Goal: Task Accomplishment & Management: Manage account settings

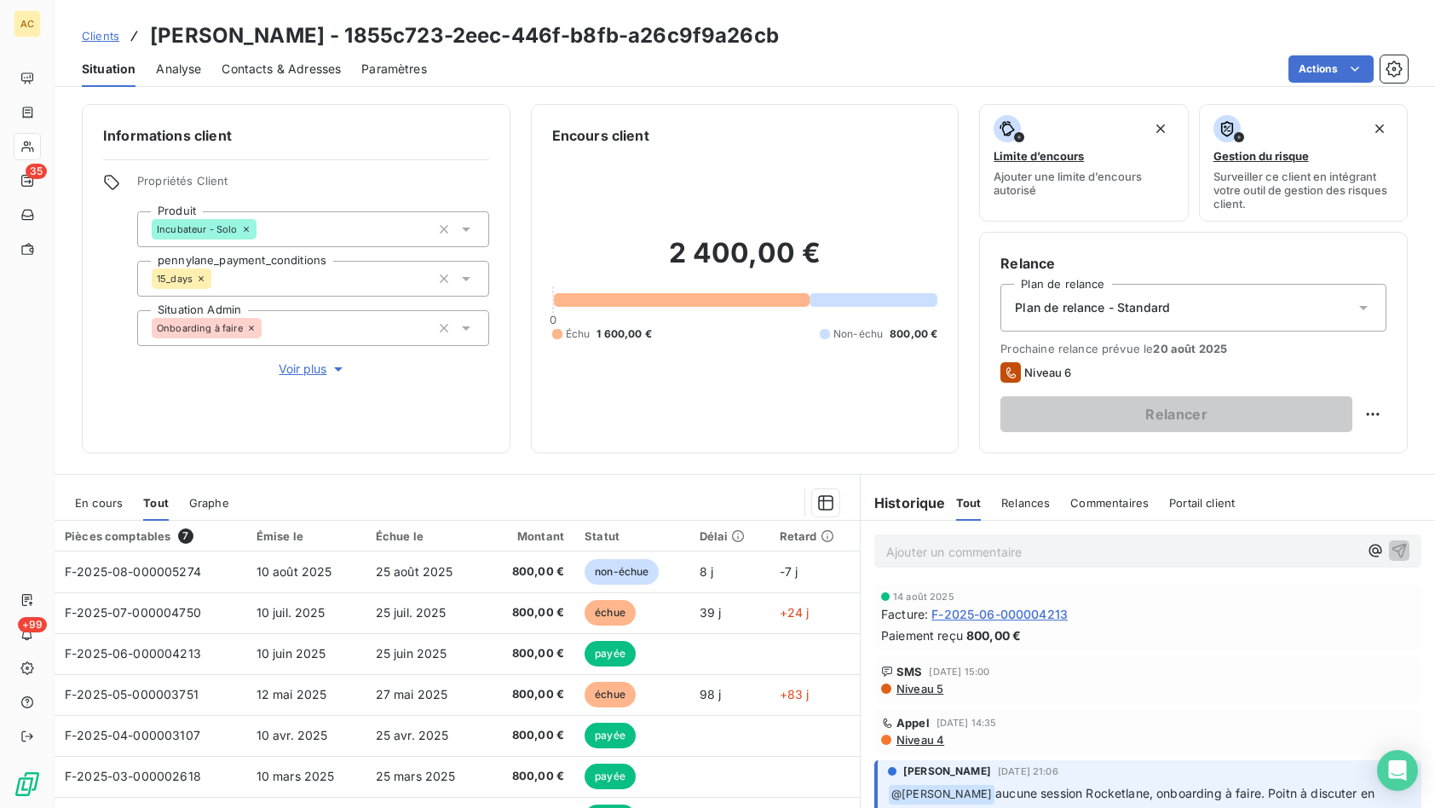
scroll to position [92, 0]
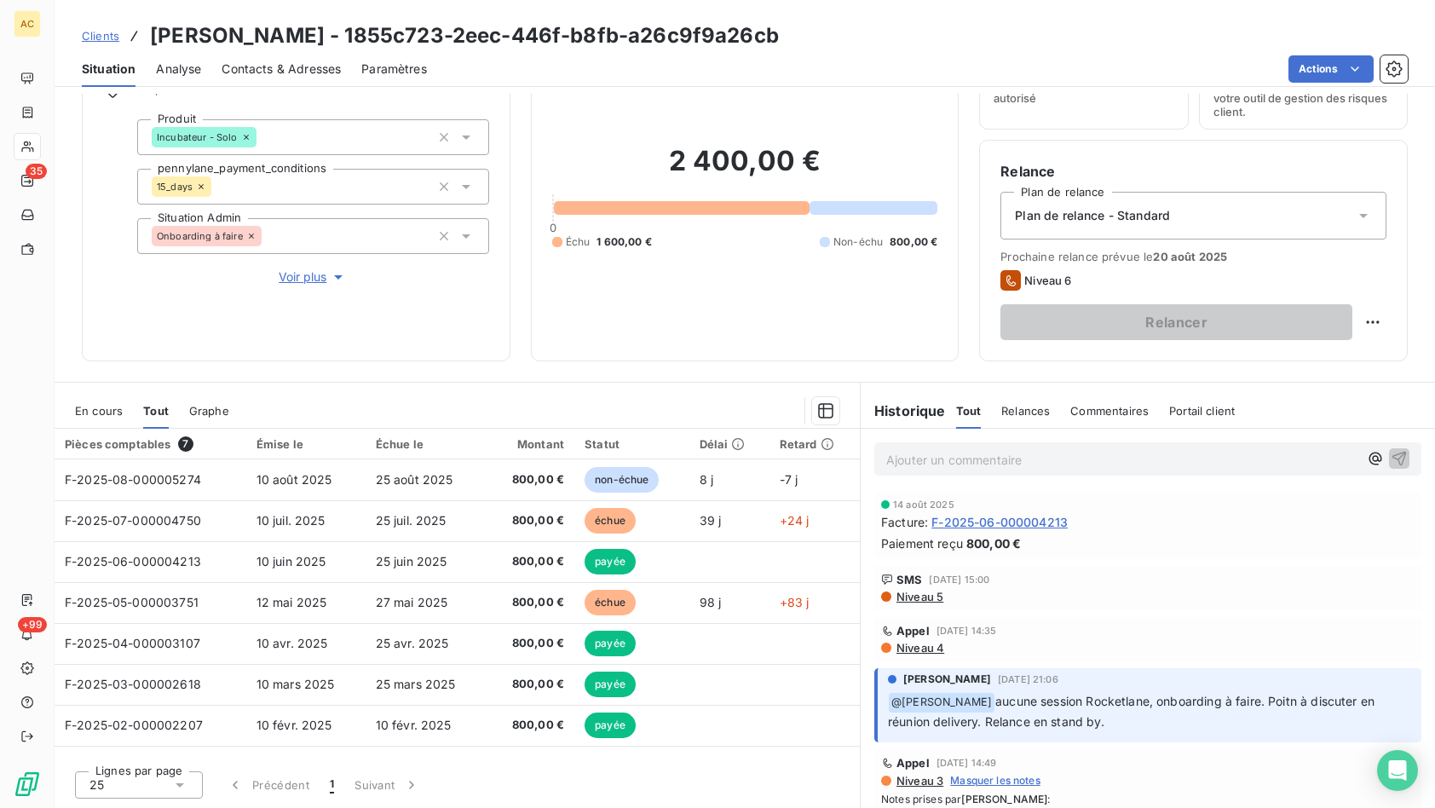
click at [264, 360] on div "Informations client Propriétés Client Produit Incubateur - Solo pennylane_payme…" at bounding box center [296, 186] width 429 height 349
click at [111, 39] on span "Clients" at bounding box center [100, 36] width 37 height 14
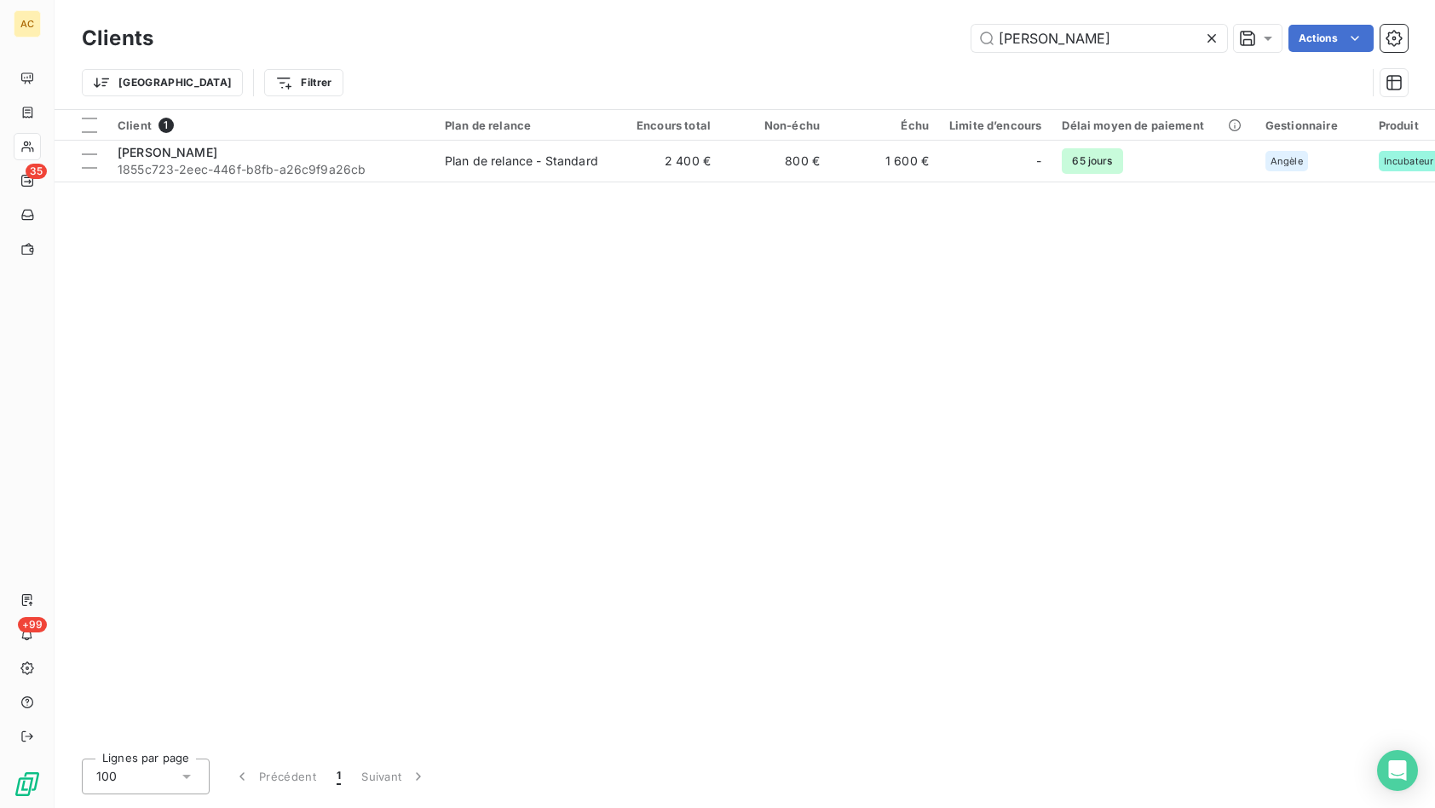
drag, startPoint x: 1148, startPoint y: 41, endPoint x: 921, endPoint y: 39, distance: 226.6
click at [921, 39] on div "Grégory GAIGNARD Actions" at bounding box center [791, 38] width 1234 height 27
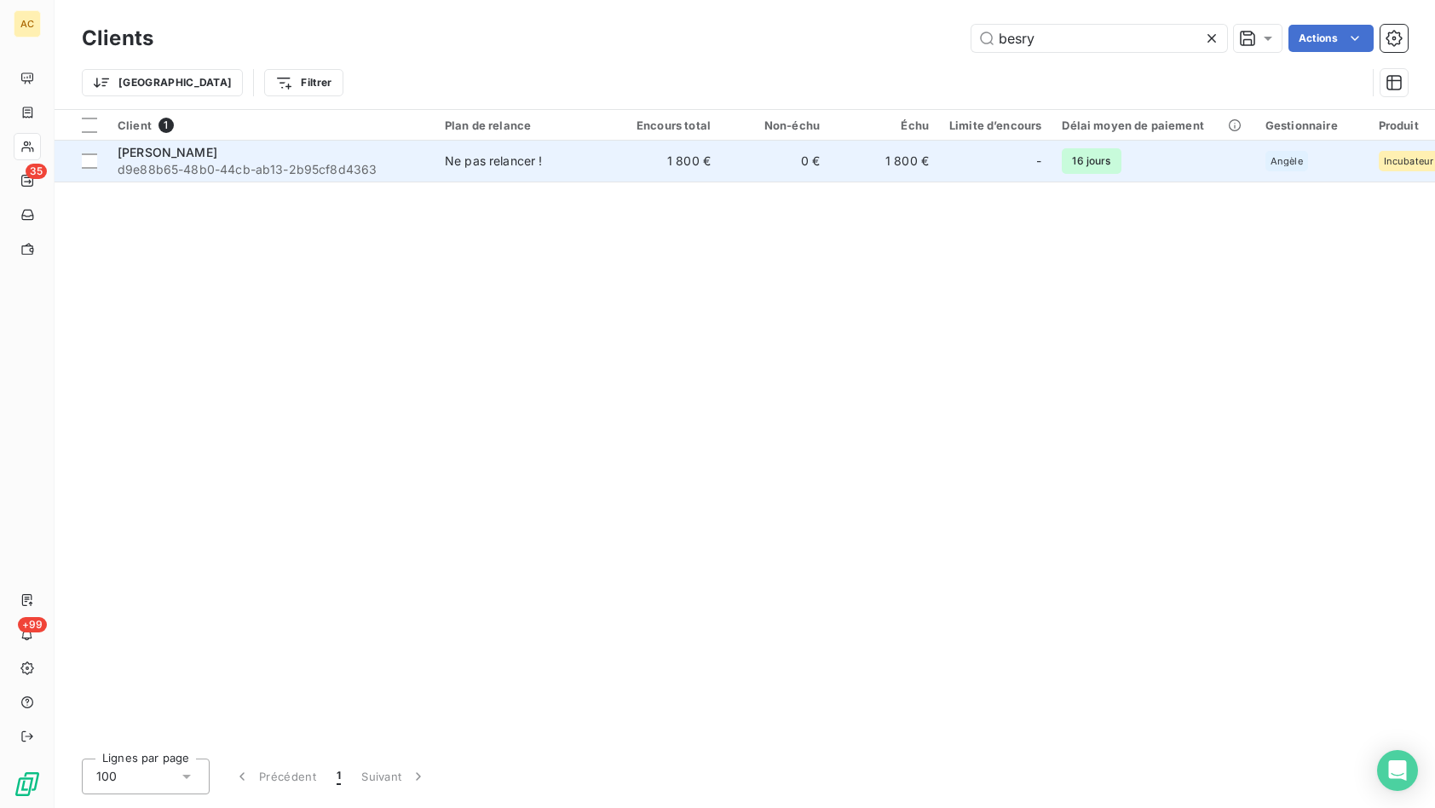
type input "besry"
click at [413, 167] on span "d9e88b65-48b0-44cb-ab13-2b95cf8d4363" at bounding box center [271, 169] width 307 height 17
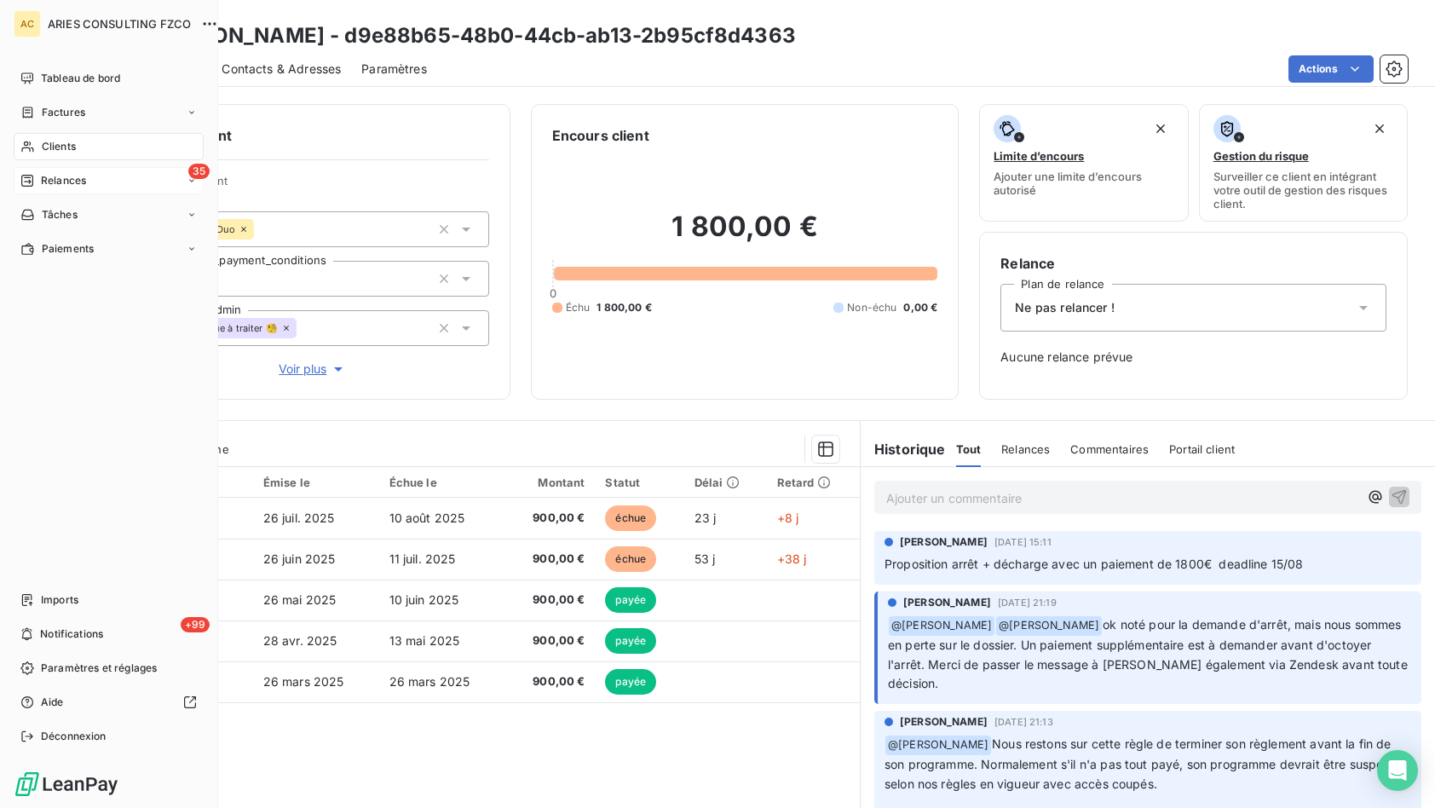
click at [117, 179] on div "35 Relances" at bounding box center [109, 180] width 190 height 27
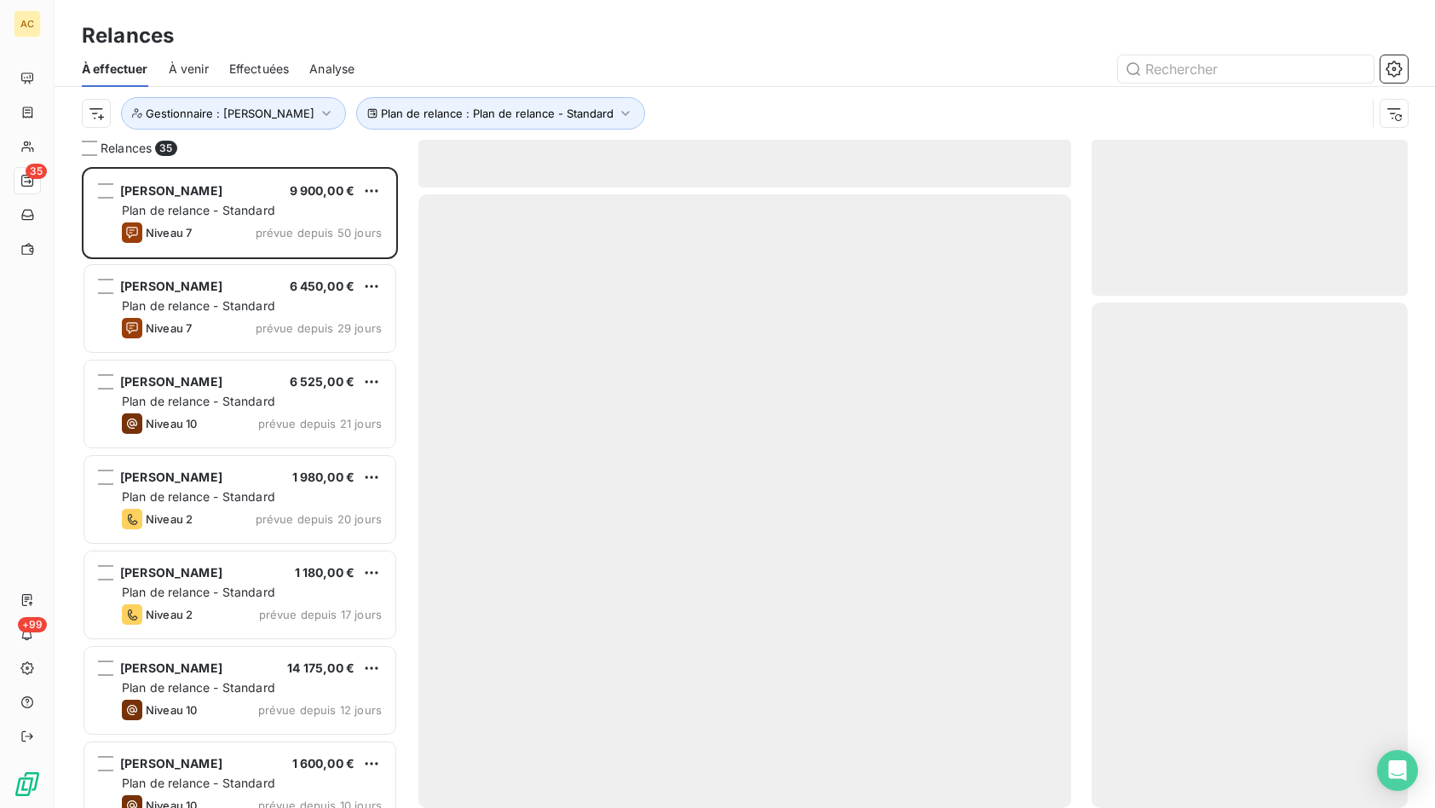
scroll to position [628, 303]
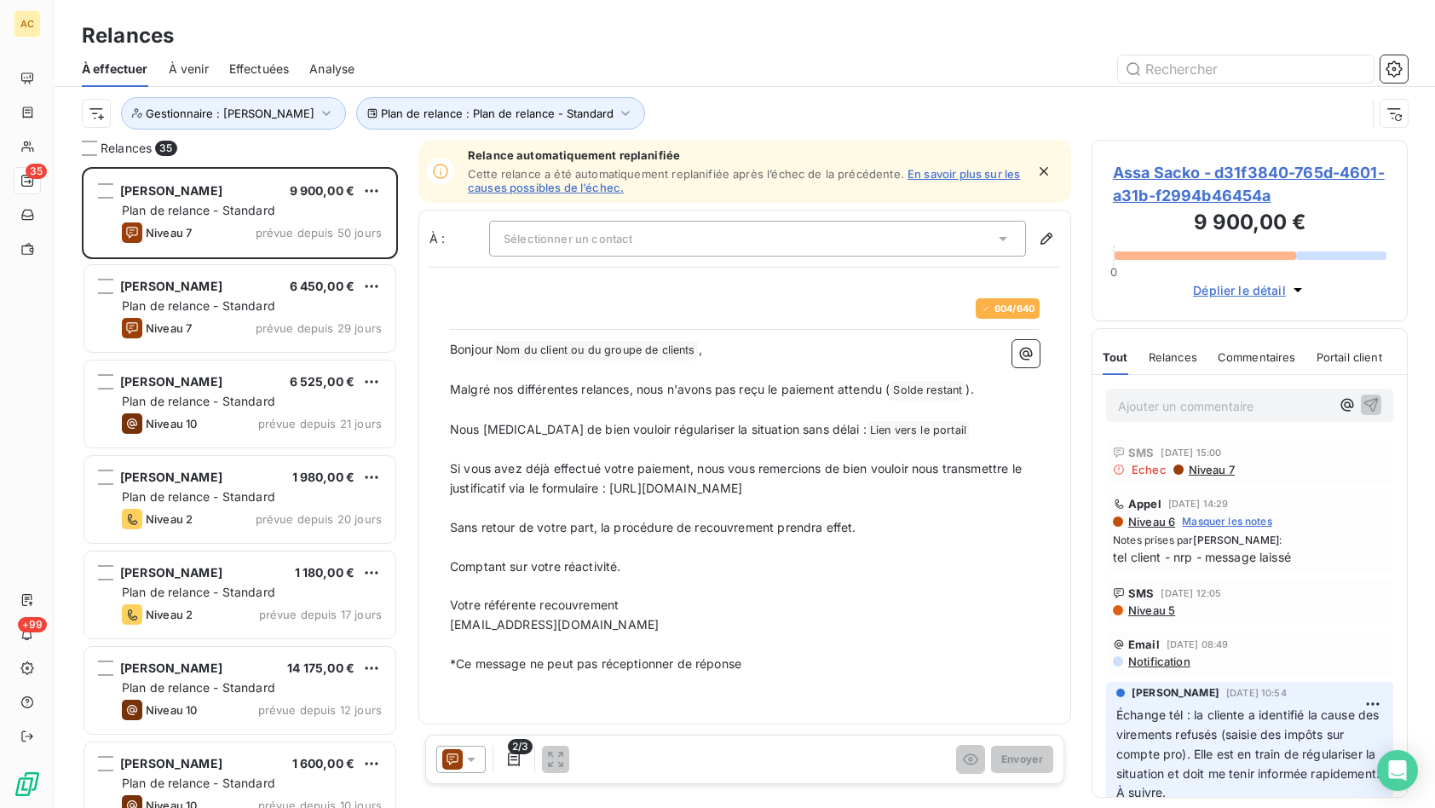
click at [864, 690] on div "604 / 640 Bonjour Nom du client ou du groupe de clients ﻿ , ﻿ Malgré nos différ…" at bounding box center [744, 486] width 630 height 417
drag, startPoint x: 756, startPoint y: 285, endPoint x: 757, endPoint y: 273, distance: 12.0
click at [757, 285] on div "604 / 640 Bonjour Nom du client ou du groupe de clients ﻿ , ﻿ Malgré nos différ…" at bounding box center [744, 486] width 630 height 417
click at [760, 235] on div "Sélectionner un contact" at bounding box center [757, 239] width 537 height 36
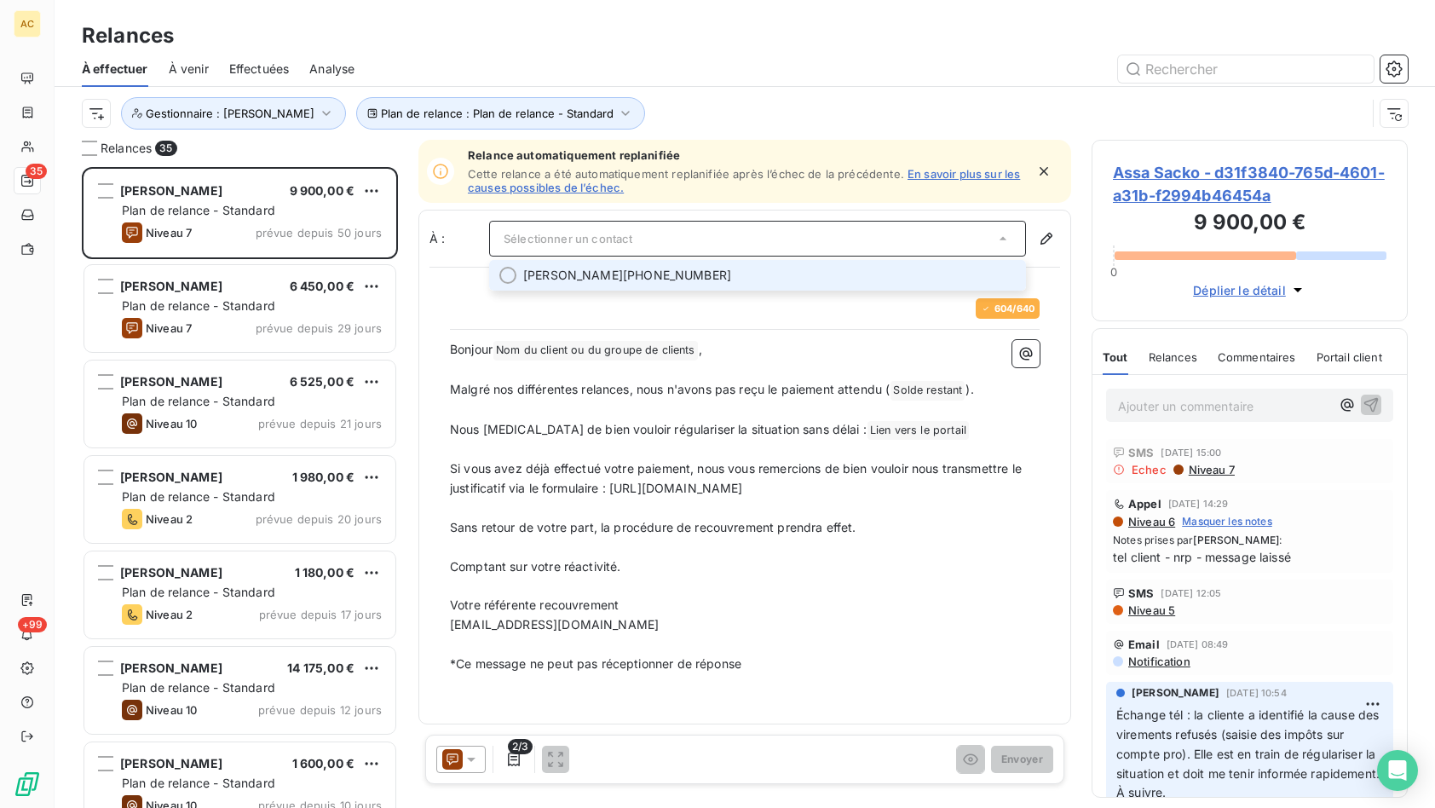
click at [680, 276] on span "assa sacko +33 6 46 76 36 30" at bounding box center [769, 275] width 492 height 17
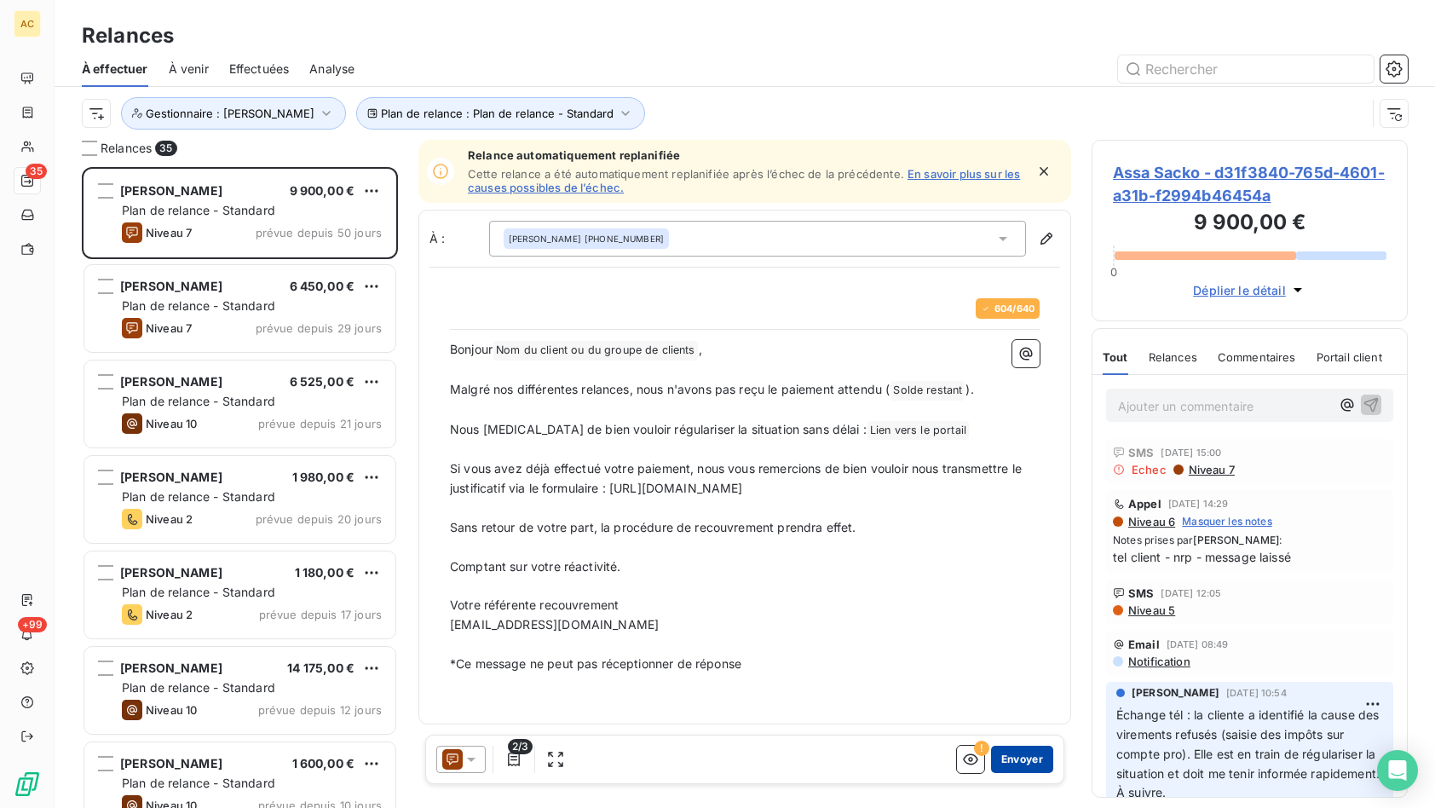
click at [1031, 761] on button "Envoyer" at bounding box center [1022, 758] width 62 height 27
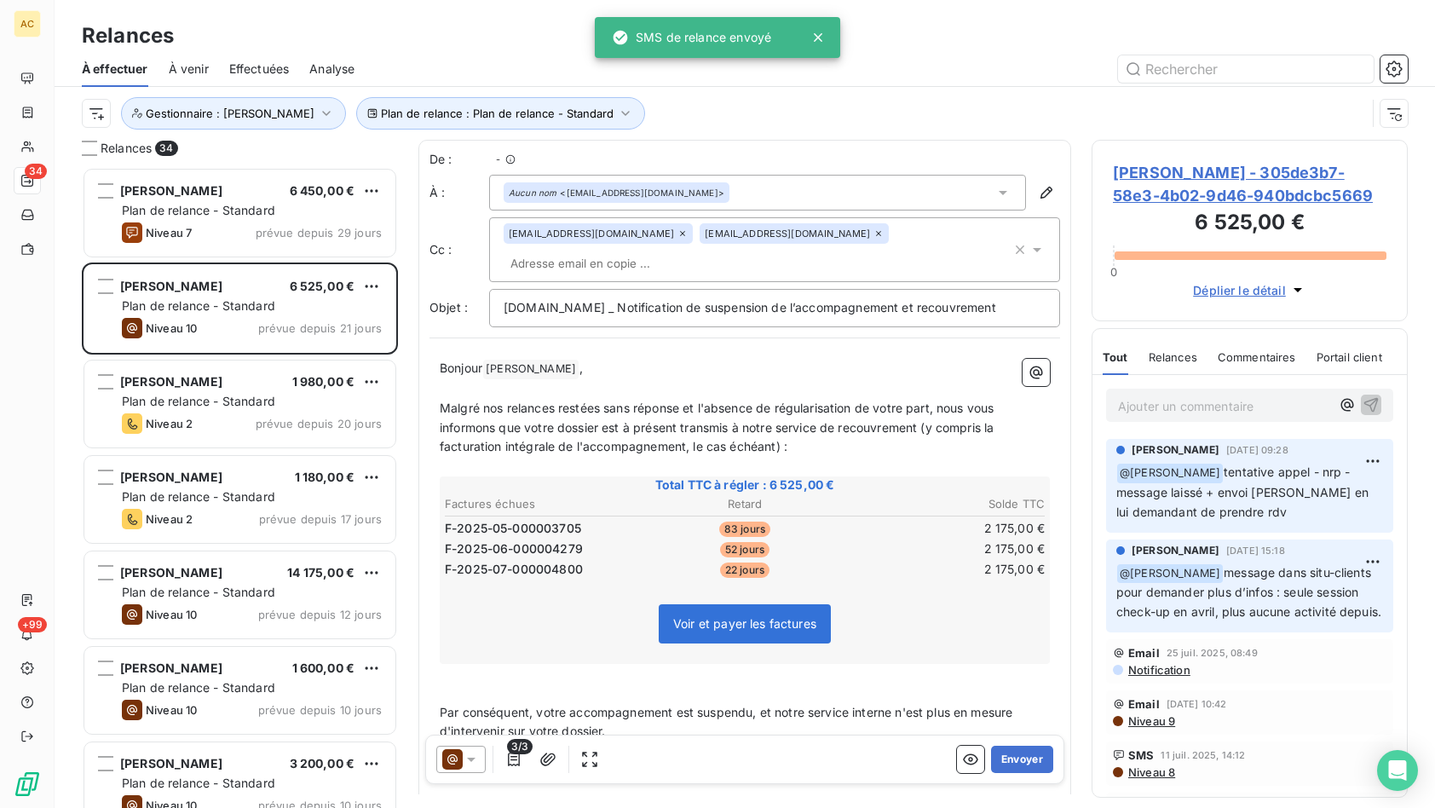
scroll to position [628, 303]
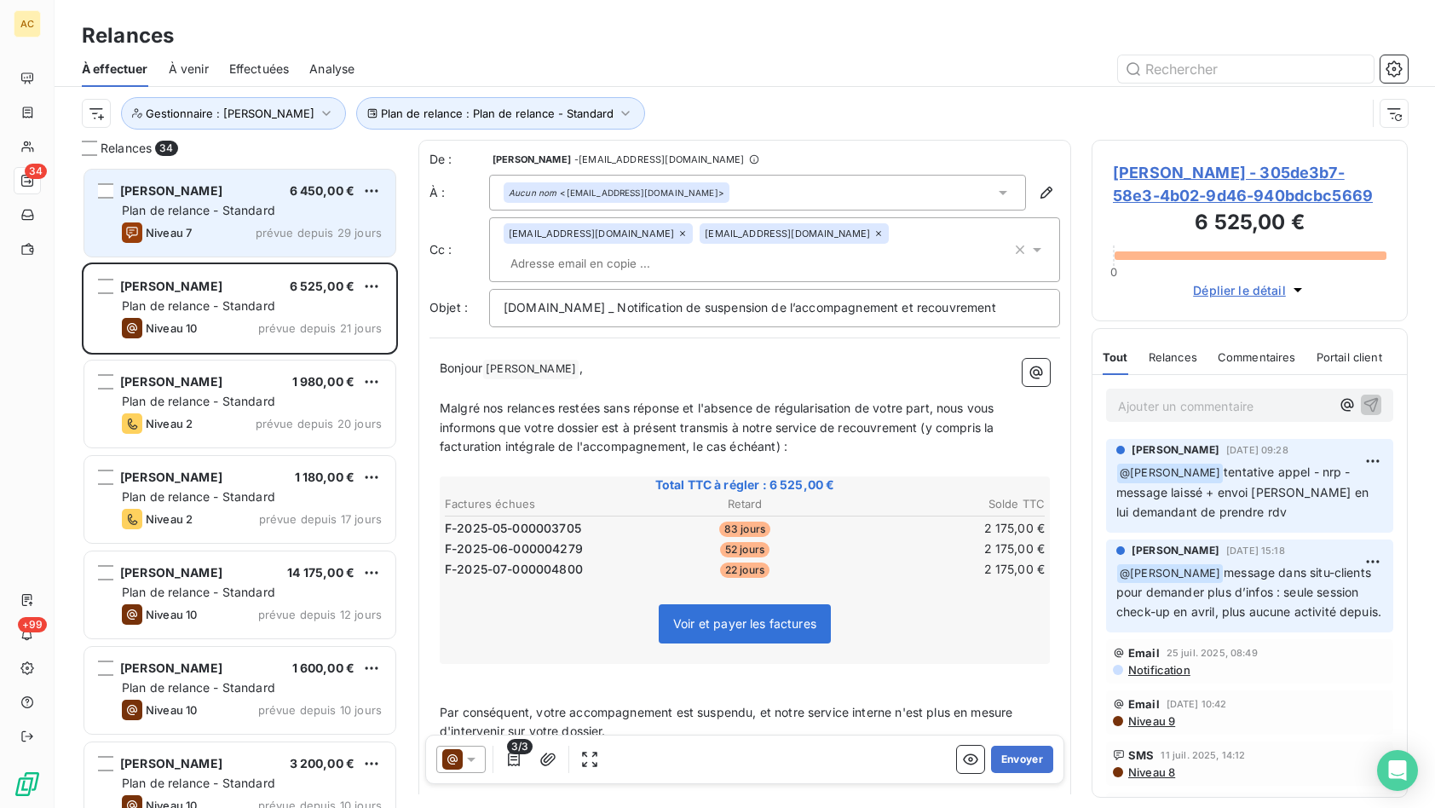
click at [200, 216] on span "Plan de relance - Standard" at bounding box center [198, 210] width 153 height 14
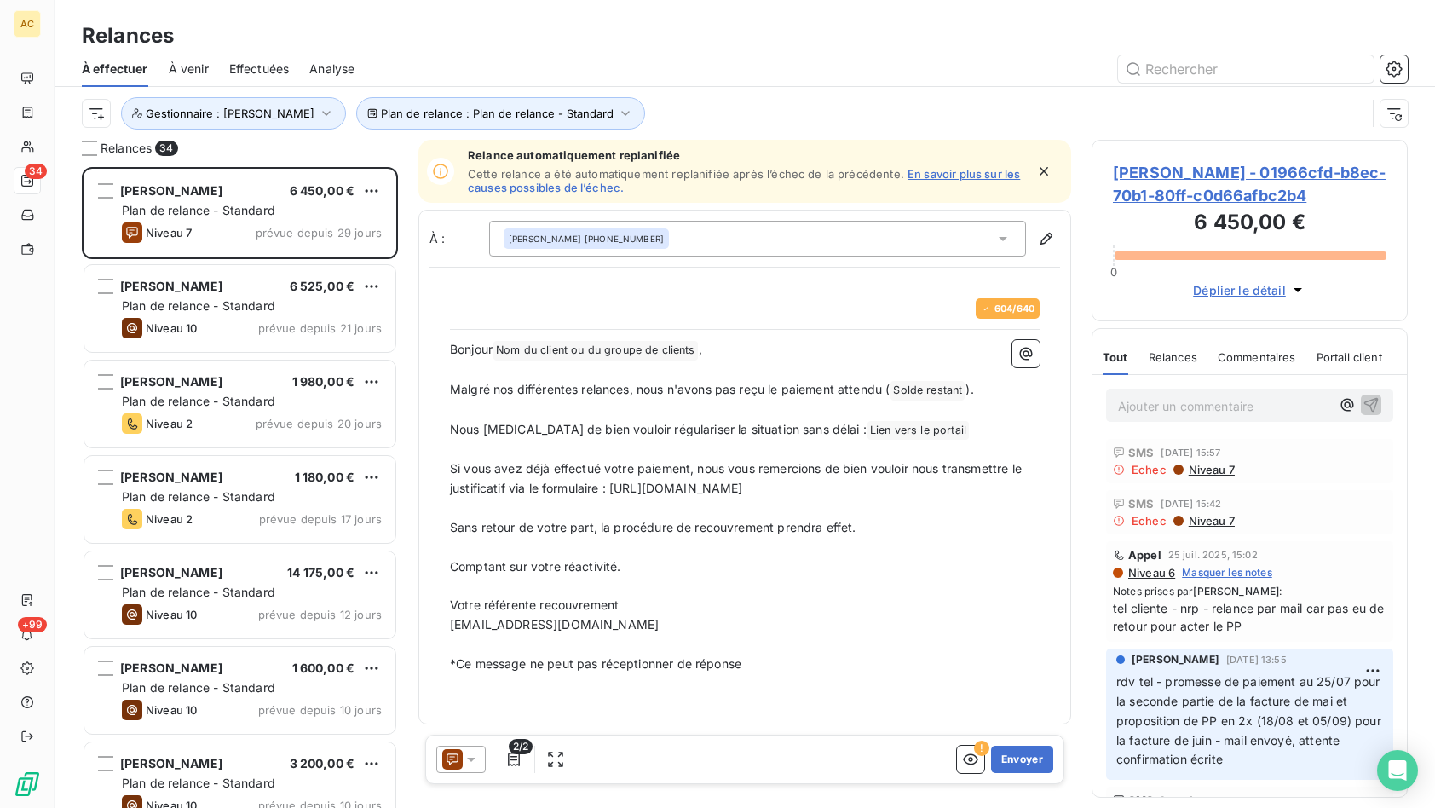
click at [795, 248] on div "KARINE ENGRAND +33 6 72 83 17 62" at bounding box center [757, 239] width 537 height 36
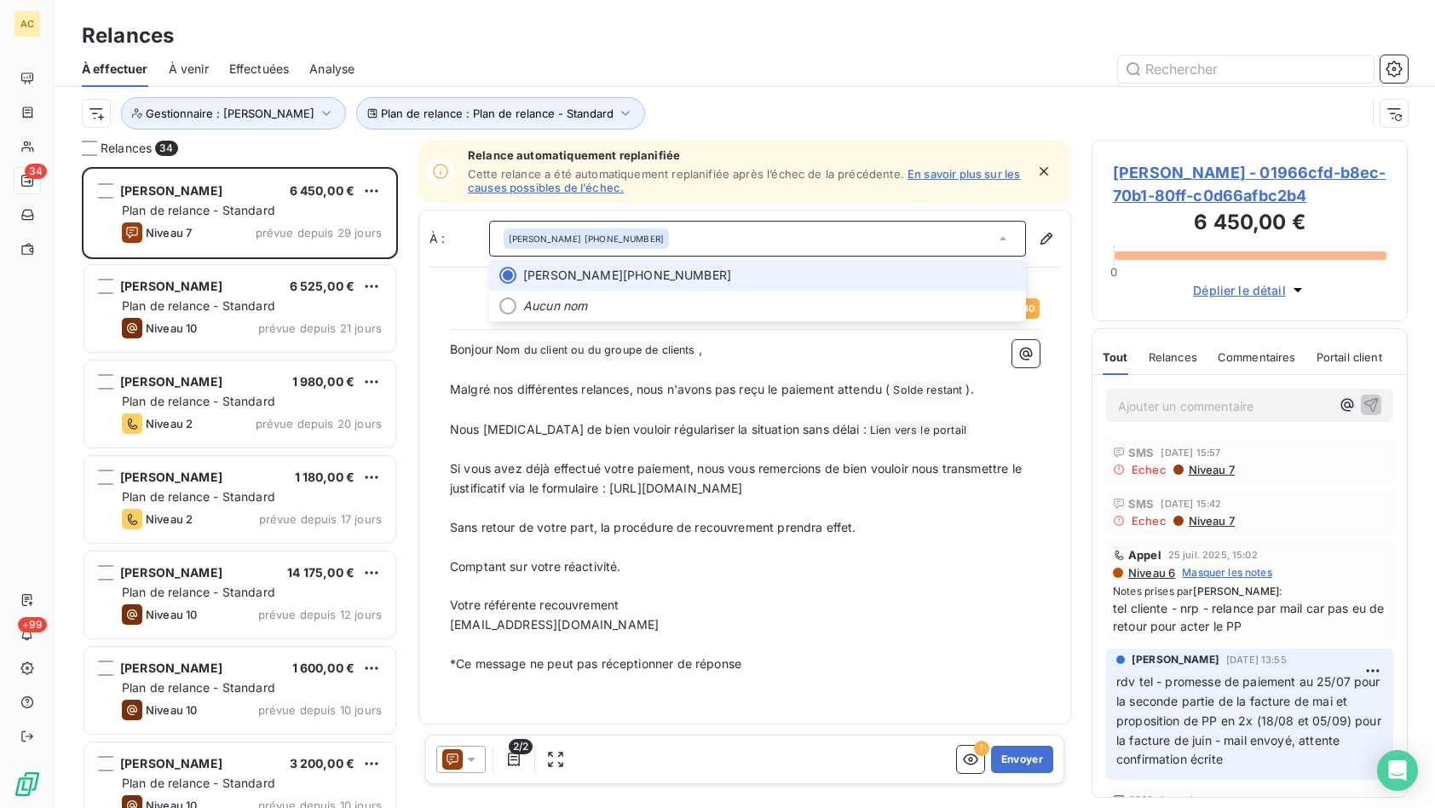
click at [817, 282] on span "KARINE ENGRAND +33 6 72 83 17 62" at bounding box center [769, 275] width 492 height 17
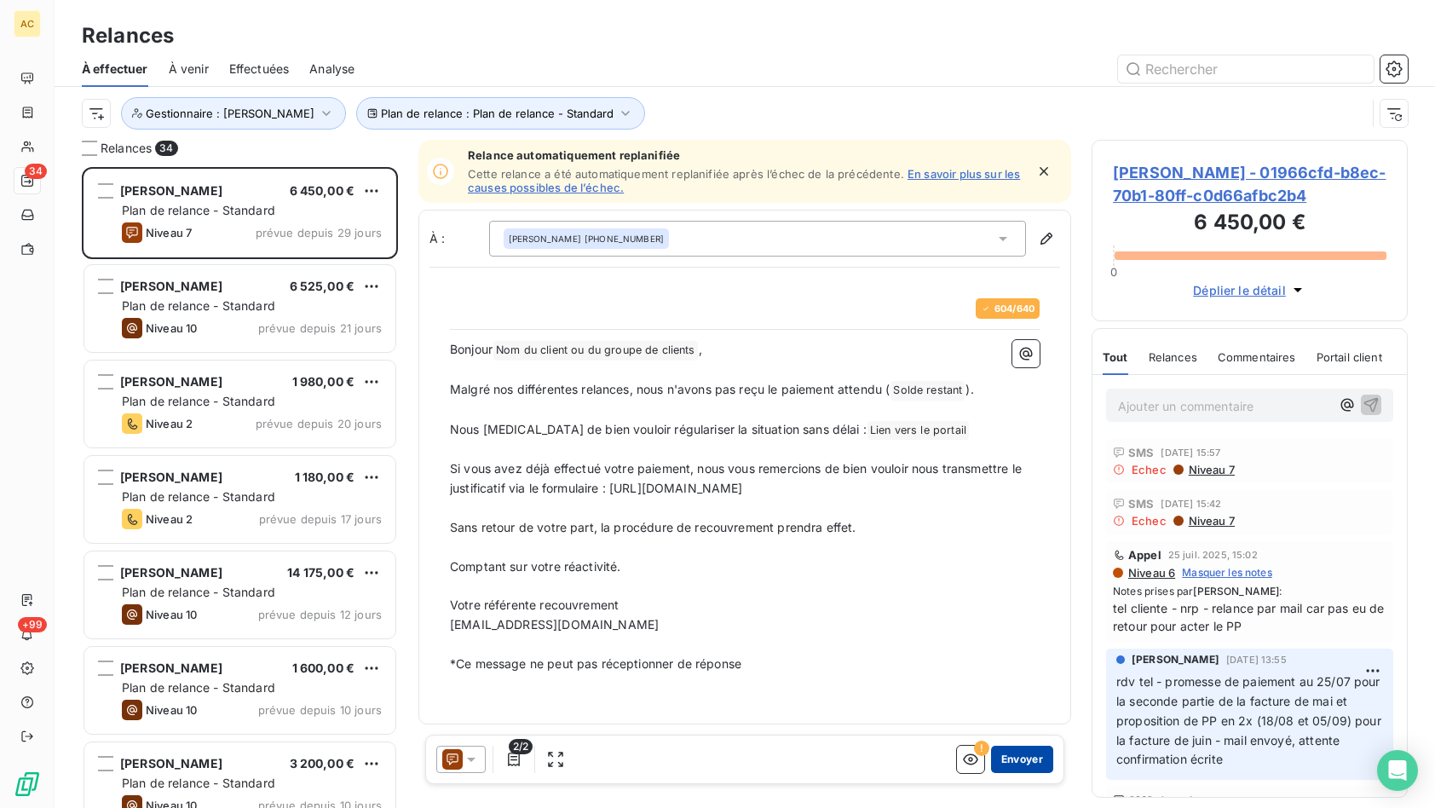
click at [1020, 755] on button "Envoyer" at bounding box center [1022, 758] width 62 height 27
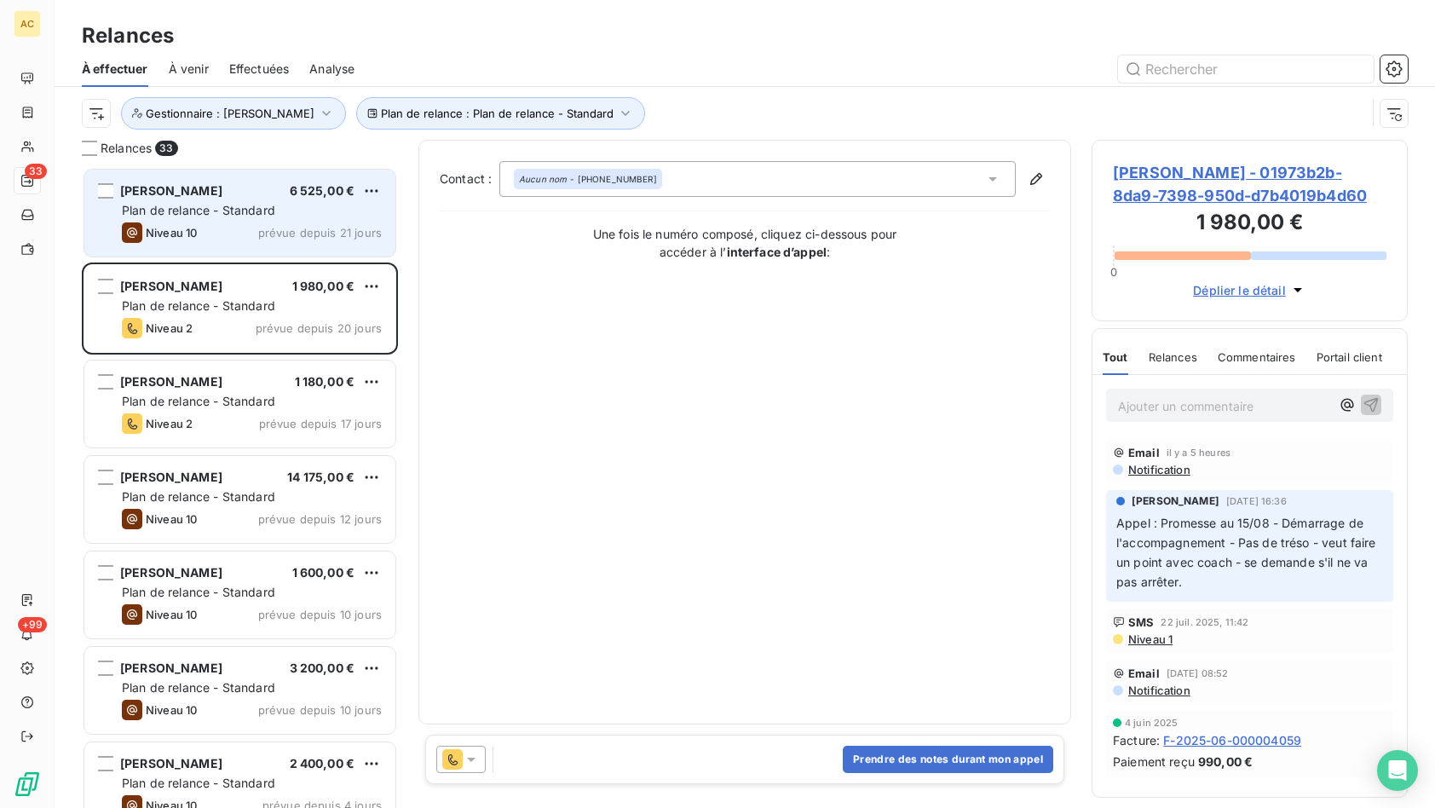
click at [266, 224] on div "Niveau 10 prévue depuis 21 jours" at bounding box center [252, 232] width 260 height 20
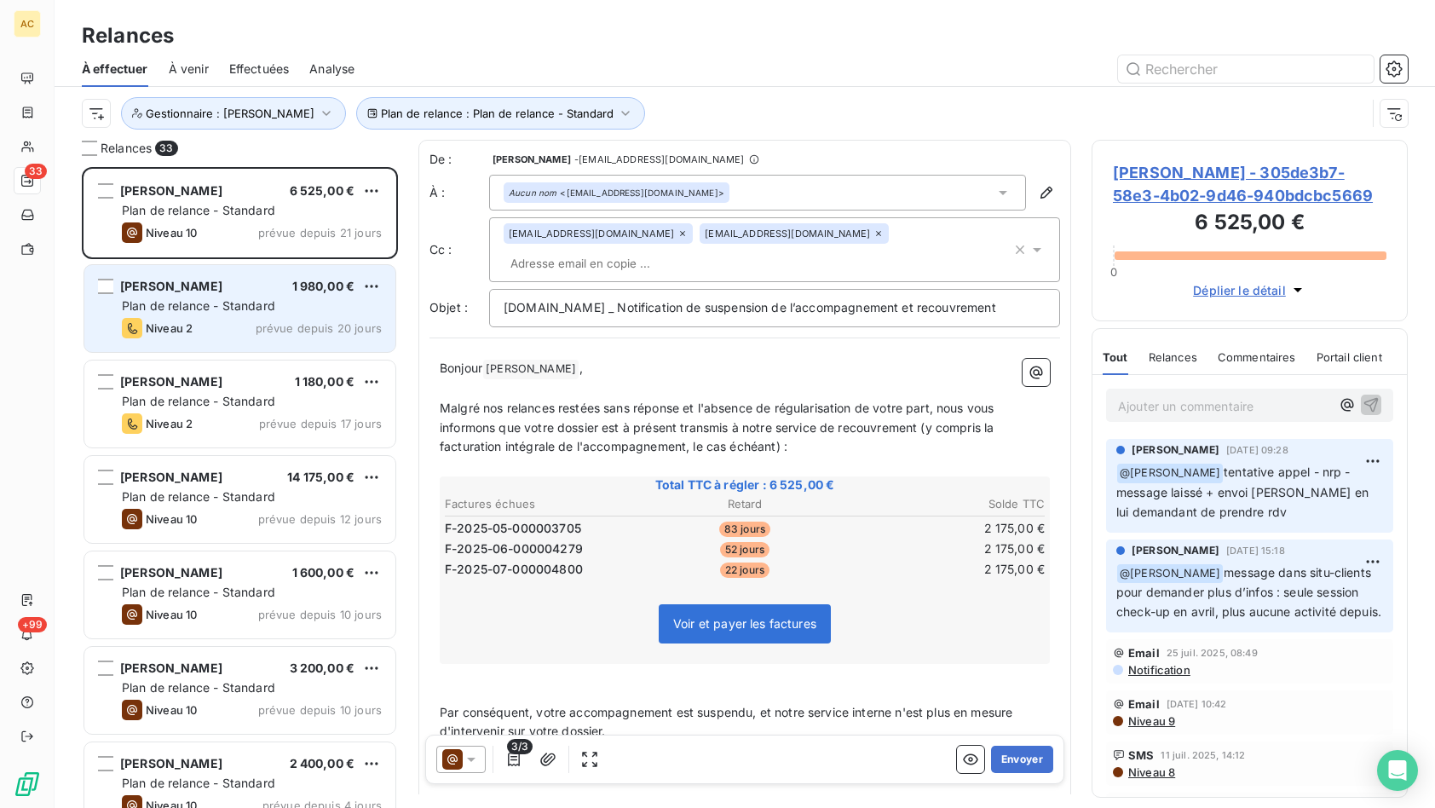
click at [181, 300] on span "Plan de relance - Standard" at bounding box center [198, 305] width 153 height 14
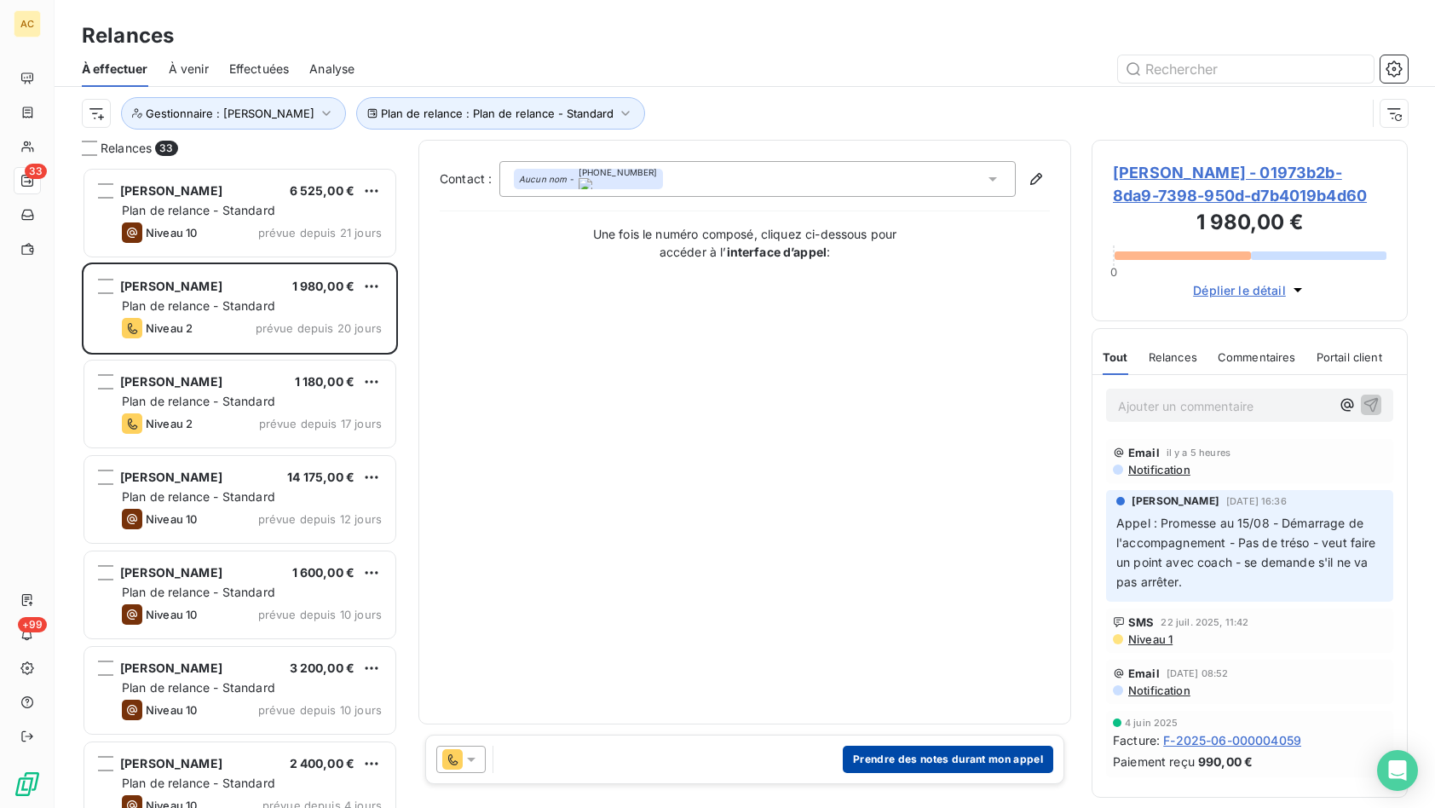
click at [935, 763] on button "Prendre des notes durant mon appel" at bounding box center [948, 758] width 210 height 27
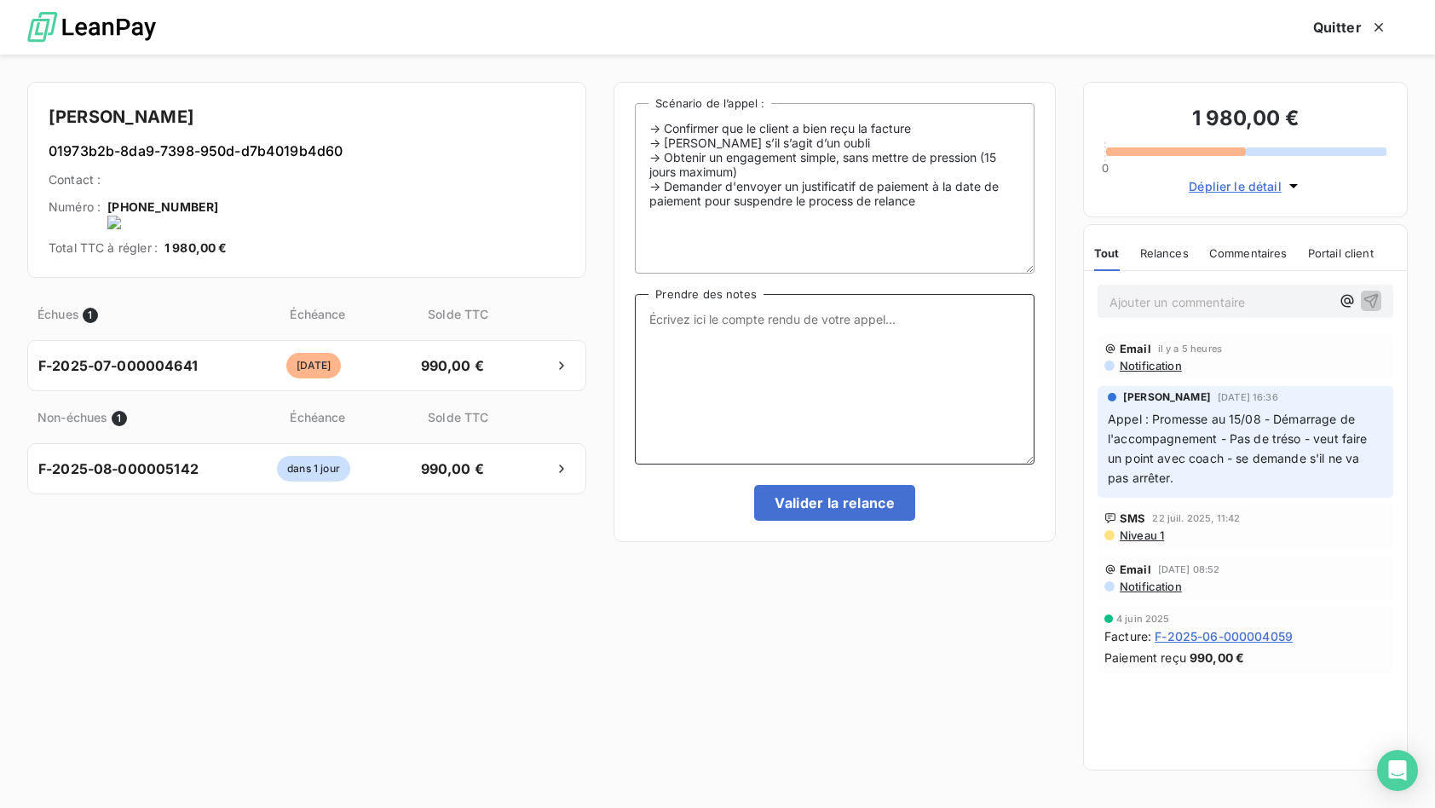
click at [773, 319] on textarea "Prendre des notes" at bounding box center [835, 379] width 400 height 170
type textarea "a"
click at [809, 383] on textarea "tel client - attend toujours qu'un de ses clients le paye - on déale la promess…" at bounding box center [835, 379] width 400 height 170
drag, startPoint x: 778, startPoint y: 331, endPoint x: 650, endPoint y: 311, distance: 129.4
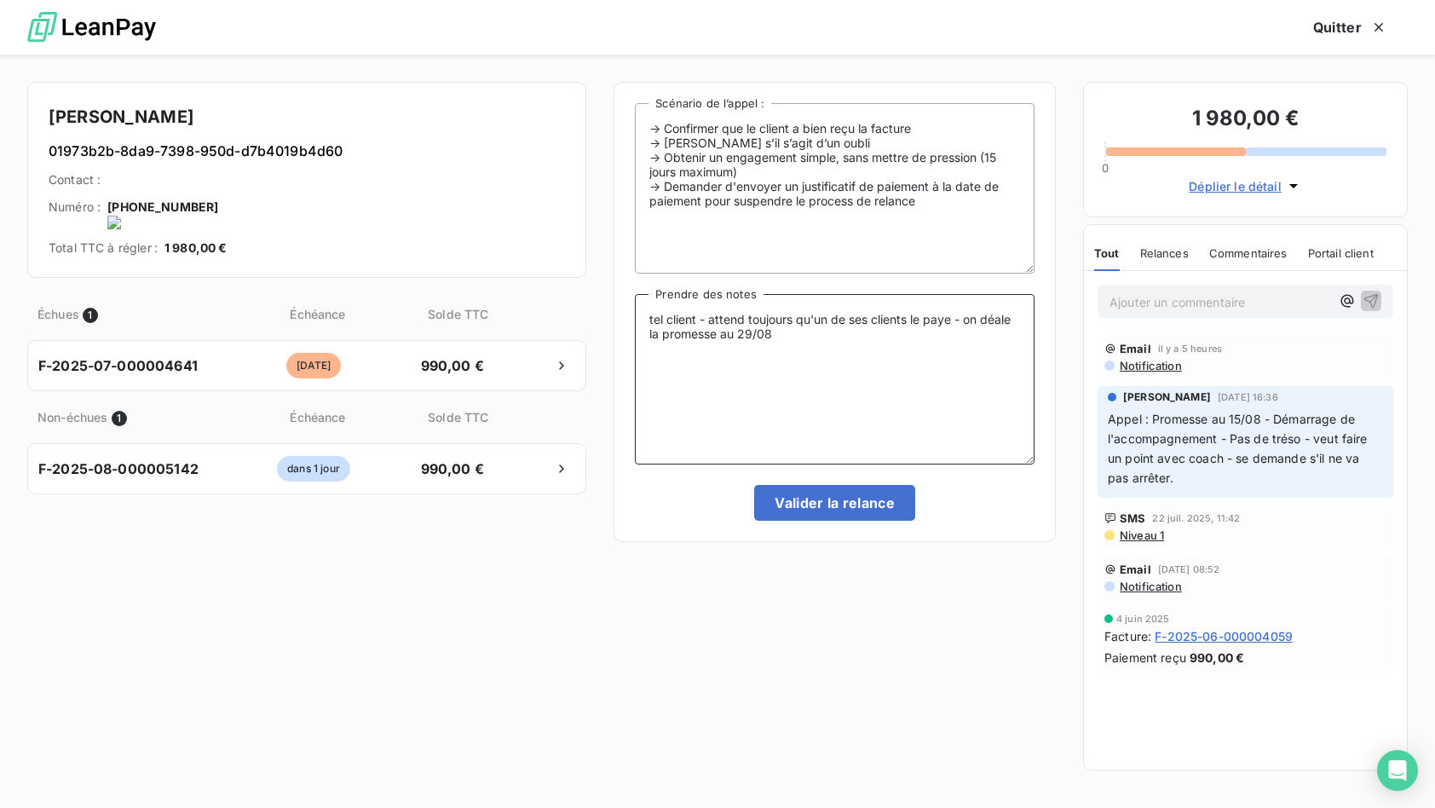
click at [650, 311] on textarea "tel client - attend toujours qu'un de ses clients le paye - on déale la promess…" at bounding box center [835, 379] width 400 height 170
click at [820, 349] on textarea "tel client - attend toujours qu'un de ses clients le paye - on déale la promess…" at bounding box center [835, 379] width 400 height 170
drag, startPoint x: 819, startPoint y: 349, endPoint x: 640, endPoint y: 314, distance: 182.3
click at [640, 314] on textarea "tel client - attend toujours qu'un de ses clients le paye - on déale la promess…" at bounding box center [835, 379] width 400 height 170
click at [1000, 323] on textarea "tel client - attend toujours qu'un de ses clients le paye - on déale la promess…" at bounding box center [835, 379] width 400 height 170
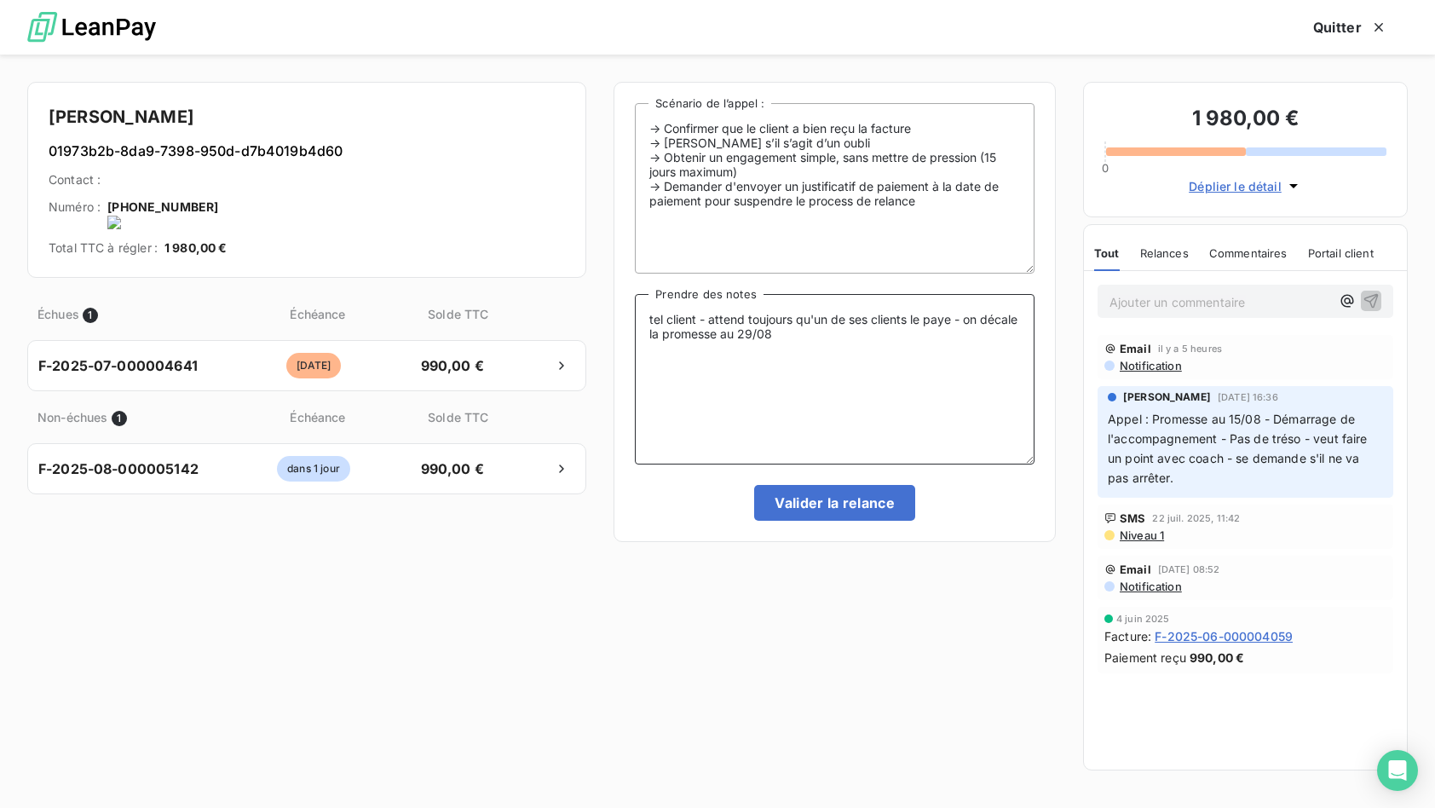
click at [989, 362] on textarea "tel client - attend toujours qu'un de ses clients le paye - on décale la promes…" at bounding box center [835, 379] width 400 height 170
drag, startPoint x: 830, startPoint y: 361, endPoint x: 645, endPoint y: 313, distance: 191.2
click at [632, 300] on div "-> Confirmer que le client a bien reçu la facture -> Vérifier s’il s’agit d’un …" at bounding box center [834, 312] width 442 height 460
paste textarea "– attend toujours qu’un de ses clients le paye –"
click at [900, 359] on textarea "tel client – attend toujours qu’un de ses clients le paye – on décale la promes…" at bounding box center [835, 379] width 400 height 170
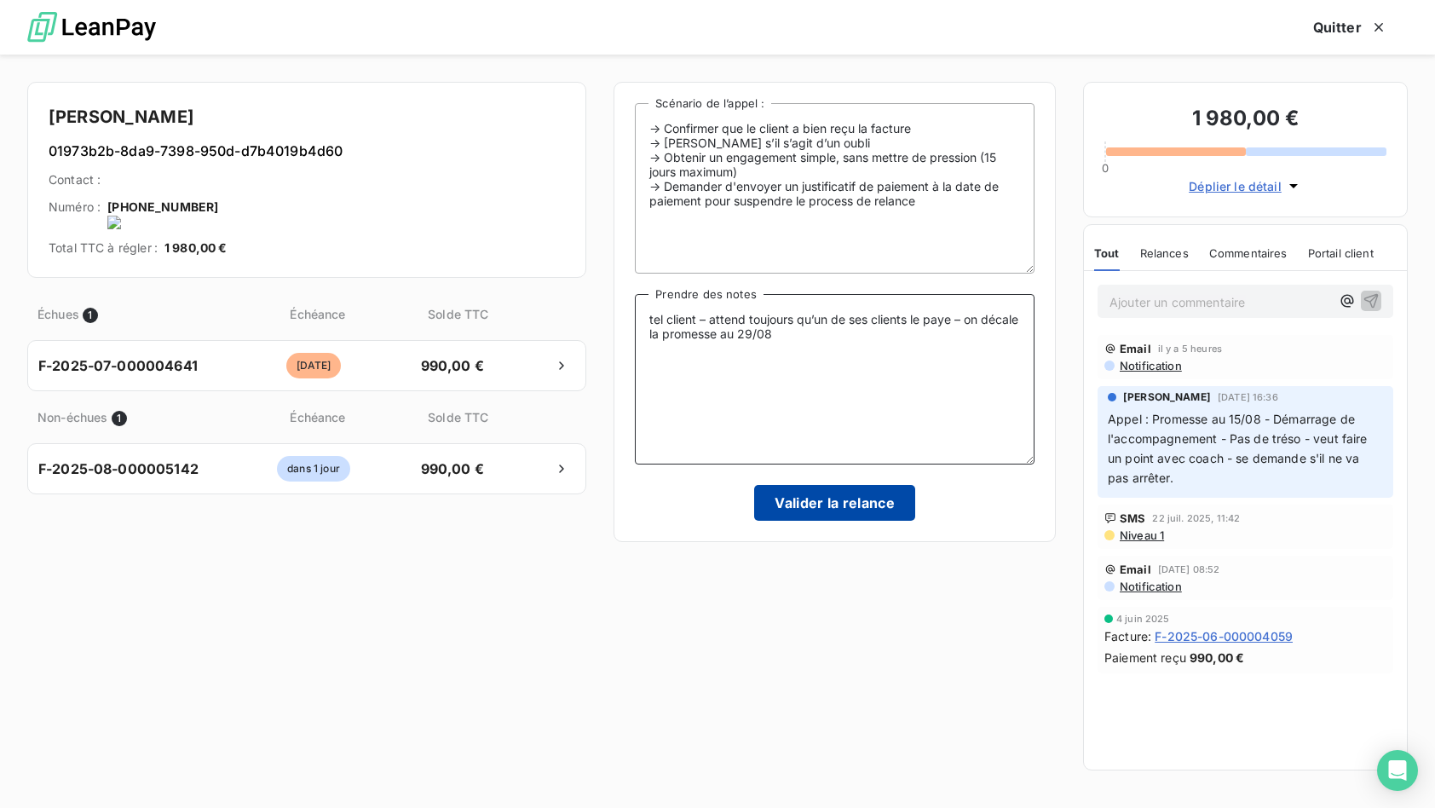
type textarea "tel client – attend toujours qu’un de ses clients le paye – on décale la promes…"
click at [835, 499] on button "Valider la relance" at bounding box center [834, 503] width 161 height 36
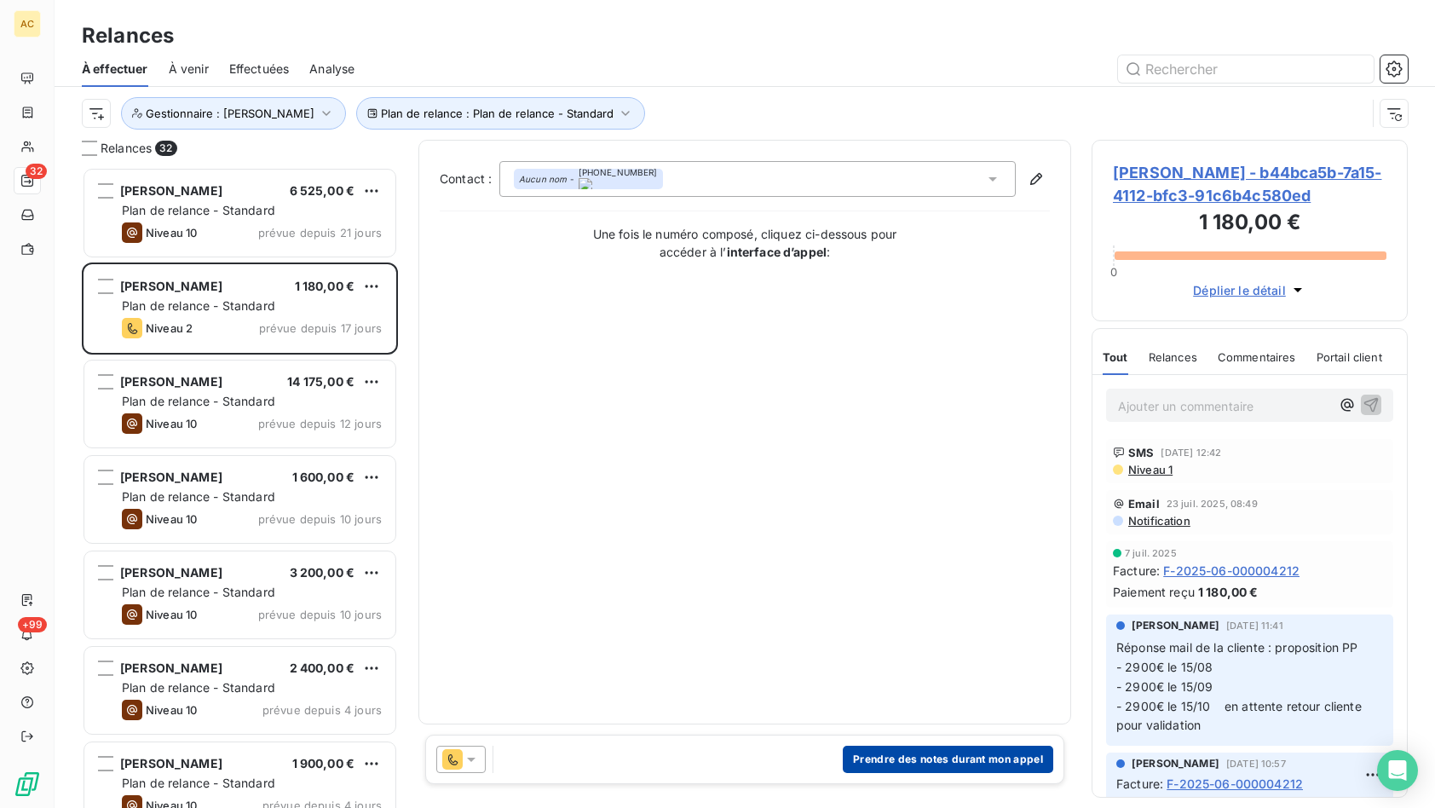
click at [984, 760] on button "Prendre des notes durant mon appel" at bounding box center [948, 758] width 210 height 27
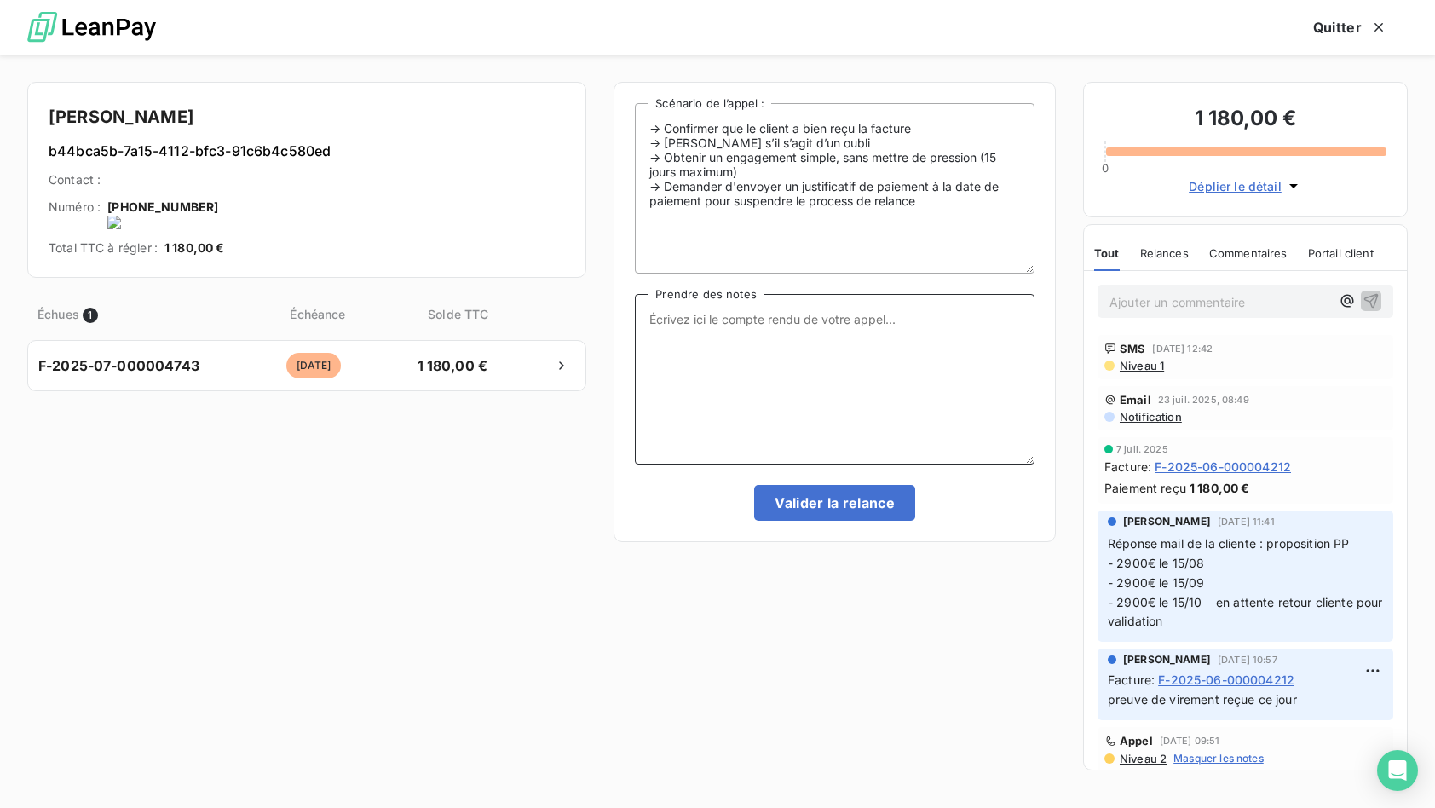
click at [797, 369] on textarea "Prendre des notes" at bounding box center [835, 379] width 400 height 170
type textarea "tel cliente - nrp MV"
click at [808, 314] on textarea "tel cliente - nrp MV" at bounding box center [835, 379] width 400 height 170
click at [837, 505] on button "Valider la relance" at bounding box center [834, 503] width 161 height 36
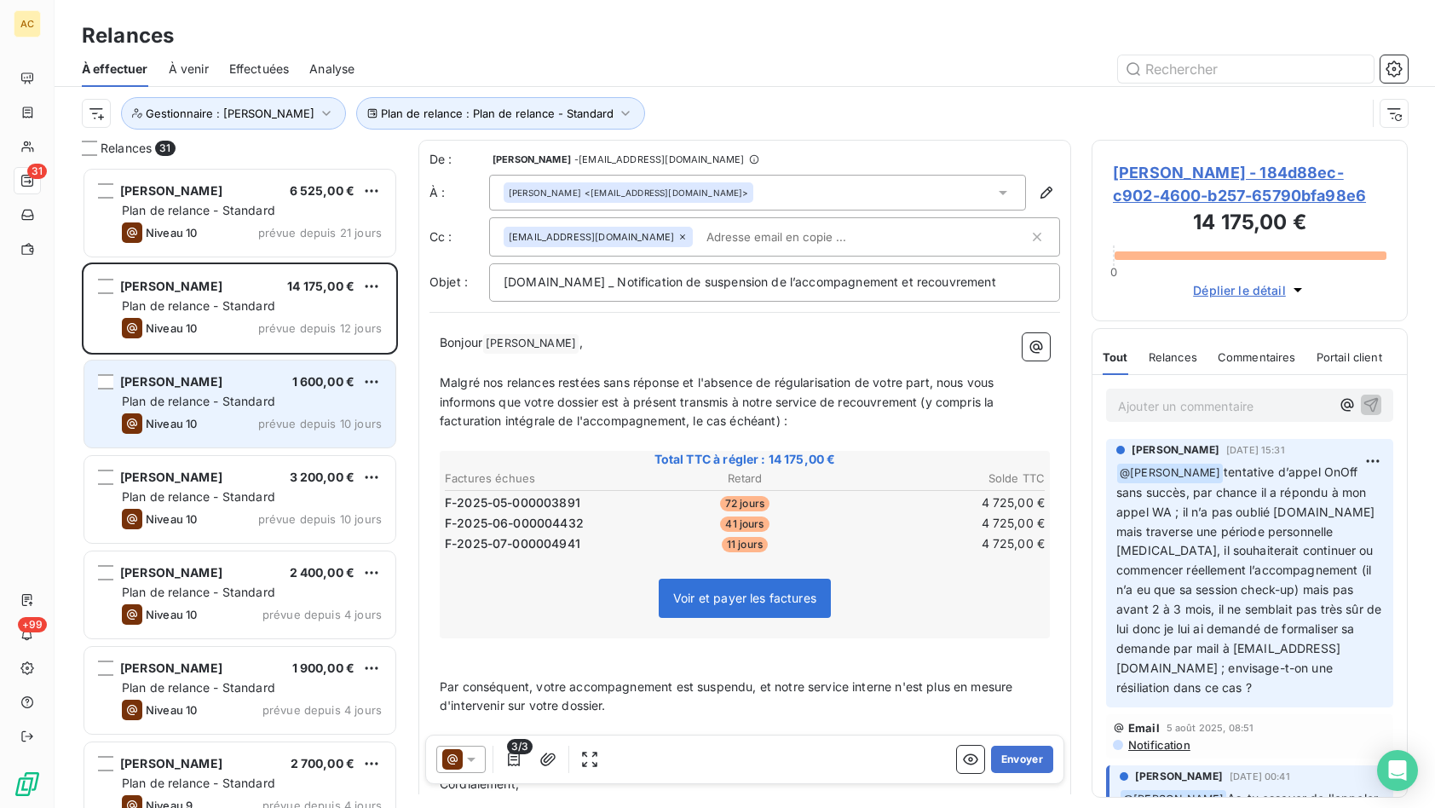
click at [227, 411] on div "Elisa SOARES PEREIRA 1 600,00 € Plan de relance - Standard Niveau 10 prévue dep…" at bounding box center [239, 403] width 311 height 87
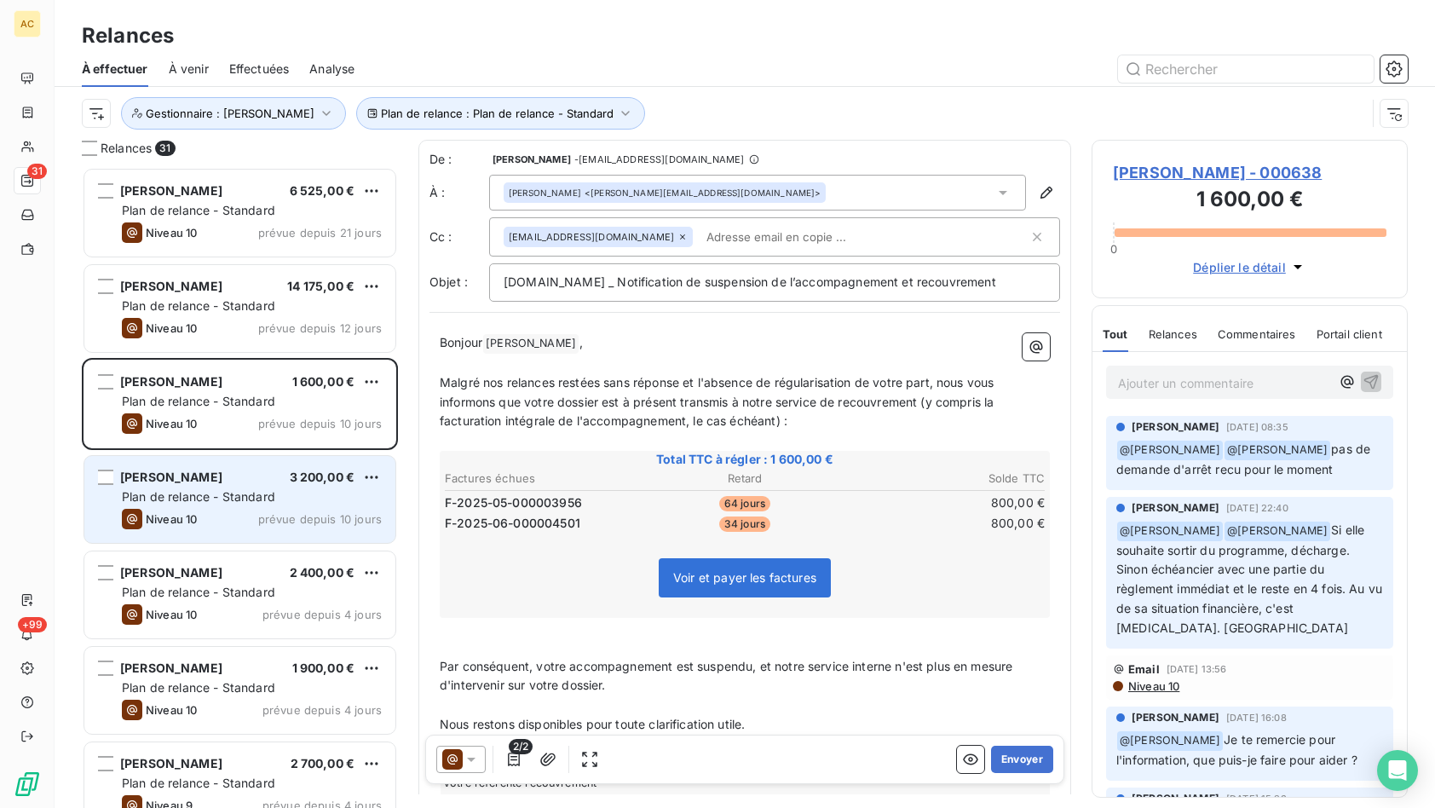
click at [275, 502] on div "Plan de relance - Standard" at bounding box center [252, 496] width 260 height 17
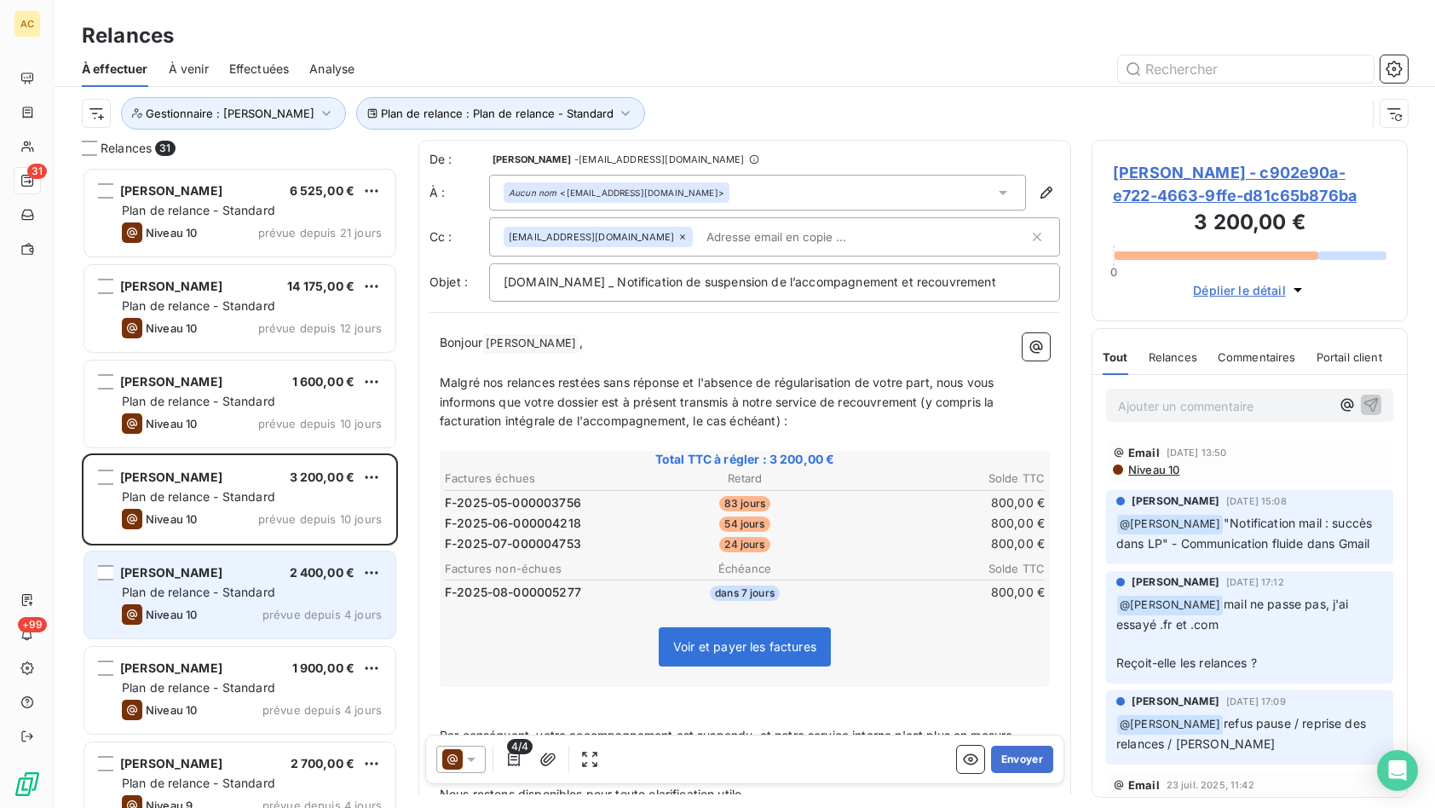
drag, startPoint x: 193, startPoint y: 573, endPoint x: 228, endPoint y: 577, distance: 36.0
click at [193, 573] on span "Hayate SAMIINIA" at bounding box center [171, 572] width 102 height 14
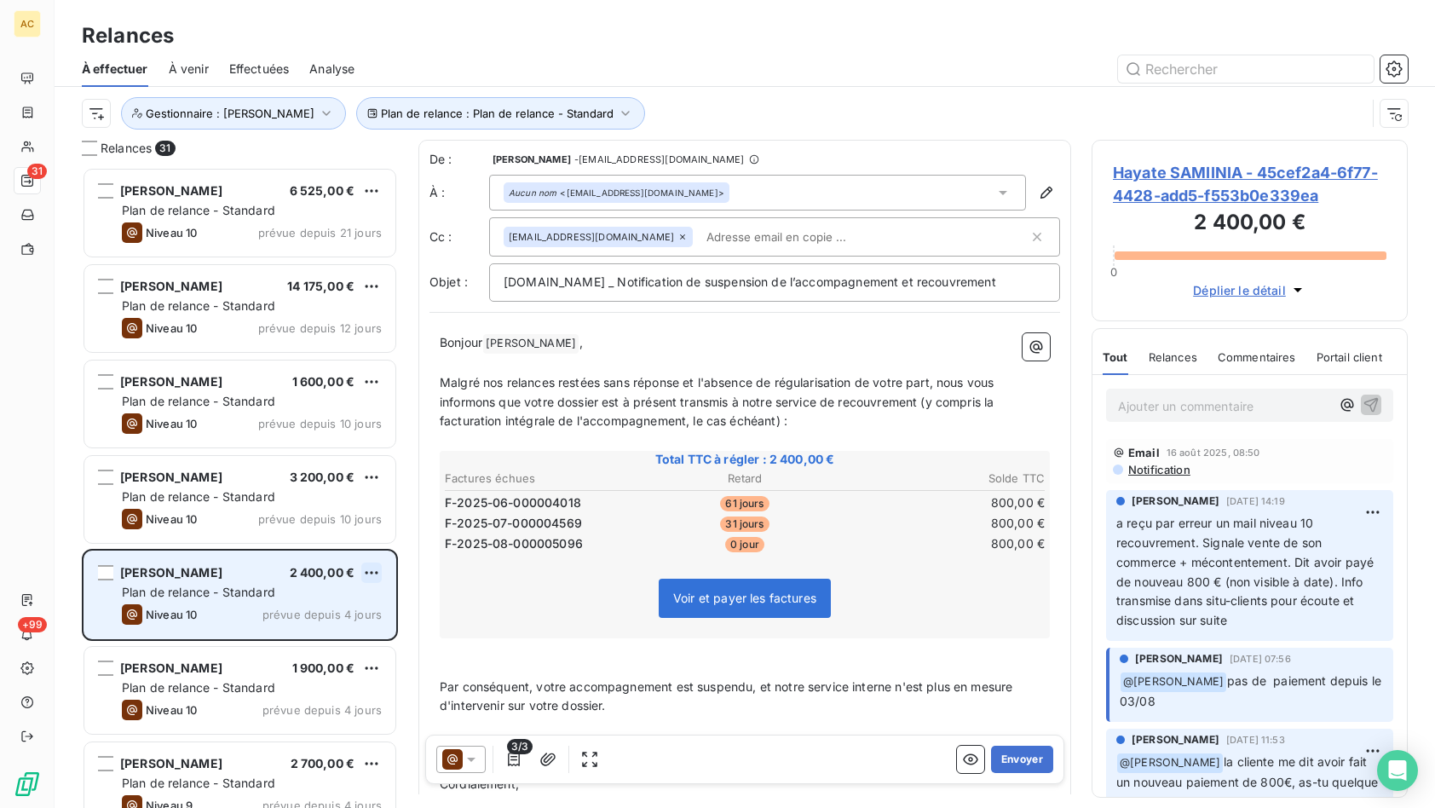
click at [372, 572] on html "AC 31 +99 Relances À effectuer À venir Effectuées Analyse Plan de relance : Pla…" at bounding box center [717, 404] width 1435 height 808
click at [306, 636] on div "Passer cette action" at bounding box center [298, 637] width 153 height 27
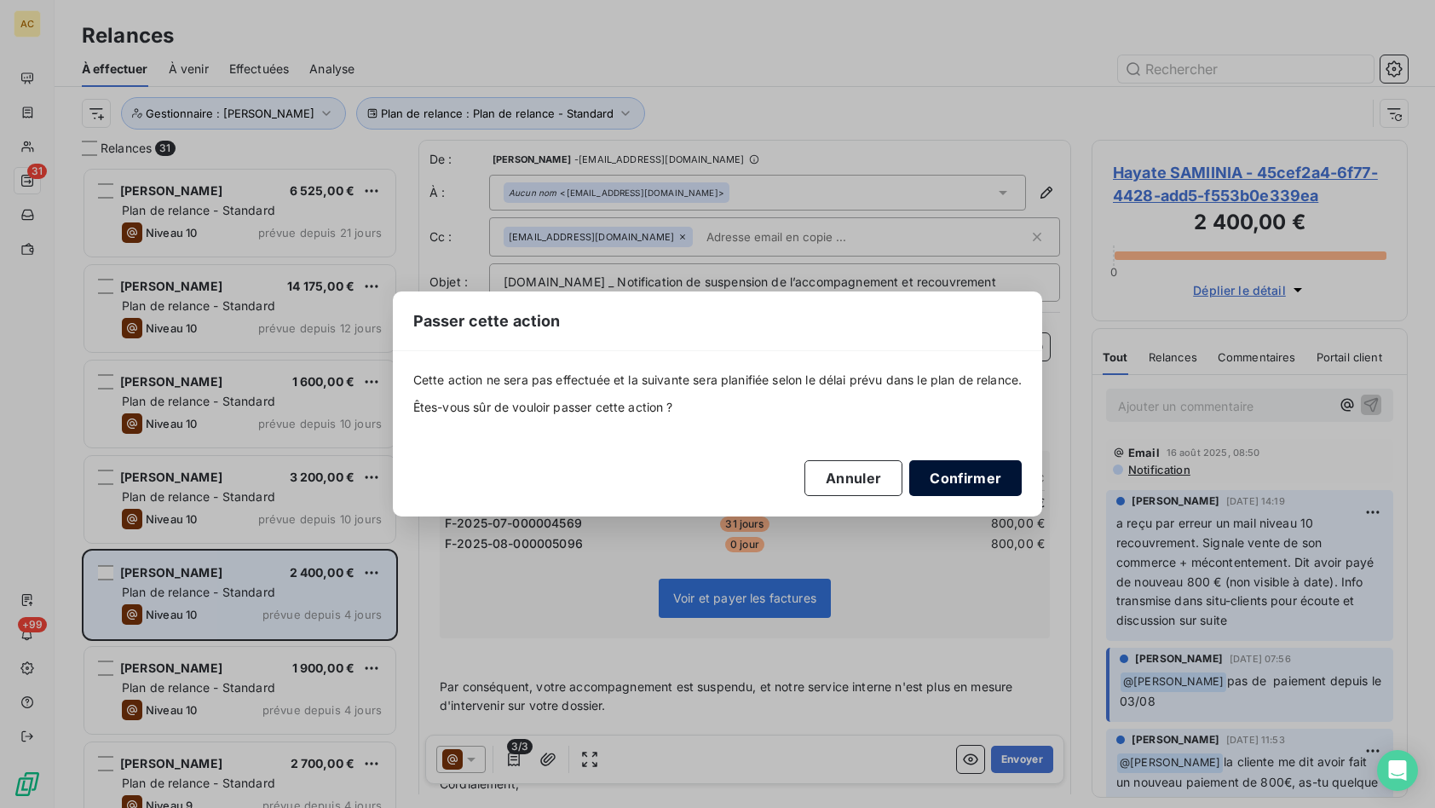
click at [1005, 481] on button "Confirmer" at bounding box center [965, 478] width 112 height 36
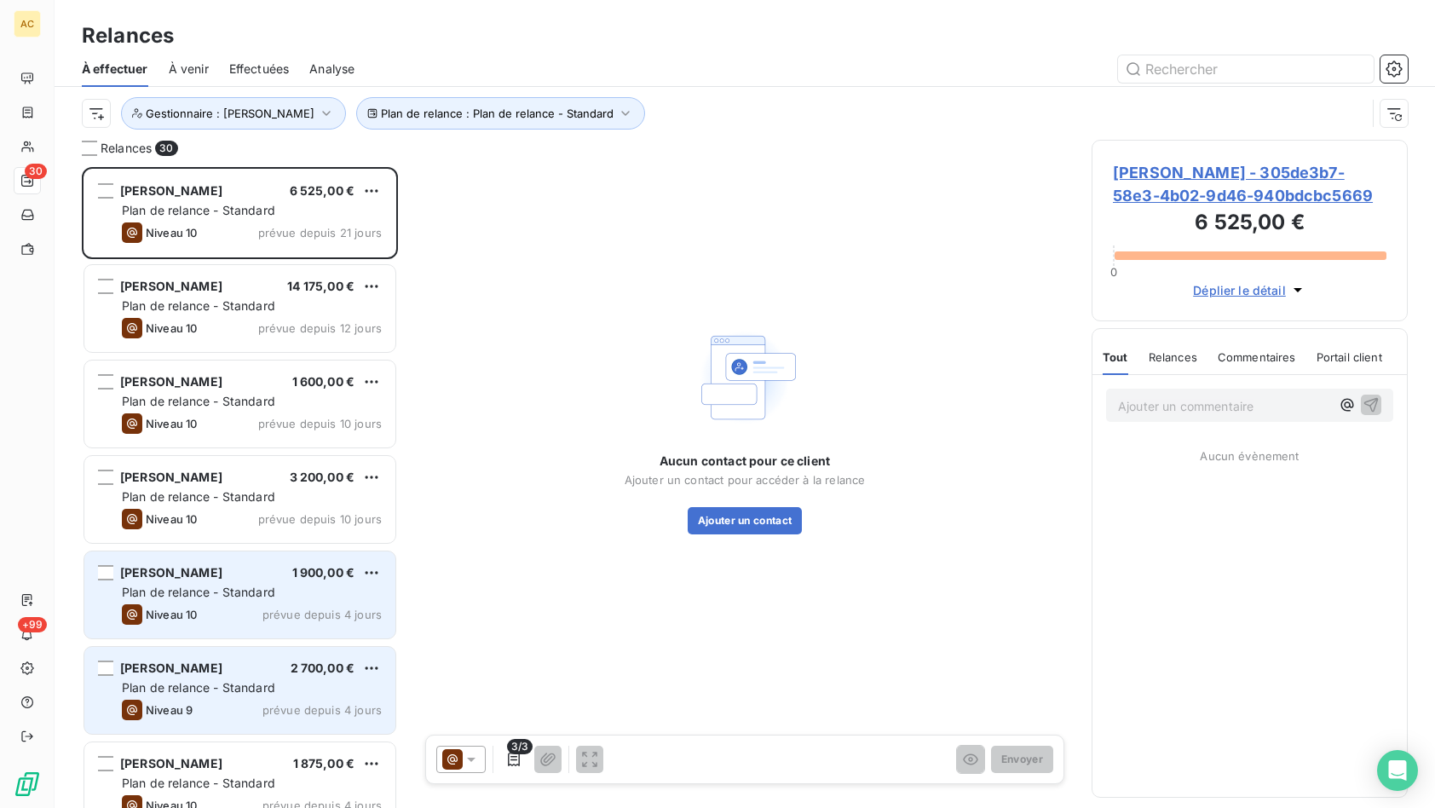
click at [298, 679] on div "Plan de relance - Standard" at bounding box center [252, 687] width 260 height 17
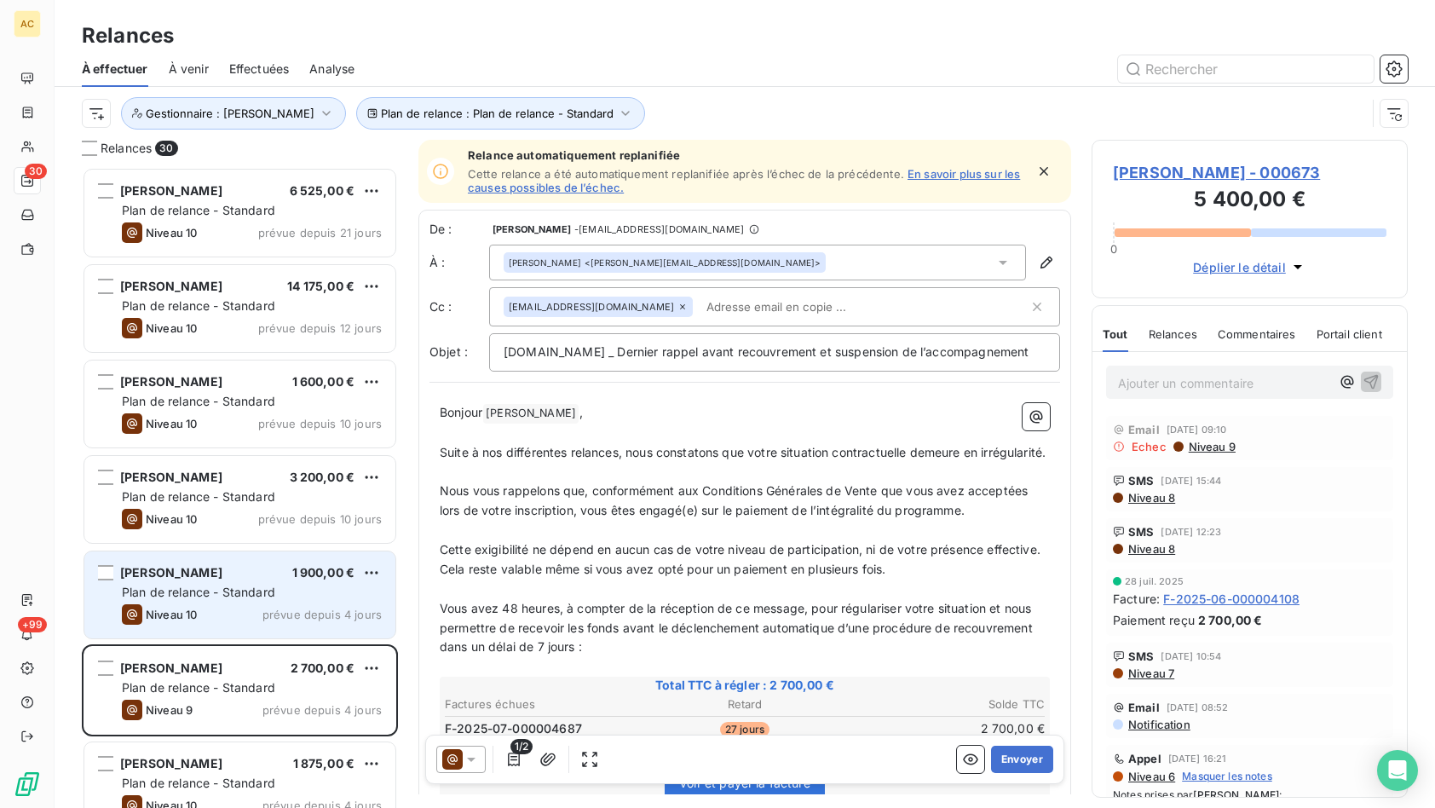
click at [296, 576] on span "1 900,00 €" at bounding box center [323, 572] width 63 height 14
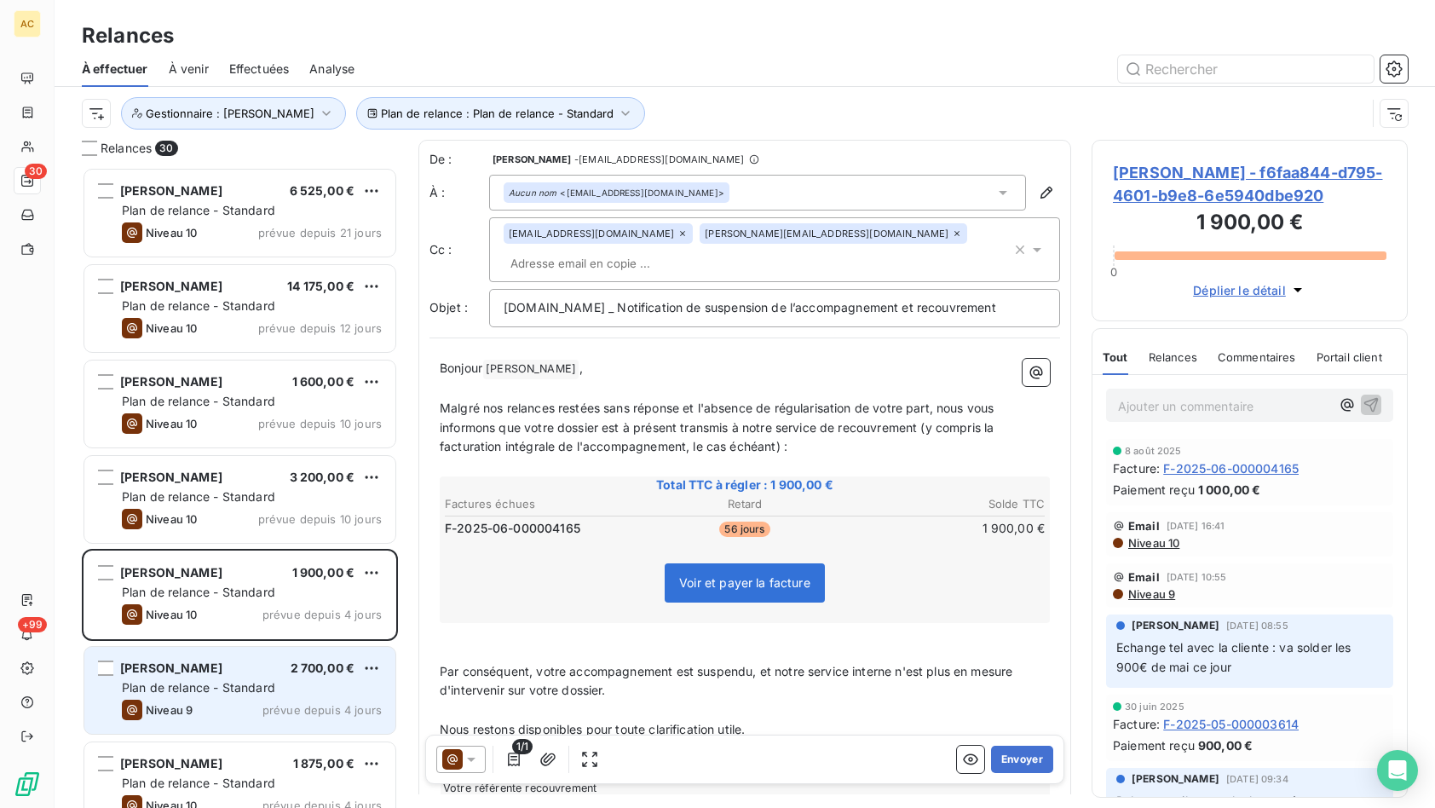
click at [247, 683] on span "Plan de relance - Standard" at bounding box center [198, 687] width 153 height 14
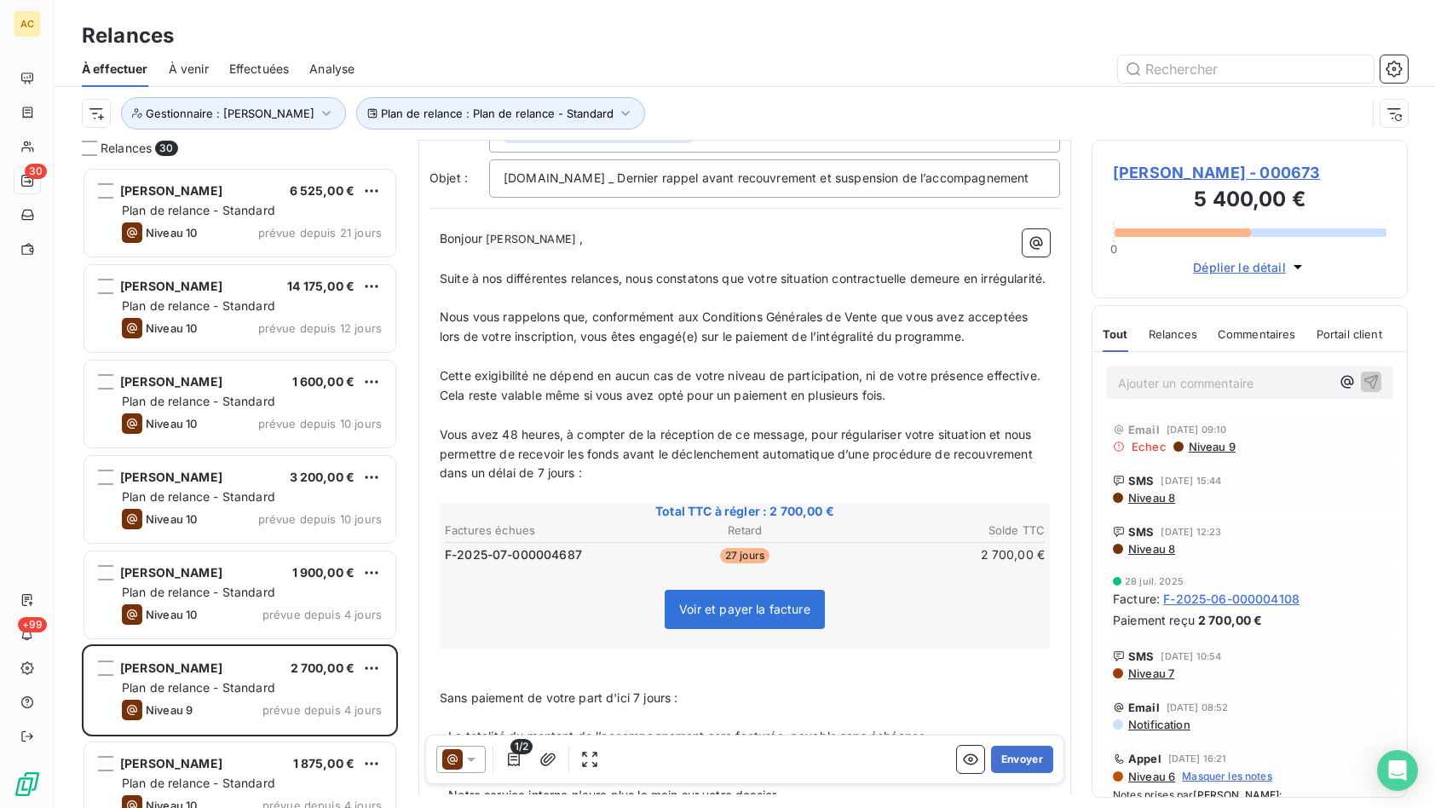
scroll to position [210, 0]
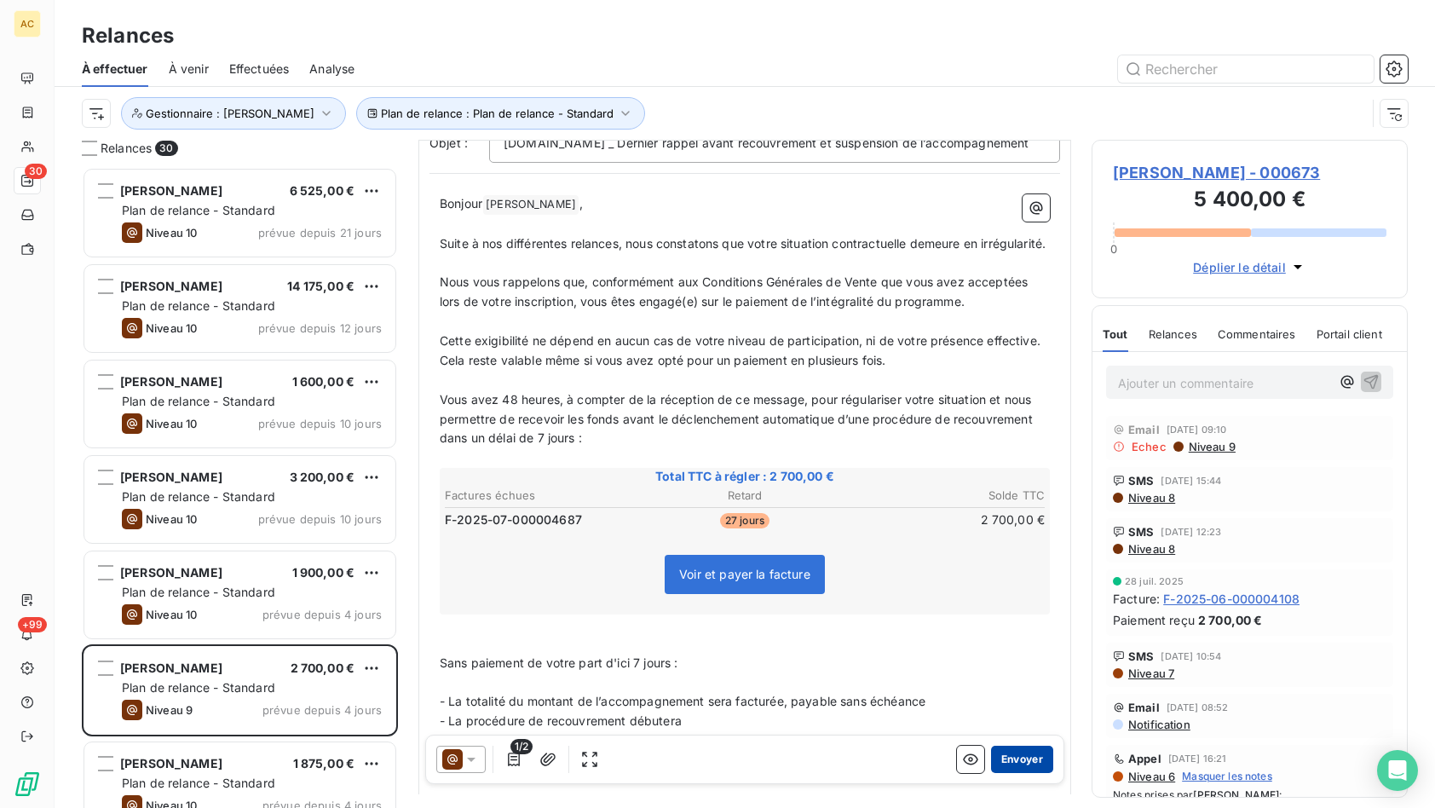
click at [1008, 759] on button "Envoyer" at bounding box center [1022, 758] width 62 height 27
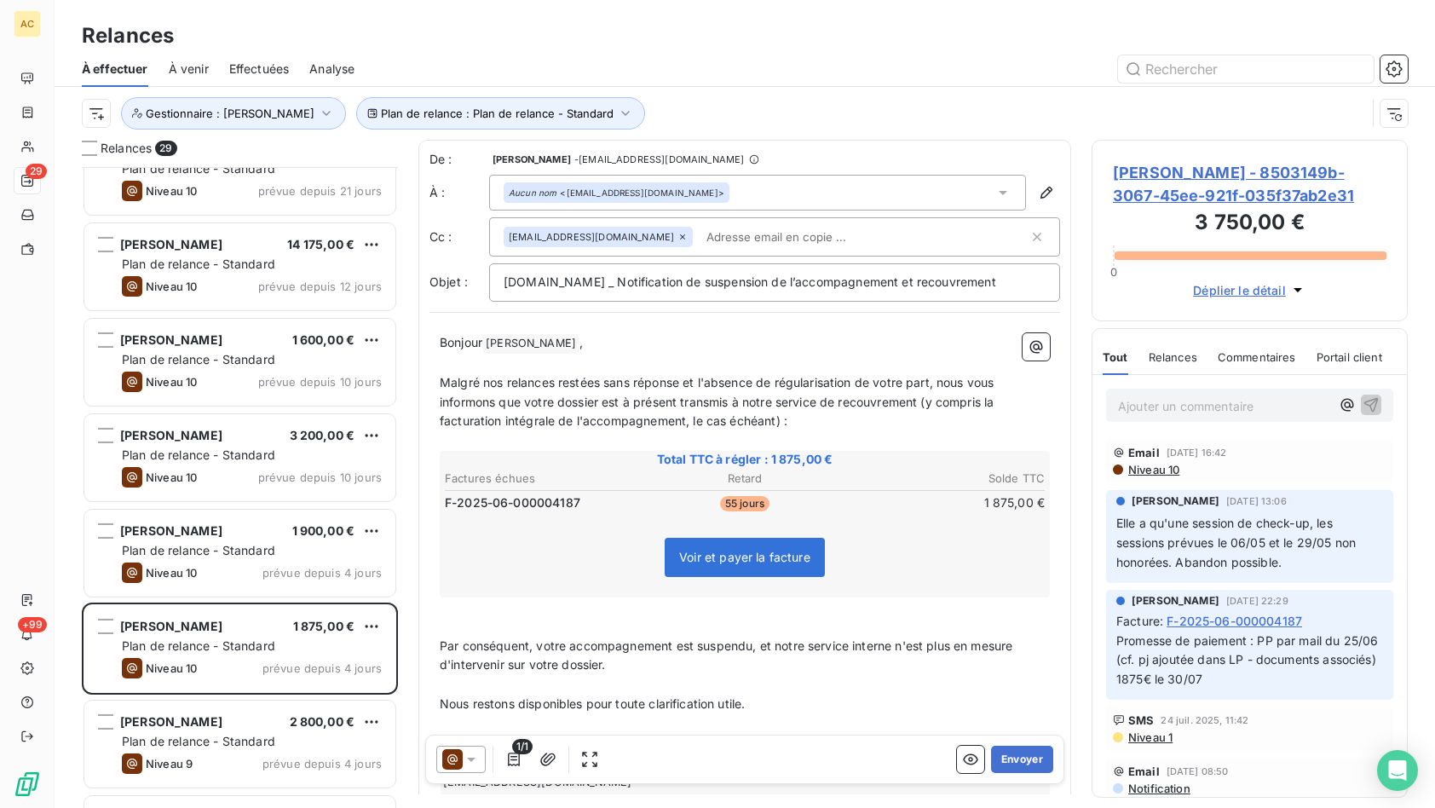
scroll to position [88, 0]
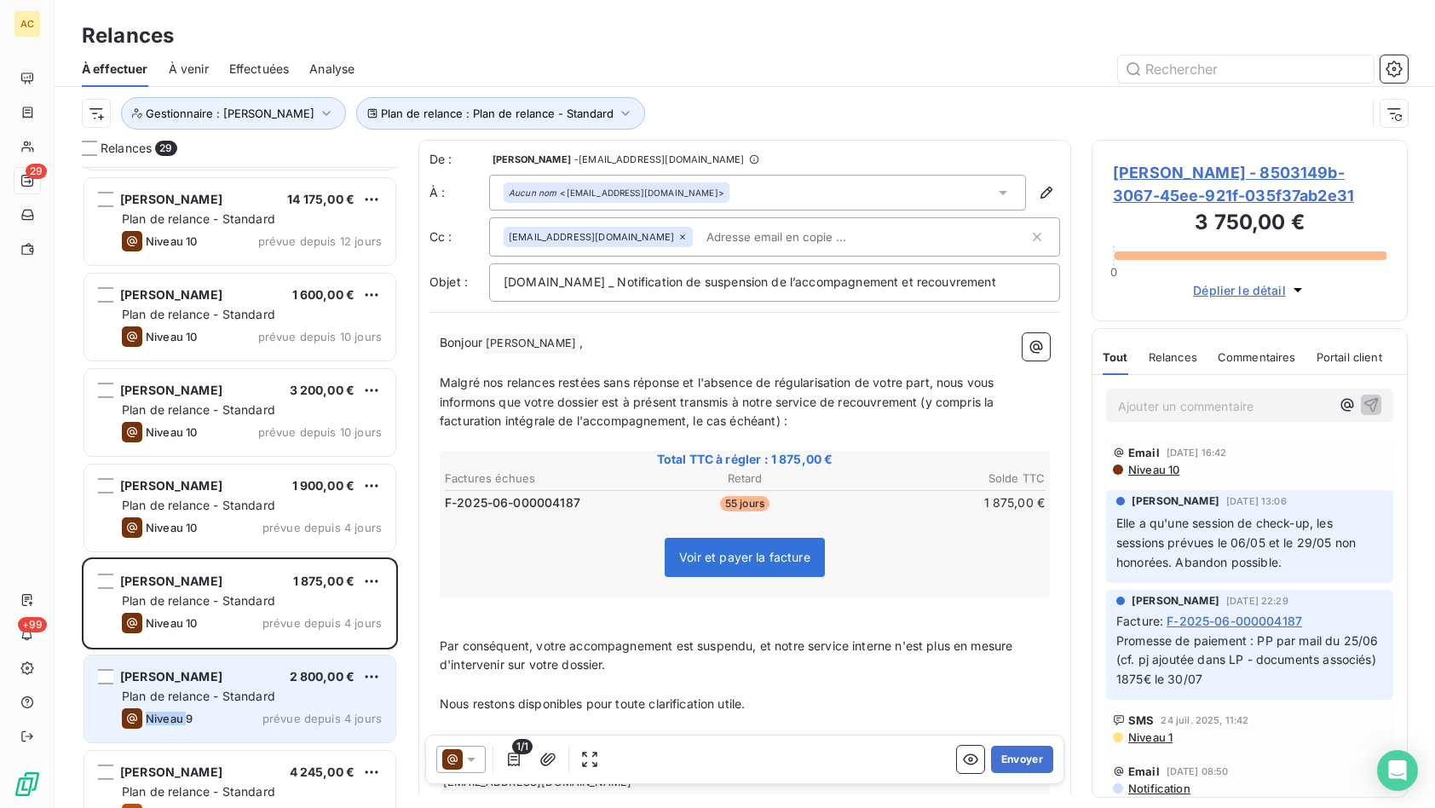
click at [187, 711] on span "Niveau 9" at bounding box center [169, 718] width 47 height 14
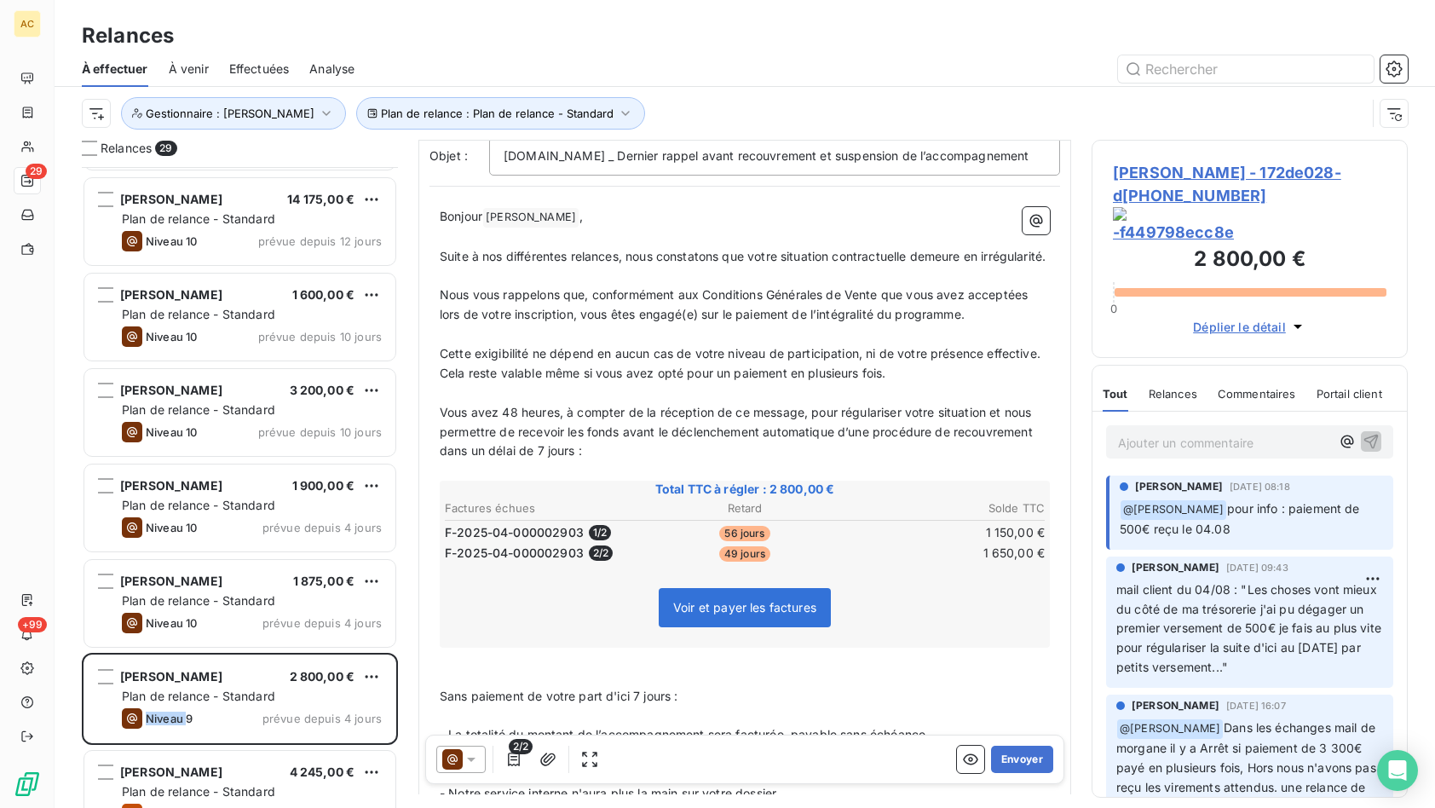
scroll to position [147, 0]
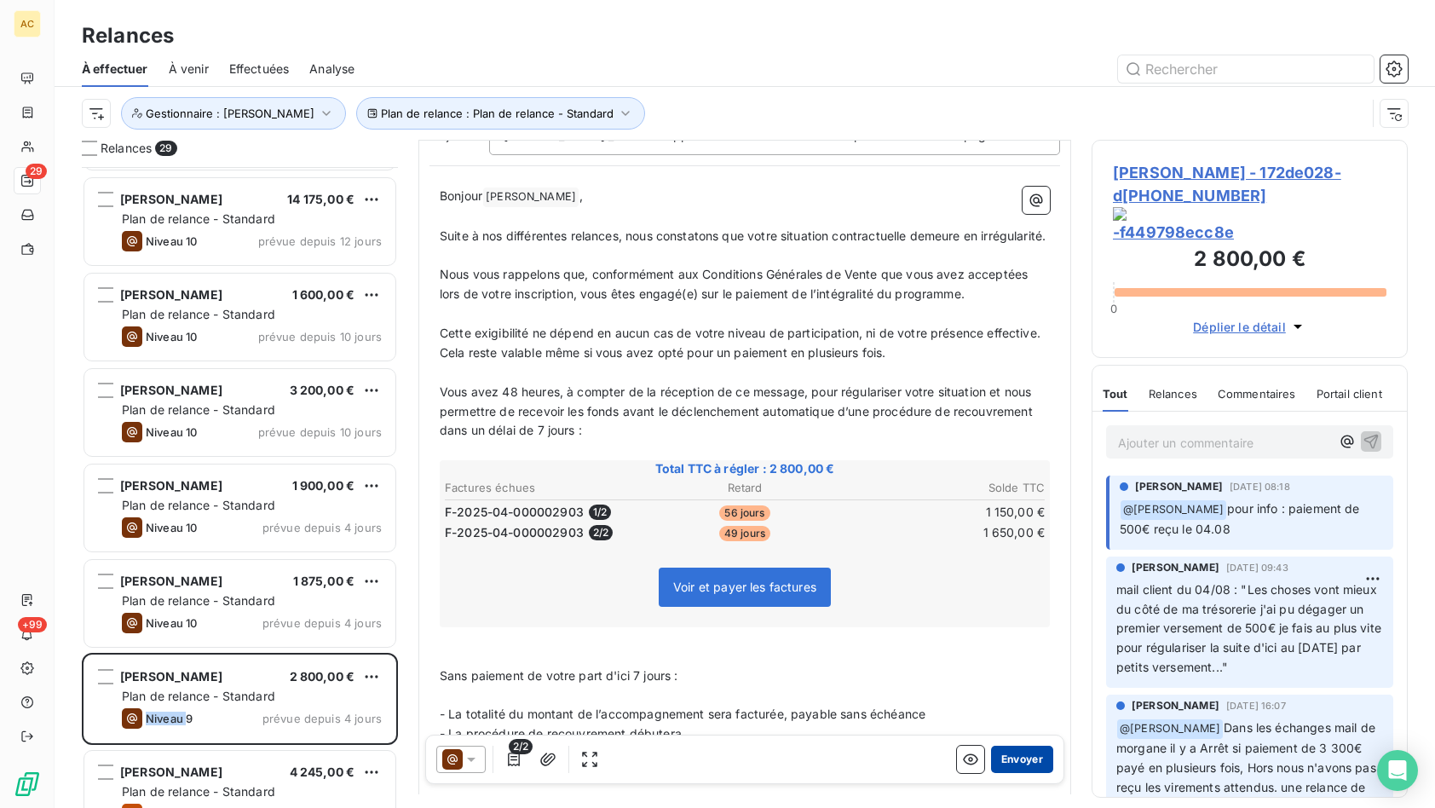
click at [1004, 760] on button "Envoyer" at bounding box center [1022, 758] width 62 height 27
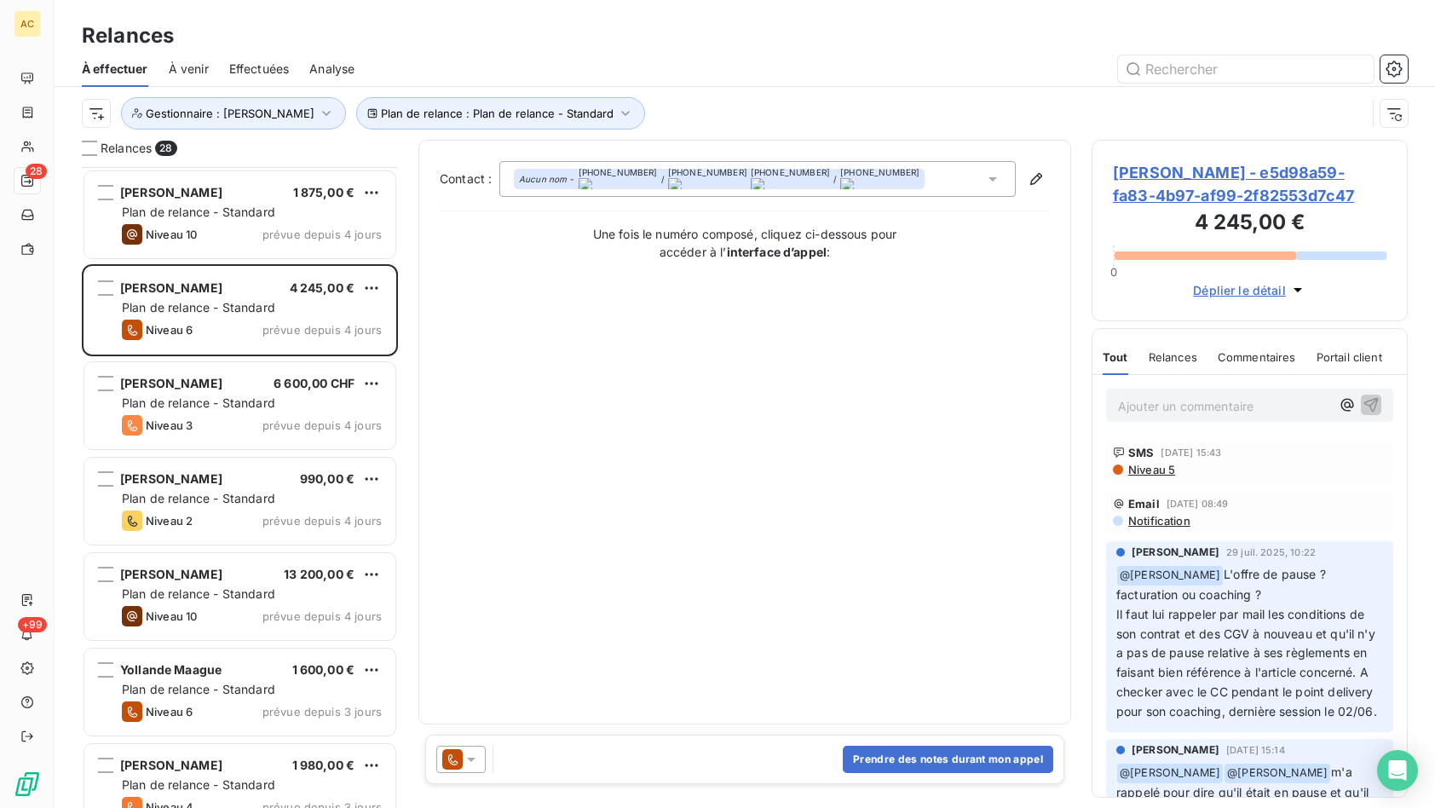
scroll to position [25, 0]
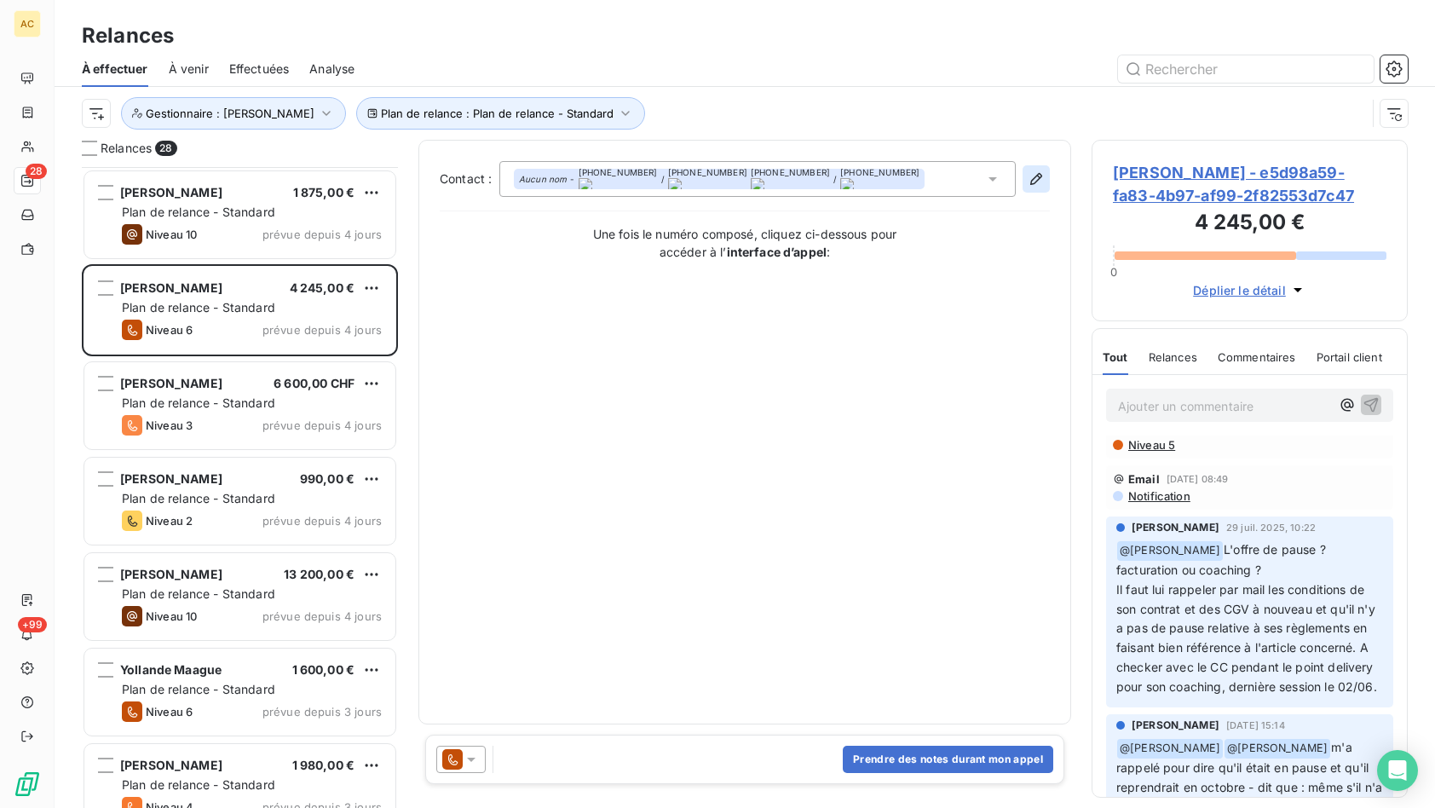
click at [1032, 181] on icon "button" at bounding box center [1036, 178] width 17 height 17
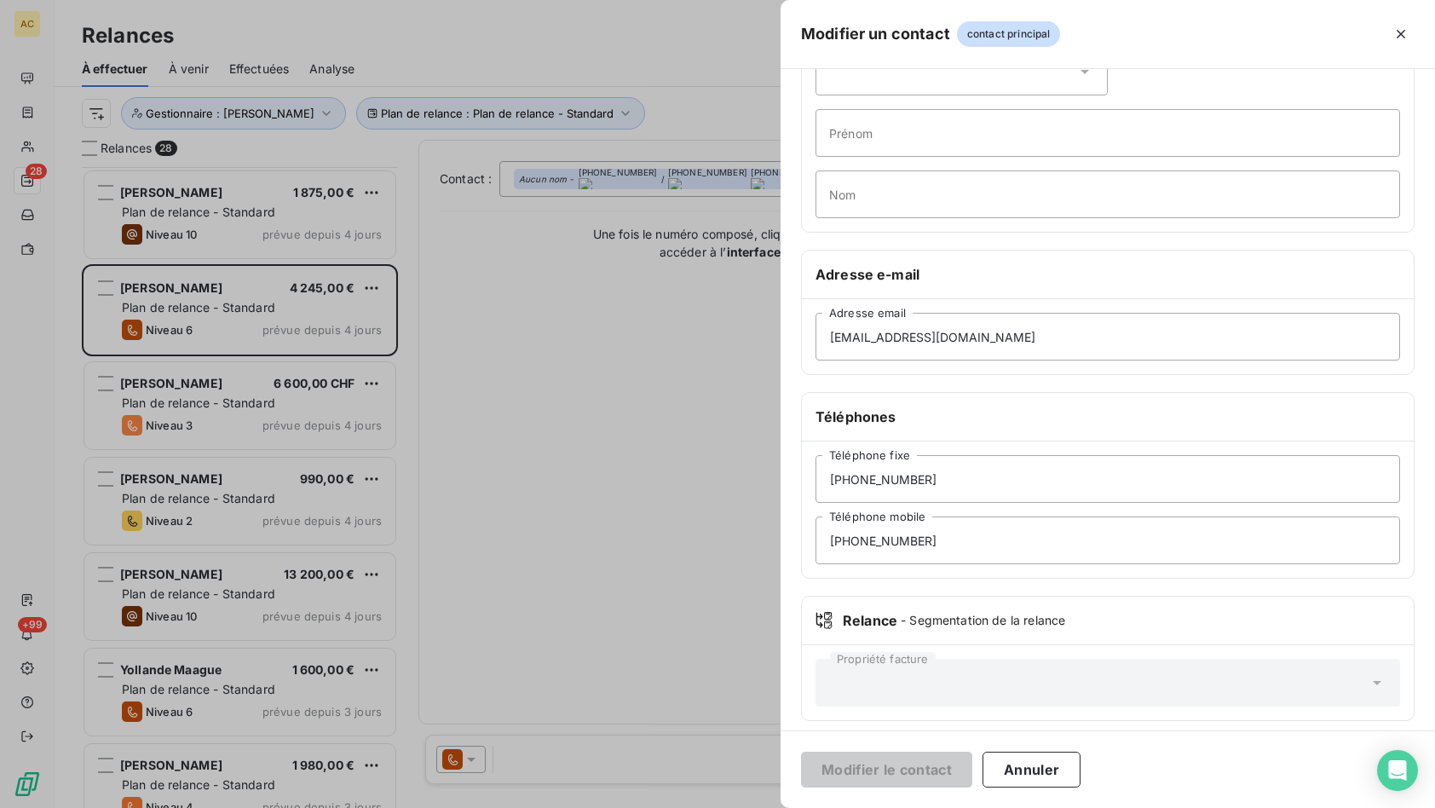
scroll to position [116, 0]
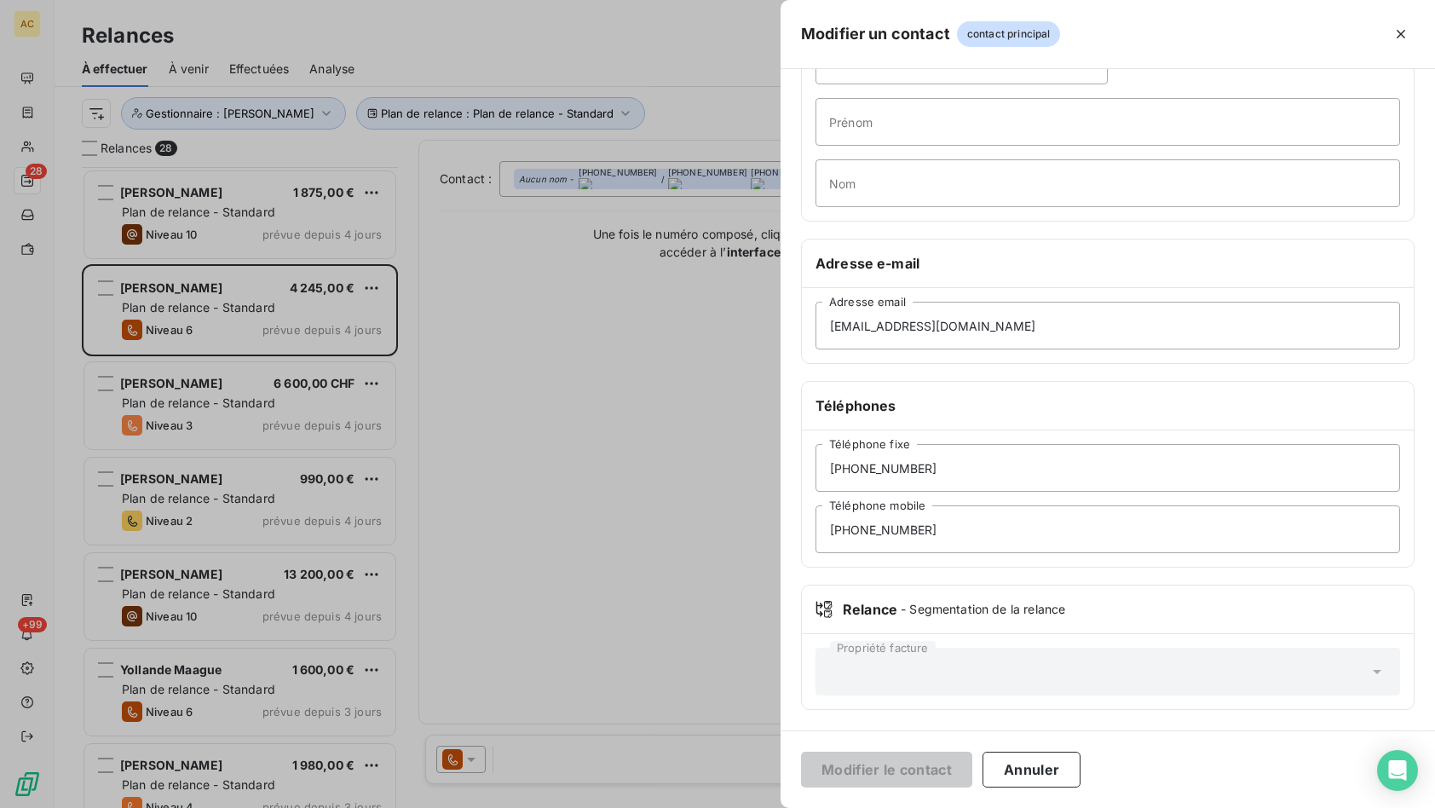
click at [498, 528] on div at bounding box center [717, 404] width 1435 height 808
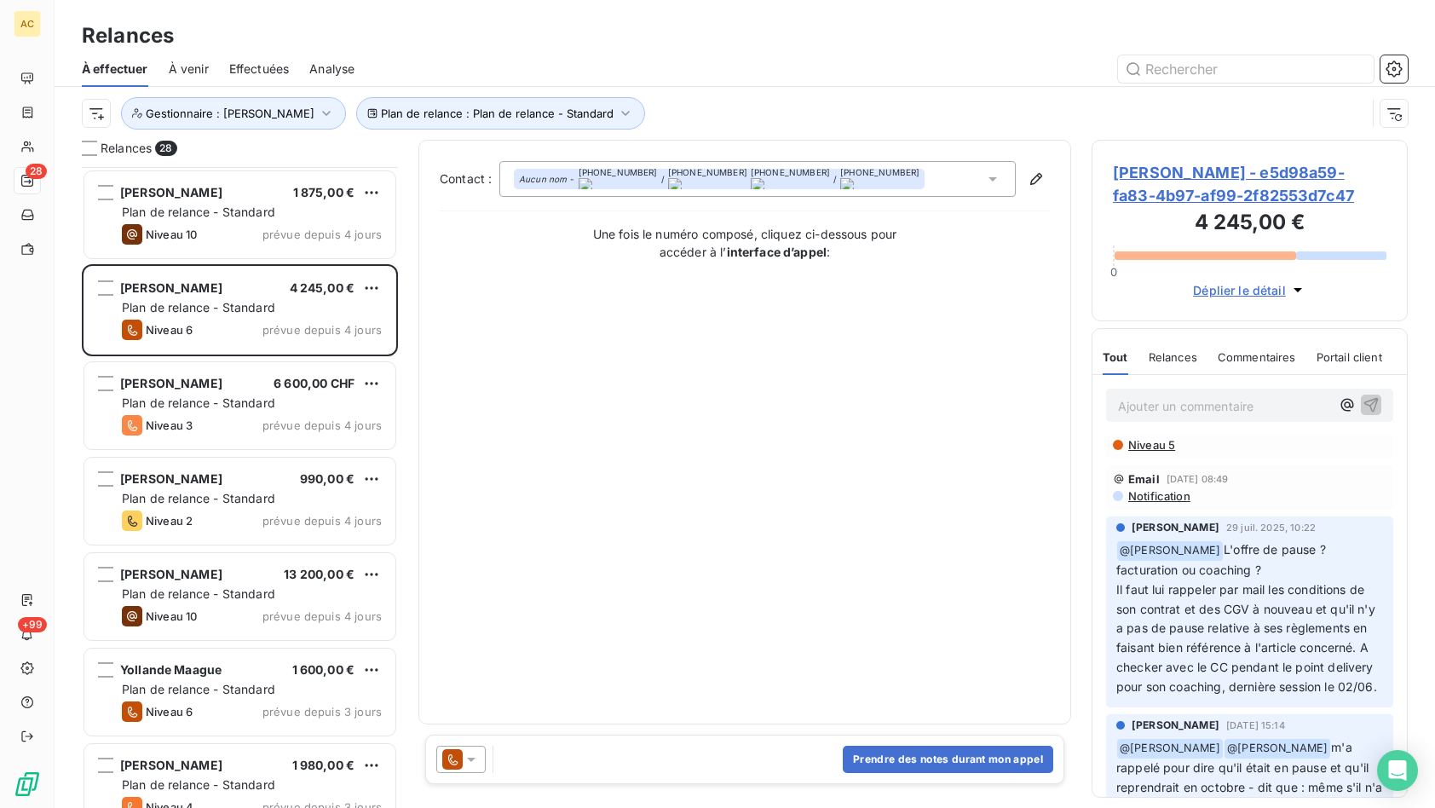
click at [273, 68] on span "Effectuées" at bounding box center [259, 68] width 60 height 17
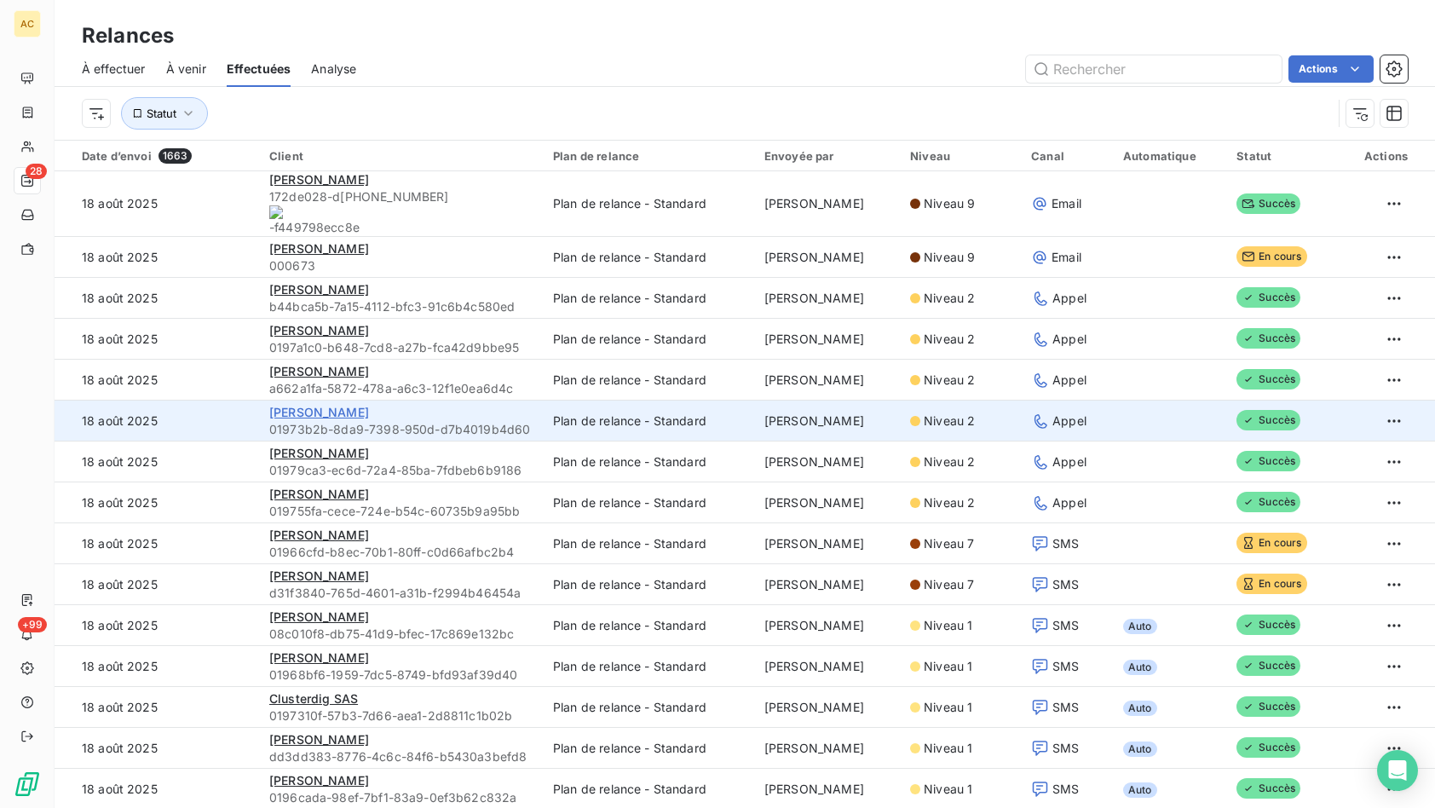
click at [285, 405] on span "Mohamed-Daman CAMARA" at bounding box center [319, 412] width 100 height 14
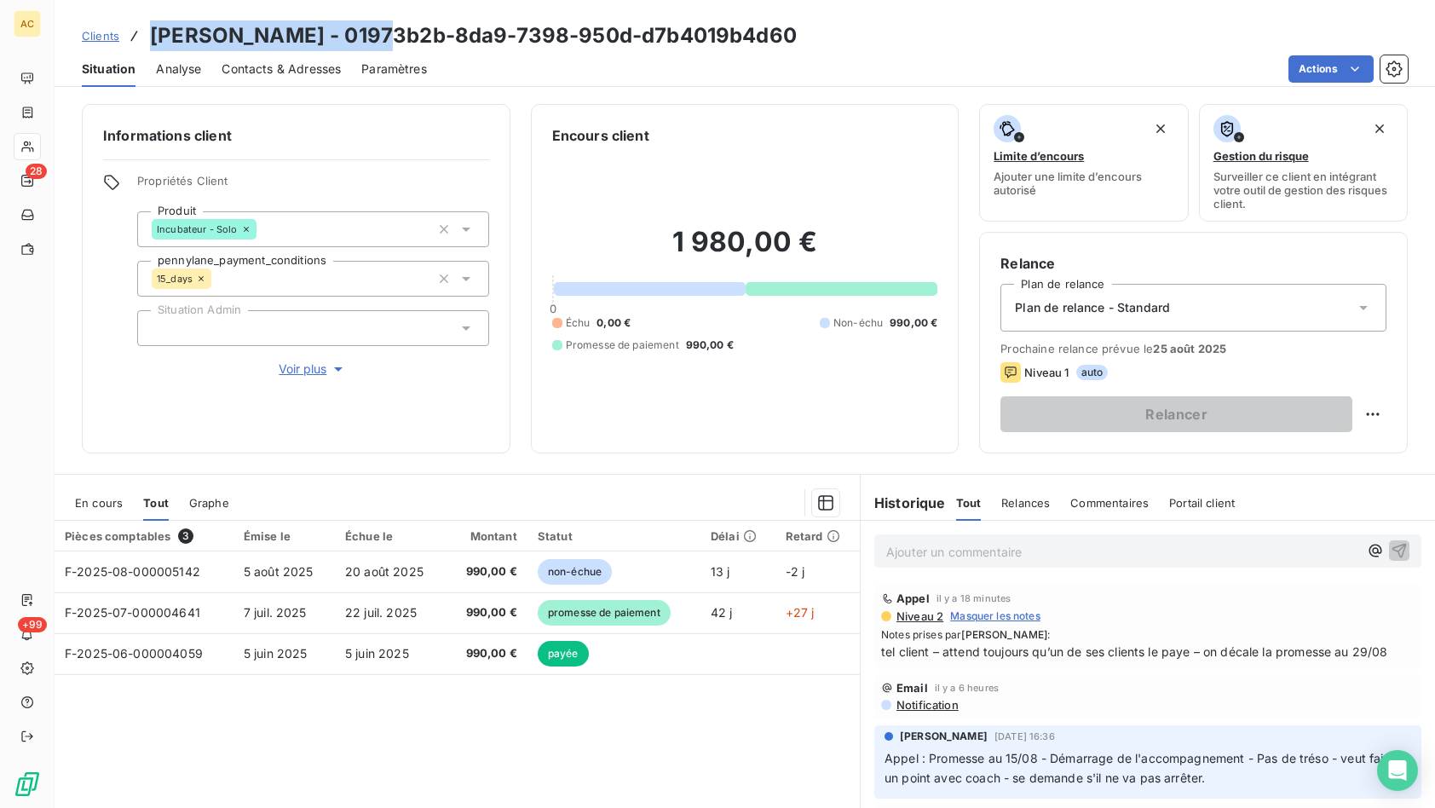
drag, startPoint x: 151, startPoint y: 34, endPoint x: 426, endPoint y: 36, distance: 275.2
click at [427, 35] on h3 "Mohamed-Daman CAMARA - 01973b2b-8da9-7398-950d-d7b4019b4d60" at bounding box center [473, 35] width 647 height 31
copy h3 "Mohamed-Daman CAMARA"
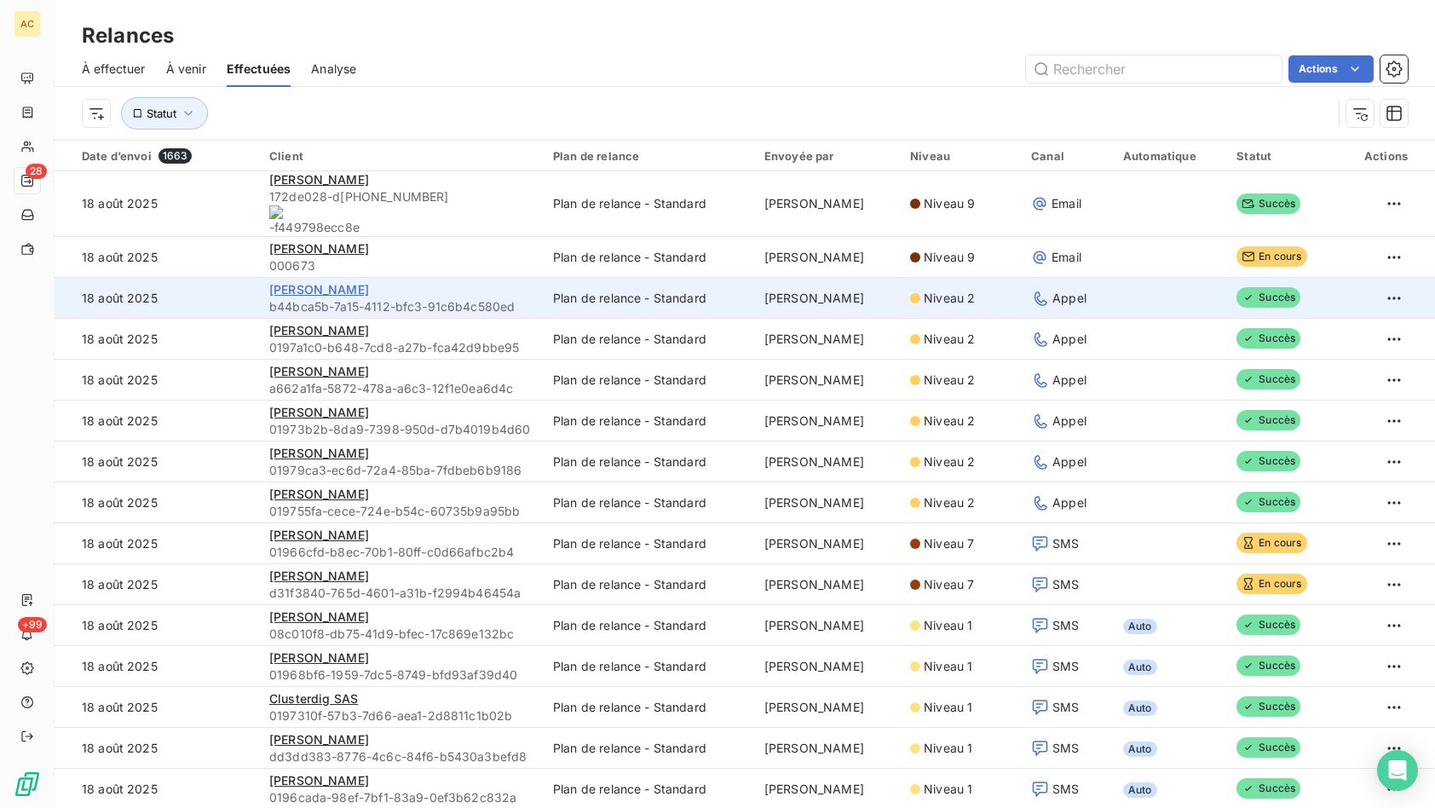
click at [326, 282] on span "Sonia Martial" at bounding box center [319, 289] width 100 height 14
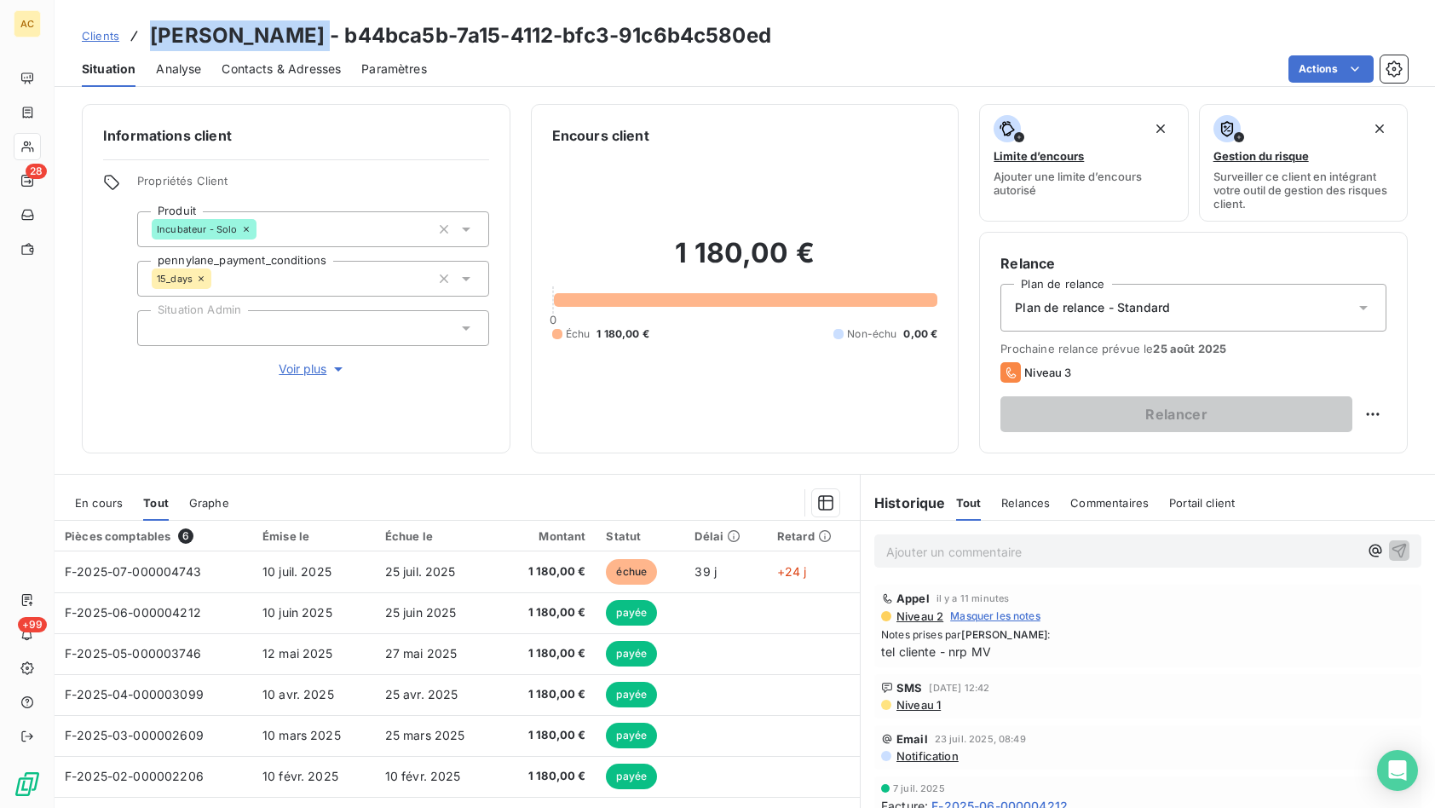
drag, startPoint x: 288, startPoint y: 38, endPoint x: 149, endPoint y: 27, distance: 139.3
click at [148, 26] on div "Clients Sonia Martial - b44bca5b-7a15-4112-bfc3-91c6b4c580ed" at bounding box center [426, 35] width 689 height 31
copy h3 "Sonia Martial"
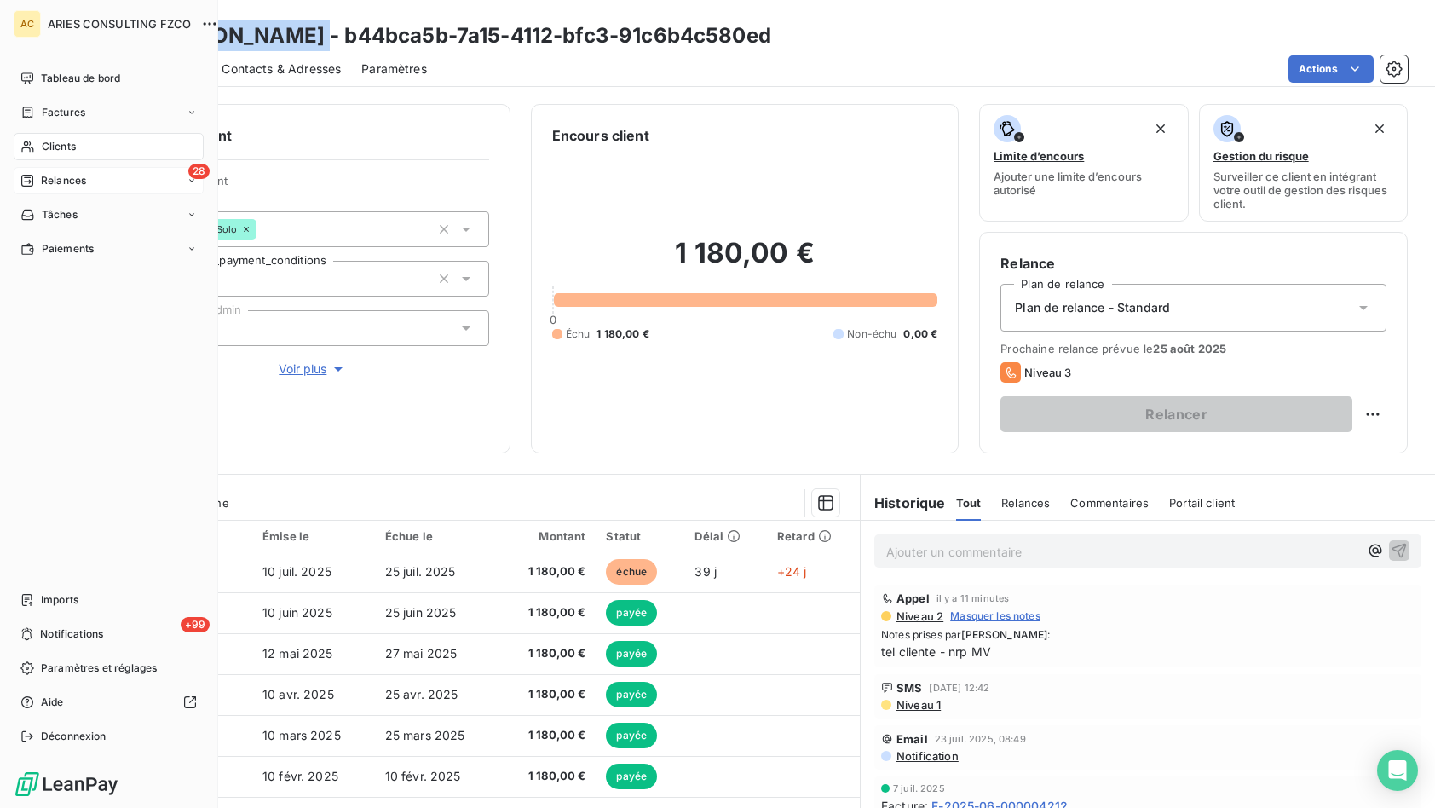
click at [58, 181] on span "Relances" at bounding box center [63, 180] width 45 height 15
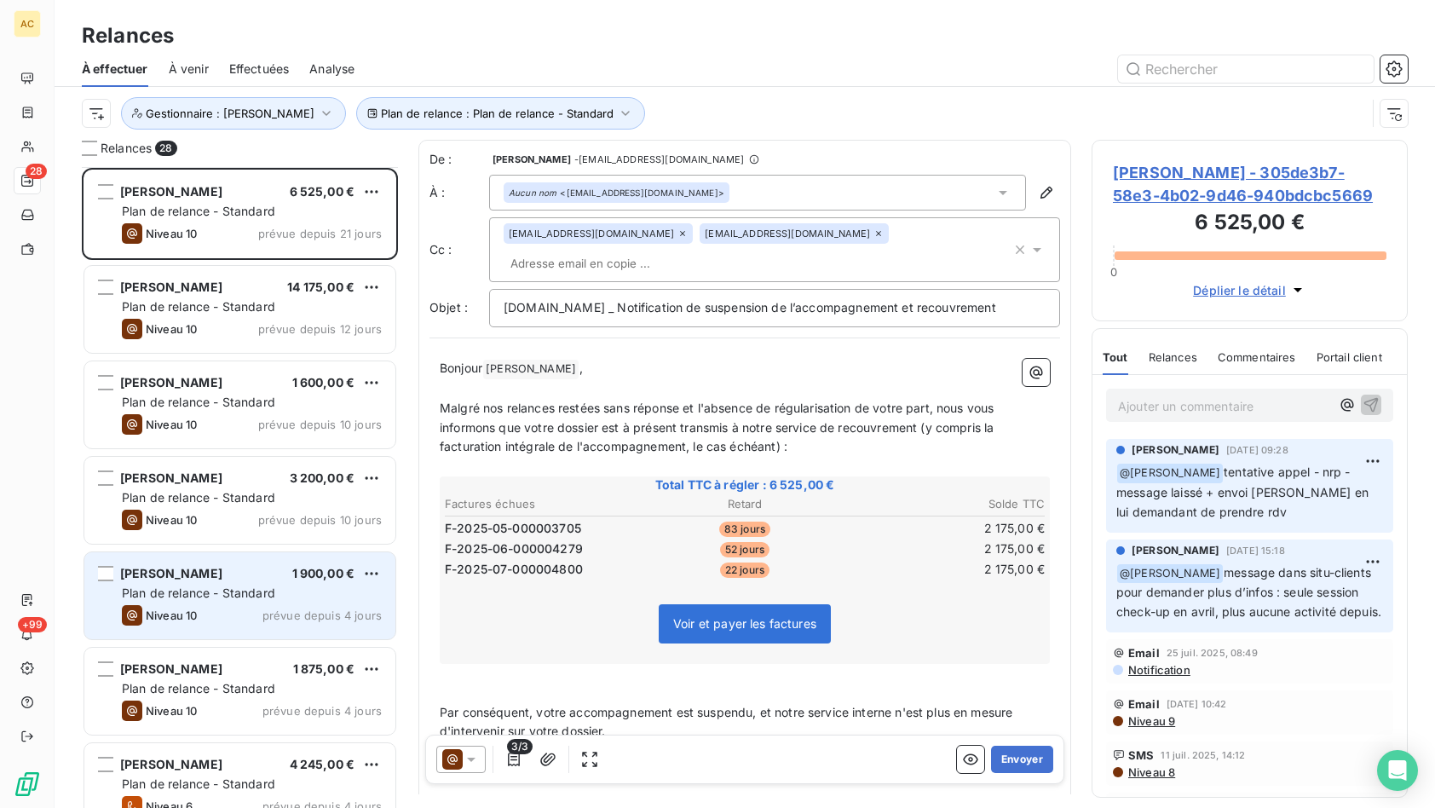
scroll to position [51, 0]
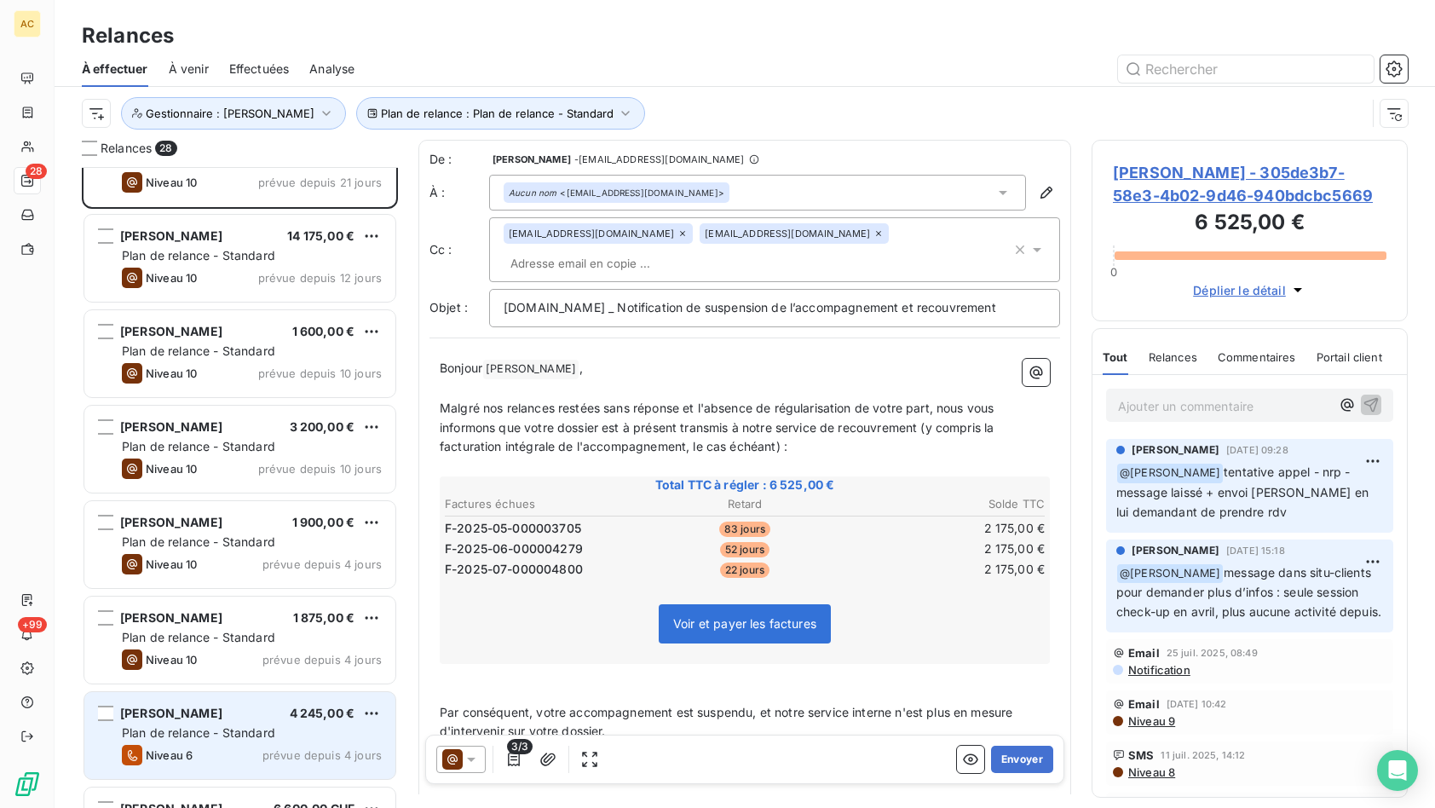
click at [228, 740] on div "Plan de relance - Standard" at bounding box center [252, 732] width 260 height 17
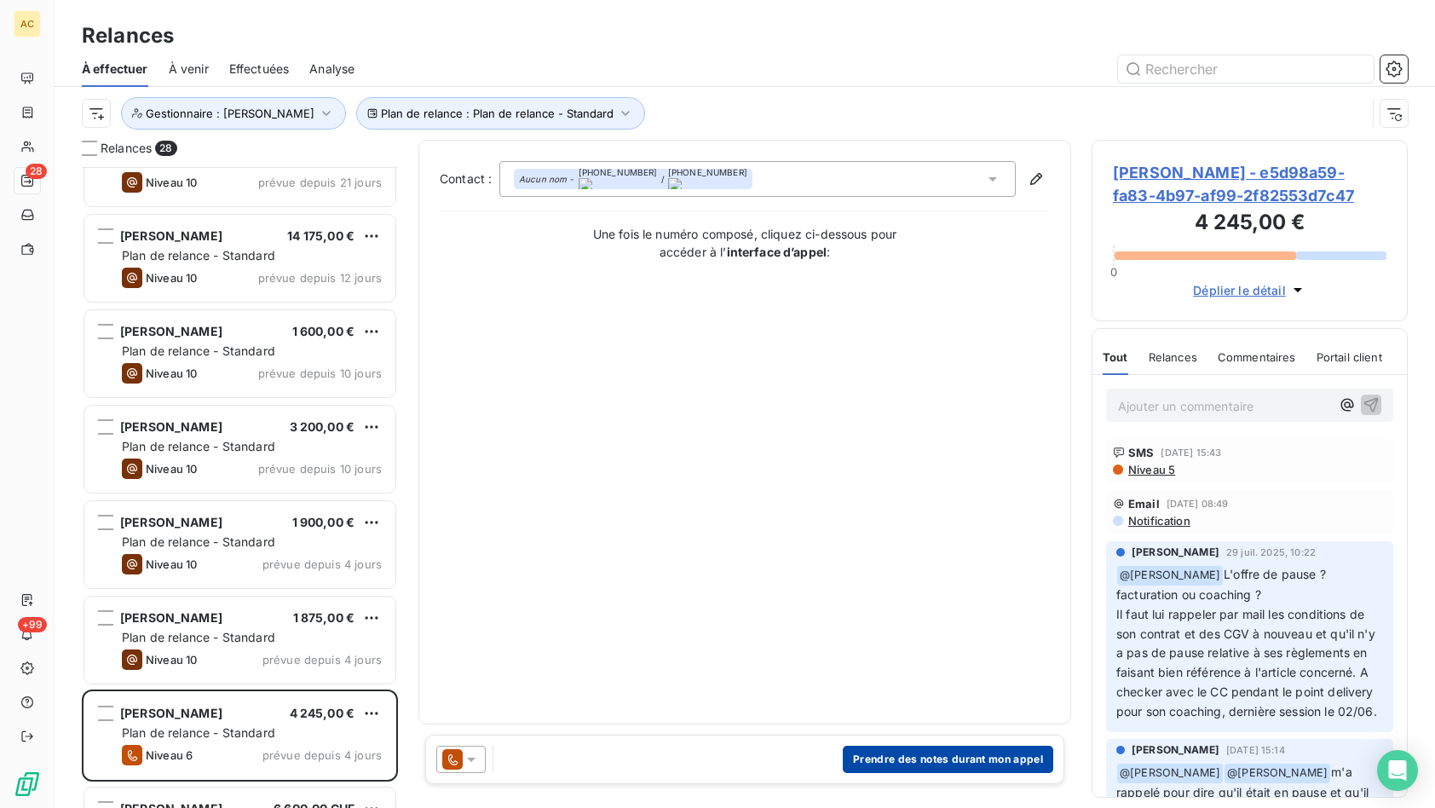
click at [988, 753] on button "Prendre des notes durant mon appel" at bounding box center [948, 758] width 210 height 27
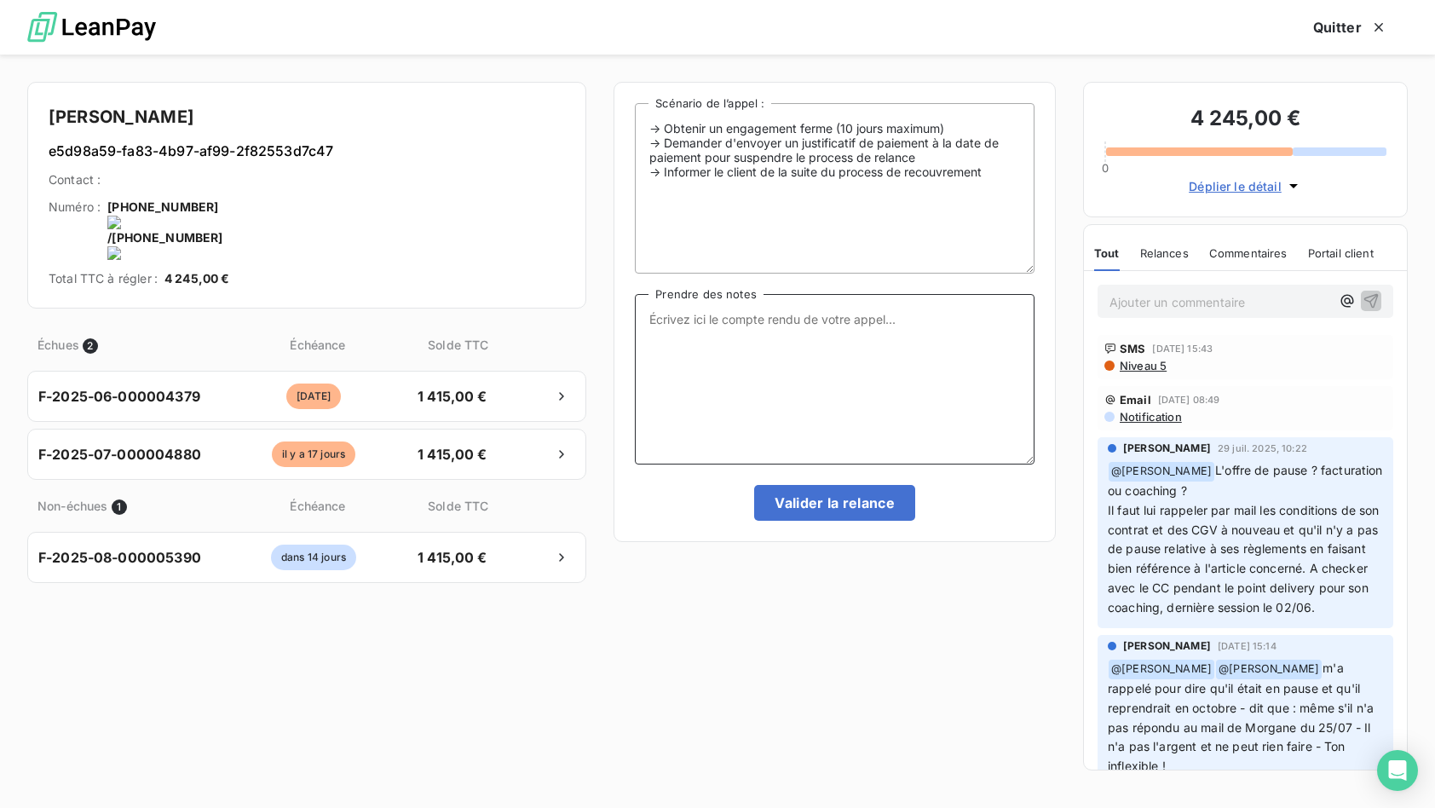
click at [757, 338] on textarea "Prendre des notes" at bounding box center [835, 379] width 400 height 170
type textarea "appel WA audio laissé"
click at [809, 492] on button "Valider la relance" at bounding box center [834, 503] width 161 height 36
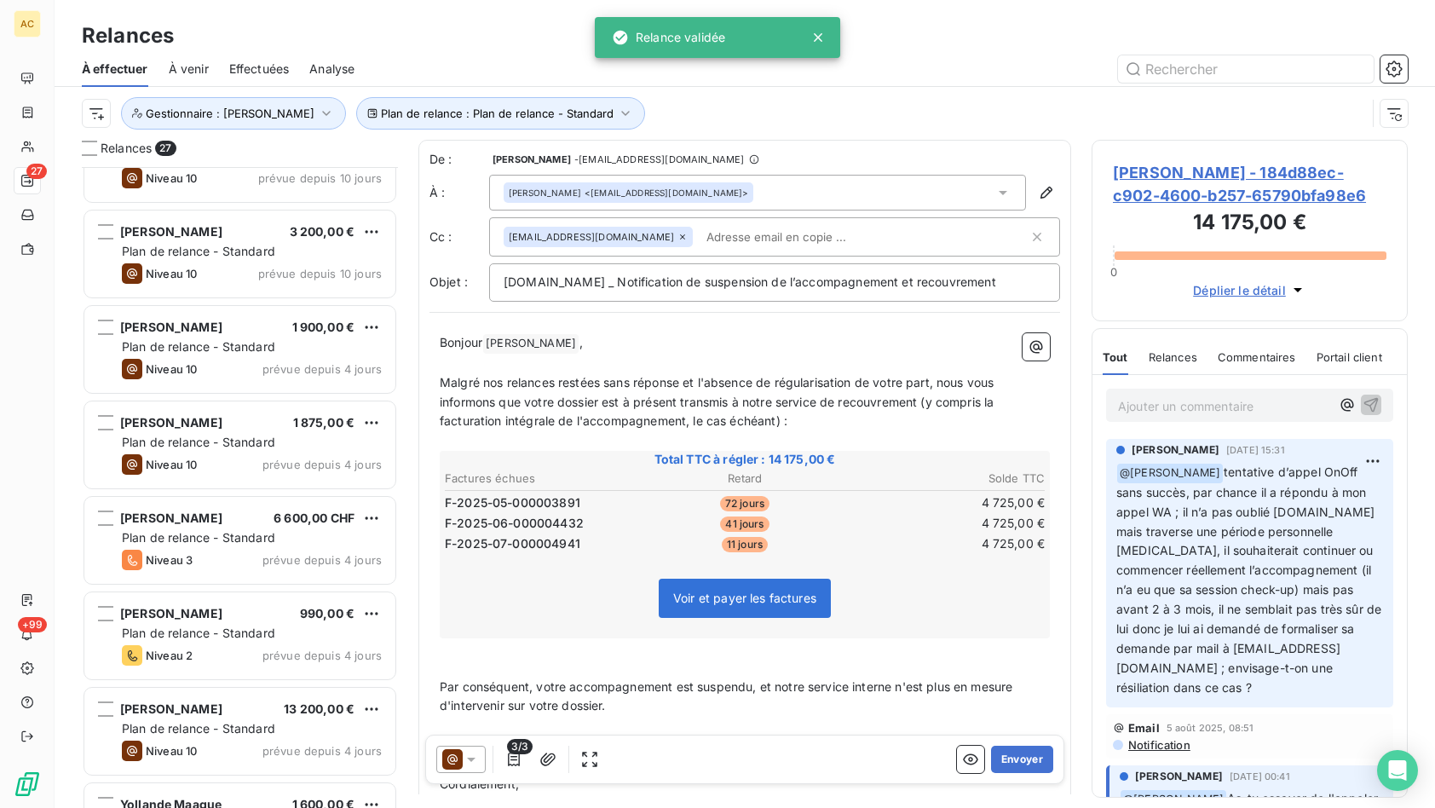
scroll to position [268, 0]
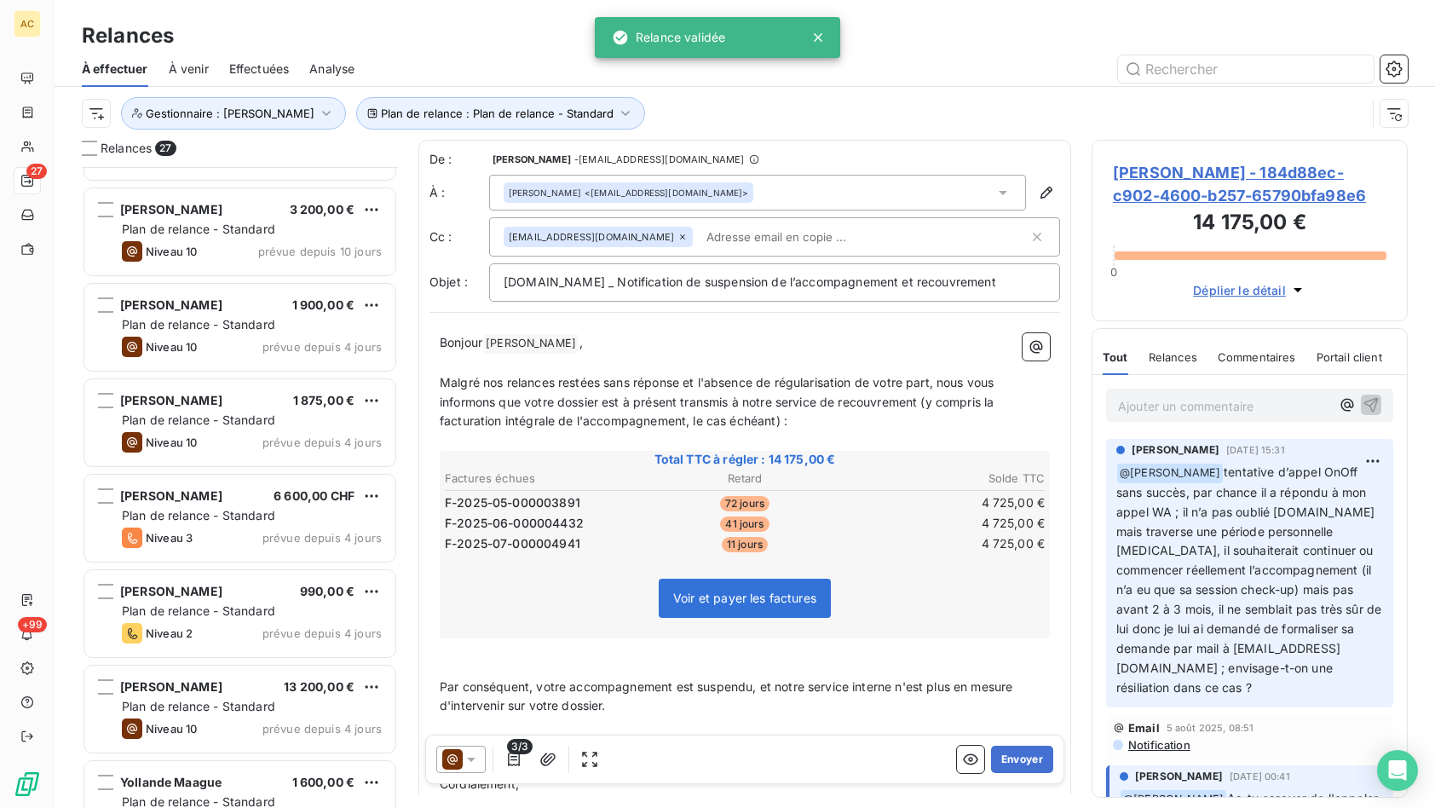
click at [256, 540] on div "Niveau 3 prévue depuis 4 jours" at bounding box center [252, 537] width 260 height 20
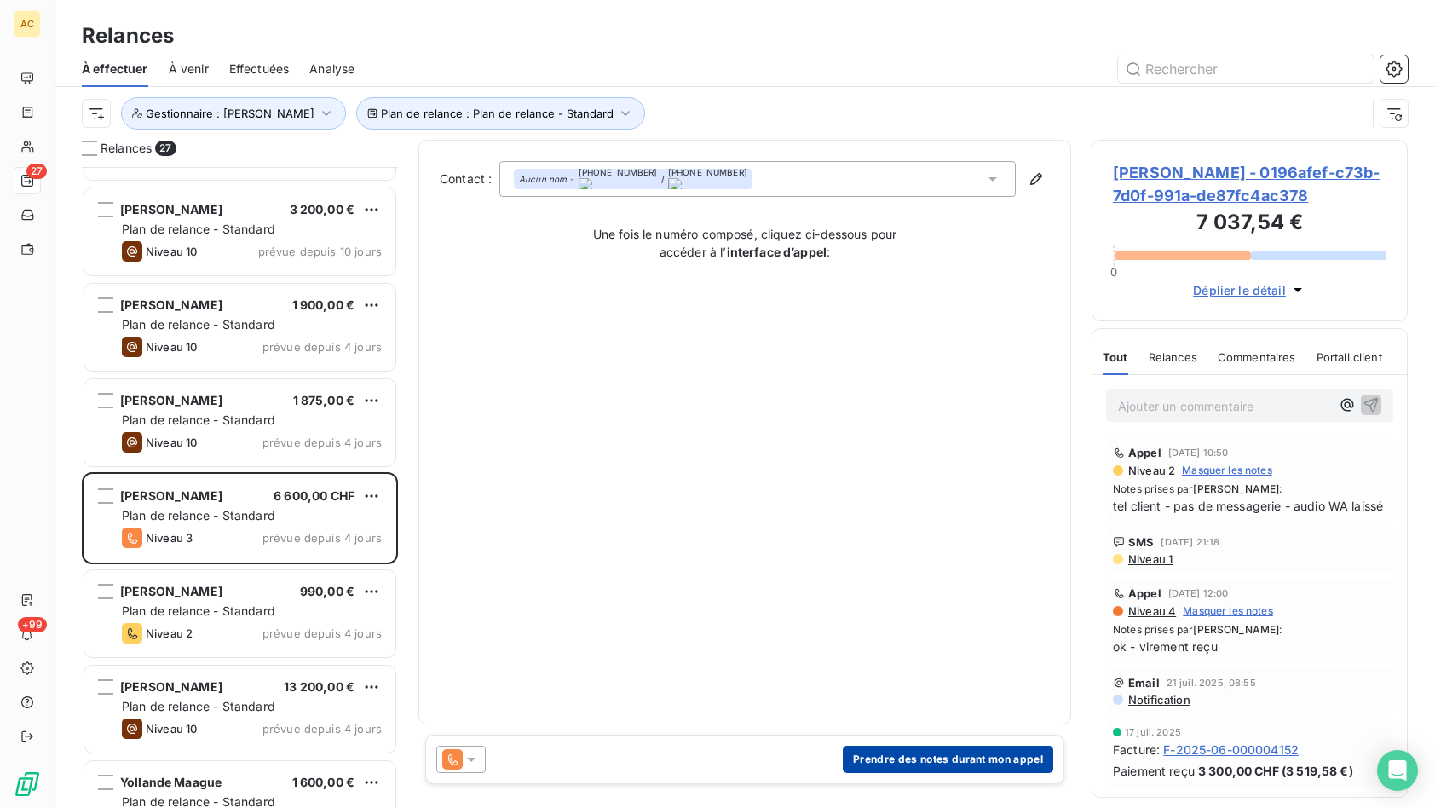
click at [974, 763] on button "Prendre des notes durant mon appel" at bounding box center [948, 758] width 210 height 27
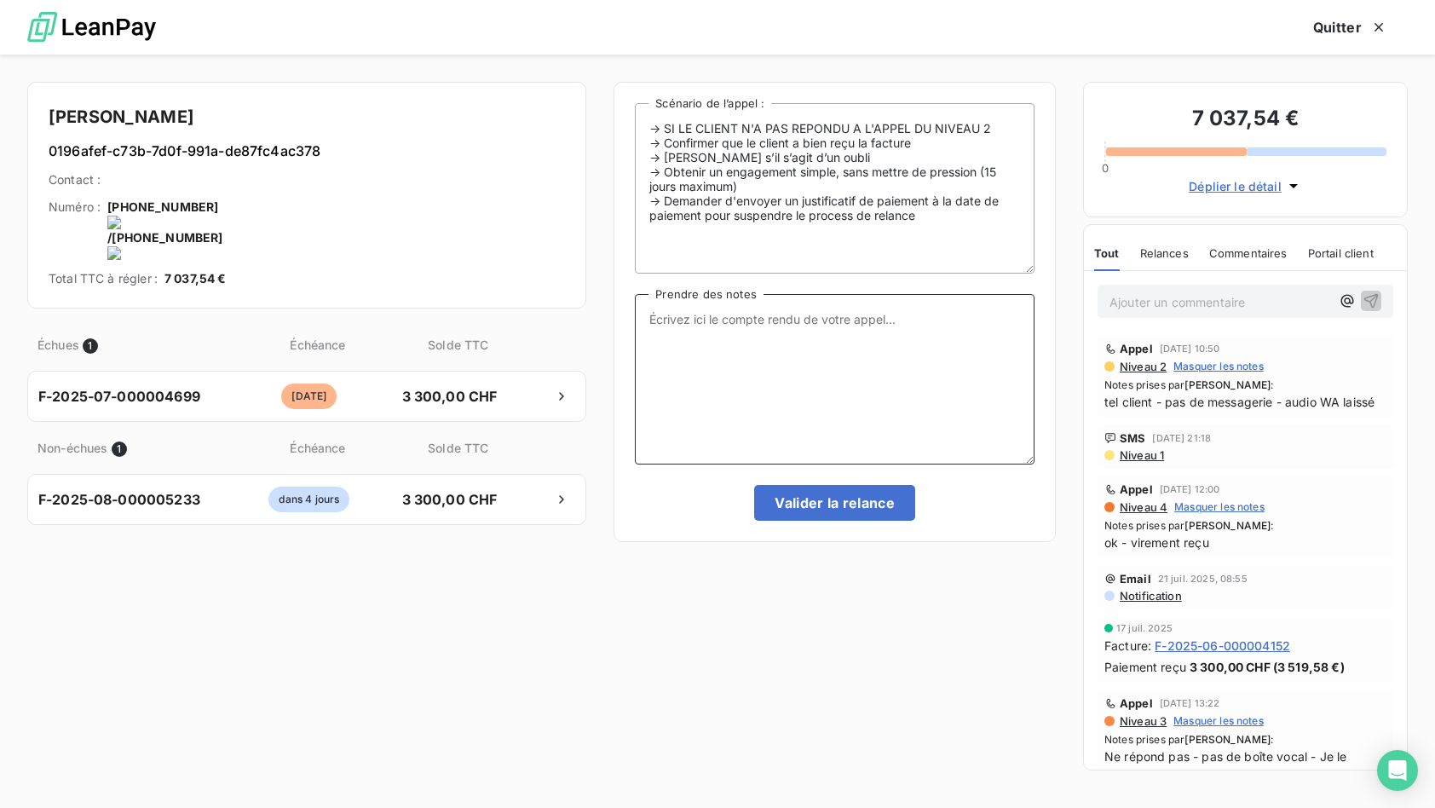
click at [683, 343] on textarea "Prendre des notes" at bounding box center [835, 379] width 400 height 170
click at [741, 314] on textarea "tel client - ok fais le nécéssaire aujourd'hui ou demain" at bounding box center [835, 379] width 400 height 170
drag, startPoint x: 1007, startPoint y: 324, endPoint x: 903, endPoint y: 389, distance: 122.5
click at [1006, 324] on textarea "tel client - ok fait le nécéssaire aujourd'hui ou demain" at bounding box center [835, 379] width 400 height 170
type textarea "tel client - ok fait le nécéssaire aujourd'hui ou demain"
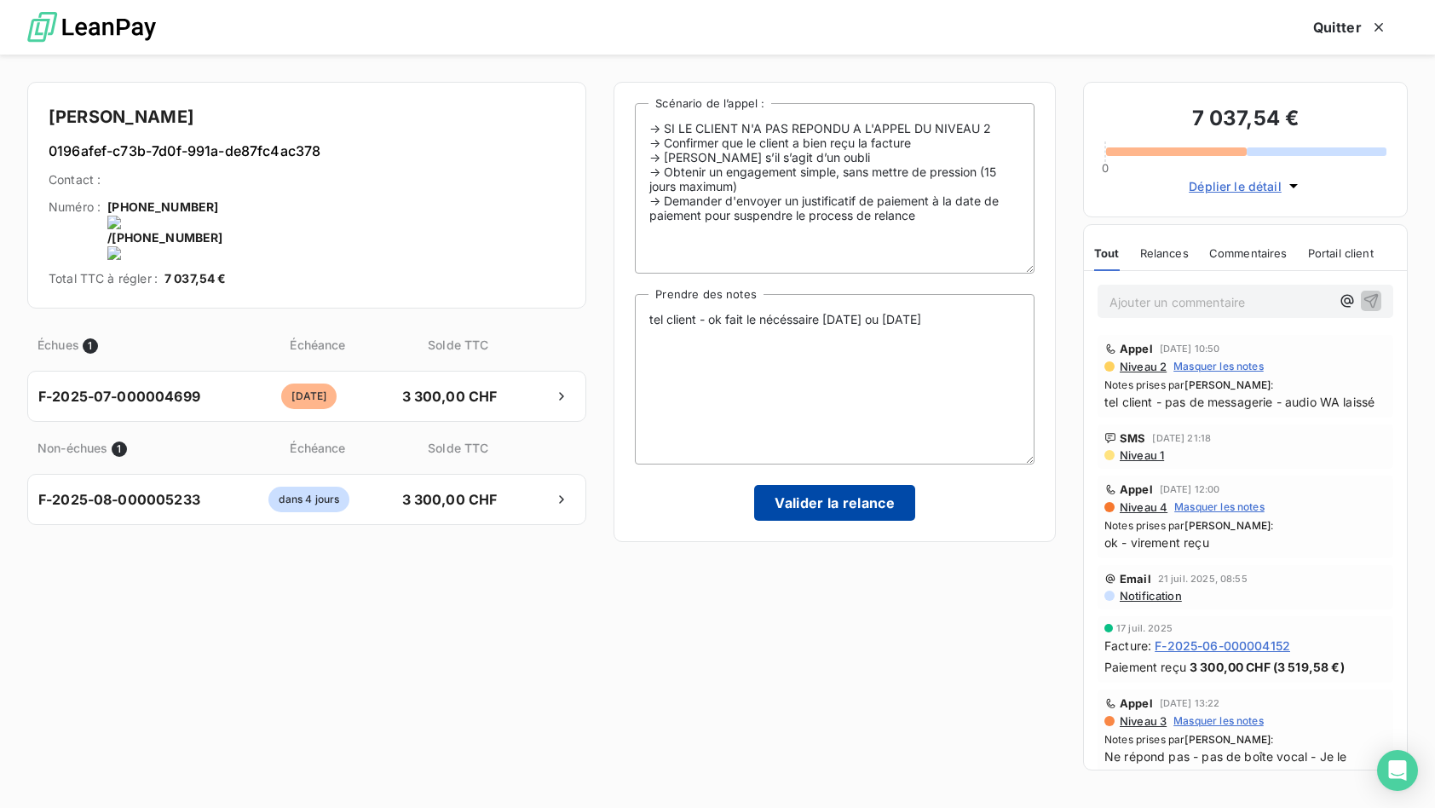
click at [818, 499] on button "Valider la relance" at bounding box center [834, 503] width 161 height 36
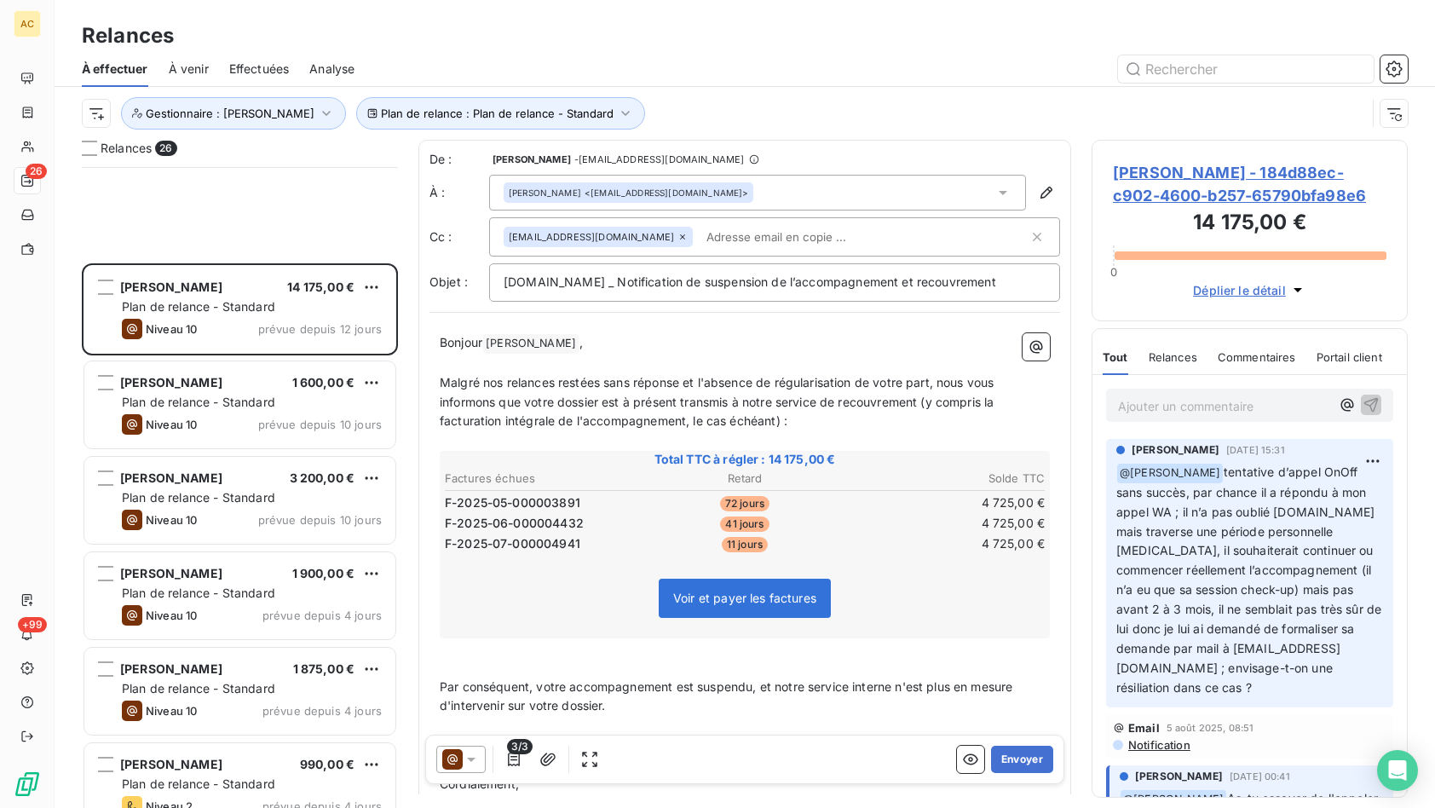
scroll to position [240, 0]
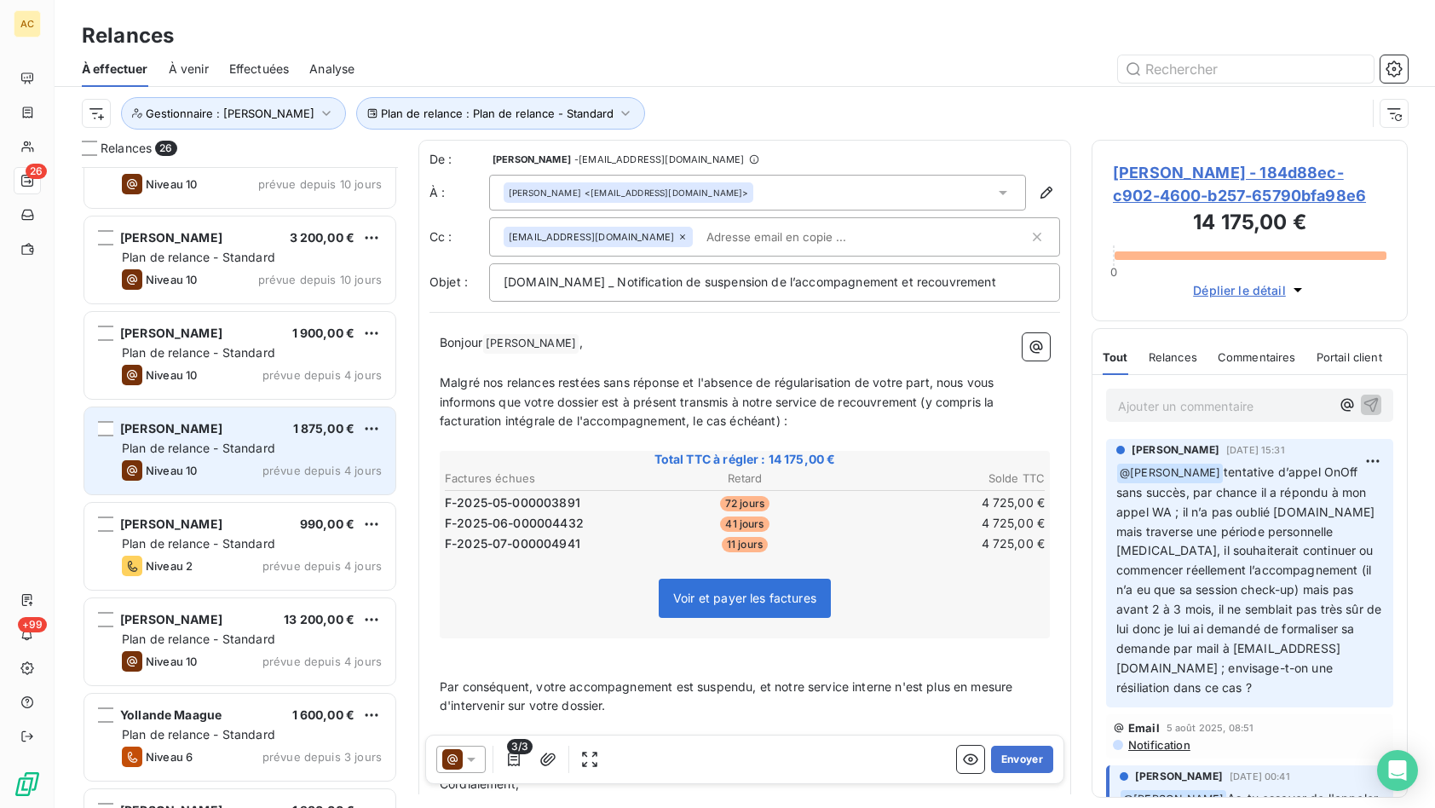
click at [245, 446] on span "Plan de relance - Standard" at bounding box center [198, 447] width 153 height 14
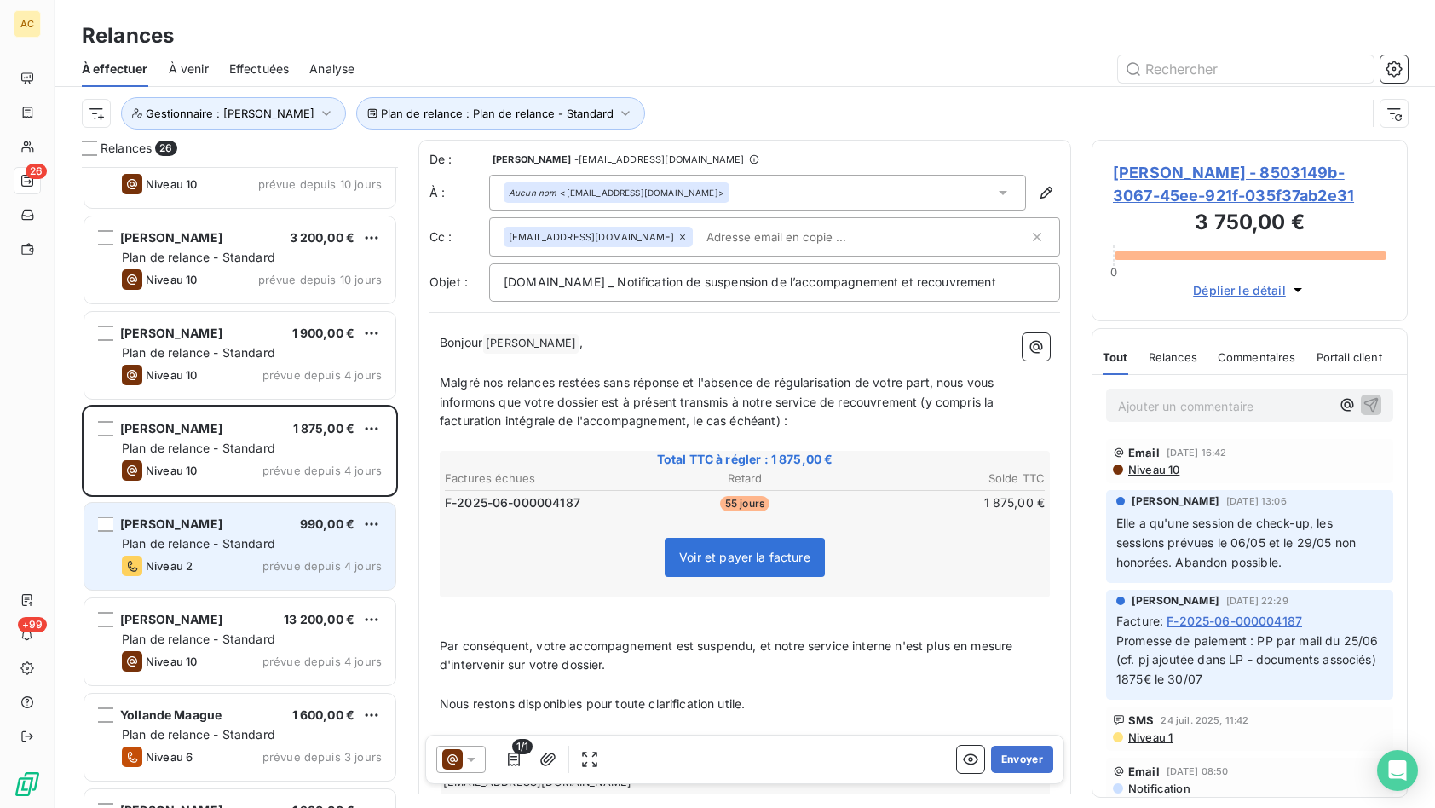
click at [226, 544] on span "Plan de relance - Standard" at bounding box center [198, 543] width 153 height 14
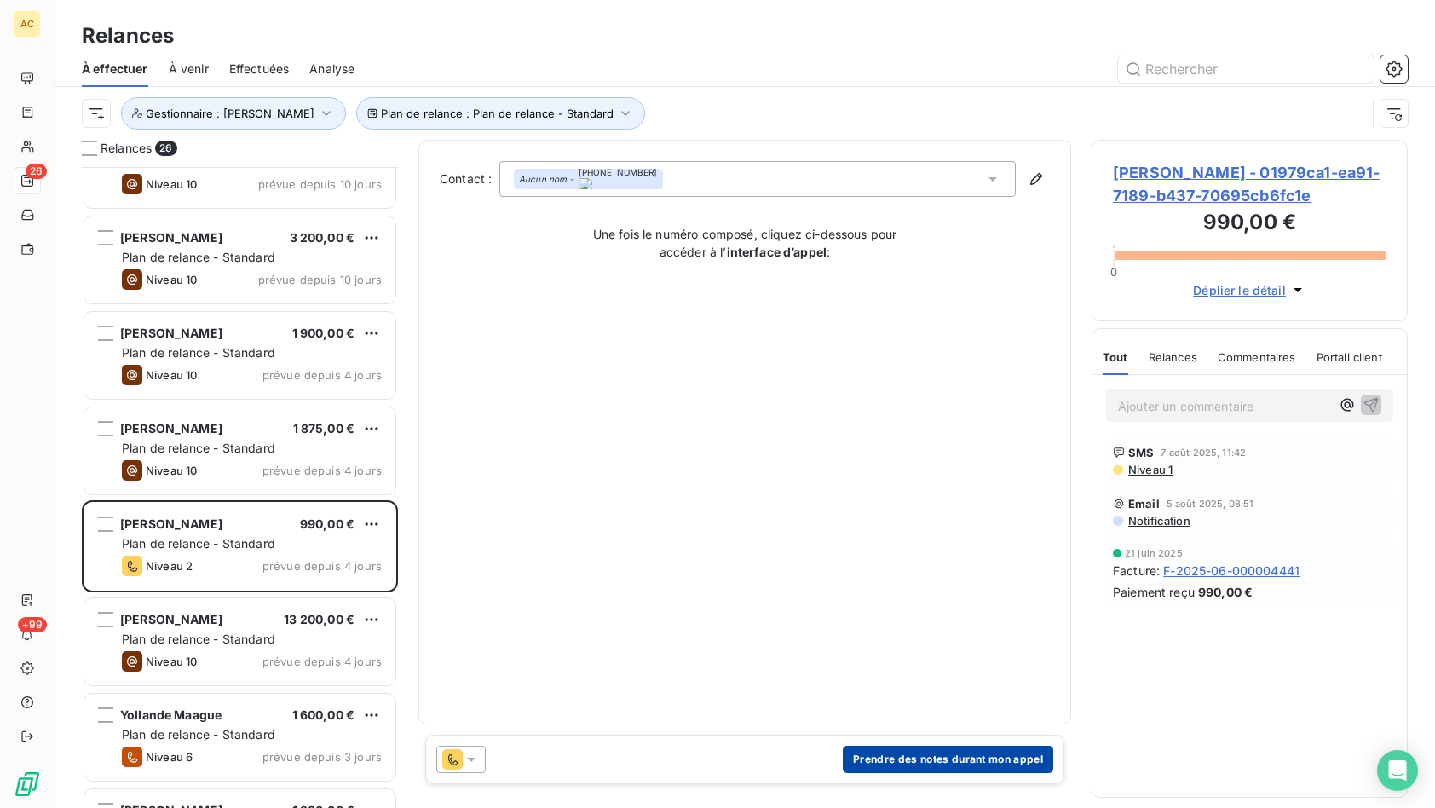
click at [905, 758] on button "Prendre des notes durant mon appel" at bounding box center [948, 758] width 210 height 27
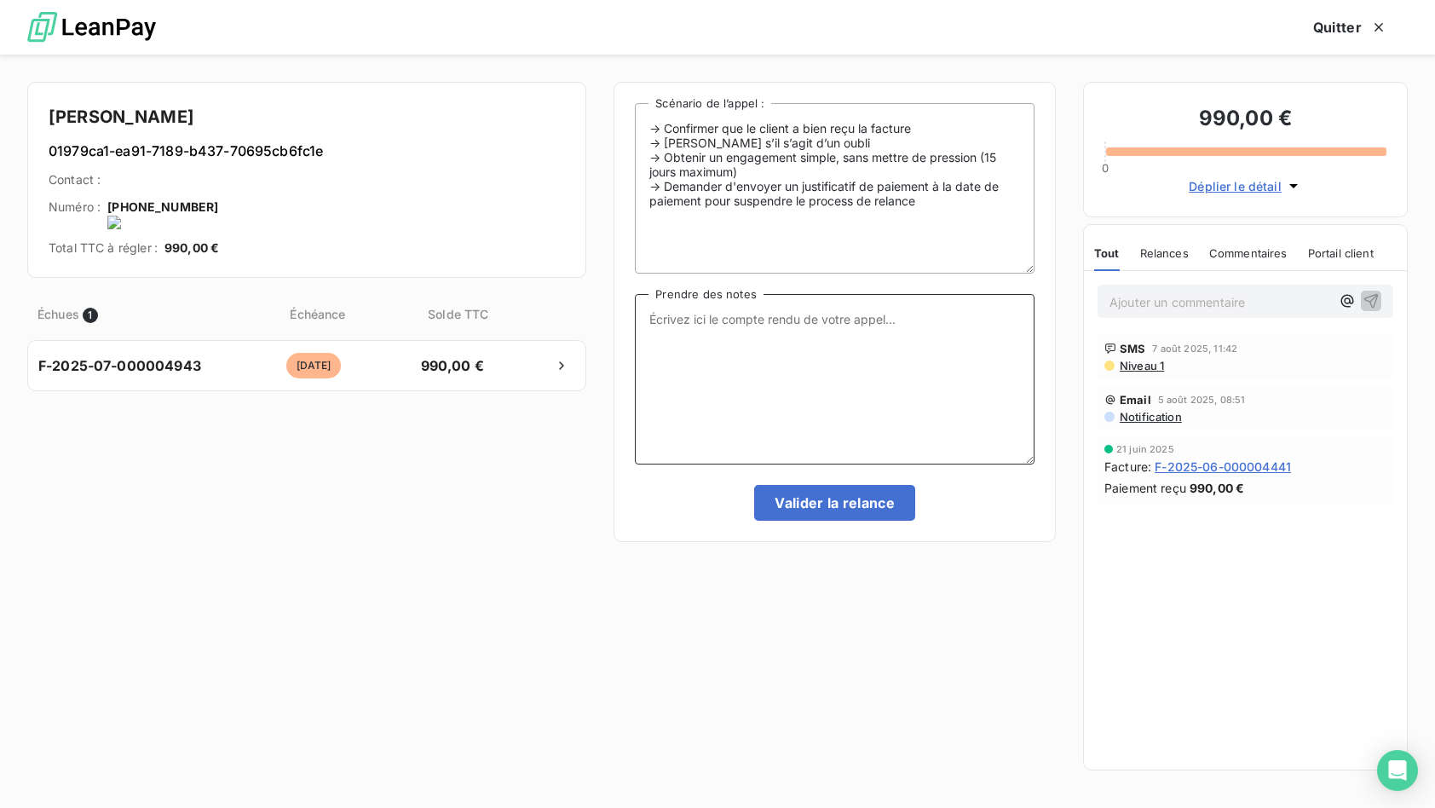
click at [764, 308] on textarea "Prendre des notes" at bounding box center [835, 379] width 400 height 170
type textarea "tel WA - audio laissé"
click at [858, 506] on button "Valider la relance" at bounding box center [834, 503] width 161 height 36
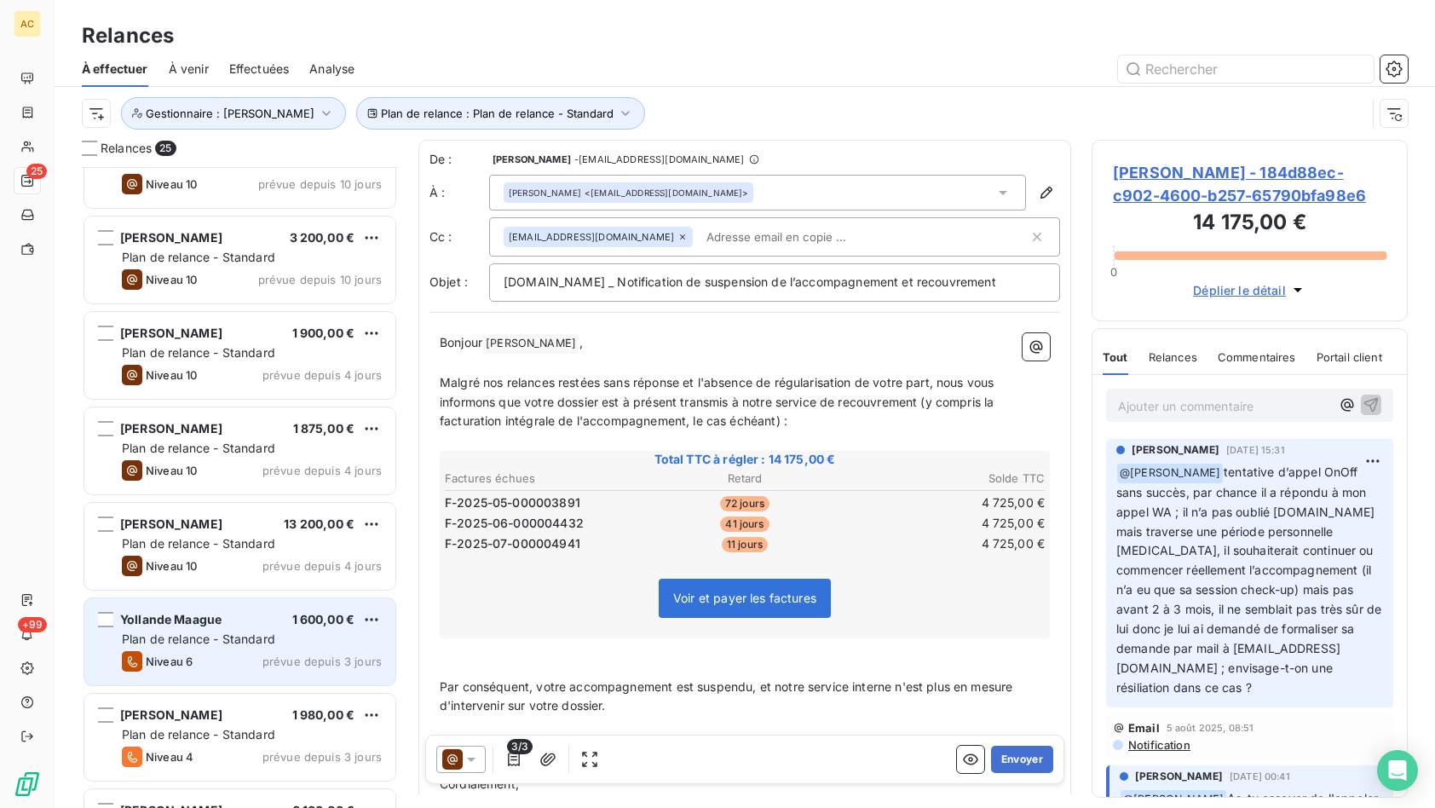
click at [225, 636] on span "Plan de relance - Standard" at bounding box center [198, 638] width 153 height 14
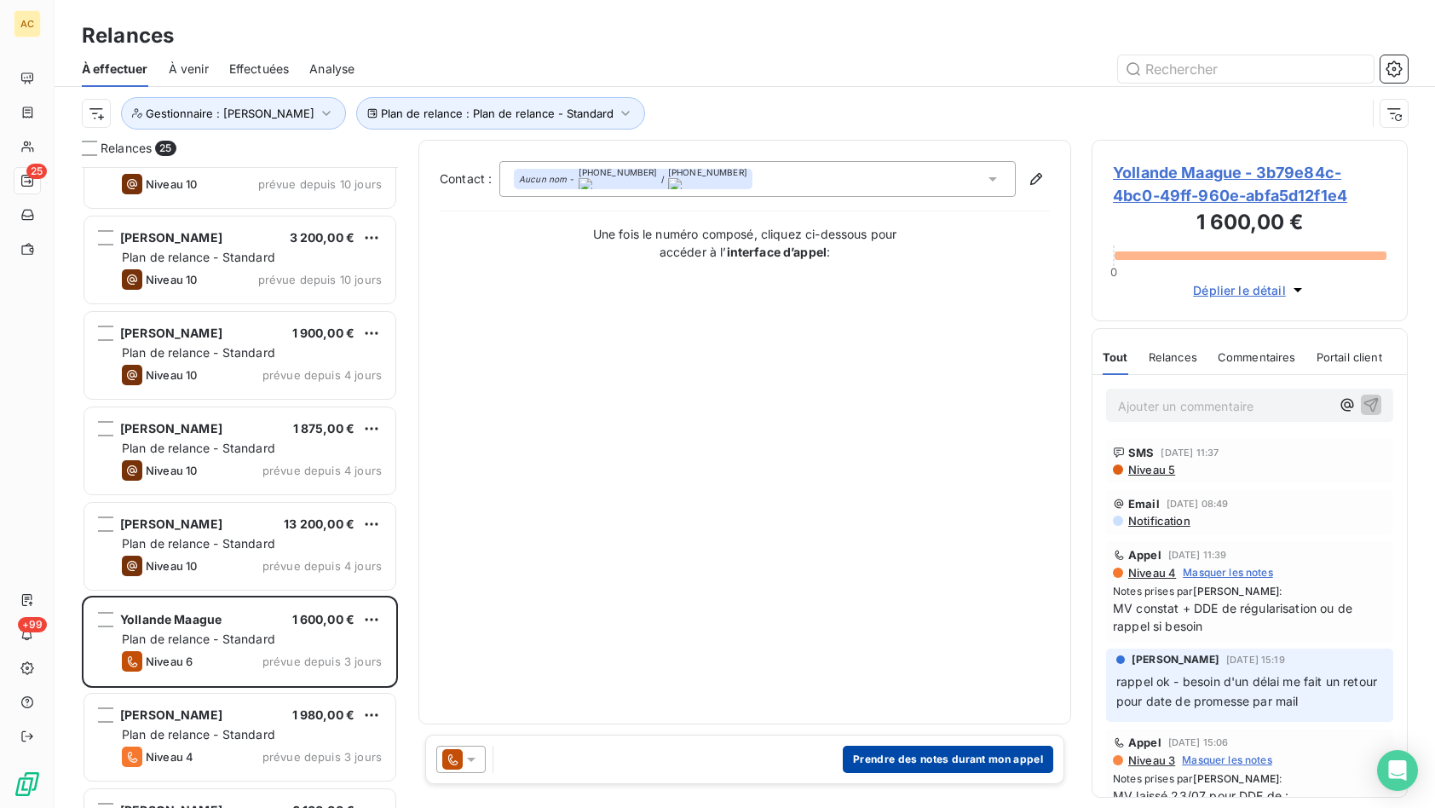
click at [989, 760] on button "Prendre des notes durant mon appel" at bounding box center [948, 758] width 210 height 27
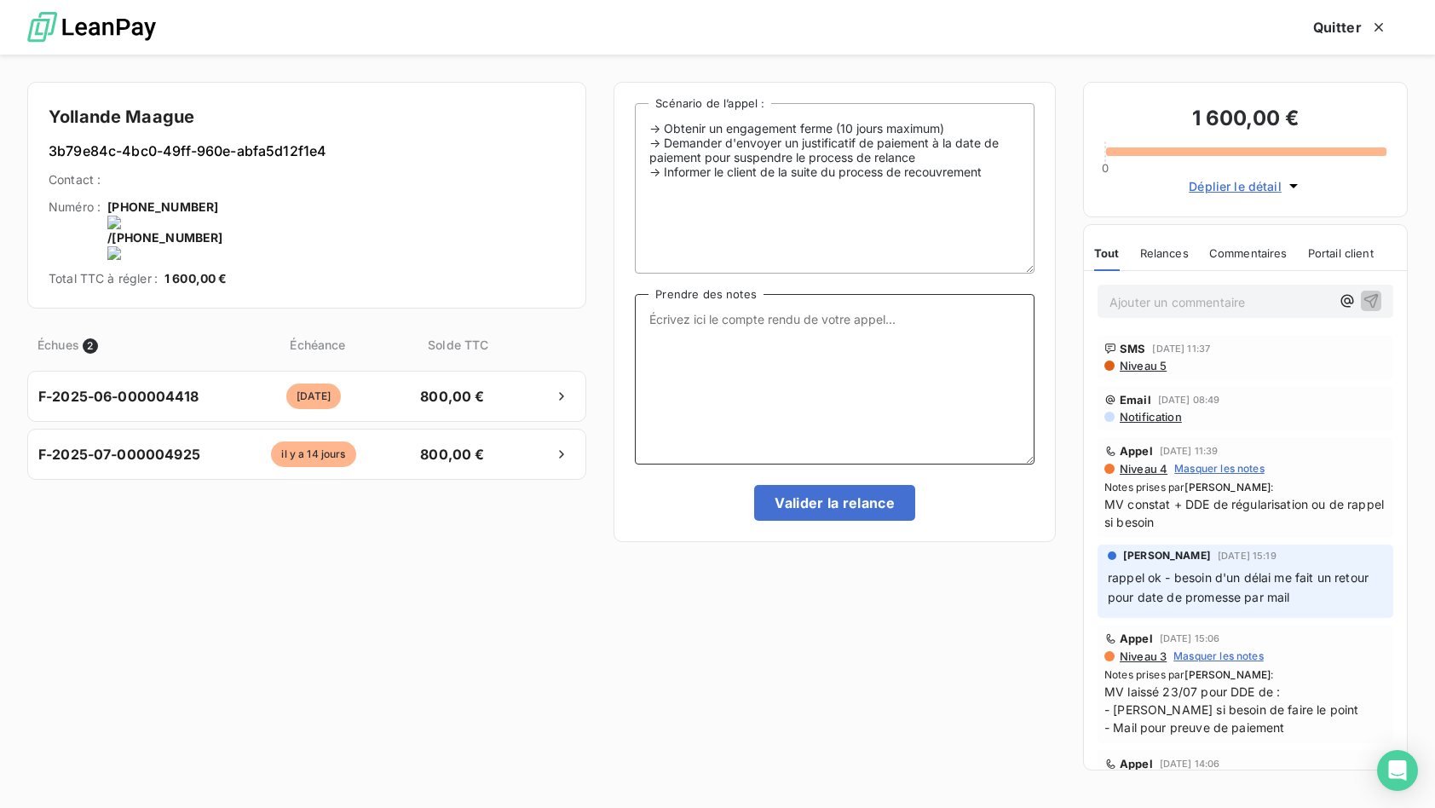
click at [728, 348] on textarea "Prendre des notes" at bounding box center [835, 379] width 400 height 170
type textarea "tel cliente - nrp MV"
click at [811, 505] on button "Valider la relance" at bounding box center [834, 503] width 161 height 36
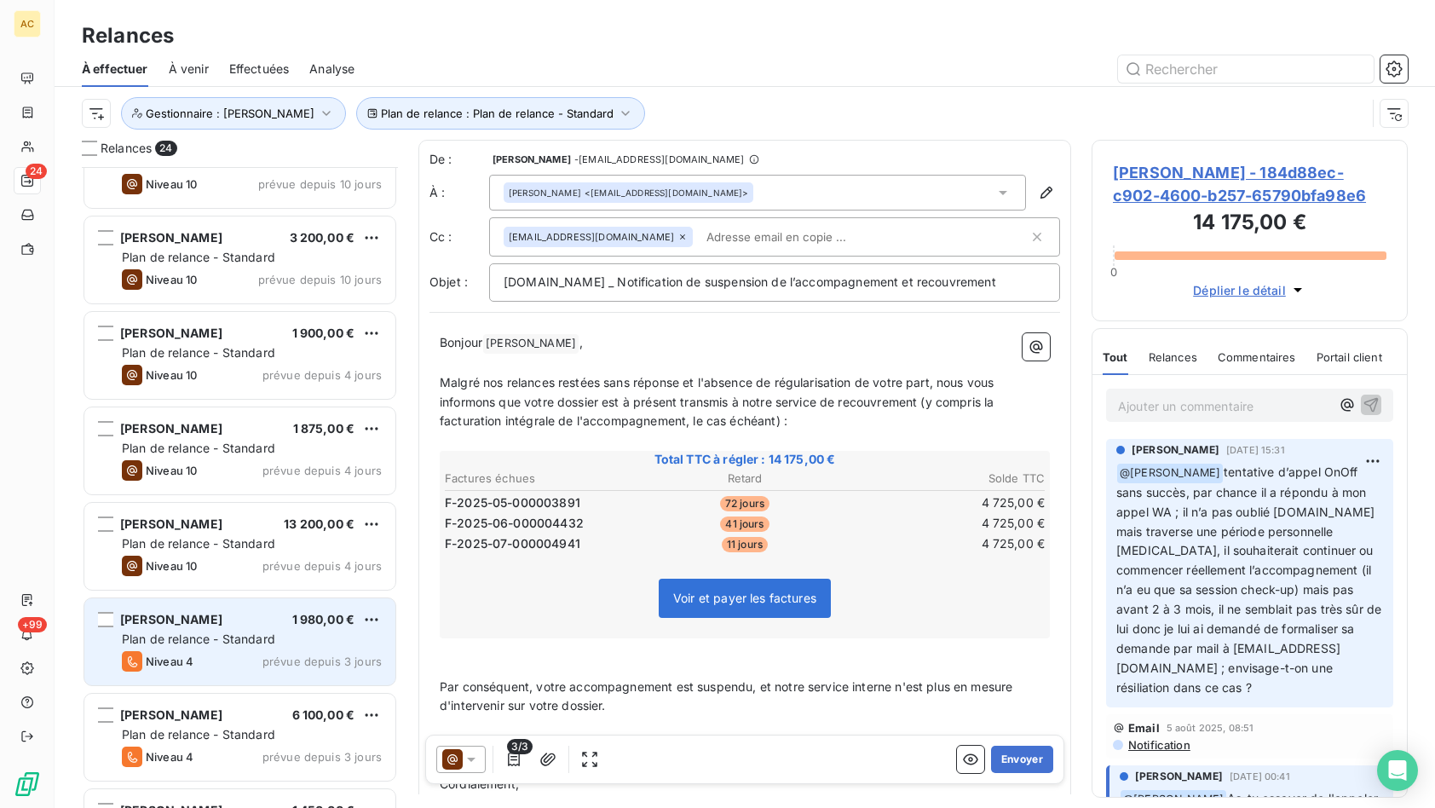
click at [248, 635] on span "Plan de relance - Standard" at bounding box center [198, 638] width 153 height 14
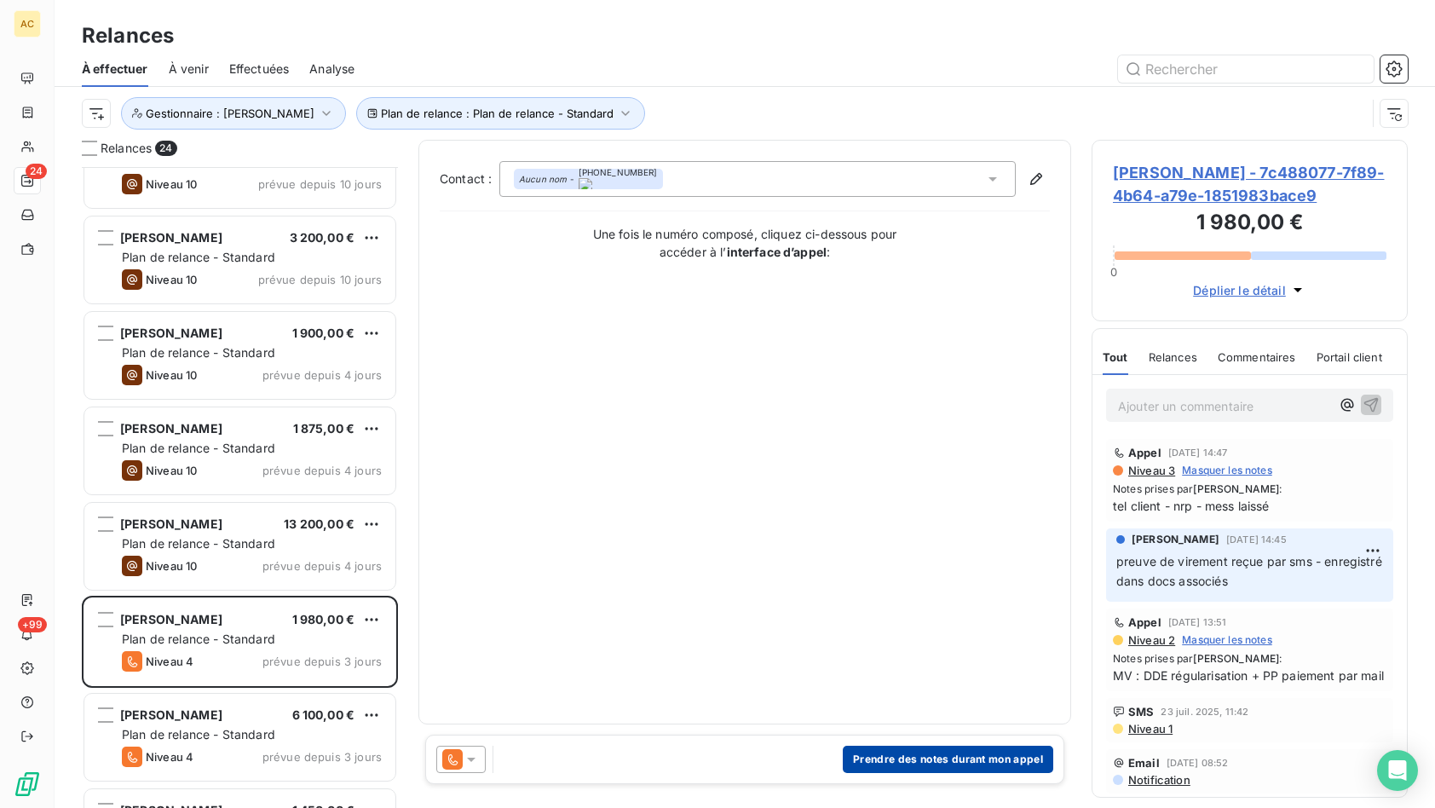
click at [931, 761] on button "Prendre des notes durant mon appel" at bounding box center [948, 758] width 210 height 27
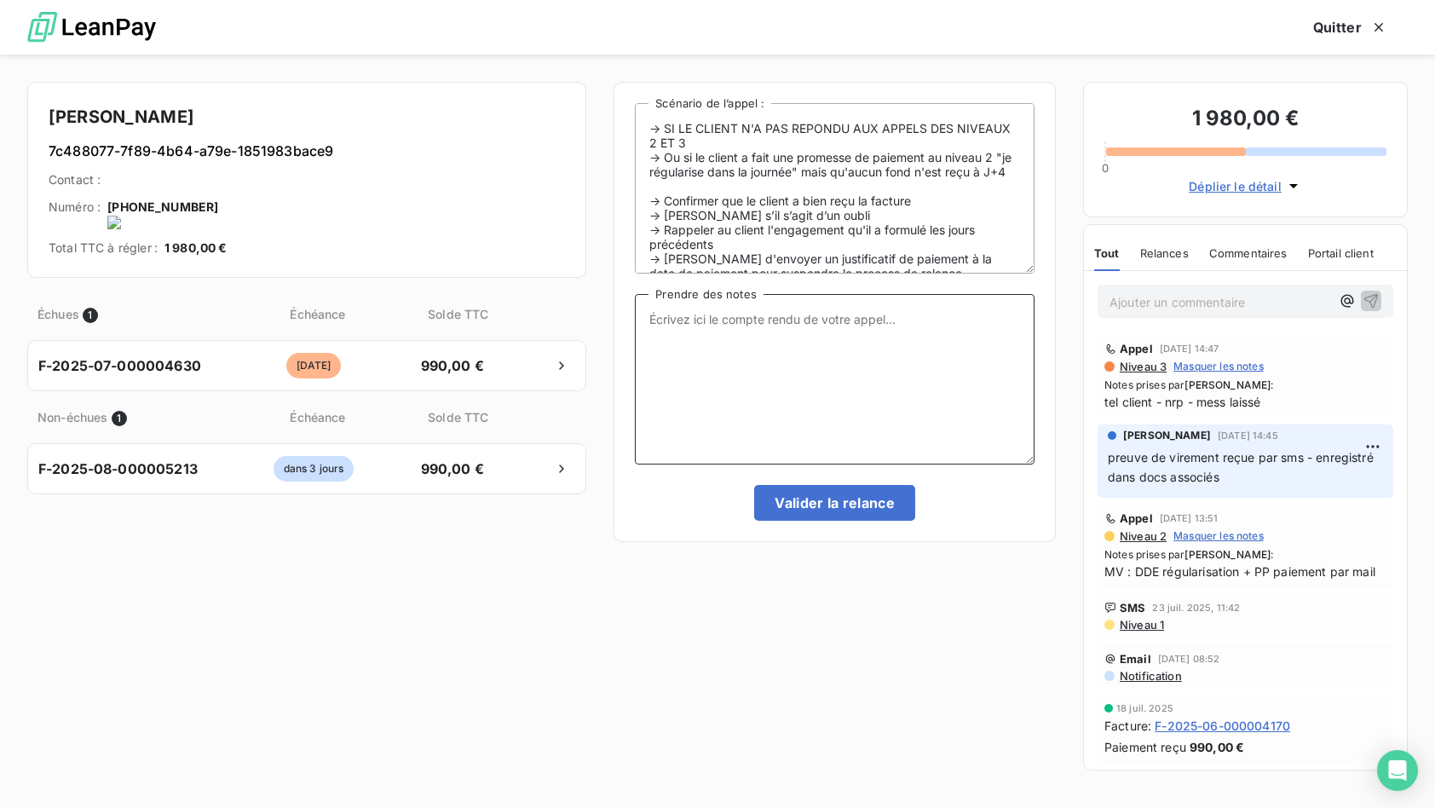
click at [709, 377] on textarea "Prendre des notes" at bounding box center [835, 379] width 400 height 170
type textarea "y"
type textarea "r"
click at [719, 318] on textarea "sms client - nrp appels mais joingnable par sms" at bounding box center [835, 379] width 400 height 170
click at [969, 325] on textarea "sms client - (nrp appels mais joingnable par sms" at bounding box center [835, 379] width 400 height 170
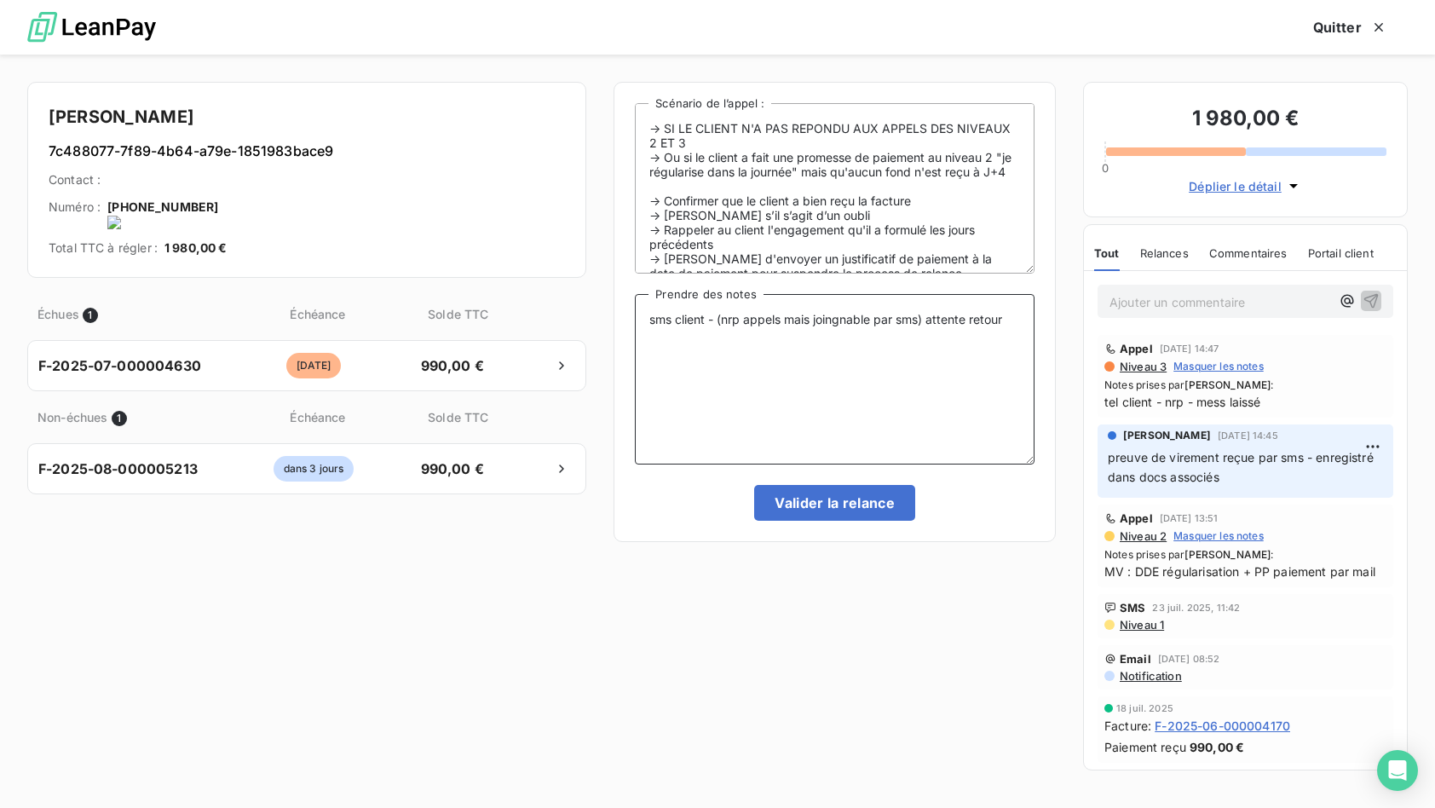
click at [744, 319] on textarea "sms client - (nrp appels mais joingnable par sms) attente retour" at bounding box center [835, 379] width 400 height 170
type textarea "sms client - (nrp aux appels mais joignable par sms) attente retour"
click at [816, 506] on button "Valider la relance" at bounding box center [834, 503] width 161 height 36
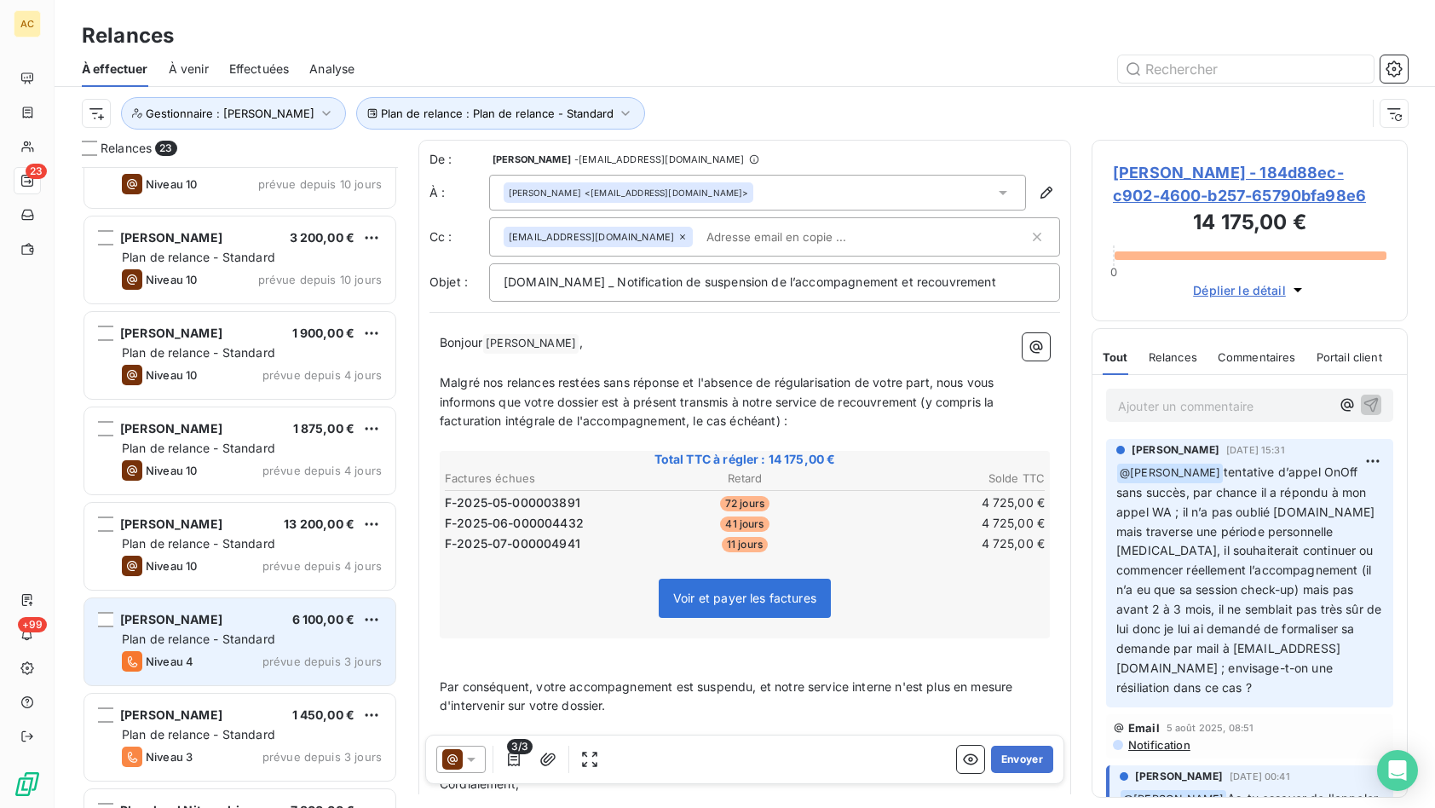
click at [254, 643] on span "Plan de relance - Standard" at bounding box center [198, 638] width 153 height 14
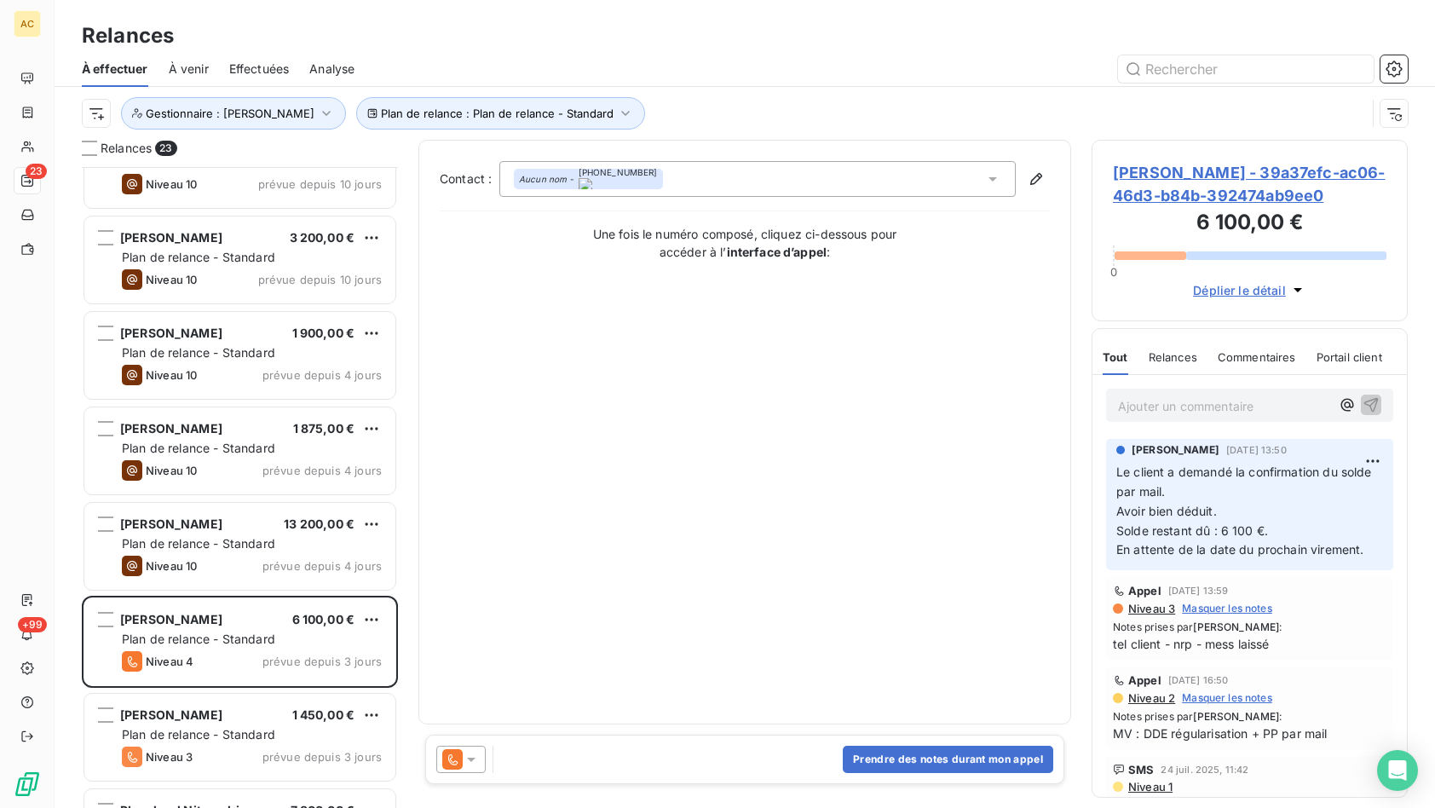
click at [740, 467] on div "Contact : Aucun nom - +33 7 62 18 09 96 Une fois le numéro composé, cliquez ci-…" at bounding box center [745, 432] width 610 height 542
click at [911, 757] on button "Prendre des notes durant mon appel" at bounding box center [948, 758] width 210 height 27
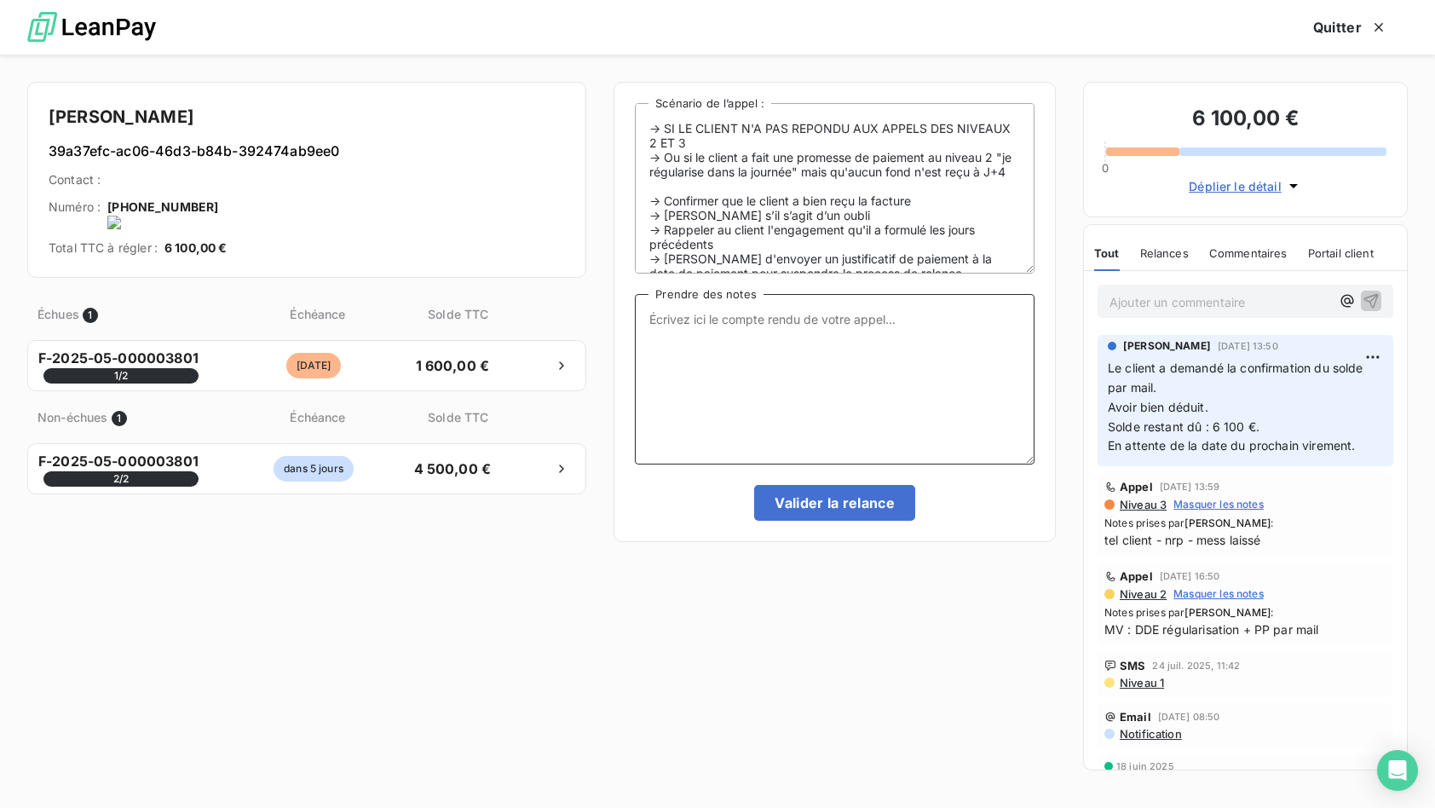
click at [752, 364] on textarea "Prendre des notes" at bounding box center [835, 379] width 400 height 170
type textarea "tel client - nrp MV"
click at [852, 505] on button "Valider la relance" at bounding box center [834, 503] width 161 height 36
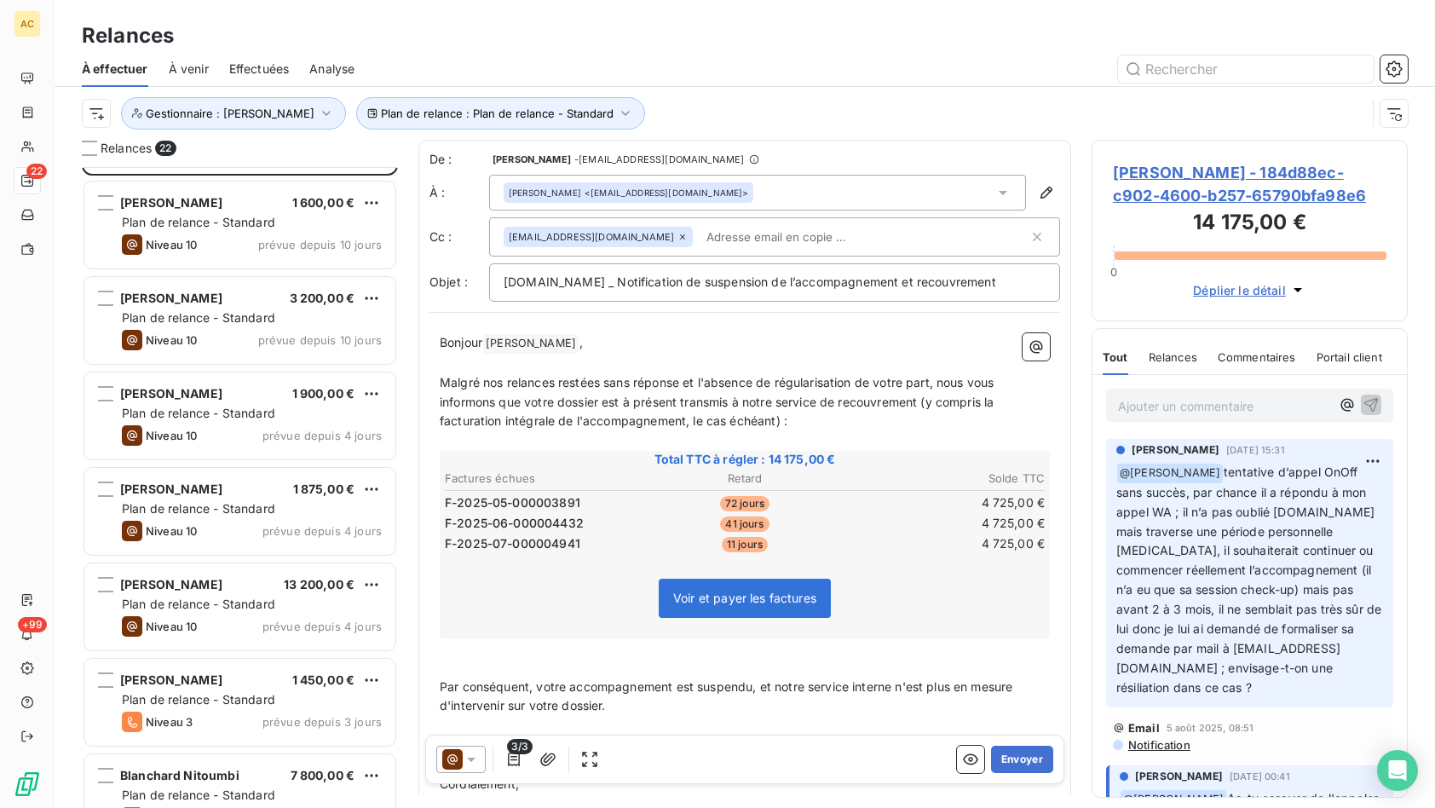
scroll to position [385, 0]
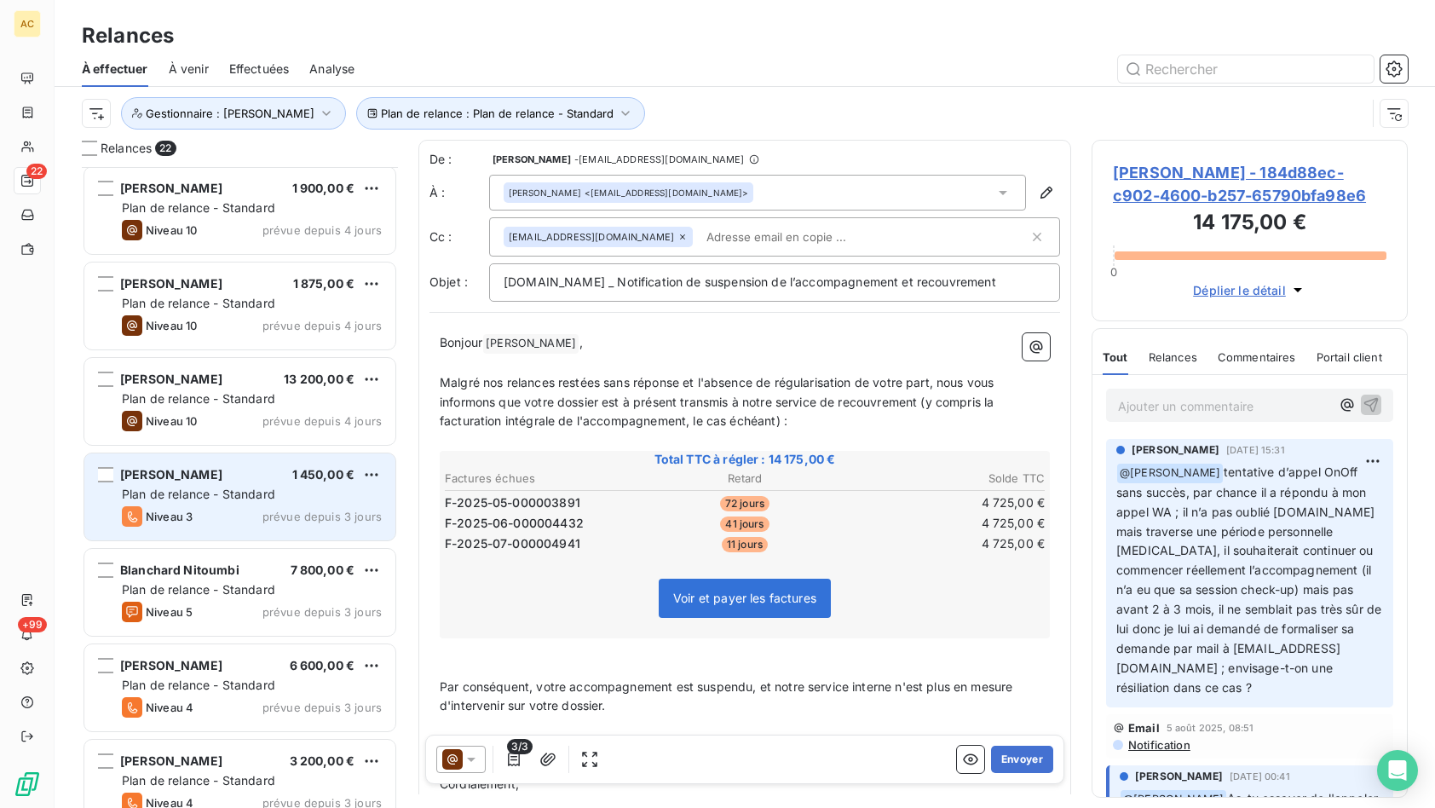
click at [238, 509] on div "Niveau 3 prévue depuis 3 jours" at bounding box center [252, 516] width 260 height 20
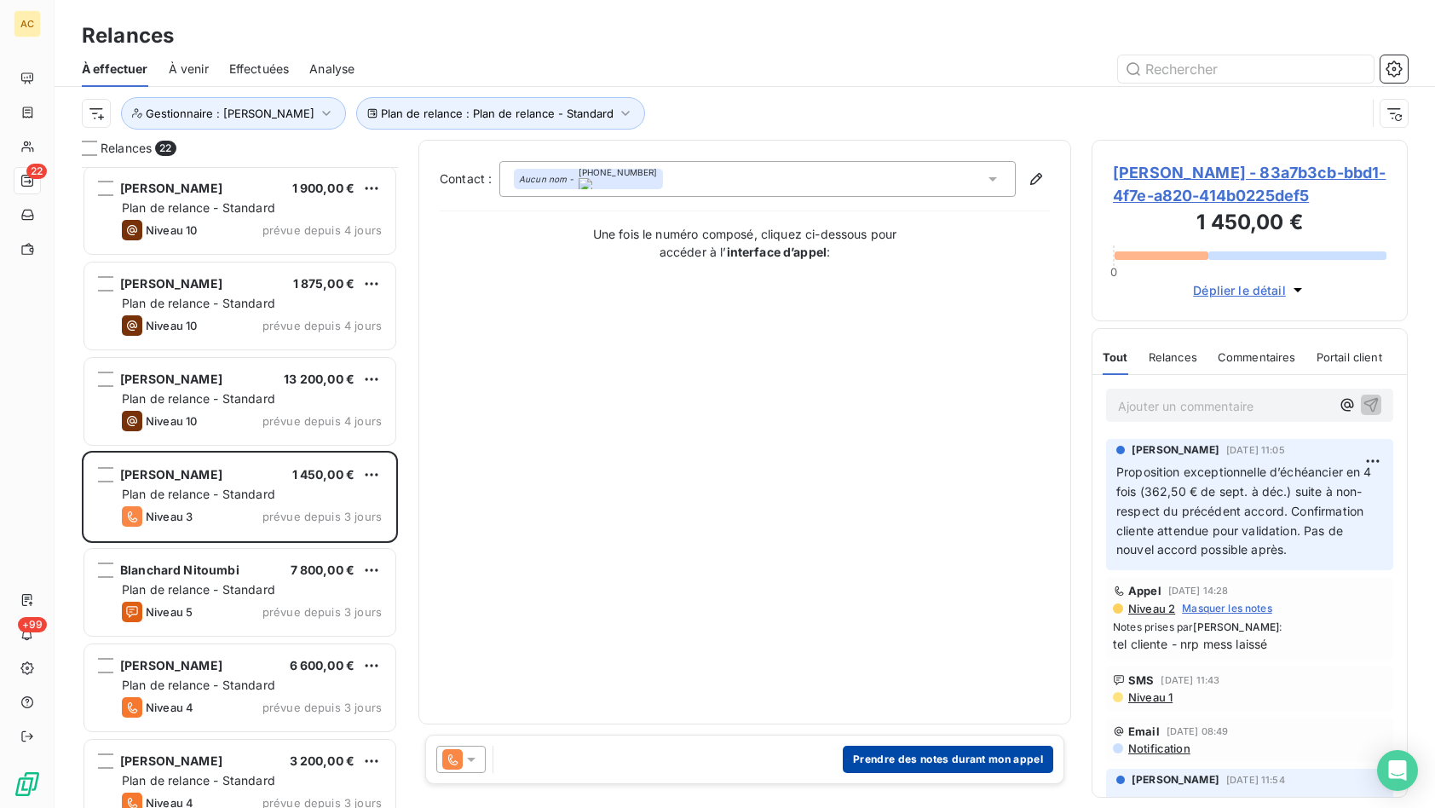
click at [982, 763] on button "Prendre des notes durant mon appel" at bounding box center [948, 758] width 210 height 27
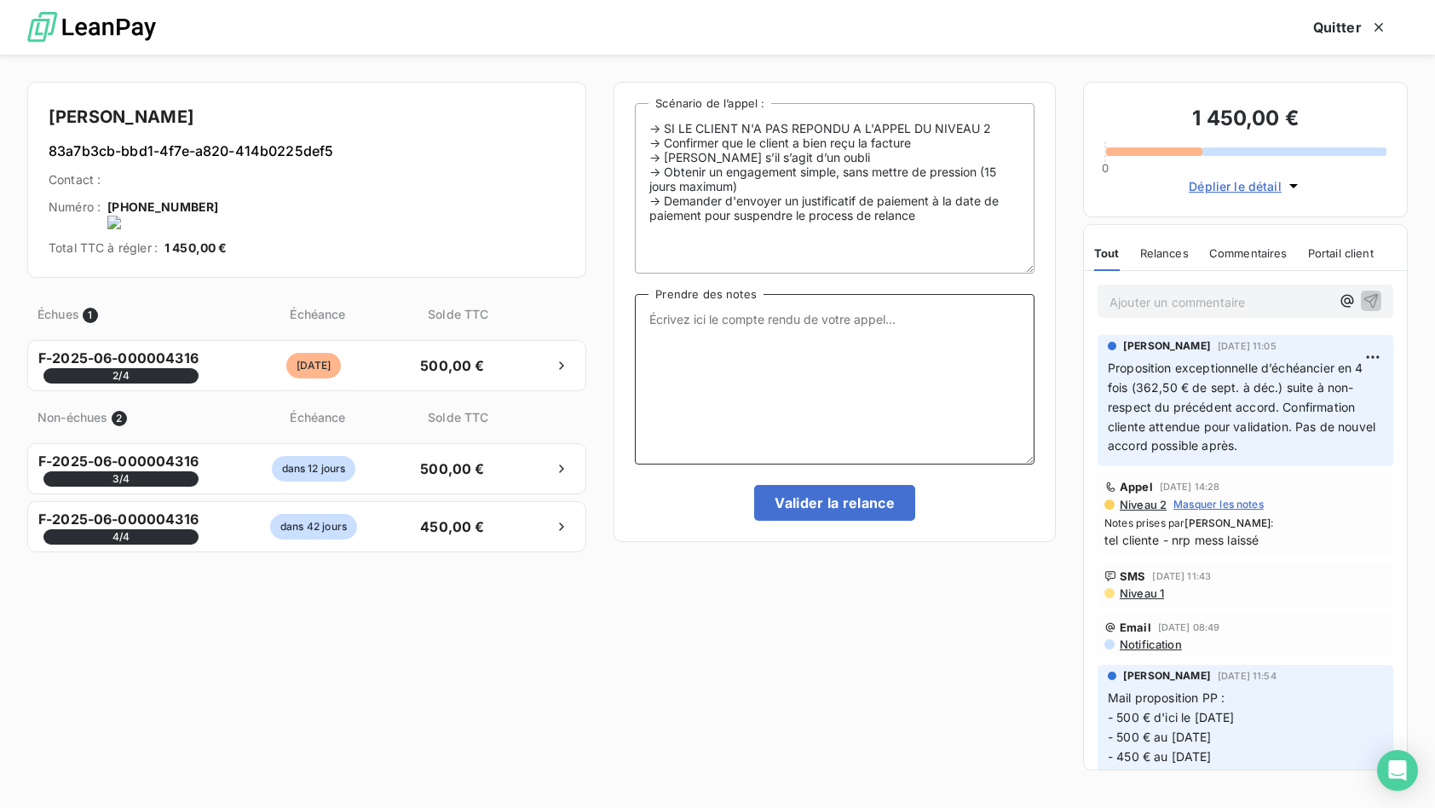
click at [694, 370] on textarea "Prendre des notes" at bounding box center [835, 379] width 400 height 170
type textarea "tel cliente - nrp MV"
click at [895, 515] on button "Valider la relance" at bounding box center [834, 503] width 161 height 36
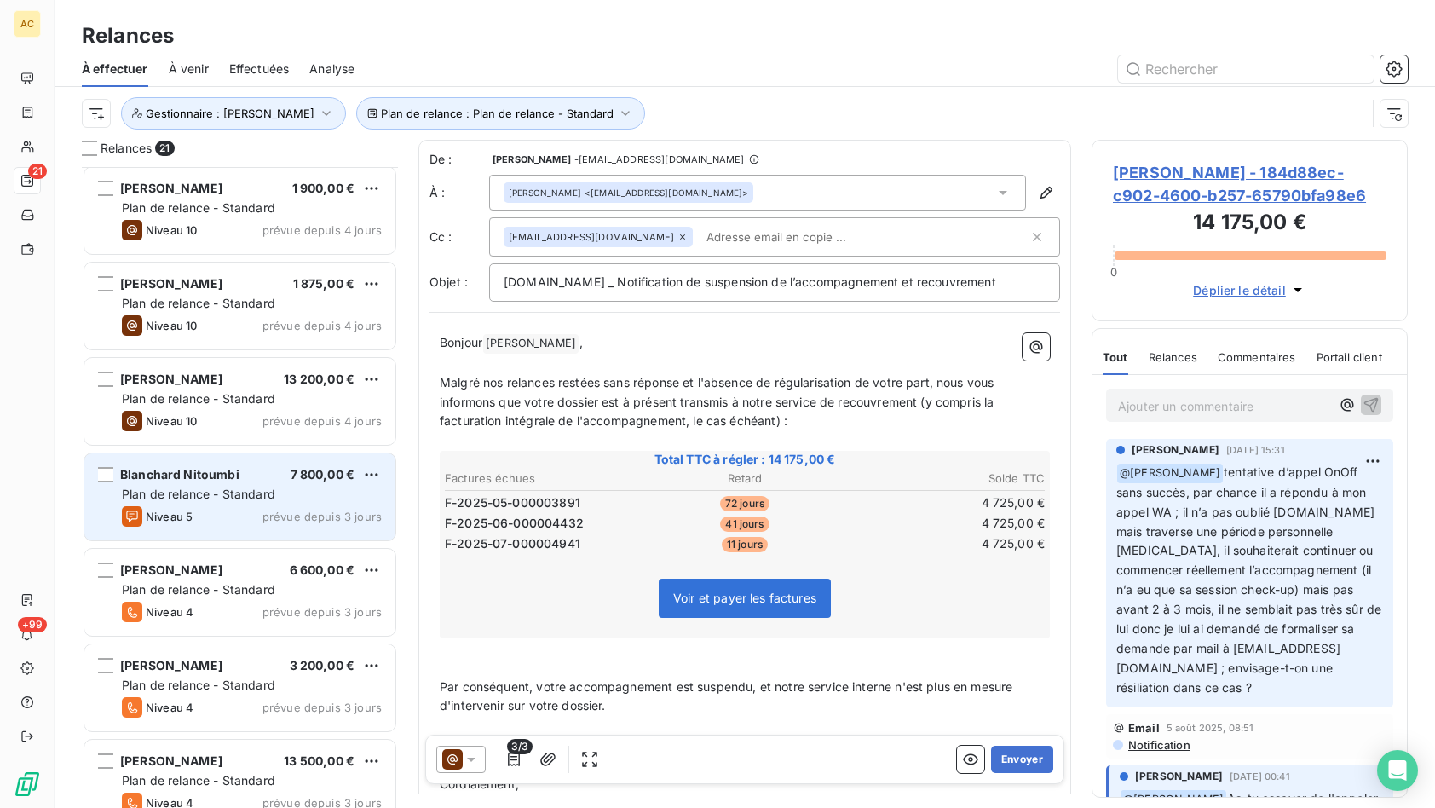
click at [303, 506] on div "Niveau 5 prévue depuis 3 jours" at bounding box center [252, 516] width 260 height 20
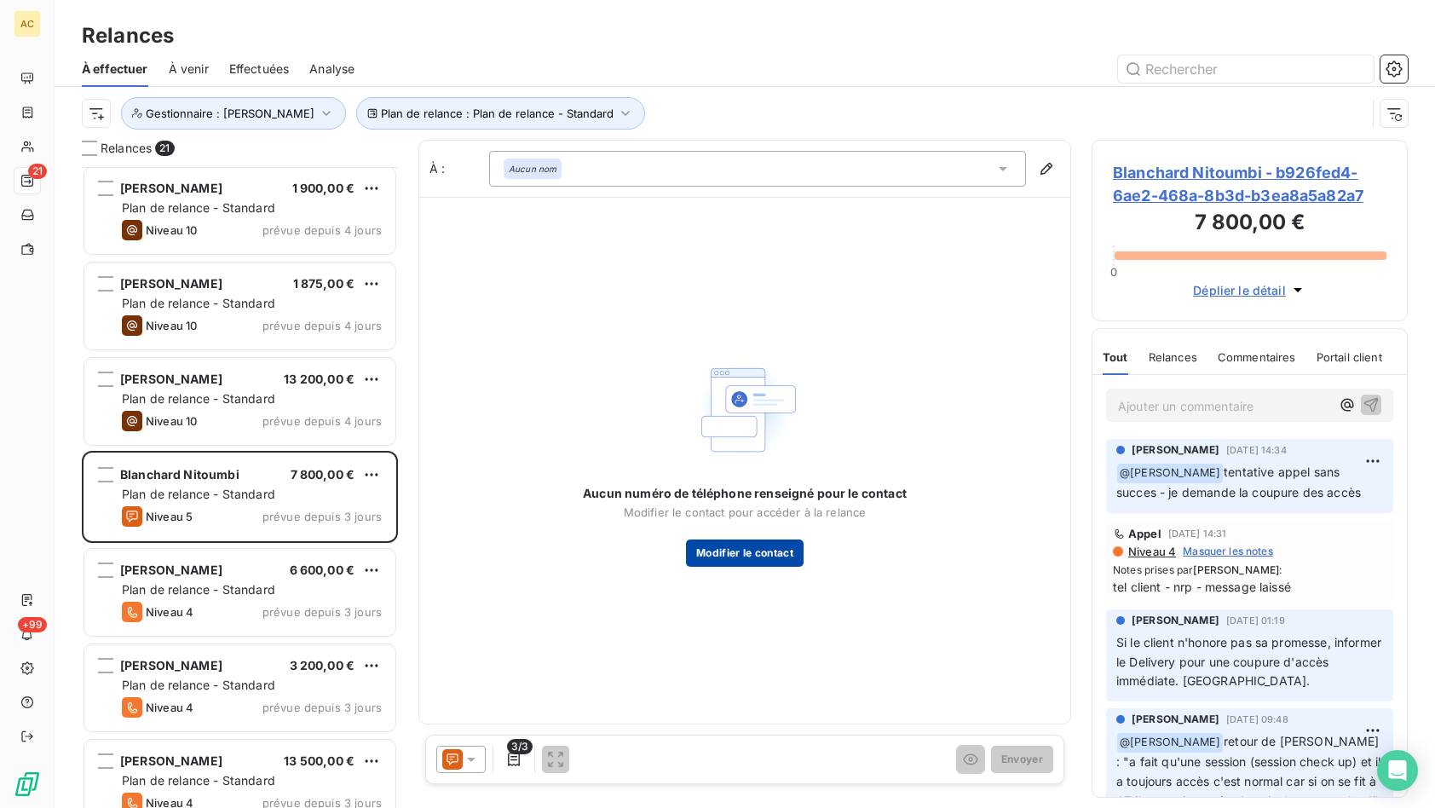
click at [716, 555] on button "Modifier le contact" at bounding box center [745, 552] width 118 height 27
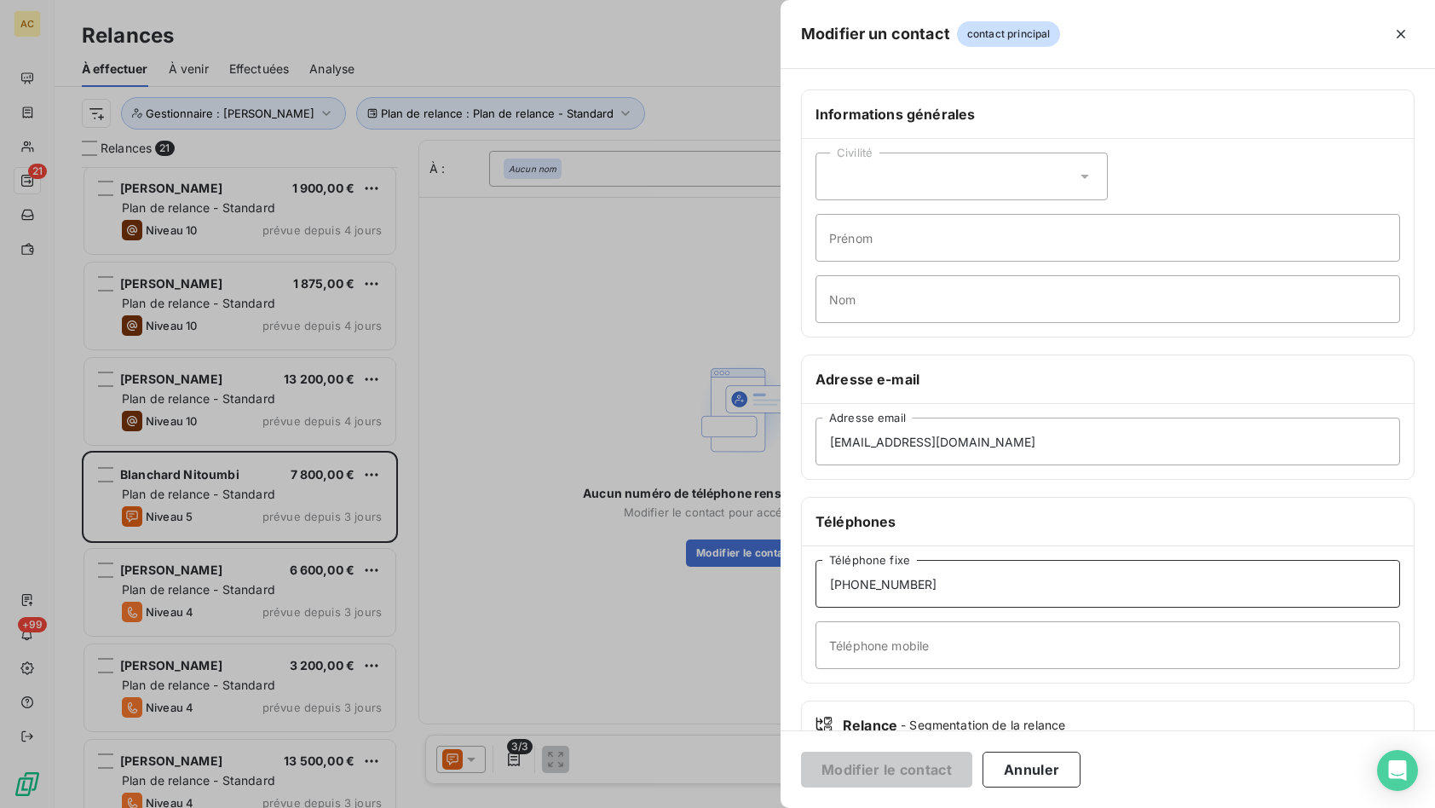
drag, startPoint x: 934, startPoint y: 595, endPoint x: 802, endPoint y: 579, distance: 132.9
click at [802, 579] on div "+33671205403 Téléphone fixe Téléphone mobile" at bounding box center [1108, 614] width 612 height 136
click at [836, 659] on input "Téléphone mobile" at bounding box center [1107, 645] width 584 height 48
paste input "+33671205403"
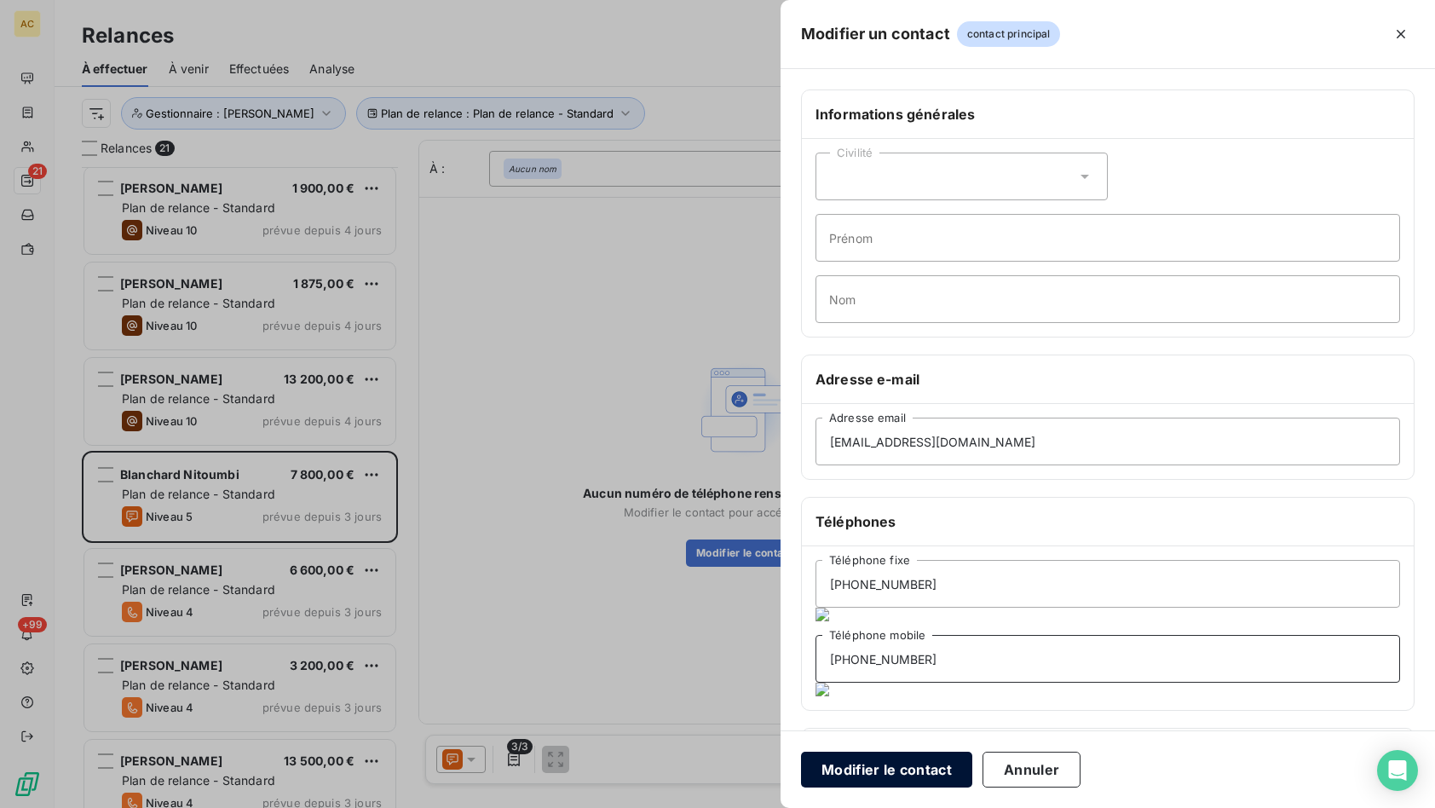
type input "+33671205403"
click at [877, 776] on button "Modifier le contact" at bounding box center [886, 769] width 171 height 36
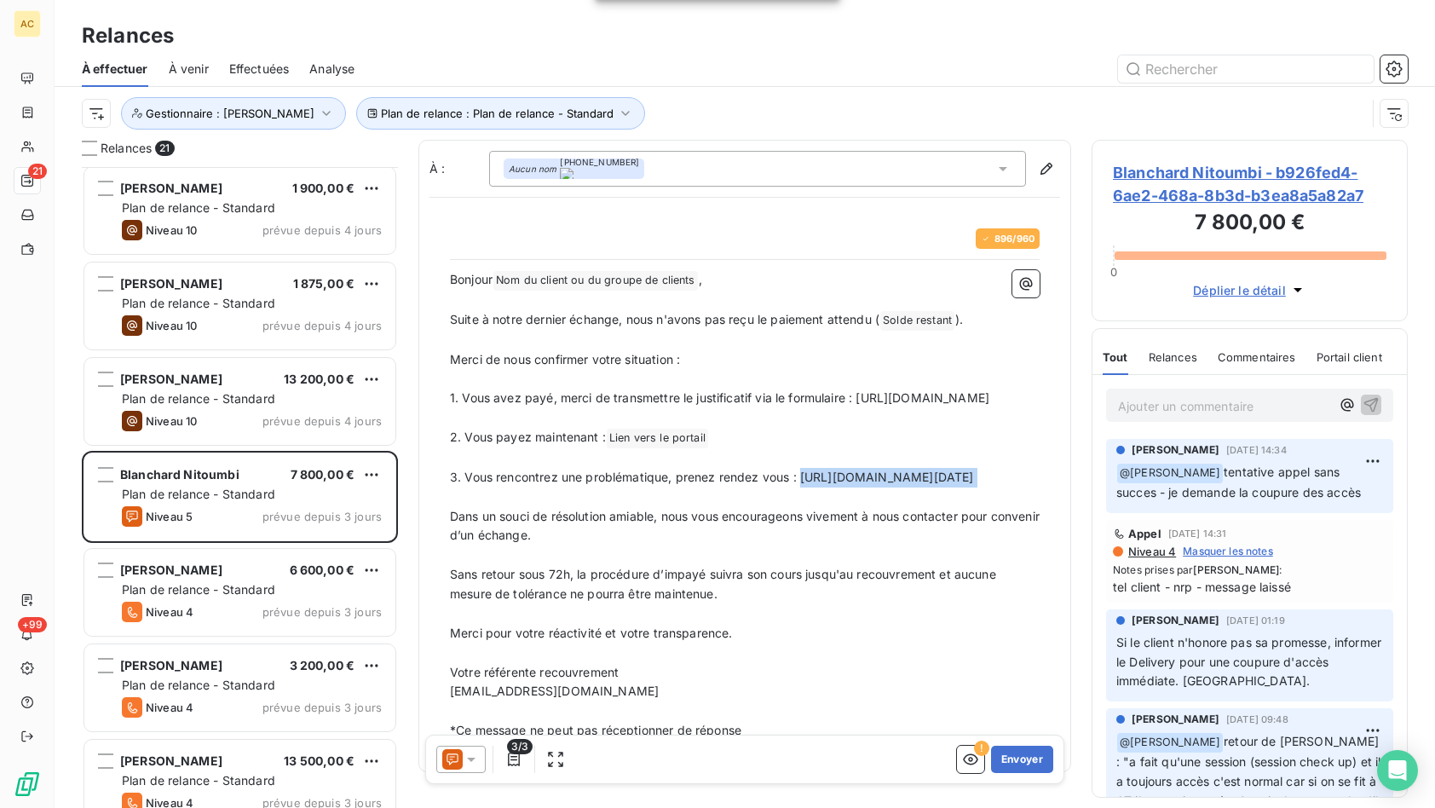
drag, startPoint x: 802, startPoint y: 496, endPoint x: 834, endPoint y: 536, distance: 51.5
click at [834, 536] on div "Bonjour Nom du client ou du groupe de clients ﻿ , ﻿ Suite à notre dernier échan…" at bounding box center [745, 505] width 590 height 470
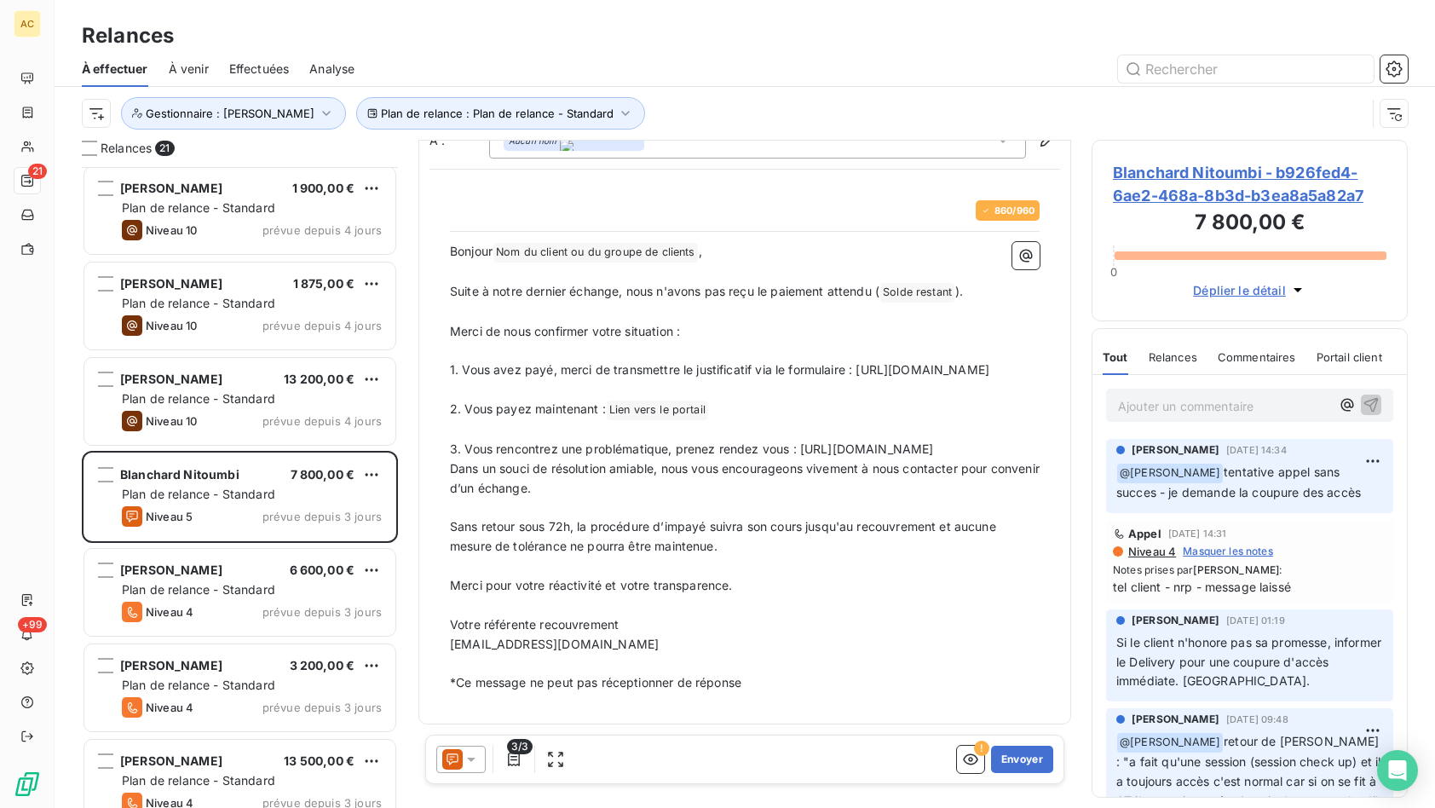
scroll to position [68, 0]
click at [1015, 759] on button "Envoyer" at bounding box center [1022, 758] width 62 height 27
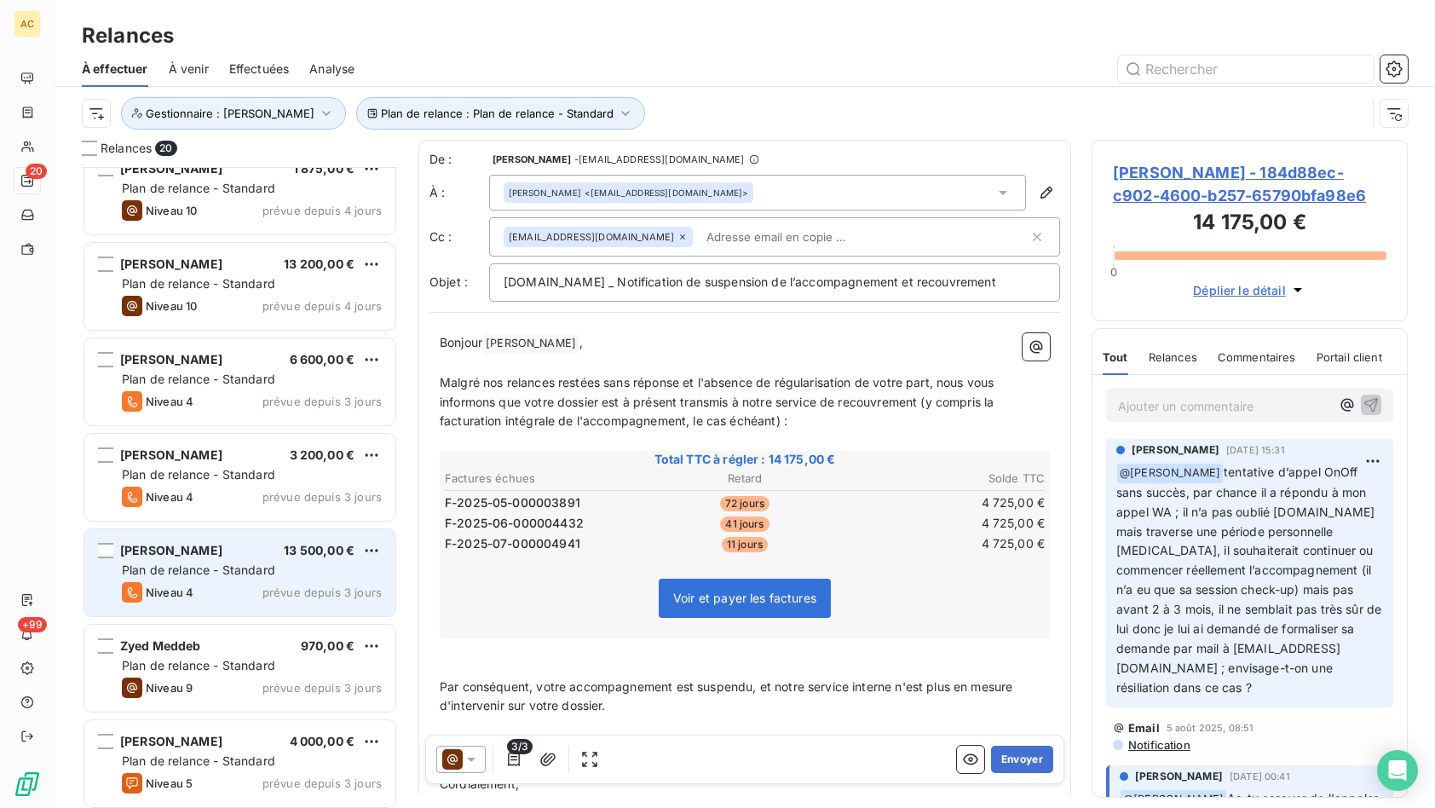
scroll to position [730, 0]
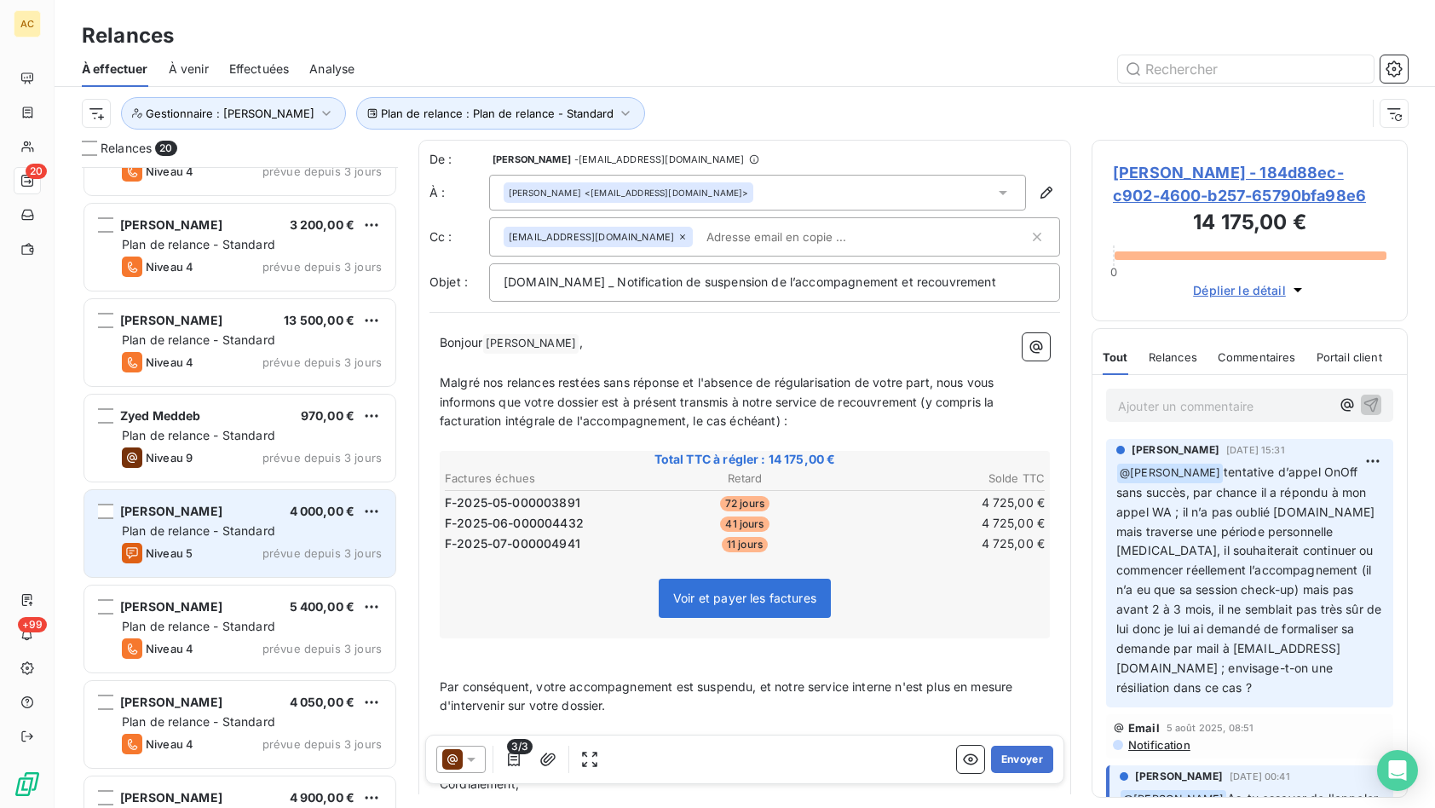
click at [265, 544] on div "Niveau 5 prévue depuis 3 jours" at bounding box center [252, 553] width 260 height 20
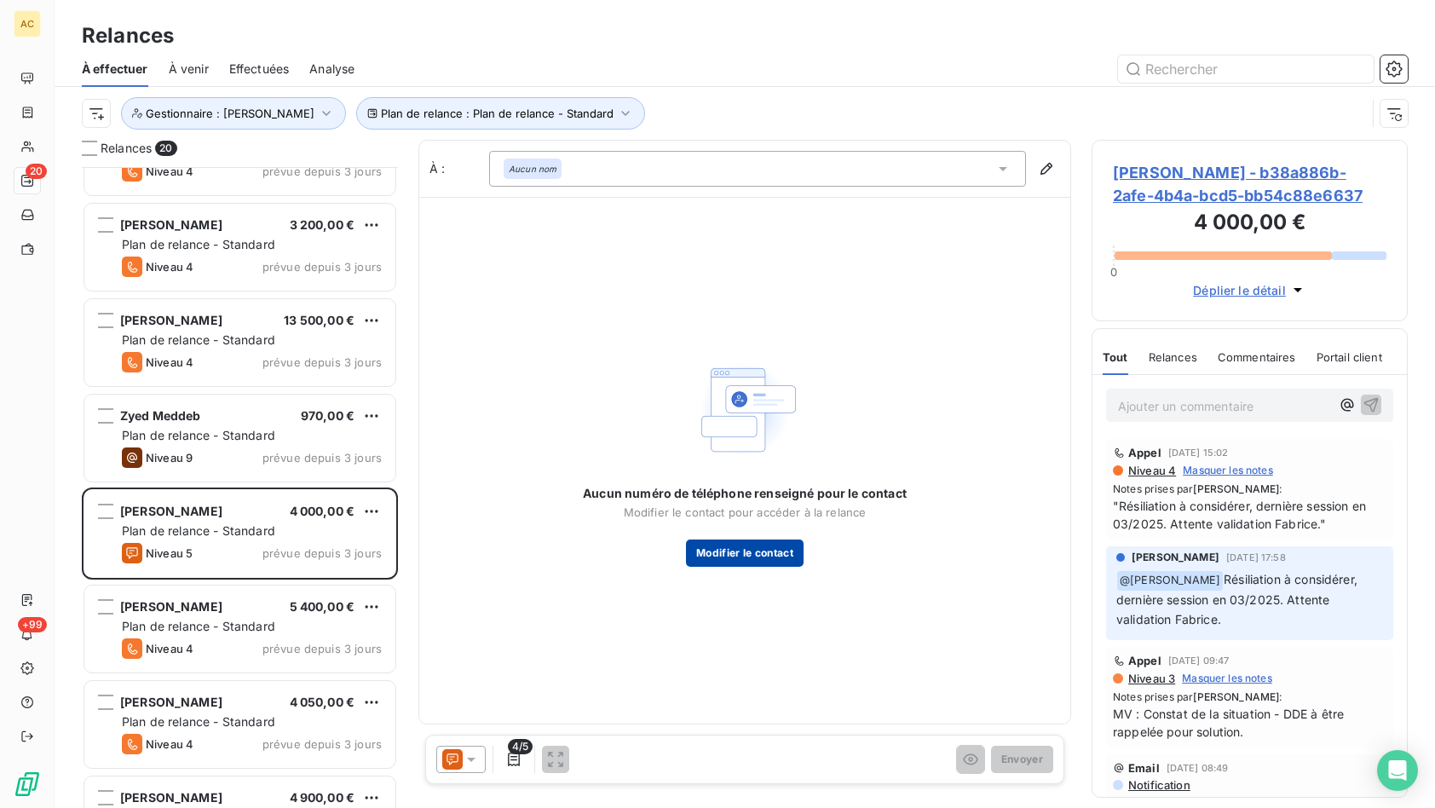
click at [755, 557] on button "Modifier le contact" at bounding box center [745, 552] width 118 height 27
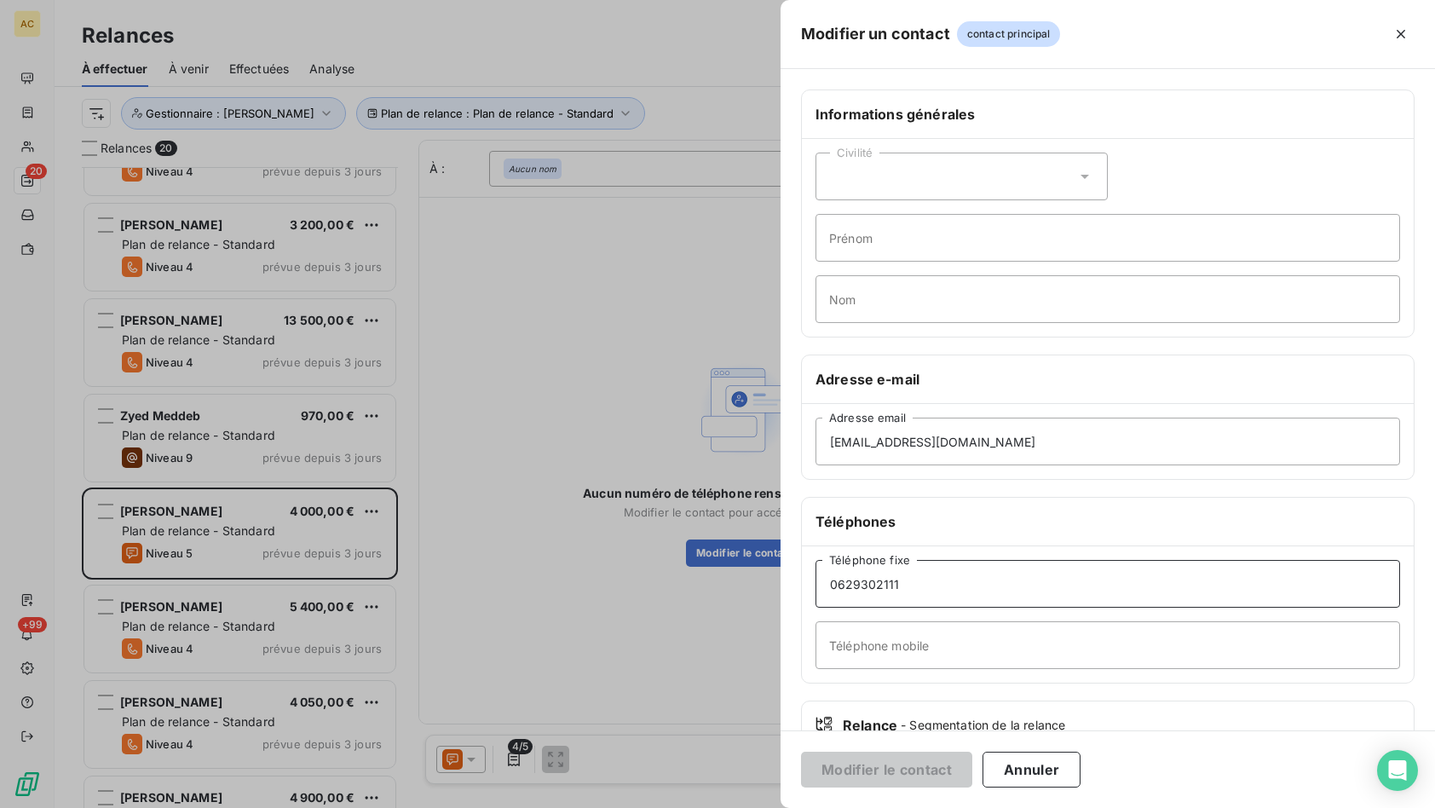
drag, startPoint x: 866, startPoint y: 577, endPoint x: 789, endPoint y: 567, distance: 77.4
click at [789, 567] on div "Informations générales Civilité Prénom Nom Adresse e-mail mohameedt@hotmail.fr …" at bounding box center [1107, 467] width 654 height 757
click at [867, 655] on input "Téléphone mobile" at bounding box center [1107, 645] width 584 height 48
paste input "0629302111"
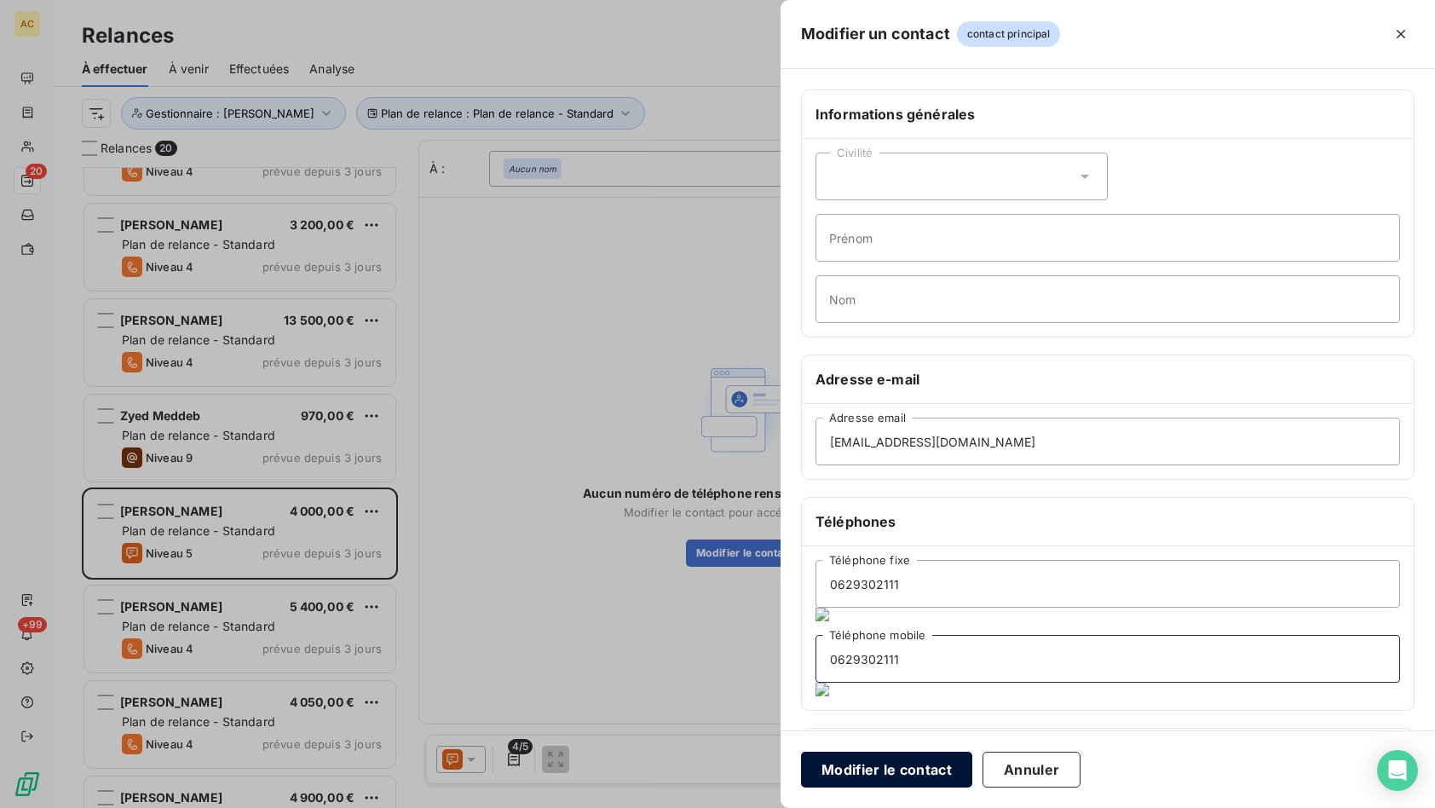
type input "0629302111"
click at [939, 771] on button "Modifier le contact" at bounding box center [886, 769] width 171 height 36
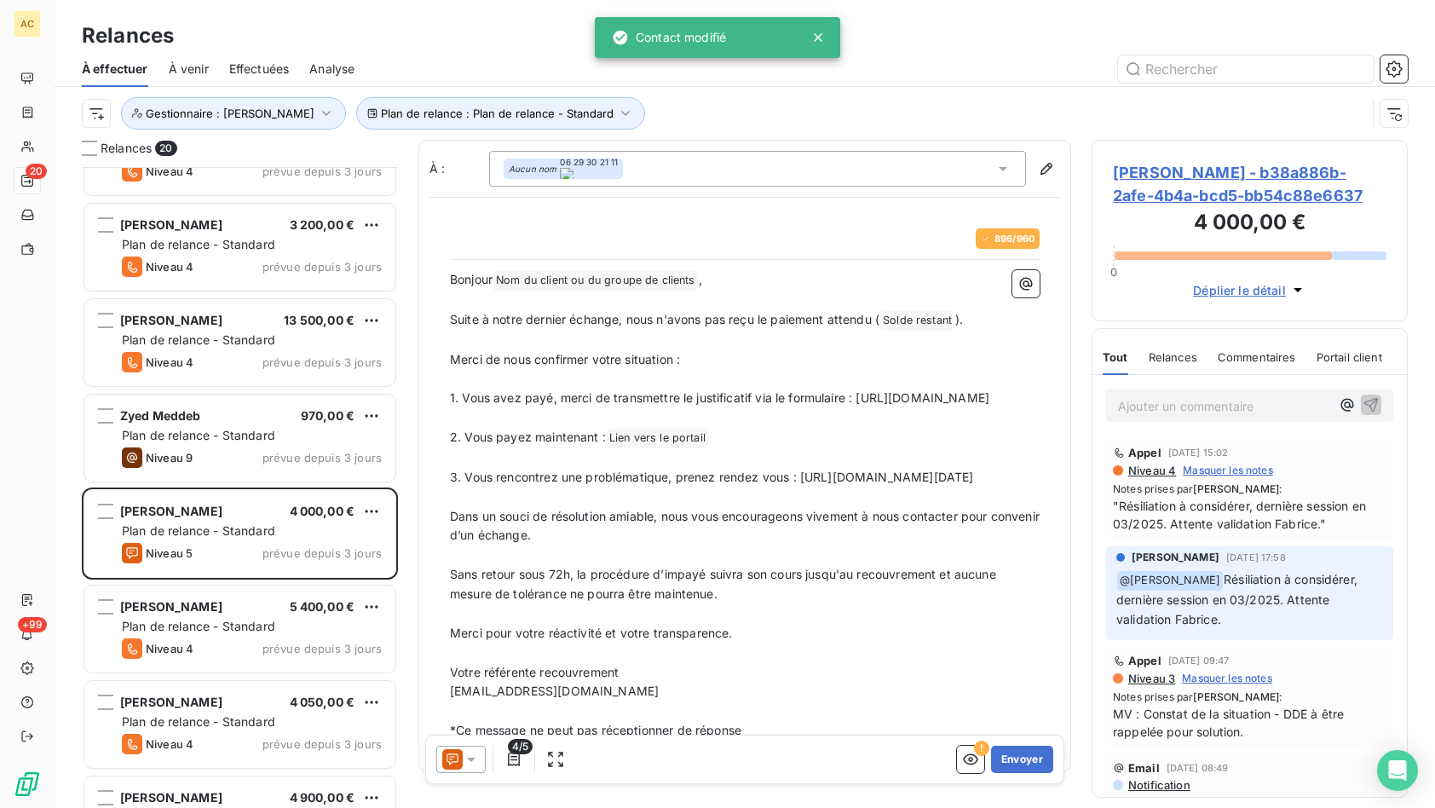
drag, startPoint x: 798, startPoint y: 497, endPoint x: 824, endPoint y: 514, distance: 30.7
click at [824, 487] on p "3. Vous rencontrez une problématique, prenez rendez vous : https://calendly.com…" at bounding box center [745, 478] width 590 height 20
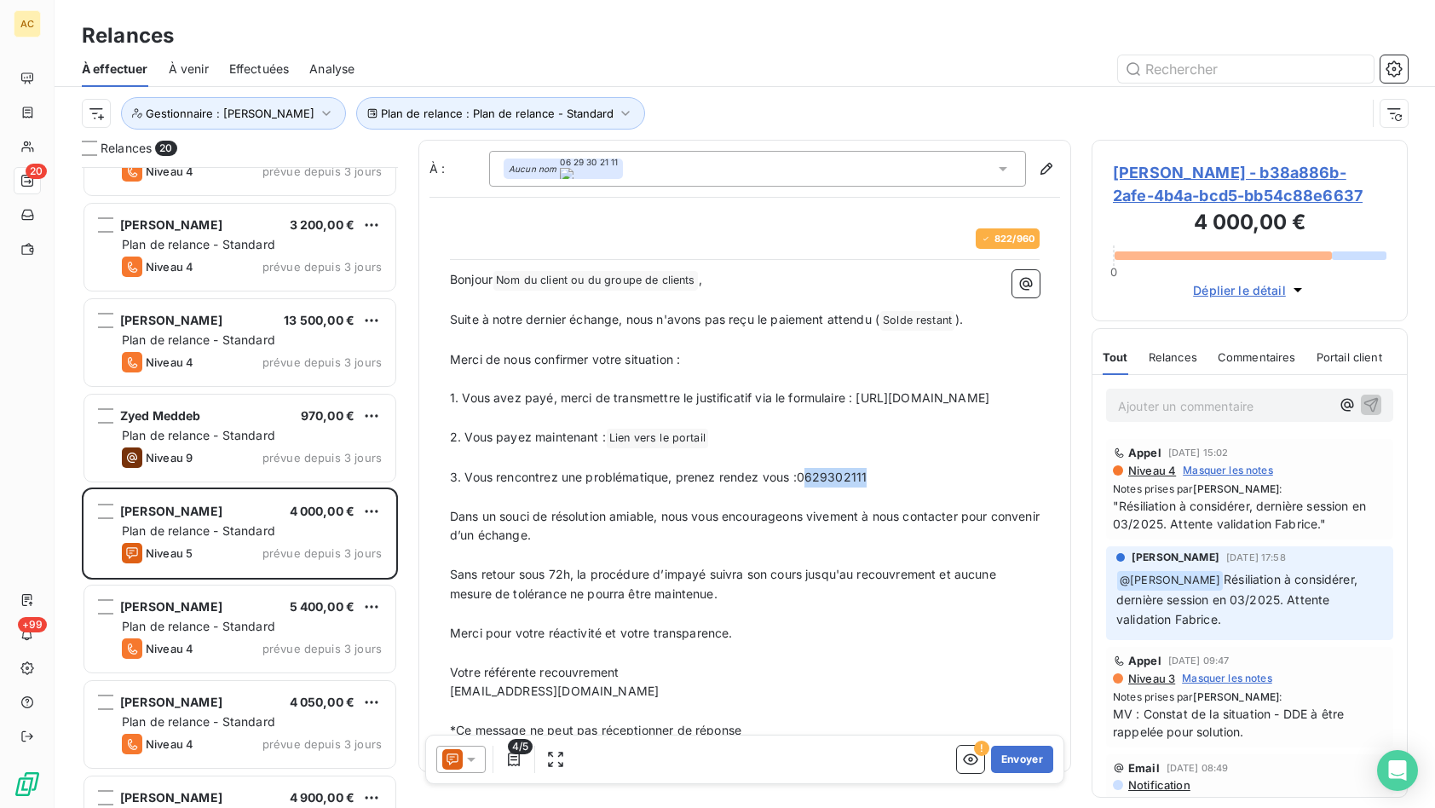
drag, startPoint x: 866, startPoint y: 498, endPoint x: 803, endPoint y: 498, distance: 63.1
click at [803, 487] on p "3. Vous rencontrez une problématique, prenez rendez vous :0629302111" at bounding box center [745, 478] width 590 height 20
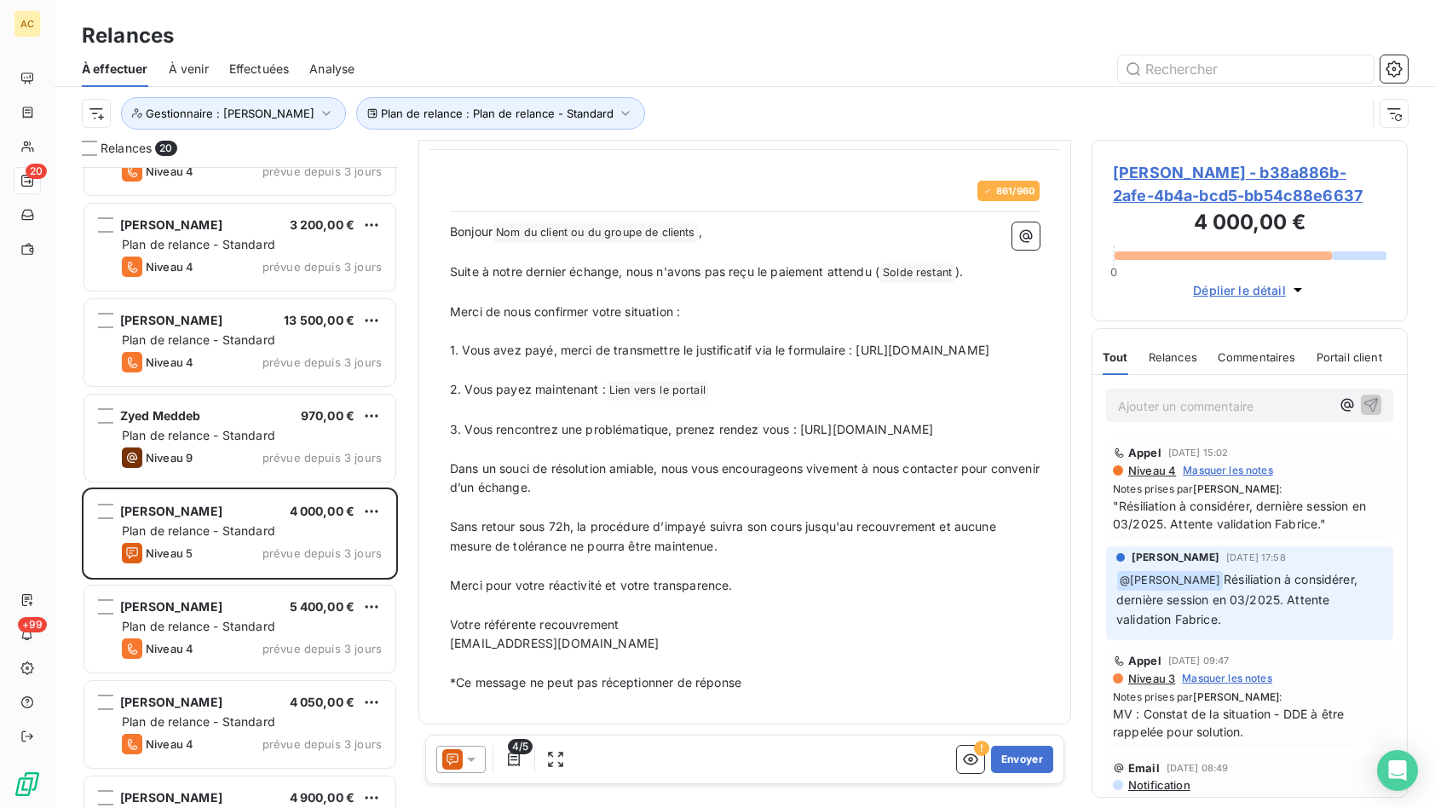
scroll to position [88, 0]
click at [1015, 748] on button "Envoyer" at bounding box center [1022, 758] width 62 height 27
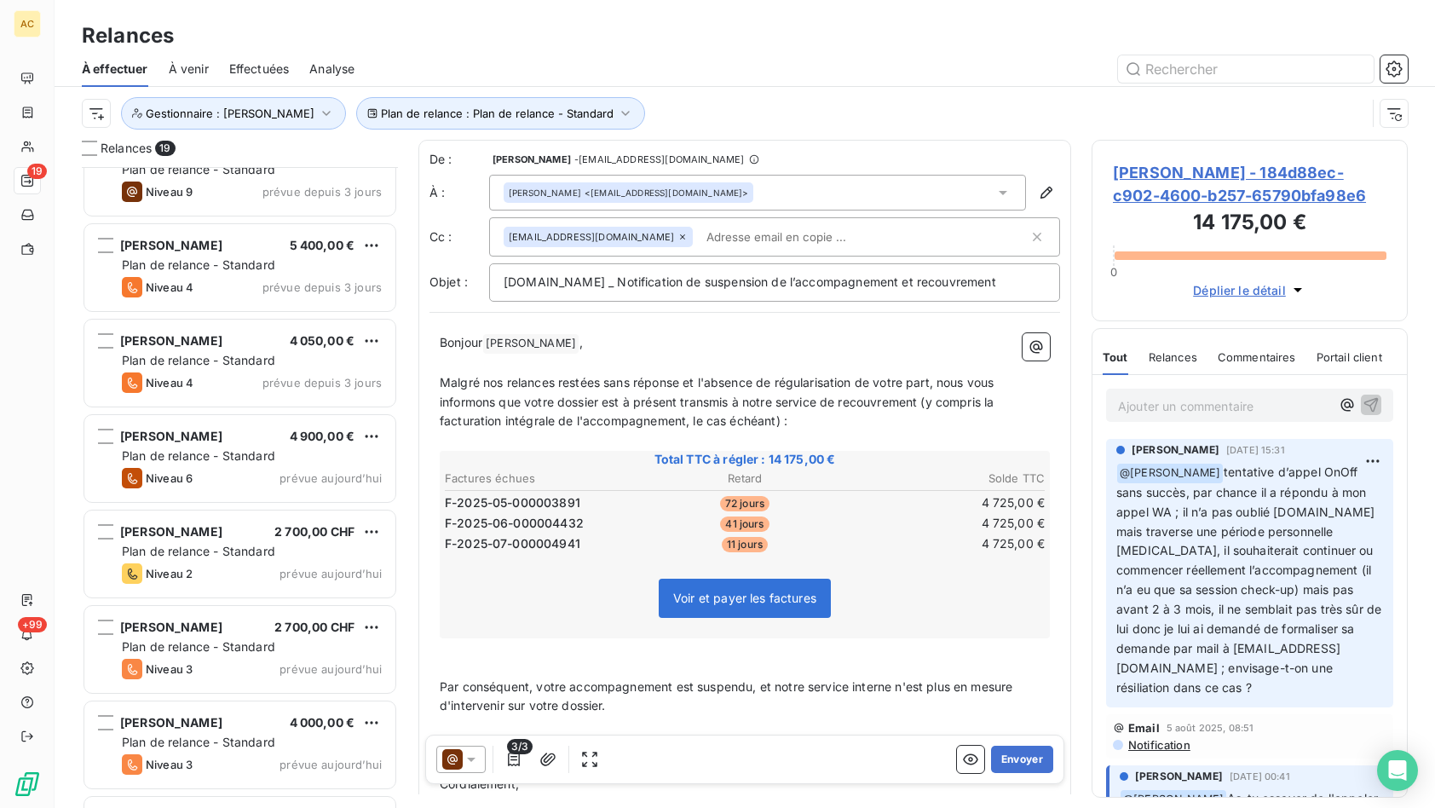
scroll to position [944, 0]
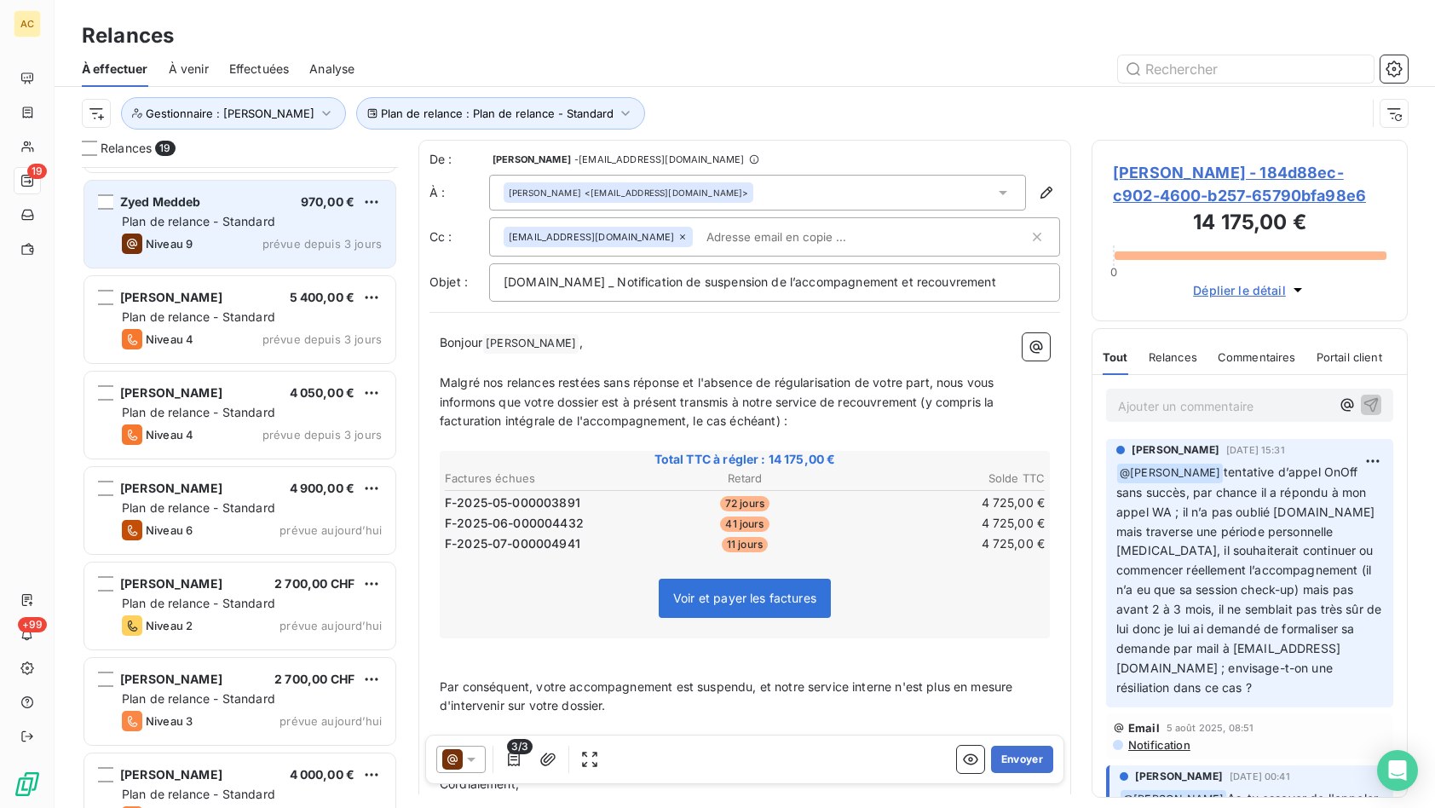
click at [263, 250] on div "Niveau 9 prévue depuis 3 jours" at bounding box center [252, 243] width 260 height 20
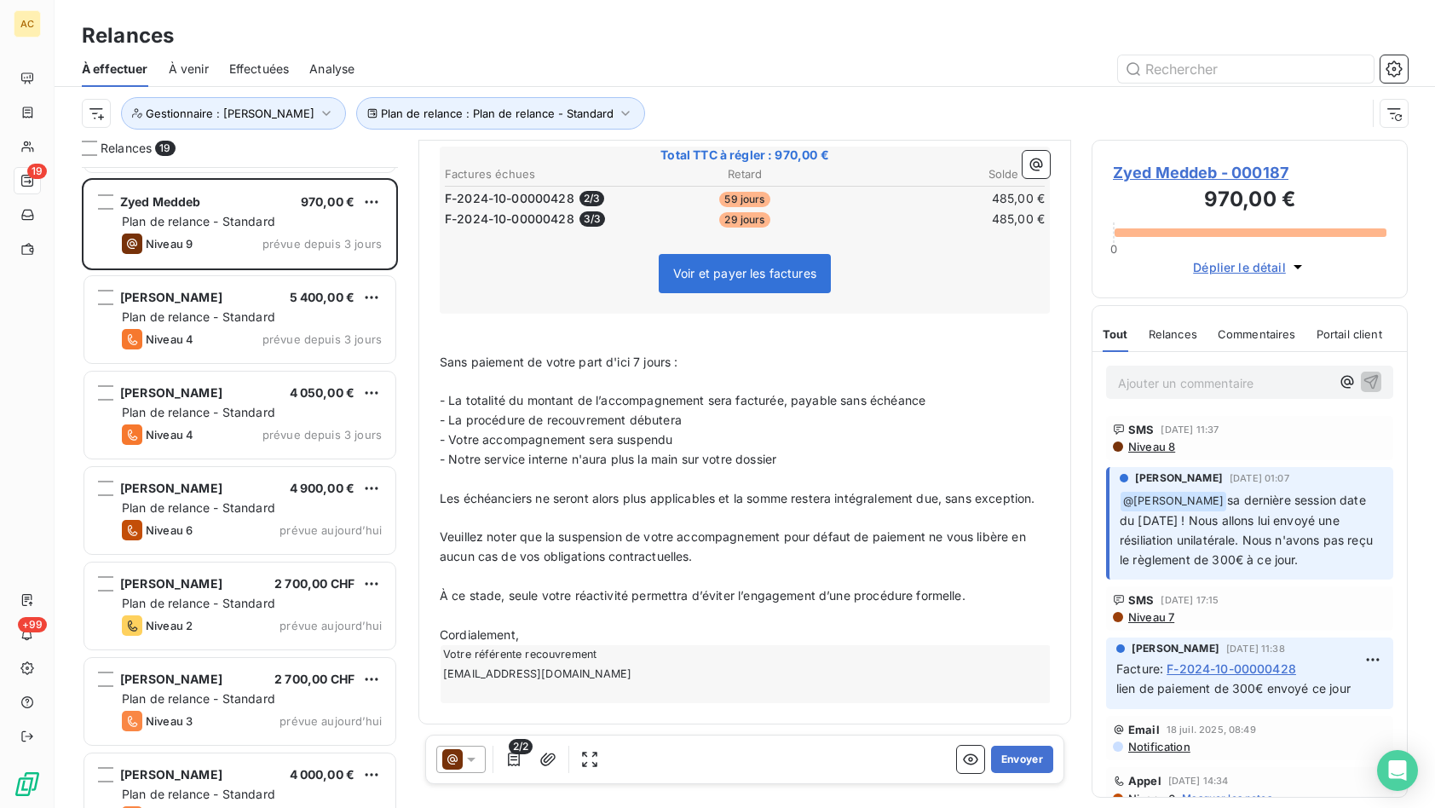
scroll to position [520, 0]
click at [1025, 765] on button "Envoyer" at bounding box center [1022, 758] width 62 height 27
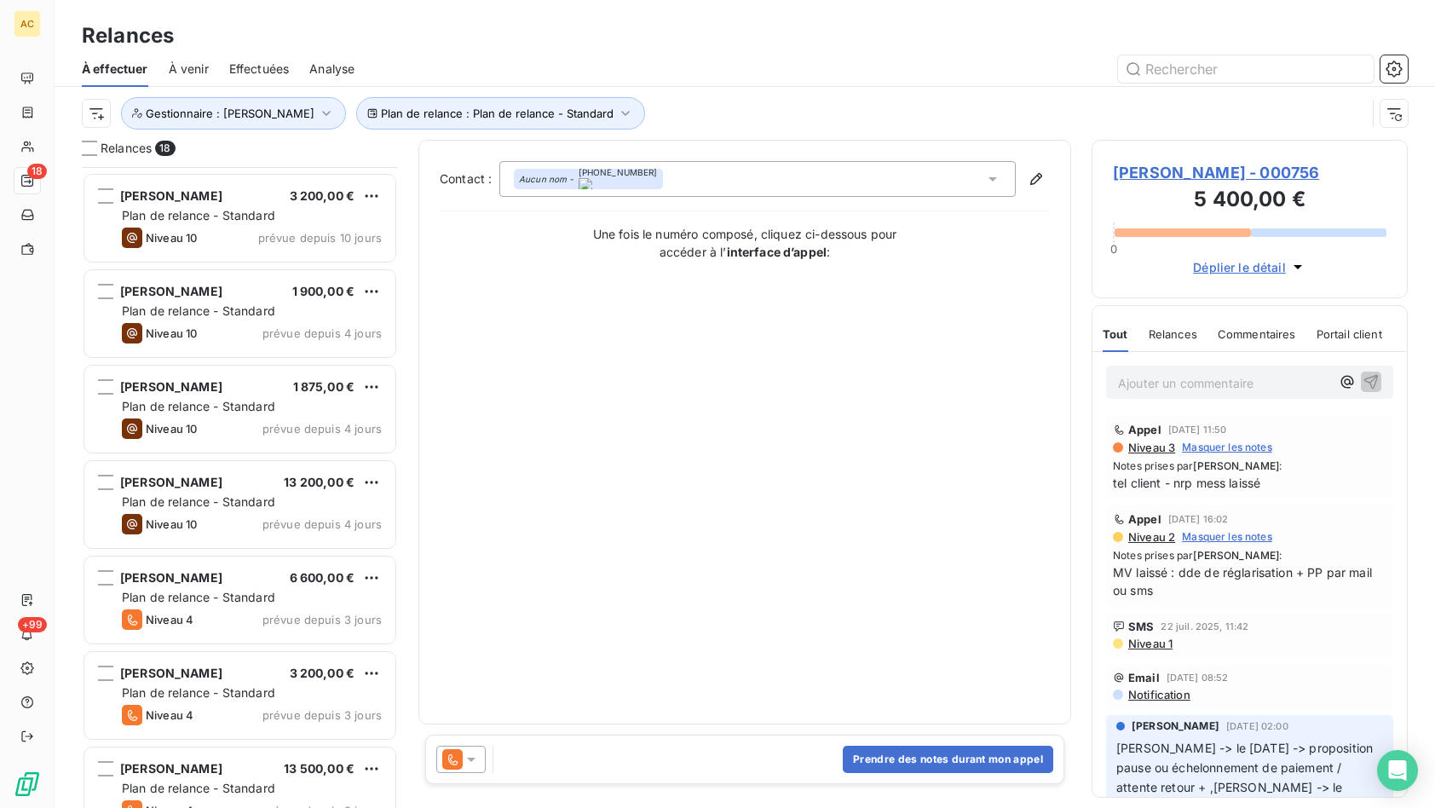
scroll to position [302, 0]
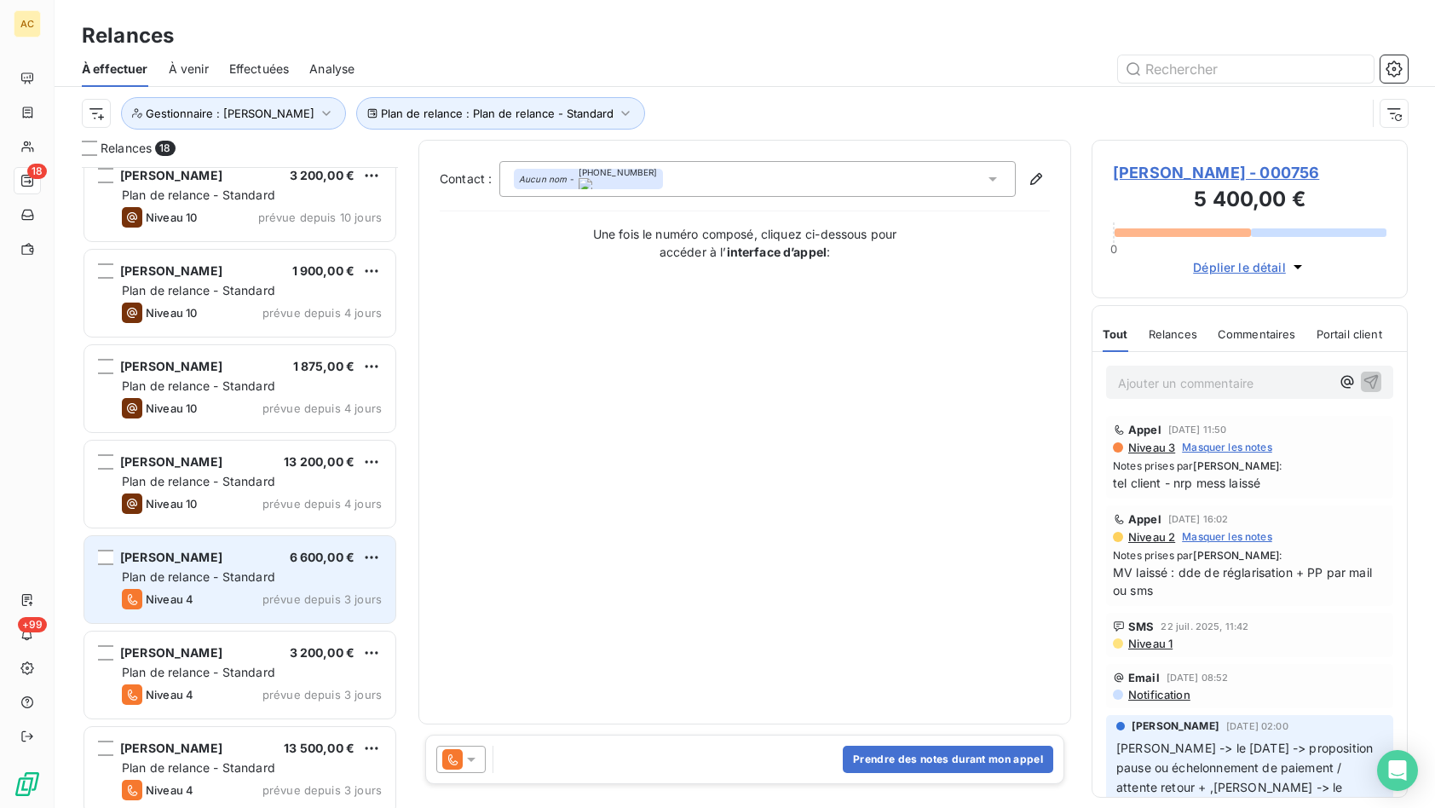
click at [219, 574] on span "Plan de relance - Standard" at bounding box center [198, 576] width 153 height 14
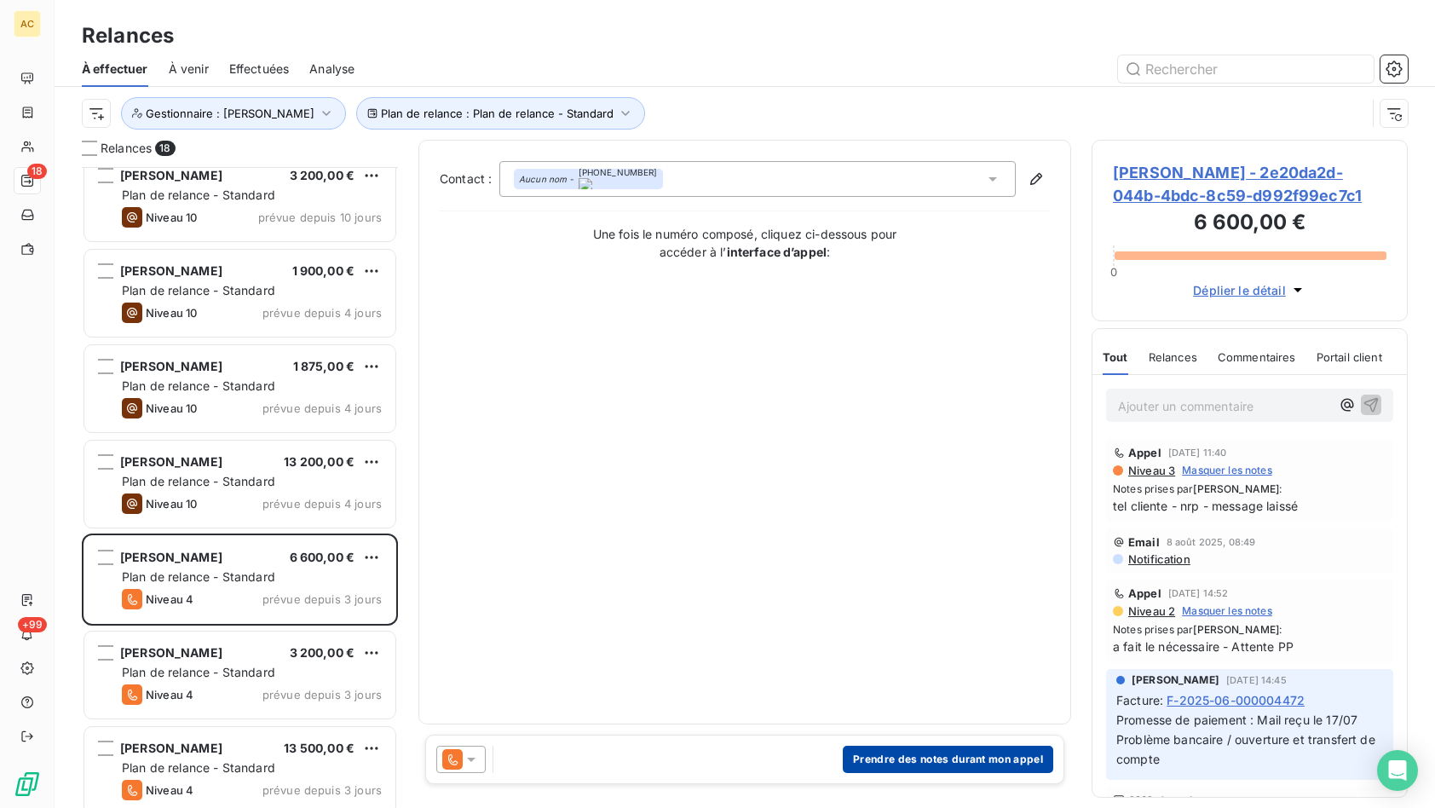
click at [912, 752] on button "Prendre des notes durant mon appel" at bounding box center [948, 758] width 210 height 27
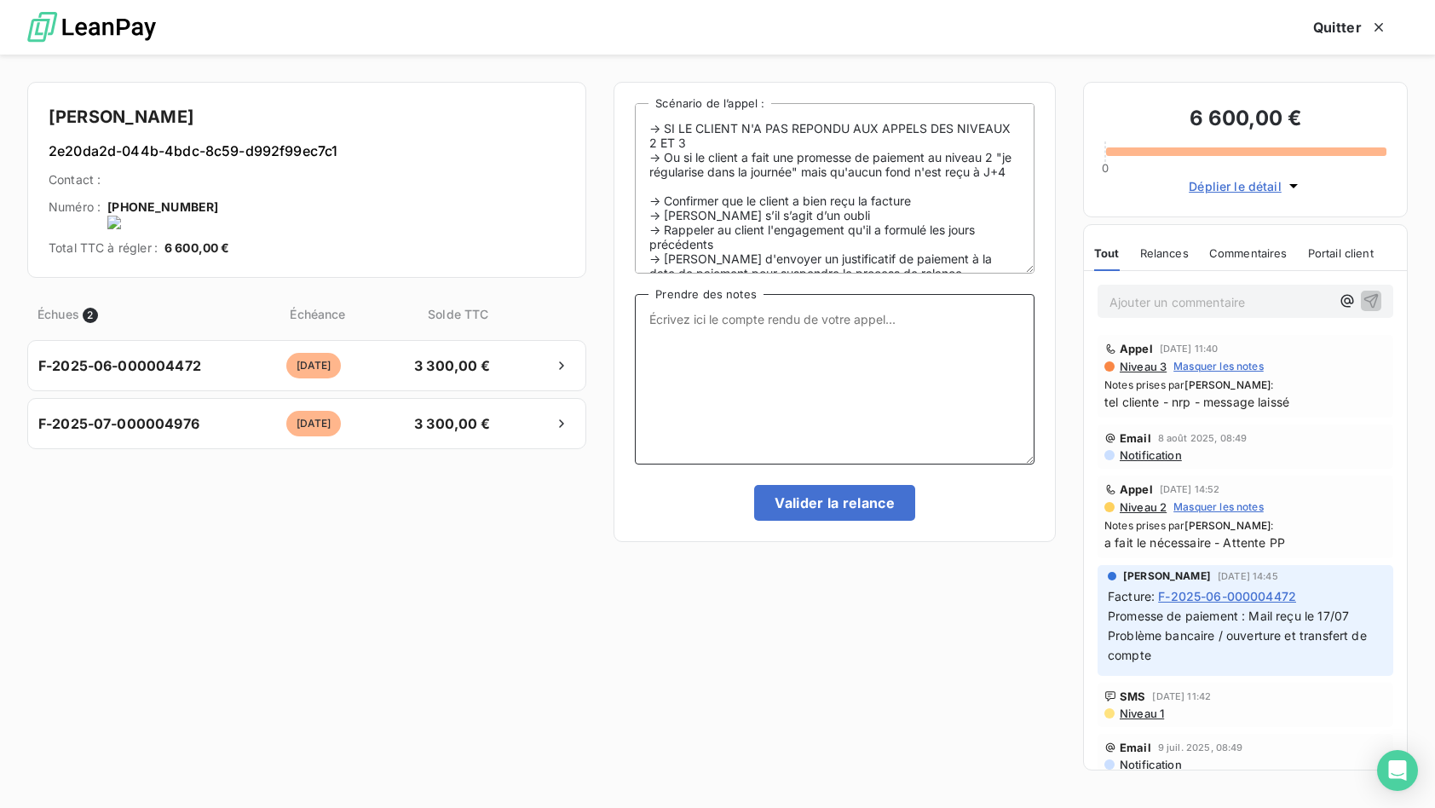
click at [674, 342] on textarea "Prendre des notes" at bounding box center [835, 379] width 400 height 170
type textarea "tel cliente - nrp MV"
click at [827, 501] on button "Valider la relance" at bounding box center [834, 503] width 161 height 36
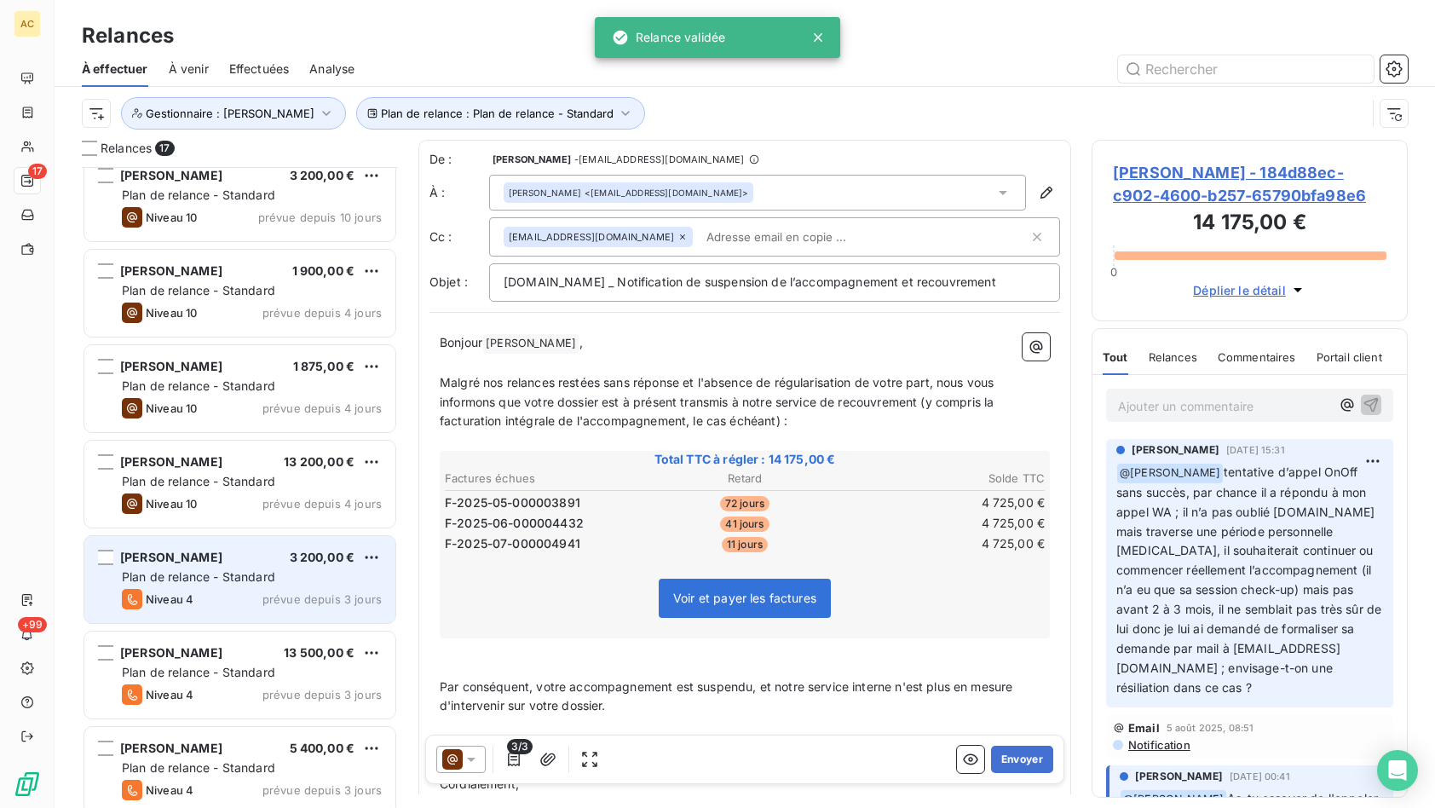
click at [257, 582] on span "Plan de relance - Standard" at bounding box center [198, 576] width 153 height 14
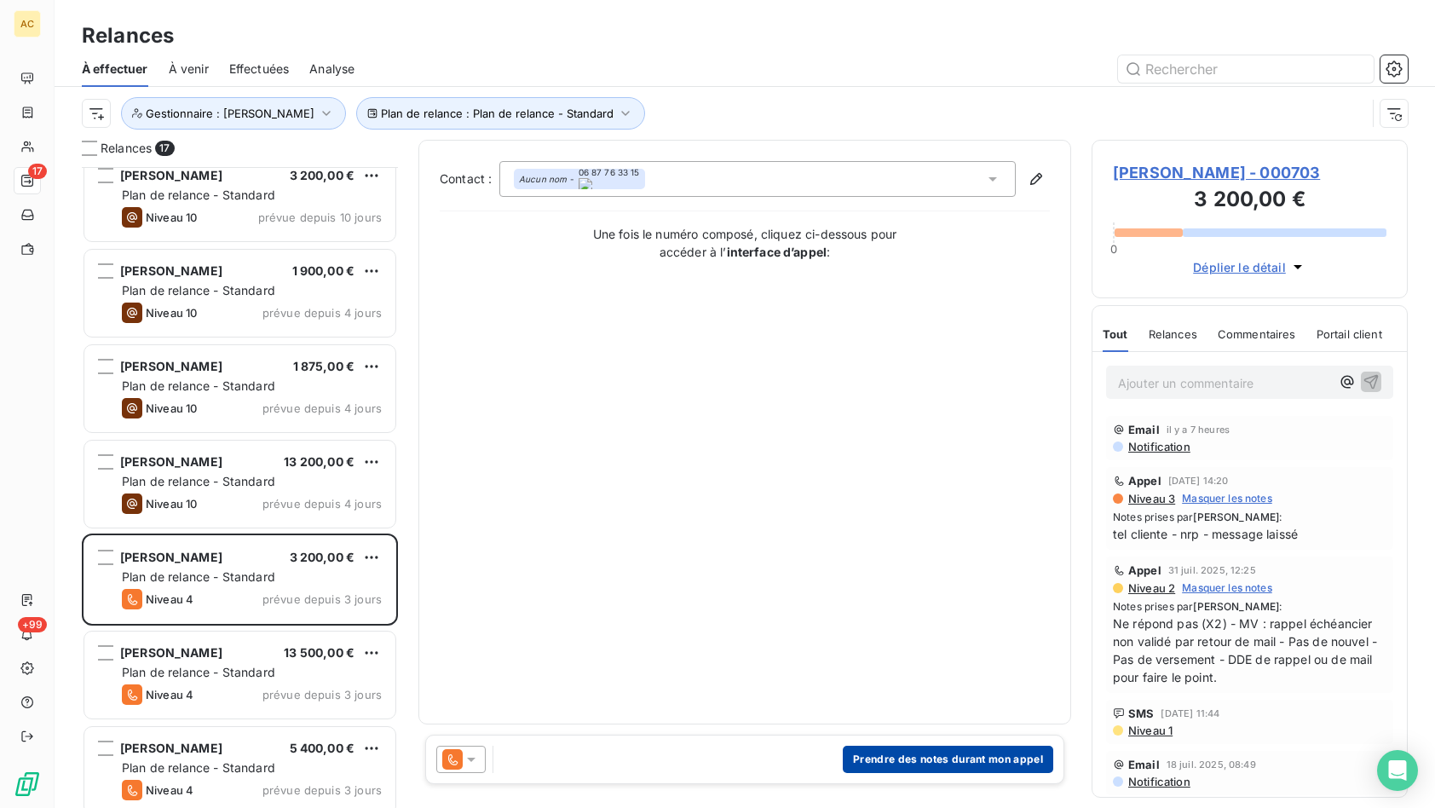
click at [854, 751] on button "Prendre des notes durant mon appel" at bounding box center [948, 758] width 210 height 27
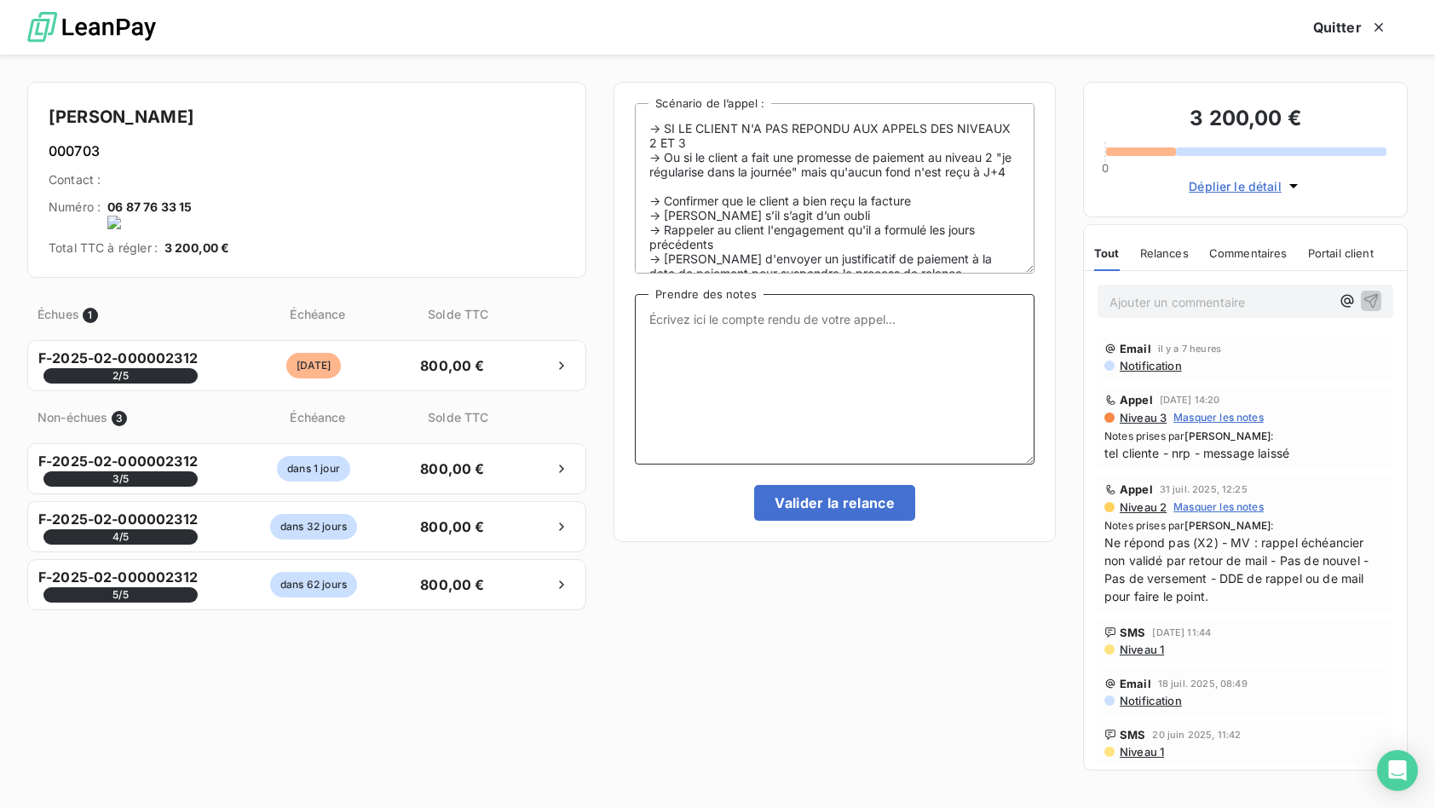
click at [783, 354] on textarea "Prendre des notes" at bounding box center [835, 379] width 400 height 170
drag, startPoint x: 1103, startPoint y: 452, endPoint x: 1305, endPoint y: 459, distance: 202.0
click at [1326, 459] on span "tel cliente - nrp - message laissé" at bounding box center [1245, 453] width 282 height 18
copy span "tel cliente - nrp - message laissé"
click at [745, 365] on textarea "Prendre des notes" at bounding box center [835, 379] width 400 height 170
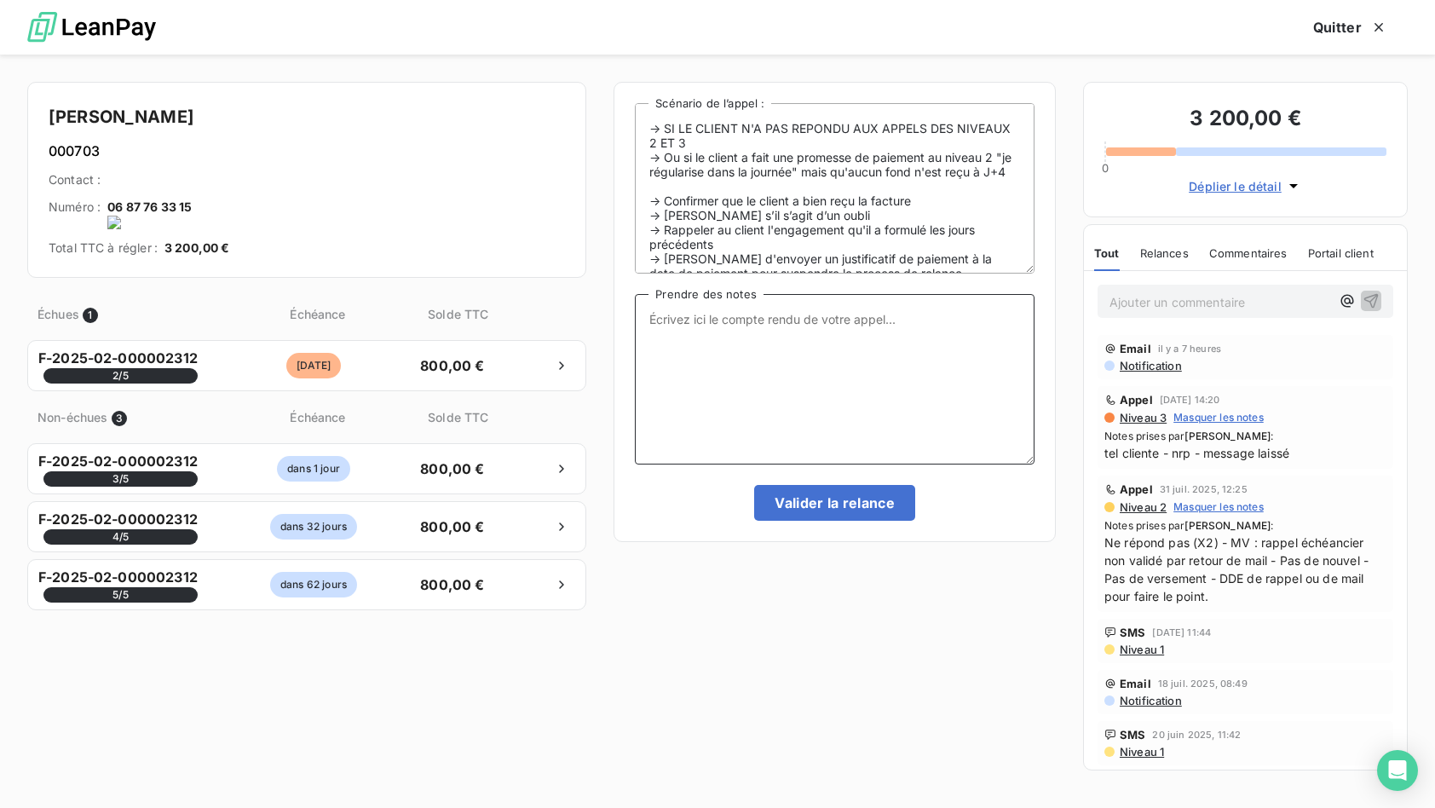
paste textarea "tel cliente - nrp - message laissé"
drag, startPoint x: 834, startPoint y: 325, endPoint x: 750, endPoint y: 324, distance: 84.4
click at [750, 324] on textarea "tel cliente - nrp - message laissé" at bounding box center [835, 379] width 400 height 170
type textarea "tel cliente - nrp - MV"
click at [805, 501] on button "Valider la relance" at bounding box center [834, 503] width 161 height 36
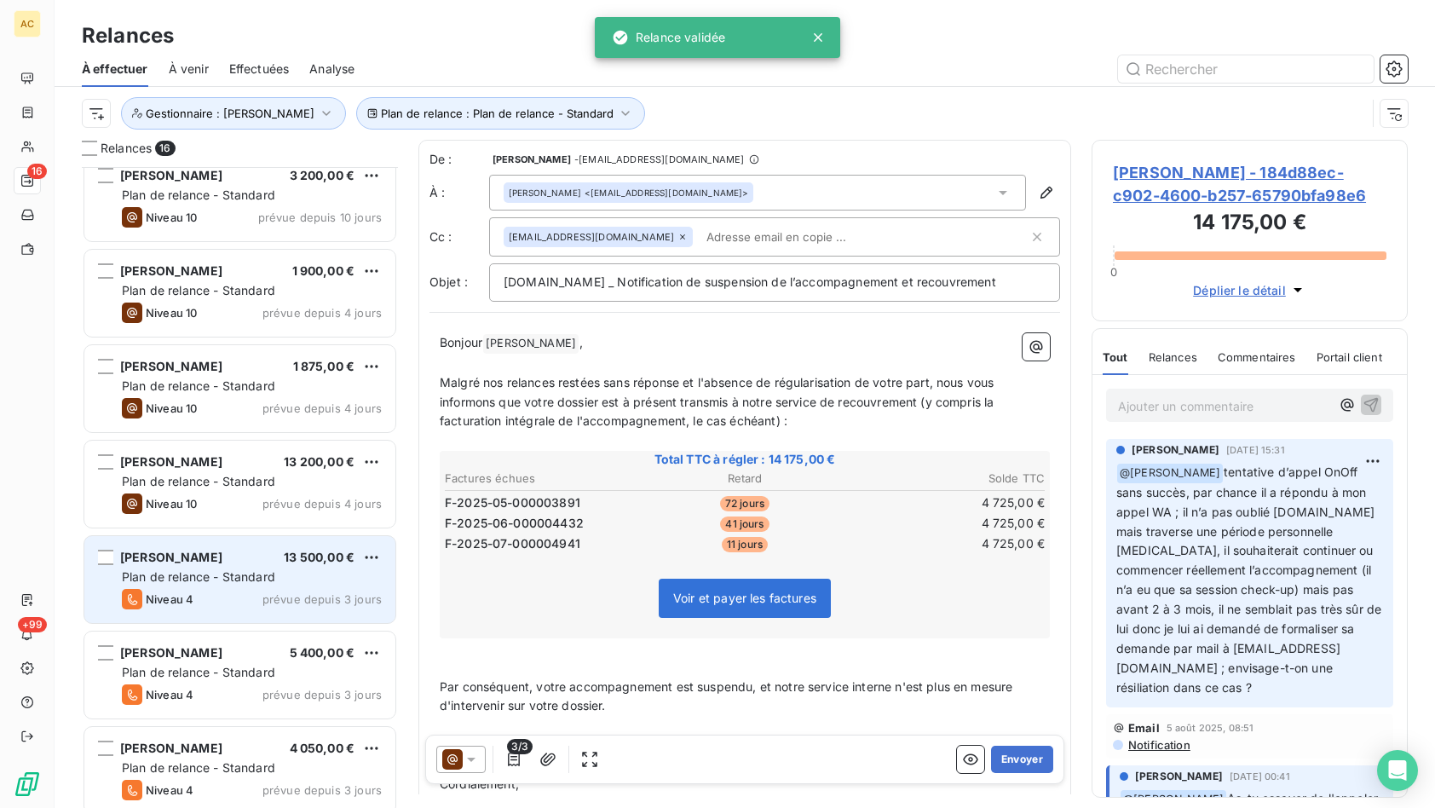
click at [221, 570] on span "Plan de relance - Standard" at bounding box center [198, 576] width 153 height 14
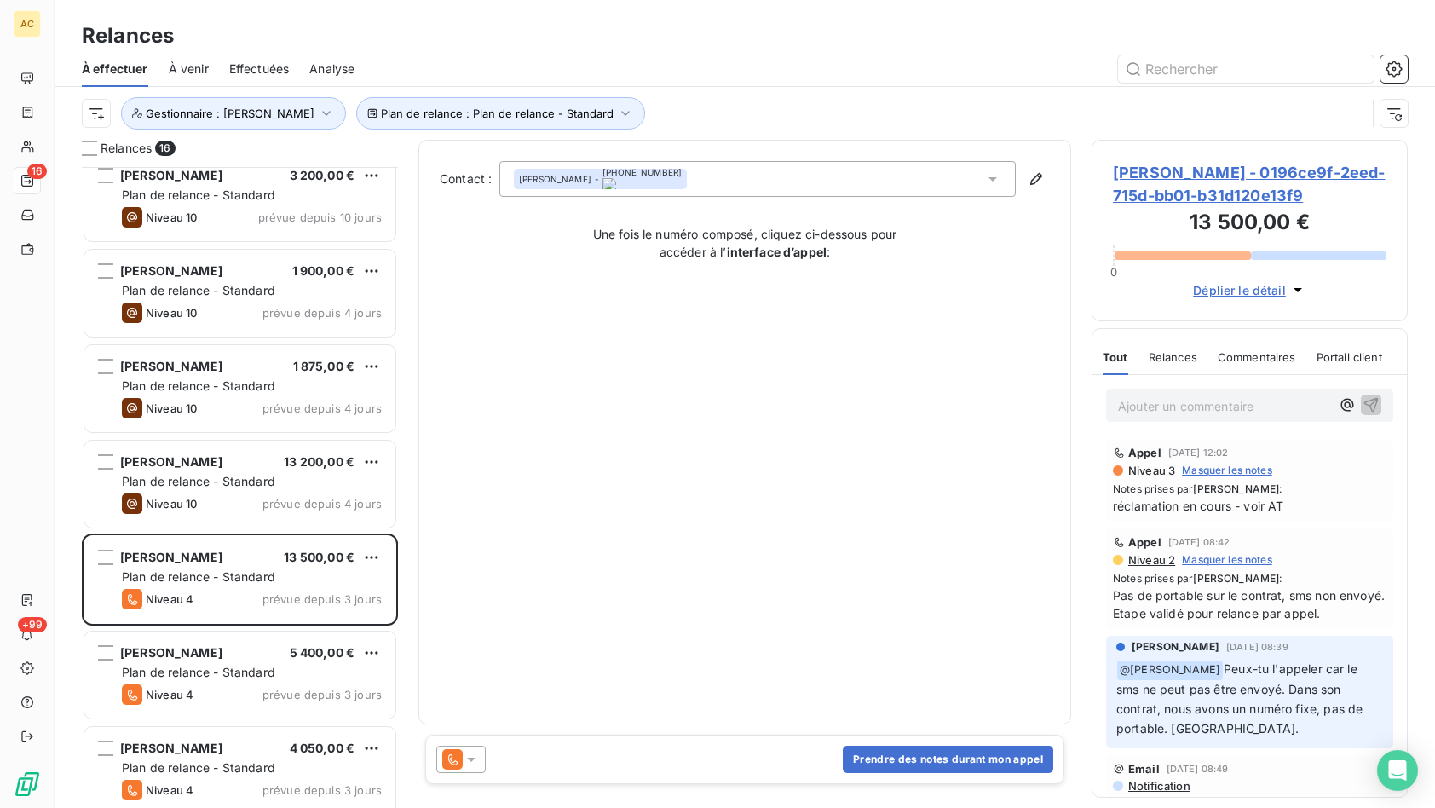
click at [792, 511] on div "Contact : Laura Clausier - +32 4 96 02 81 77 Une fois le numéro composé, clique…" at bounding box center [745, 432] width 610 height 542
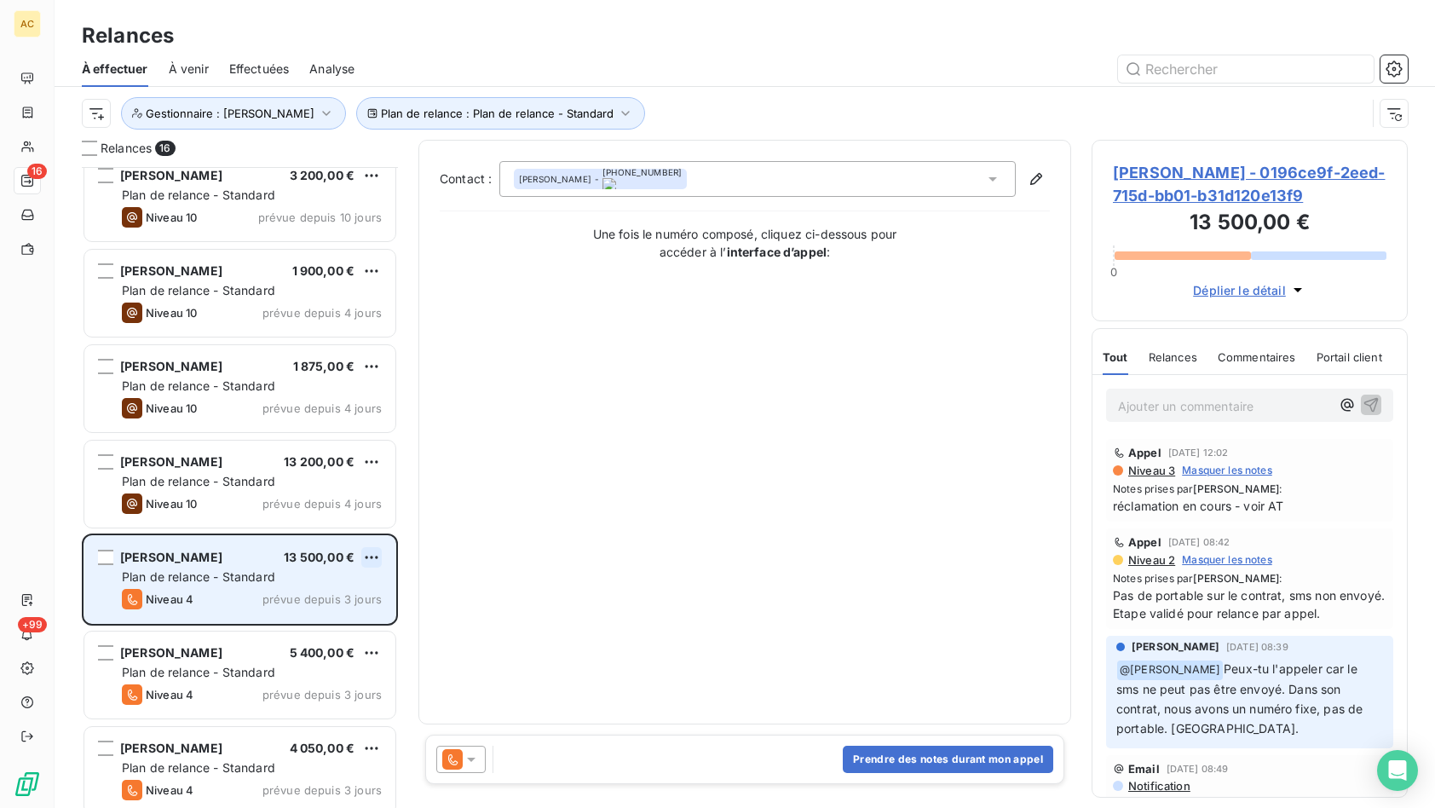
click at [367, 547] on html "AC 16 +99 Relances À effectuer À venir Effectuées Analyse Plan de relance : Pla…" at bounding box center [717, 404] width 1435 height 808
click at [304, 622] on div "Passer cette action" at bounding box center [298, 621] width 153 height 27
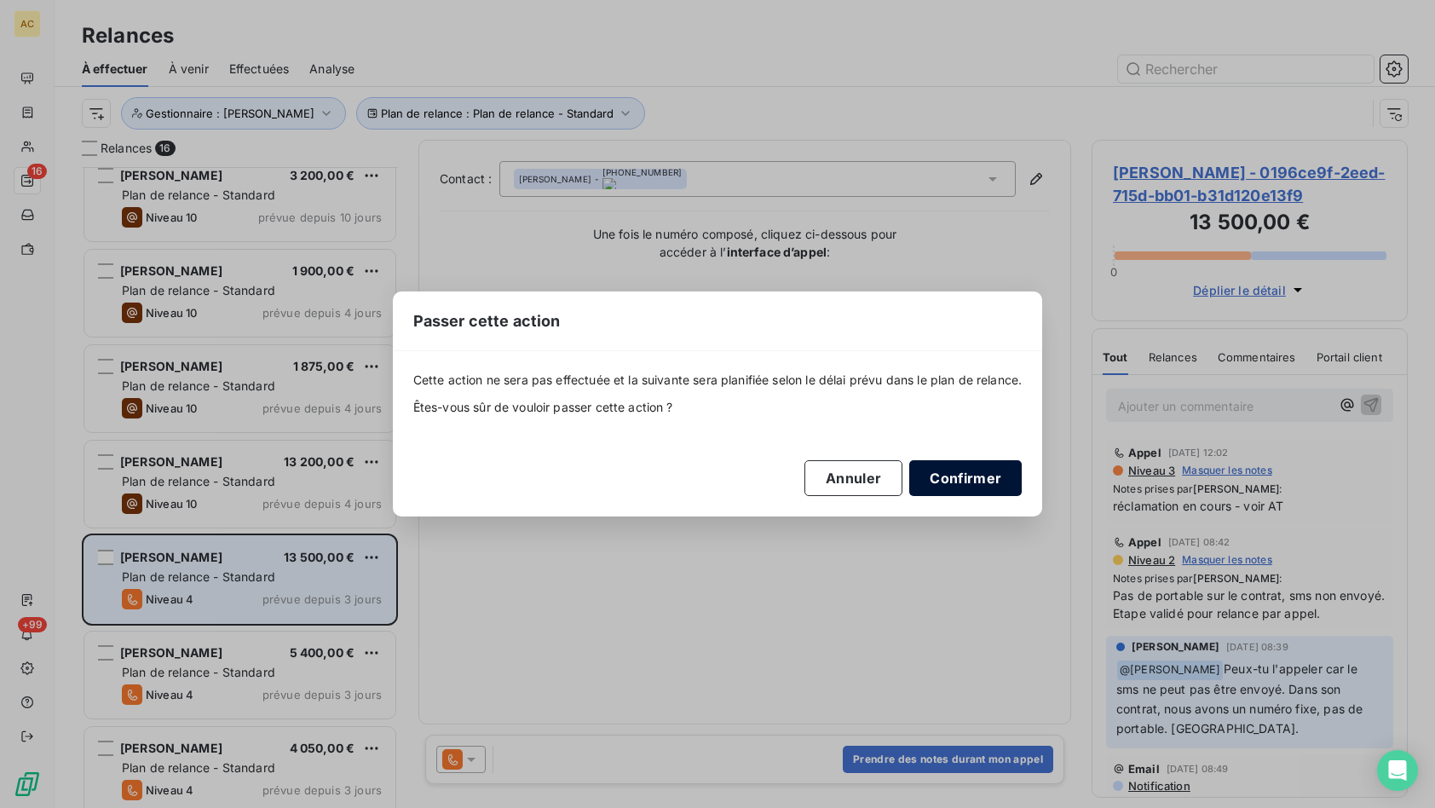
click at [964, 475] on button "Confirmer" at bounding box center [965, 478] width 112 height 36
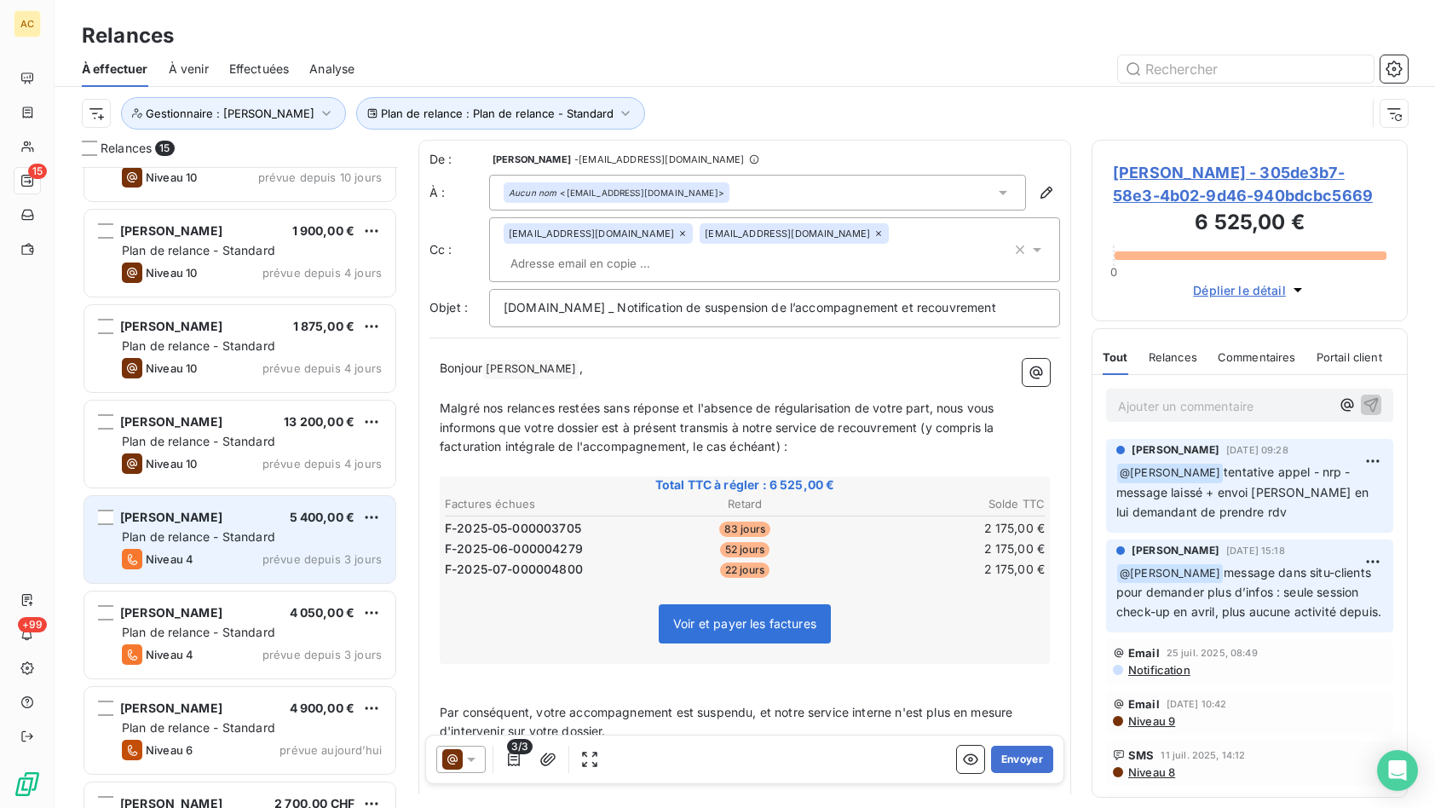
scroll to position [343, 0]
click at [252, 531] on span "Plan de relance - Standard" at bounding box center [198, 535] width 153 height 14
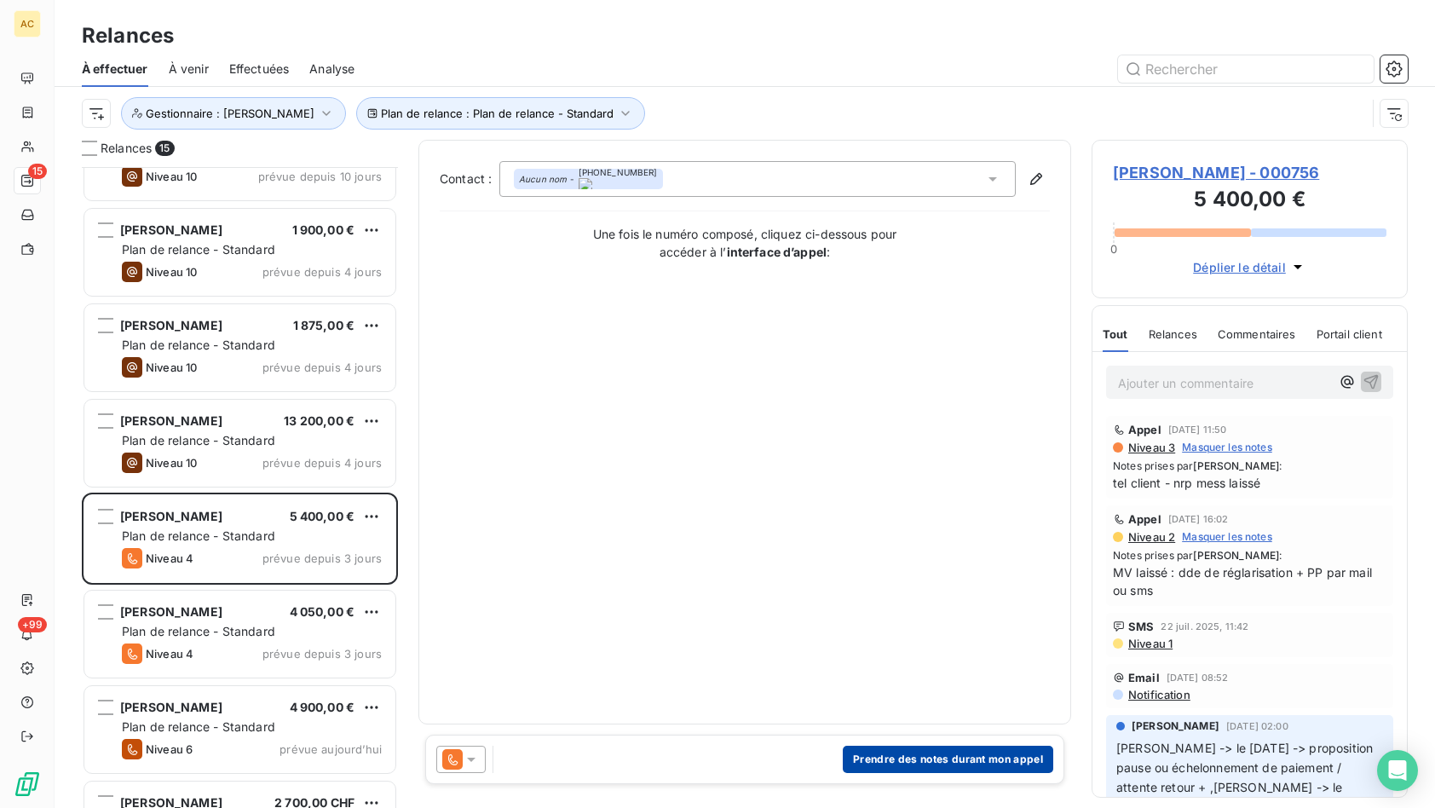
click at [967, 759] on button "Prendre des notes durant mon appel" at bounding box center [948, 758] width 210 height 27
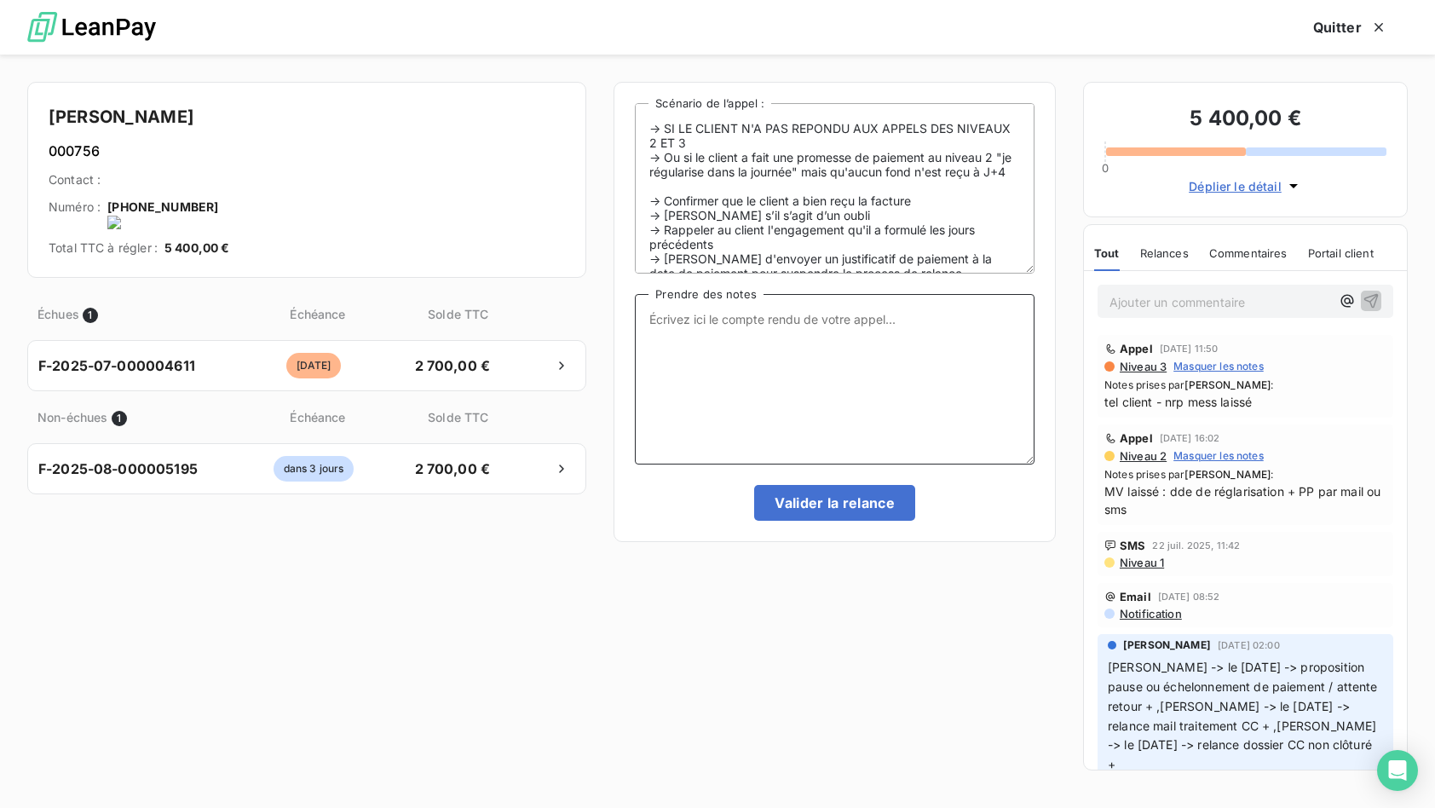
click at [716, 344] on textarea "Prendre des notes" at bounding box center [835, 379] width 400 height 170
click at [769, 330] on textarea "tel client nrp - MV" at bounding box center [835, 379] width 400 height 170
type textarea "tel client nrp - MV"
click at [811, 499] on button "Valider la relance" at bounding box center [834, 503] width 161 height 36
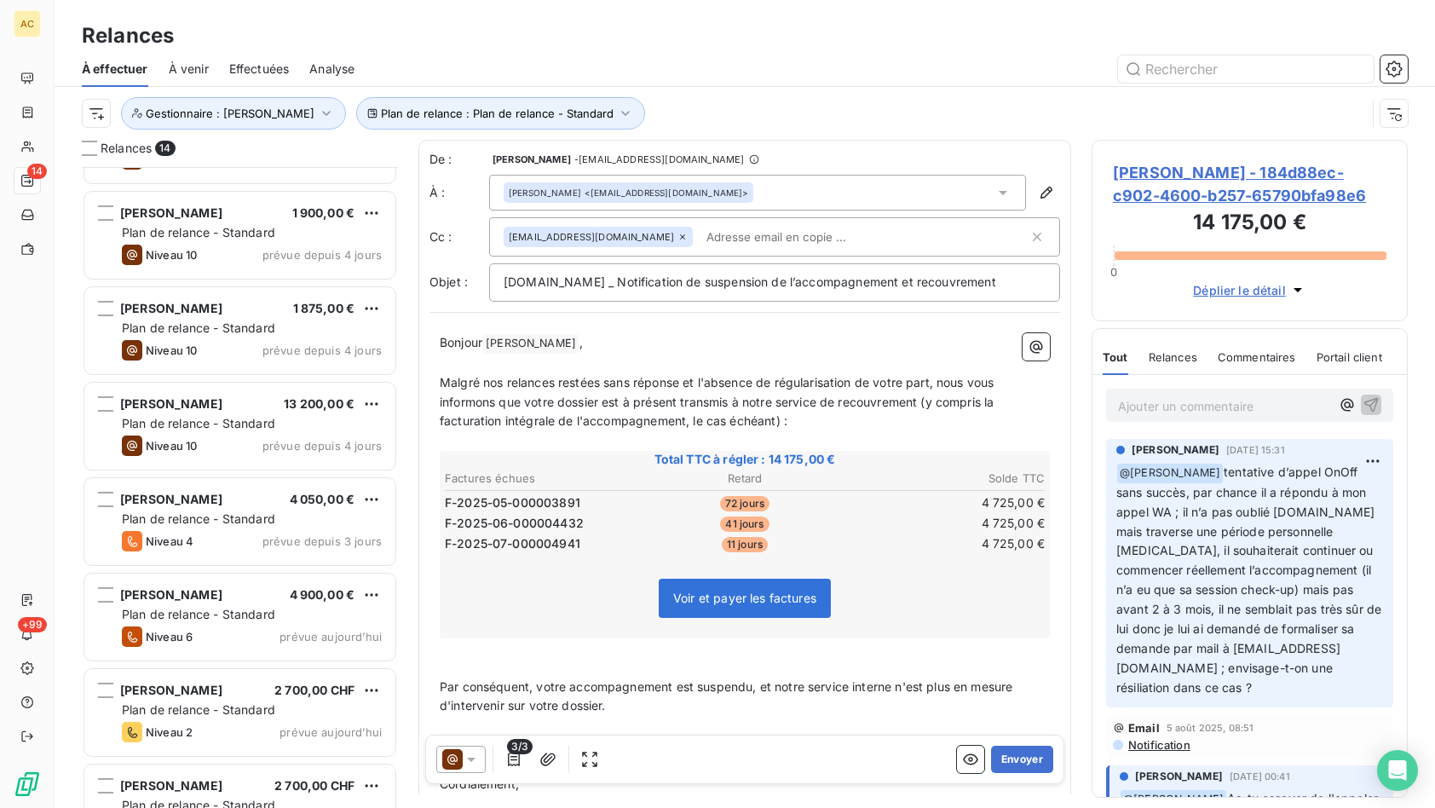
scroll to position [365, 0]
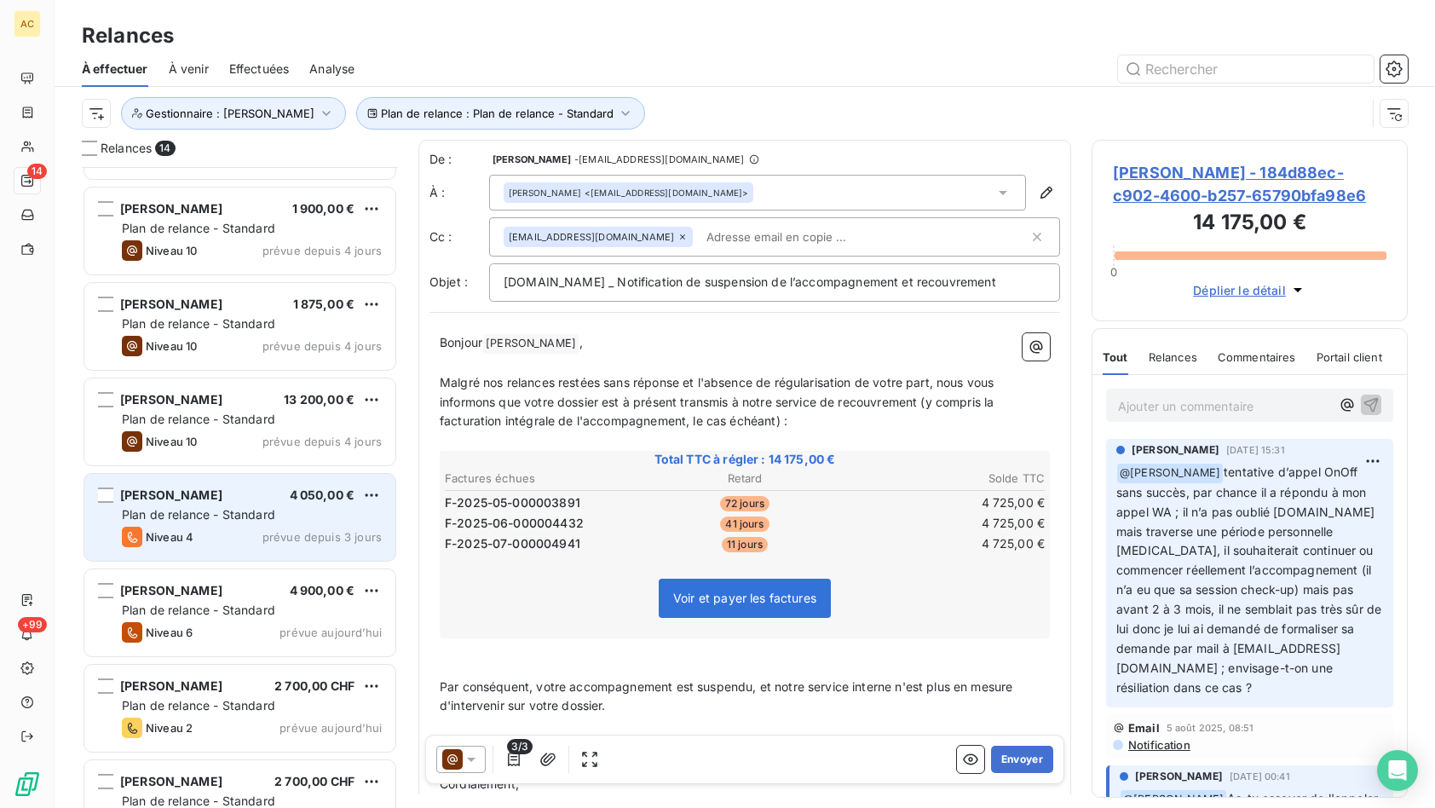
click at [248, 528] on div "Niveau 4 prévue depuis 3 jours" at bounding box center [252, 537] width 260 height 20
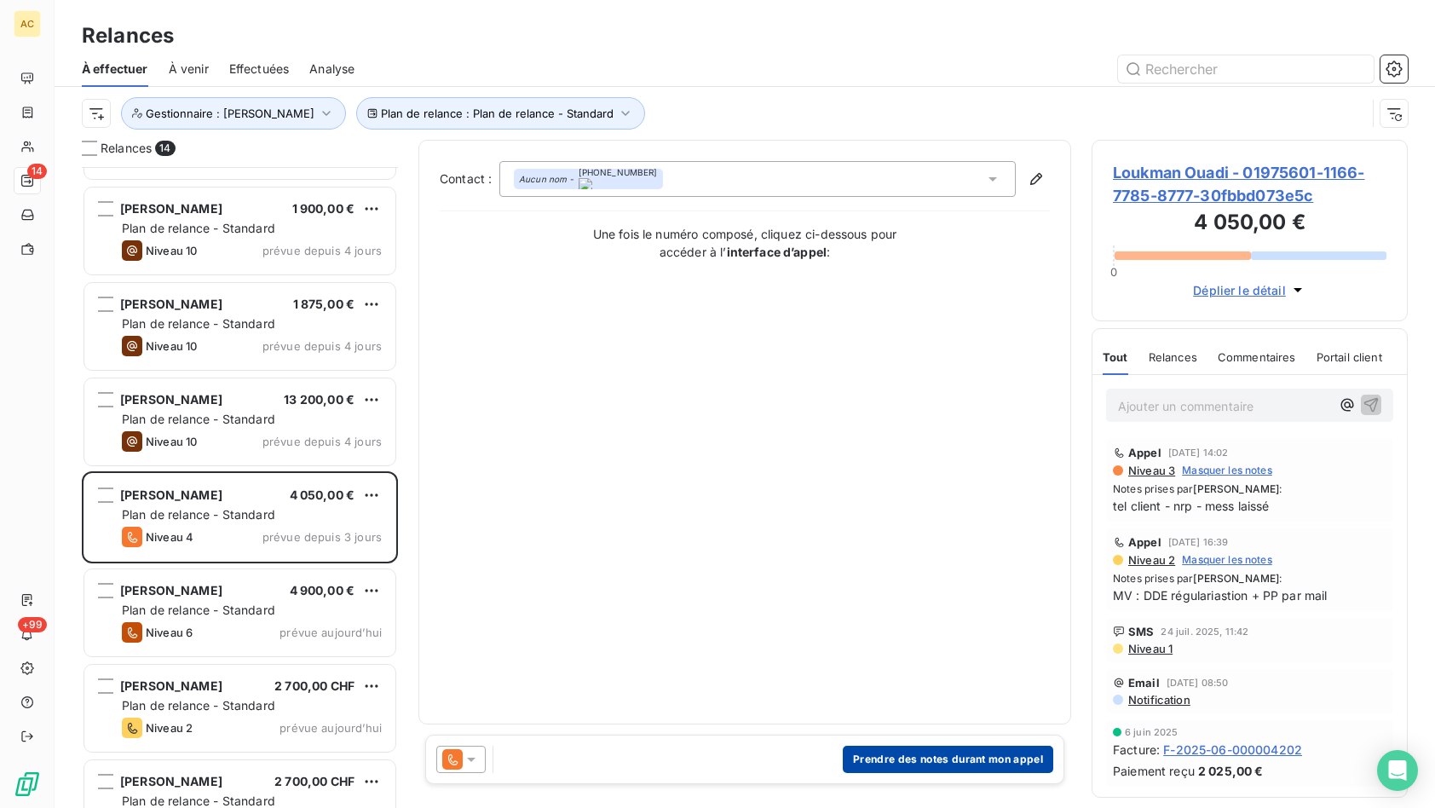
click at [902, 759] on button "Prendre des notes durant mon appel" at bounding box center [948, 758] width 210 height 27
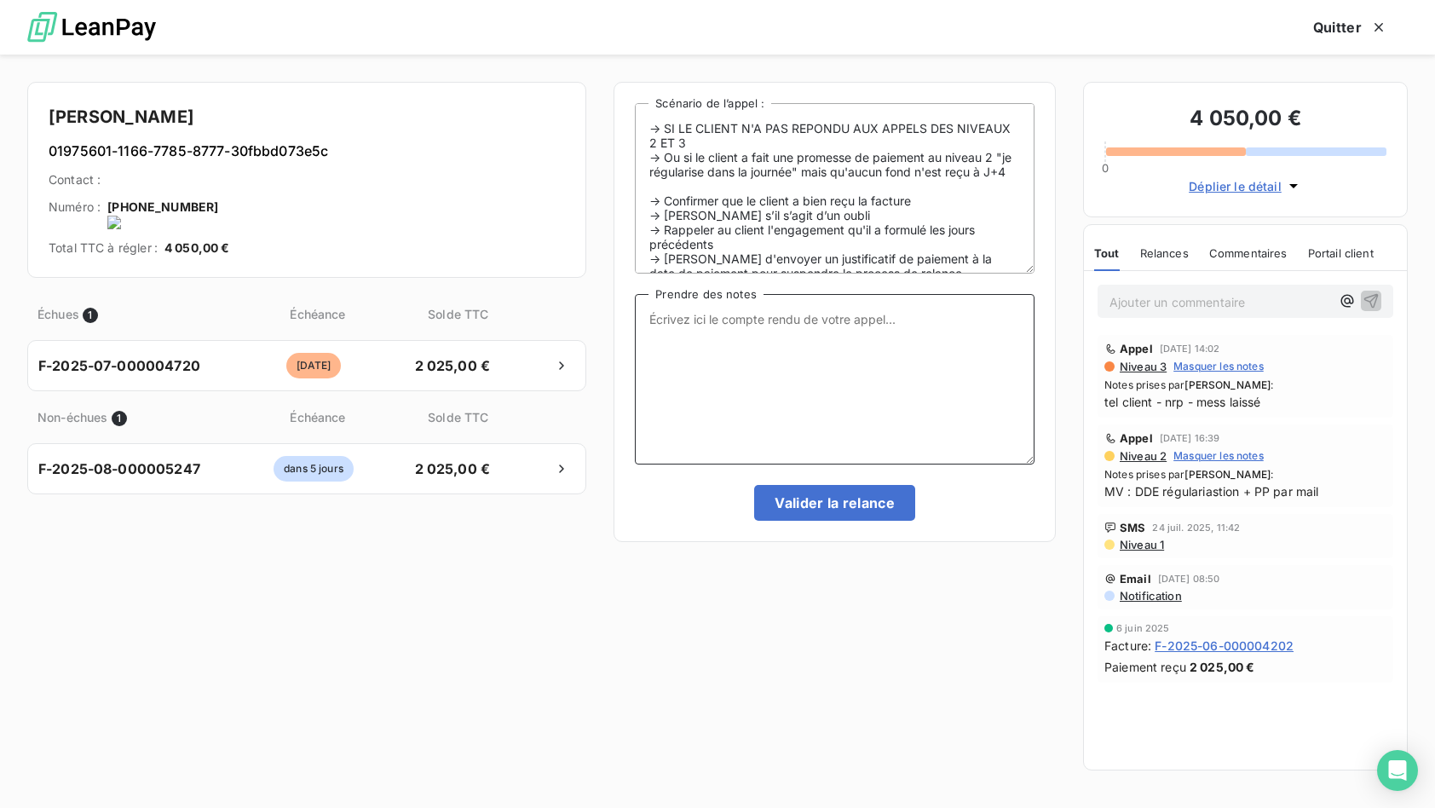
click at [755, 358] on textarea "Prendre des notes" at bounding box center [835, 379] width 400 height 170
type textarea "tel client nrp - MV"
click at [813, 514] on button "Valider la relance" at bounding box center [834, 503] width 161 height 36
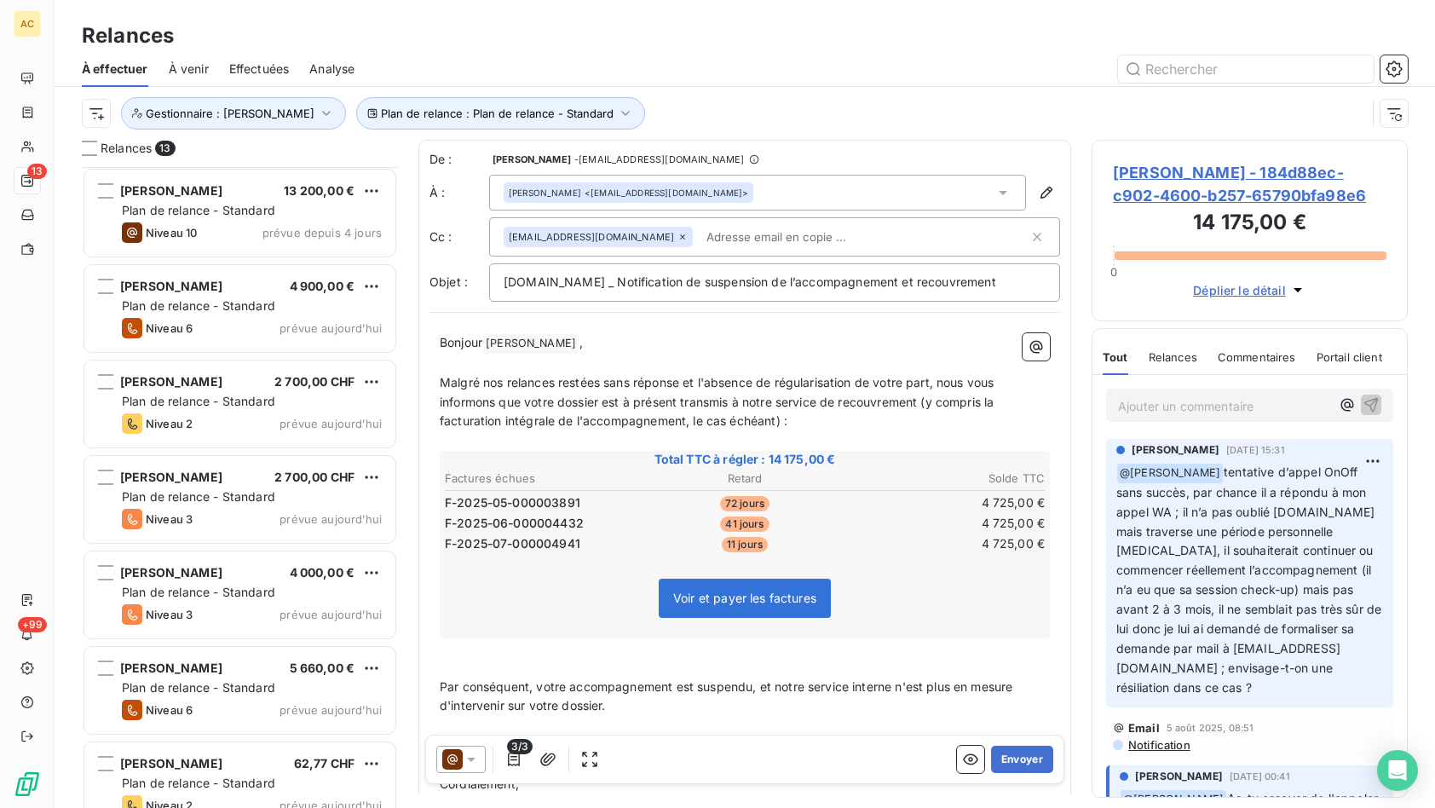
scroll to position [601, 0]
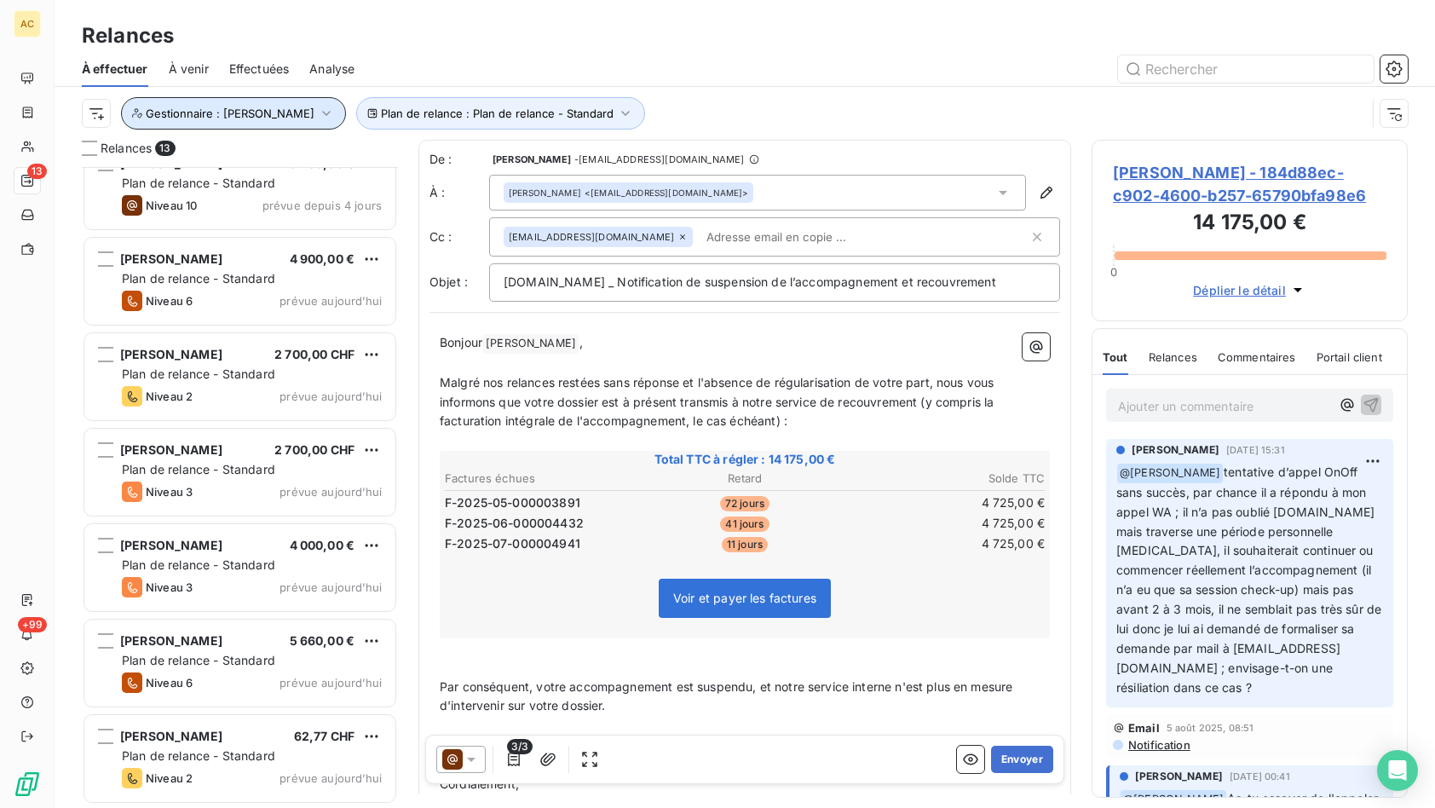
click at [259, 112] on button "Gestionnaire : Angèle" at bounding box center [233, 113] width 225 height 32
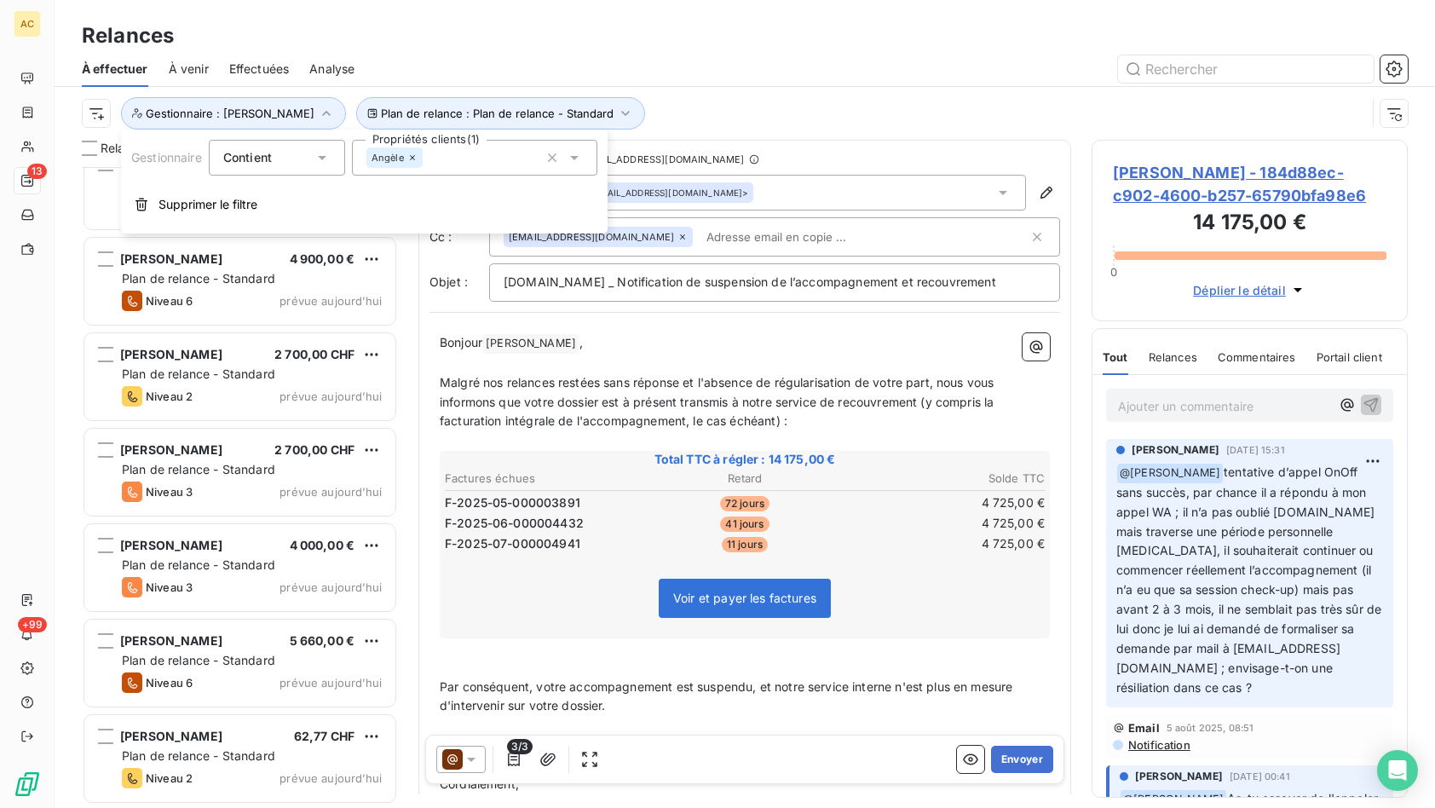
click at [420, 158] on div "Angèle" at bounding box center [394, 157] width 56 height 20
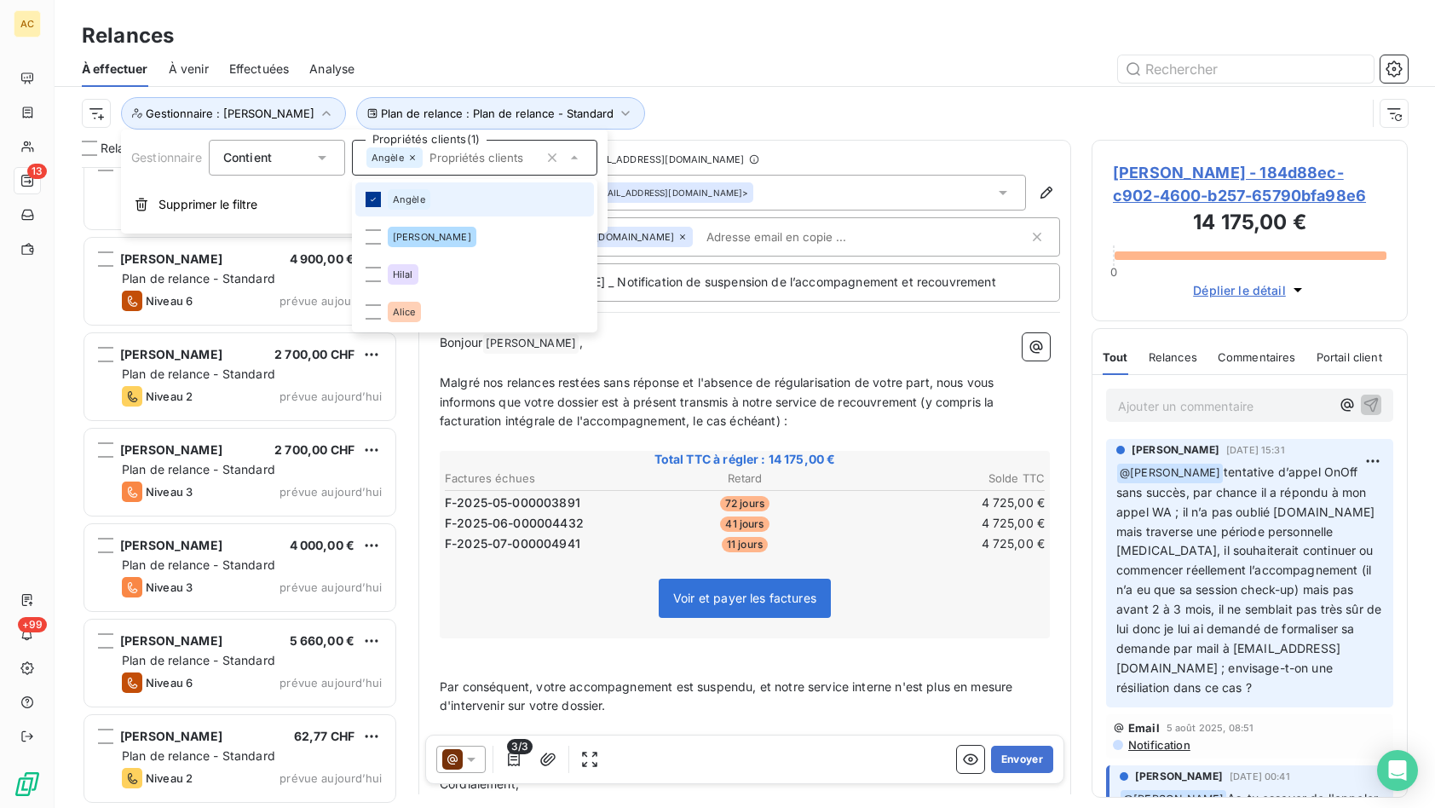
click at [376, 196] on icon at bounding box center [373, 199] width 10 height 10
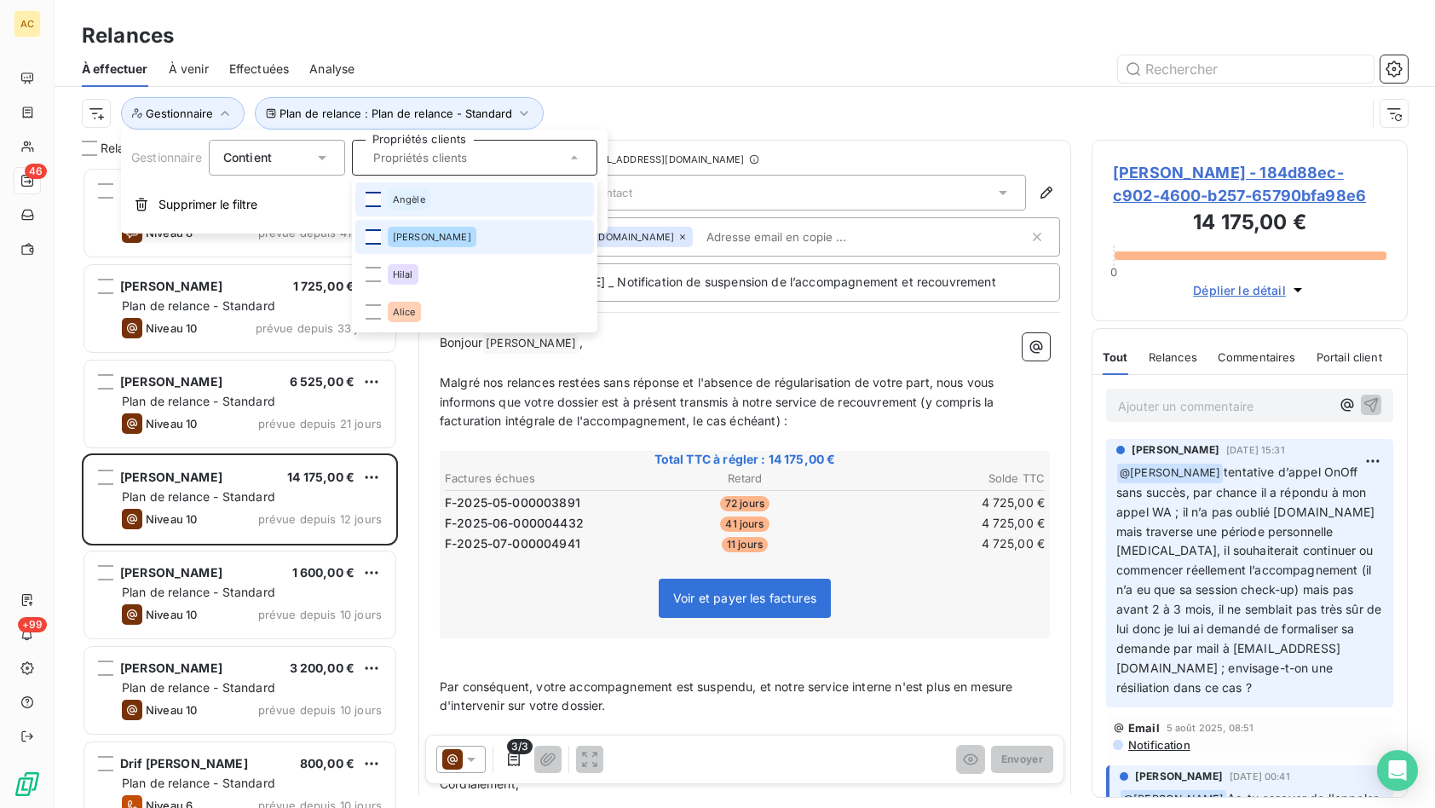
scroll to position [628, 303]
click at [372, 236] on div at bounding box center [373, 236] width 15 height 15
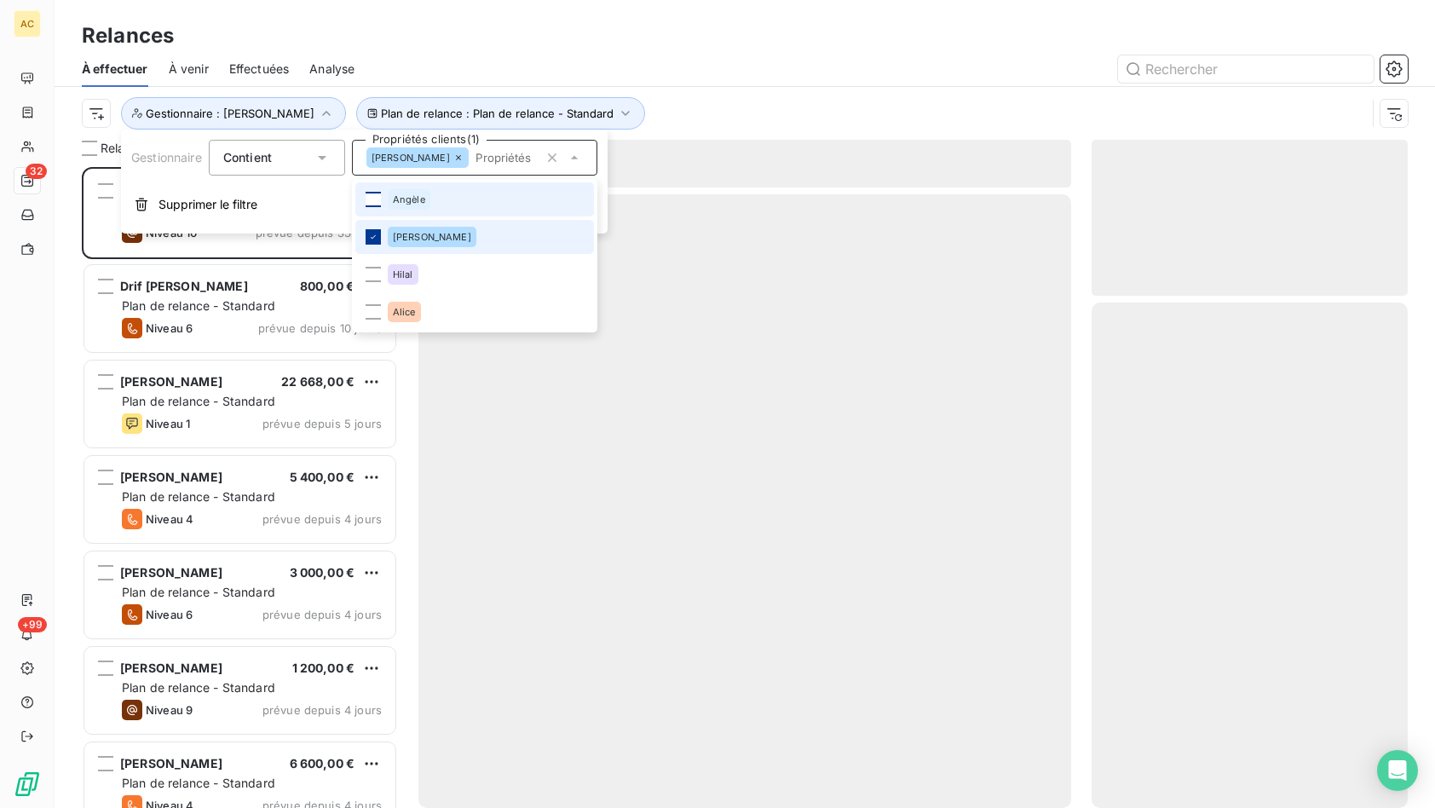
scroll to position [628, 303]
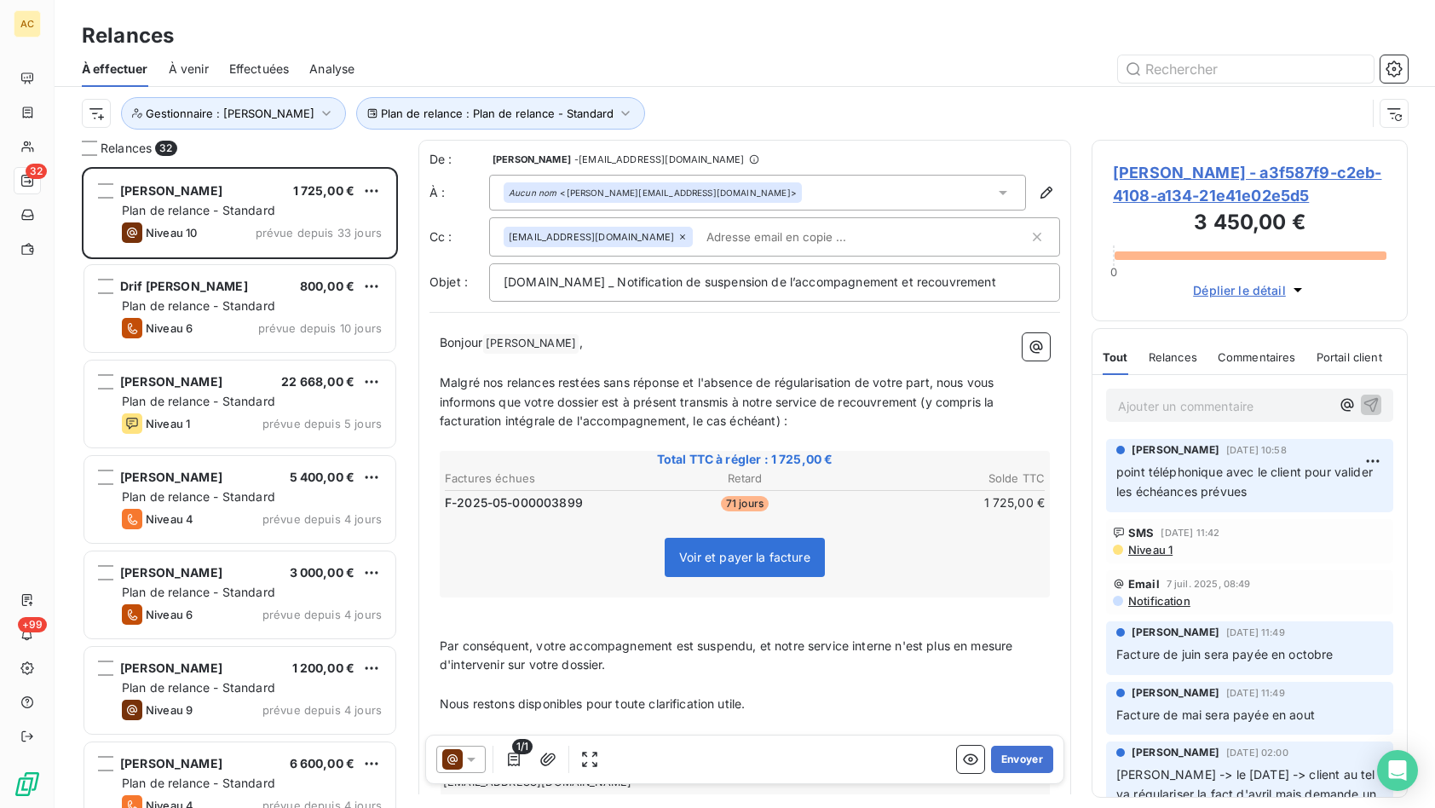
click at [827, 102] on div "Plan de relance : Plan de relance - Standard Gestionnaire : Valérie" at bounding box center [724, 113] width 1284 height 32
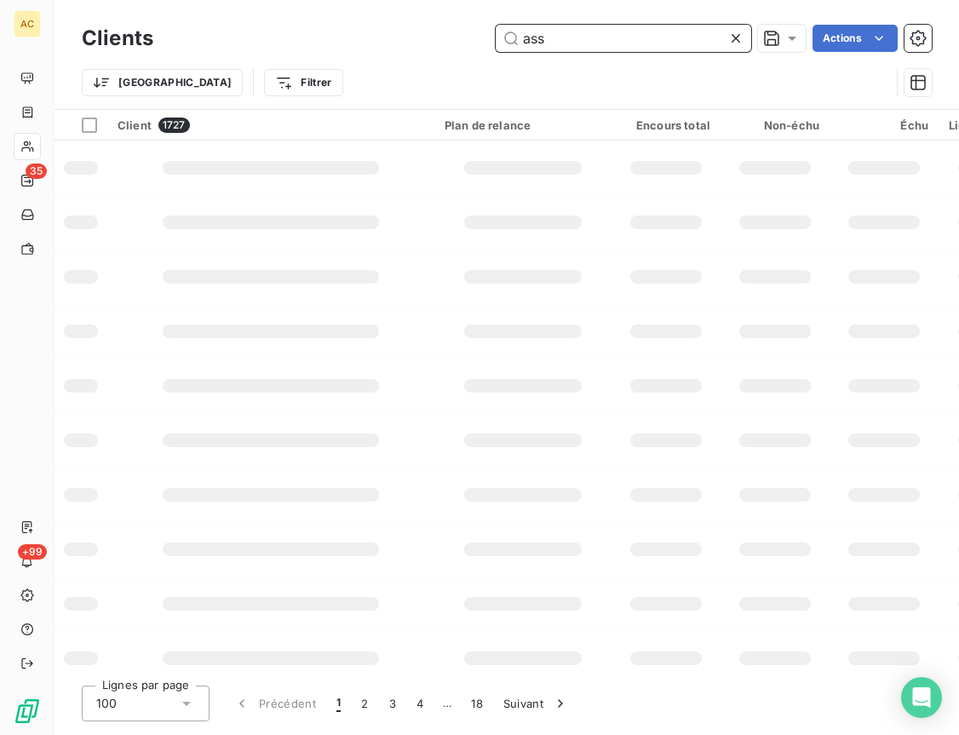
type input "assa"
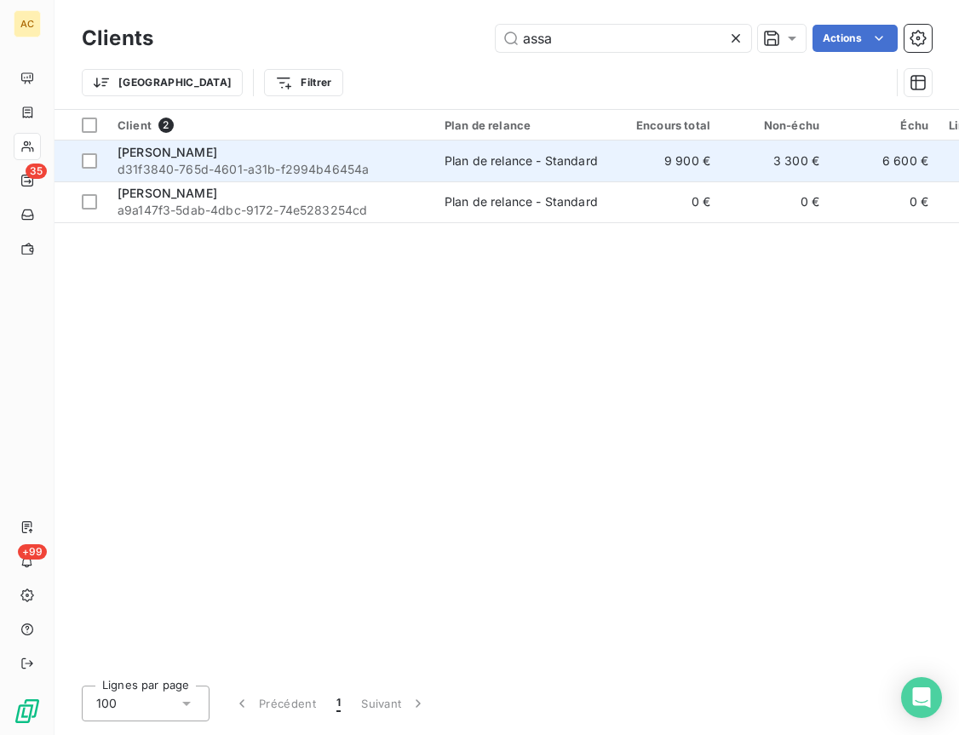
click at [308, 158] on div "[PERSON_NAME]" at bounding box center [271, 152] width 307 height 17
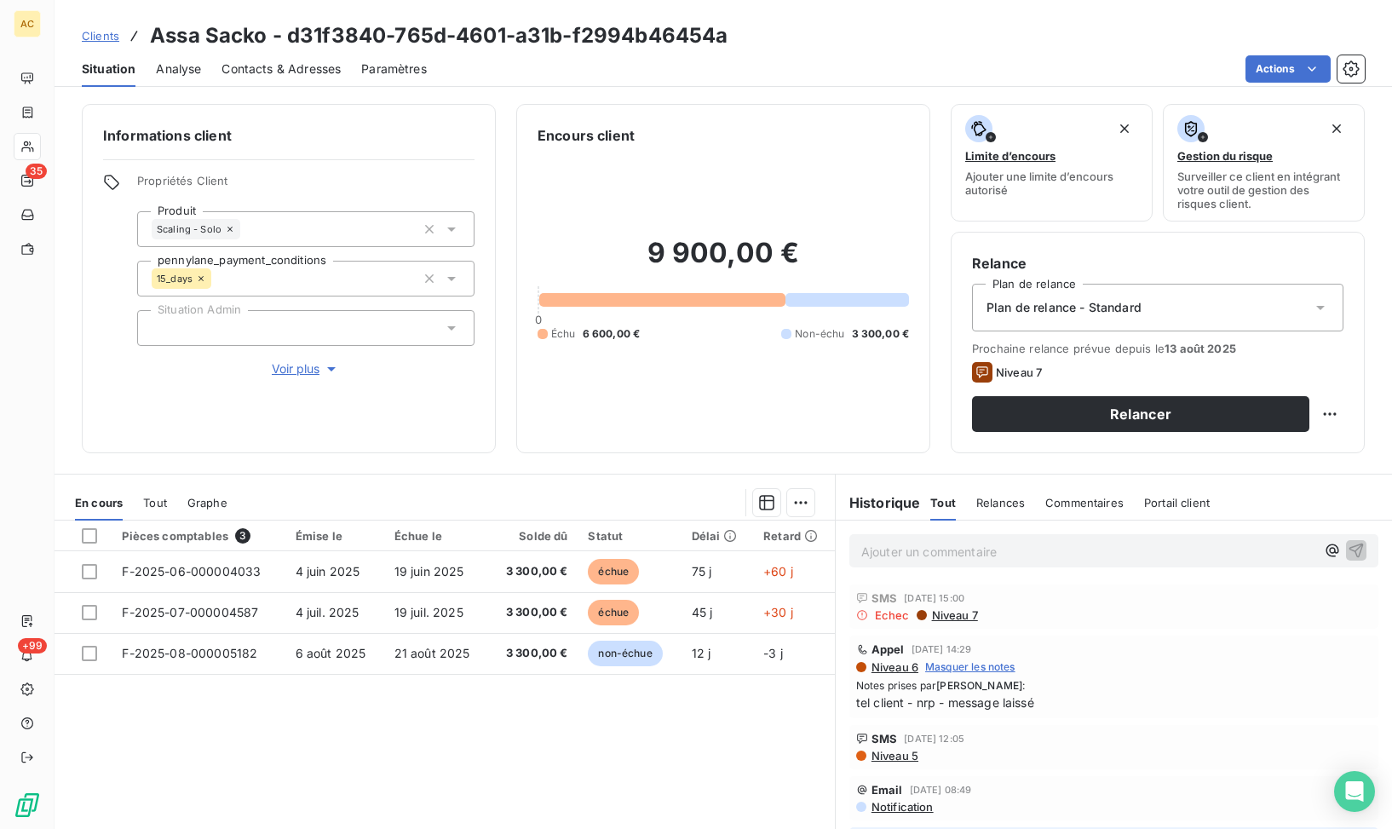
click at [302, 366] on span "Voir plus" at bounding box center [306, 368] width 68 height 17
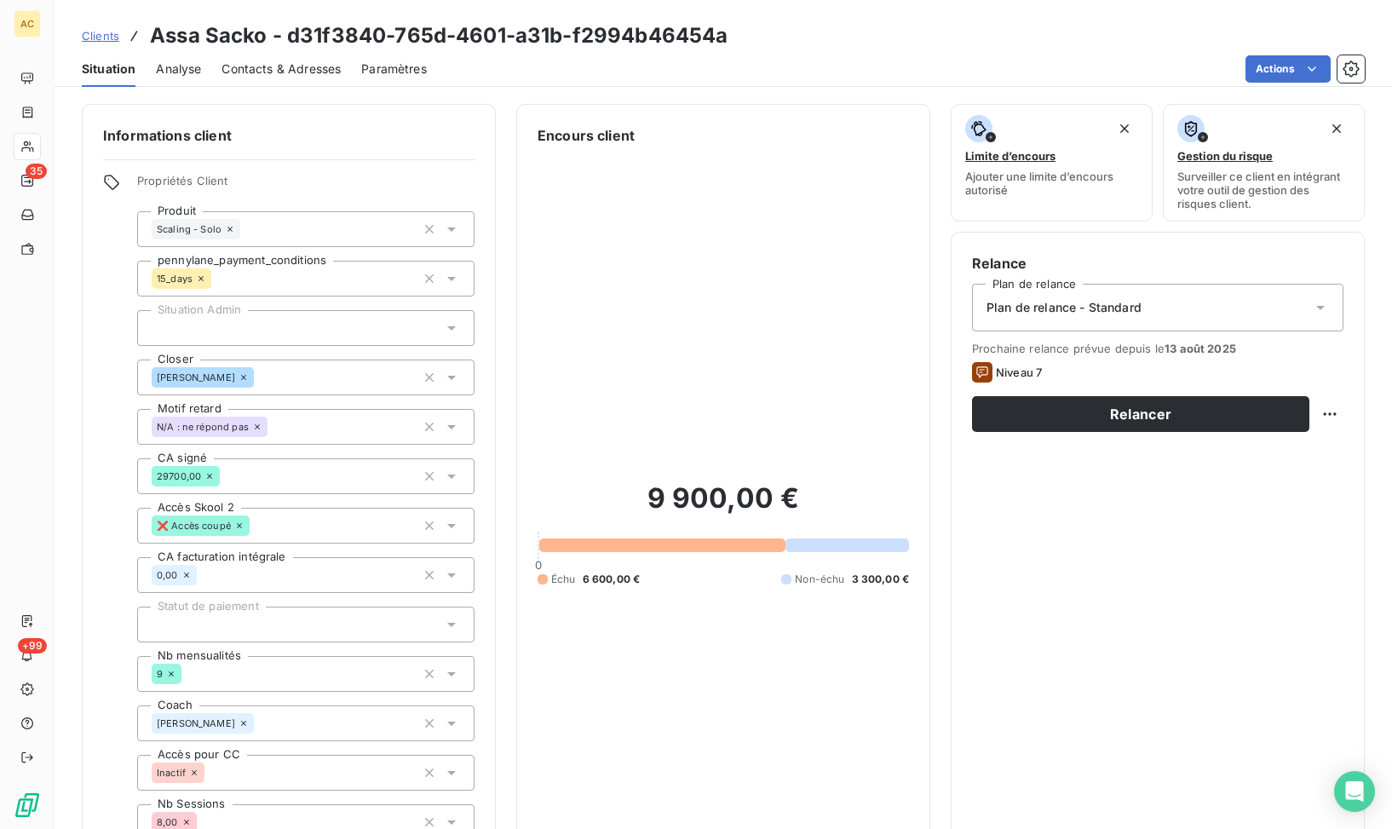
click at [302, 53] on div "Contacts & Adresses" at bounding box center [281, 69] width 119 height 36
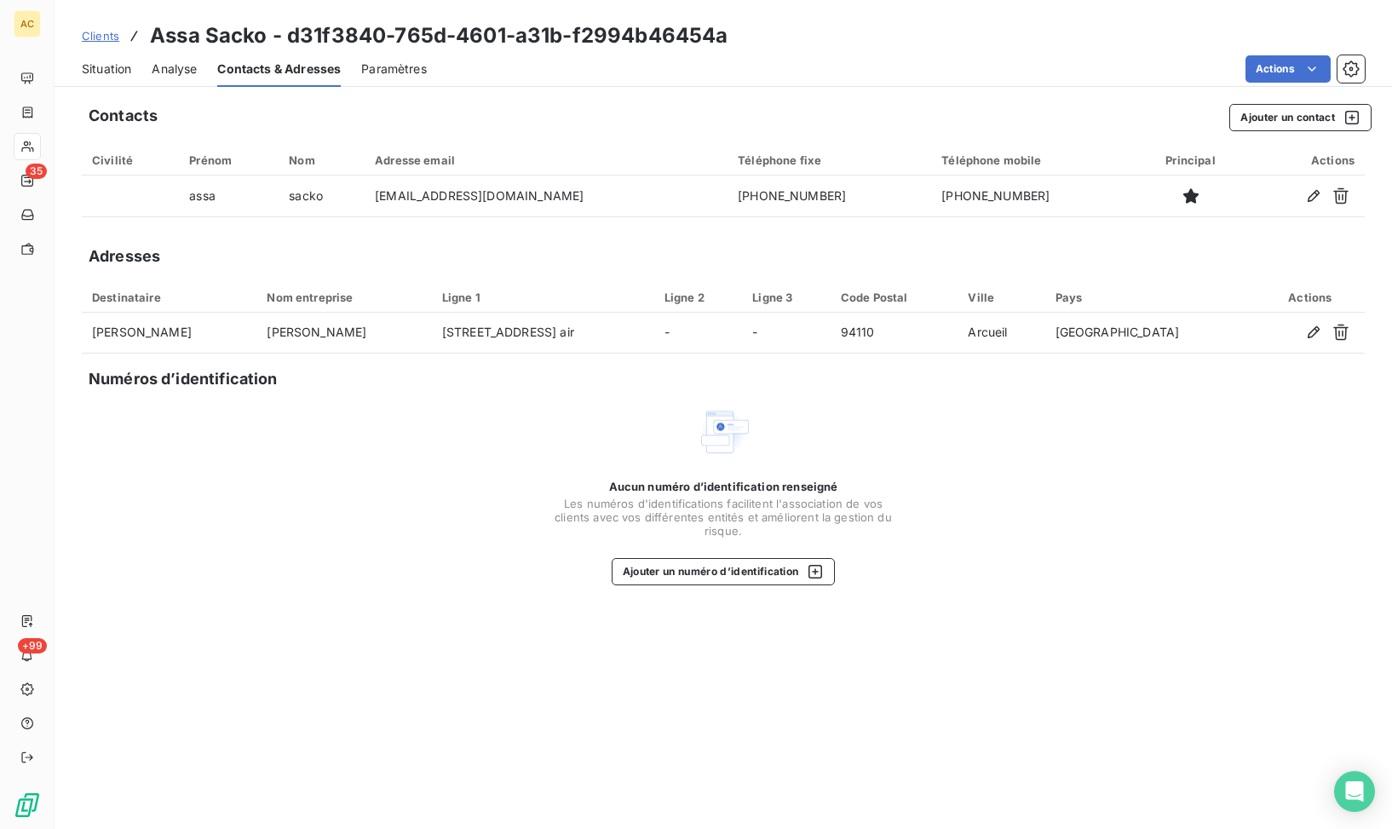
click at [125, 70] on span "Situation" at bounding box center [106, 68] width 49 height 17
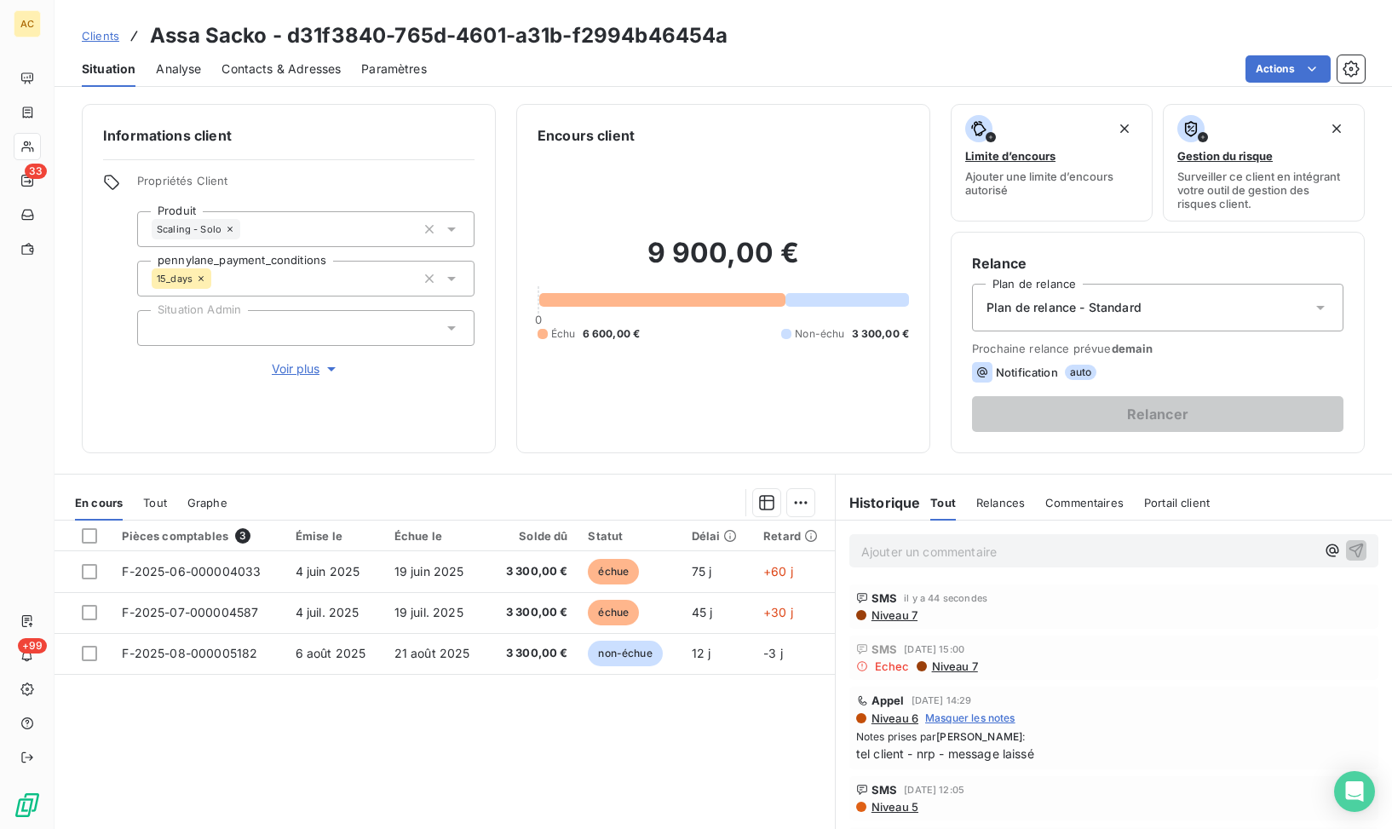
click at [110, 40] on span "Clients" at bounding box center [100, 36] width 37 height 14
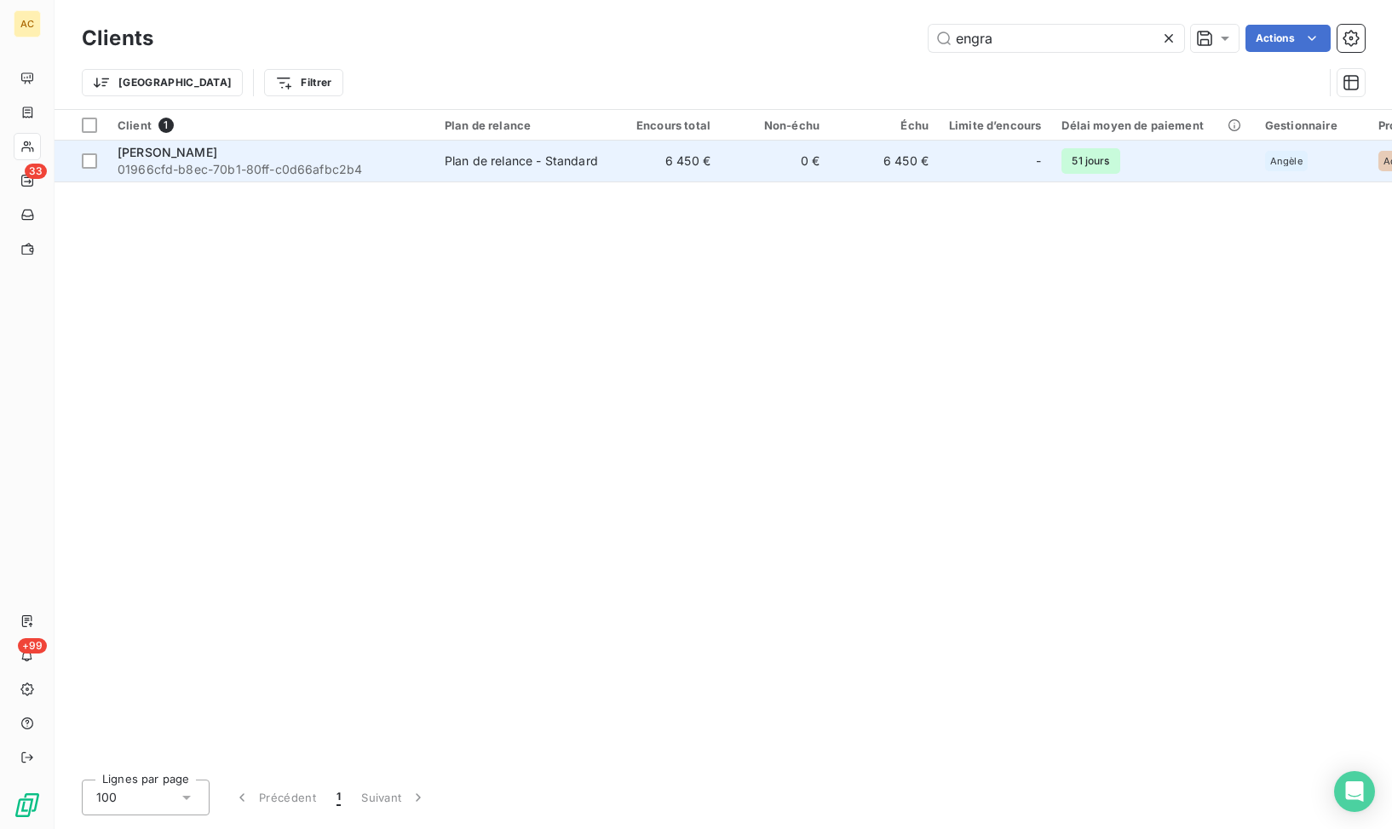
type input "engra"
click at [257, 148] on div "Karine ENGRAND" at bounding box center [271, 152] width 307 height 17
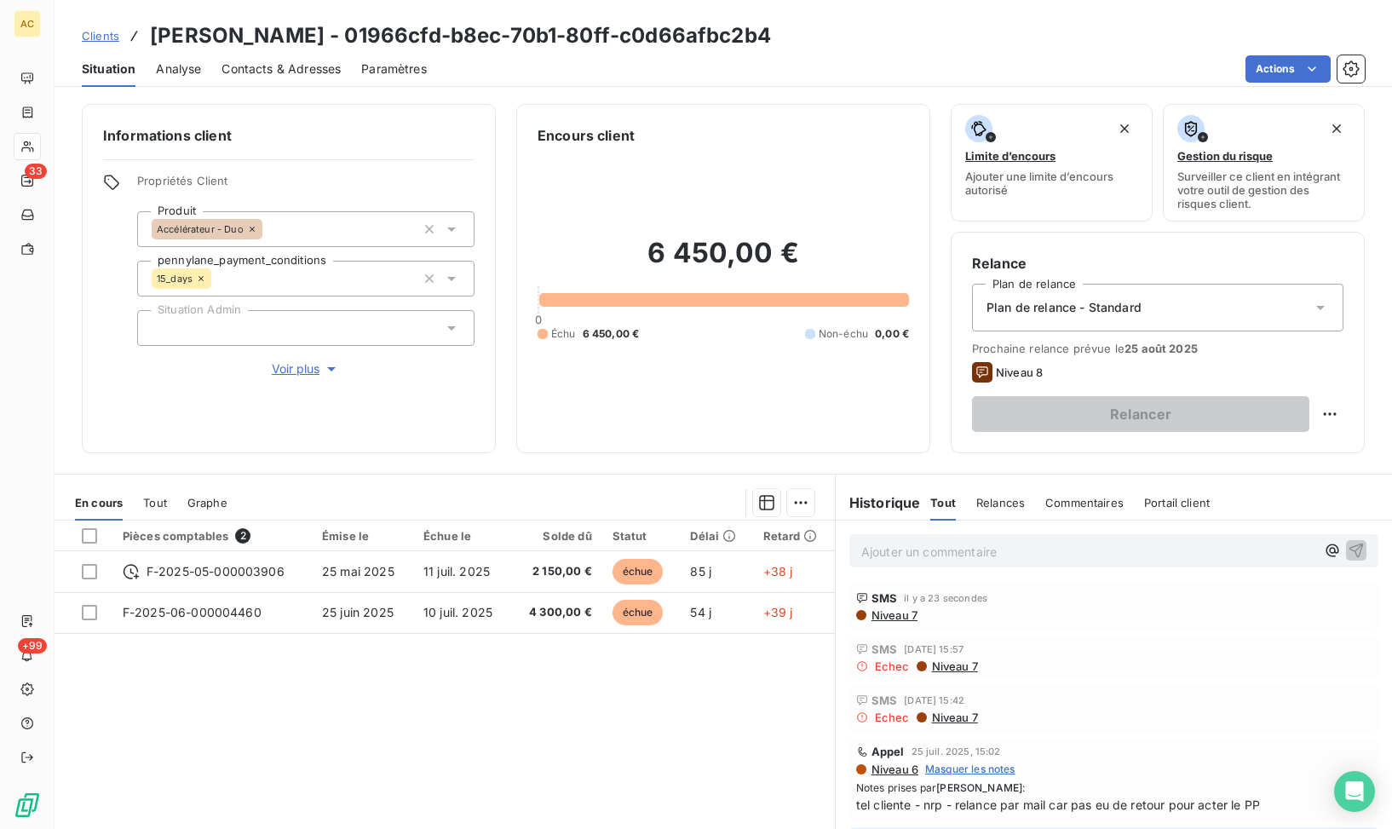
click at [107, 37] on span "Clients" at bounding box center [100, 36] width 37 height 14
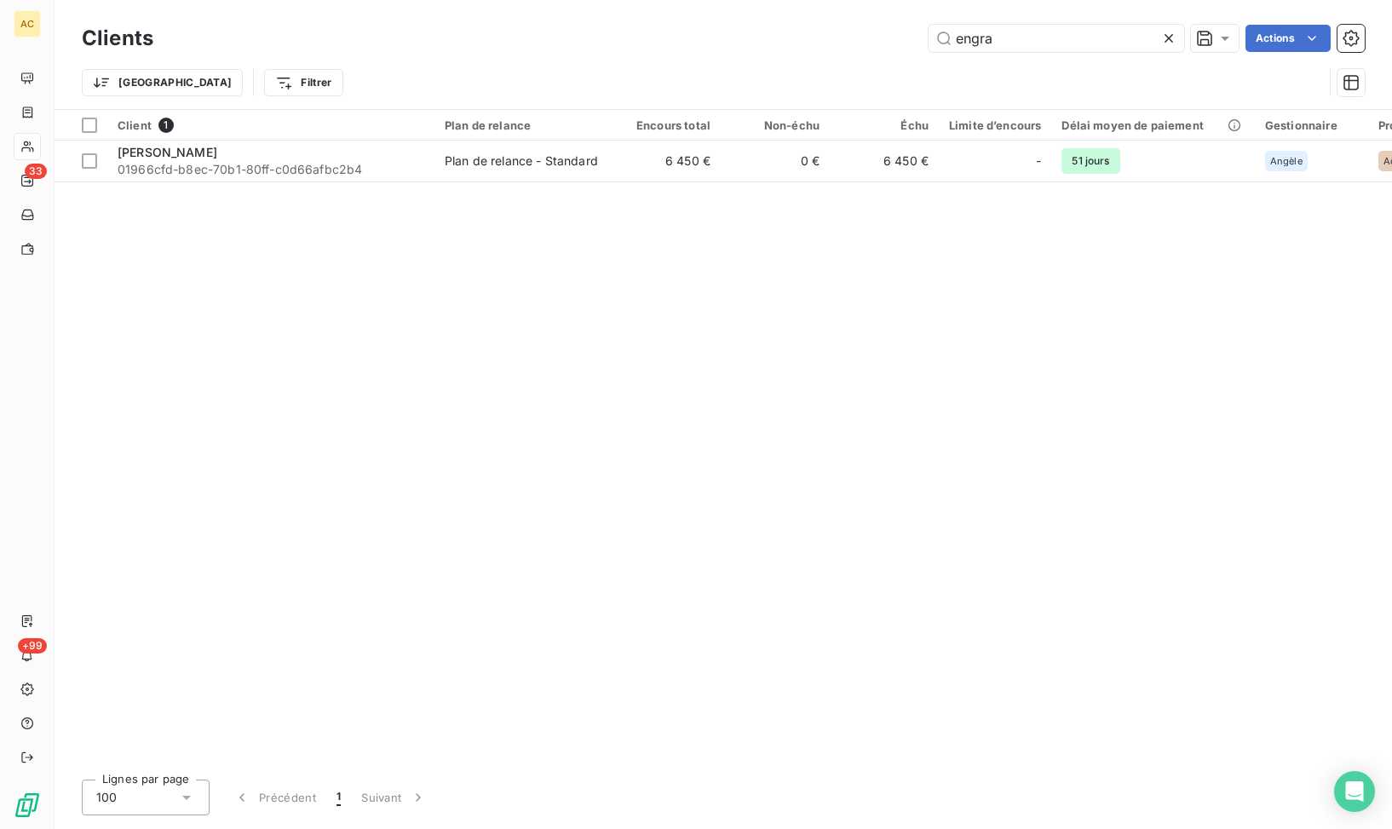
drag, startPoint x: 1054, startPoint y: 42, endPoint x: 940, endPoint y: 43, distance: 114.2
click at [898, 31] on div "engra Actions" at bounding box center [769, 38] width 1191 height 27
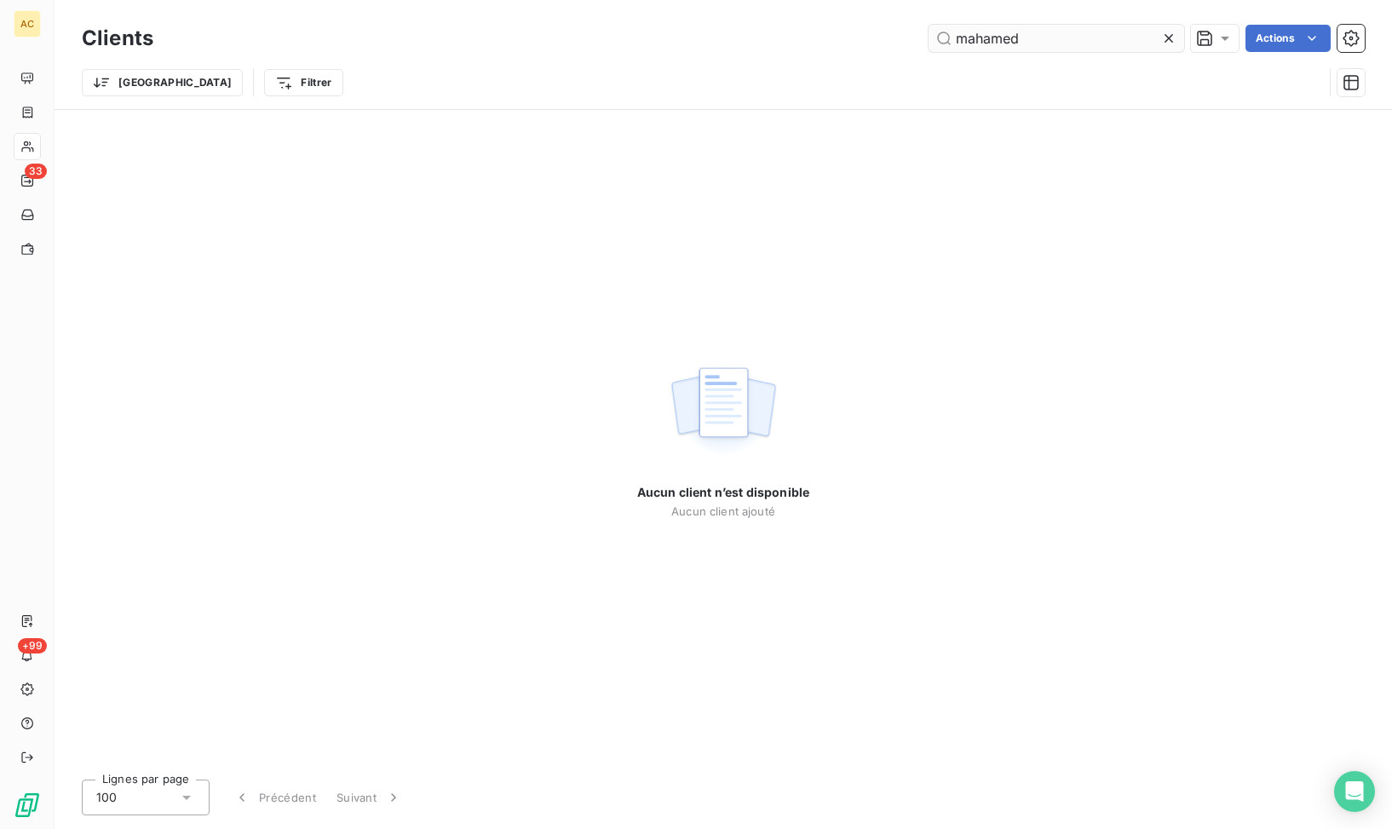
click at [972, 37] on input "mahamed" at bounding box center [1057, 38] width 256 height 27
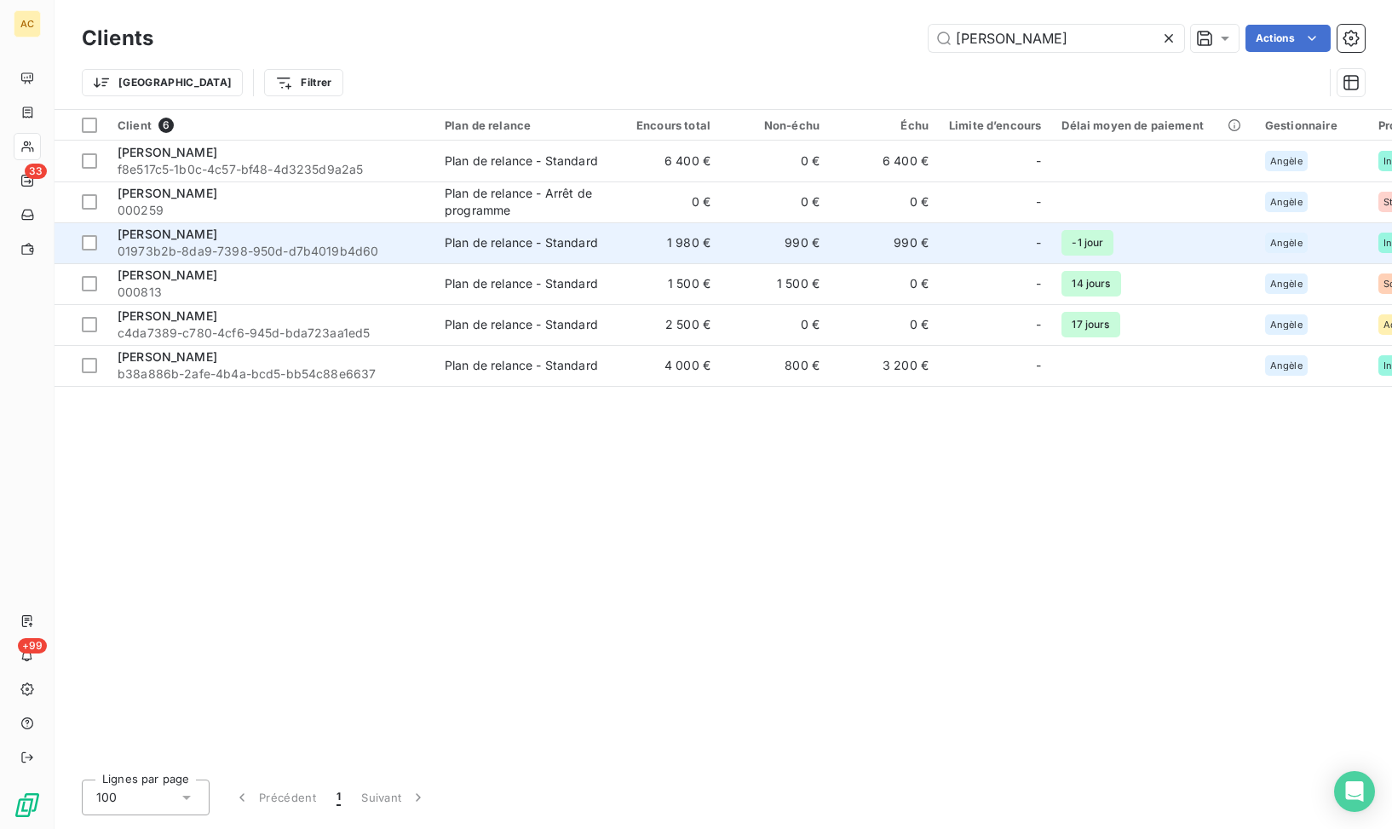
type input "mohamed"
click at [165, 237] on span "Mohamed-Daman CAMARA" at bounding box center [168, 234] width 100 height 14
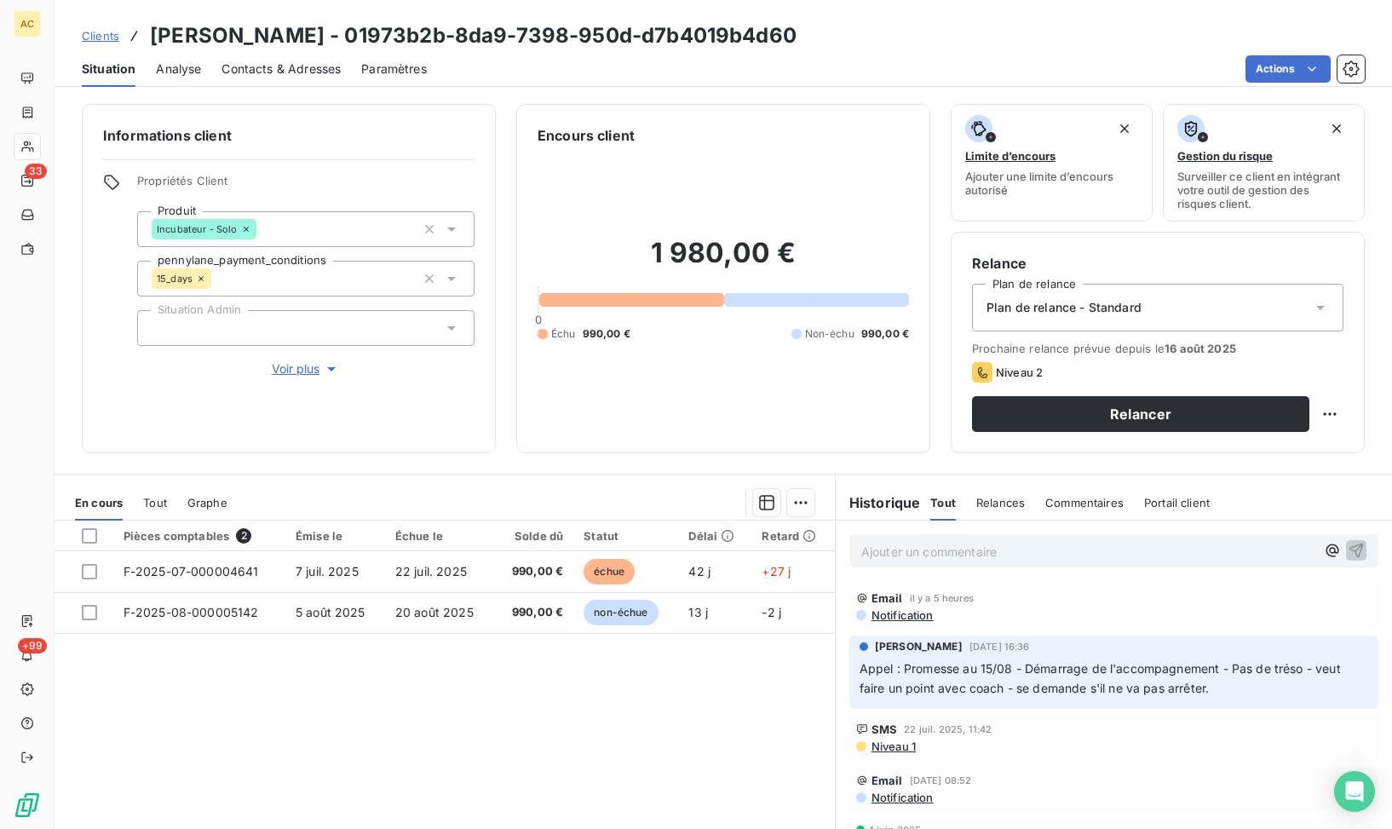
scroll to position [49, 0]
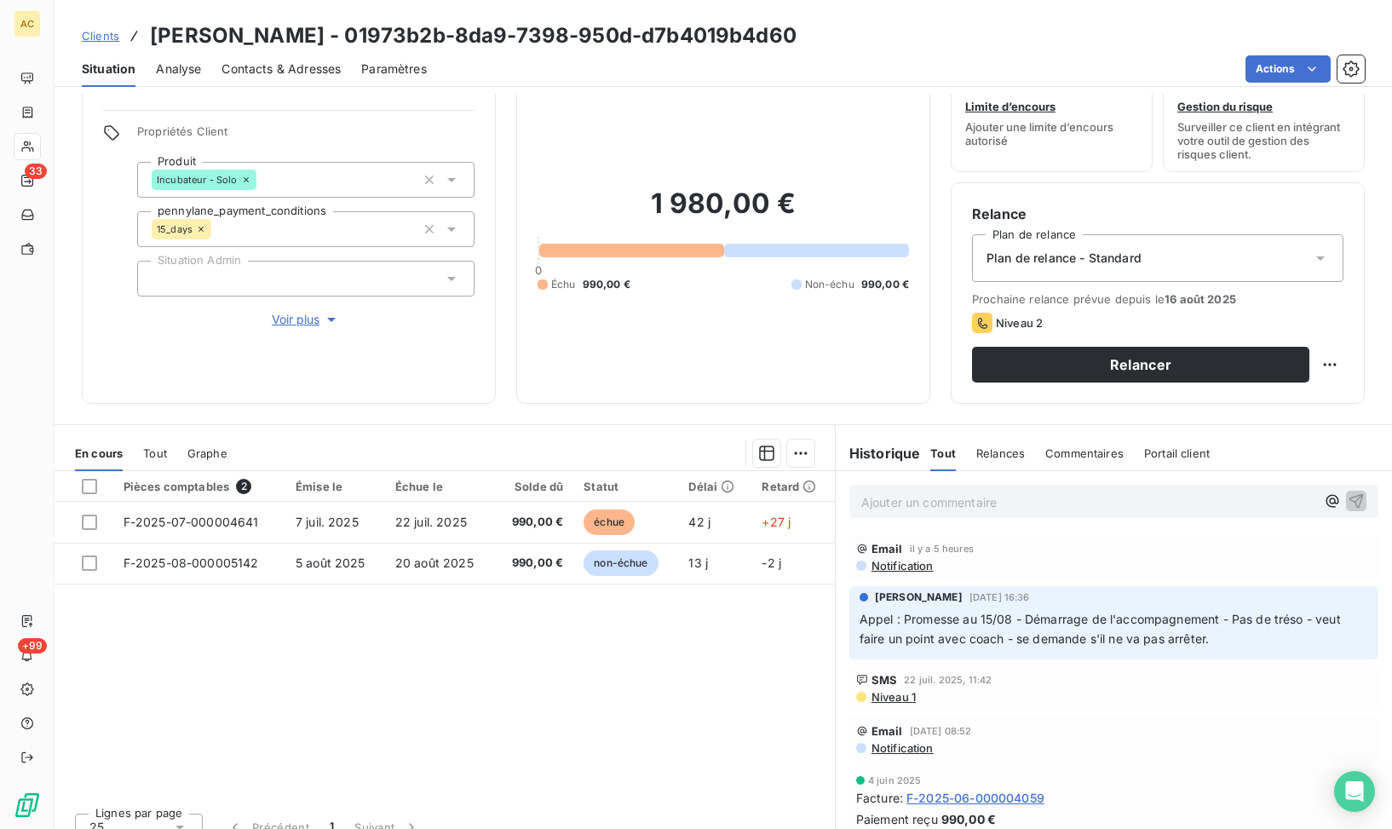
click at [172, 452] on div "En cours Tout Graphe" at bounding box center [445, 453] width 780 height 36
click at [164, 453] on span "Tout" at bounding box center [155, 453] width 24 height 14
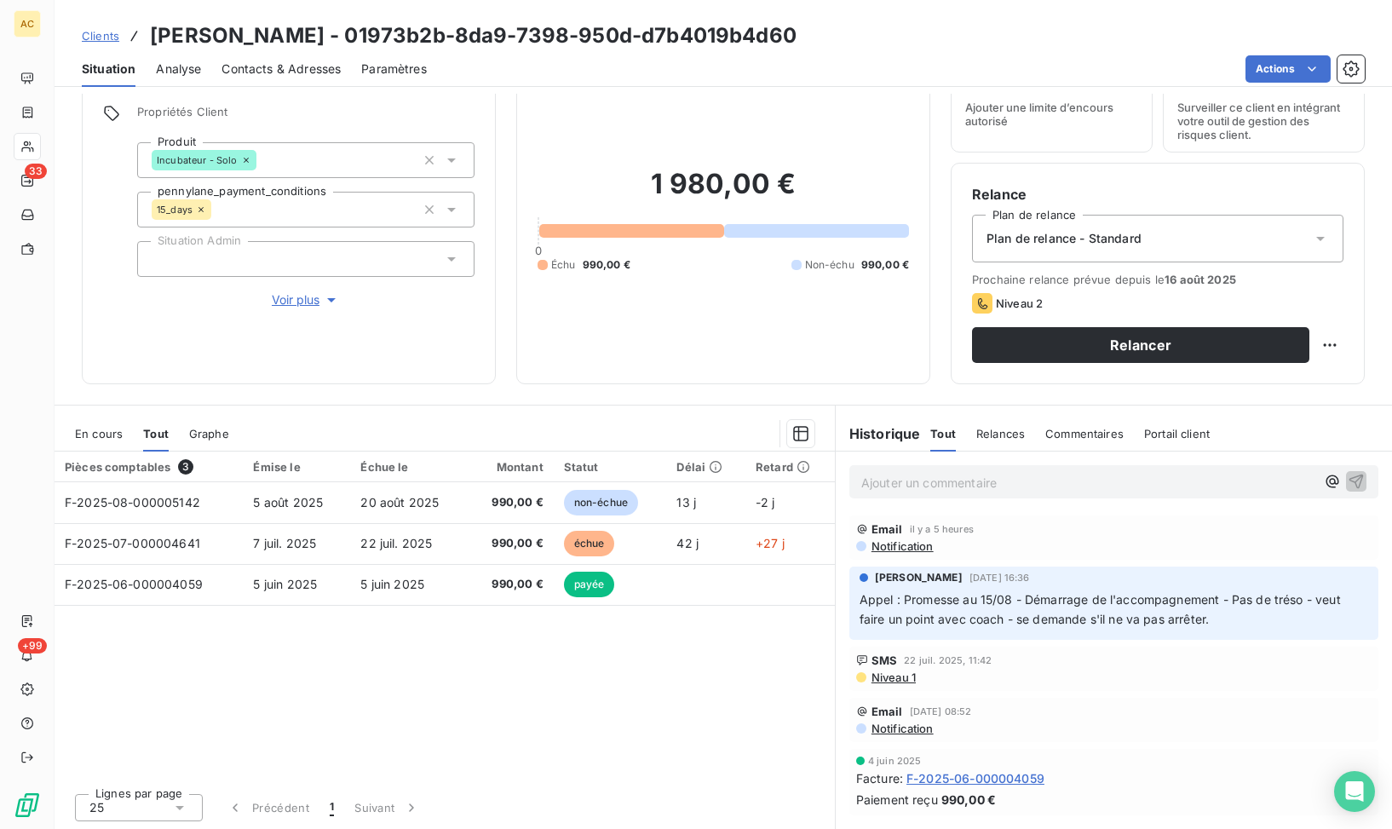
scroll to position [71, 0]
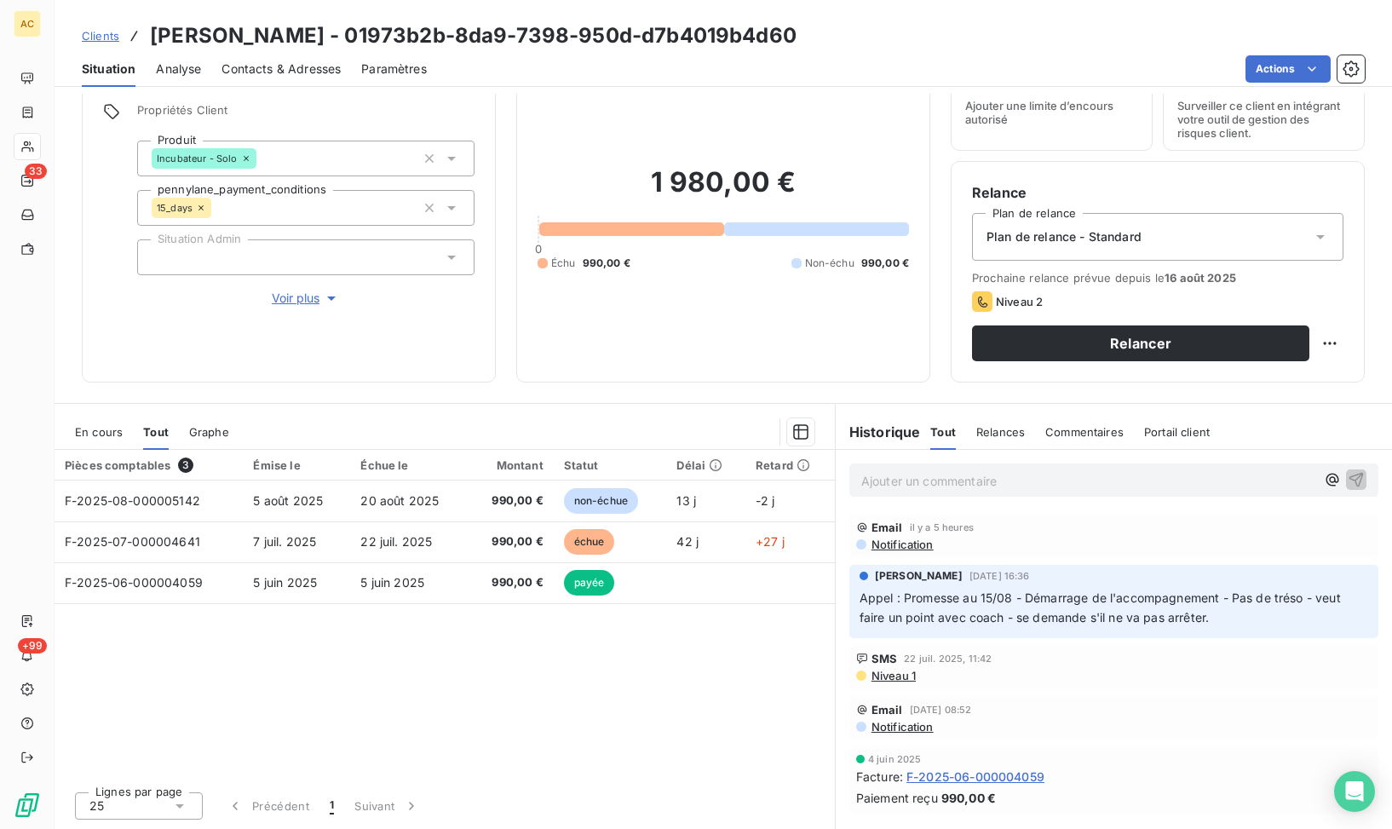
click at [613, 705] on div "Pièces comptables 3 Émise le Échue le Montant Statut Délai Retard F-2025-08-000…" at bounding box center [445, 614] width 780 height 328
click at [312, 308] on div "Informations client Propriétés Client Produit Incubateur - Solo pennylane_payme…" at bounding box center [289, 207] width 414 height 349
click at [312, 304] on span "Voir plus" at bounding box center [306, 298] width 68 height 17
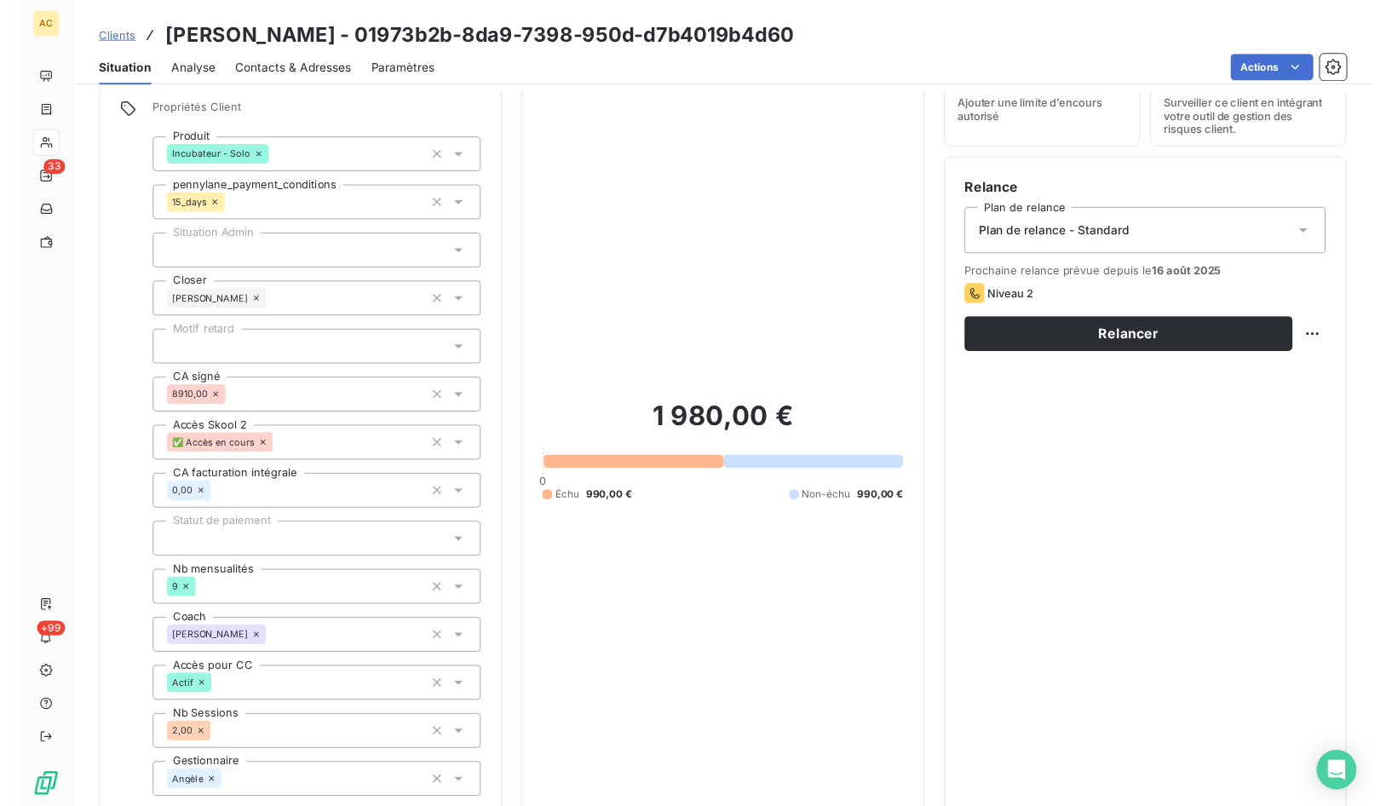
scroll to position [561, 0]
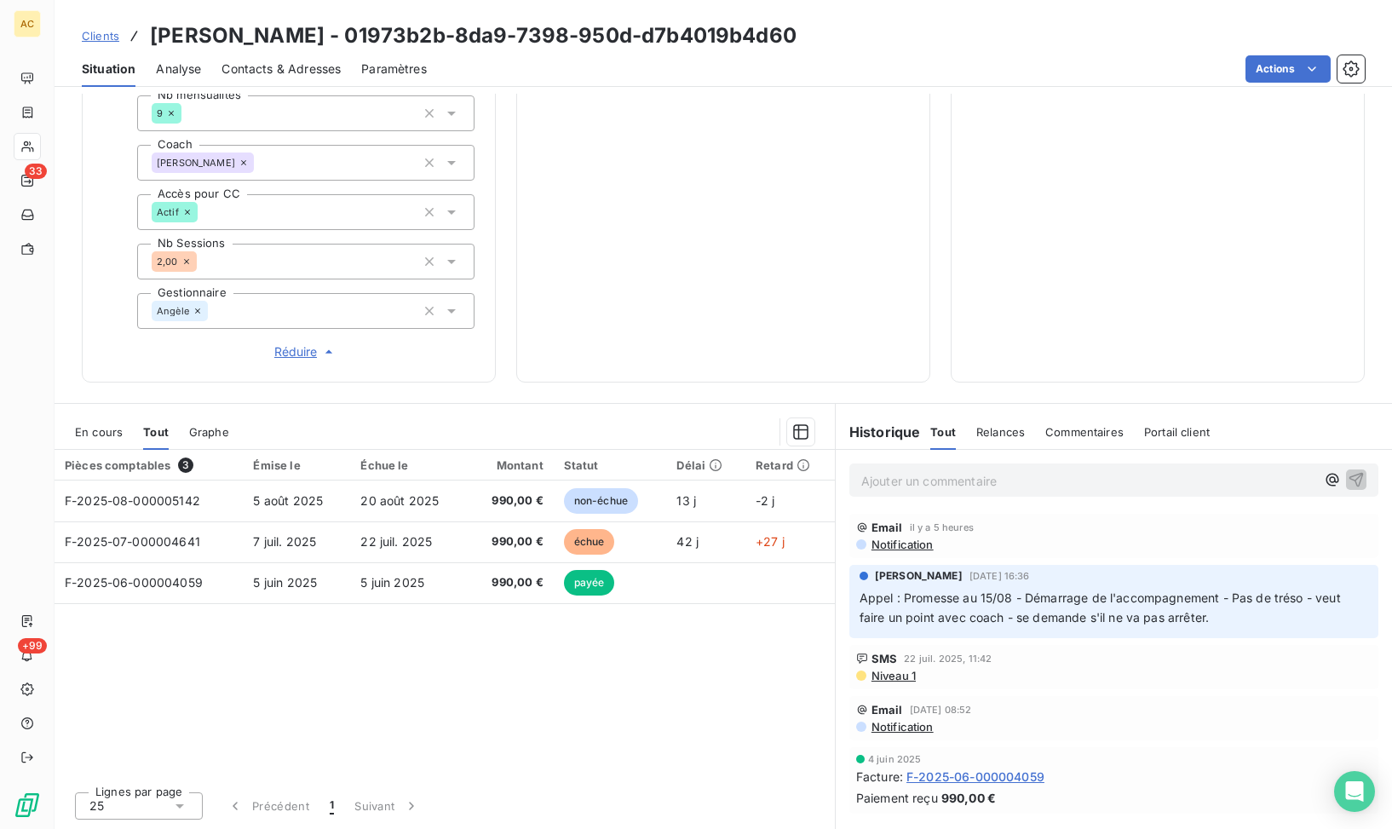
click at [274, 628] on div "Pièces comptables 3 Émise le Échue le Montant Statut Délai Retard F-2025-08-000…" at bounding box center [445, 614] width 780 height 328
click at [291, 69] on span "Contacts & Adresses" at bounding box center [281, 68] width 119 height 17
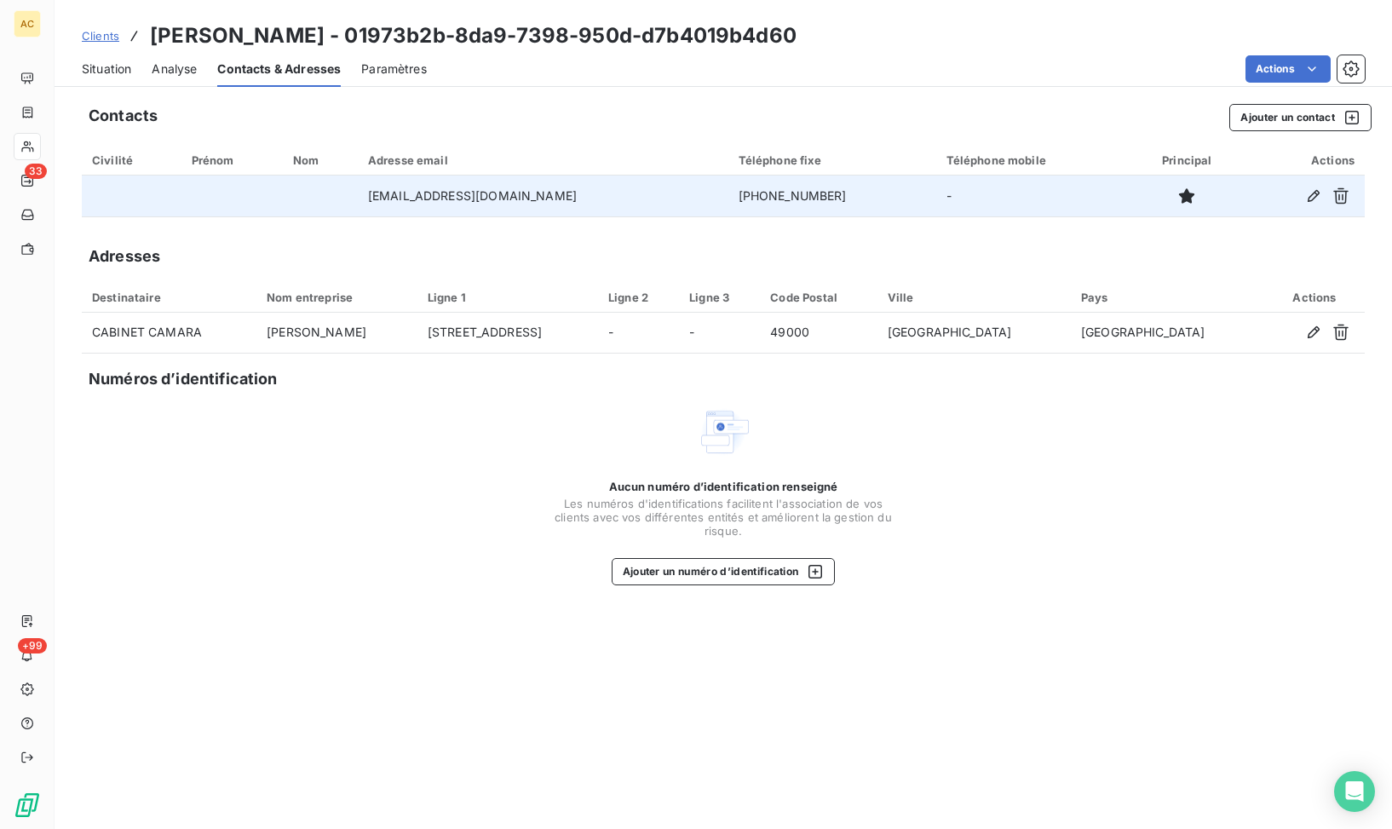
drag, startPoint x: 711, startPoint y: 197, endPoint x: 867, endPoint y: 200, distance: 156.0
click at [867, 200] on td "+33 6 28 66 30 17" at bounding box center [832, 196] width 208 height 41
drag, startPoint x: 714, startPoint y: 199, endPoint x: 837, endPoint y: 210, distance: 123.3
click at [837, 210] on td "+33 6 28 66 30 17" at bounding box center [832, 196] width 208 height 41
copy td "+33 6 28 66 30 17"
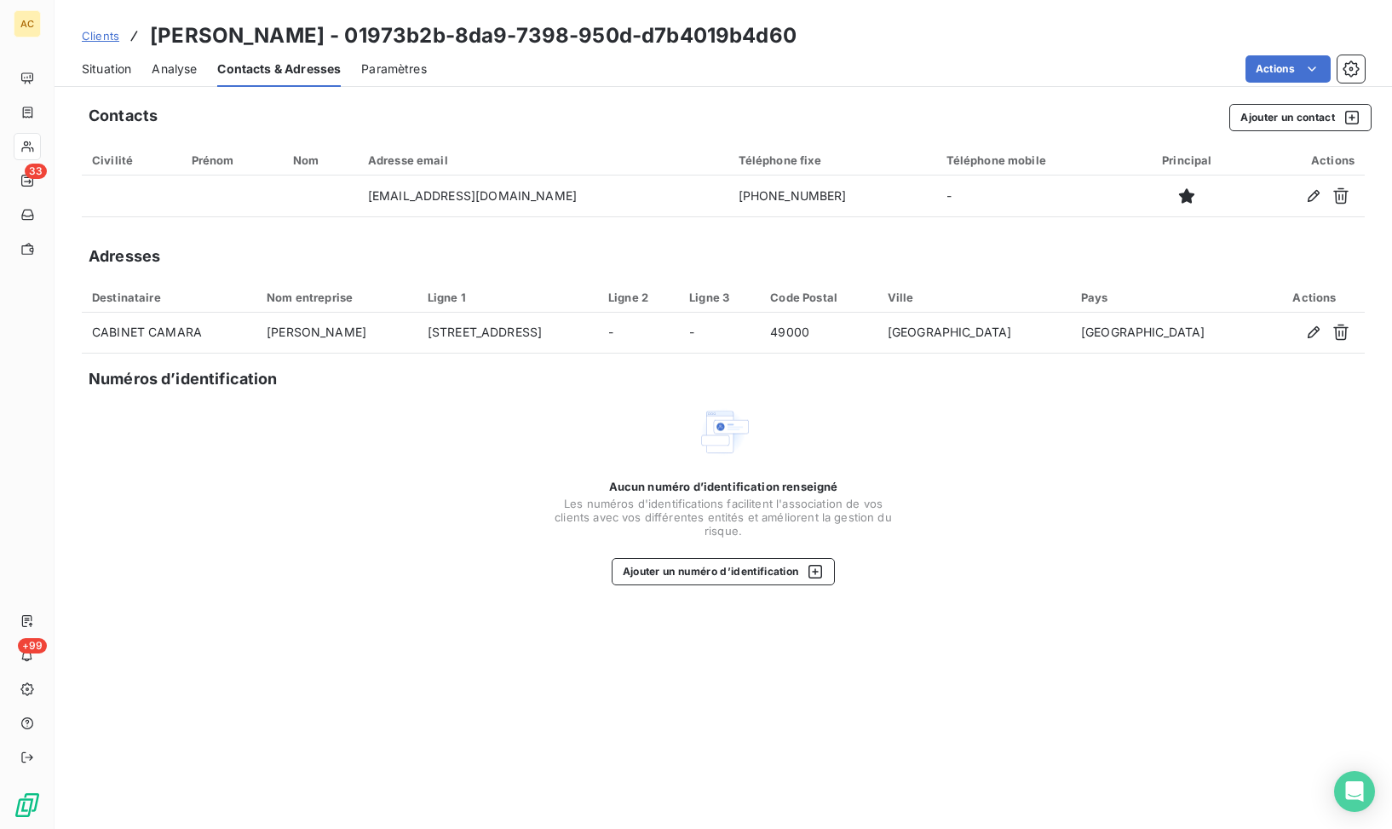
click at [106, 62] on span "Situation" at bounding box center [106, 68] width 49 height 17
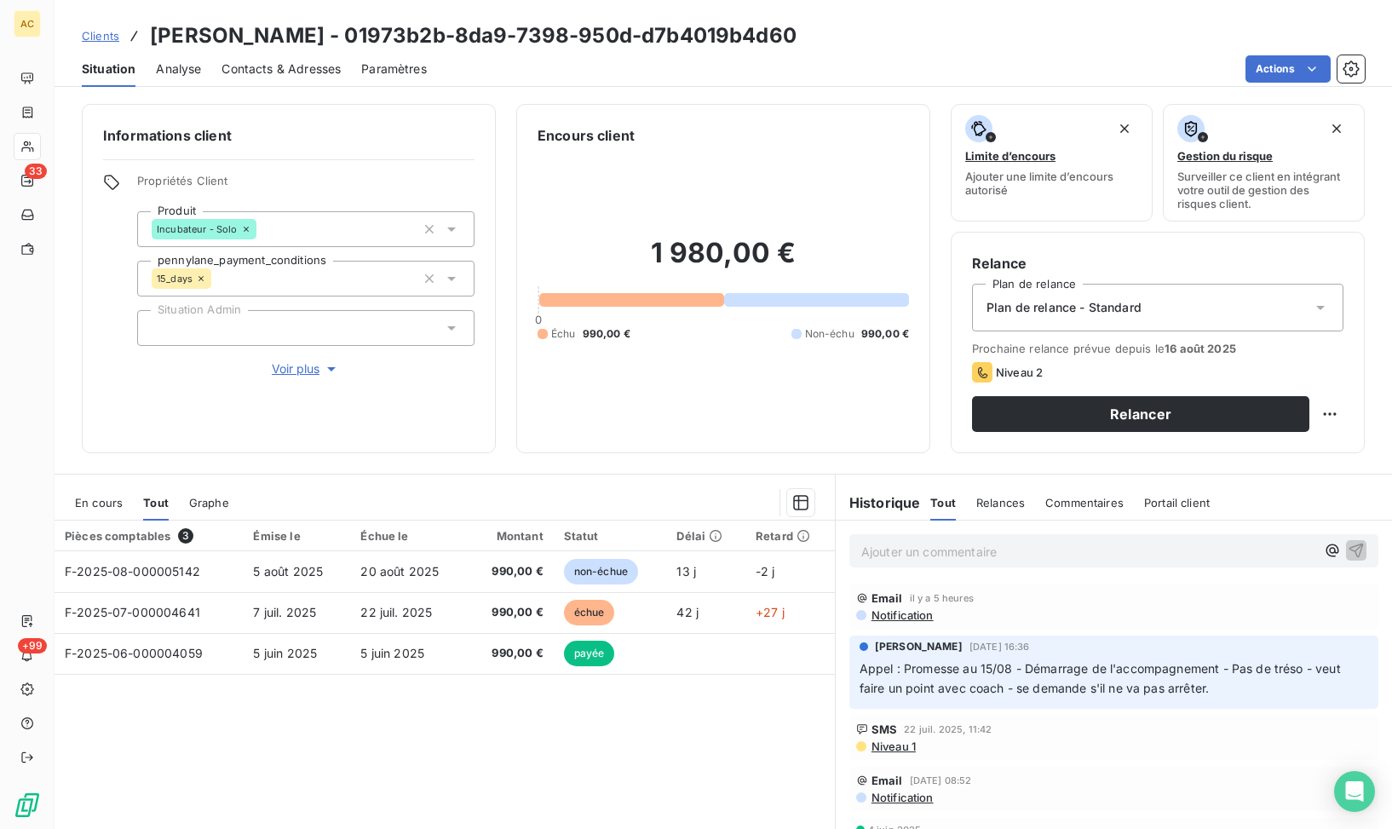
click at [294, 68] on span "Contacts & Adresses" at bounding box center [281, 68] width 119 height 17
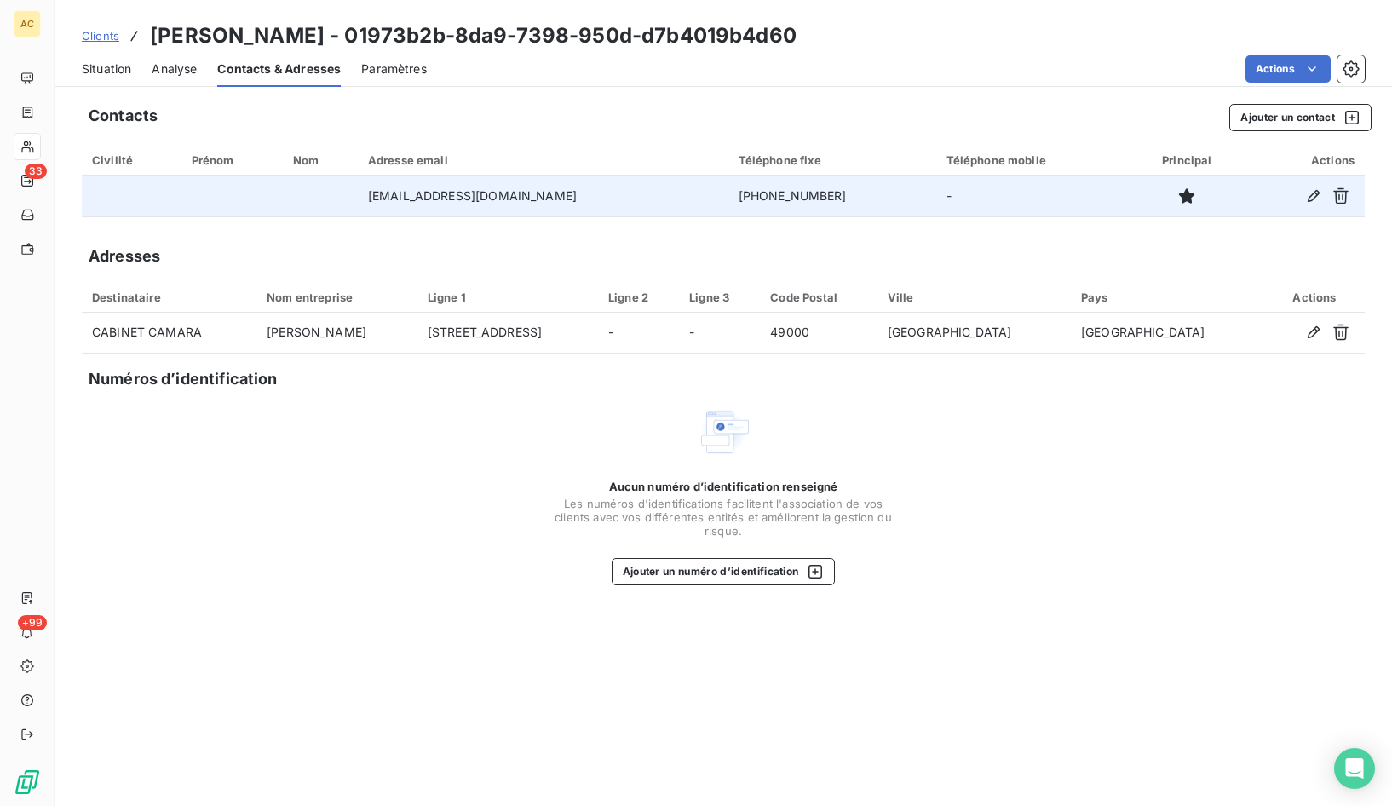
drag, startPoint x: 715, startPoint y: 197, endPoint x: 842, endPoint y: 202, distance: 127.1
click at [842, 202] on td "+33 6 28 66 30 17" at bounding box center [832, 196] width 208 height 41
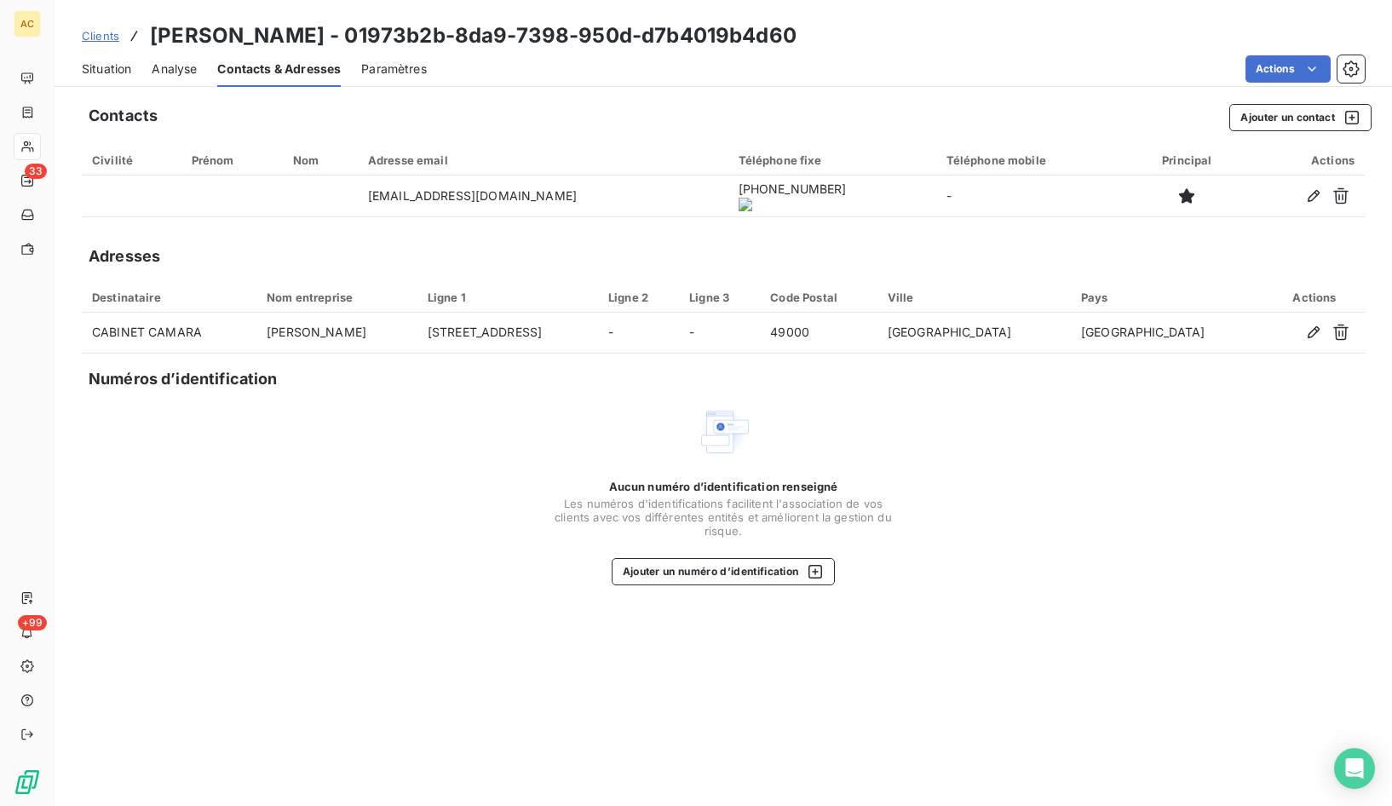
click at [809, 172] on onoff-telecom-ce-actions-button at bounding box center [809, 172] width 0 height 0
click at [97, 66] on span "Situation" at bounding box center [106, 68] width 49 height 17
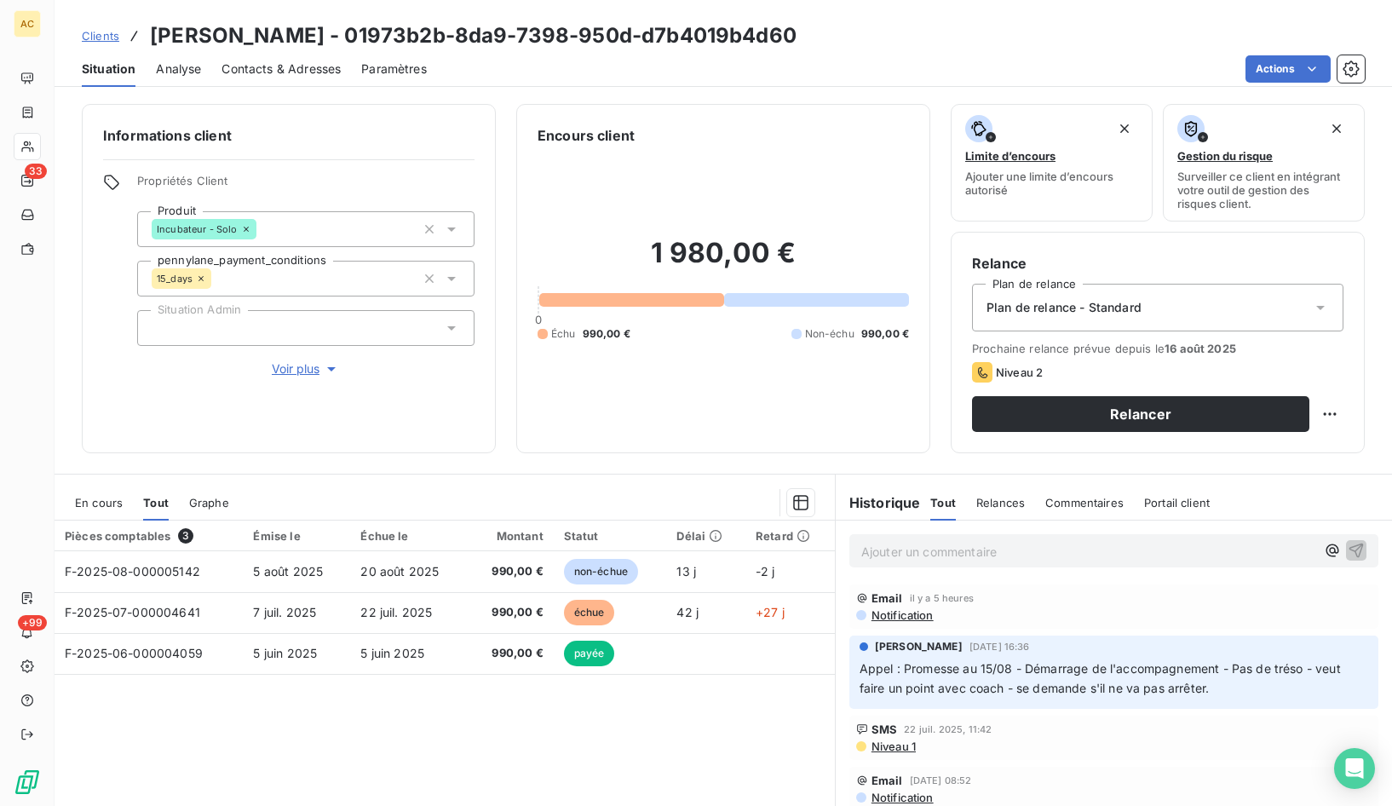
click at [285, 377] on span "Voir plus" at bounding box center [306, 368] width 68 height 17
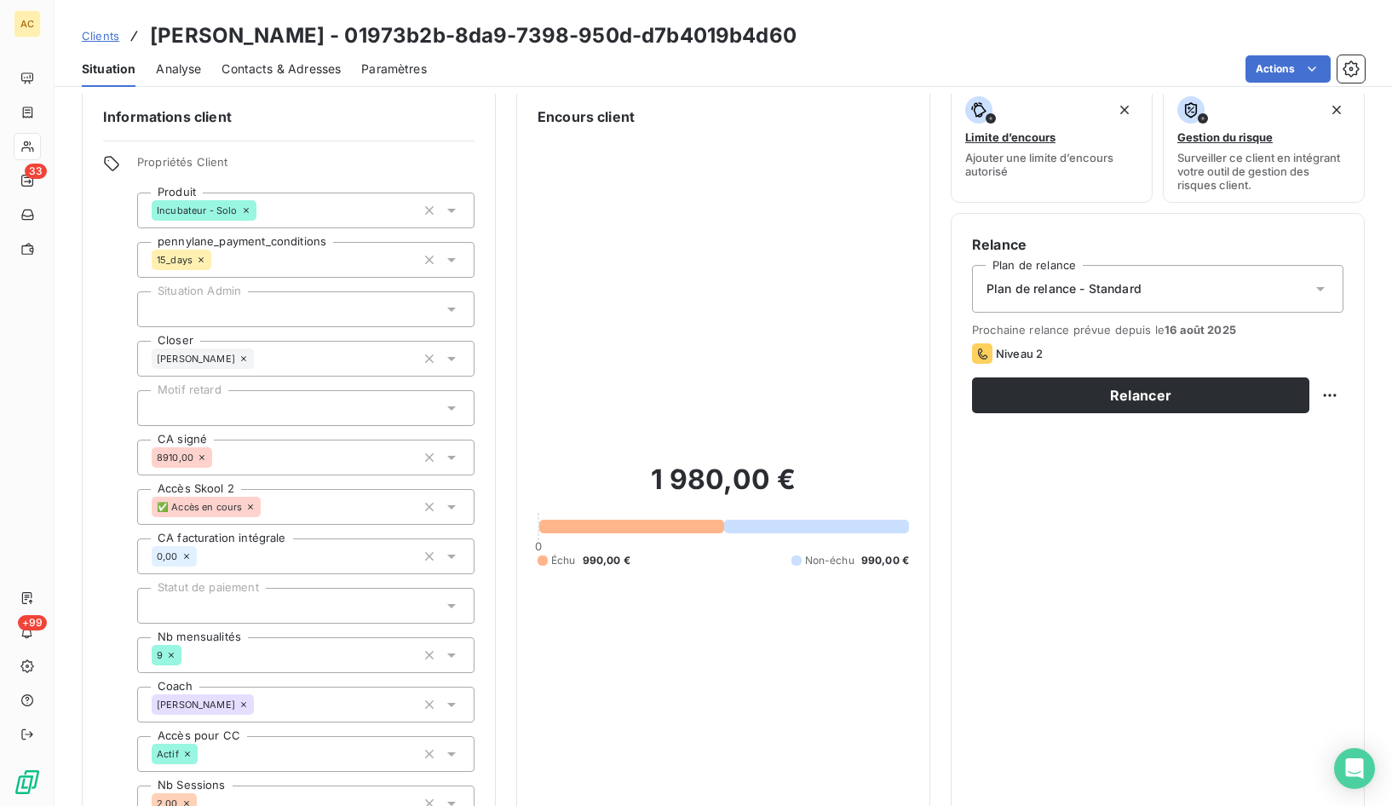
scroll to position [41, 0]
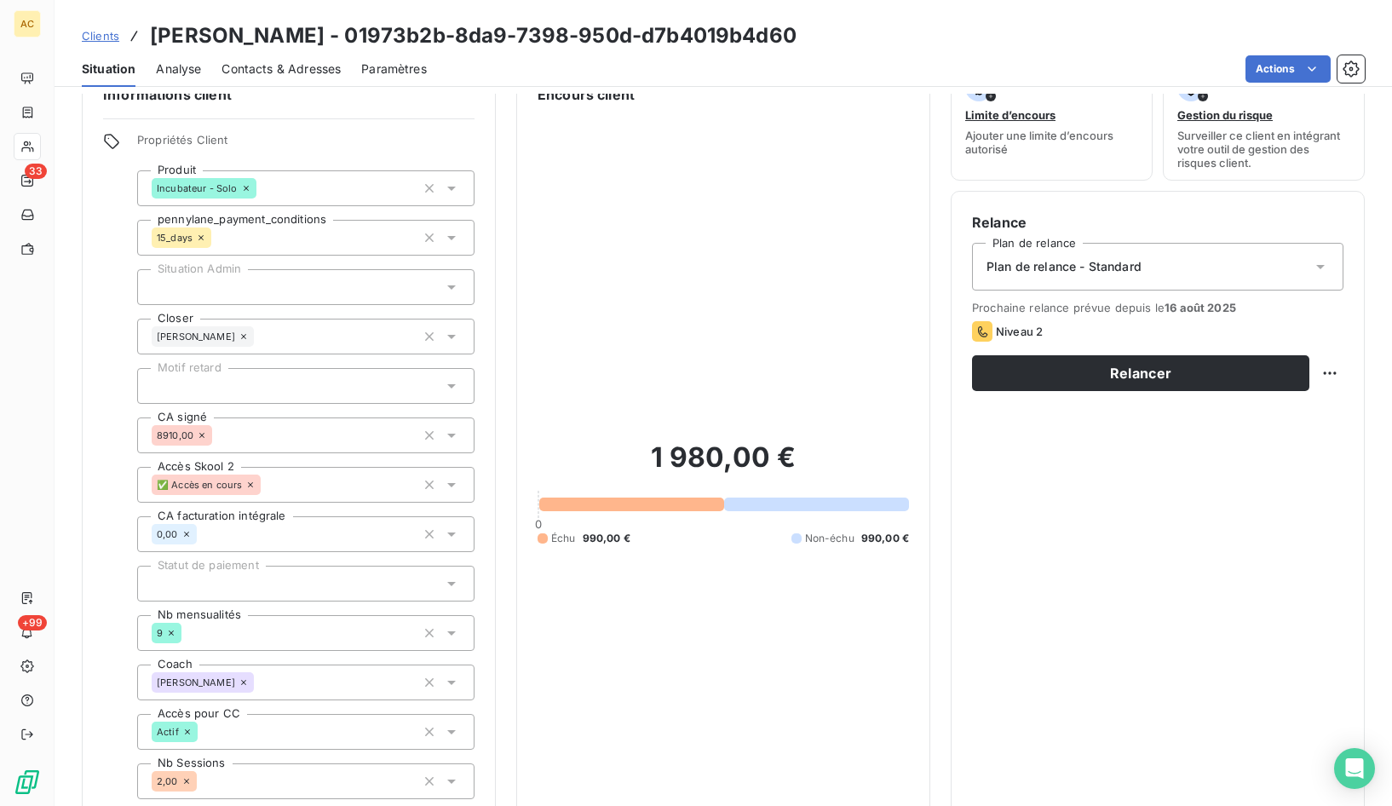
click at [304, 391] on div at bounding box center [305, 386] width 337 height 36
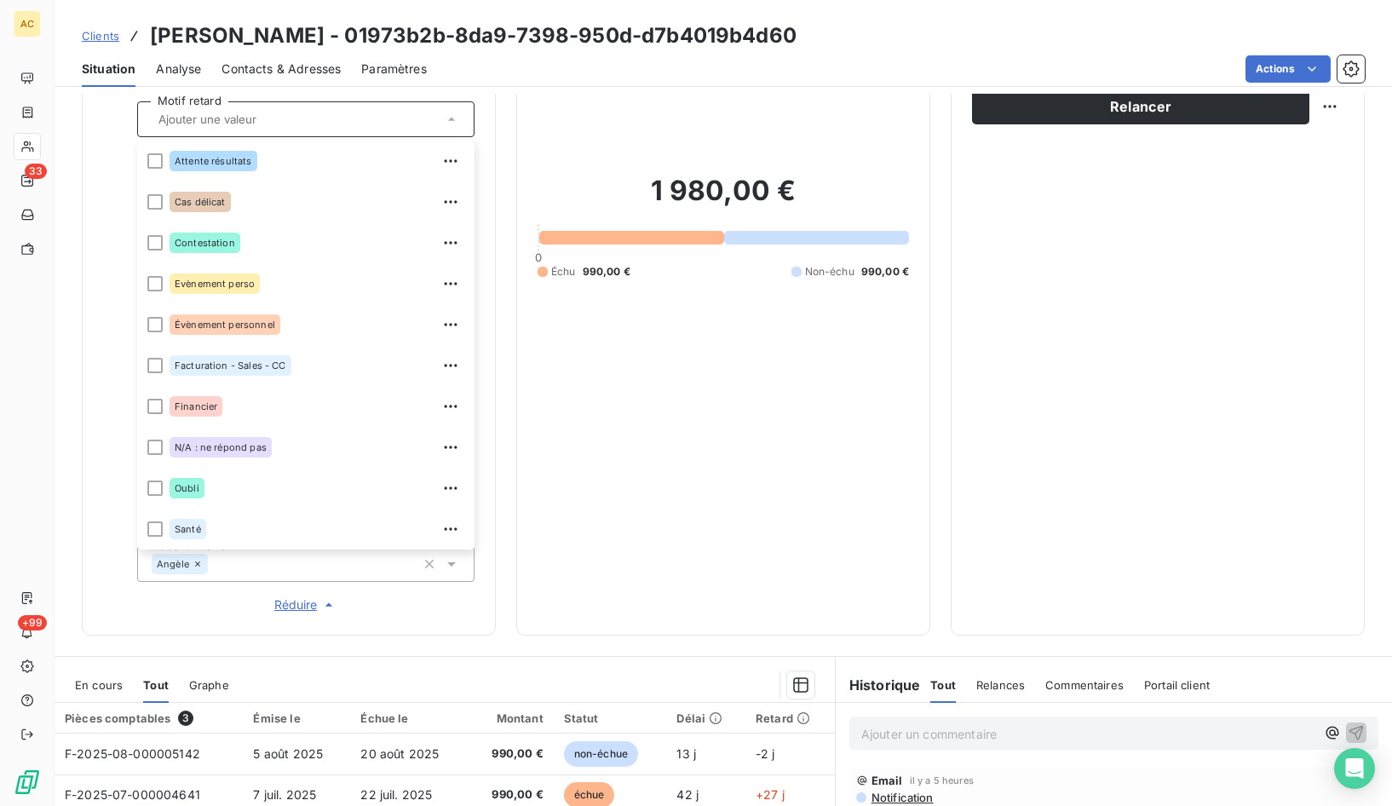
scroll to position [91, 0]
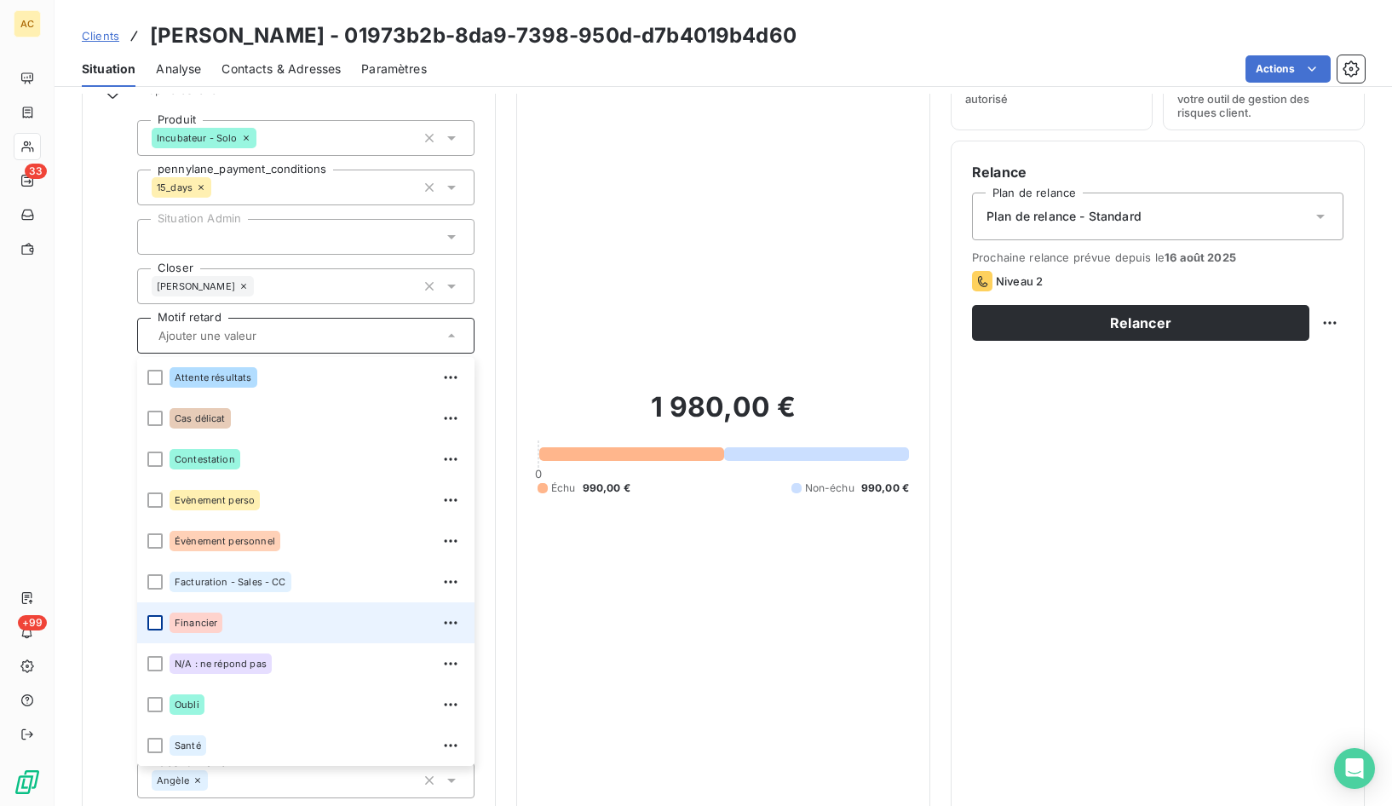
click at [158, 625] on div at bounding box center [154, 622] width 15 height 15
click at [751, 633] on div "1 980,00 € 0 Échu 990,00 € Non-échu 990,00 €" at bounding box center [723, 443] width 371 height 776
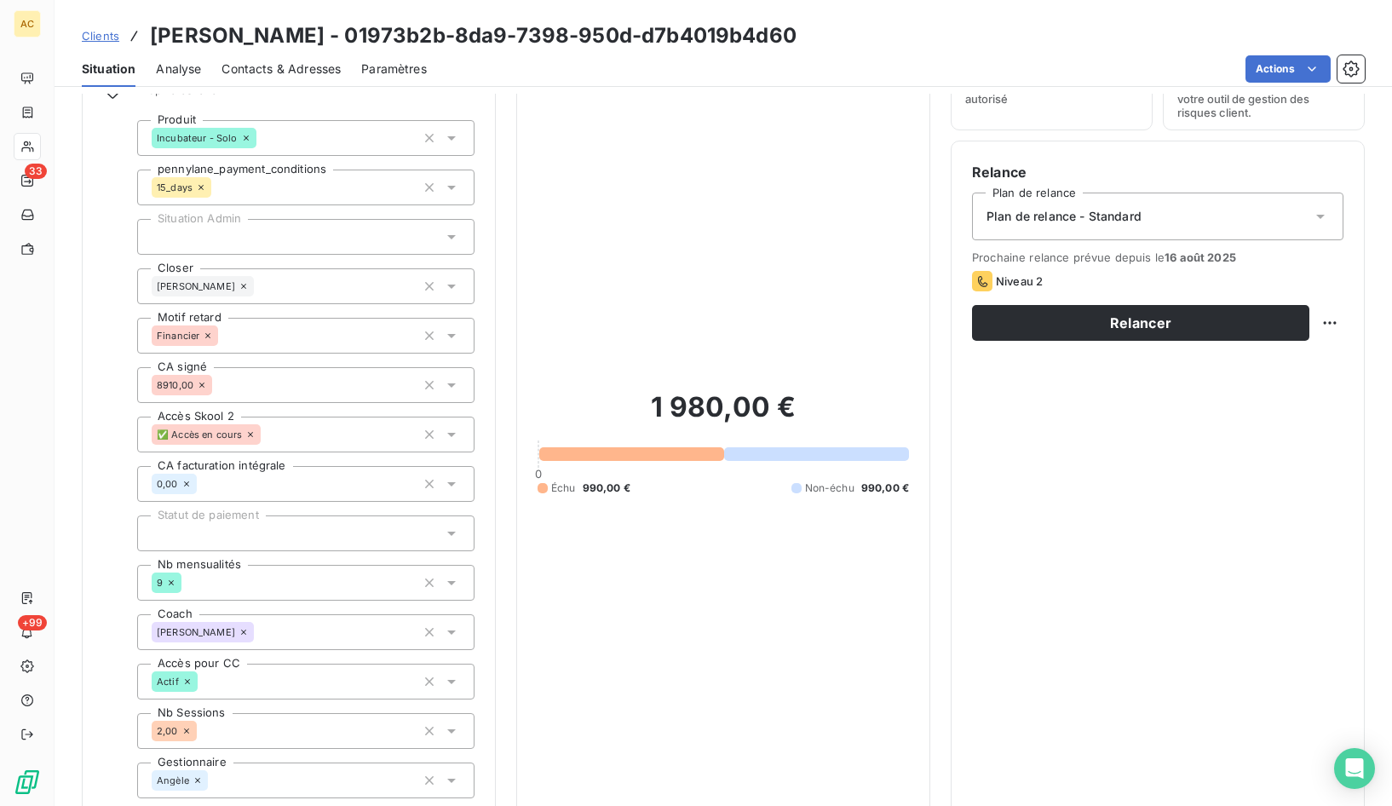
scroll to position [584, 0]
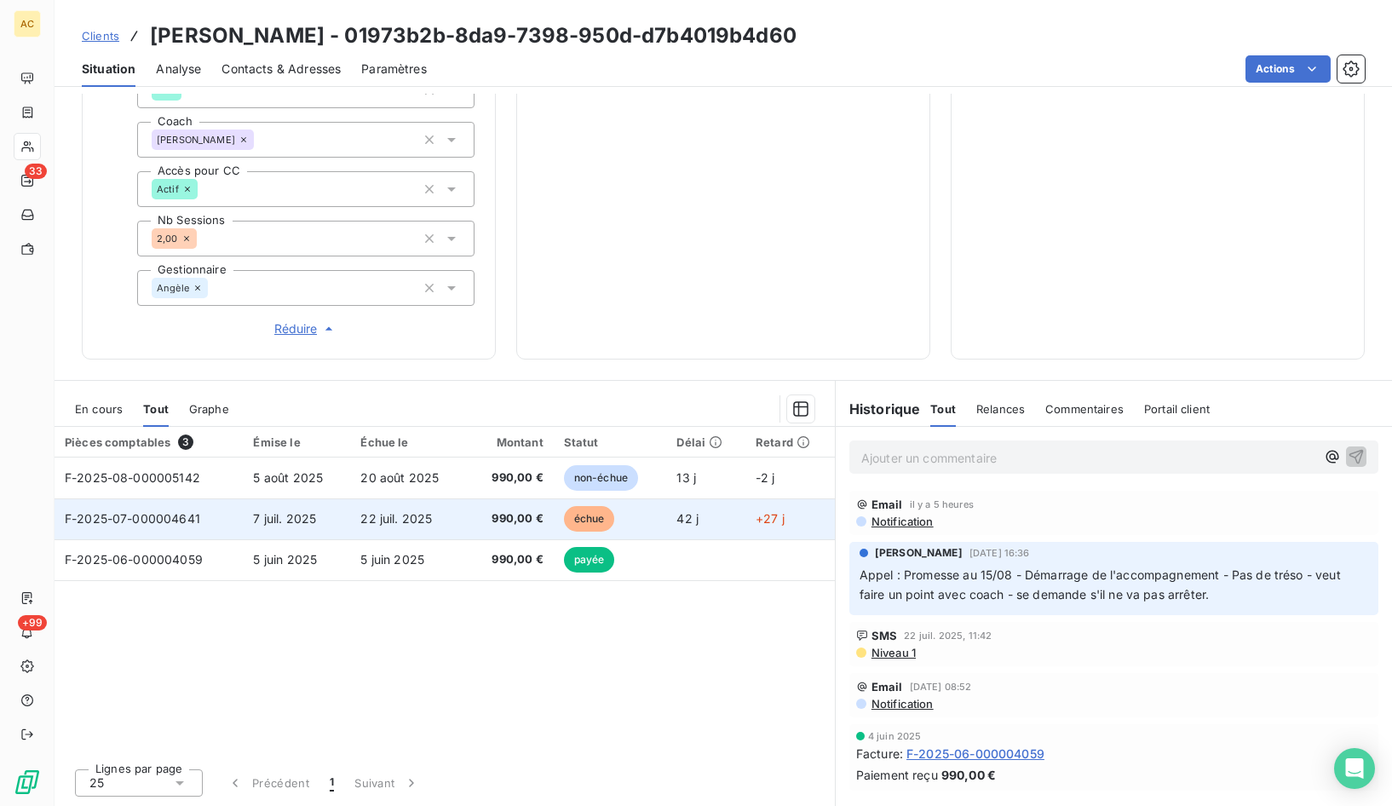
click at [342, 521] on td "7 juil. 2025" at bounding box center [296, 518] width 107 height 41
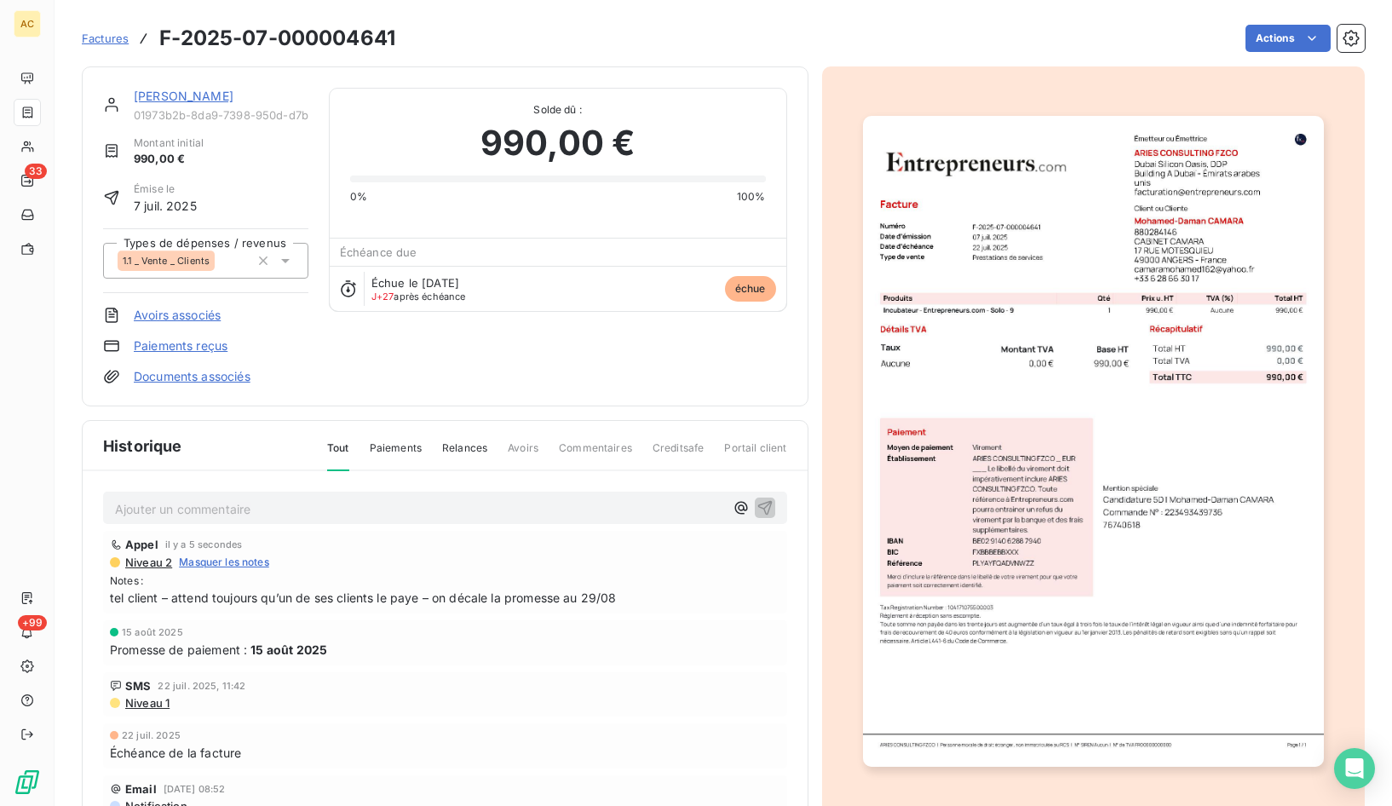
click at [187, 345] on link "Paiements reçus" at bounding box center [181, 345] width 94 height 17
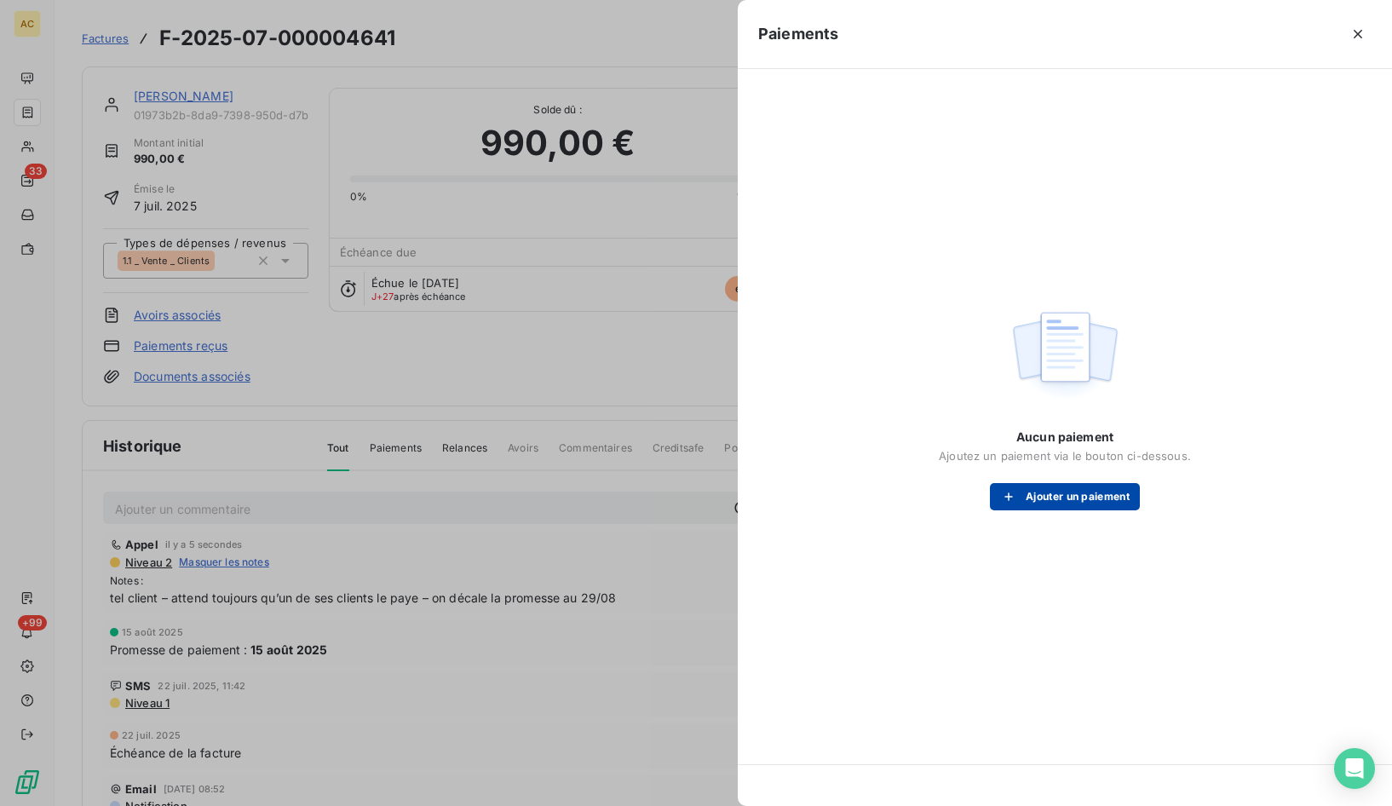
click at [1102, 500] on button "Ajouter un paiement" at bounding box center [1065, 496] width 150 height 27
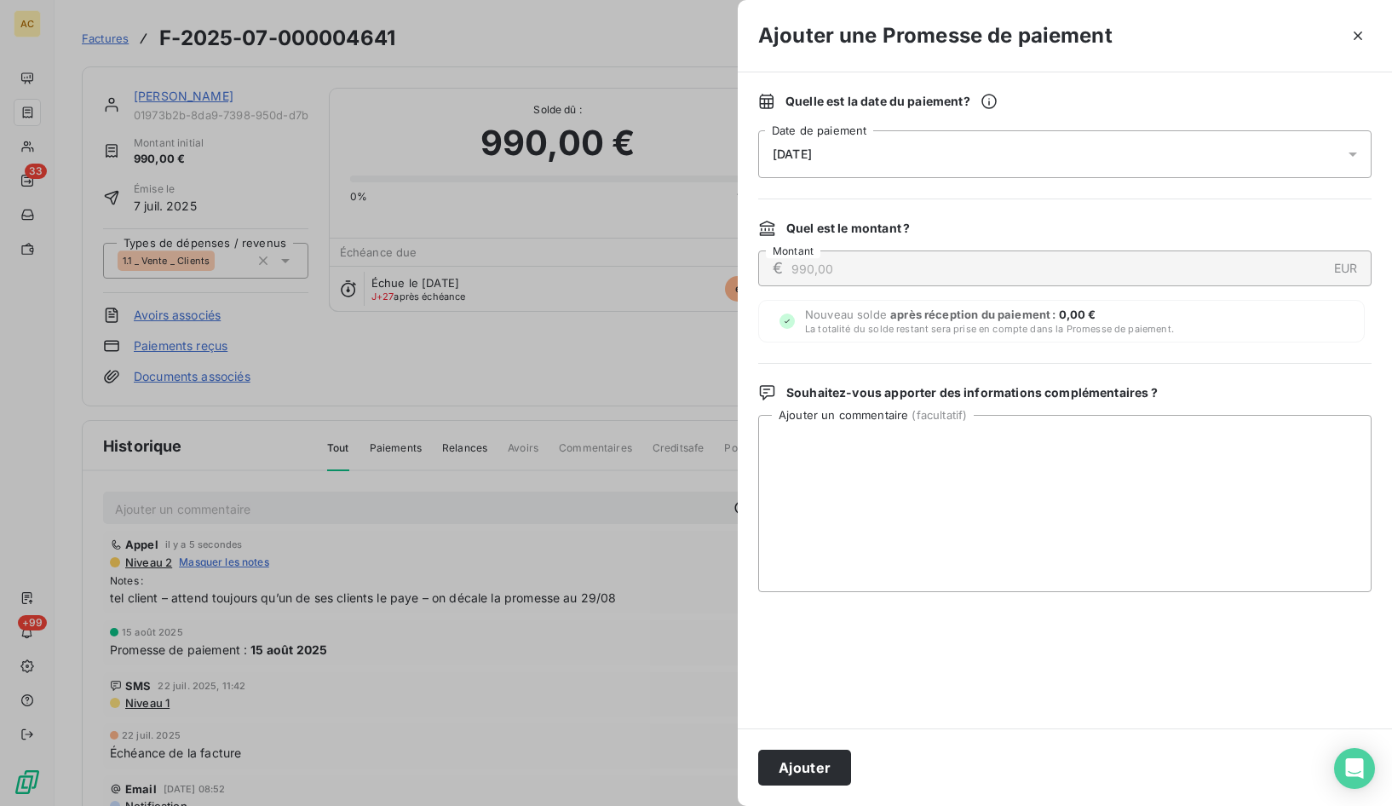
click at [884, 161] on div "19/08/2025" at bounding box center [1064, 154] width 613 height 48
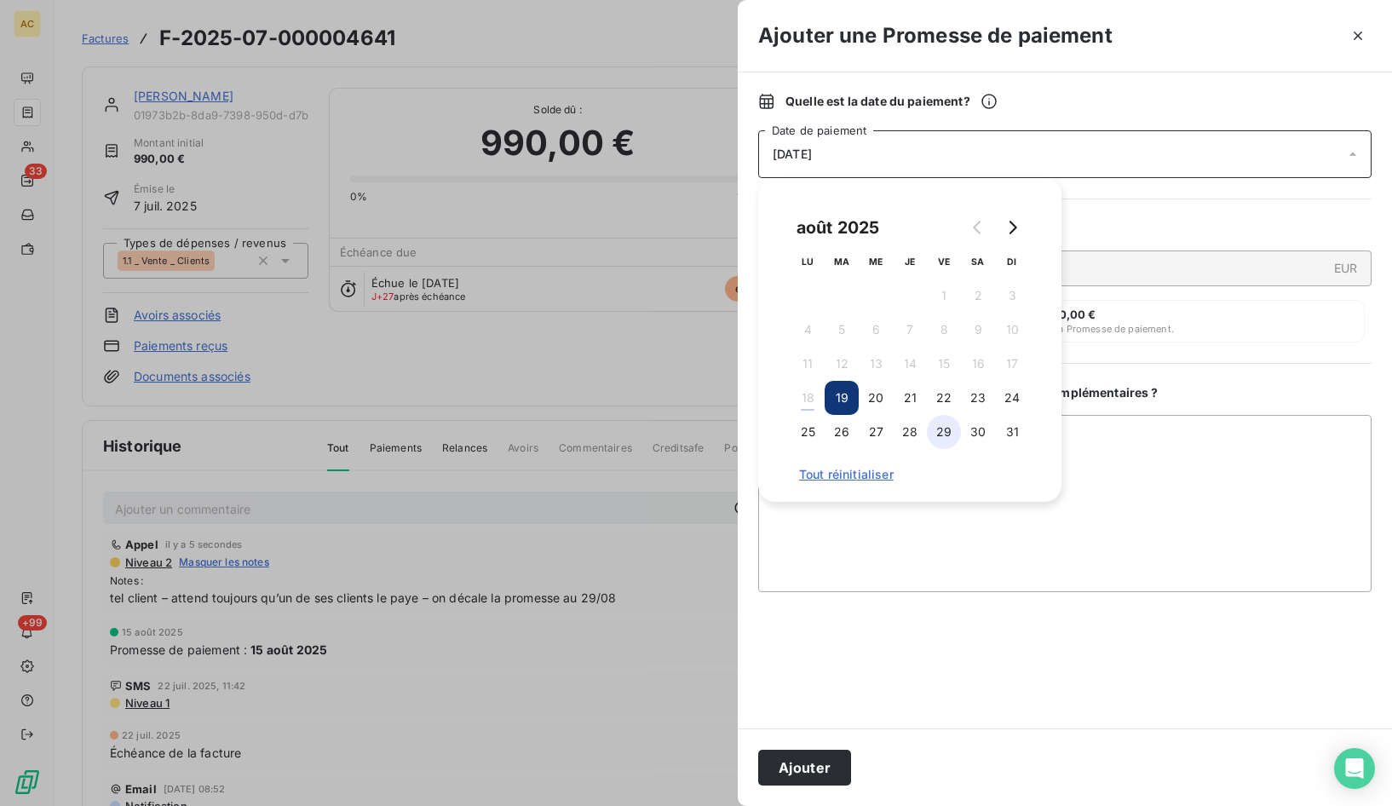
click at [946, 435] on button "29" at bounding box center [944, 432] width 34 height 34
click at [960, 539] on textarea "Ajouter un commentaire ( facultatif )" at bounding box center [1064, 503] width 613 height 177
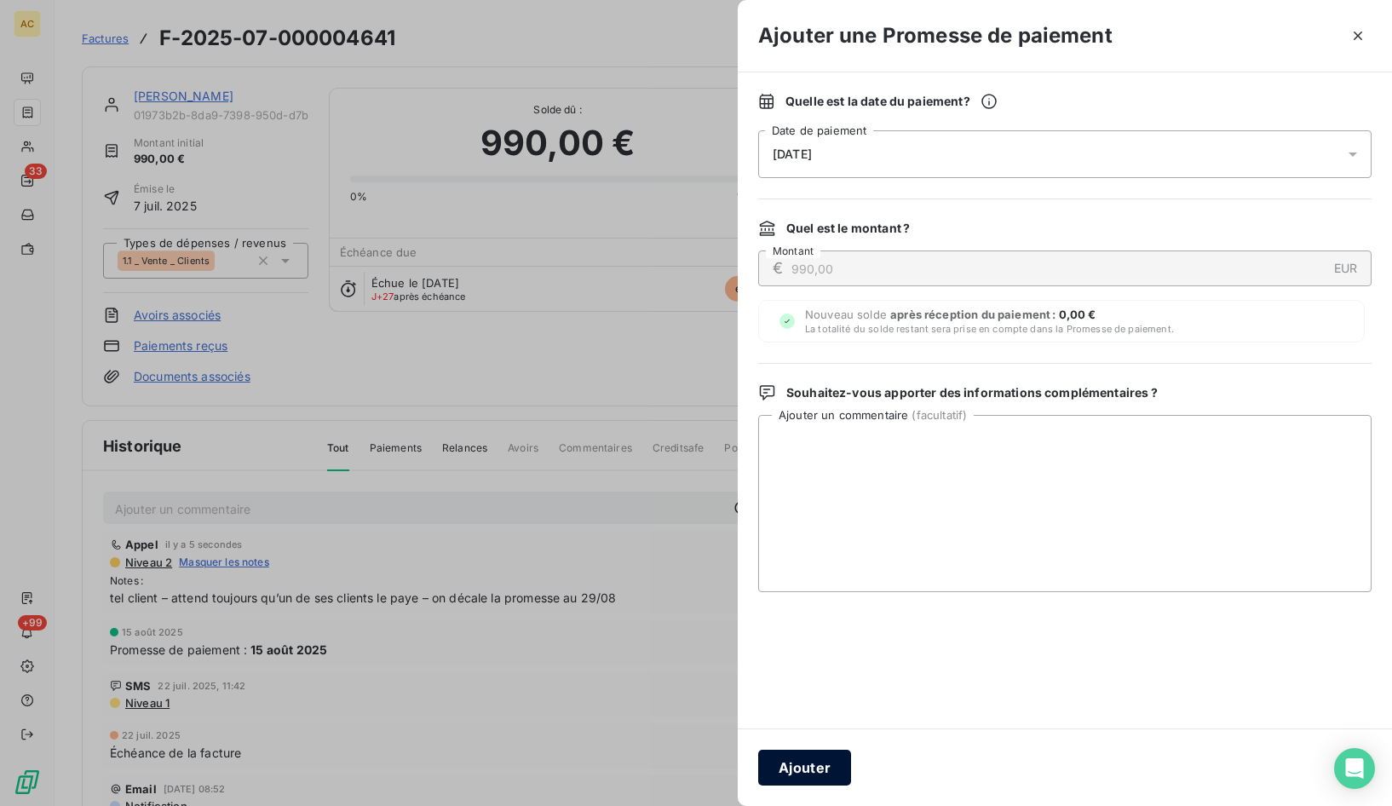
click at [826, 763] on button "Ajouter" at bounding box center [804, 768] width 93 height 36
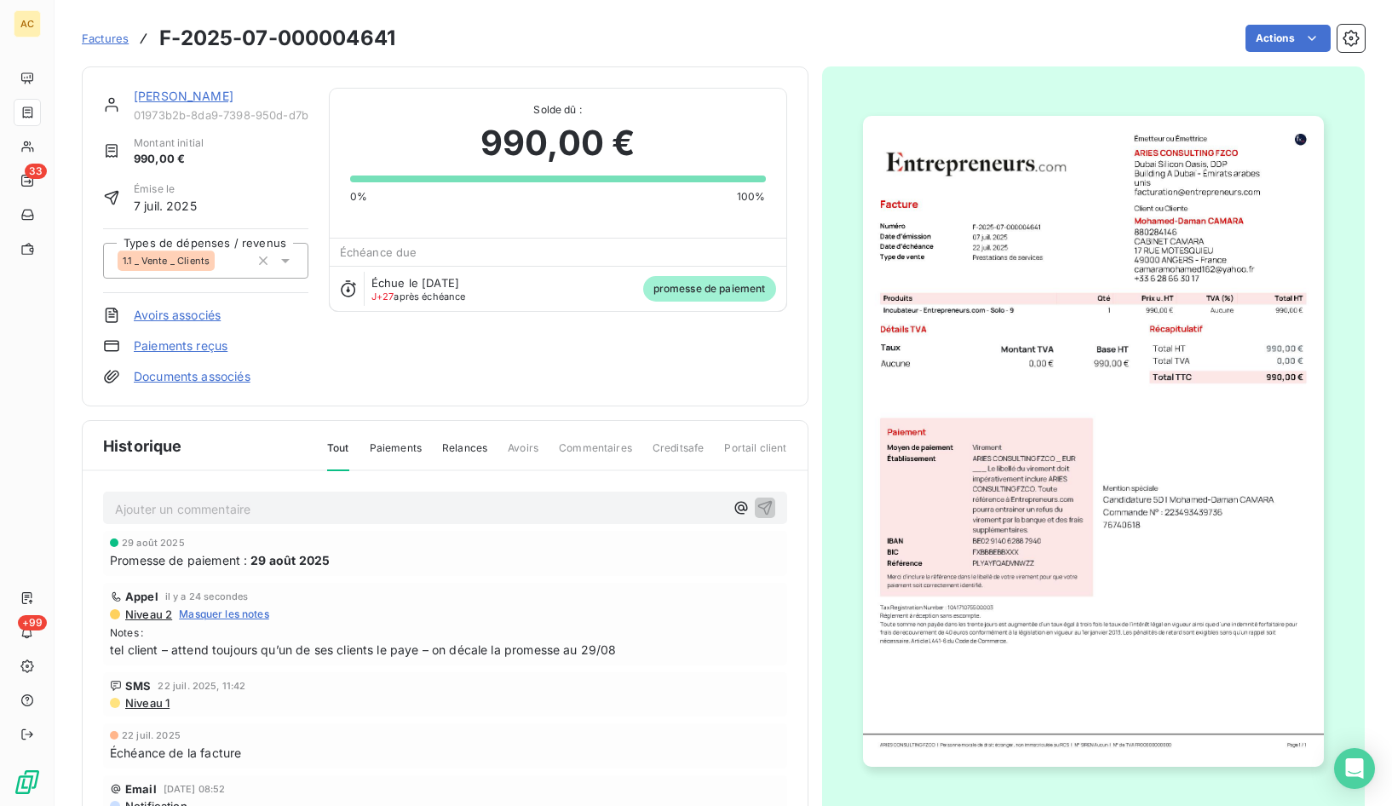
click at [168, 96] on link "Mohamed-Daman CAMARA" at bounding box center [184, 96] width 100 height 14
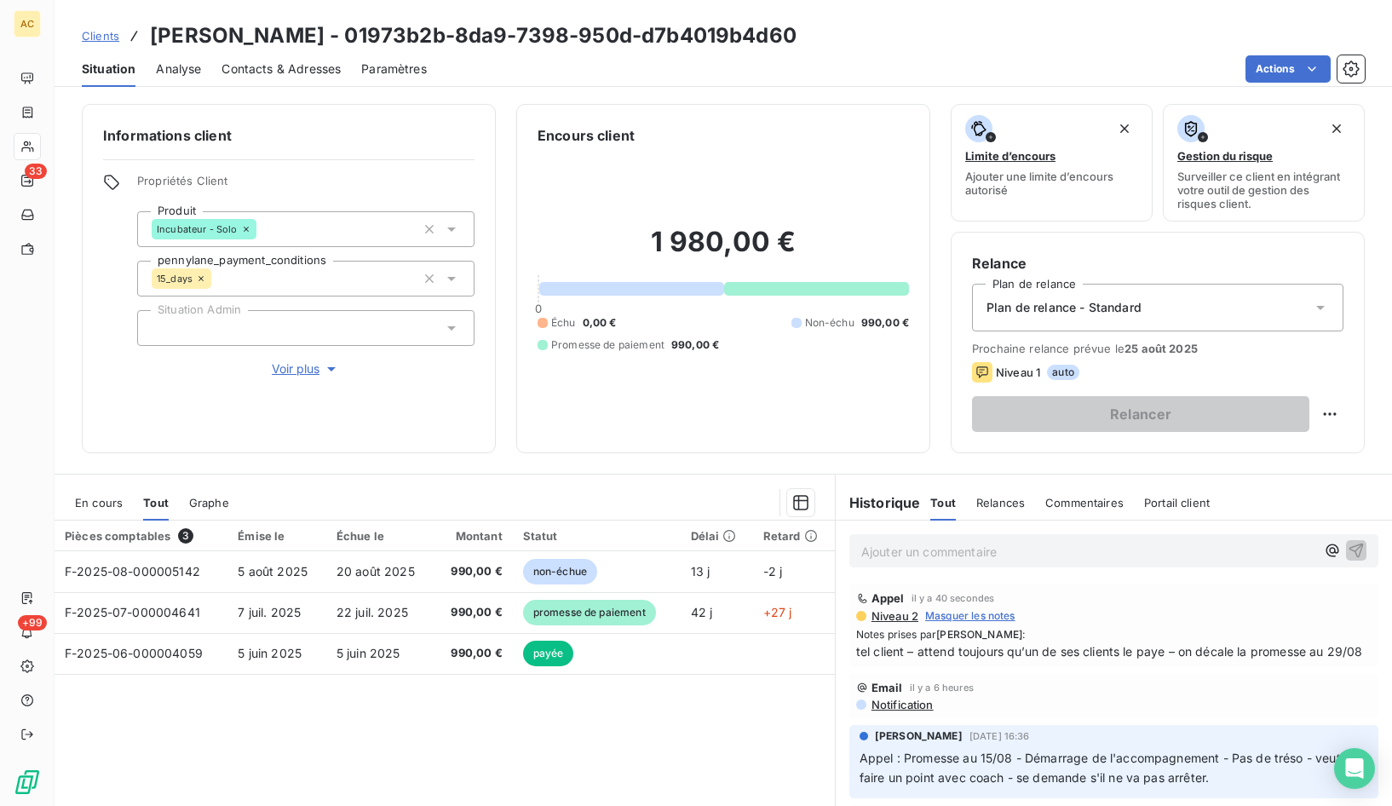
click at [99, 40] on span "Clients" at bounding box center [100, 36] width 37 height 14
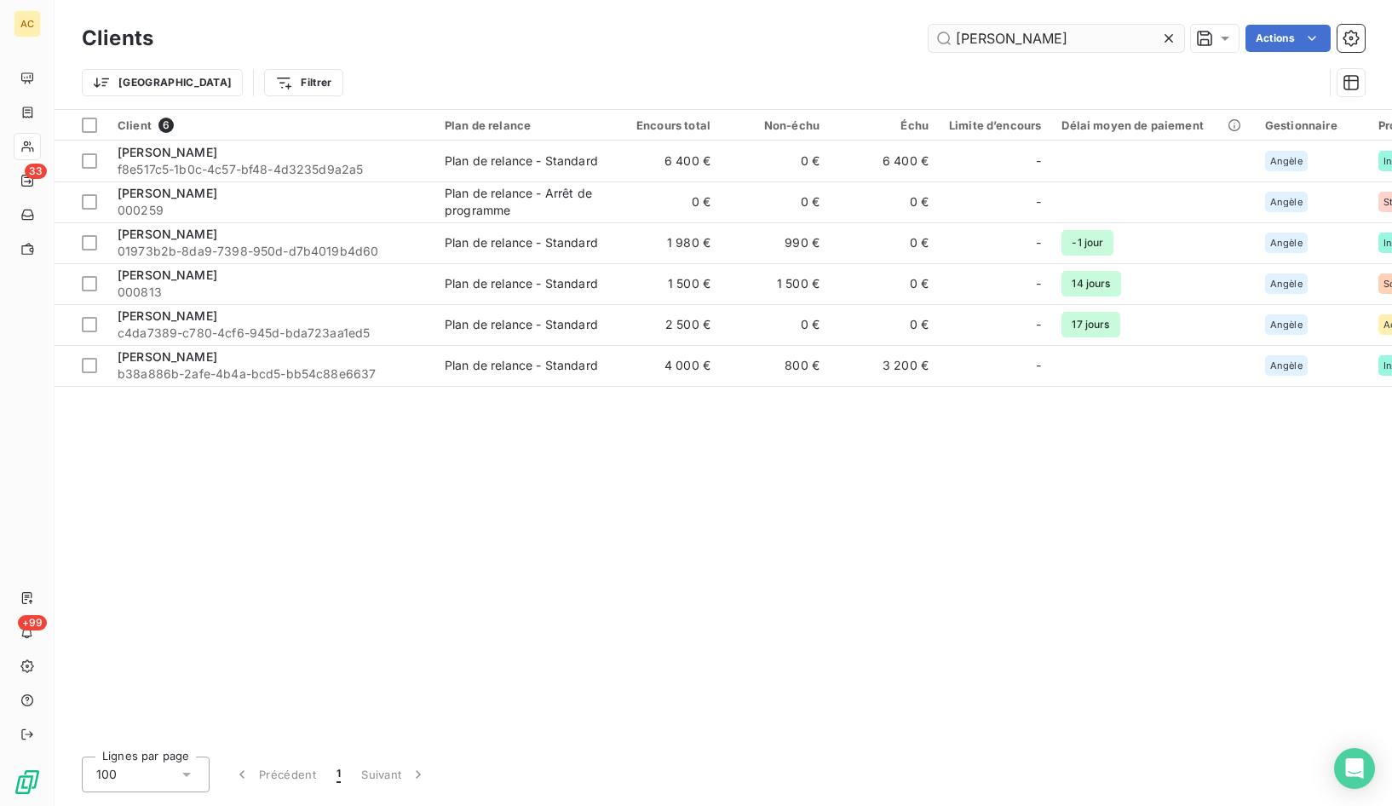
drag, startPoint x: 1016, startPoint y: 37, endPoint x: 937, endPoint y: 37, distance: 79.2
click at [937, 37] on input "mohamed" at bounding box center [1057, 38] width 256 height 27
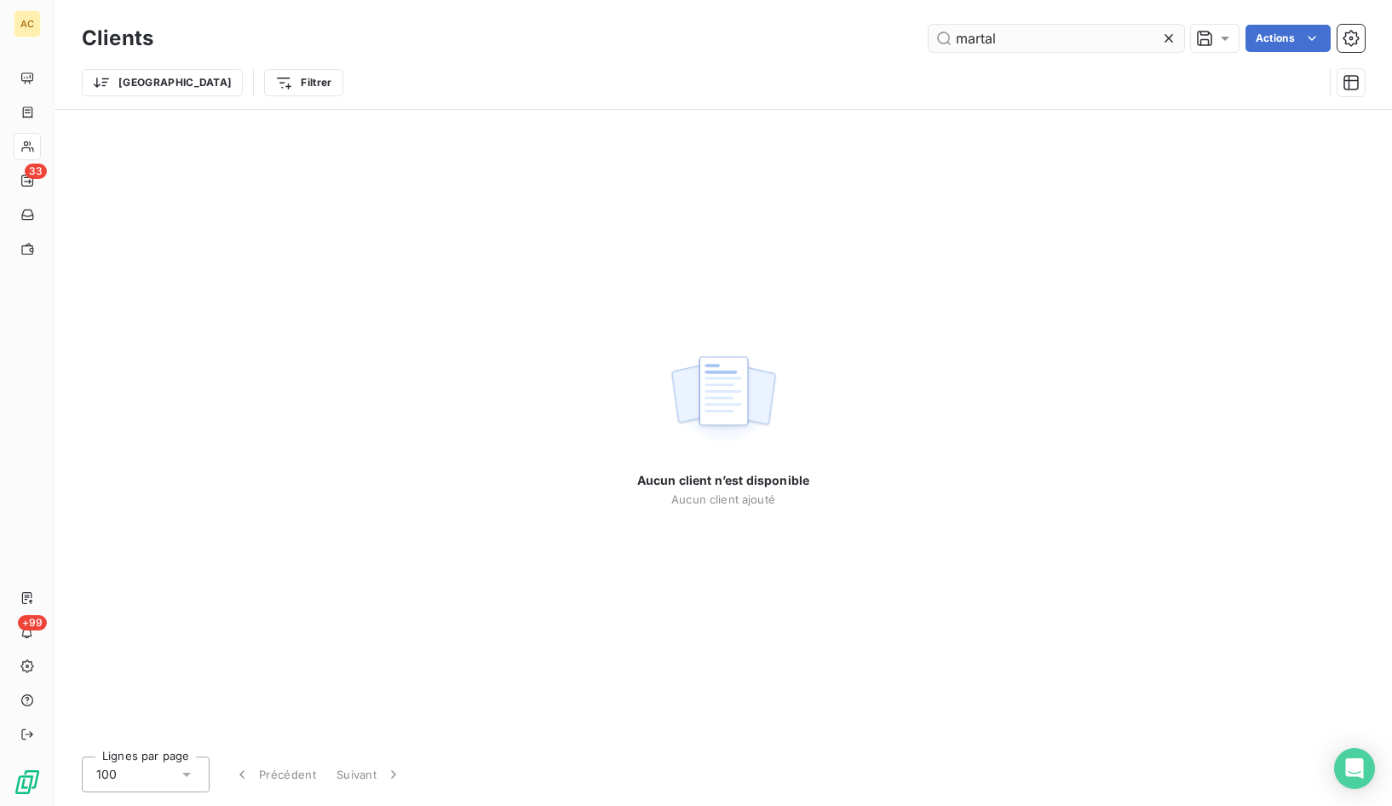
click at [984, 42] on input "martal" at bounding box center [1057, 38] width 256 height 27
type input "martial"
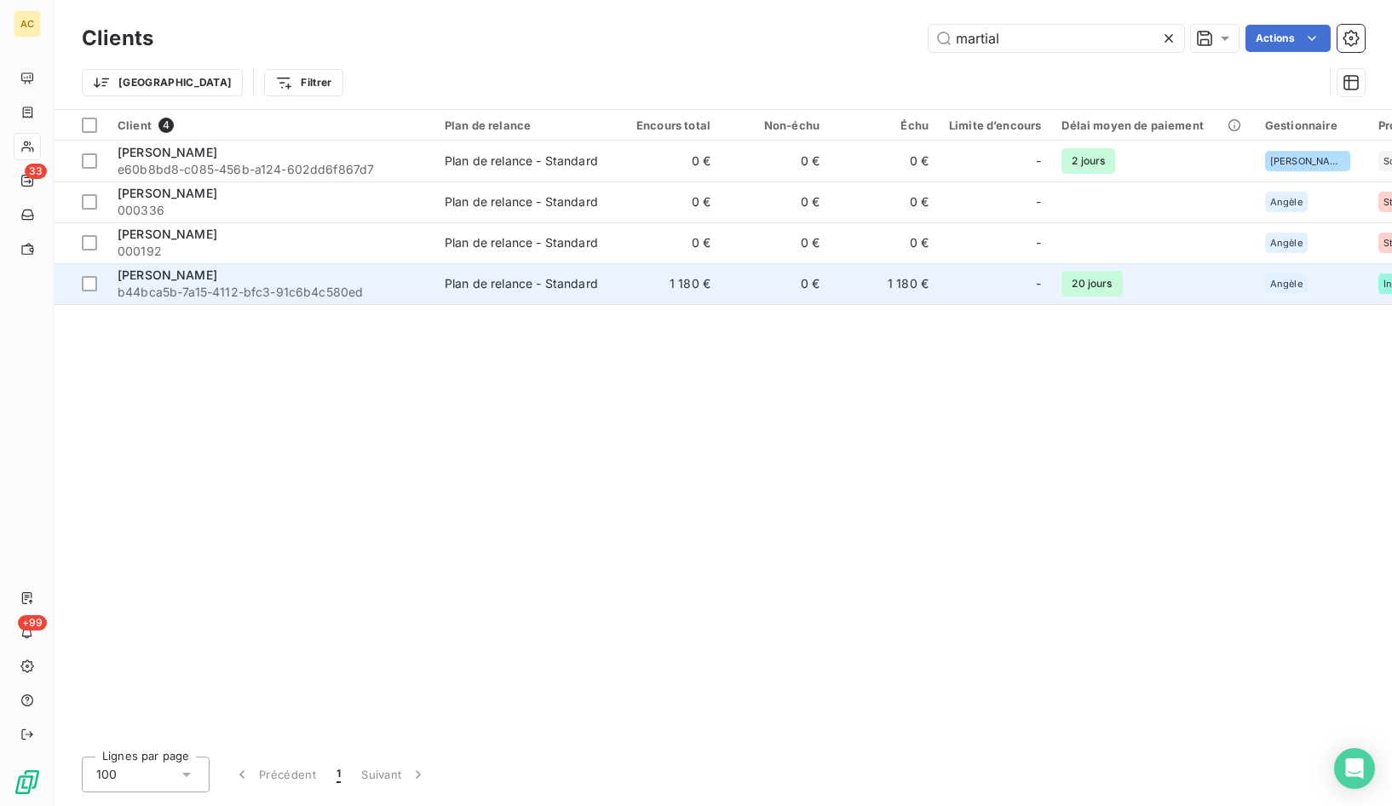
click at [216, 279] on div "Sonia Martial" at bounding box center [271, 275] width 307 height 17
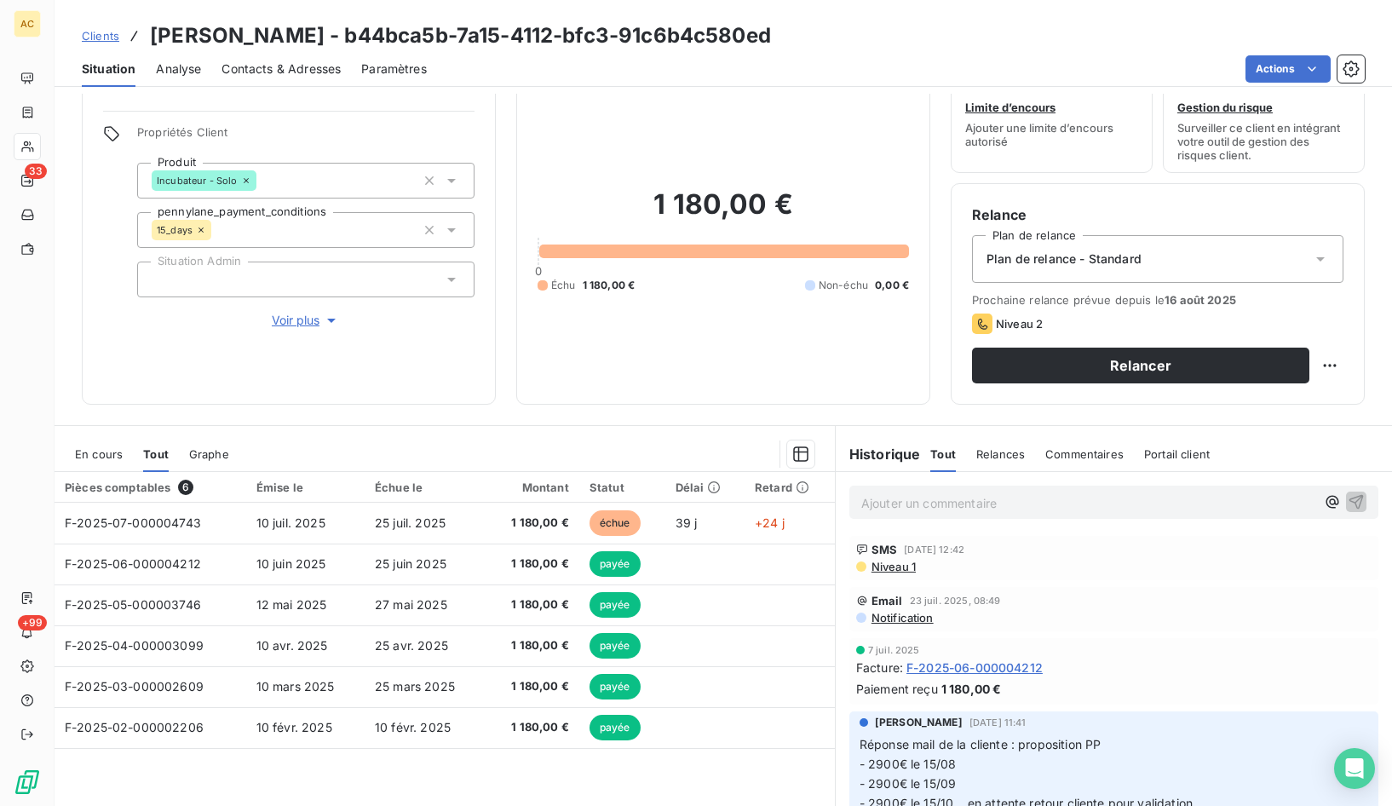
scroll to position [94, 0]
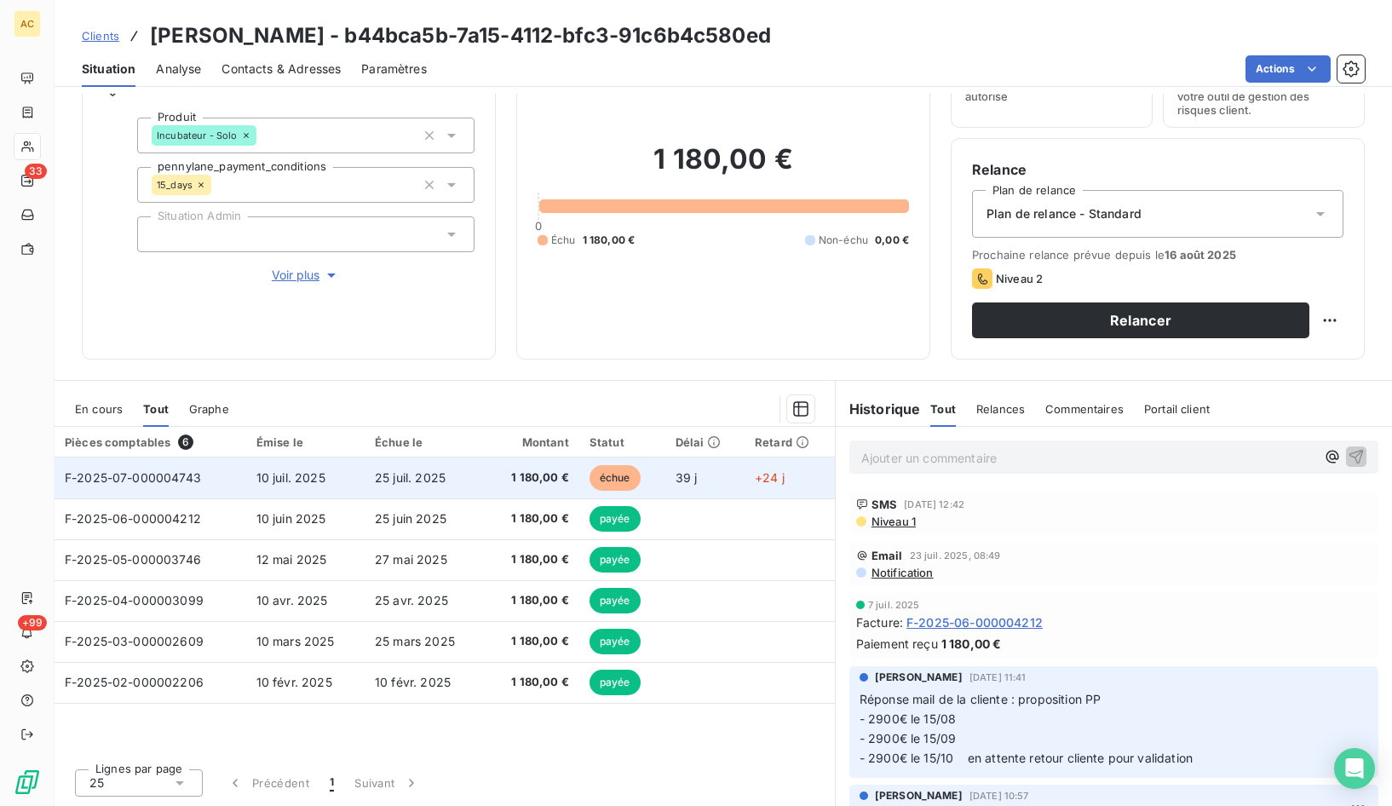
click at [308, 477] on span "10 juil. 2025" at bounding box center [290, 477] width 69 height 14
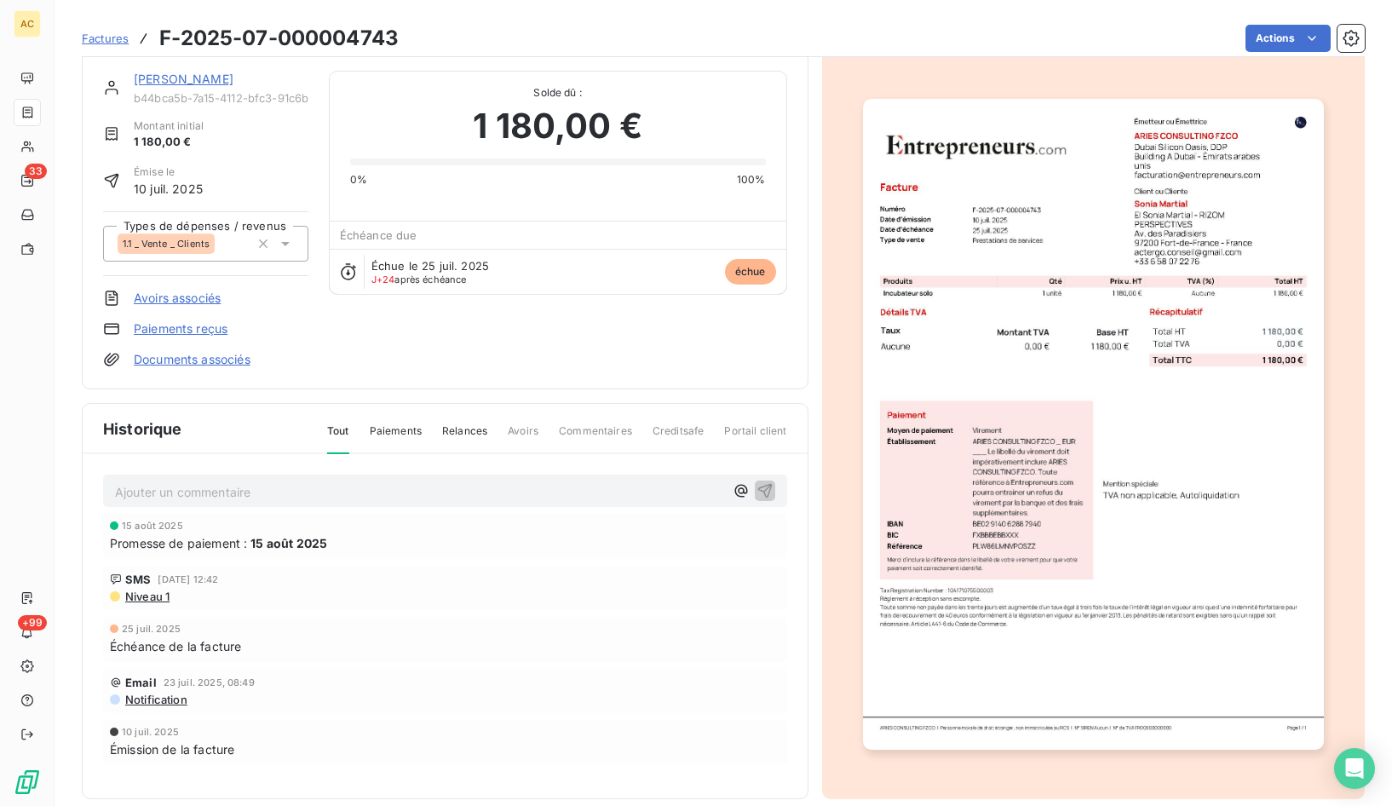
scroll to position [38, 0]
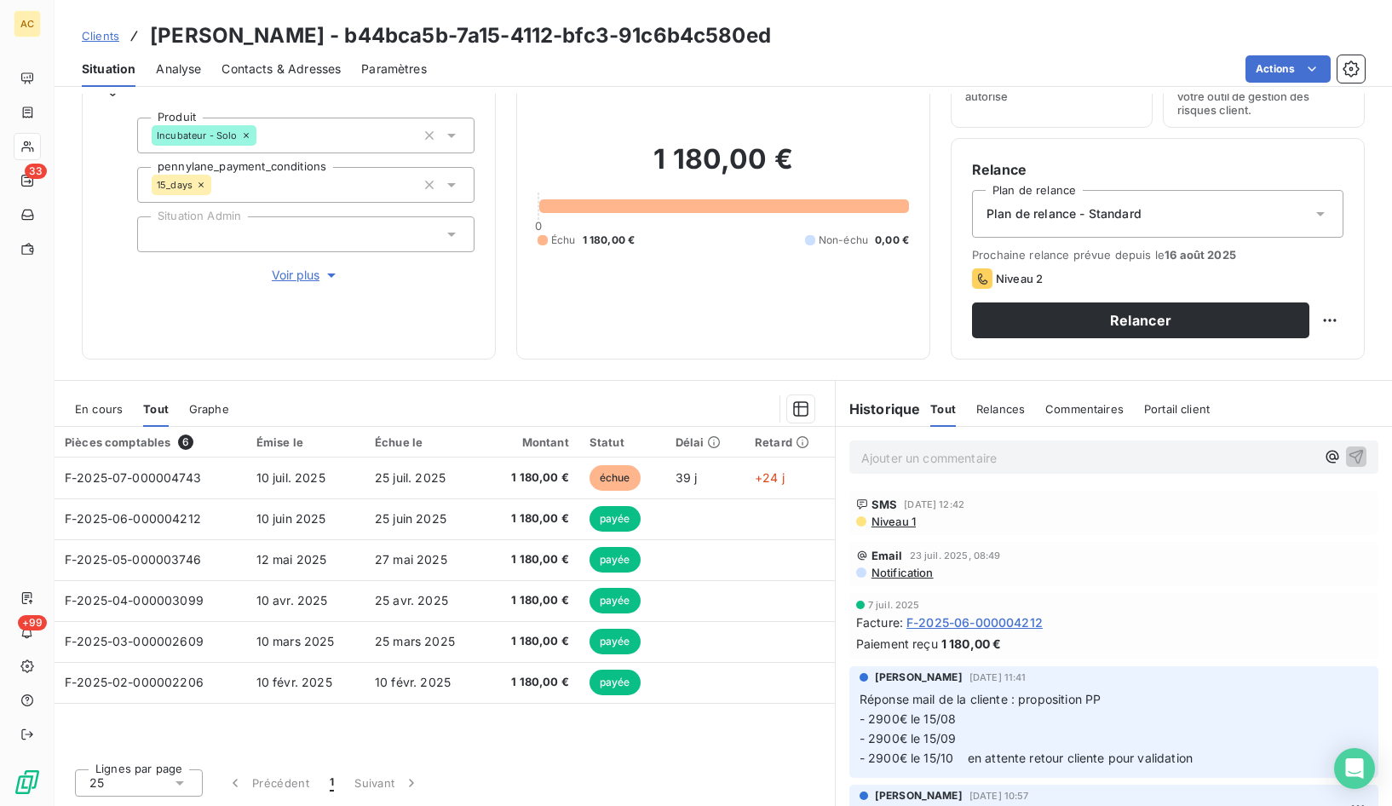
scroll to position [45, 0]
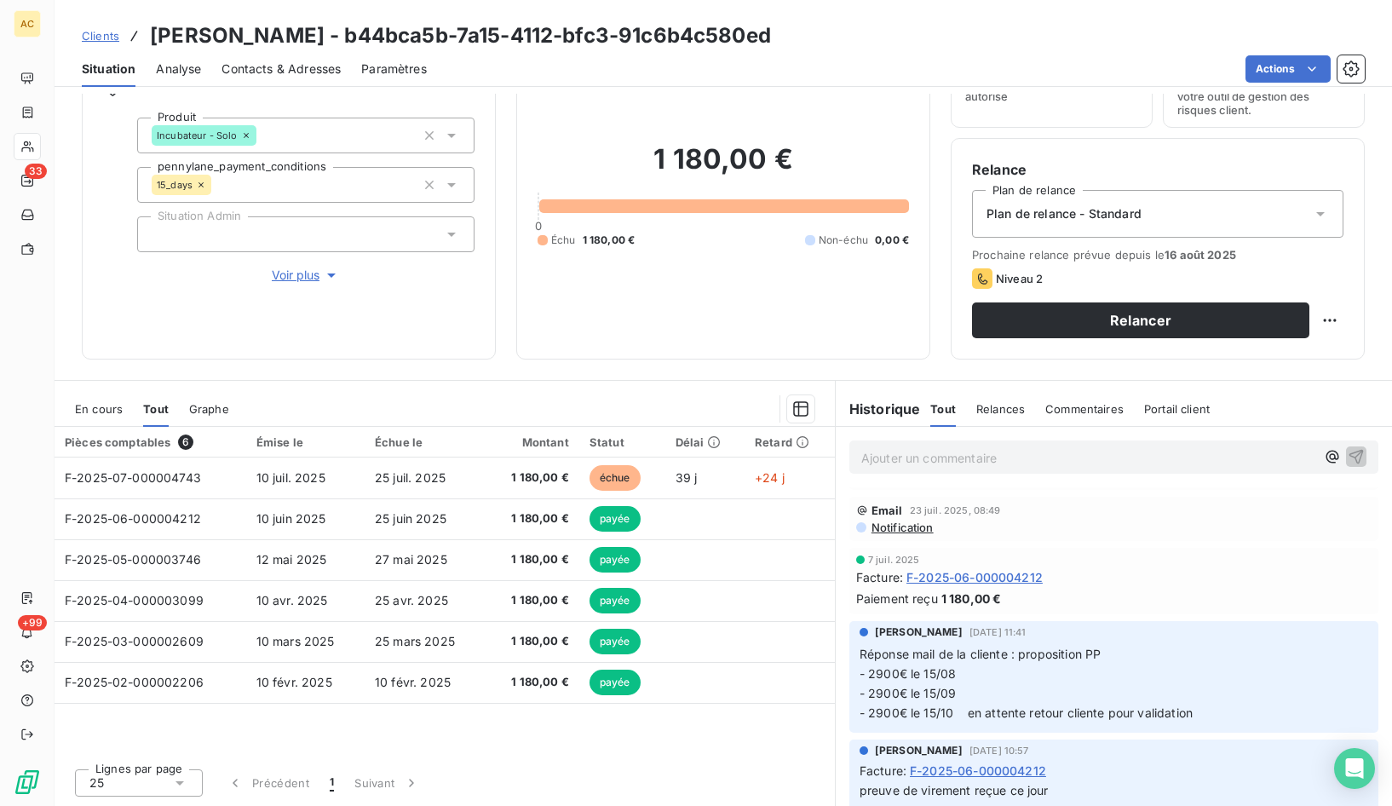
click at [245, 70] on span "Contacts & Adresses" at bounding box center [281, 68] width 119 height 17
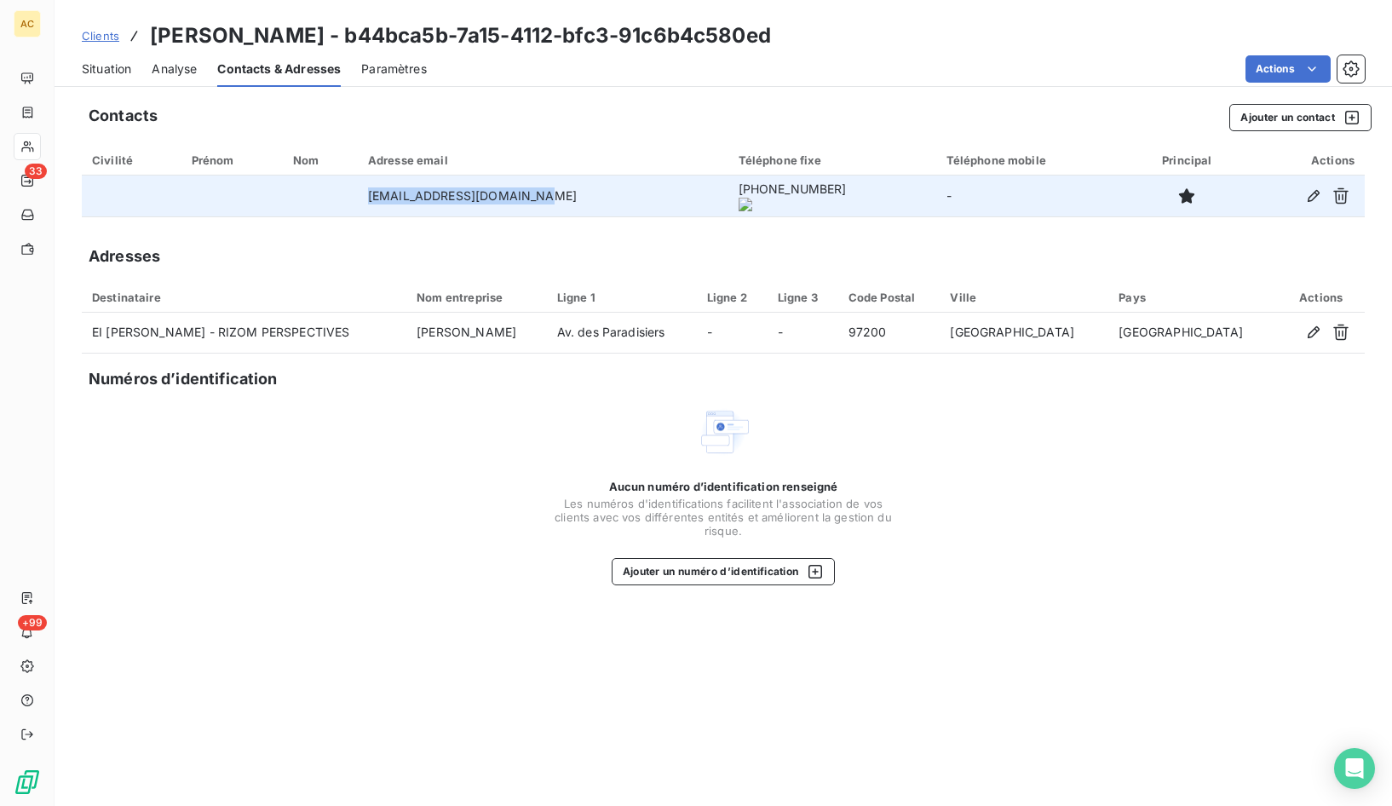
drag, startPoint x: 371, startPoint y: 195, endPoint x: 551, endPoint y: 194, distance: 179.8
click at [551, 193] on td "actergo.conseil@gmail.com" at bounding box center [543, 196] width 371 height 41
copy td "actergo.conseil@gmail.com"
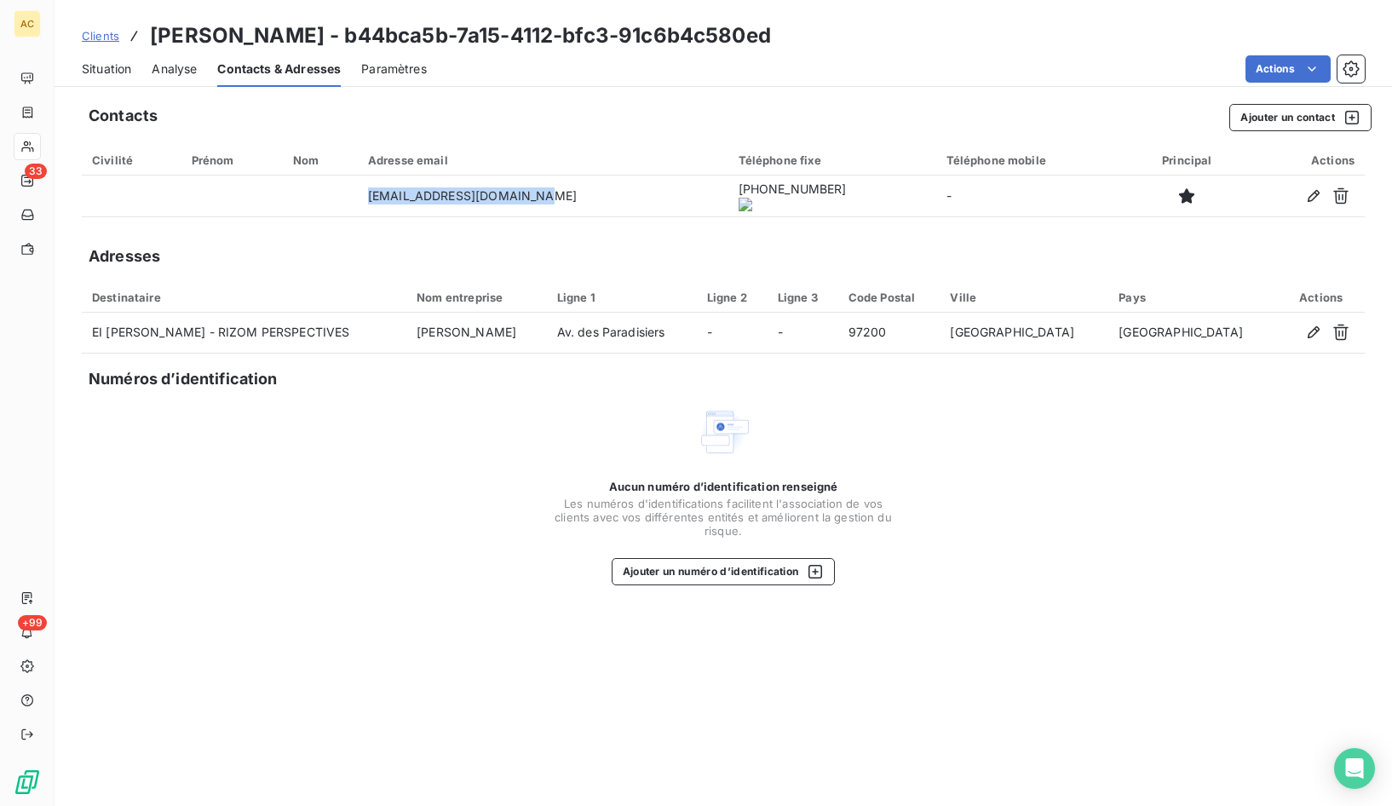
click at [105, 58] on div "Situation" at bounding box center [106, 69] width 49 height 36
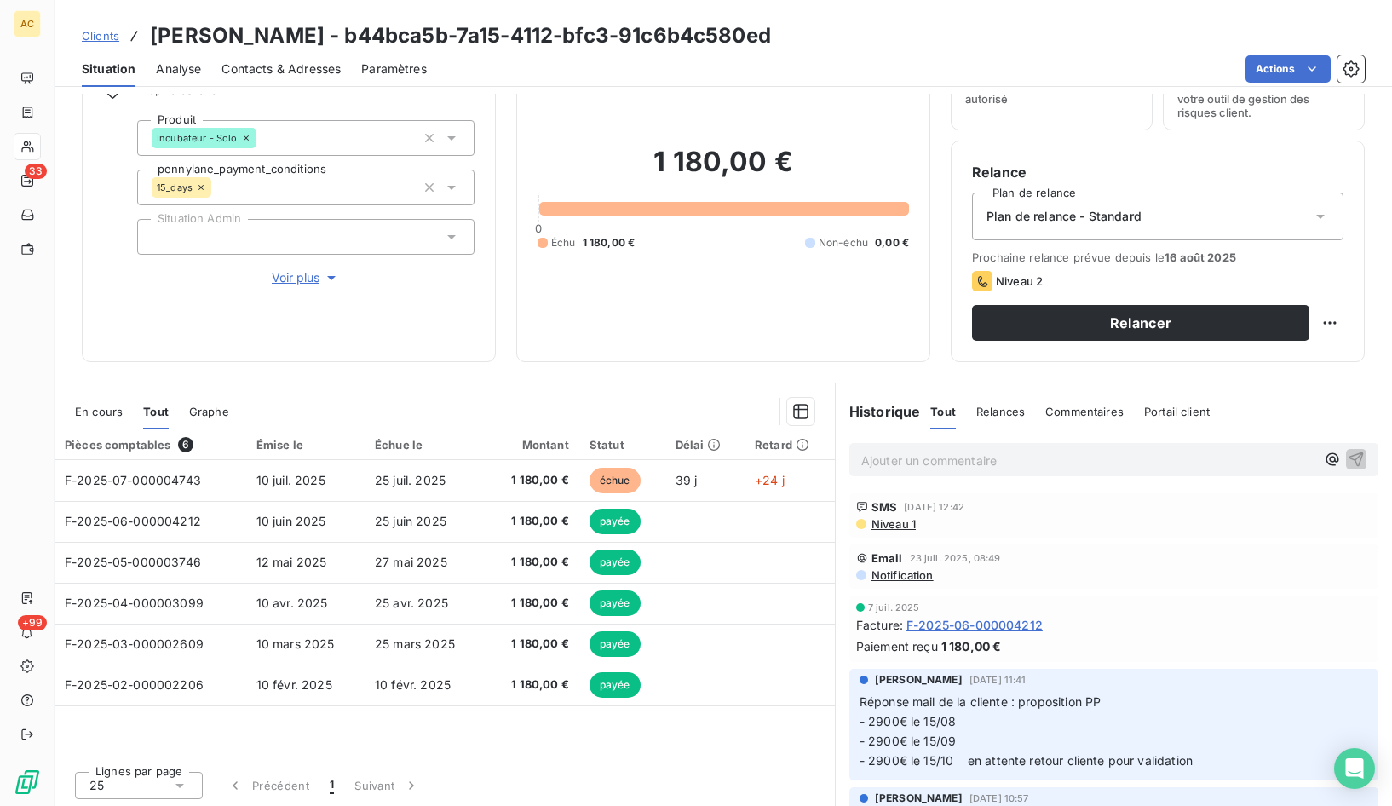
scroll to position [94, 0]
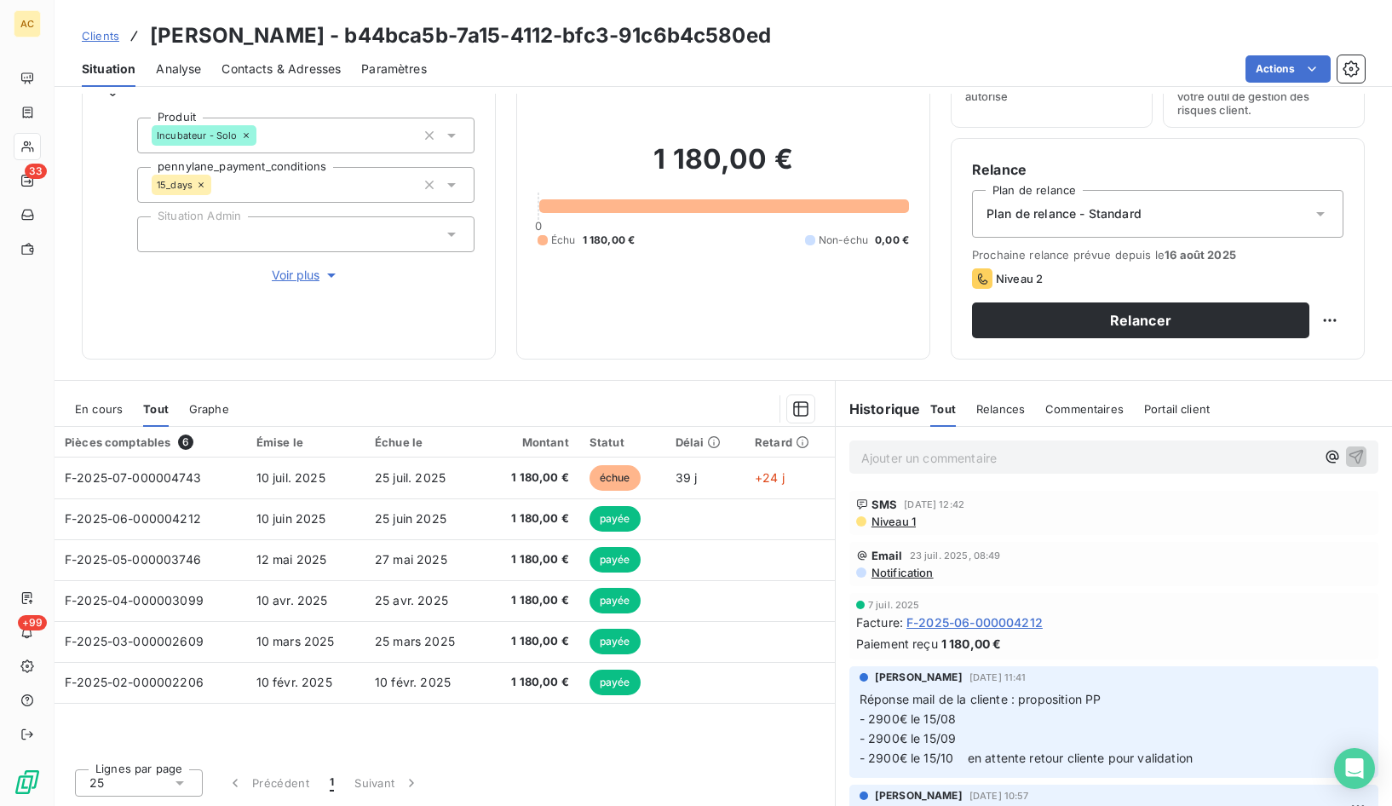
click at [299, 279] on span "Voir plus" at bounding box center [306, 275] width 68 height 17
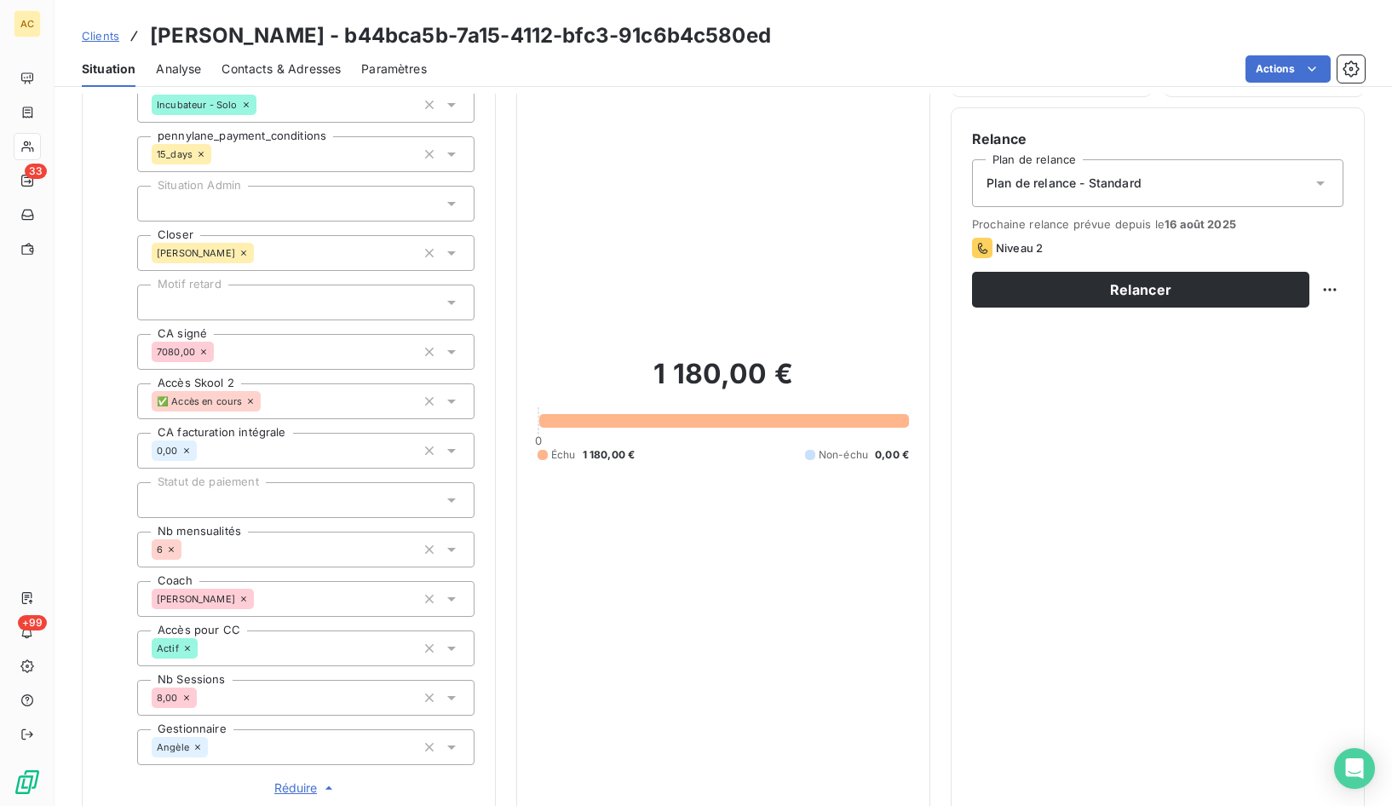
scroll to position [0, 0]
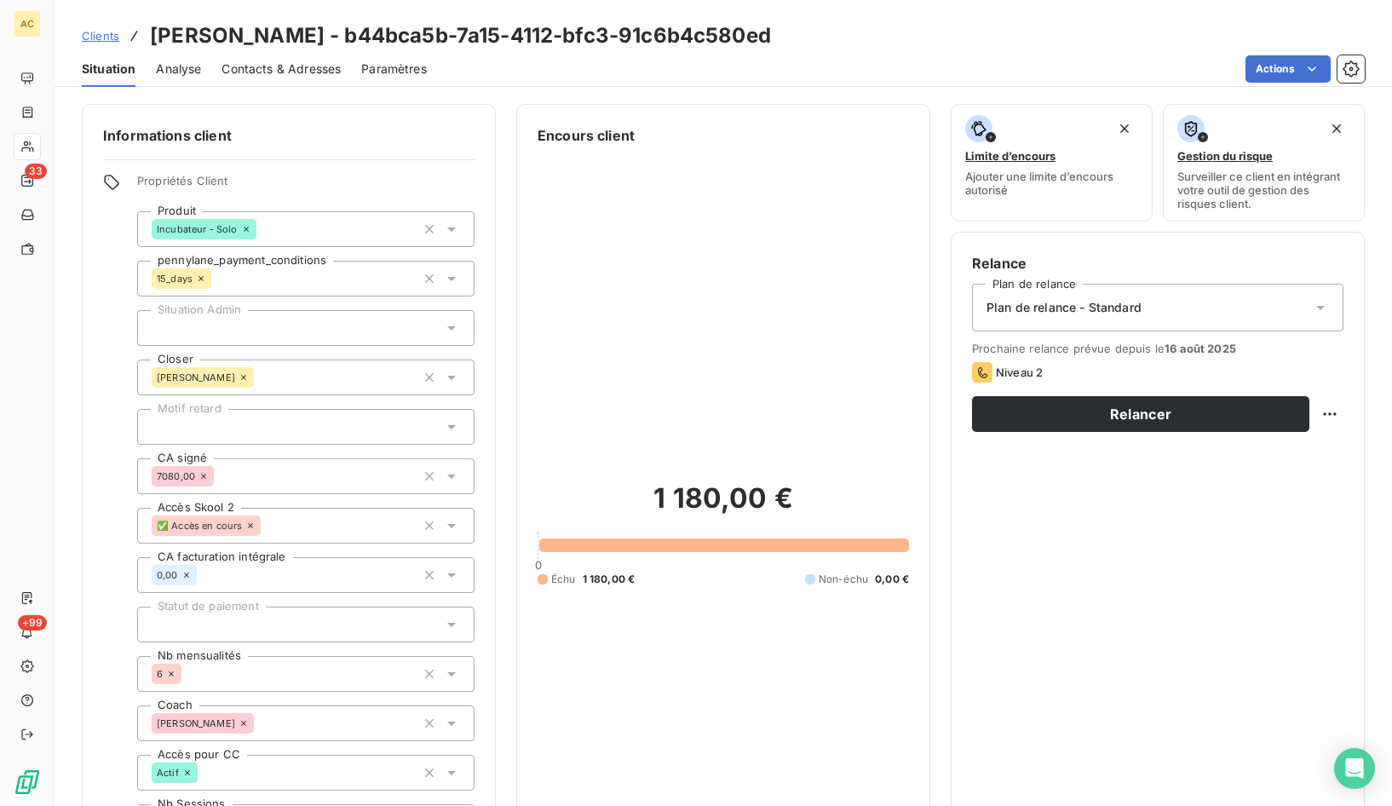
click at [314, 72] on span "Contacts & Adresses" at bounding box center [281, 68] width 119 height 17
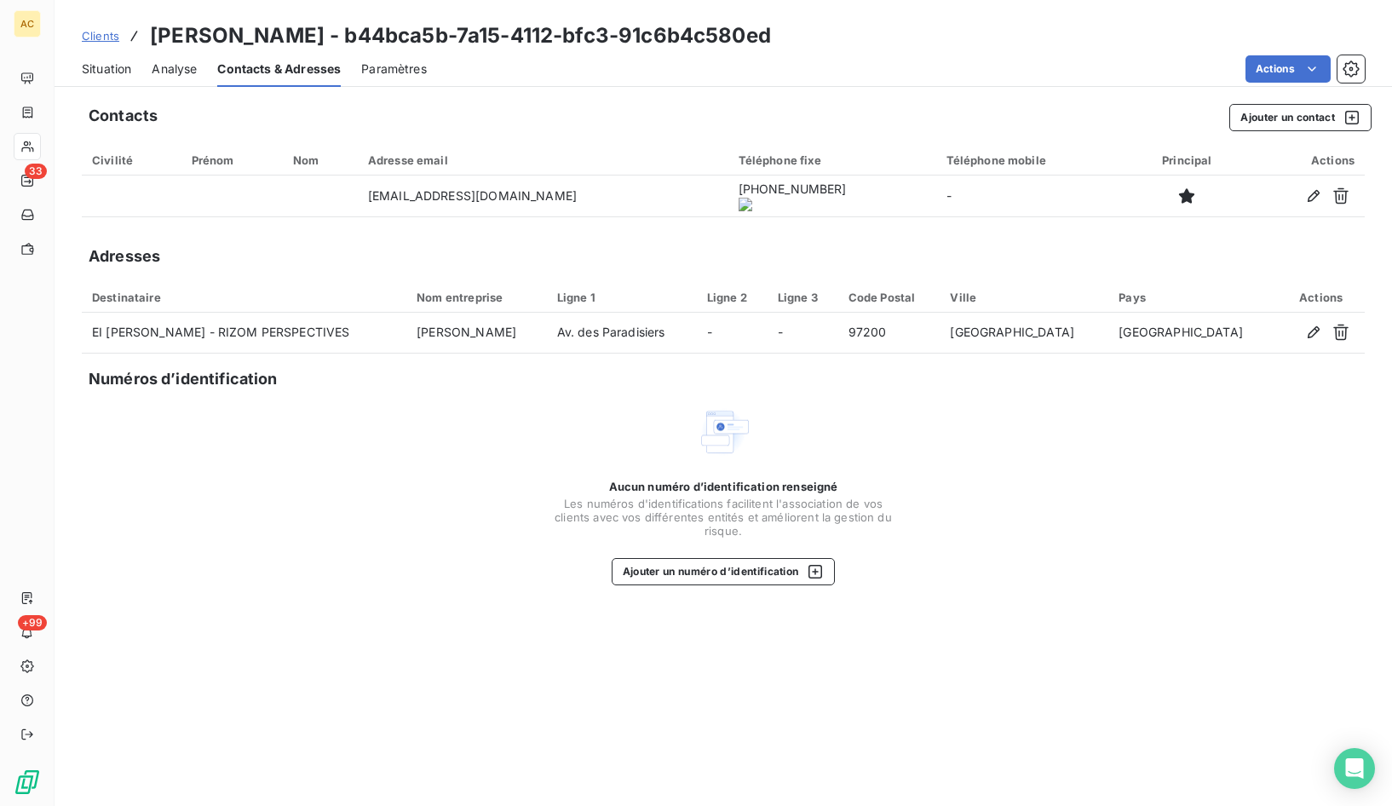
click at [791, 172] on onoff-telecom-ce-actions-button at bounding box center [791, 172] width 0 height 0
click at [118, 74] on span "Situation" at bounding box center [106, 68] width 49 height 17
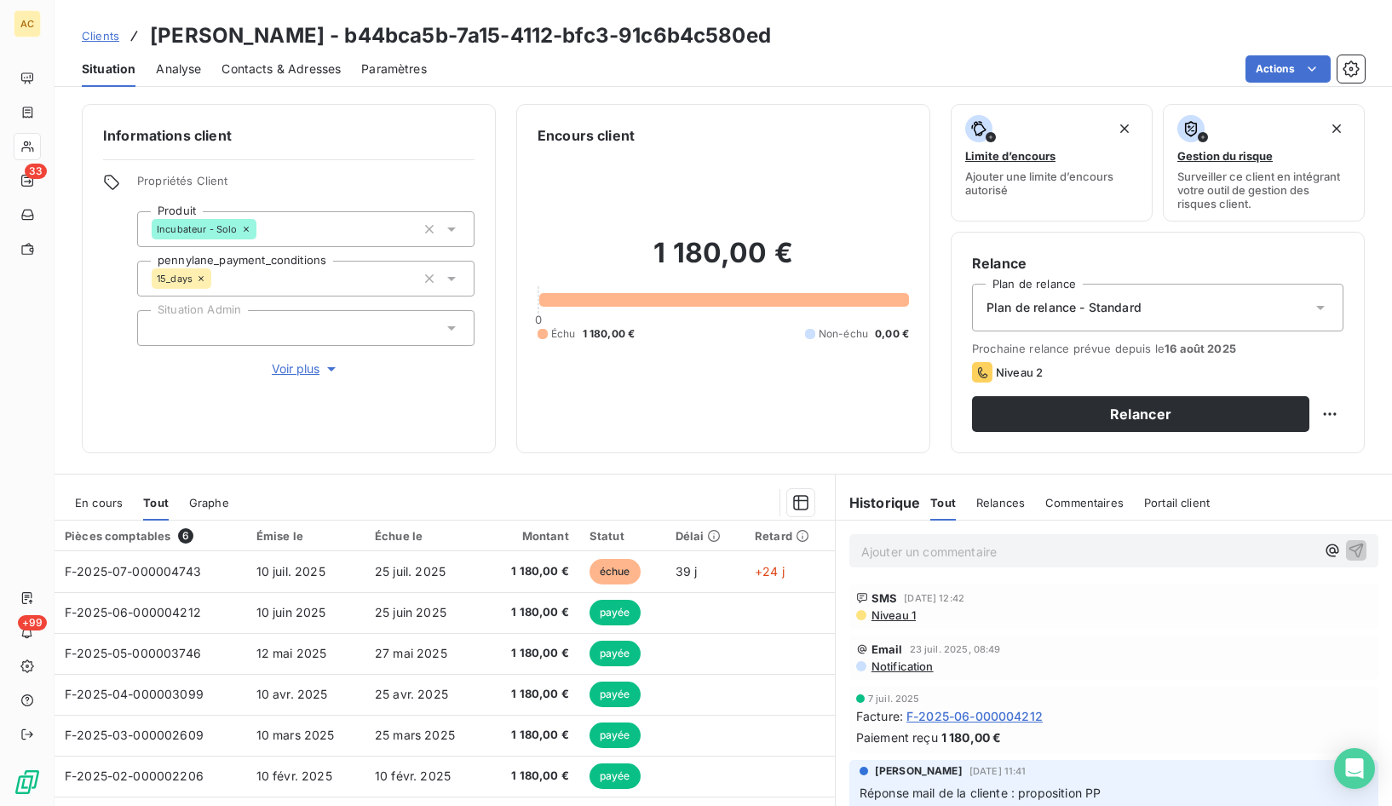
click at [294, 369] on span "Voir plus" at bounding box center [306, 368] width 68 height 17
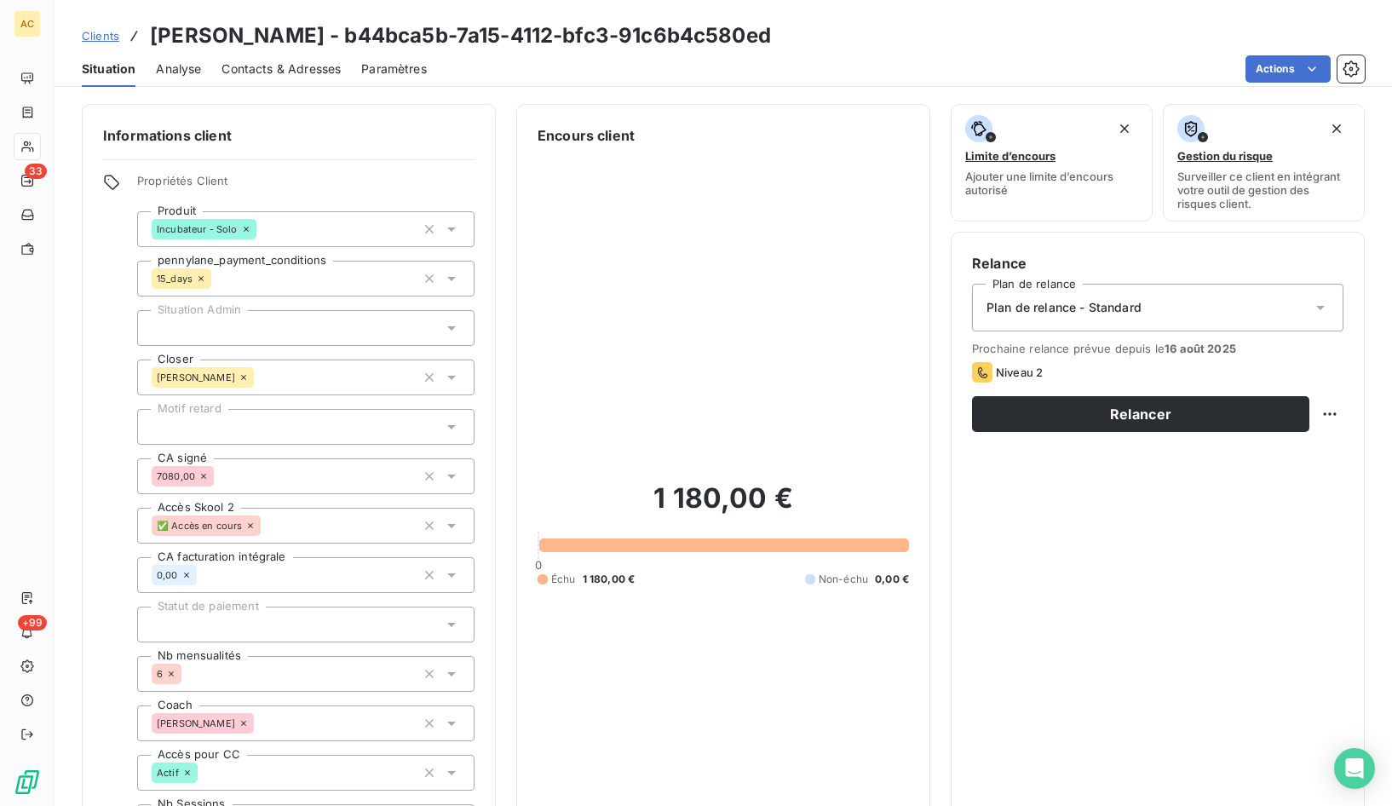
click at [108, 42] on span "Clients" at bounding box center [100, 36] width 37 height 14
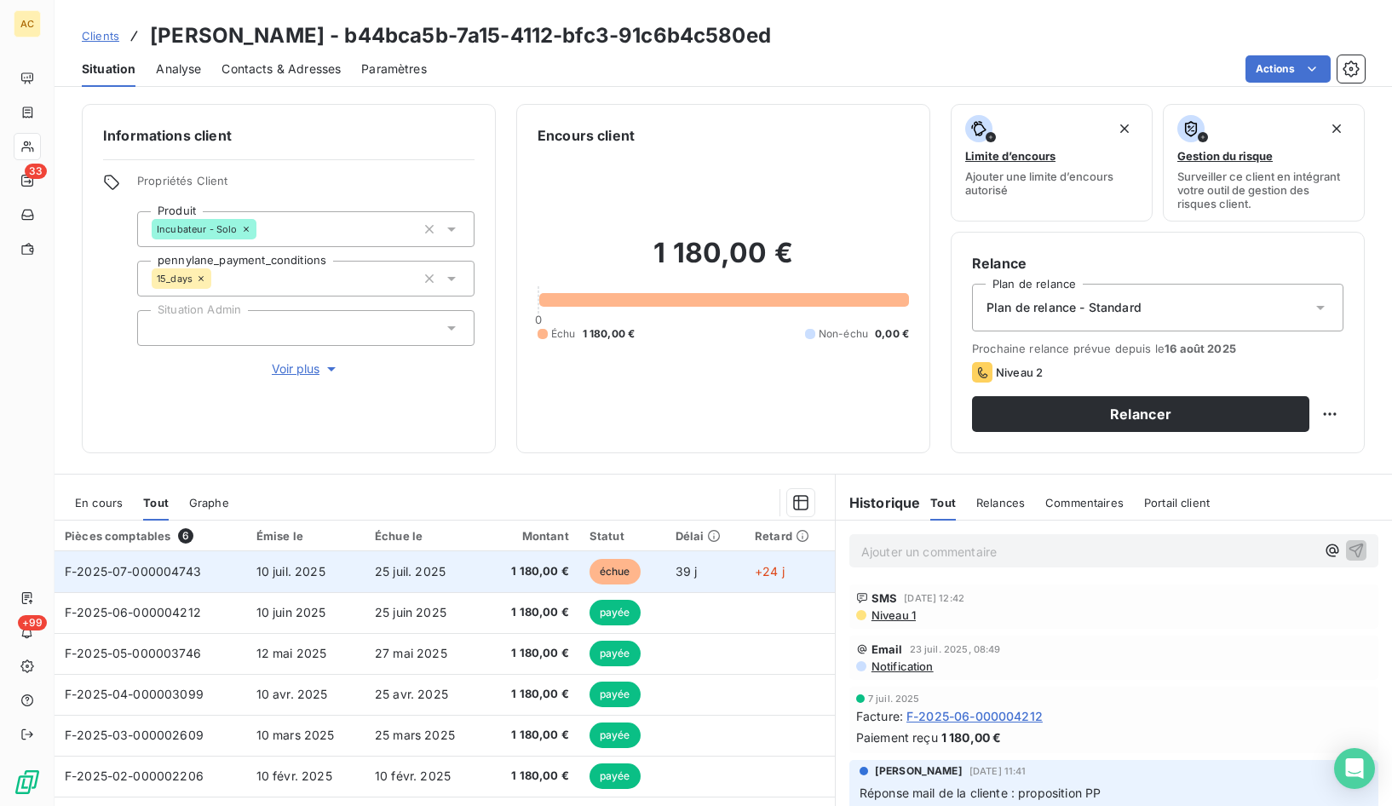
click at [331, 575] on td "10 juil. 2025" at bounding box center [305, 571] width 118 height 41
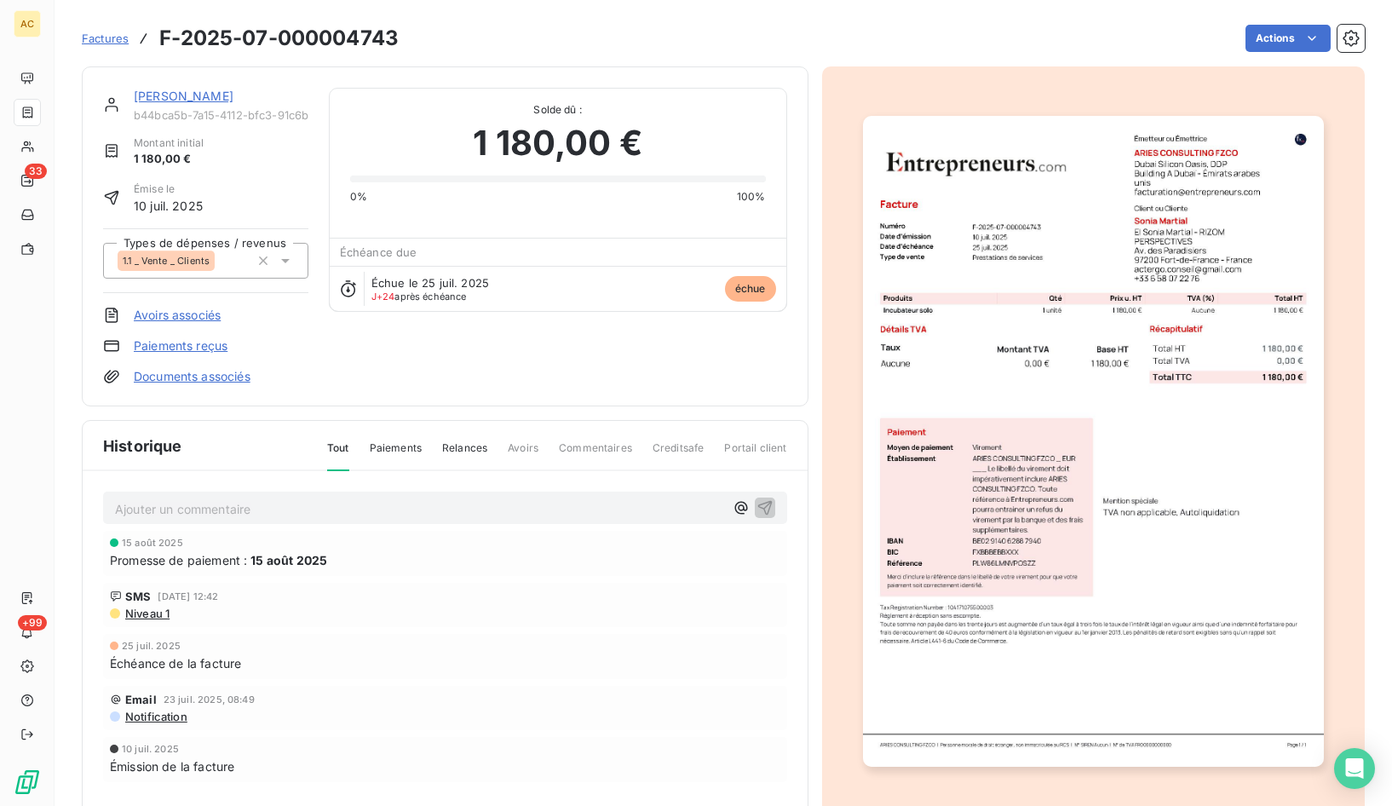
click at [194, 98] on link "Sonia Martial" at bounding box center [184, 96] width 100 height 14
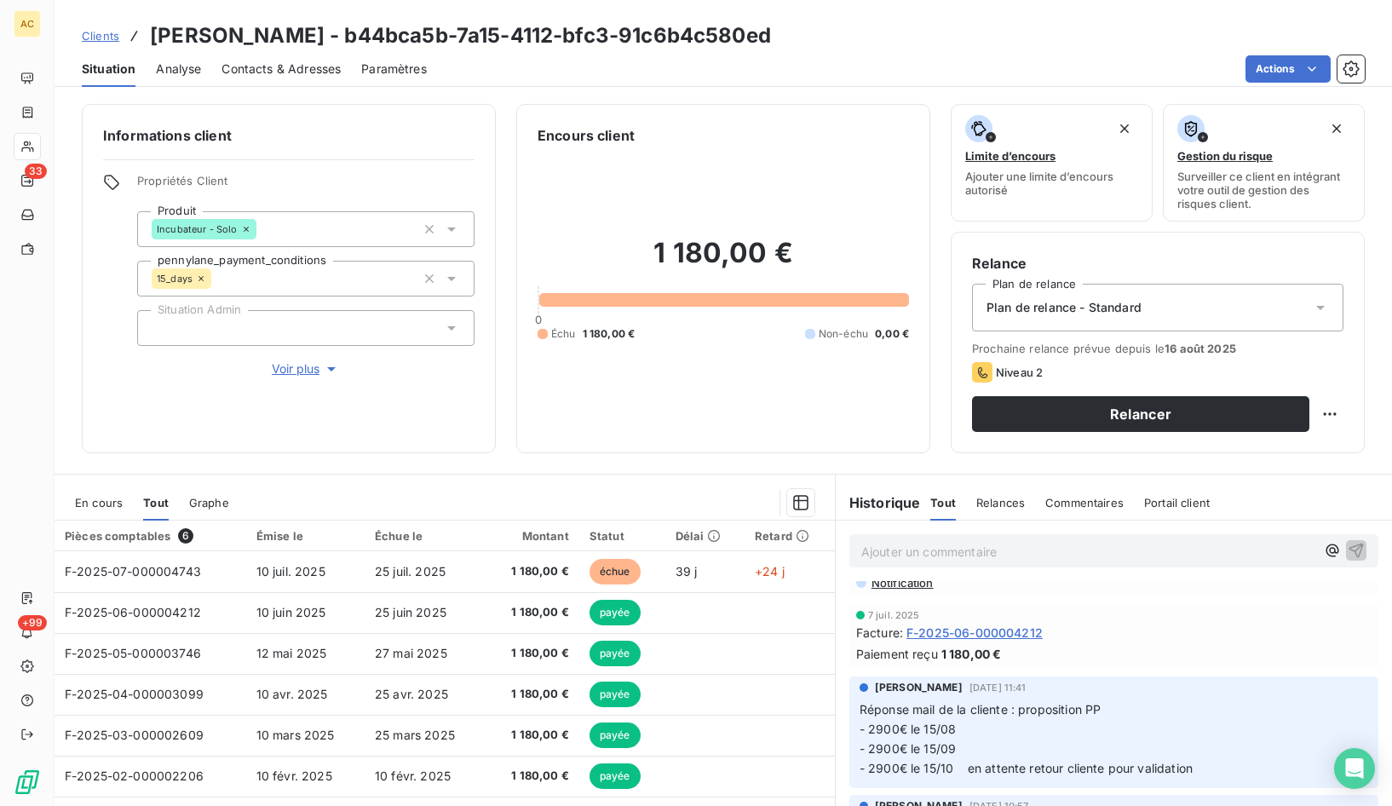
scroll to position [29, 0]
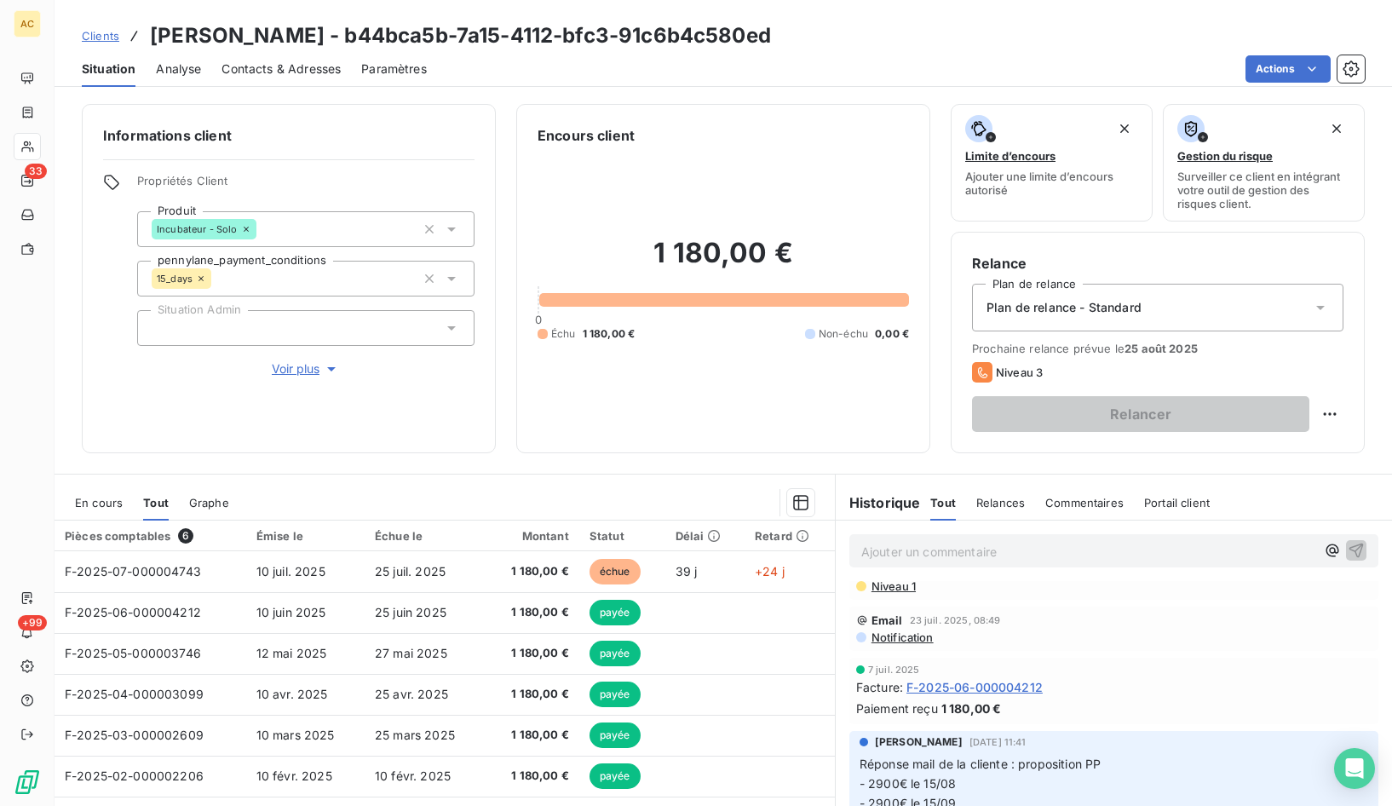
click at [99, 37] on span "Clients" at bounding box center [100, 36] width 37 height 14
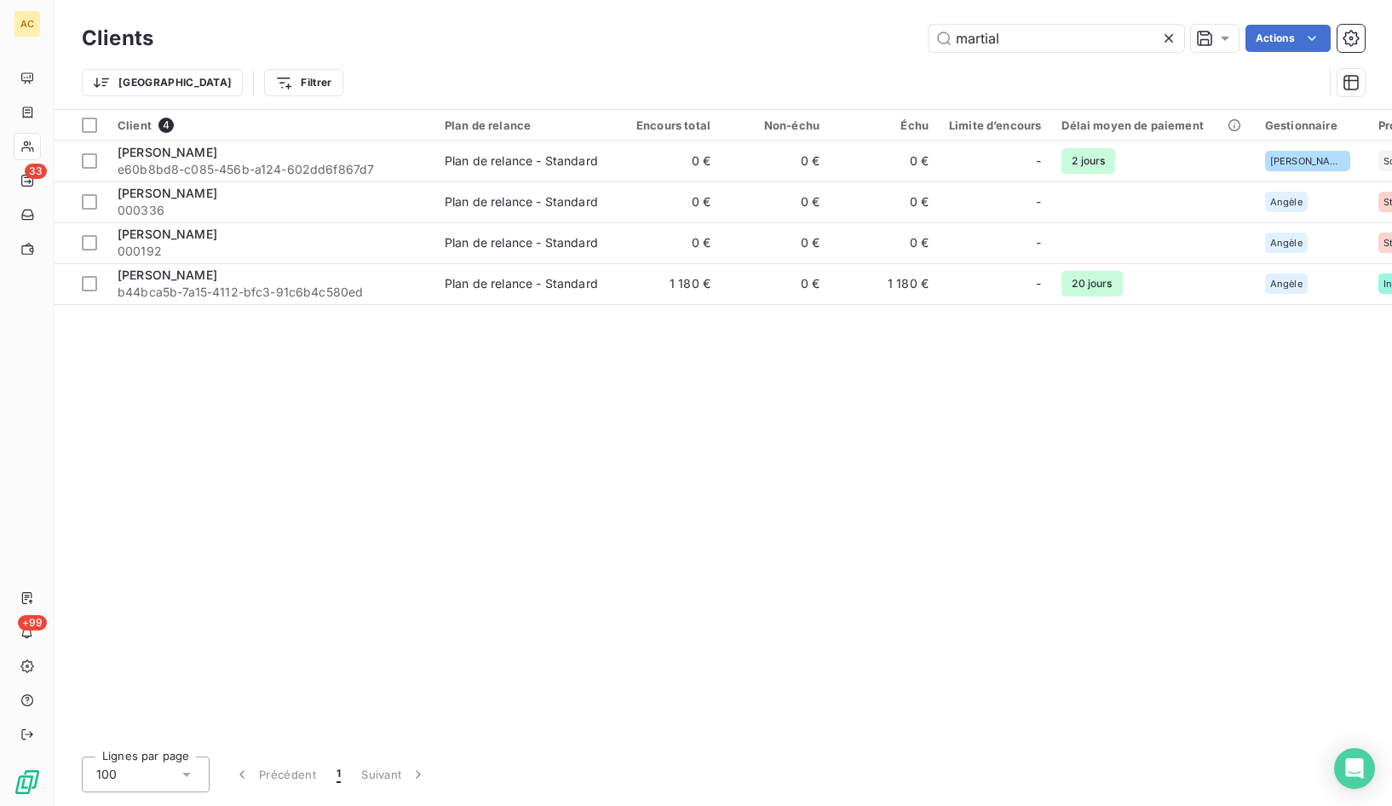
drag, startPoint x: 976, startPoint y: 38, endPoint x: 917, endPoint y: 38, distance: 58.8
click at [917, 38] on div "martial Actions" at bounding box center [769, 38] width 1191 height 27
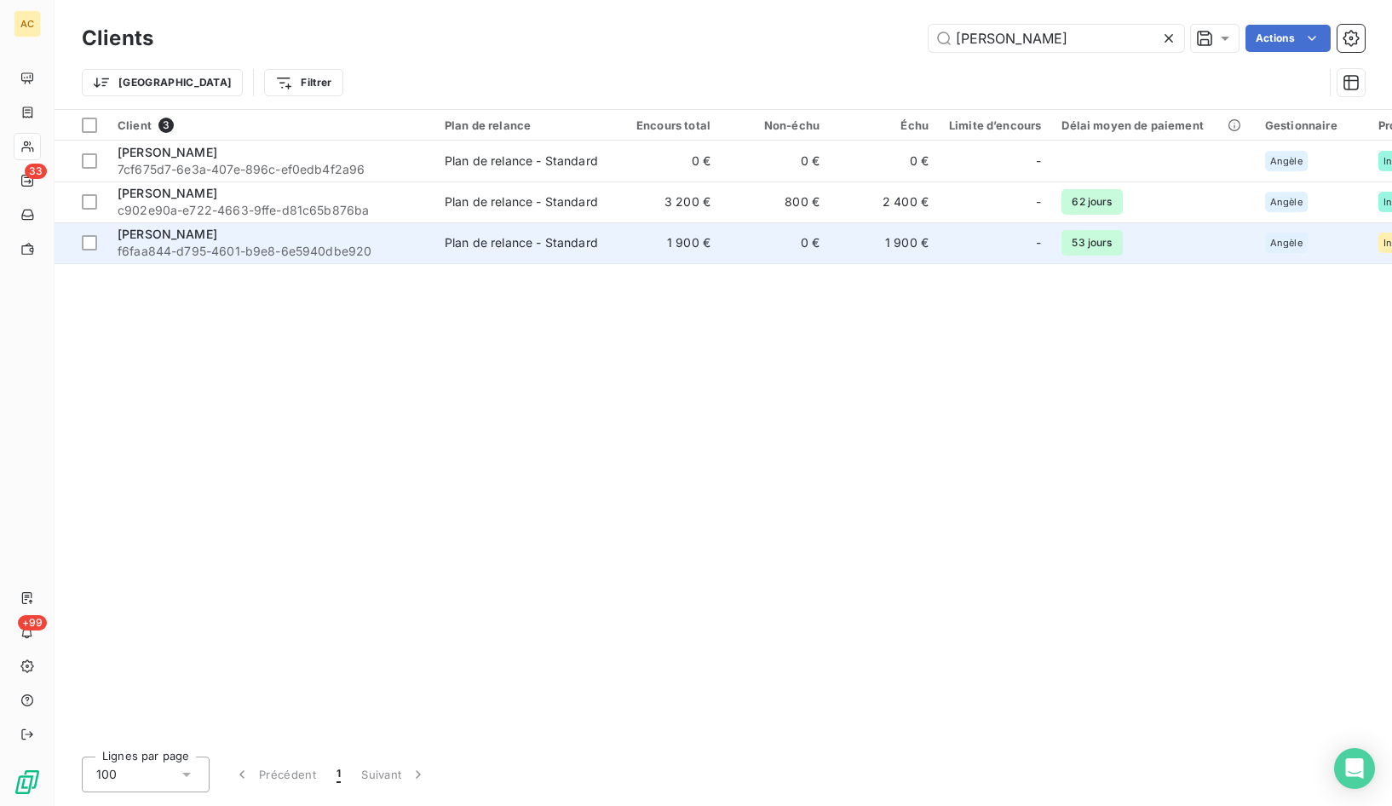
type input "richard"
click at [264, 239] on div "Chahinaz RICHARD" at bounding box center [271, 234] width 307 height 17
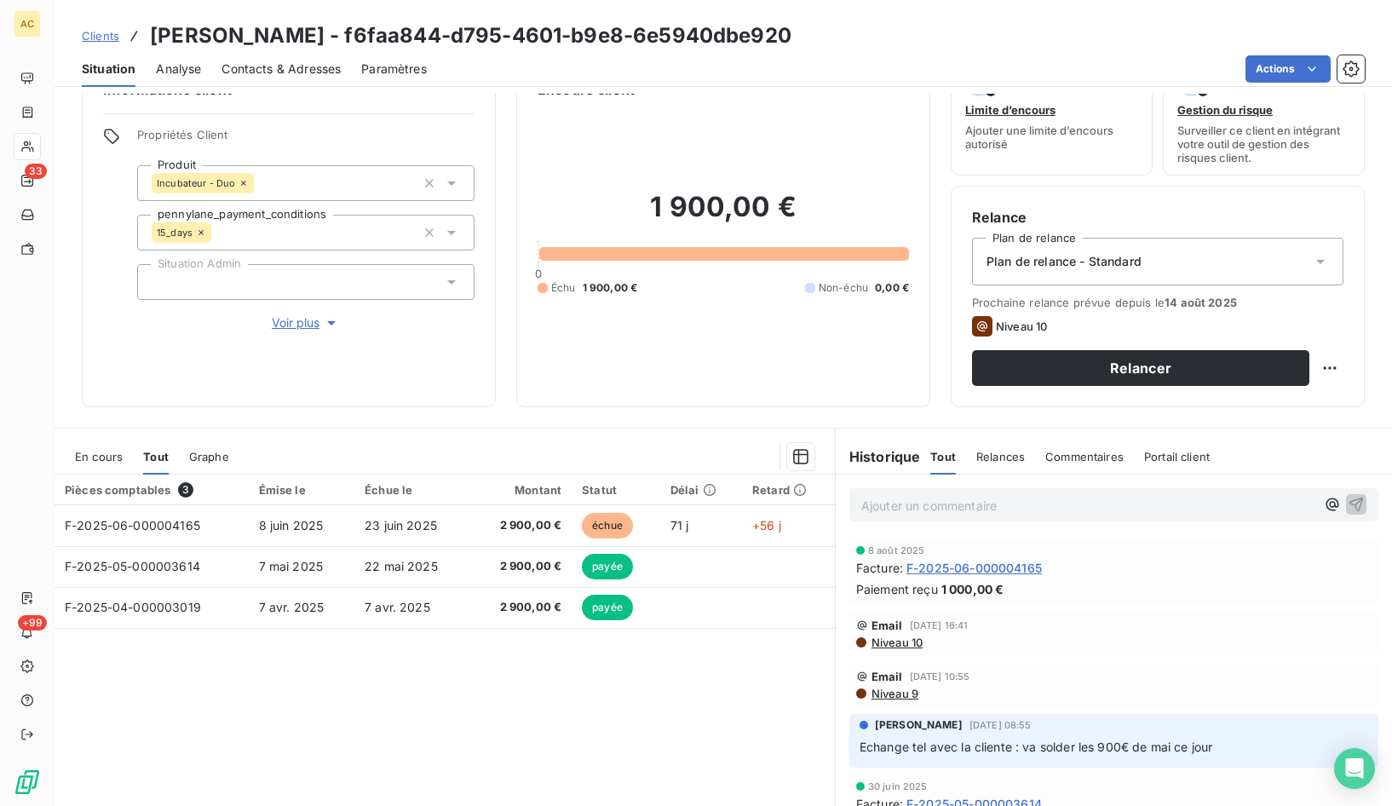
scroll to position [94, 0]
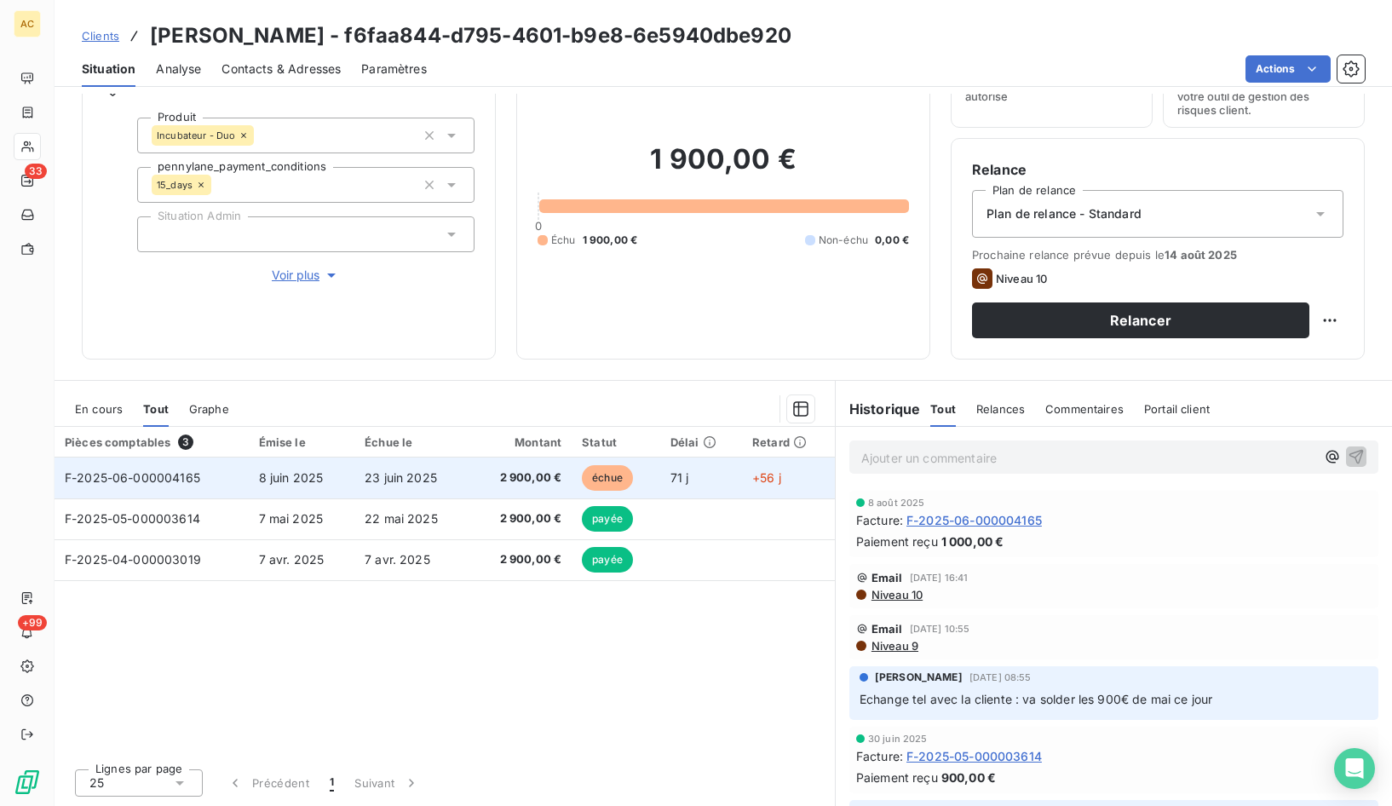
click at [488, 484] on span "2 900,00 €" at bounding box center [521, 477] width 81 height 17
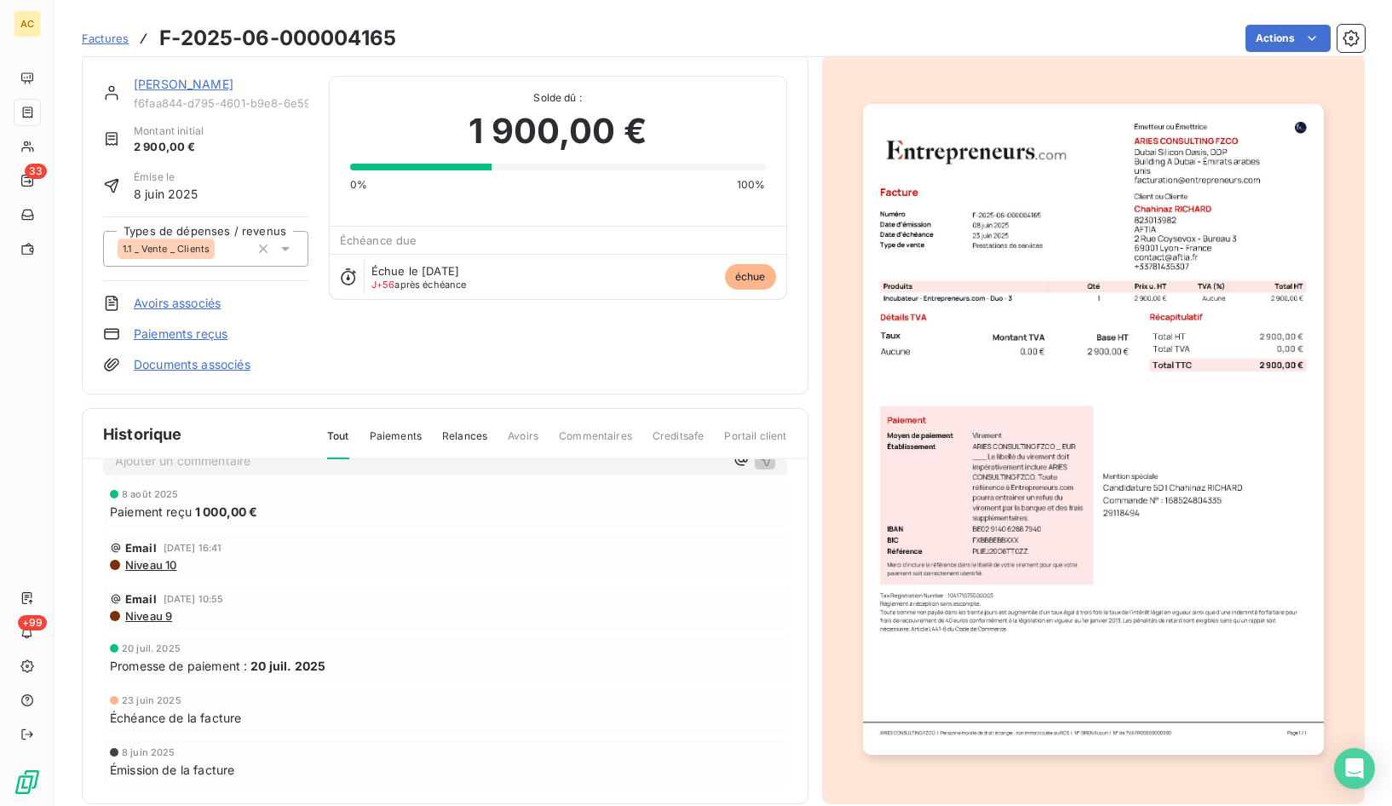
scroll to position [38, 0]
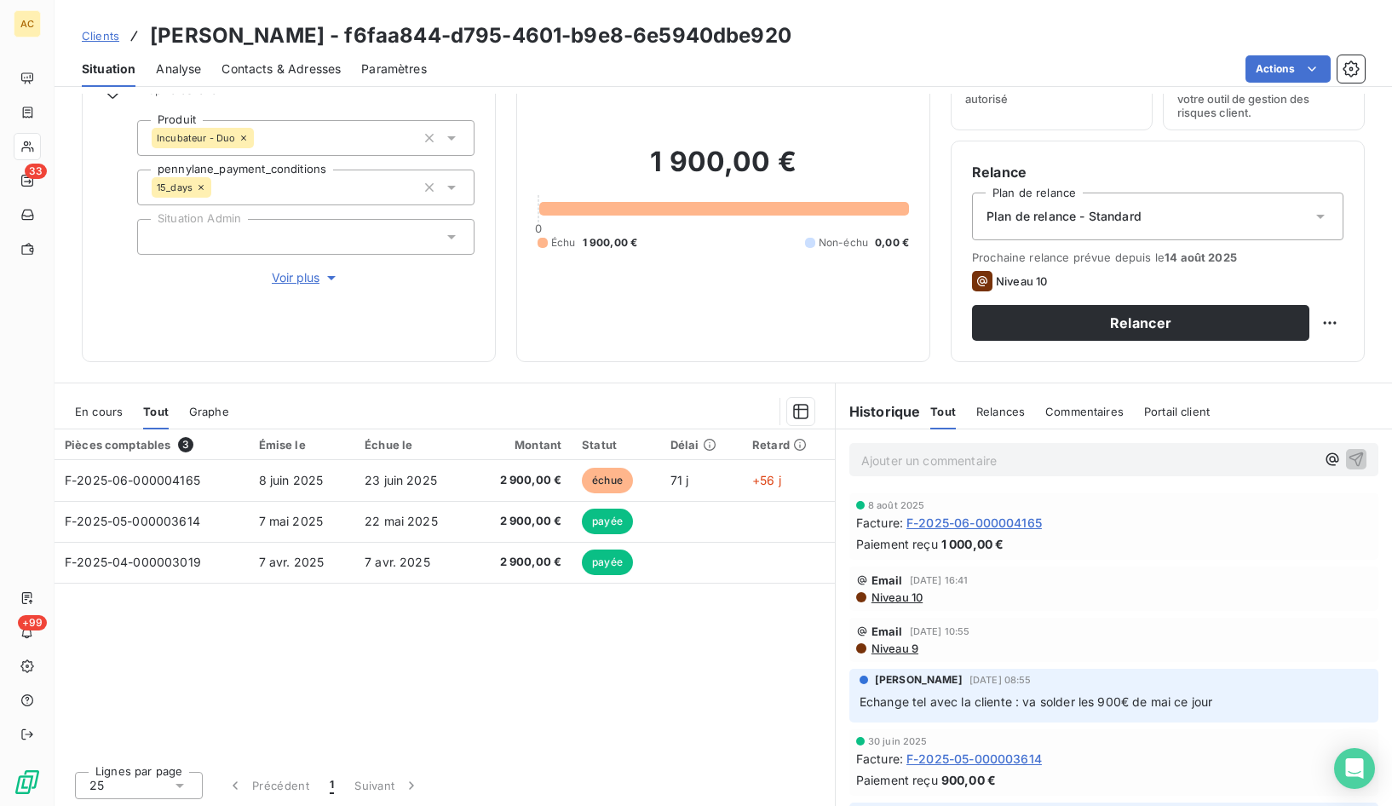
scroll to position [94, 0]
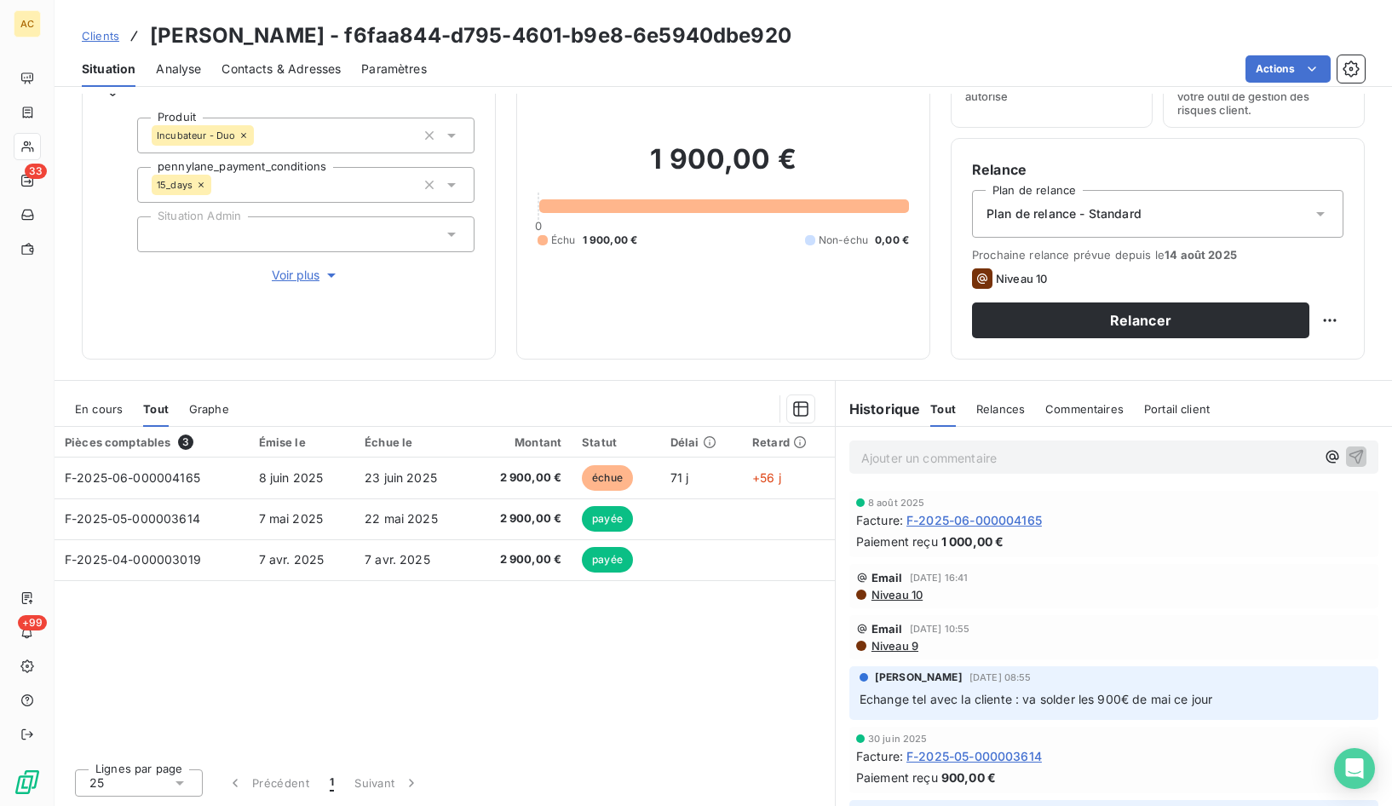
click at [103, 36] on span "Clients" at bounding box center [100, 36] width 37 height 14
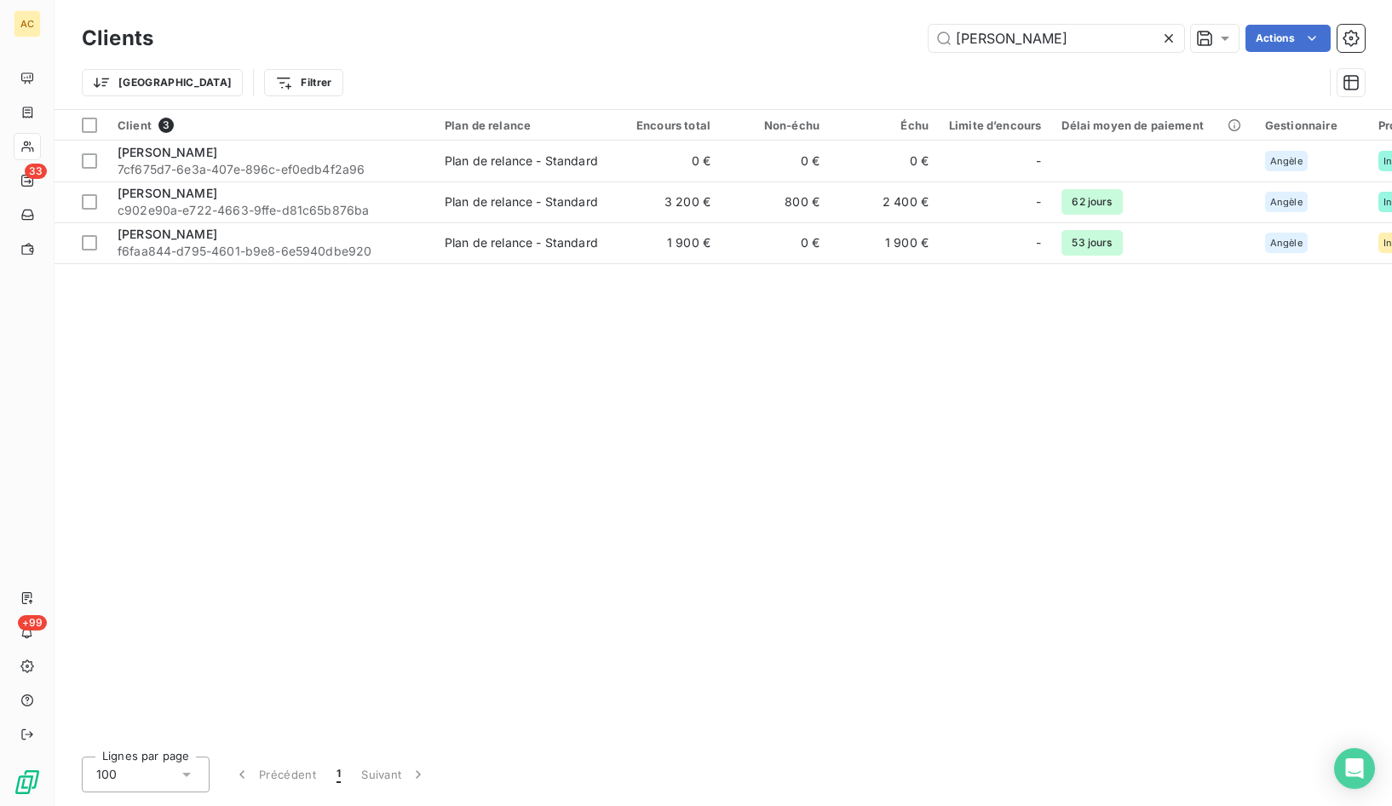
drag, startPoint x: 1036, startPoint y: 32, endPoint x: 921, endPoint y: 32, distance: 115.0
click at [921, 32] on div "richard Actions" at bounding box center [769, 38] width 1191 height 27
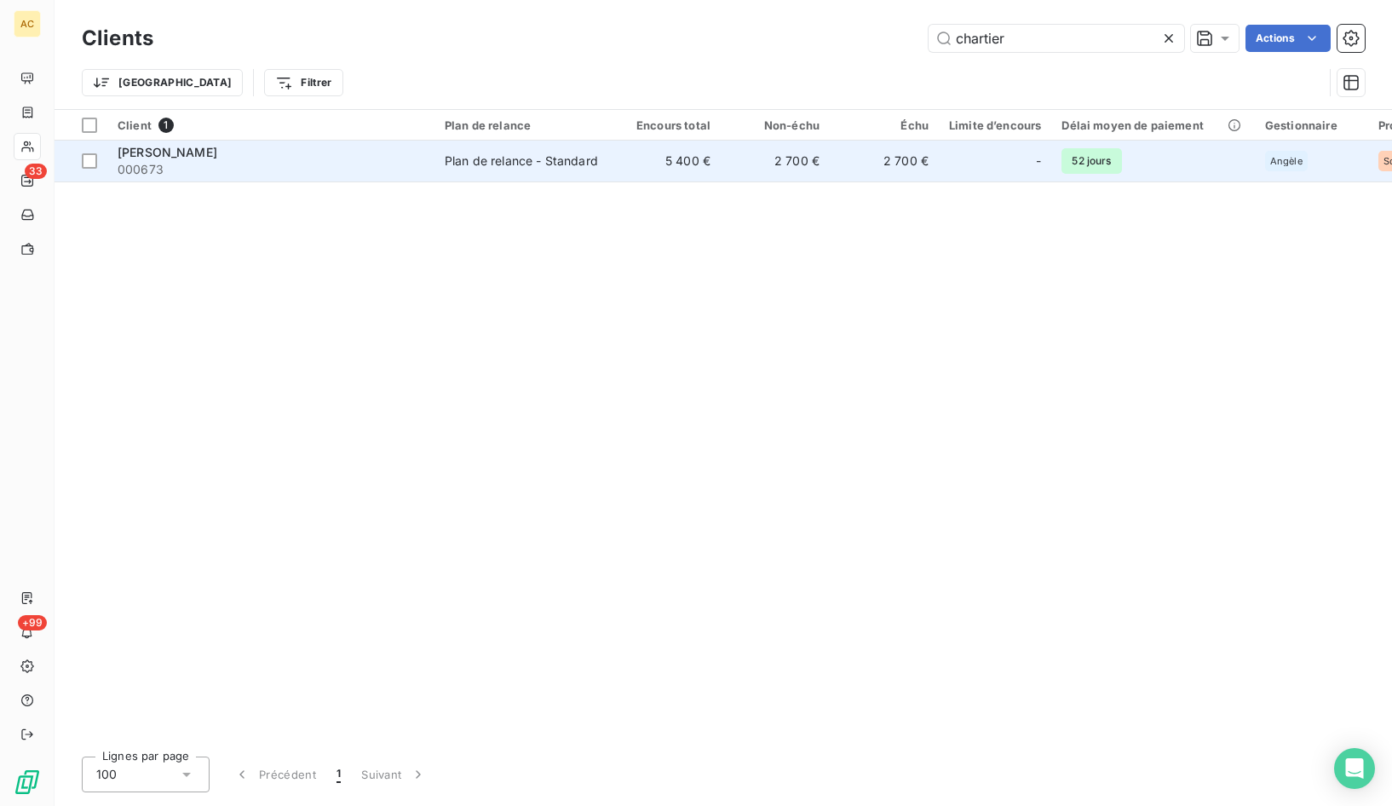
type input "chartier"
click at [276, 161] on span "000673" at bounding box center [271, 169] width 307 height 17
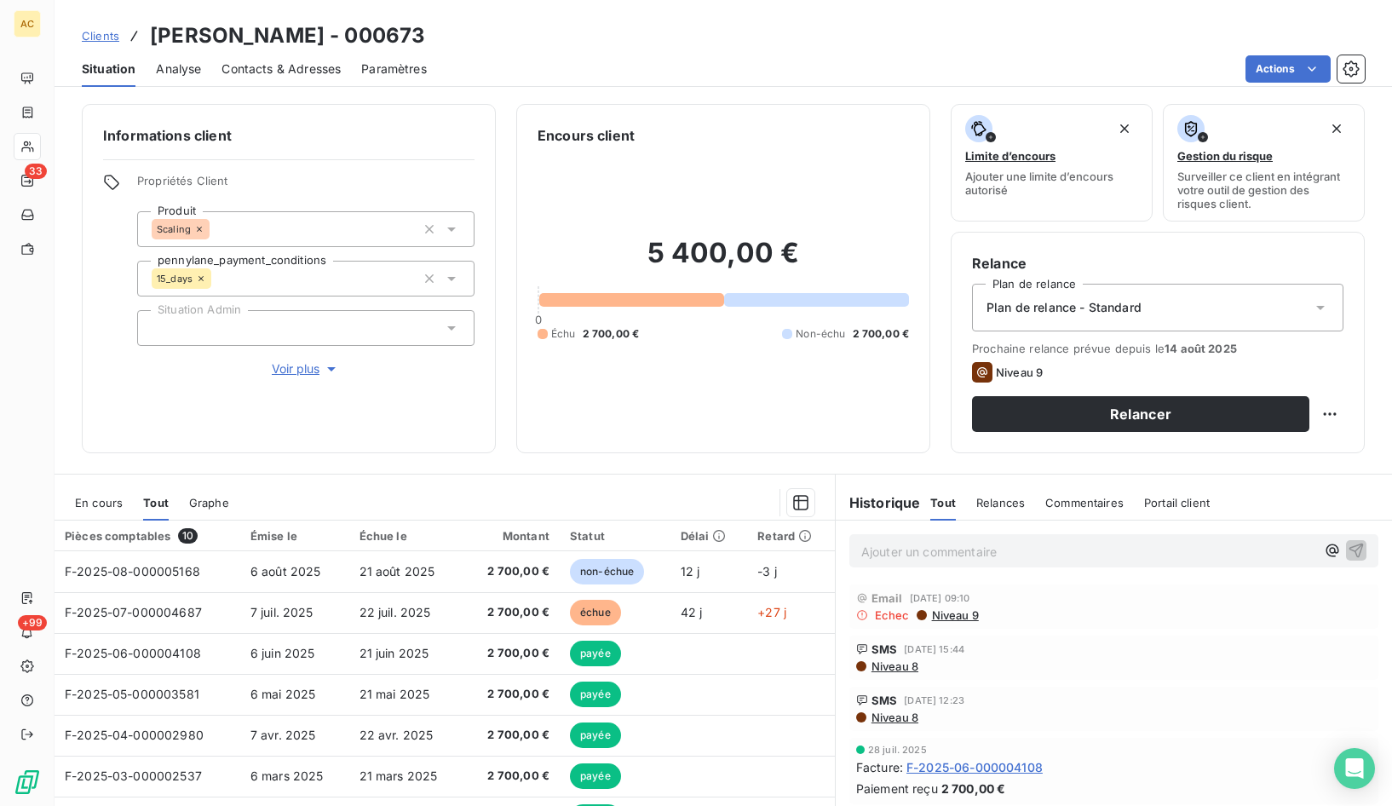
click at [325, 75] on span "Contacts & Adresses" at bounding box center [281, 68] width 119 height 17
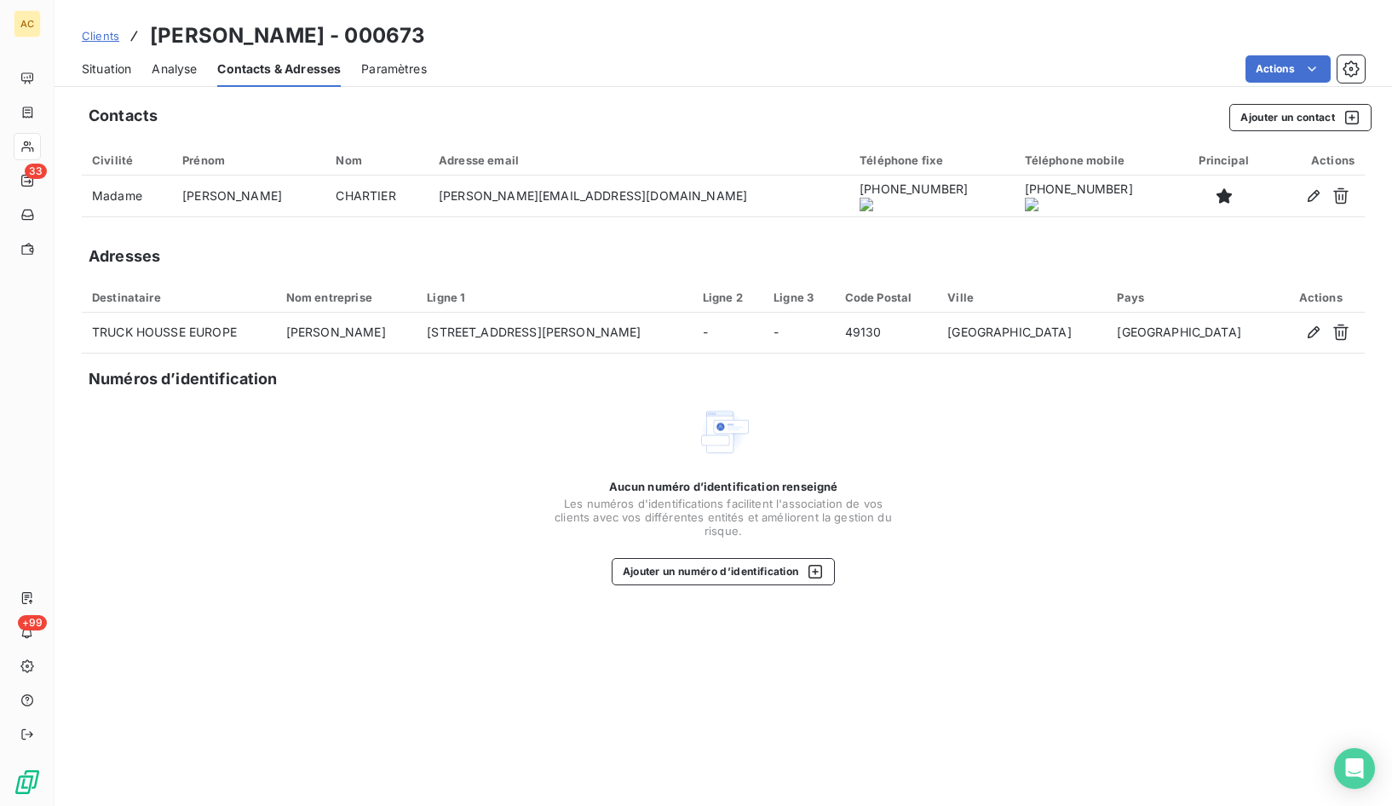
click at [100, 74] on span "Situation" at bounding box center [106, 68] width 49 height 17
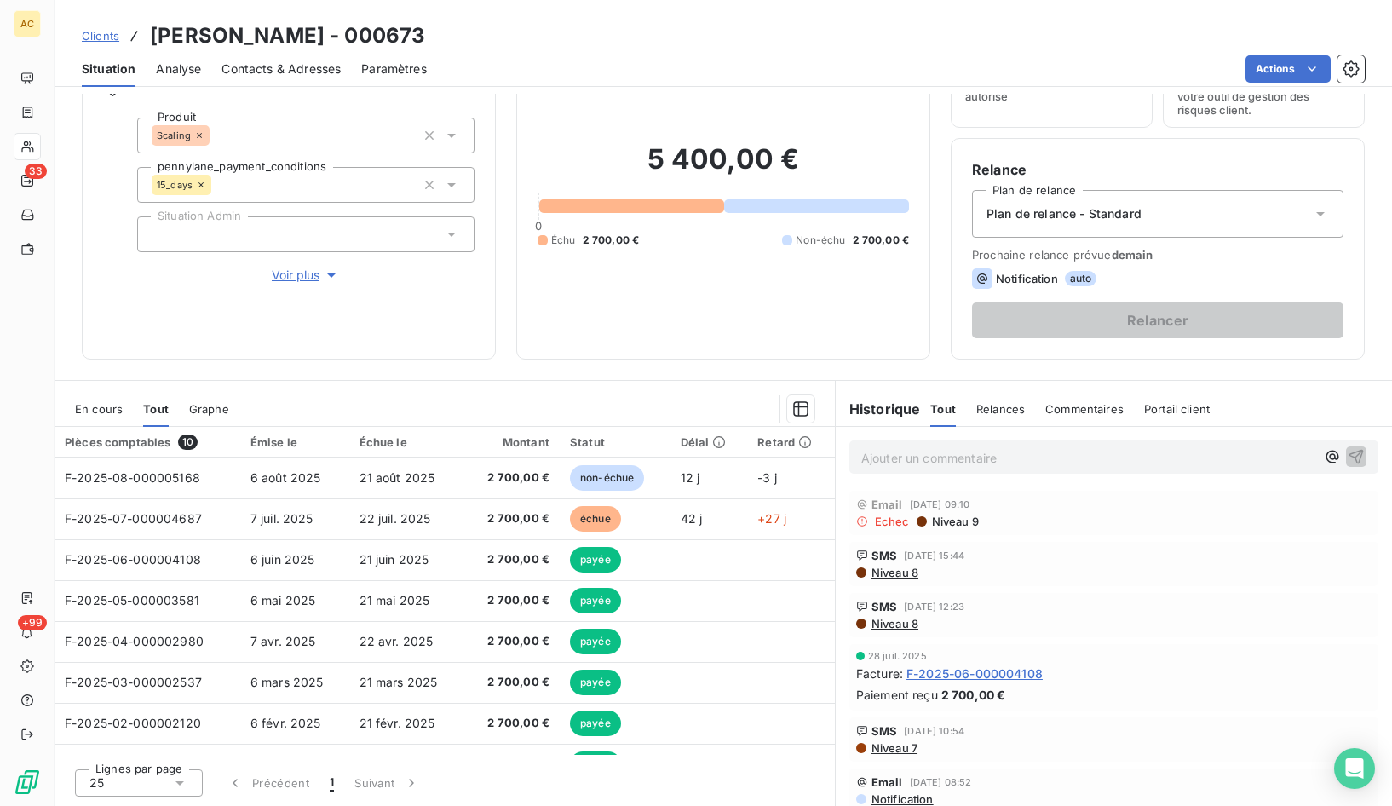
click at [102, 39] on span "Clients" at bounding box center [100, 36] width 37 height 14
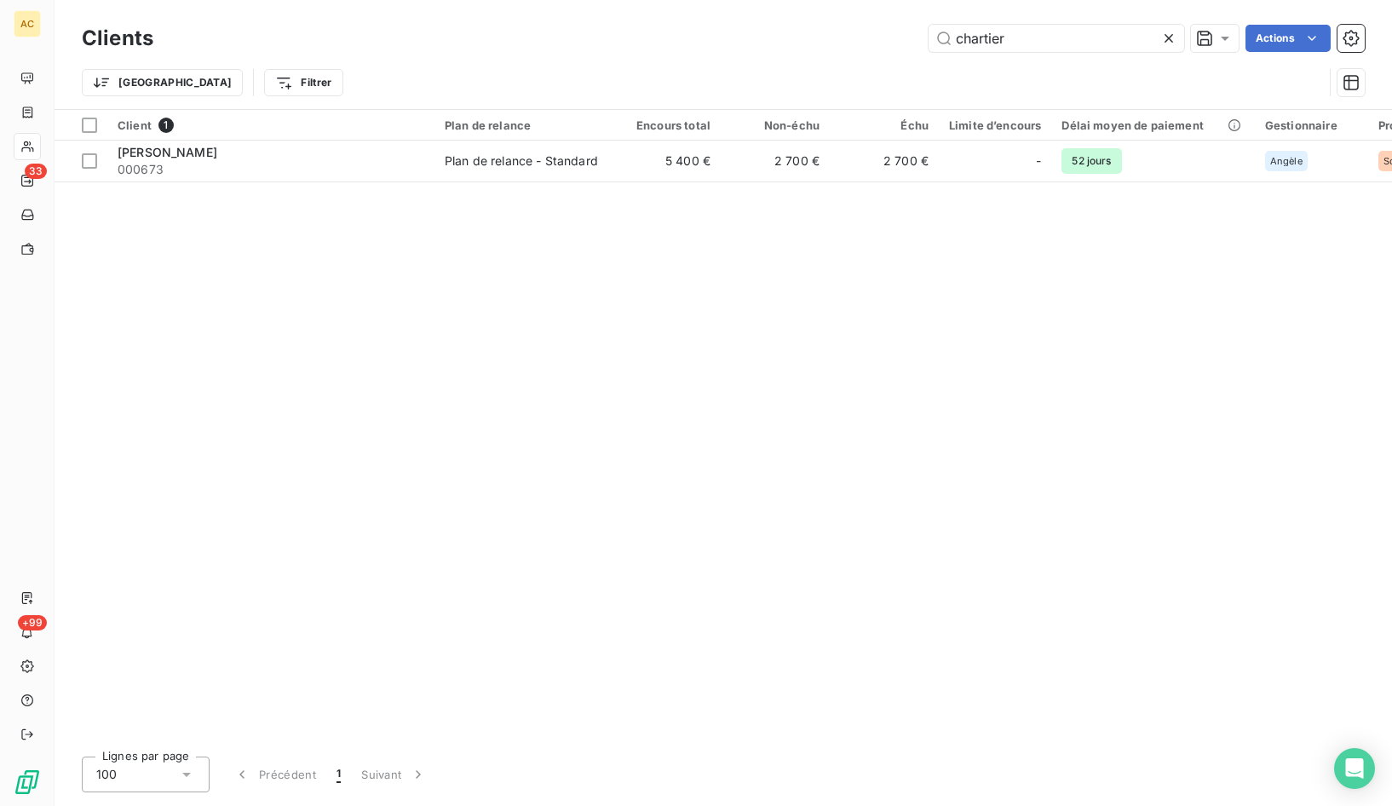
drag, startPoint x: 1067, startPoint y: 40, endPoint x: 793, endPoint y: 36, distance: 273.5
click at [793, 36] on div "chartier Actions" at bounding box center [769, 38] width 1191 height 27
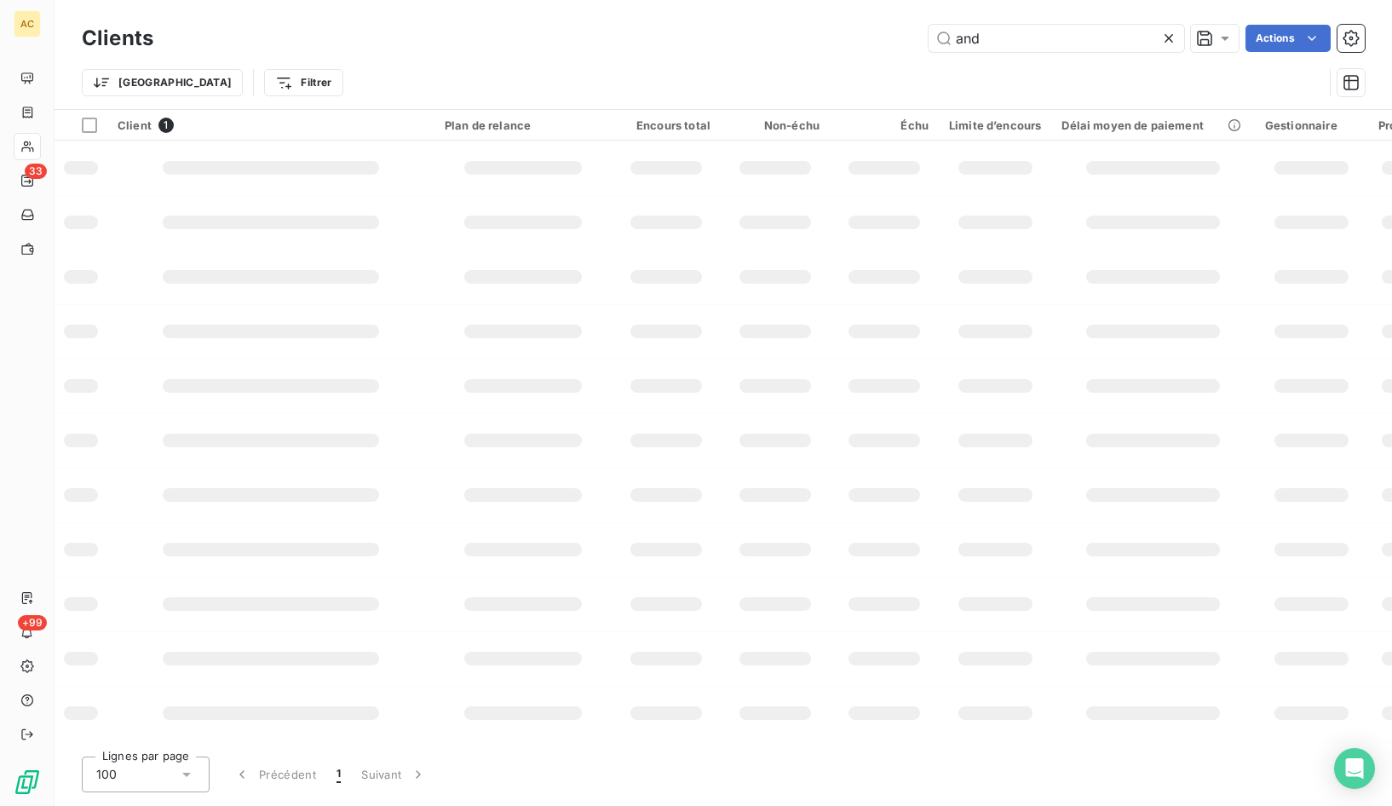
type input "andy"
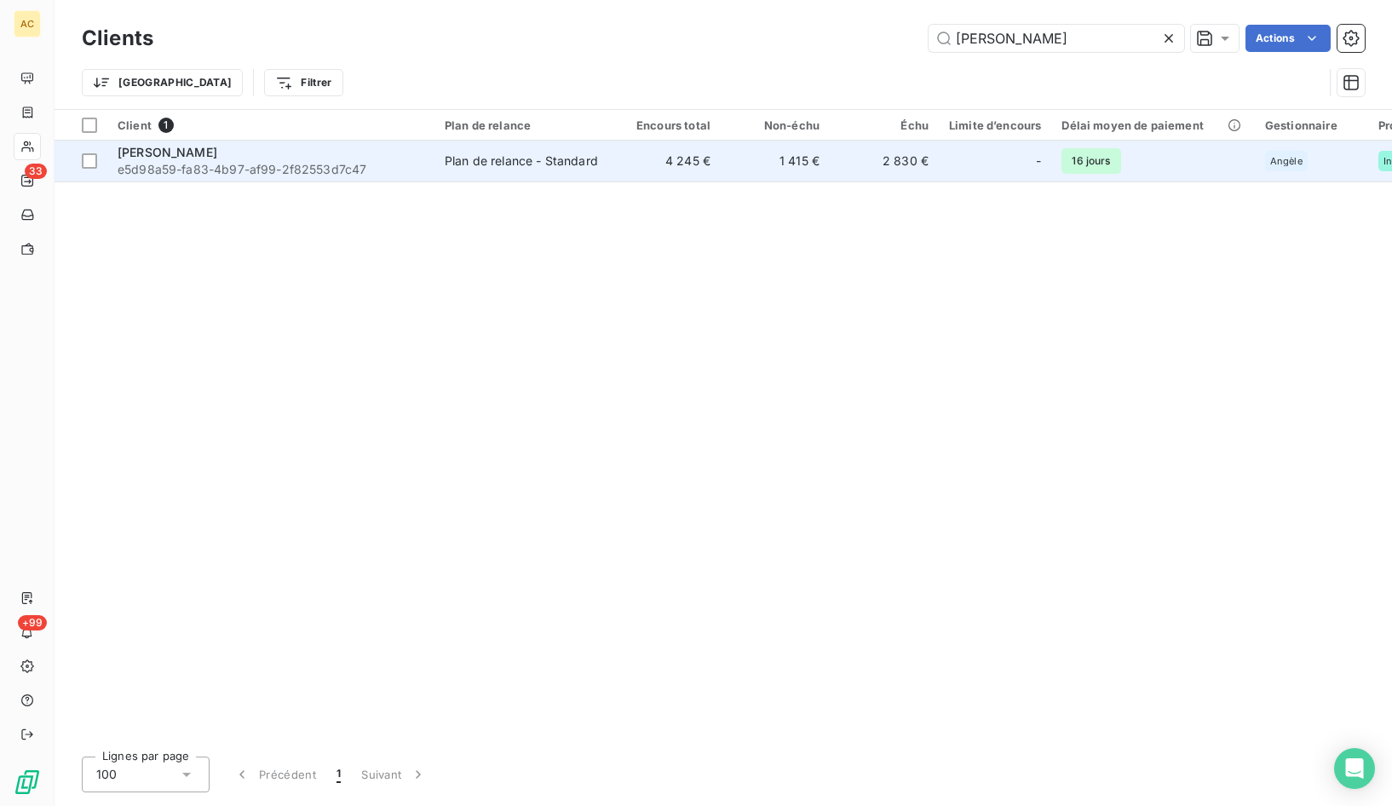
click at [189, 153] on div "Eric ANDY" at bounding box center [271, 152] width 307 height 17
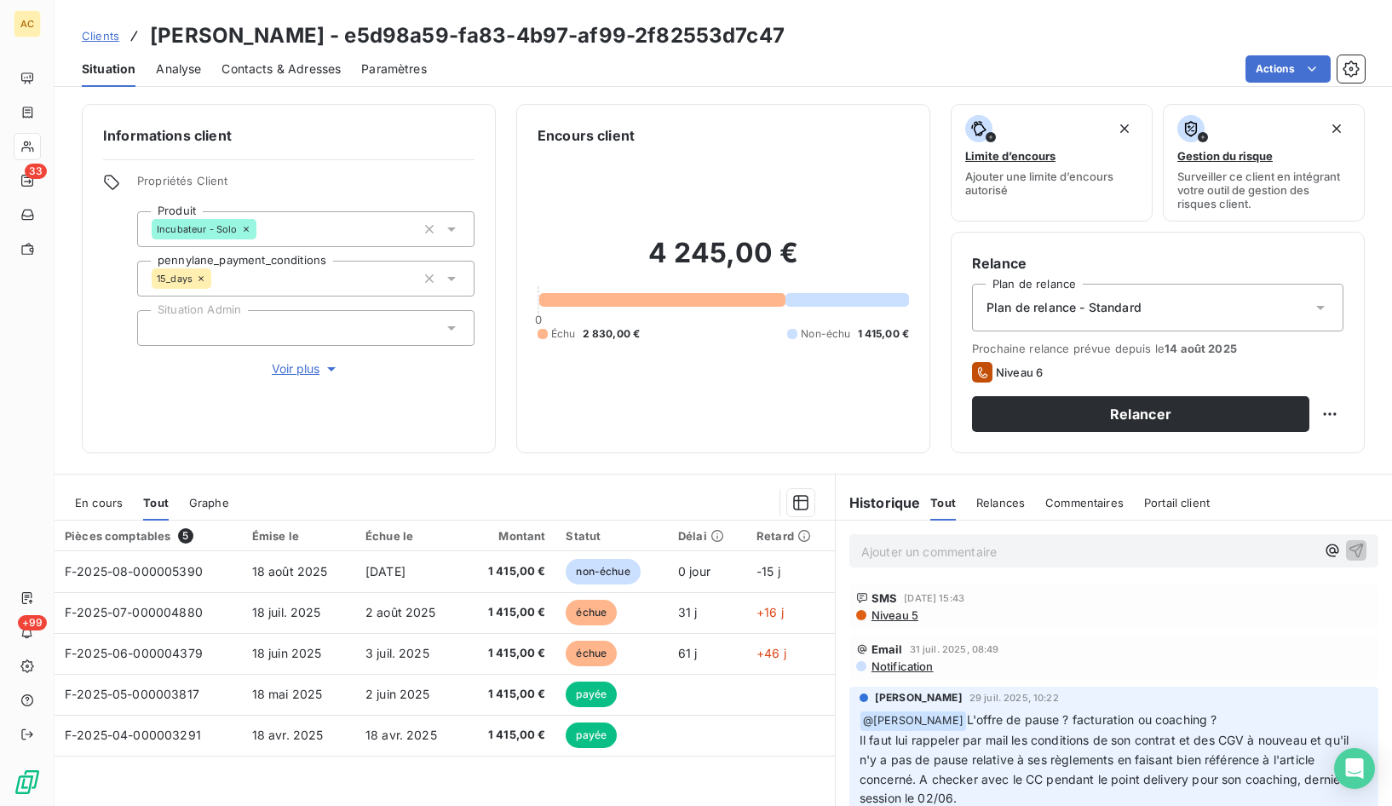
click at [324, 68] on span "Contacts & Adresses" at bounding box center [281, 68] width 119 height 17
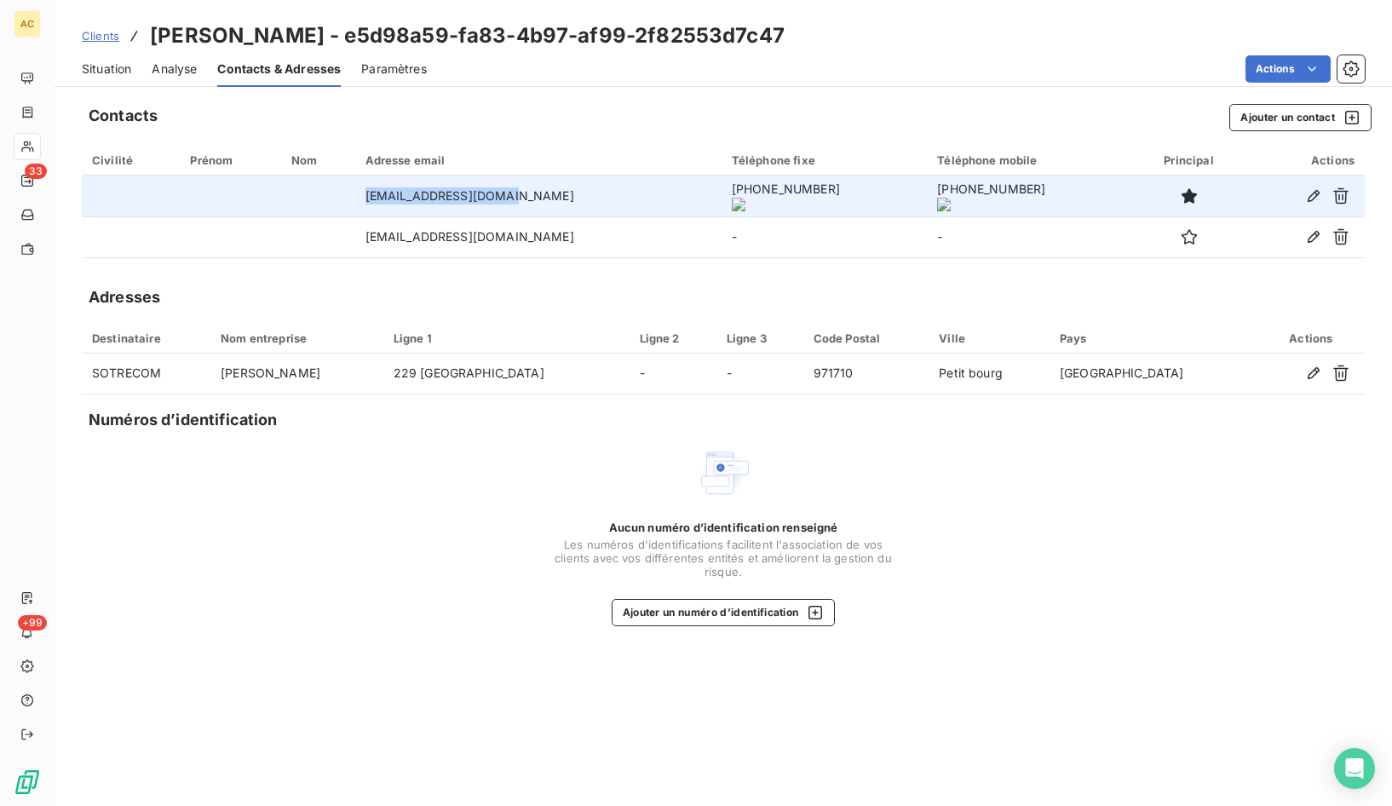
drag, startPoint x: 511, startPoint y: 201, endPoint x: 365, endPoint y: 197, distance: 146.6
click at [365, 197] on td "andy.eric20@gmail.com" at bounding box center [538, 196] width 366 height 41
copy td "andy.eric20@gmail.com"
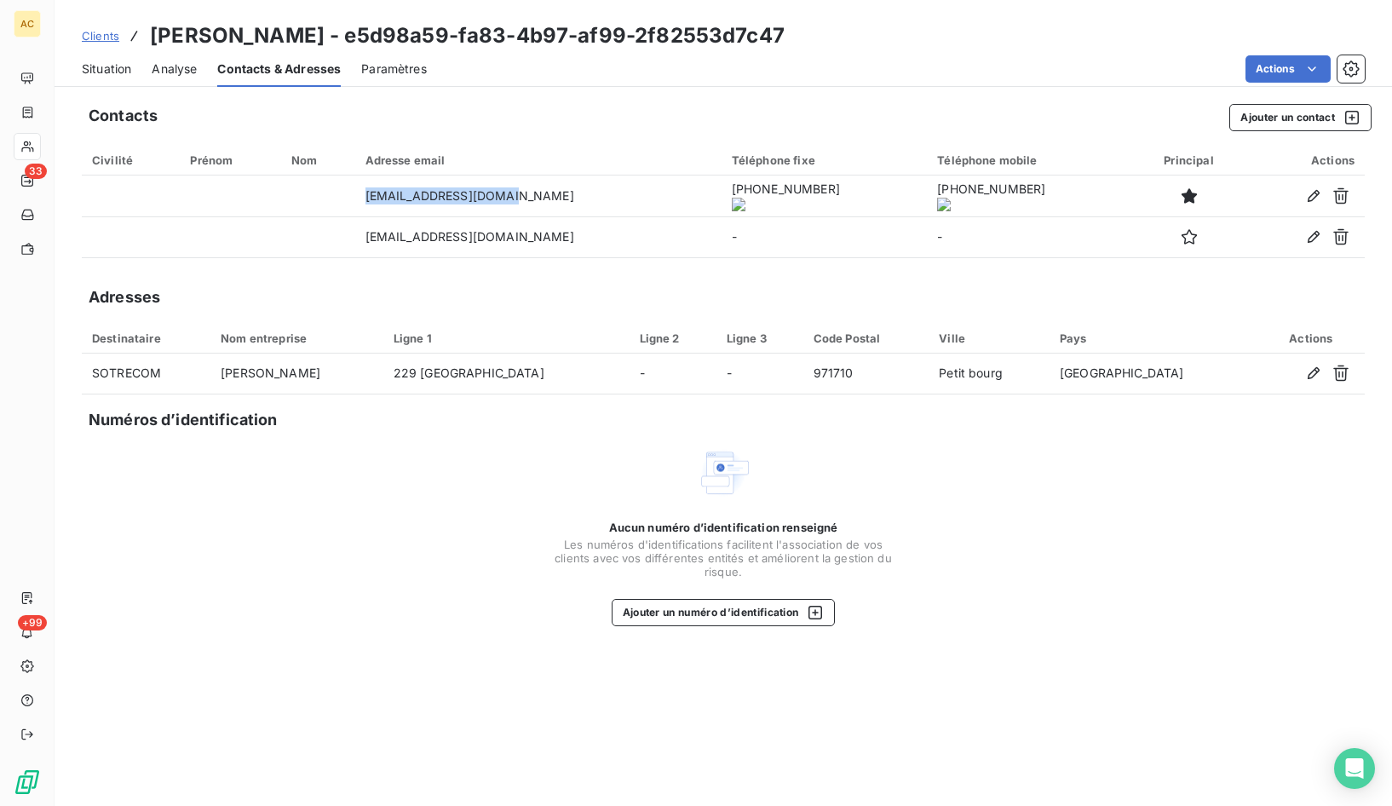
click at [99, 73] on span "Situation" at bounding box center [106, 68] width 49 height 17
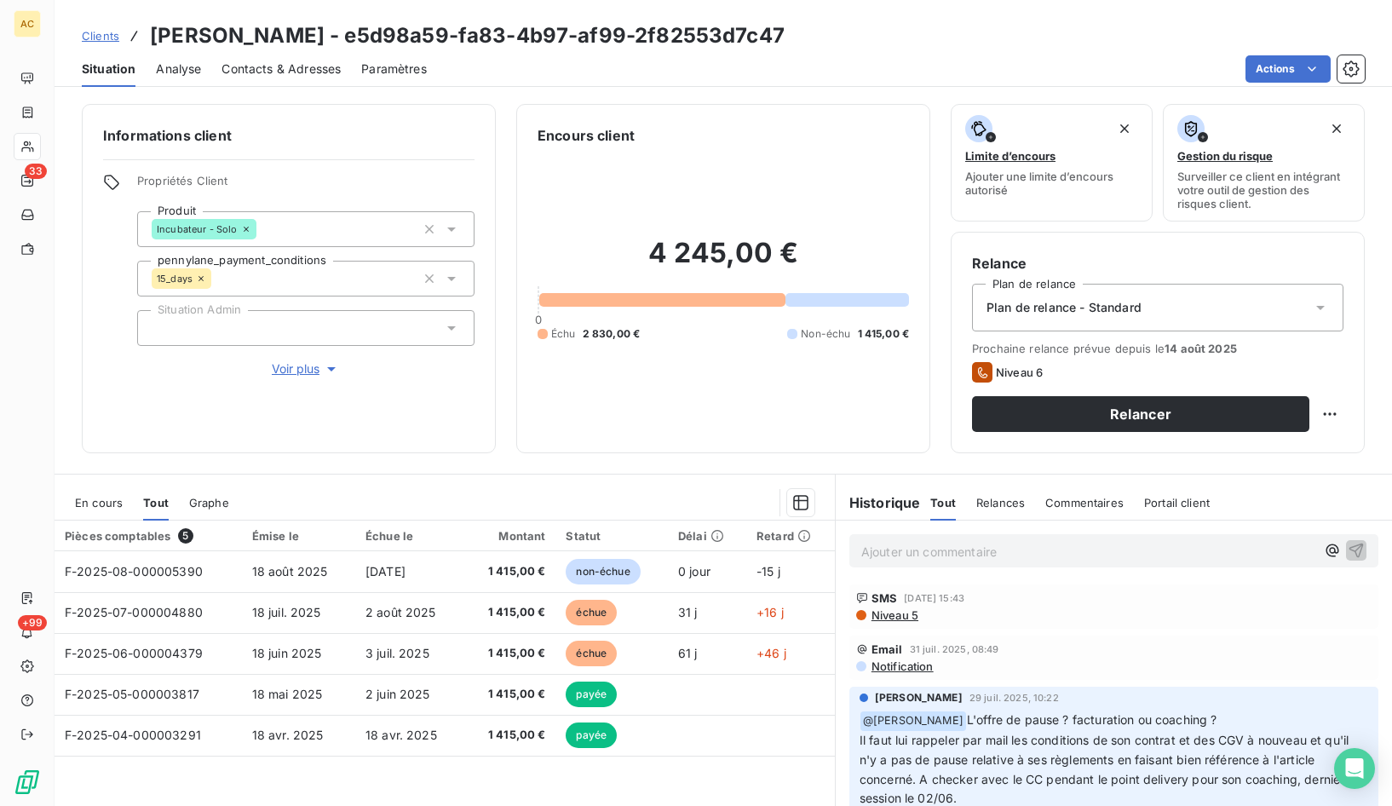
click at [281, 68] on span "Contacts & Adresses" at bounding box center [281, 68] width 119 height 17
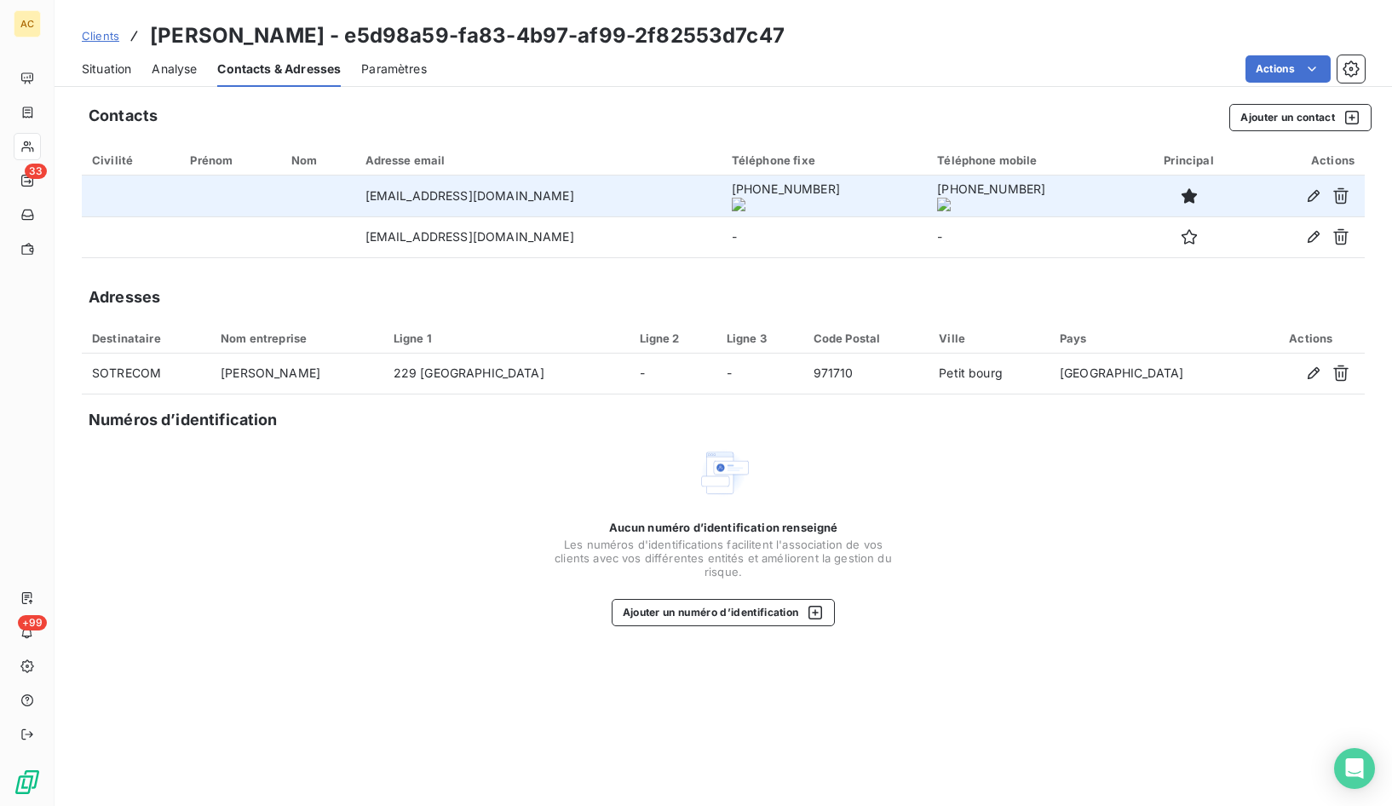
drag, startPoint x: 636, startPoint y: 197, endPoint x: 734, endPoint y: 199, distance: 98.0
click at [748, 197] on td "+590 690 70 61 60" at bounding box center [824, 196] width 205 height 41
copy onoff-telecom-ce-phone-number-wrapper "+590 690 70 61 60"
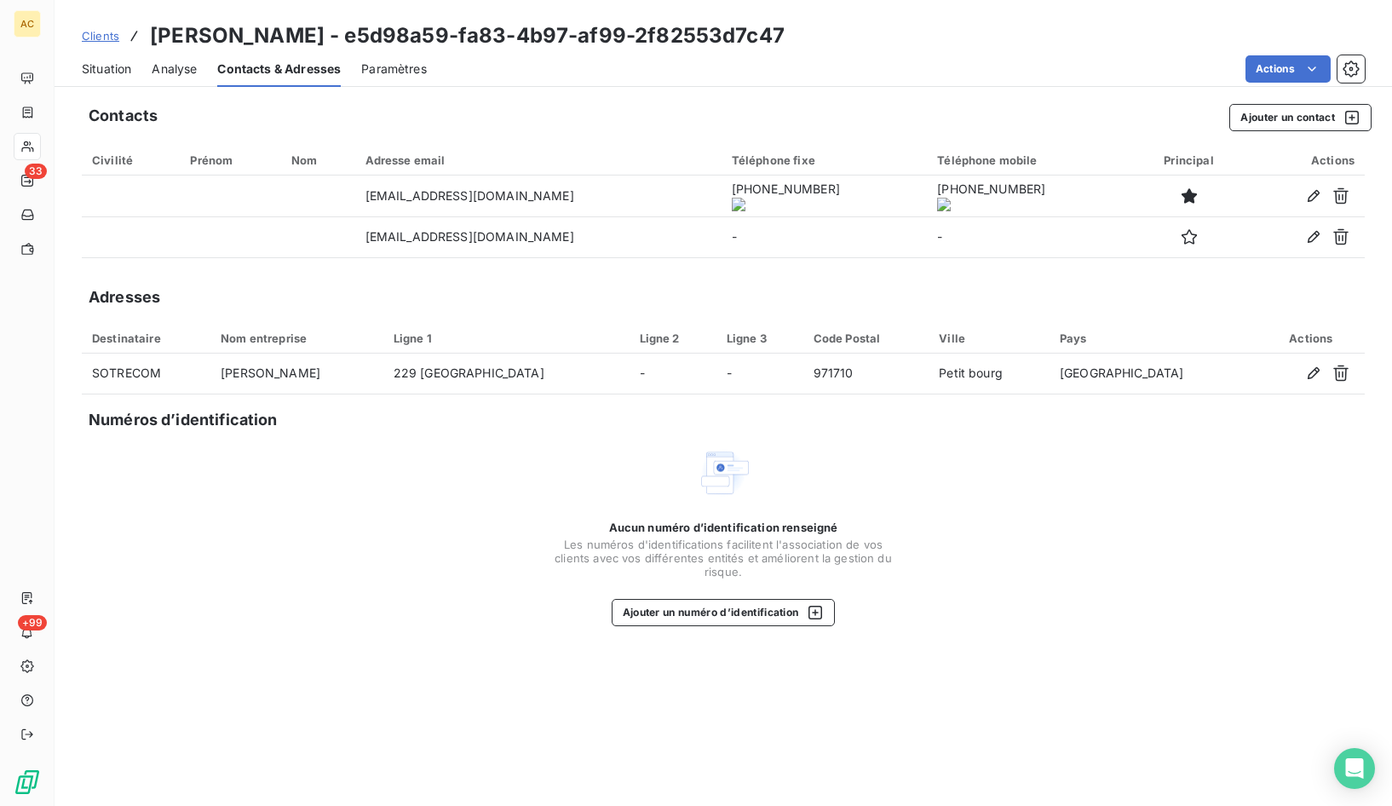
click at [123, 67] on span "Situation" at bounding box center [106, 68] width 49 height 17
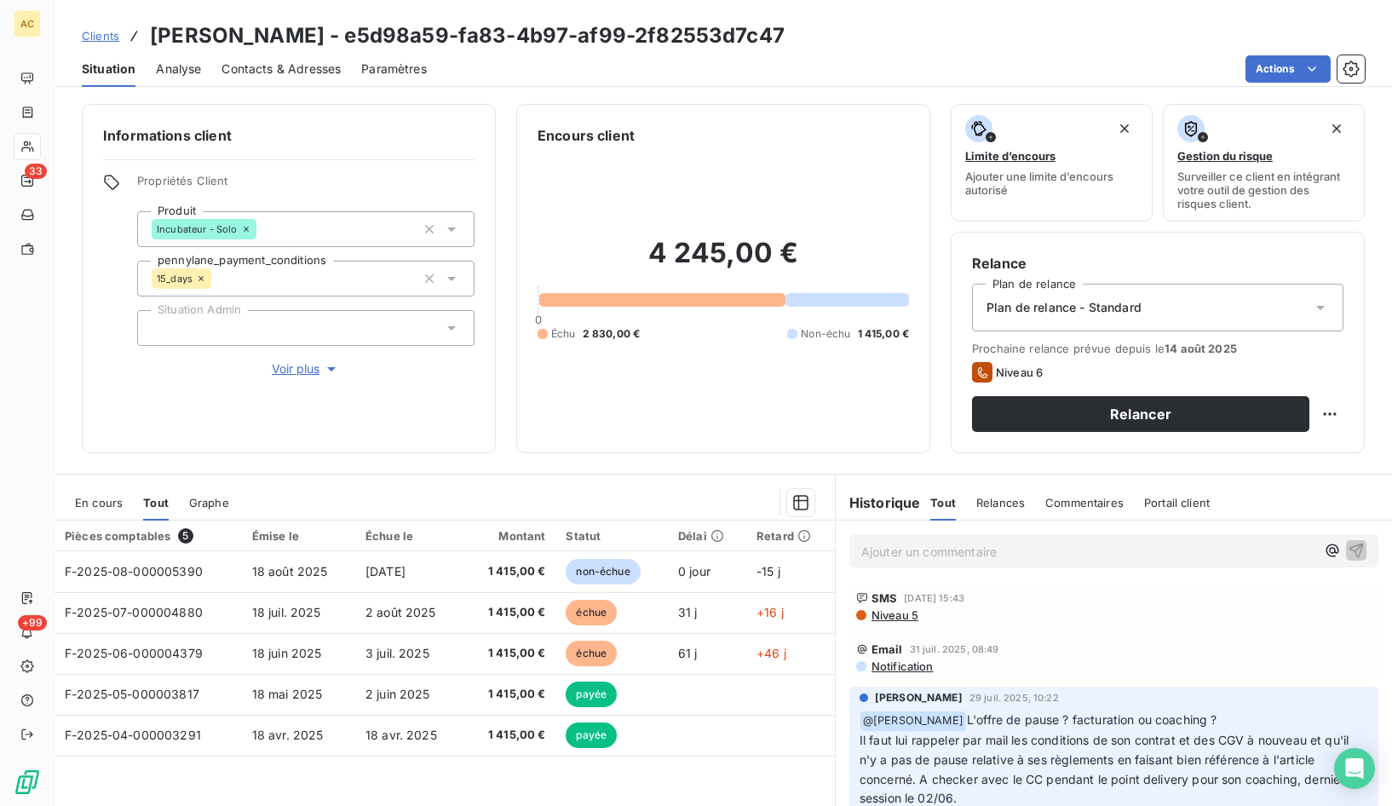
click at [273, 74] on span "Contacts & Adresses" at bounding box center [281, 68] width 119 height 17
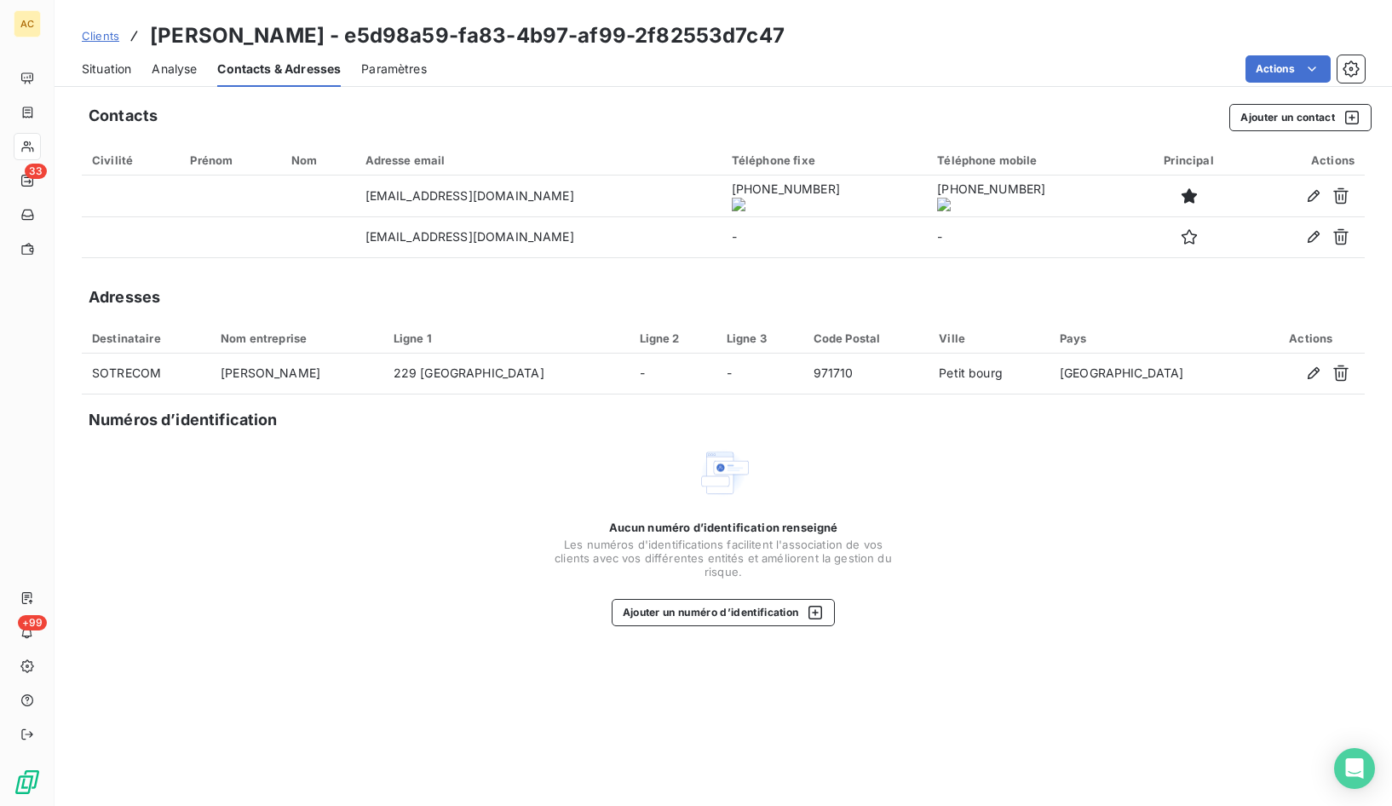
click at [114, 68] on span "Situation" at bounding box center [106, 68] width 49 height 17
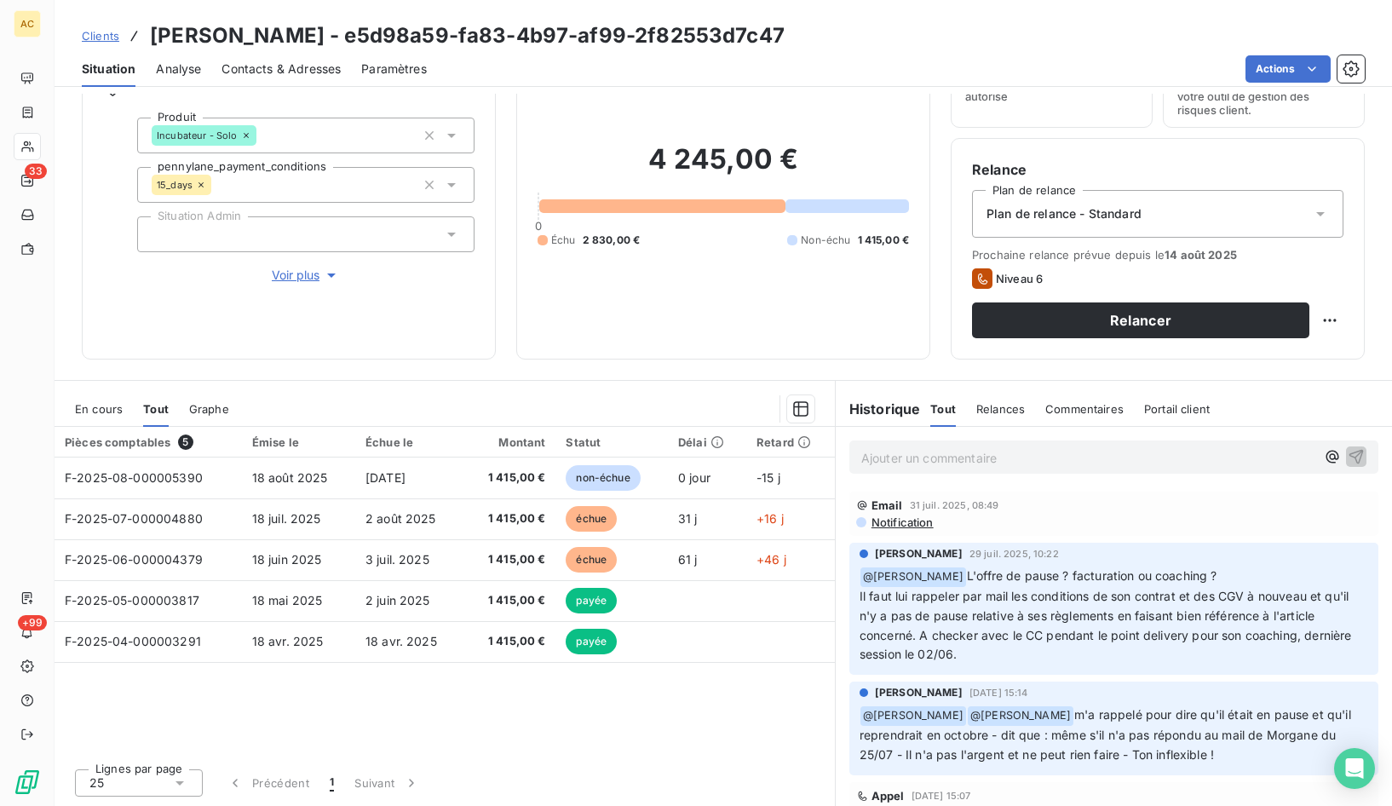
scroll to position [89, 0]
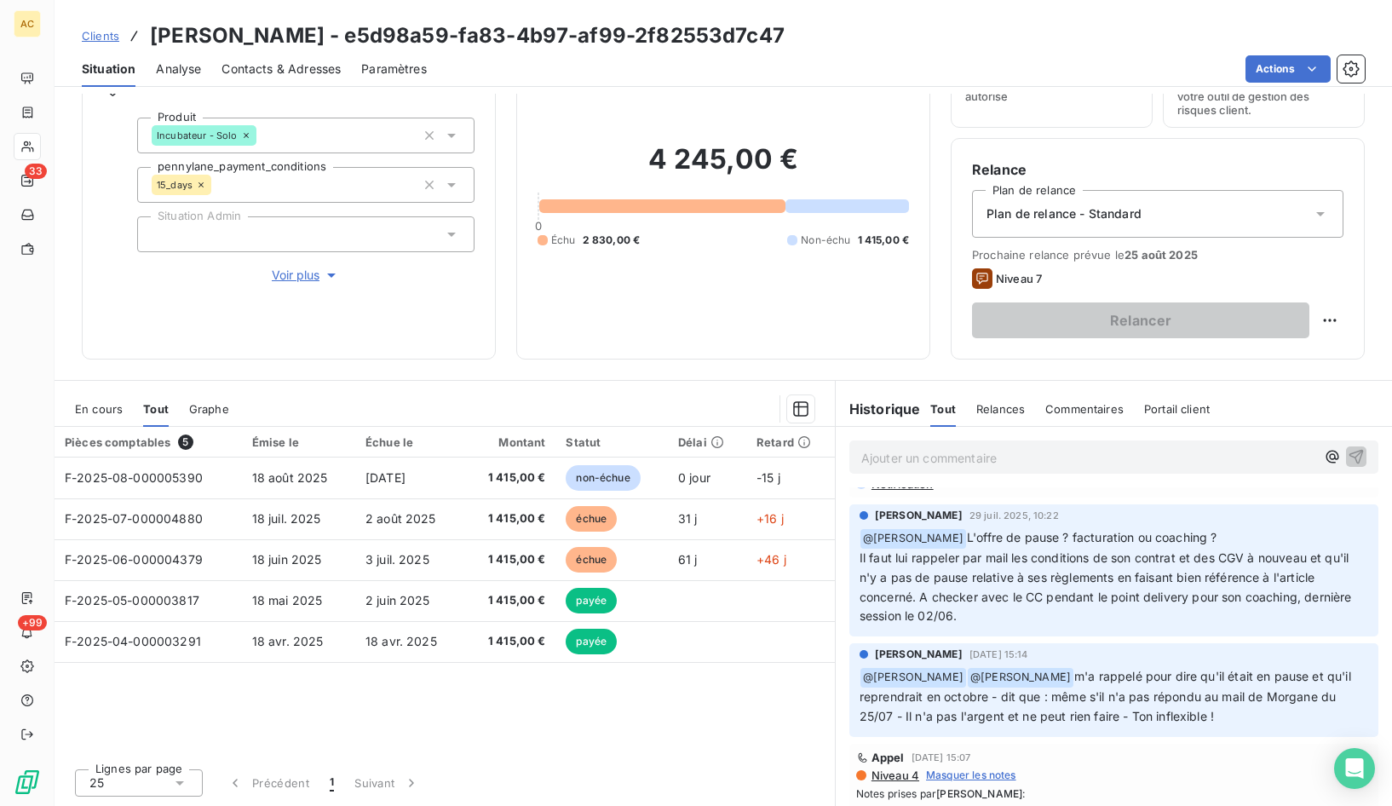
click at [98, 33] on span "Clients" at bounding box center [100, 36] width 37 height 14
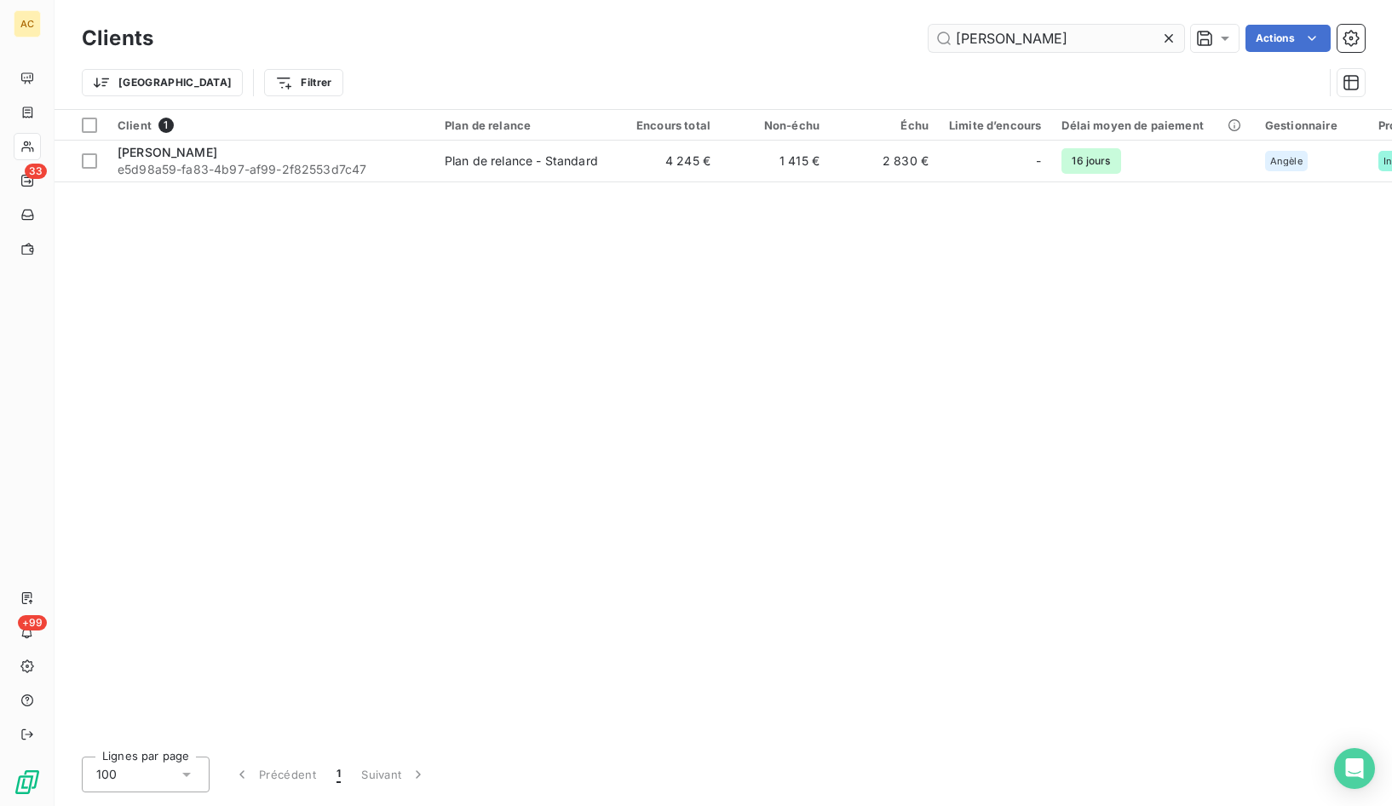
drag, startPoint x: 988, startPoint y: 32, endPoint x: 946, endPoint y: 32, distance: 42.6
click at [946, 32] on input "andy" at bounding box center [1057, 38] width 256 height 27
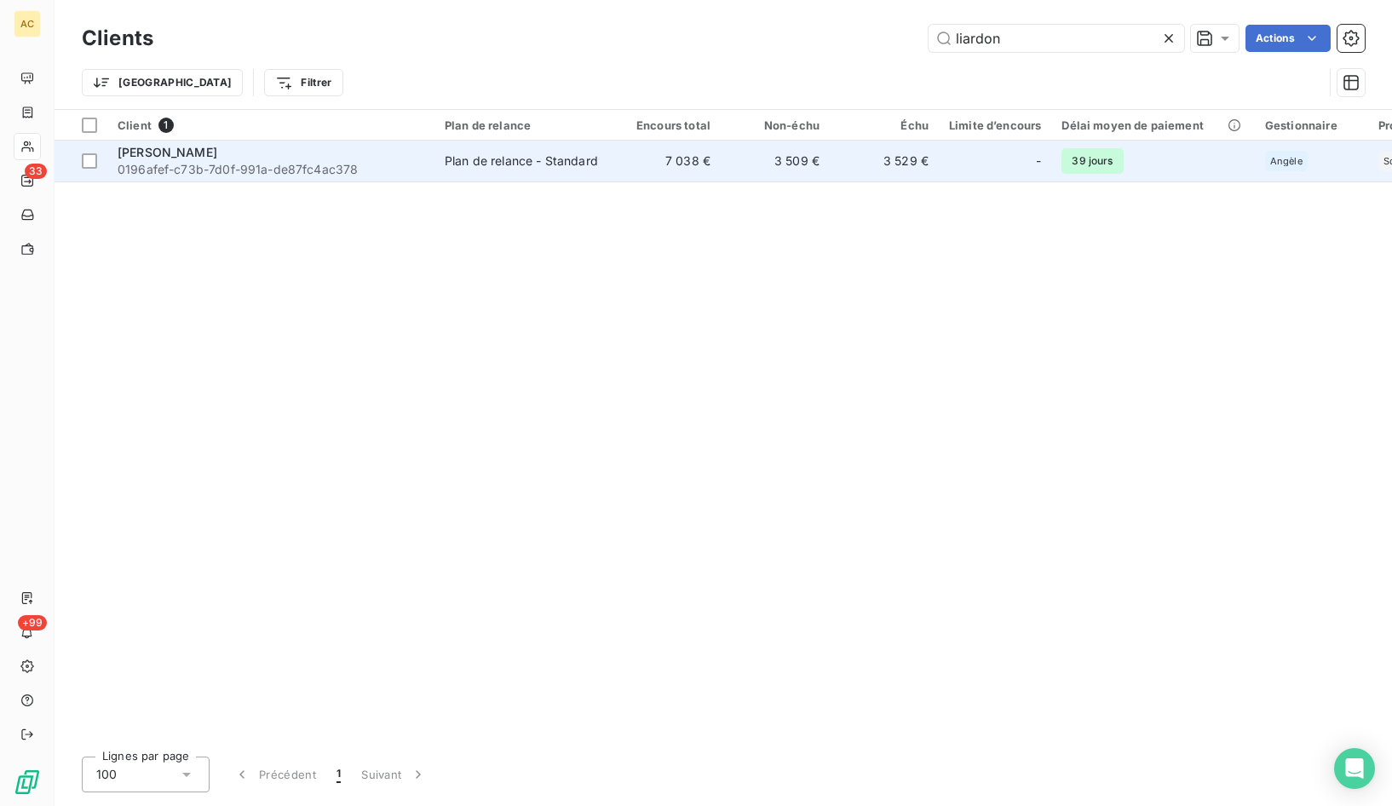
type input "liardon"
click at [323, 180] on td "Kewin Liardon 0196afef-c73b-7d0f-991a-de87fc4ac378" at bounding box center [270, 161] width 327 height 41
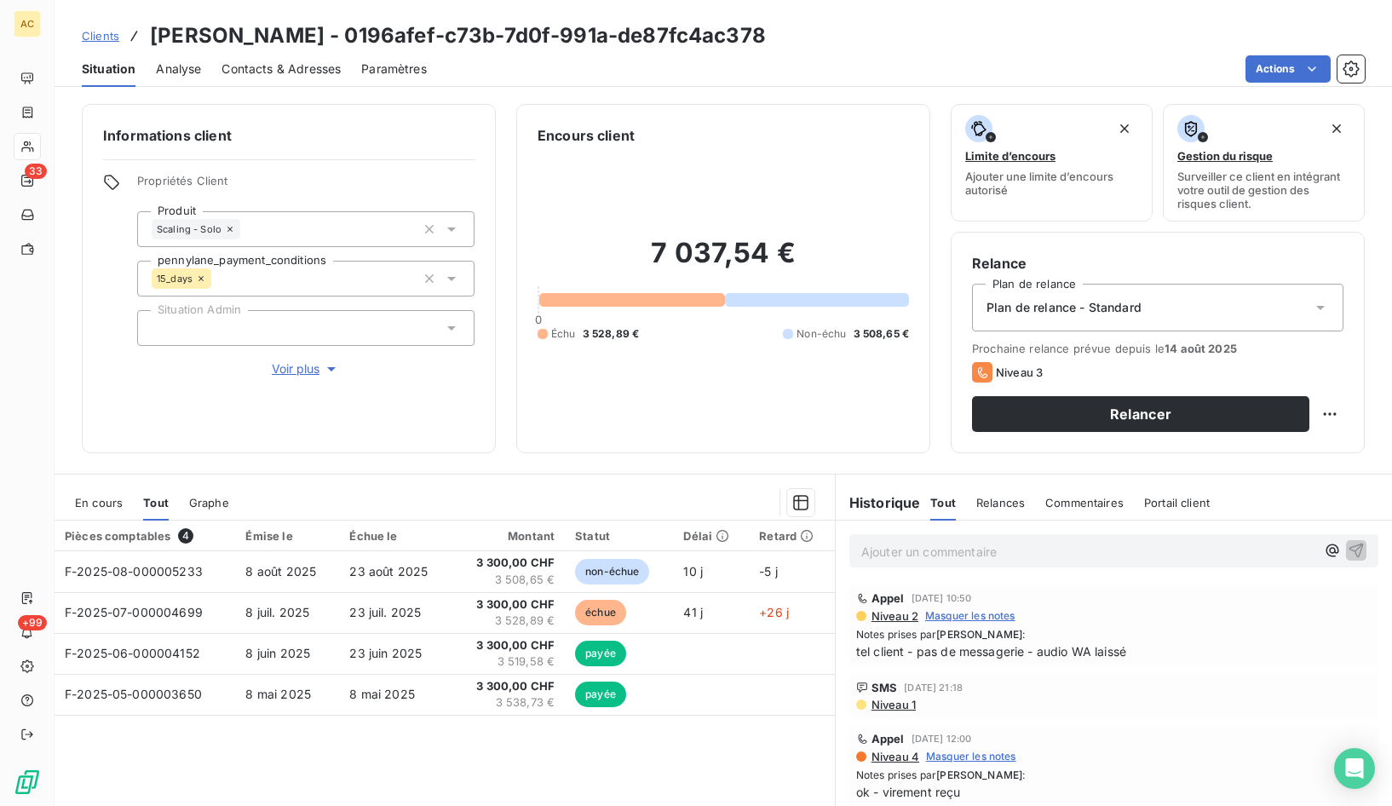
click at [303, 64] on span "Contacts & Adresses" at bounding box center [281, 68] width 119 height 17
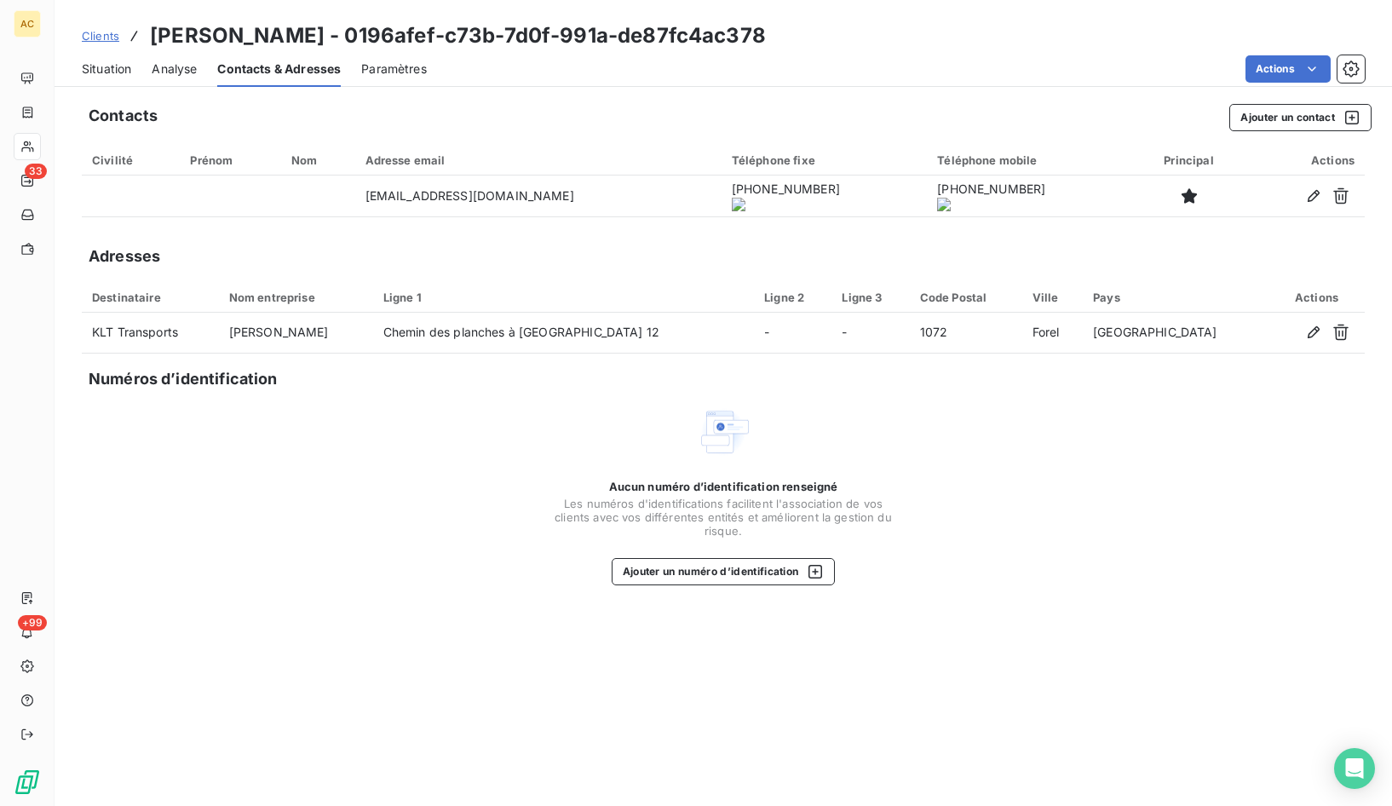
click at [690, 172] on onoff-telecom-ce-actions-button at bounding box center [690, 172] width 0 height 0
click at [106, 73] on span "Situation" at bounding box center [106, 68] width 49 height 17
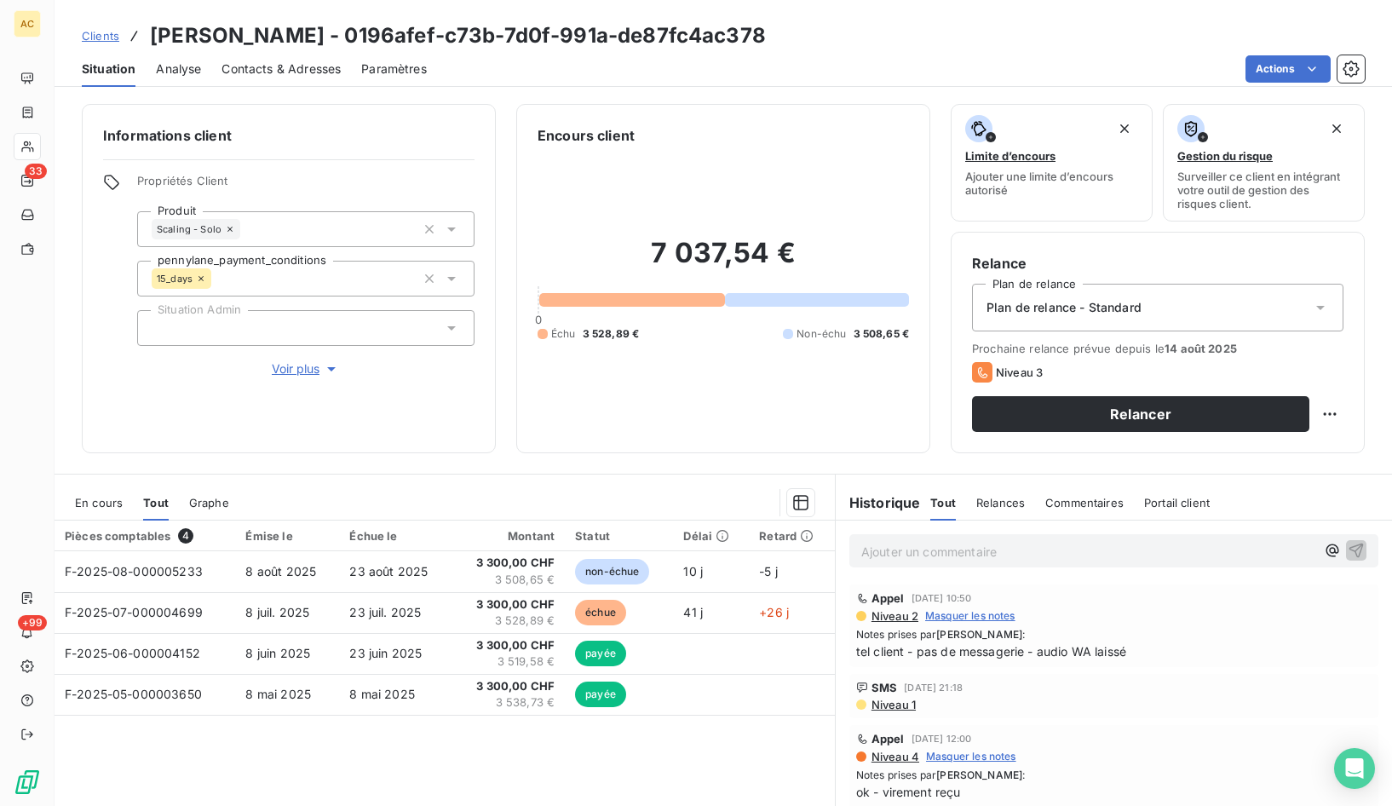
click at [272, 60] on span "Contacts & Adresses" at bounding box center [281, 68] width 119 height 17
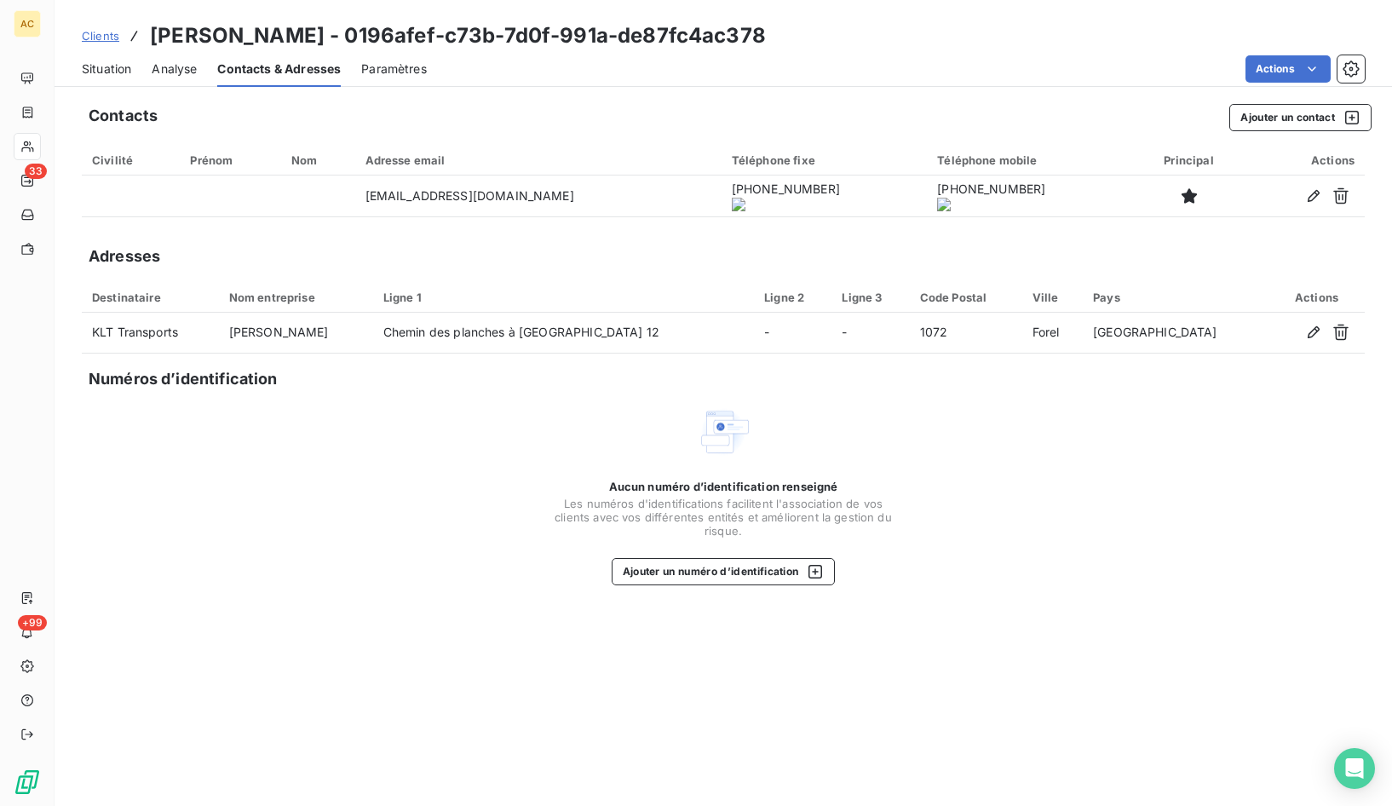
click at [353, 556] on div "Aucun numéro d’identification renseigné Les numéros d'identifications faciliten…" at bounding box center [723, 495] width 1283 height 181
click at [232, 593] on div "Contacts Ajouter un contact Civilité Prénom Nom Adresse email Téléphone fixe Té…" at bounding box center [724, 450] width 1338 height 712
click at [86, 27] on link "Clients" at bounding box center [100, 35] width 37 height 17
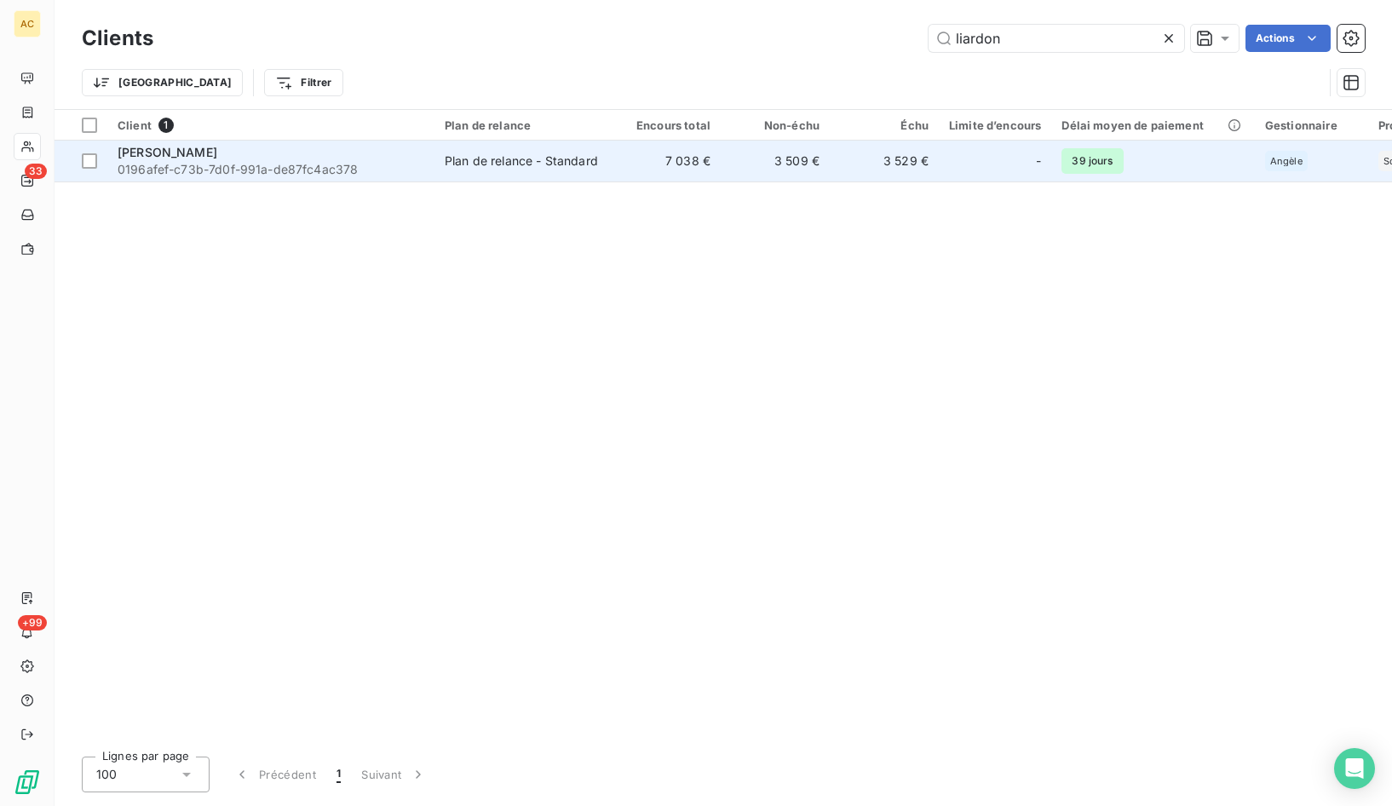
click at [307, 176] on span "0196afef-c73b-7d0f-991a-de87fc4ac378" at bounding box center [271, 169] width 307 height 17
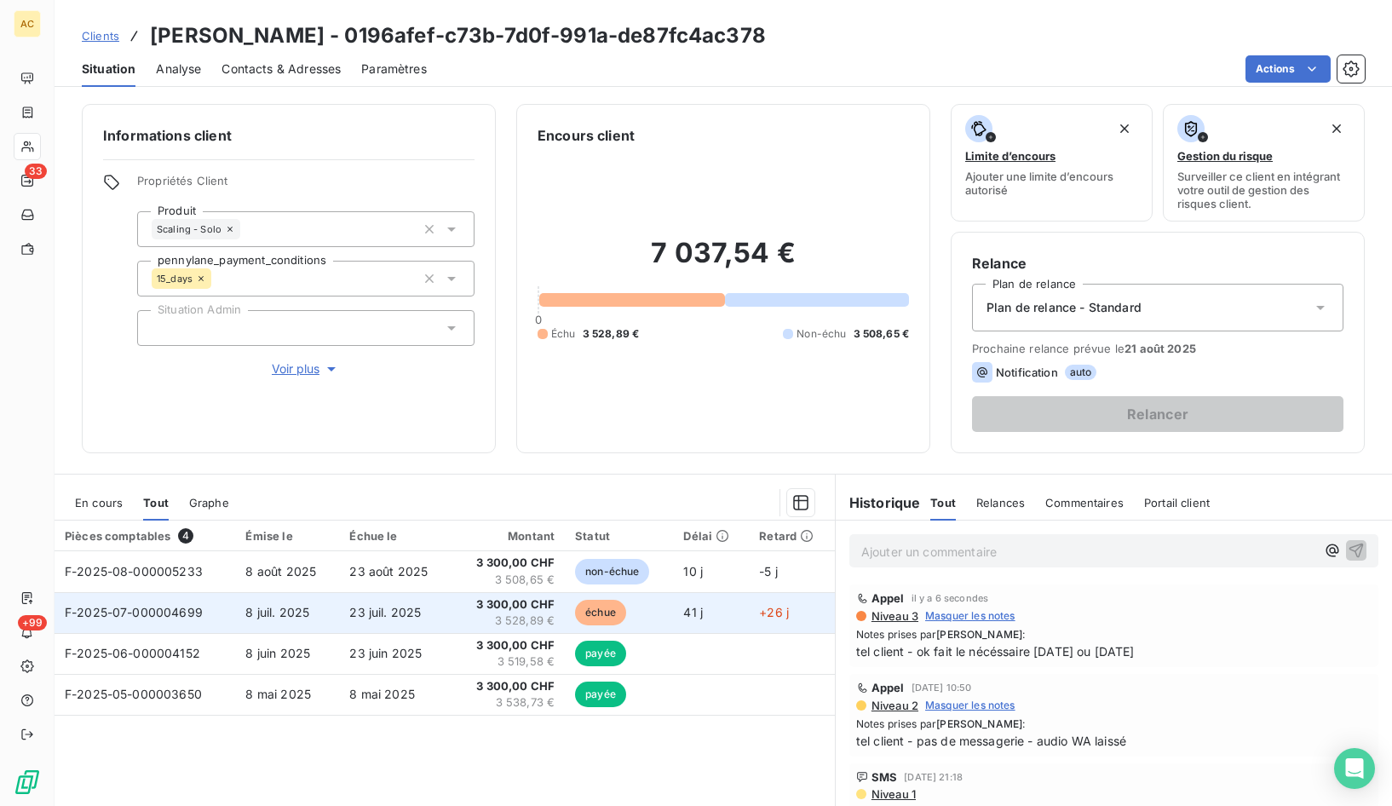
click at [389, 613] on span "23 juil. 2025" at bounding box center [385, 612] width 72 height 14
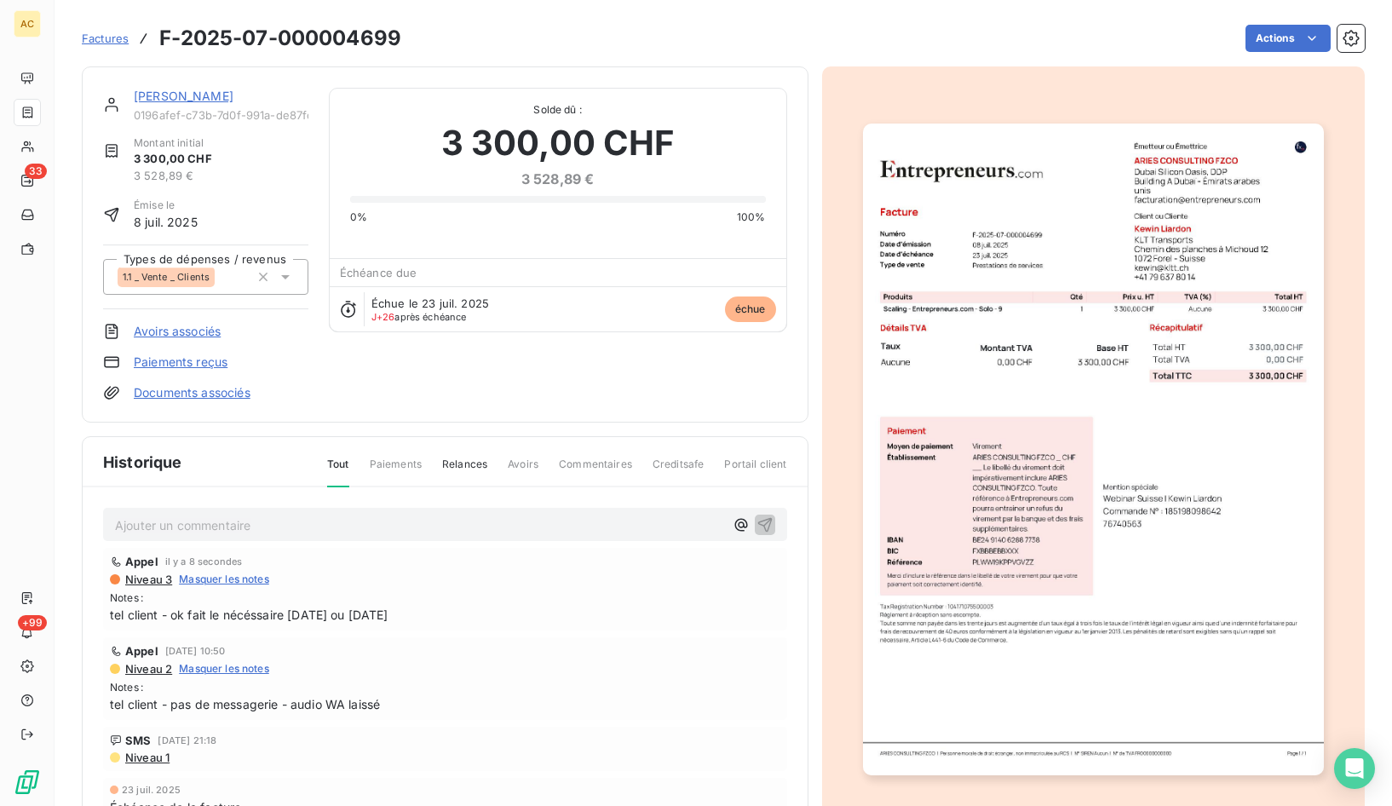
click at [1115, 287] on img "button" at bounding box center [1093, 450] width 461 height 652
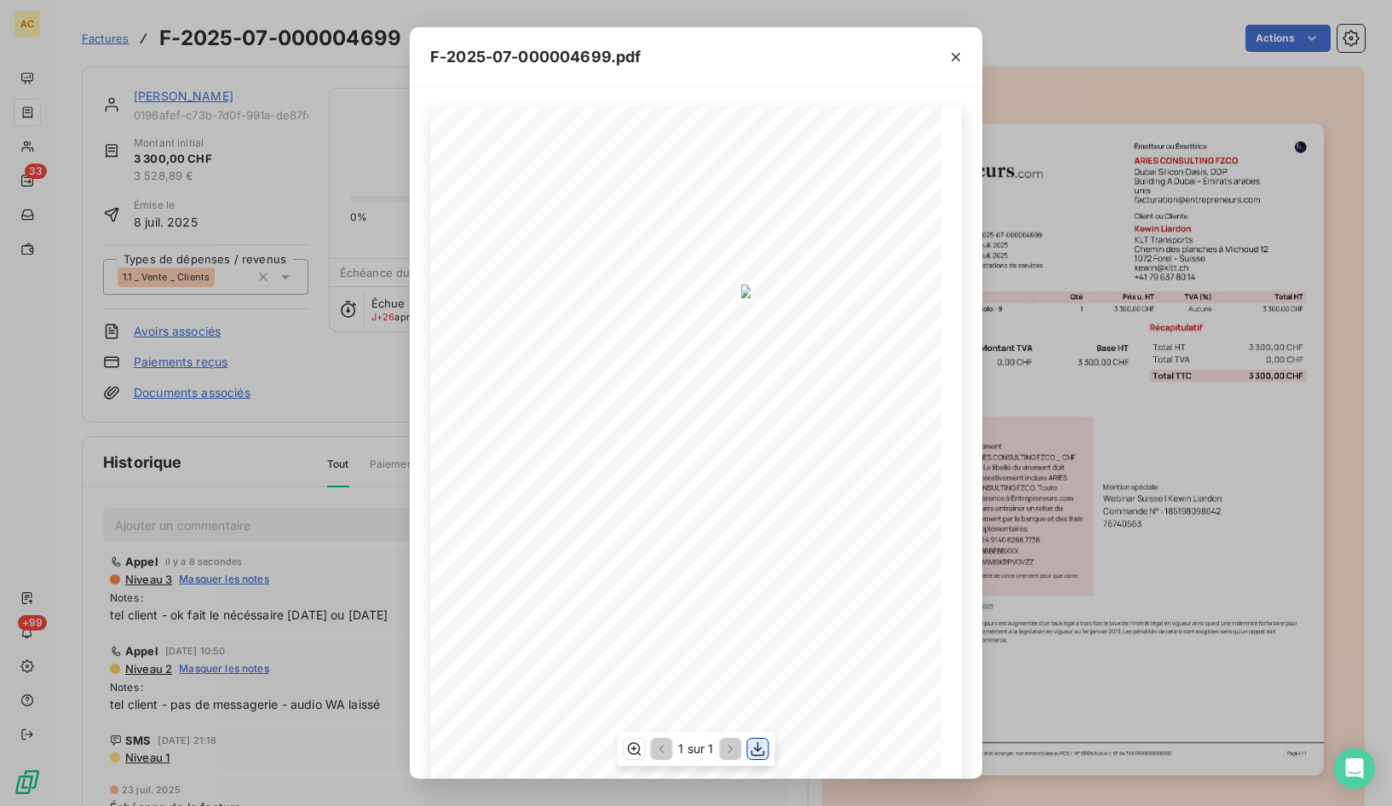
click at [757, 750] on icon "button" at bounding box center [758, 748] width 14 height 14
click at [314, 413] on div "F-2025-07-000004699.pdf 3 300,00 CHF 0,00 CHF 3 300,00 CHF 0197e9d5- 7bbd- 7198…" at bounding box center [696, 403] width 1392 height 806
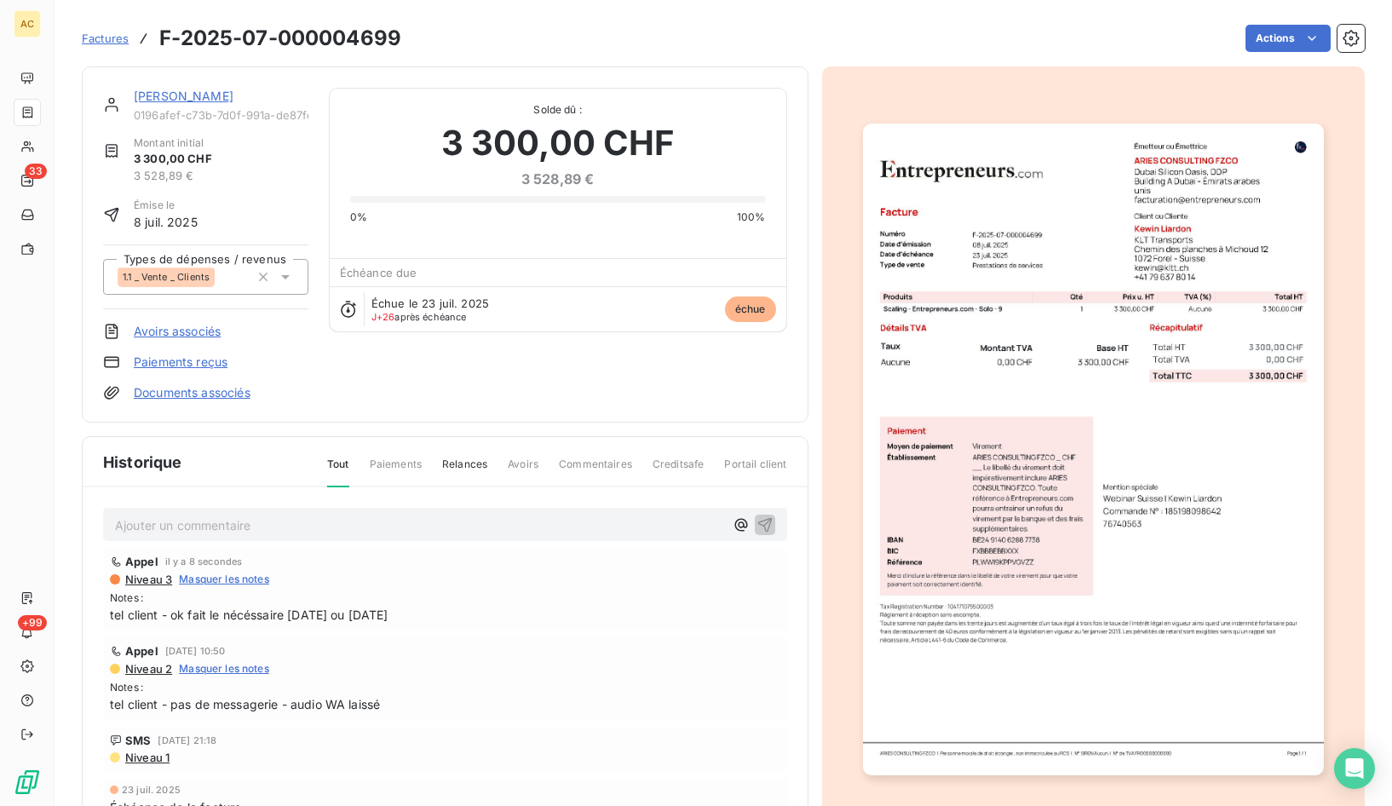
click at [163, 95] on link "Kewin Liardon" at bounding box center [184, 96] width 100 height 14
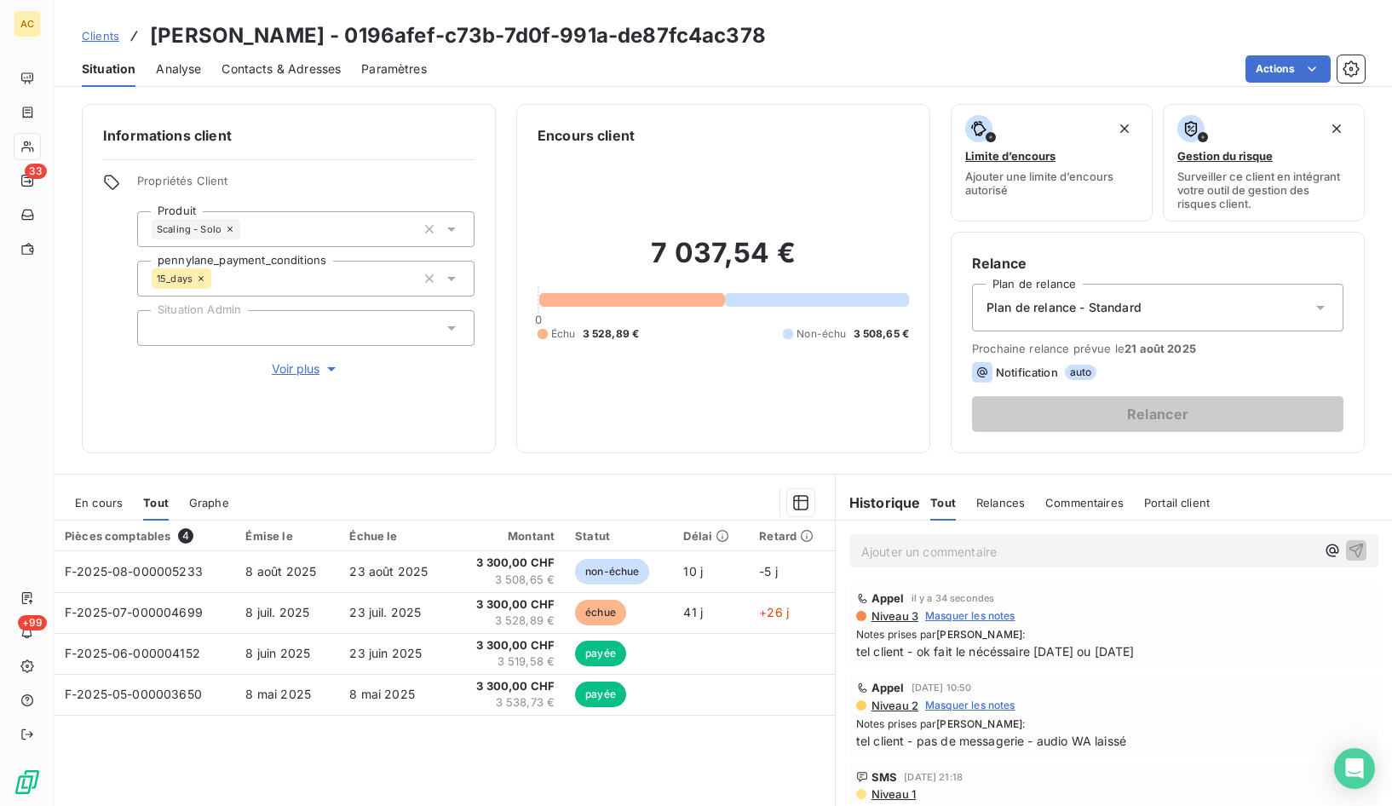
click at [297, 73] on span "Contacts & Adresses" at bounding box center [281, 68] width 119 height 17
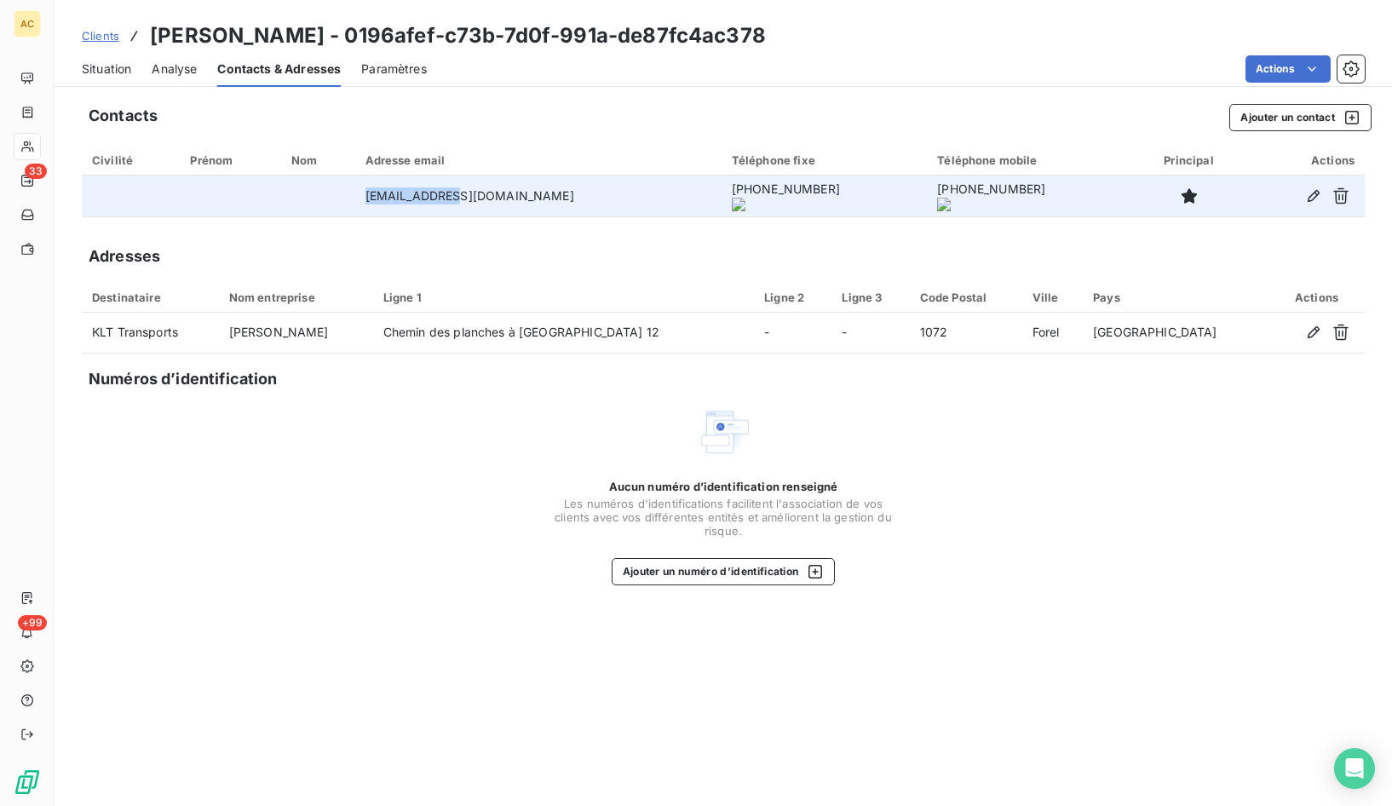
drag, startPoint x: 401, startPoint y: 201, endPoint x: 485, endPoint y: 199, distance: 83.5
click at [485, 199] on td "kewin@kltt.ch" at bounding box center [538, 196] width 366 height 41
copy td "kewin@kltt.ch"
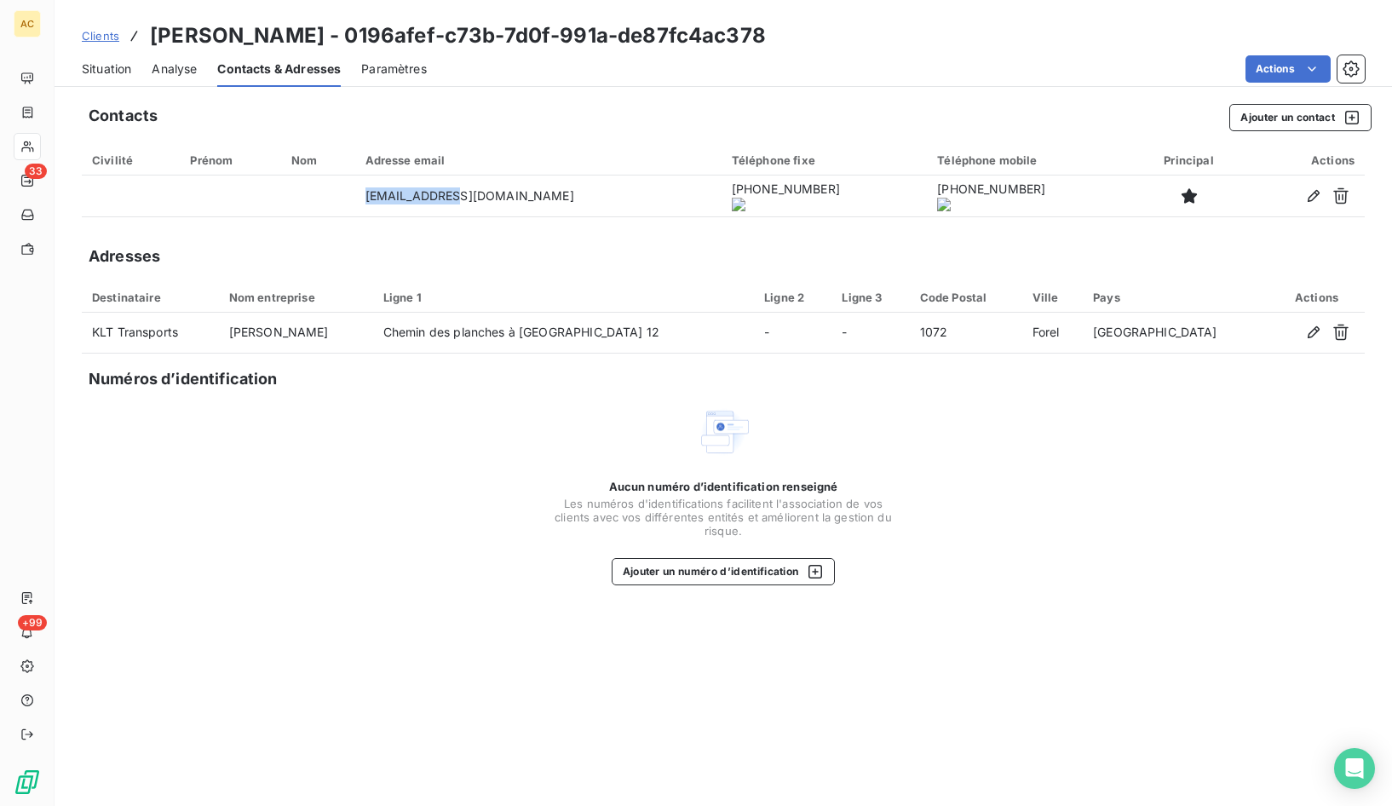
click at [121, 76] on span "Situation" at bounding box center [106, 68] width 49 height 17
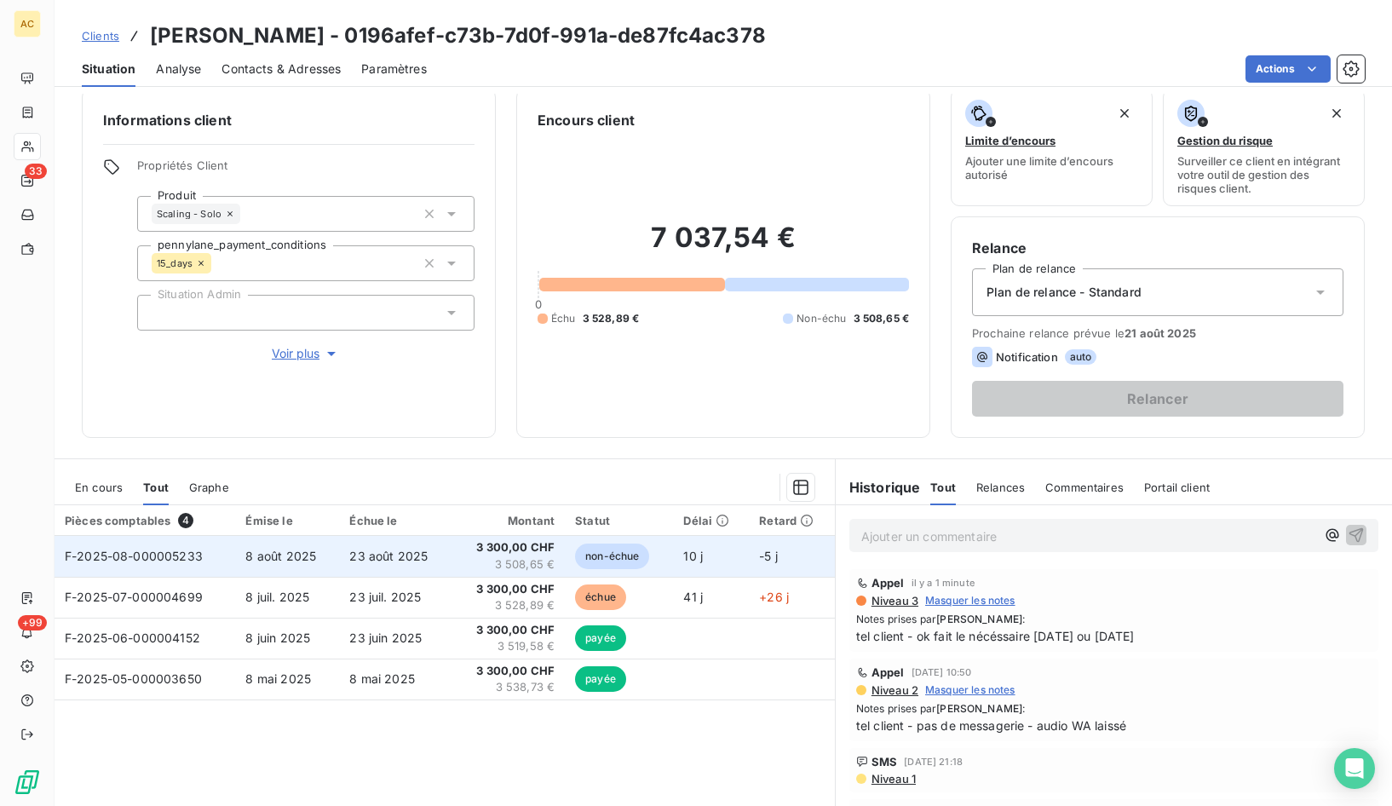
scroll to position [41, 0]
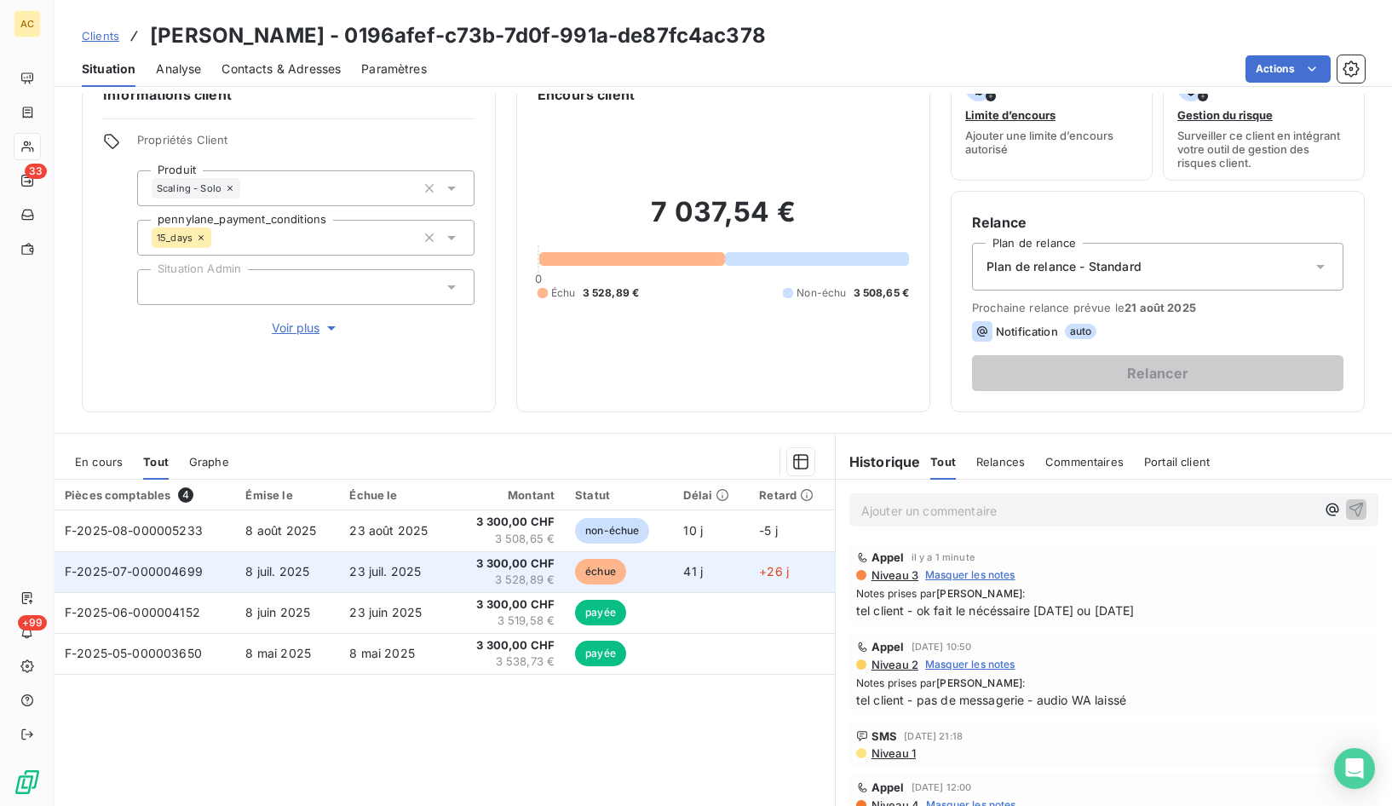
click at [158, 575] on span "F-2025-07-000004699" at bounding box center [134, 571] width 138 height 14
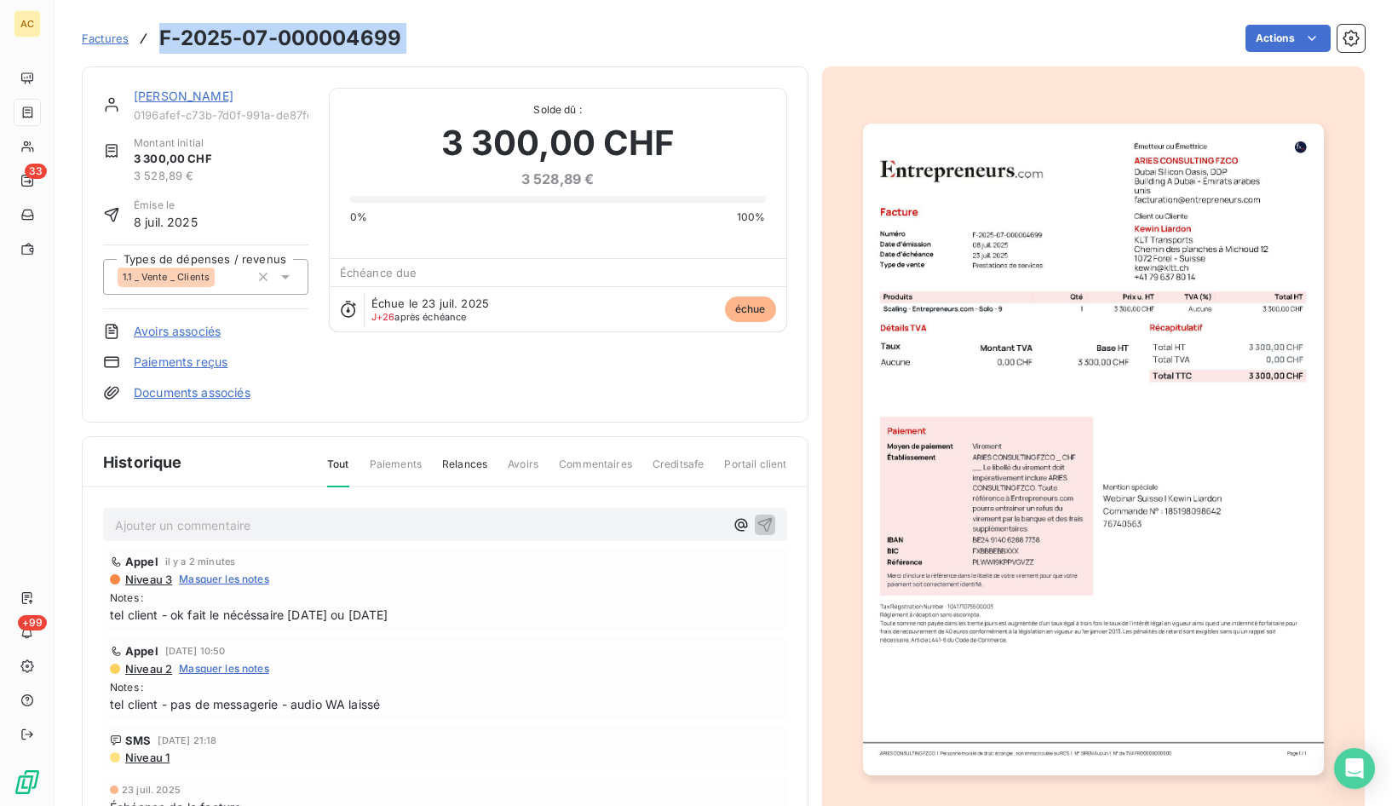
drag, startPoint x: 161, startPoint y: 34, endPoint x: 475, endPoint y: 31, distance: 313.6
click at [475, 31] on div "Factures F-2025-07-000004699 Actions" at bounding box center [723, 38] width 1283 height 36
copy section "F-2025-07-000004699 Actions"
click at [161, 37] on h3 "F-2025-07-000004699" at bounding box center [280, 38] width 242 height 31
drag, startPoint x: 161, startPoint y: 38, endPoint x: 378, endPoint y: 34, distance: 217.3
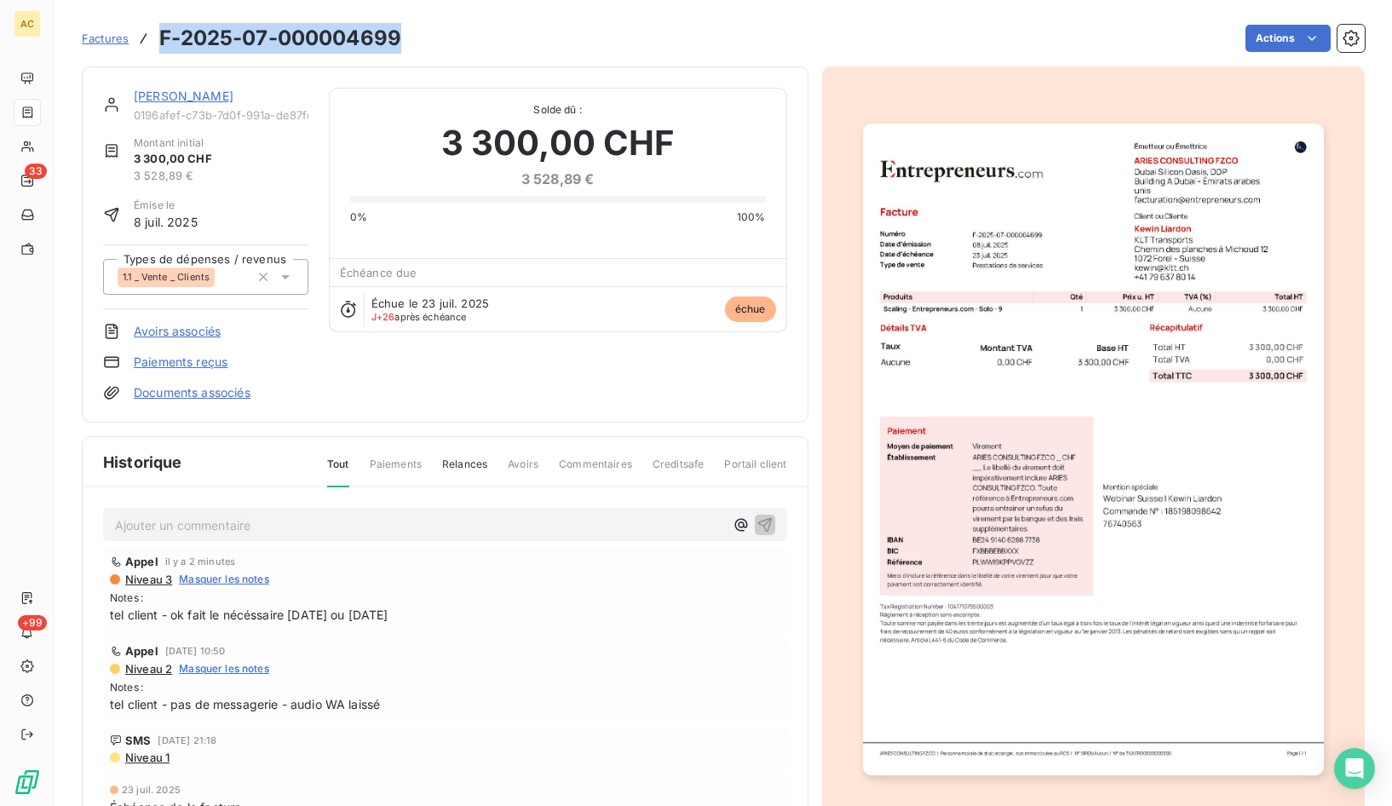
click at [378, 34] on h3 "F-2025-07-000004699" at bounding box center [280, 38] width 242 height 31
click at [149, 101] on link "Kewin Liardon" at bounding box center [184, 96] width 100 height 14
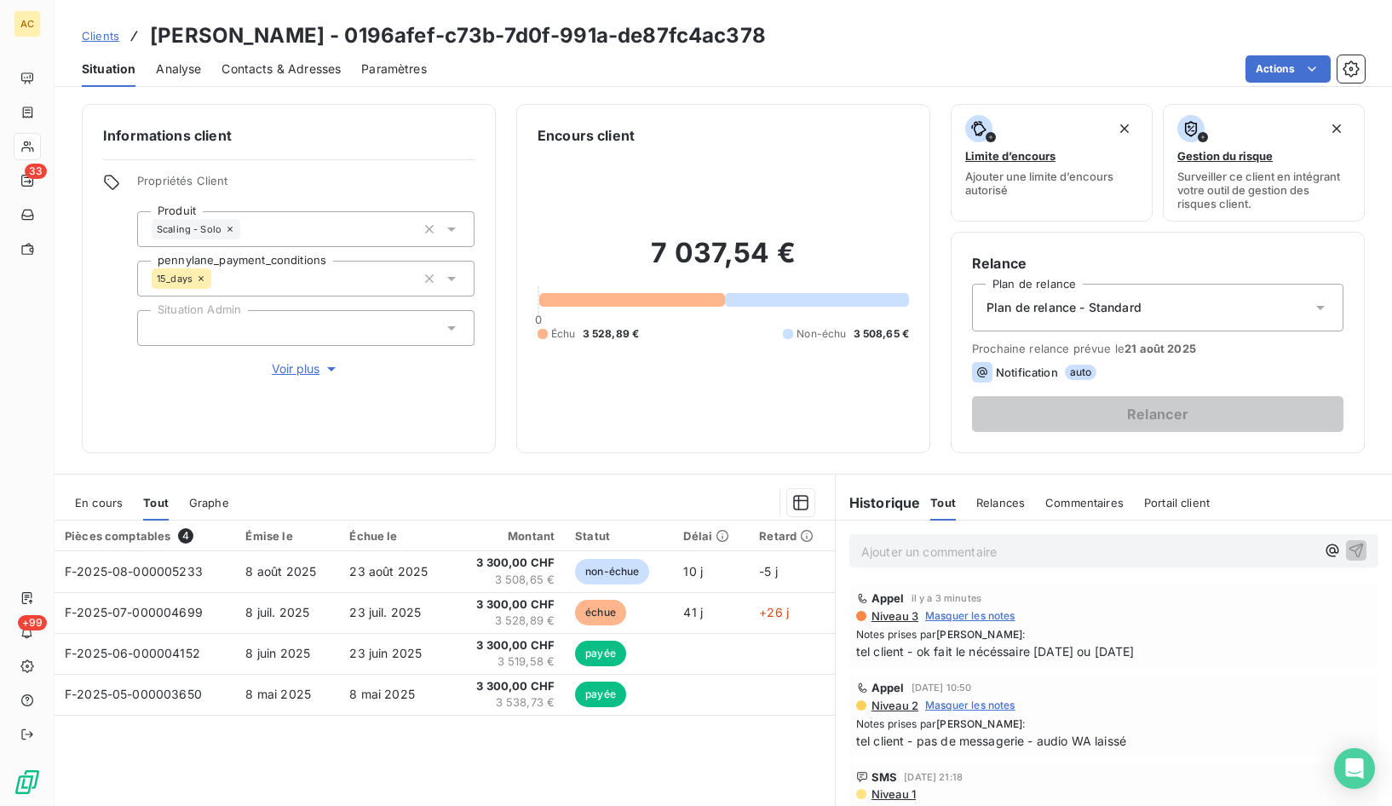
click at [112, 33] on span "Clients" at bounding box center [100, 36] width 37 height 14
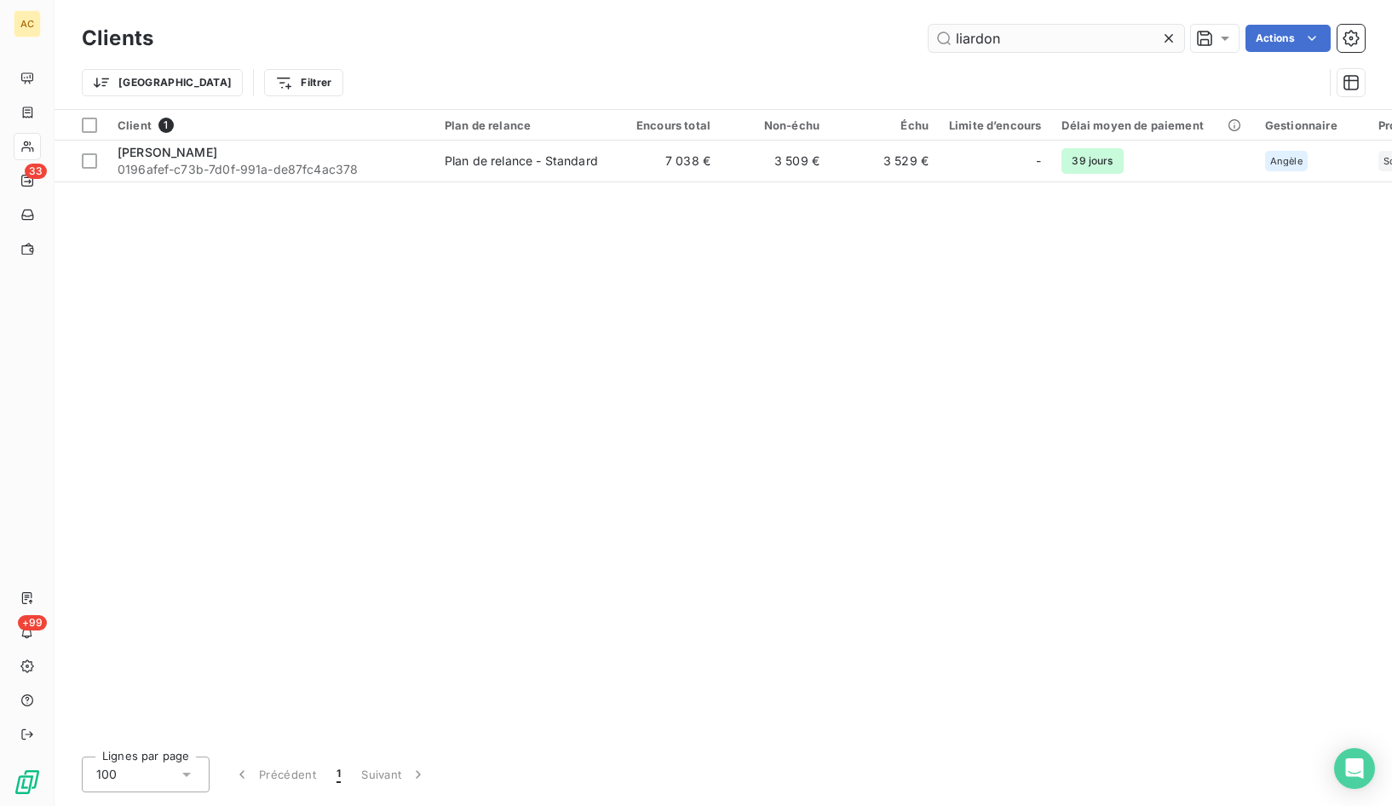
drag, startPoint x: 1016, startPoint y: 49, endPoint x: 935, endPoint y: 47, distance: 80.1
click at [935, 47] on input "liardon" at bounding box center [1057, 38] width 256 height 27
click at [933, 37] on input "liardon" at bounding box center [1057, 38] width 256 height 27
drag, startPoint x: 941, startPoint y: 41, endPoint x: 907, endPoint y: 51, distance: 35.6
click at [898, 46] on div "liardon Actions" at bounding box center [769, 38] width 1191 height 27
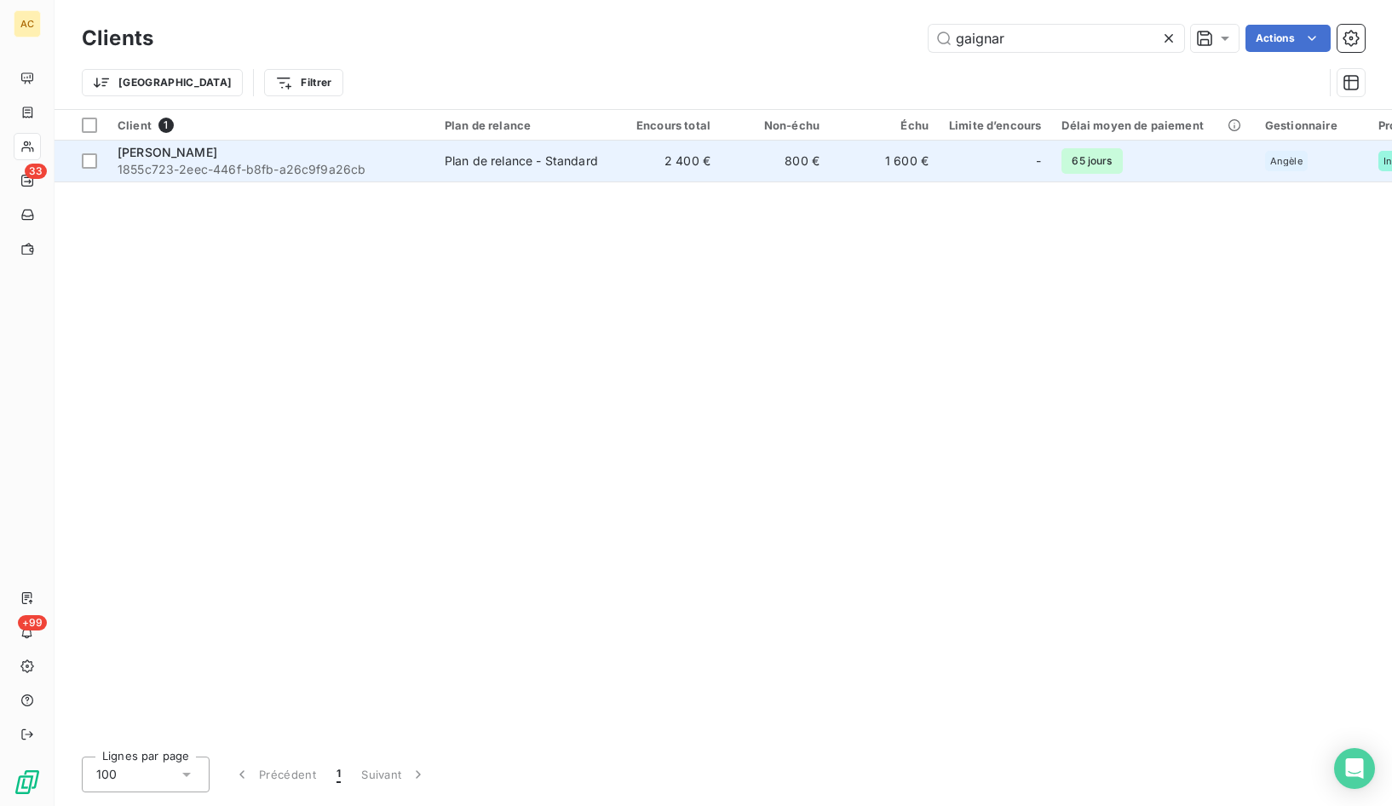
type input "gaignar"
click at [412, 164] on span "1855c723-2eec-446f-b8fb-a26c9f9a26cb" at bounding box center [271, 169] width 307 height 17
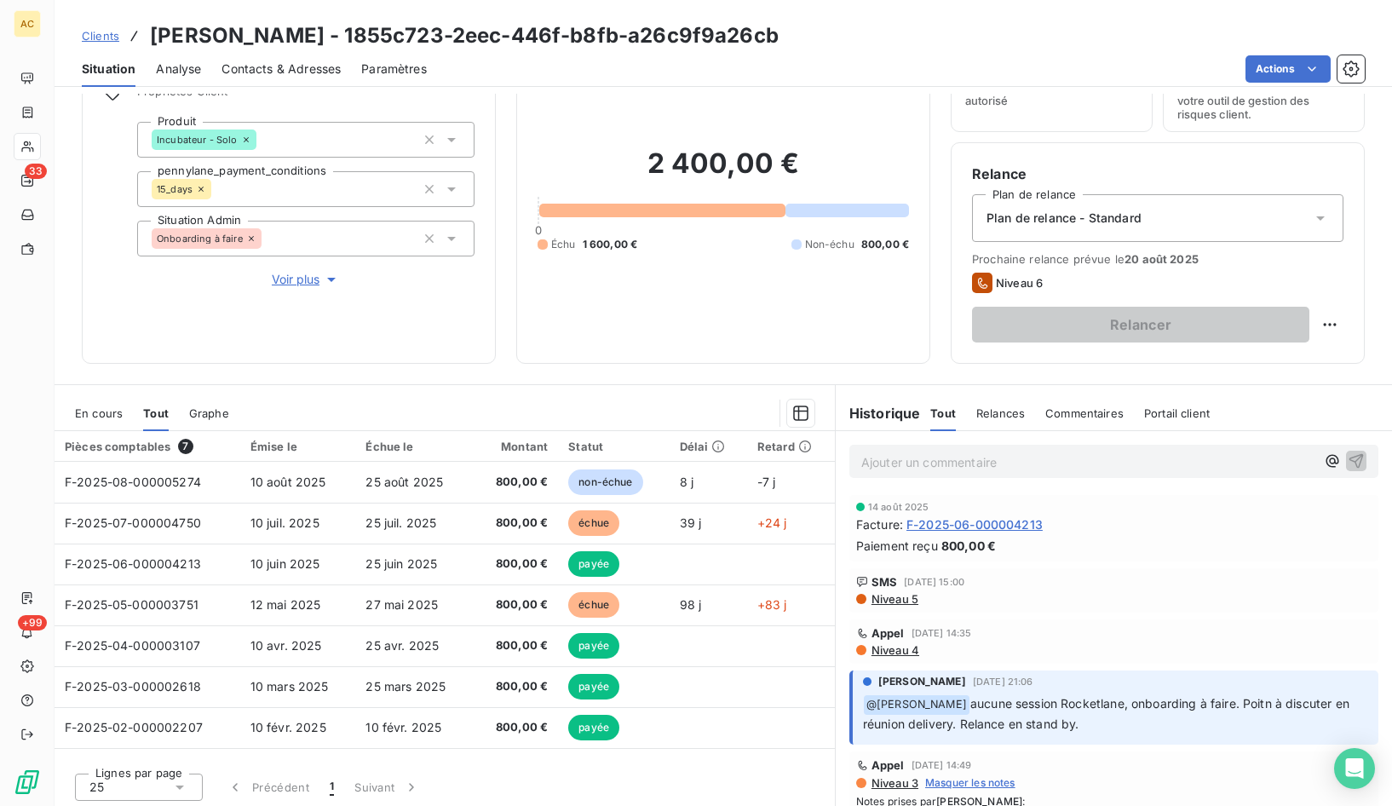
scroll to position [94, 0]
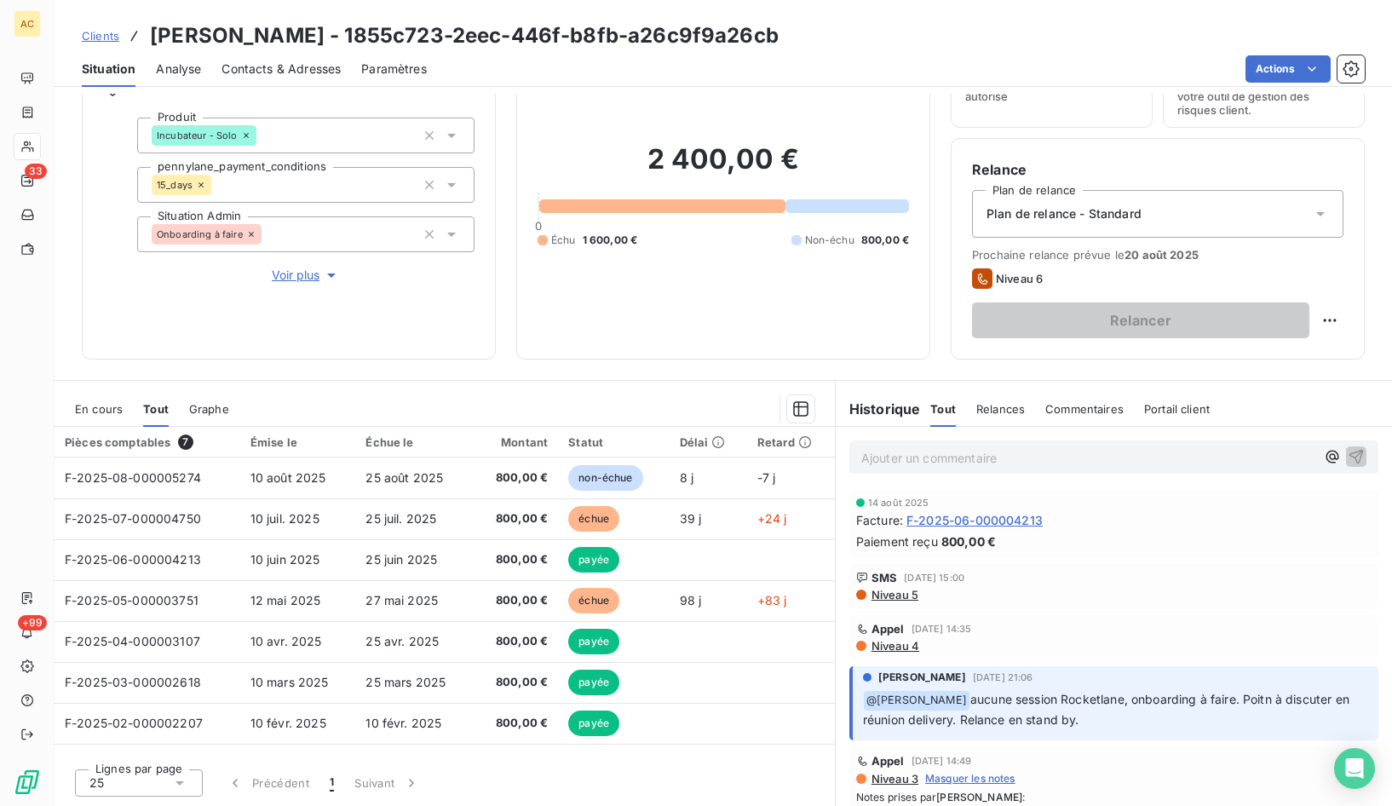
click at [278, 73] on span "Contacts & Adresses" at bounding box center [281, 68] width 119 height 17
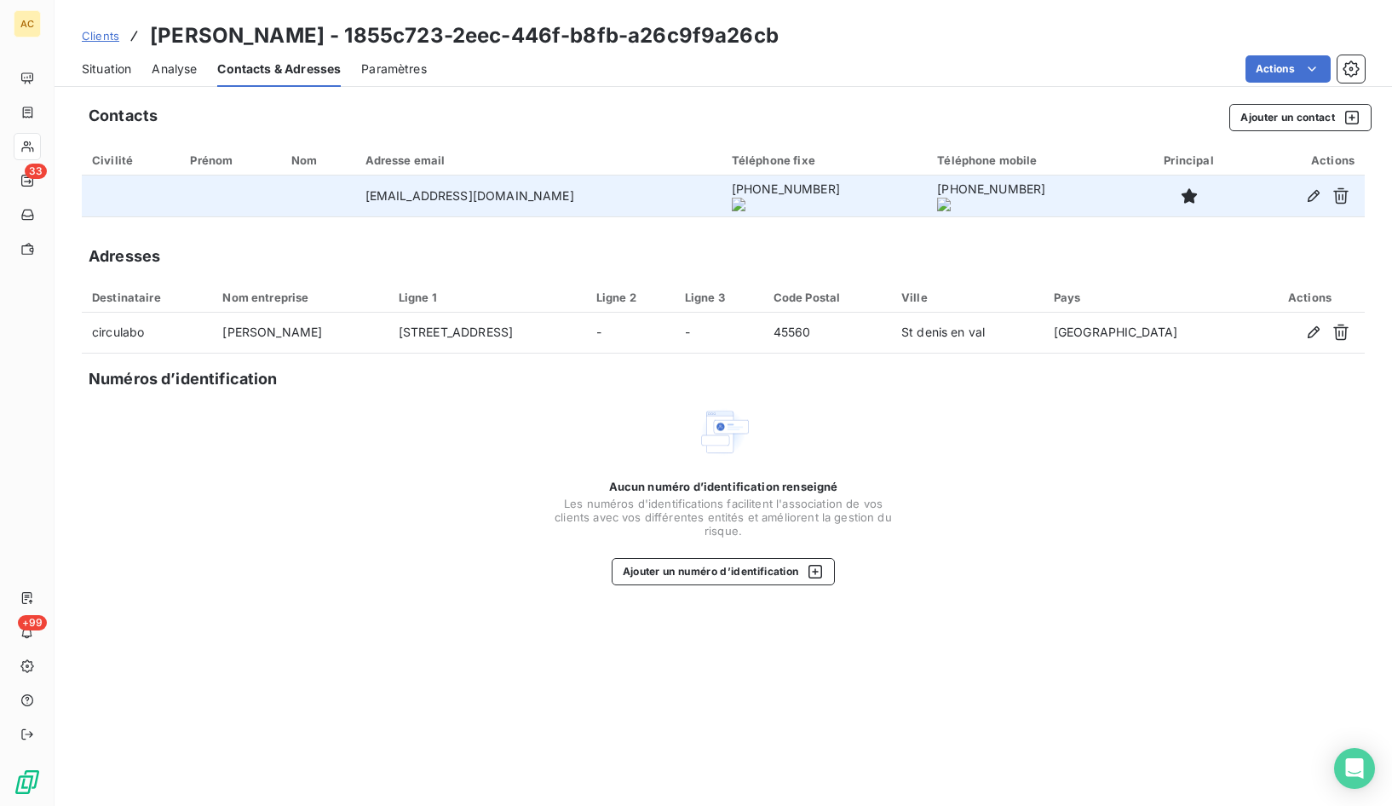
click at [744, 172] on onoff-telecom-ce-actions-button at bounding box center [744, 172] width 0 height 0
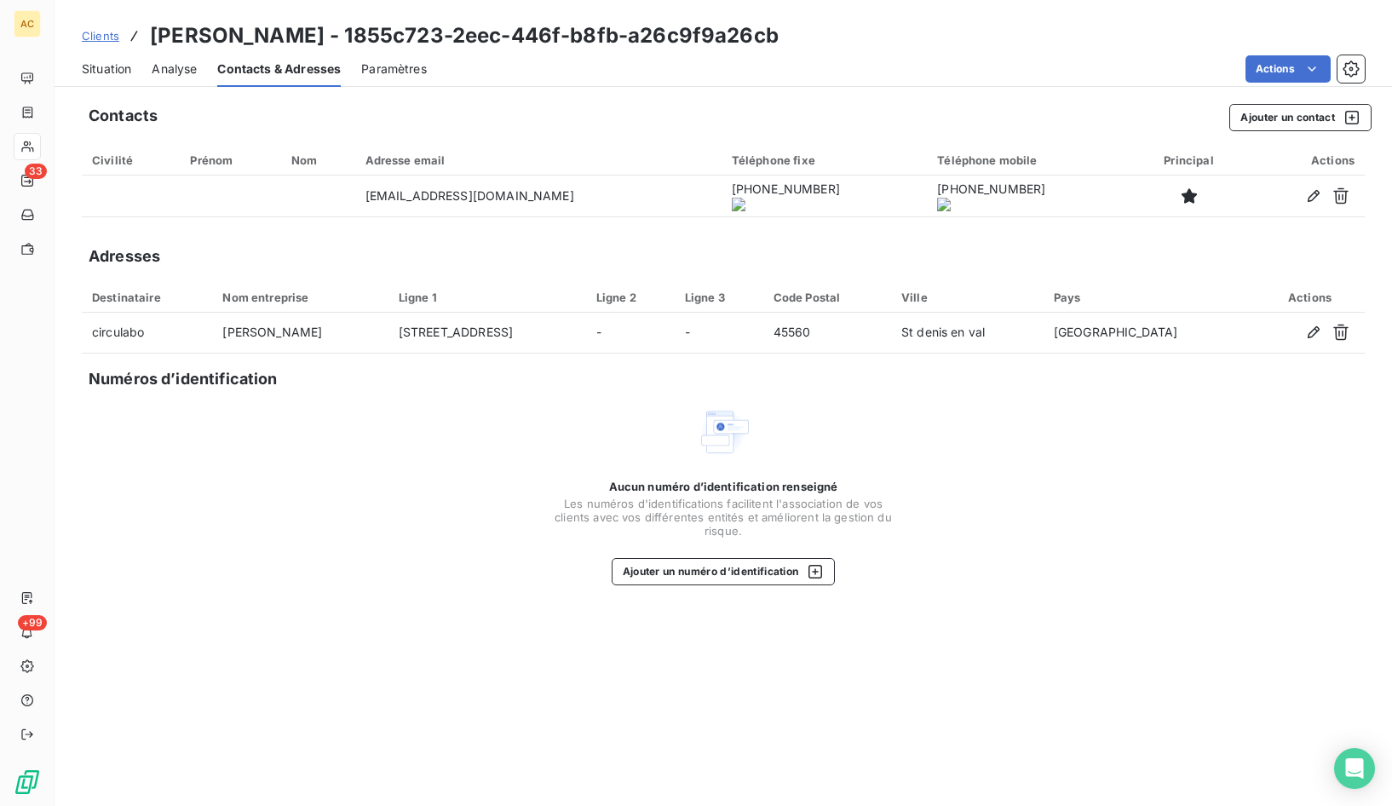
click at [112, 66] on span "Situation" at bounding box center [106, 68] width 49 height 17
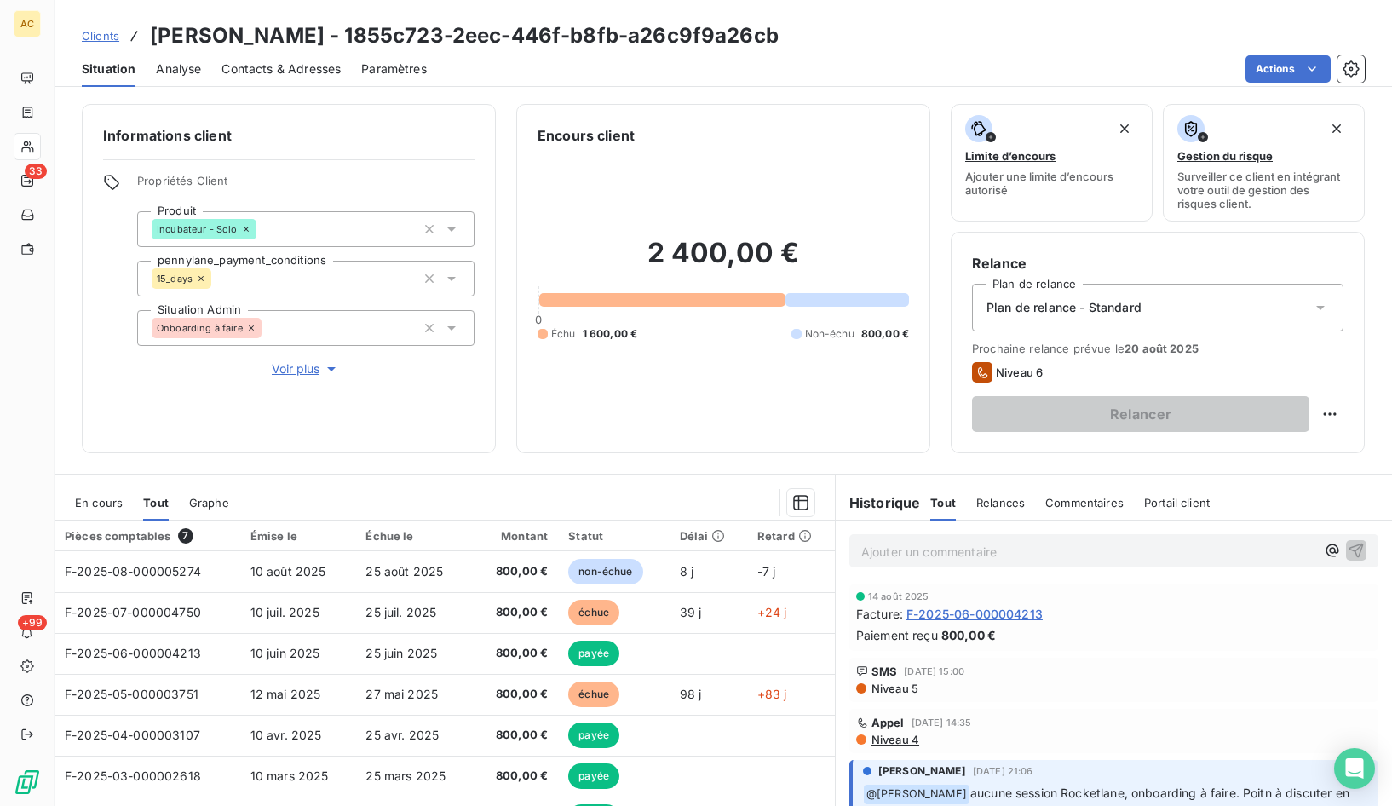
click at [295, 366] on span "Voir plus" at bounding box center [306, 368] width 68 height 17
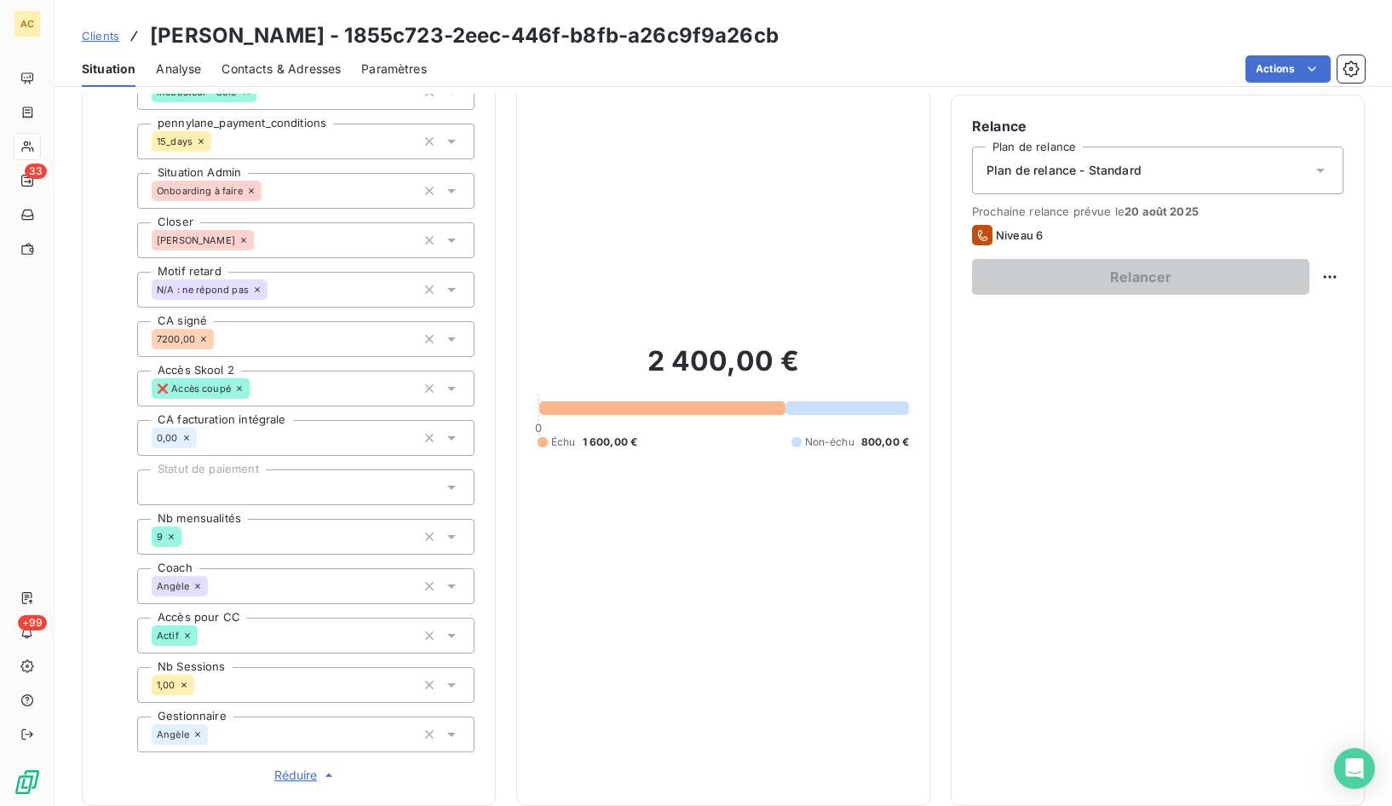
scroll to position [164, 0]
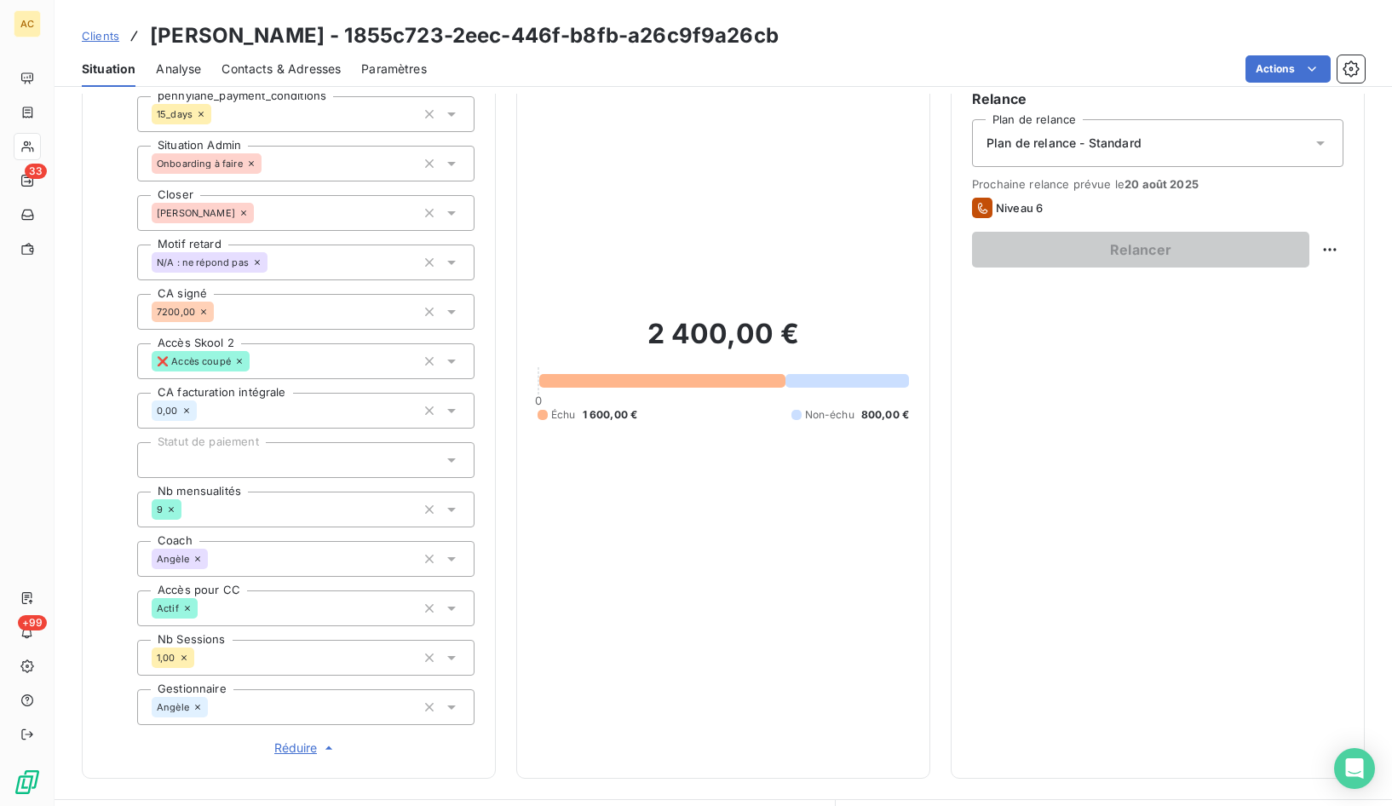
click at [259, 68] on span "Contacts & Adresses" at bounding box center [281, 68] width 119 height 17
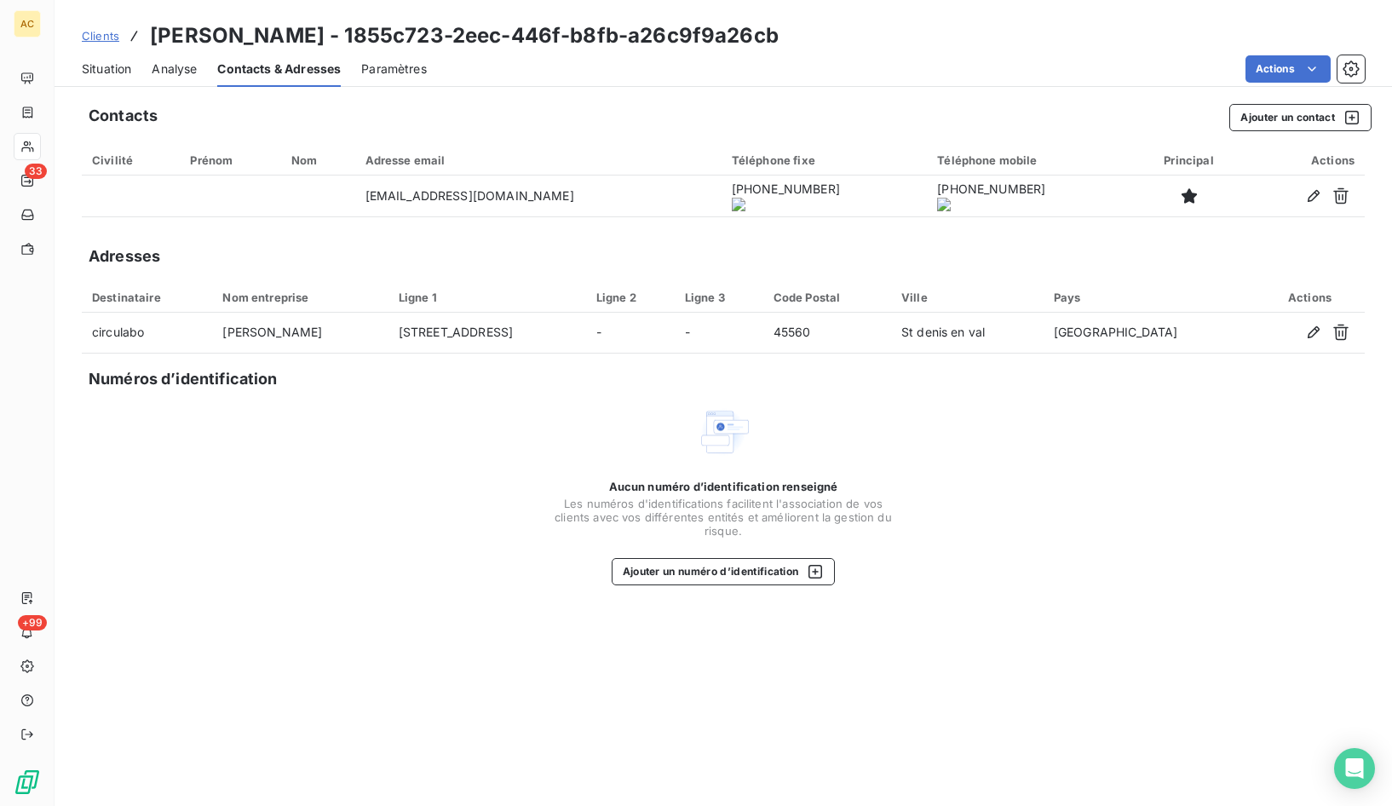
click at [98, 71] on span "Situation" at bounding box center [106, 68] width 49 height 17
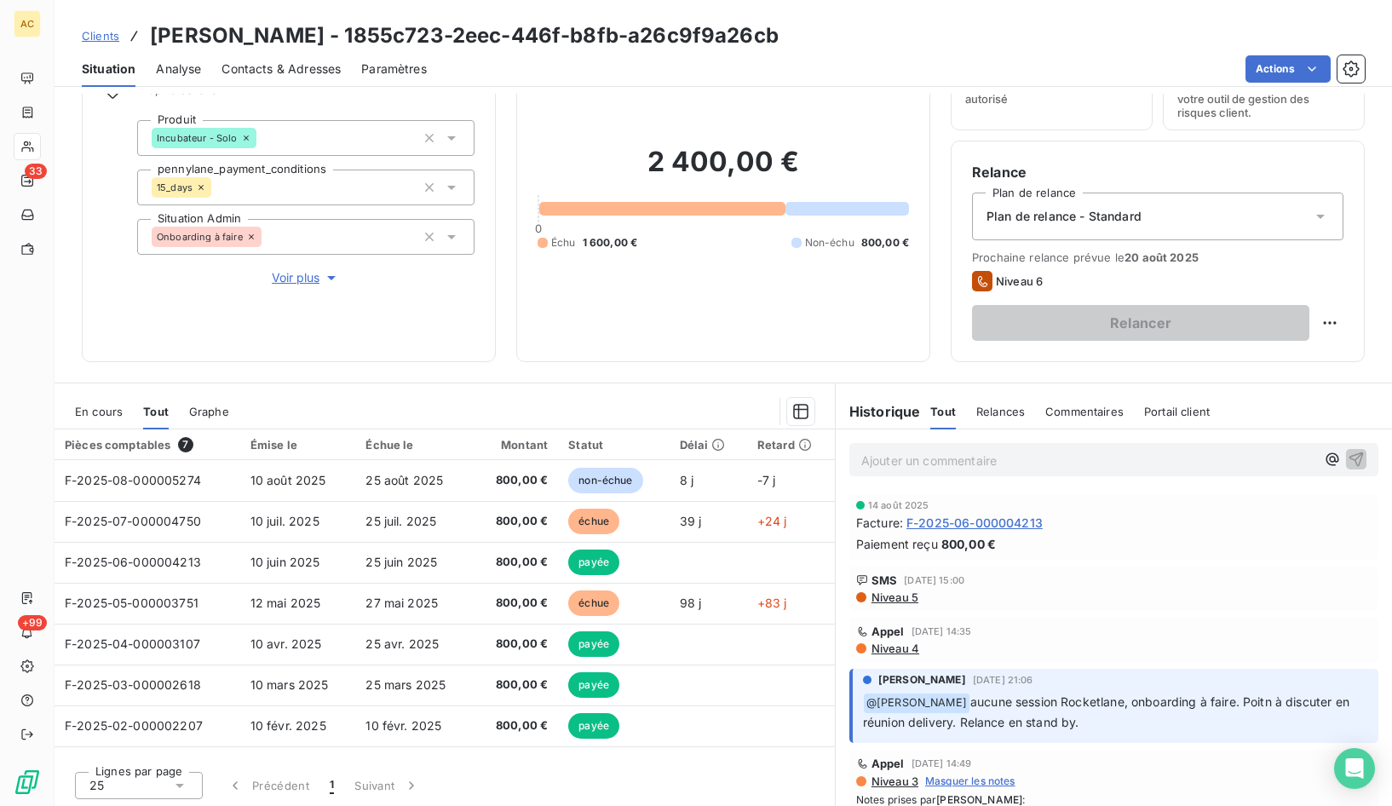
scroll to position [94, 0]
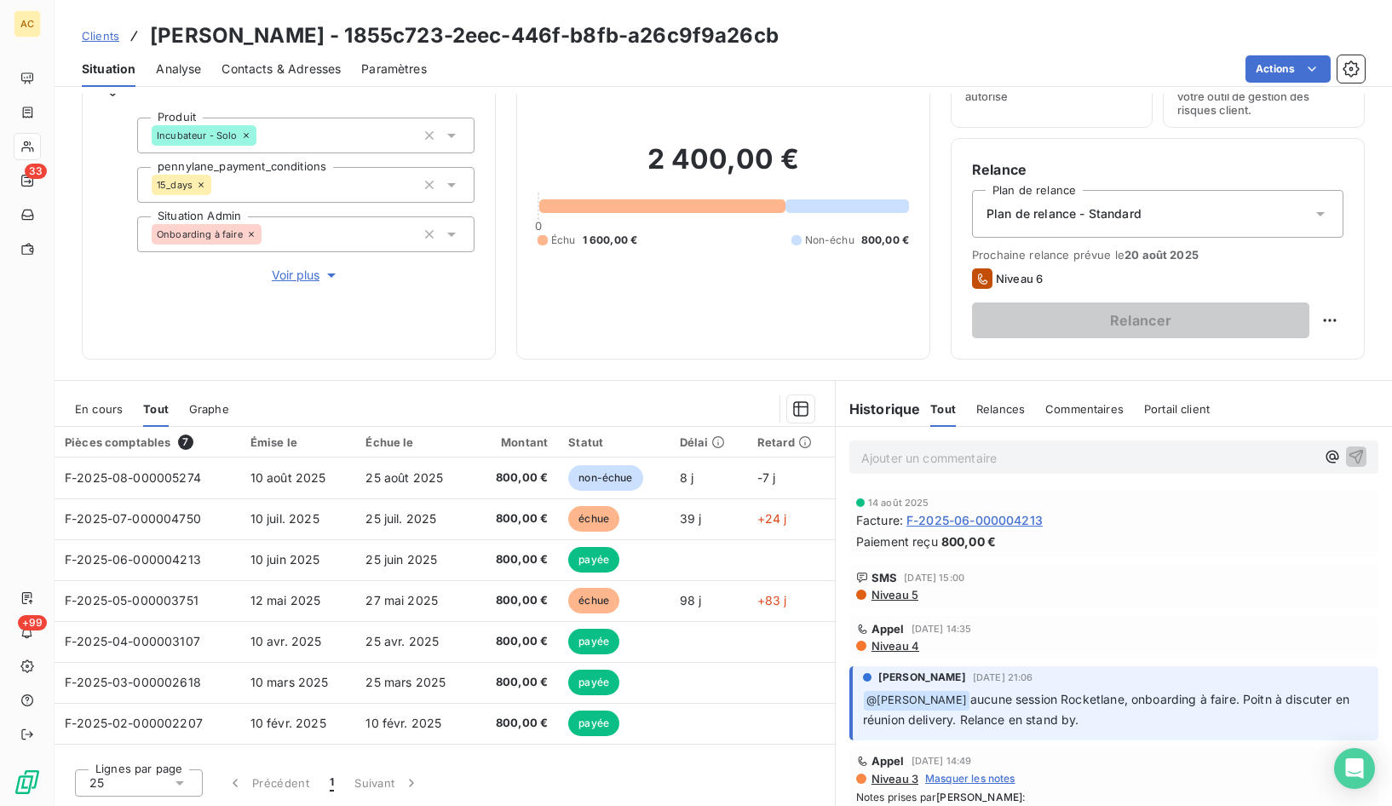
click at [263, 76] on span "Contacts & Adresses" at bounding box center [281, 68] width 119 height 17
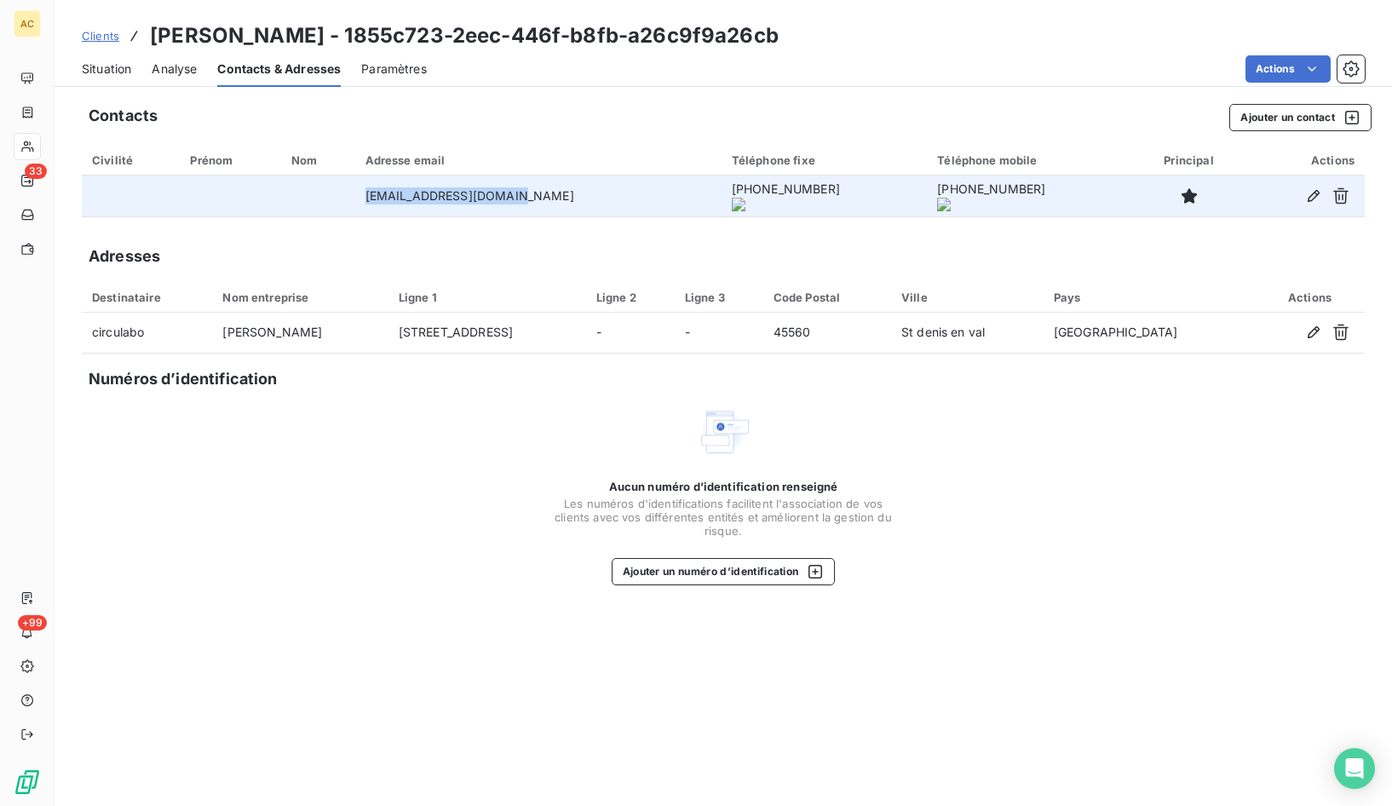
drag, startPoint x: 525, startPoint y: 202, endPoint x: 368, endPoint y: 195, distance: 156.9
click at [368, 195] on td "ggaignard@circulabo.fr" at bounding box center [538, 196] width 366 height 41
copy td "ggaignard@circulabo.fr"
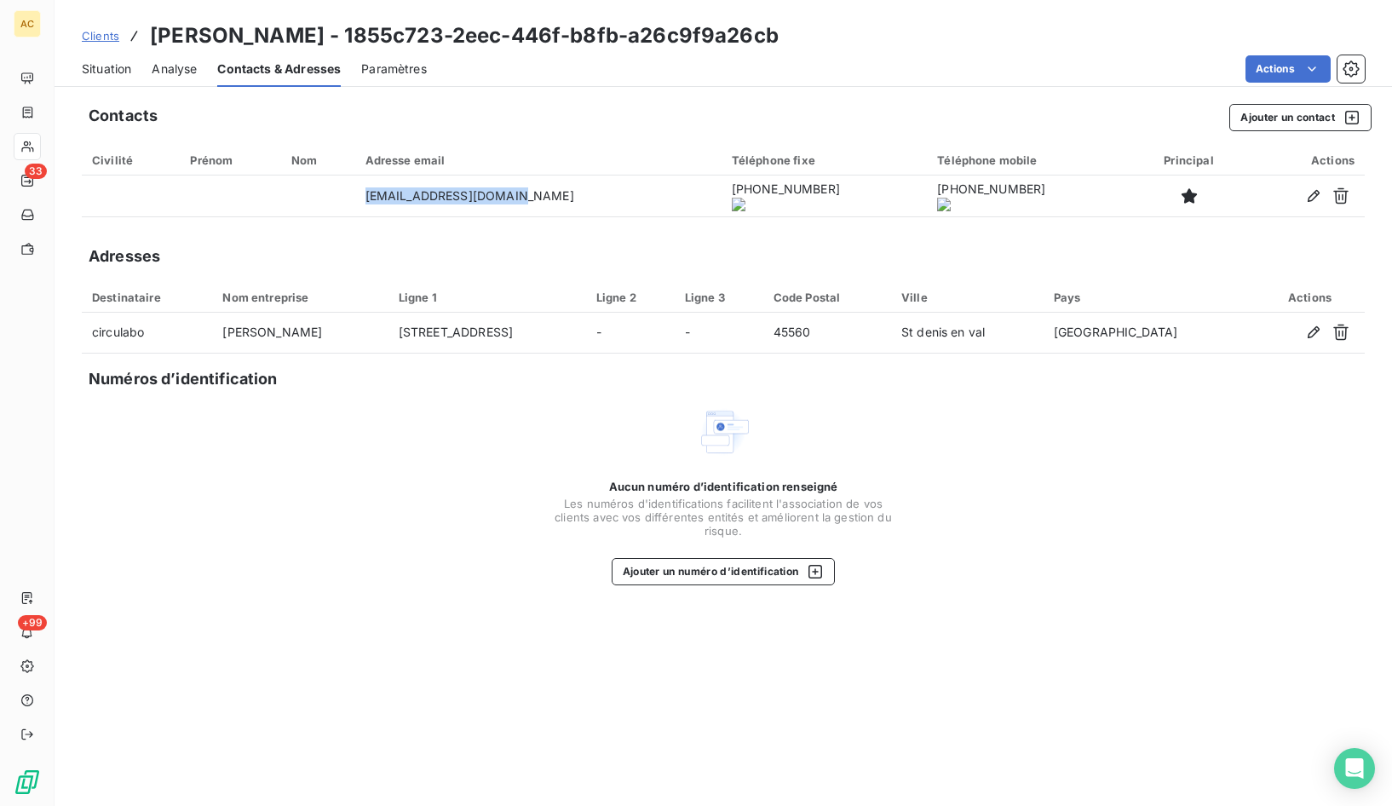
click at [116, 72] on span "Situation" at bounding box center [106, 68] width 49 height 17
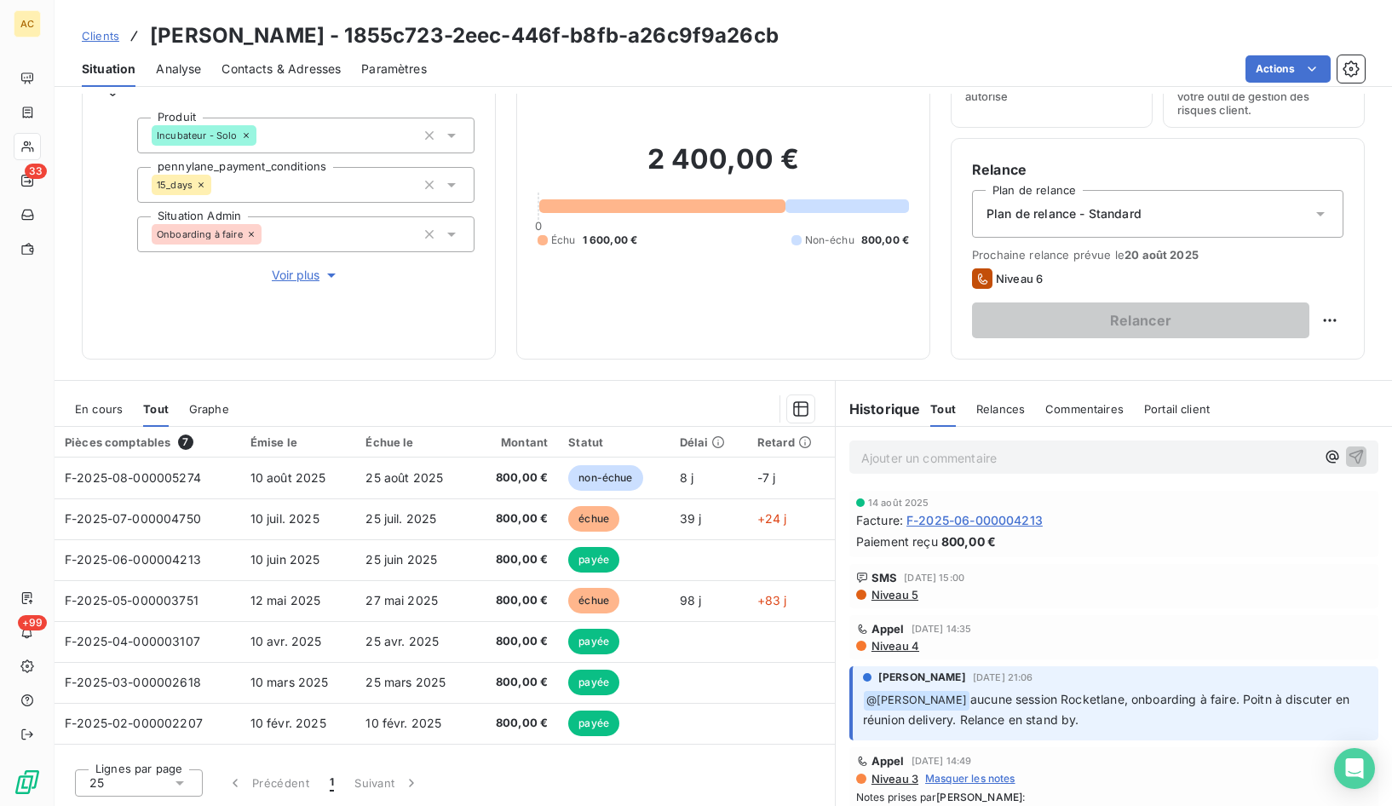
click at [954, 460] on p "Ajouter un commentaire ﻿" at bounding box center [1088, 457] width 454 height 21
click at [896, 458] on p "Ajouter un commentaire ﻿" at bounding box center [1088, 457] width 454 height 21
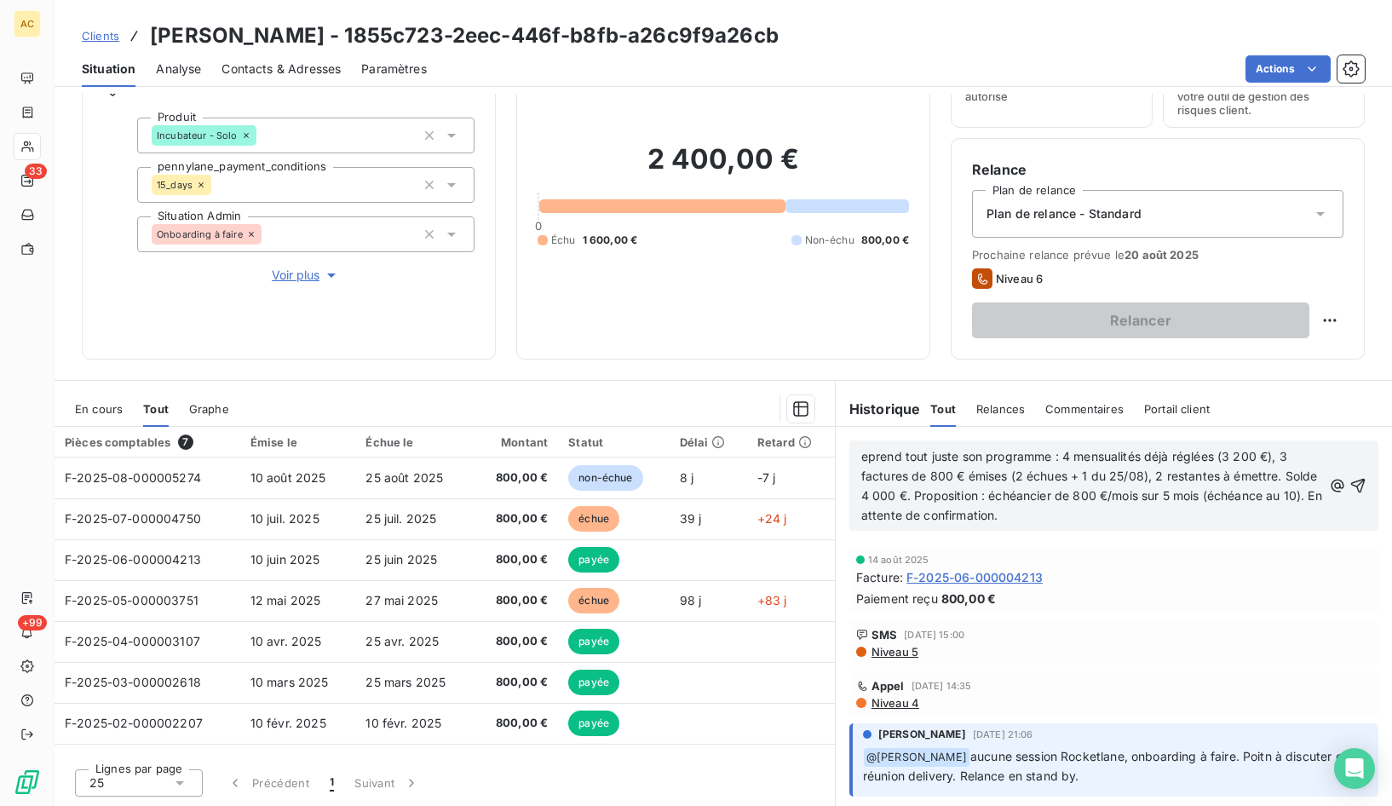
click at [861, 454] on span "eprend tout juste son programme : 4 mensualités déjà réglées (3 200 €), 3 factu…" at bounding box center [1093, 485] width 464 height 73
click at [1093, 478] on span "reprend tout juste son programme : 4 mensualités déjà réglées (3 200 €), 3 fact…" at bounding box center [1093, 485] width 464 height 73
drag, startPoint x: 955, startPoint y: 515, endPoint x: 841, endPoint y: 515, distance: 114.2
click at [849, 515] on div "reprend tout juste son programme : 4 mensualités déjà réglées (3 200 €), 3 fact…" at bounding box center [1113, 485] width 529 height 90
click at [1350, 486] on icon "button" at bounding box center [1358, 485] width 17 height 17
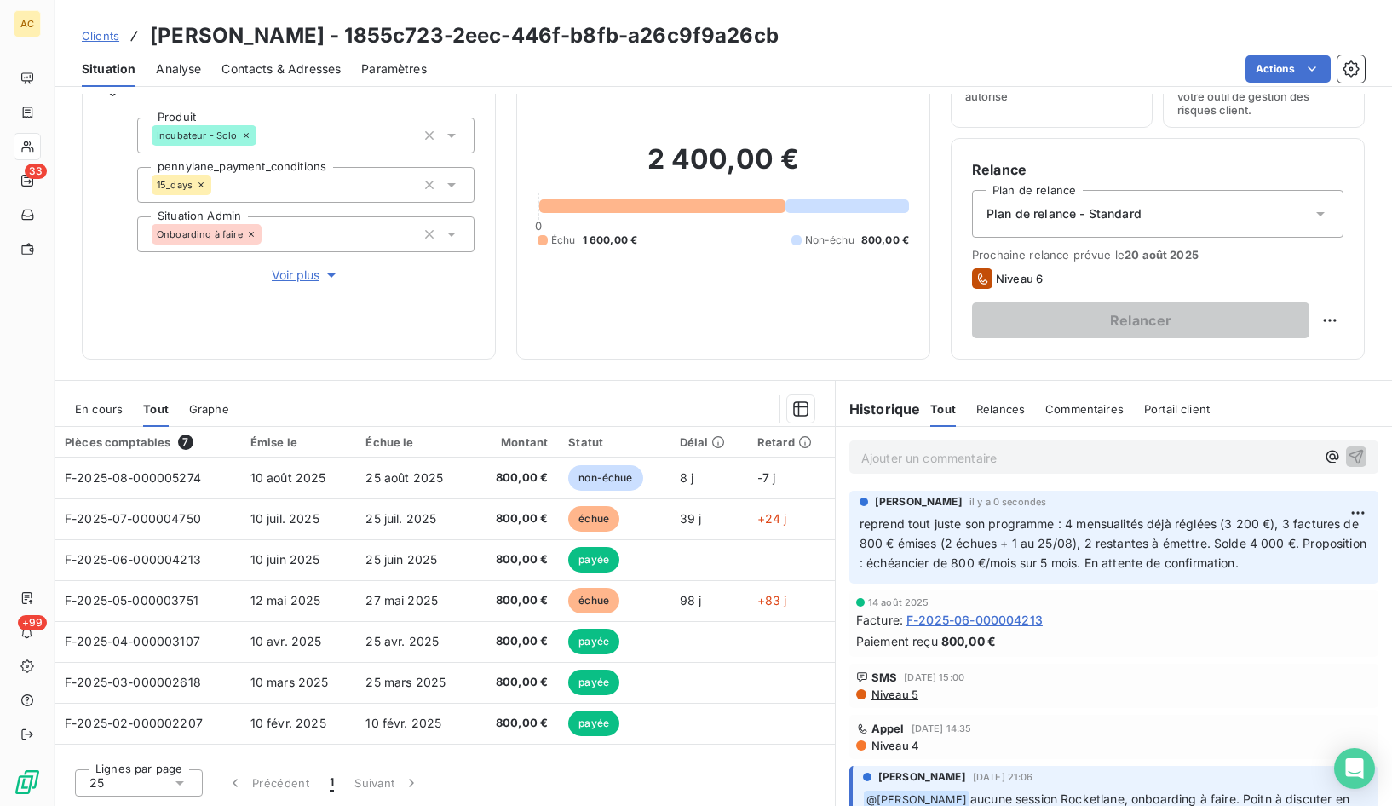
click at [93, 37] on span "Clients" at bounding box center [100, 36] width 37 height 14
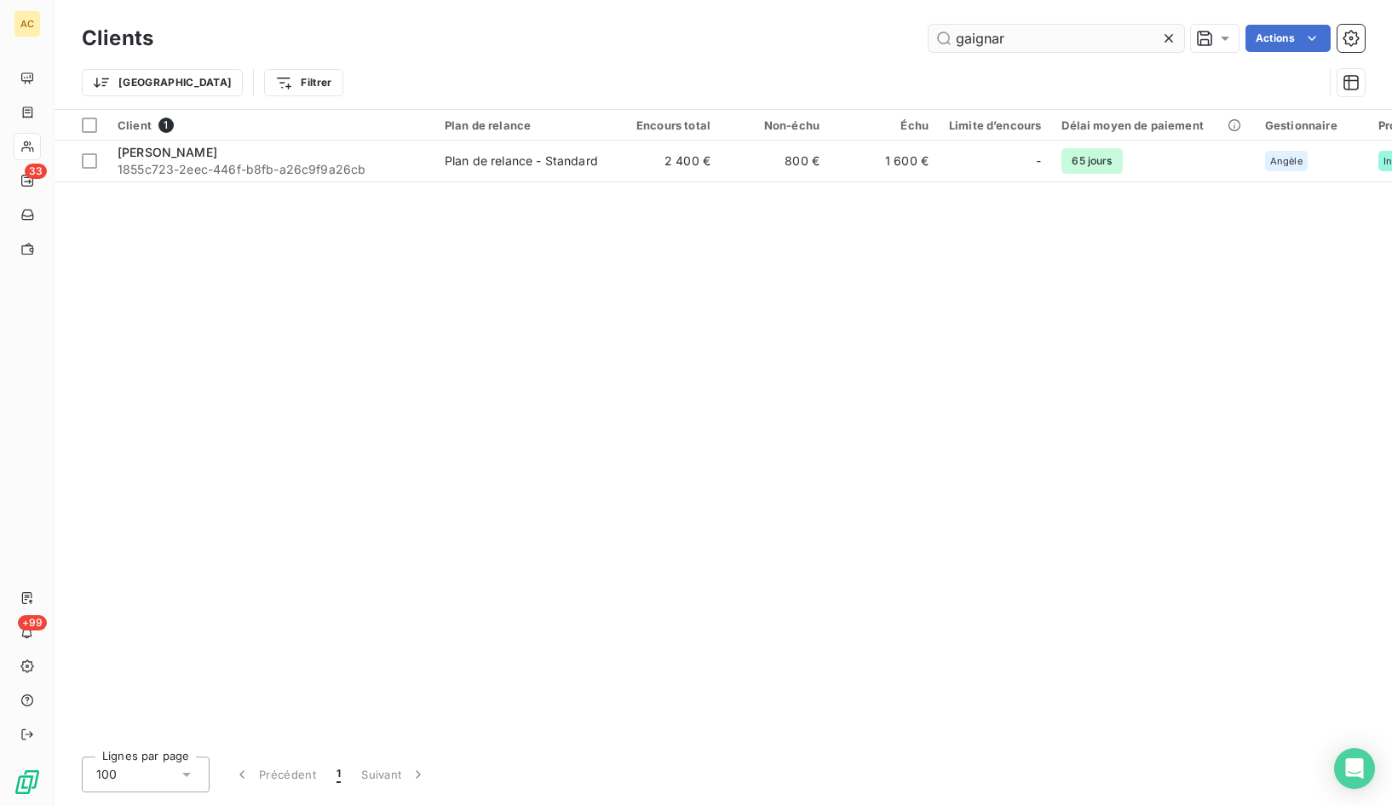
drag, startPoint x: 1014, startPoint y: 32, endPoint x: 958, endPoint y: 30, distance: 55.4
click at [958, 30] on input "gaignar" at bounding box center [1057, 38] width 256 height 27
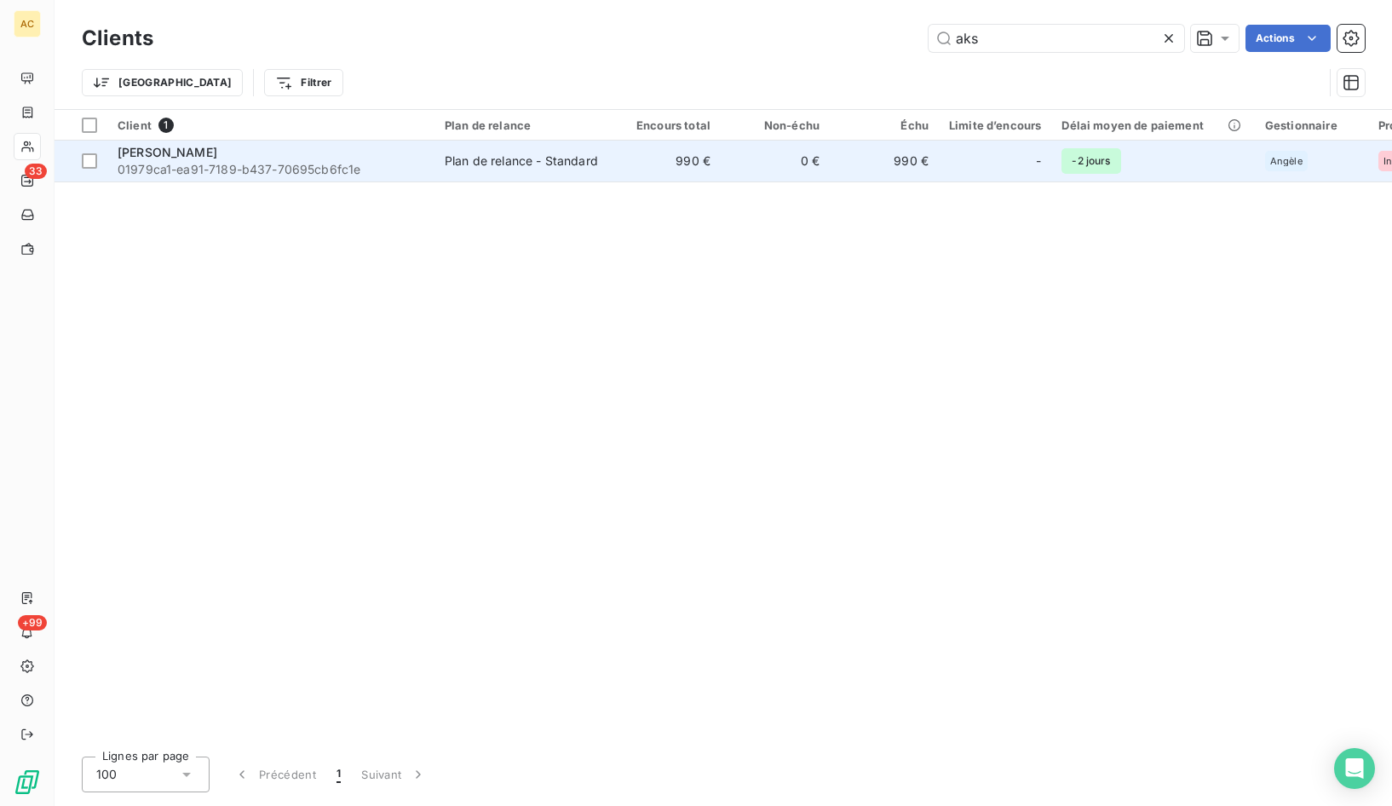
type input "aks"
click at [135, 154] on span "[PERSON_NAME]" at bounding box center [168, 152] width 100 height 14
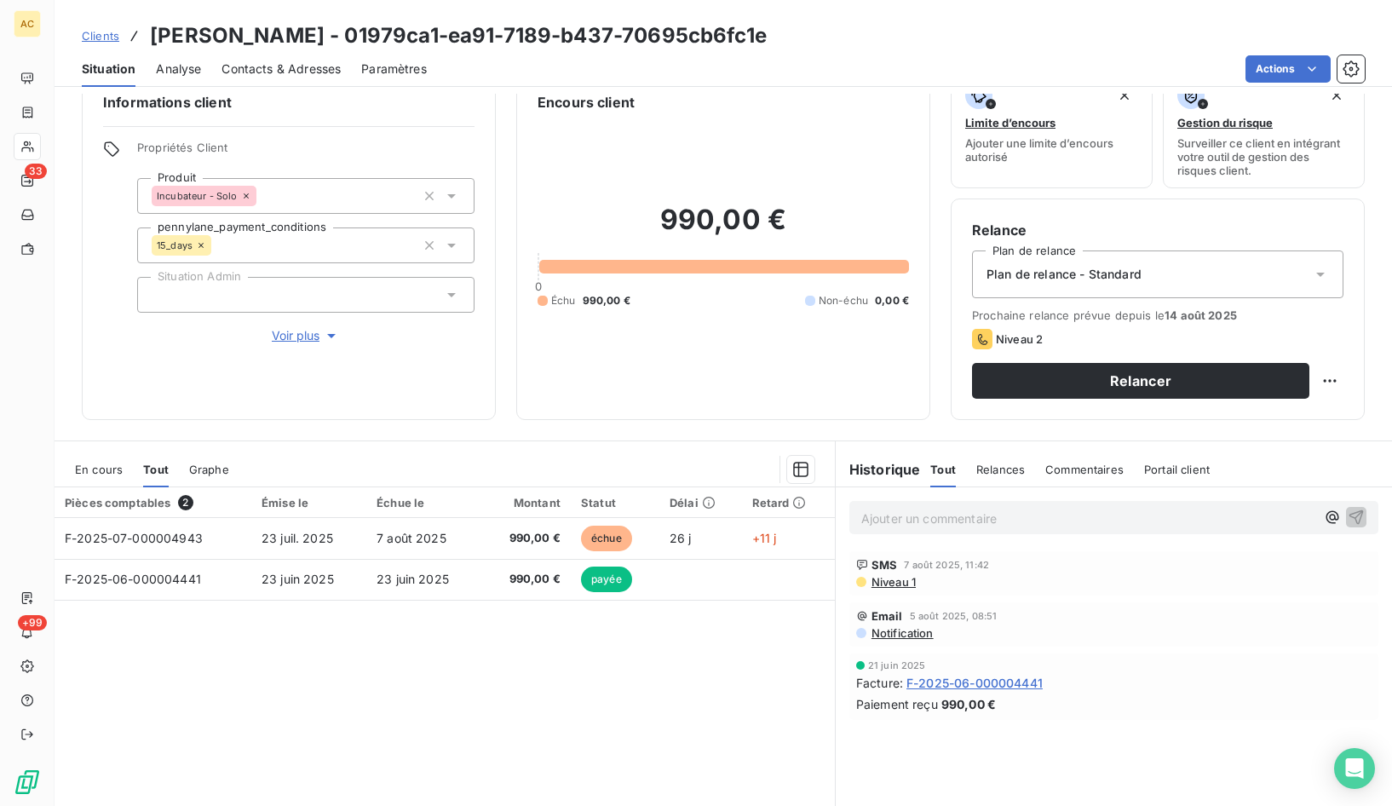
scroll to position [94, 0]
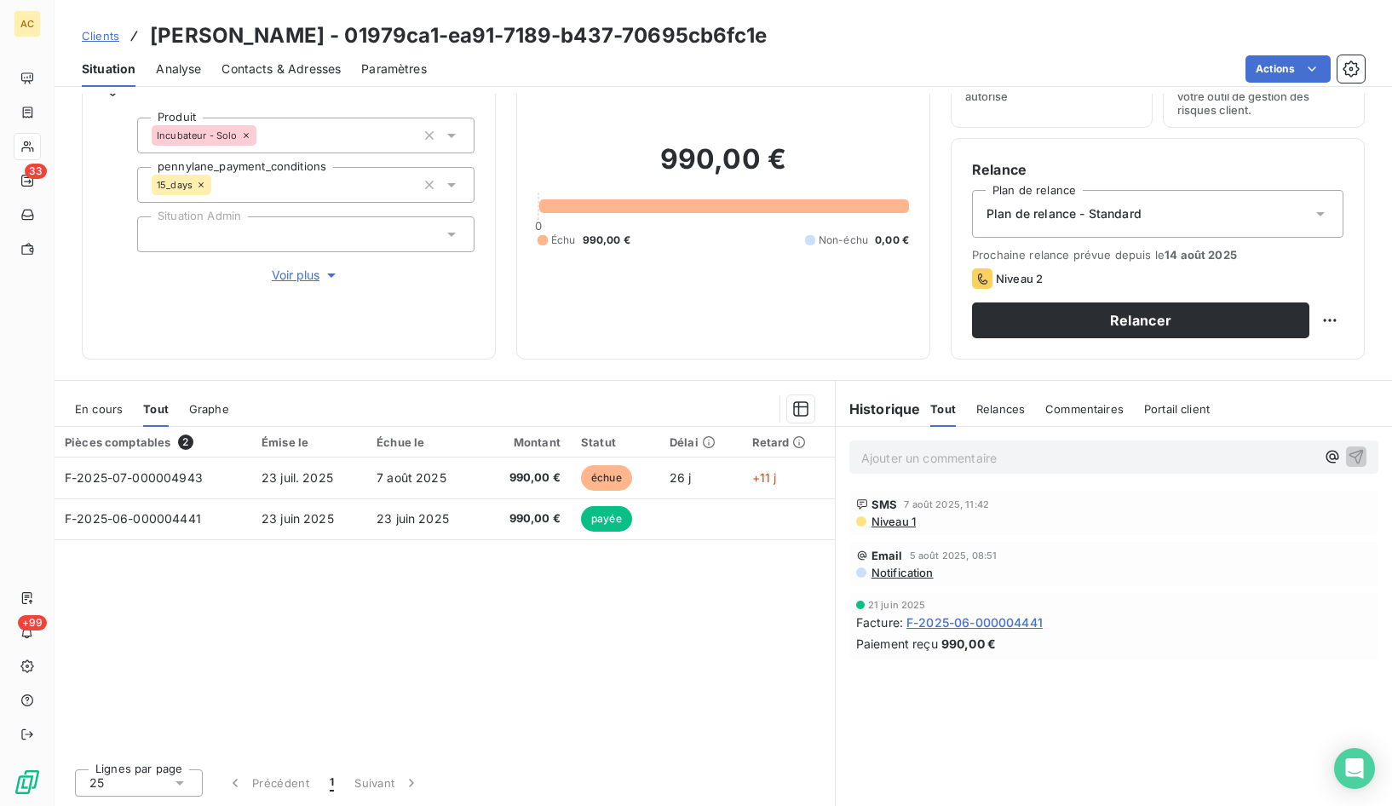
click at [302, 63] on span "Contacts & Adresses" at bounding box center [281, 68] width 119 height 17
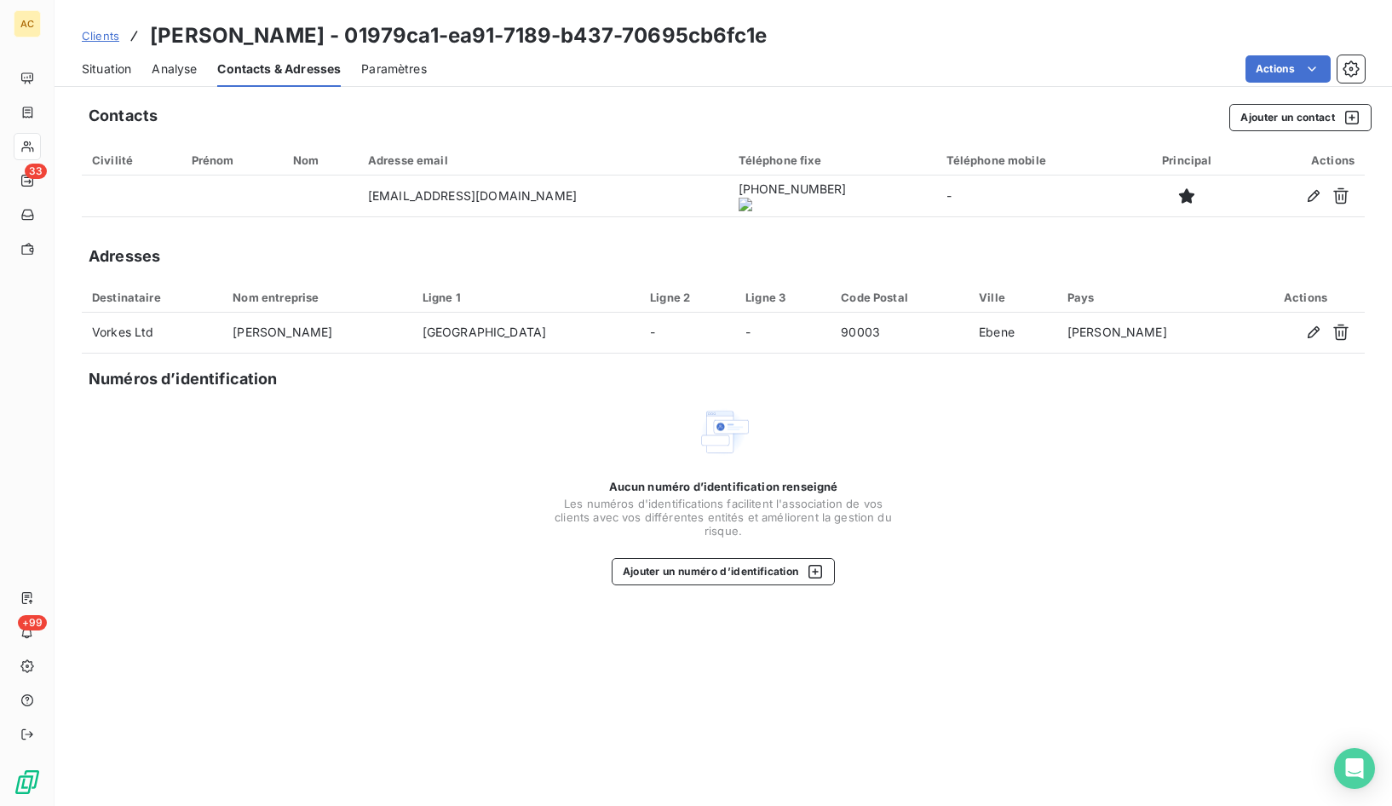
click at [735, 172] on onoff-telecom-ce-actions-button at bounding box center [735, 172] width 0 height 0
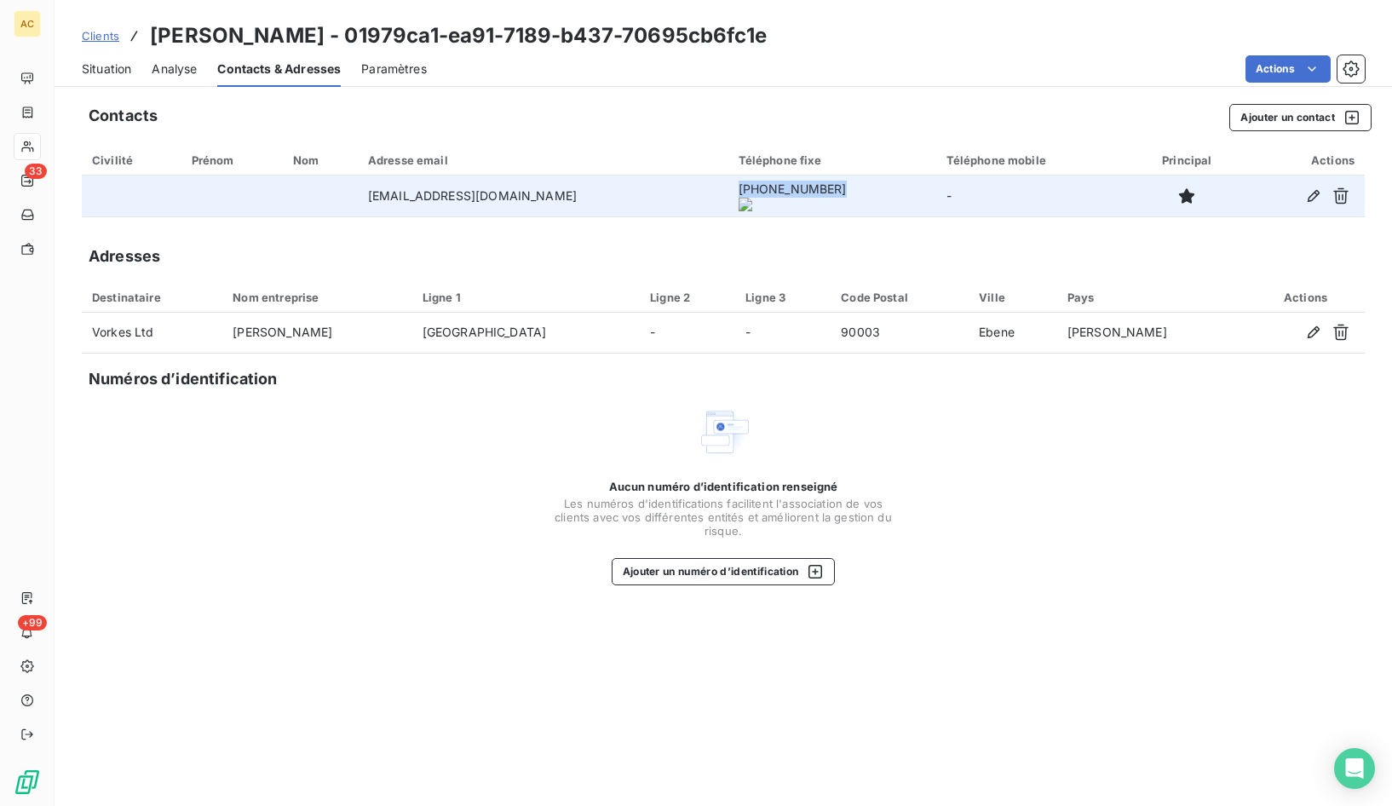
drag, startPoint x: 638, startPoint y: 201, endPoint x: 728, endPoint y: 200, distance: 89.5
click at [739, 196] on onoff-telecom-ce-phone-number-wrapper "+230 5253 3310" at bounding box center [793, 188] width 108 height 14
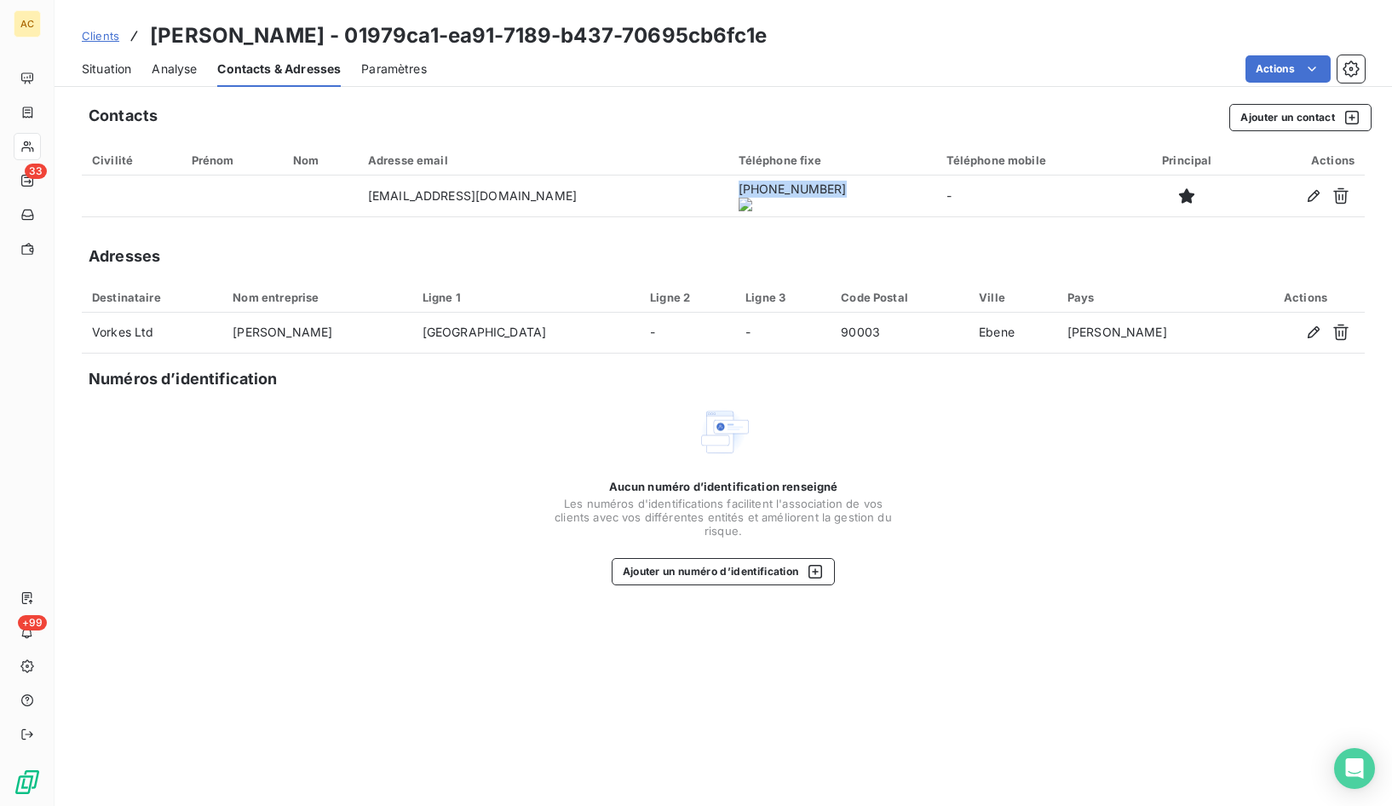
click at [106, 66] on span "Situation" at bounding box center [106, 68] width 49 height 17
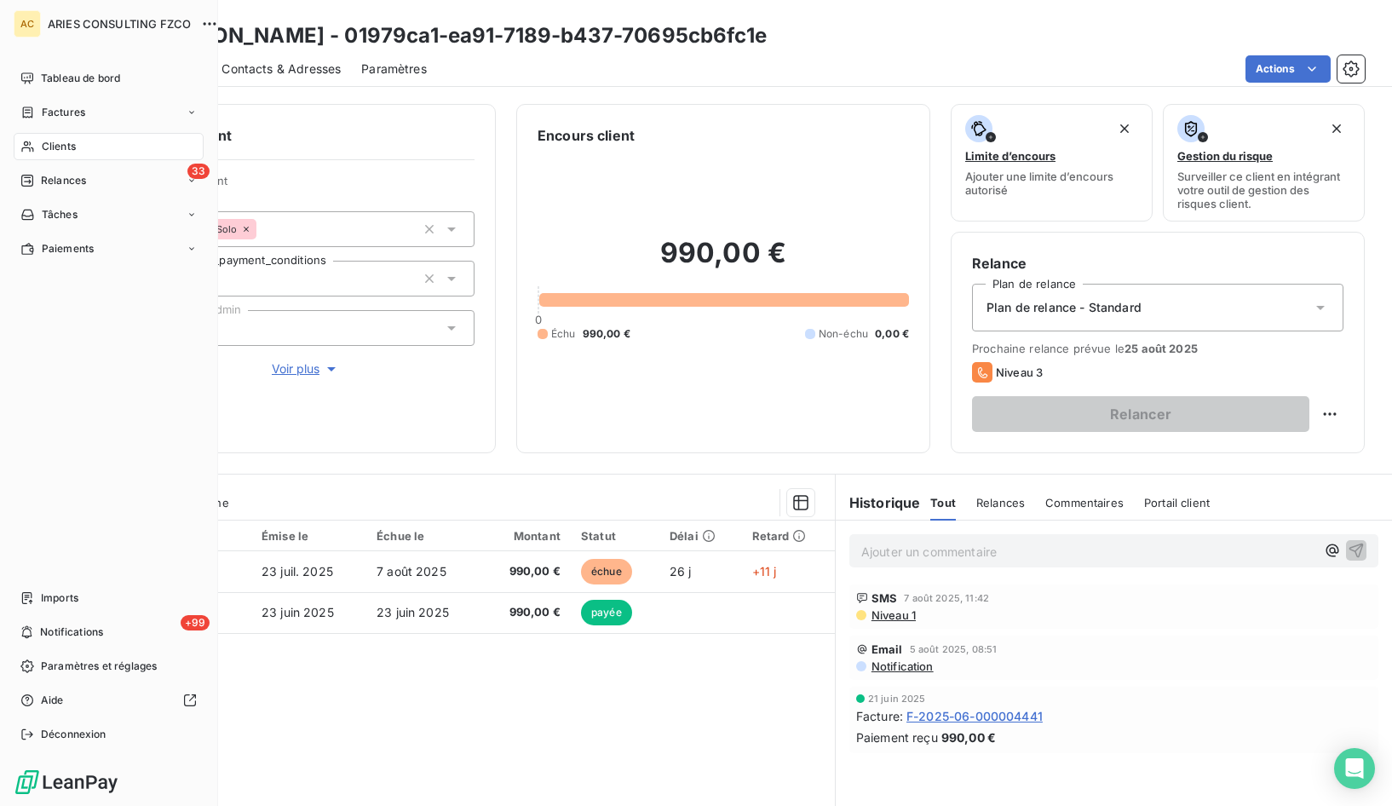
click at [54, 143] on span "Clients" at bounding box center [59, 146] width 34 height 15
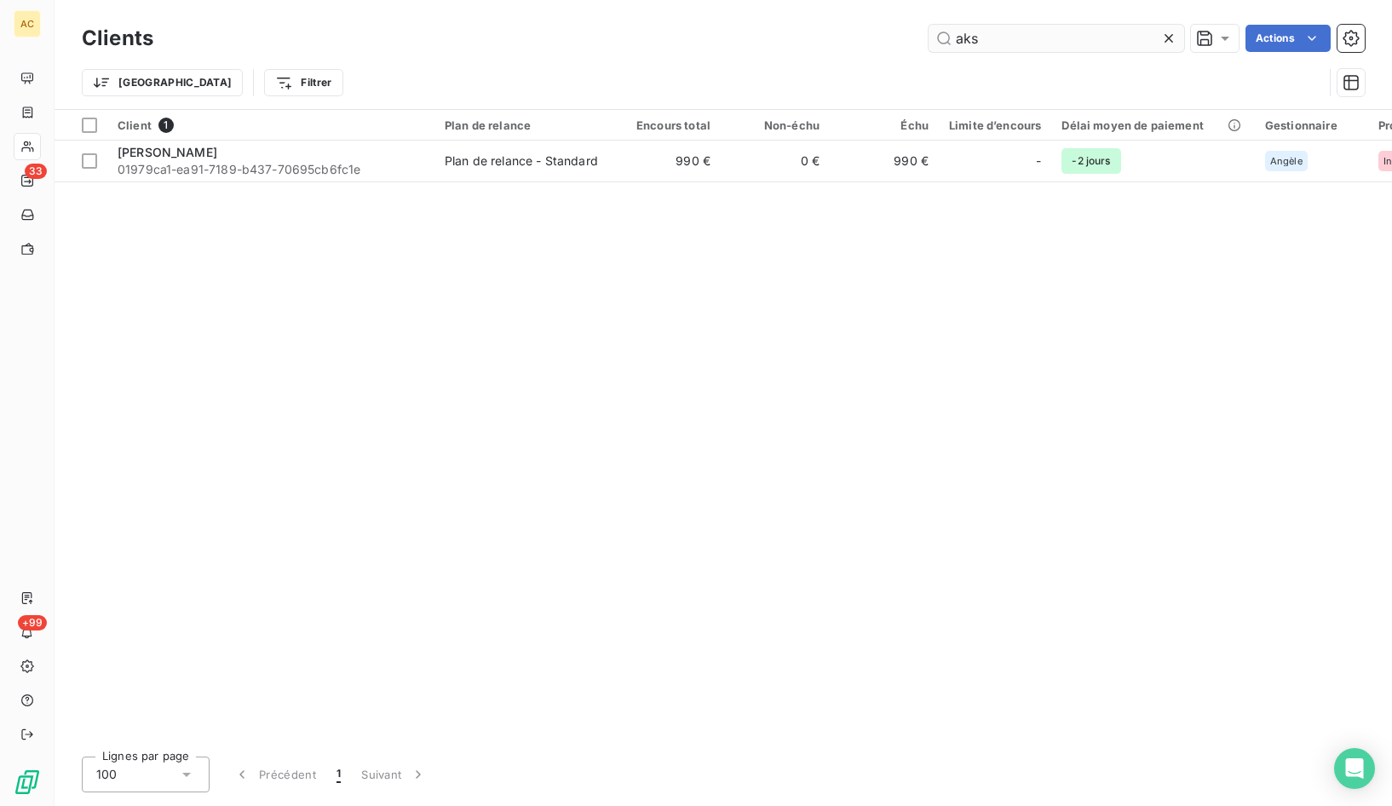
drag, startPoint x: 998, startPoint y: 45, endPoint x: 936, endPoint y: 44, distance: 61.3
click at [936, 44] on input "aks" at bounding box center [1057, 38] width 256 height 27
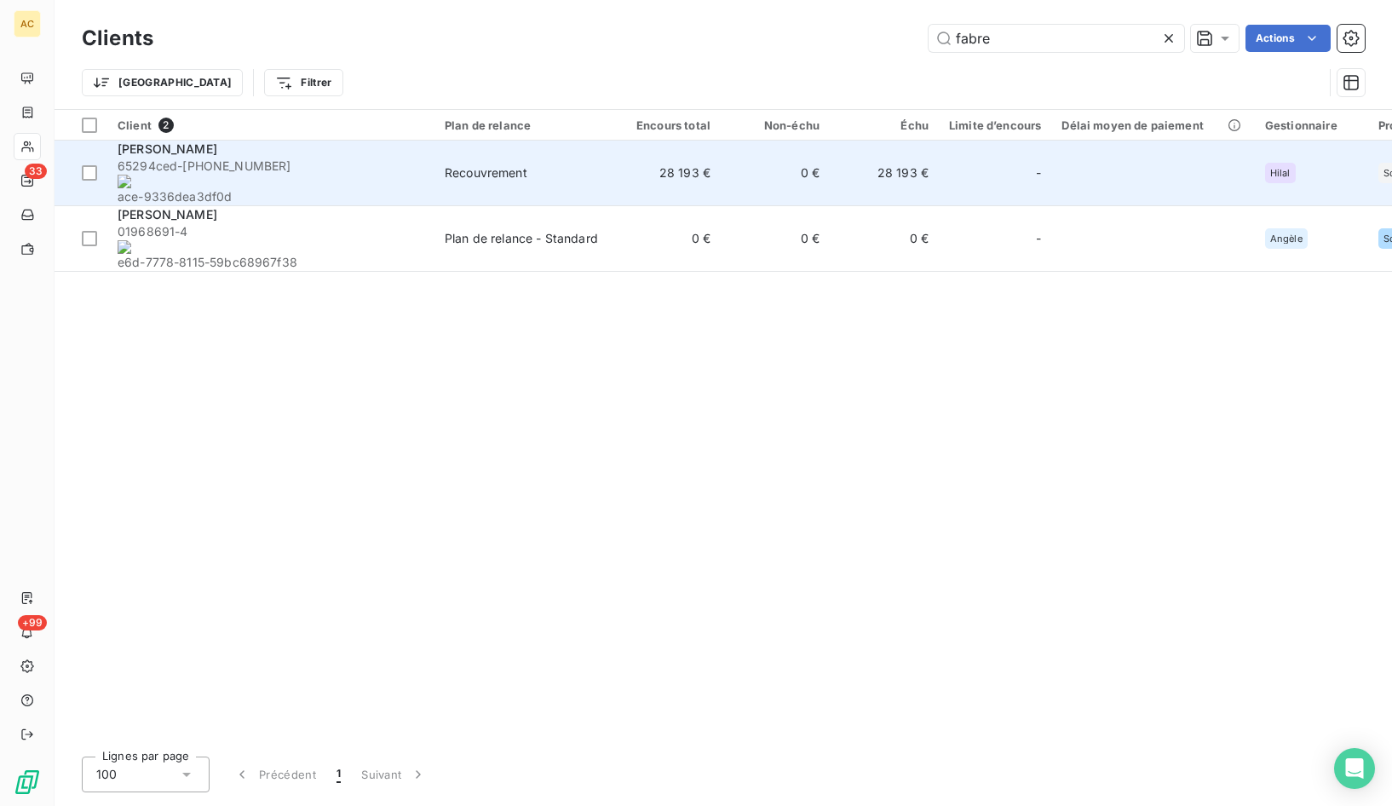
type input "fabre"
click at [229, 161] on onoff-telecom-ce-phone-number-wrapper "1106-4713-9" at bounding box center [236, 165] width 108 height 14
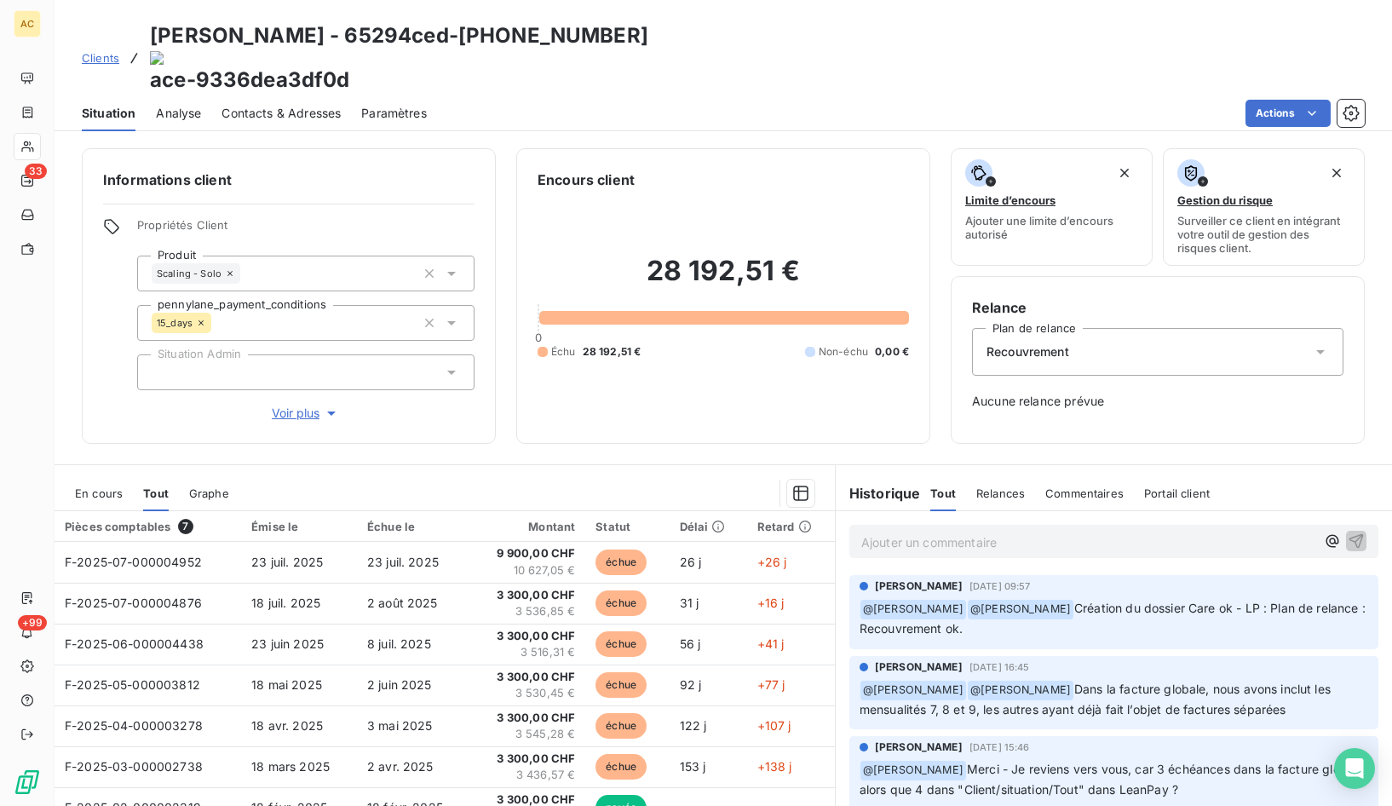
click at [295, 357] on div "Propriétés Client Produit Scaling - Solo pennylane_payment_conditions 15_days S…" at bounding box center [305, 320] width 337 height 204
click at [295, 383] on div "Informations client Propriétés Client Produit Scaling - Solo pennylane_payment_…" at bounding box center [289, 296] width 414 height 296
click at [294, 405] on span "Voir plus" at bounding box center [306, 413] width 68 height 17
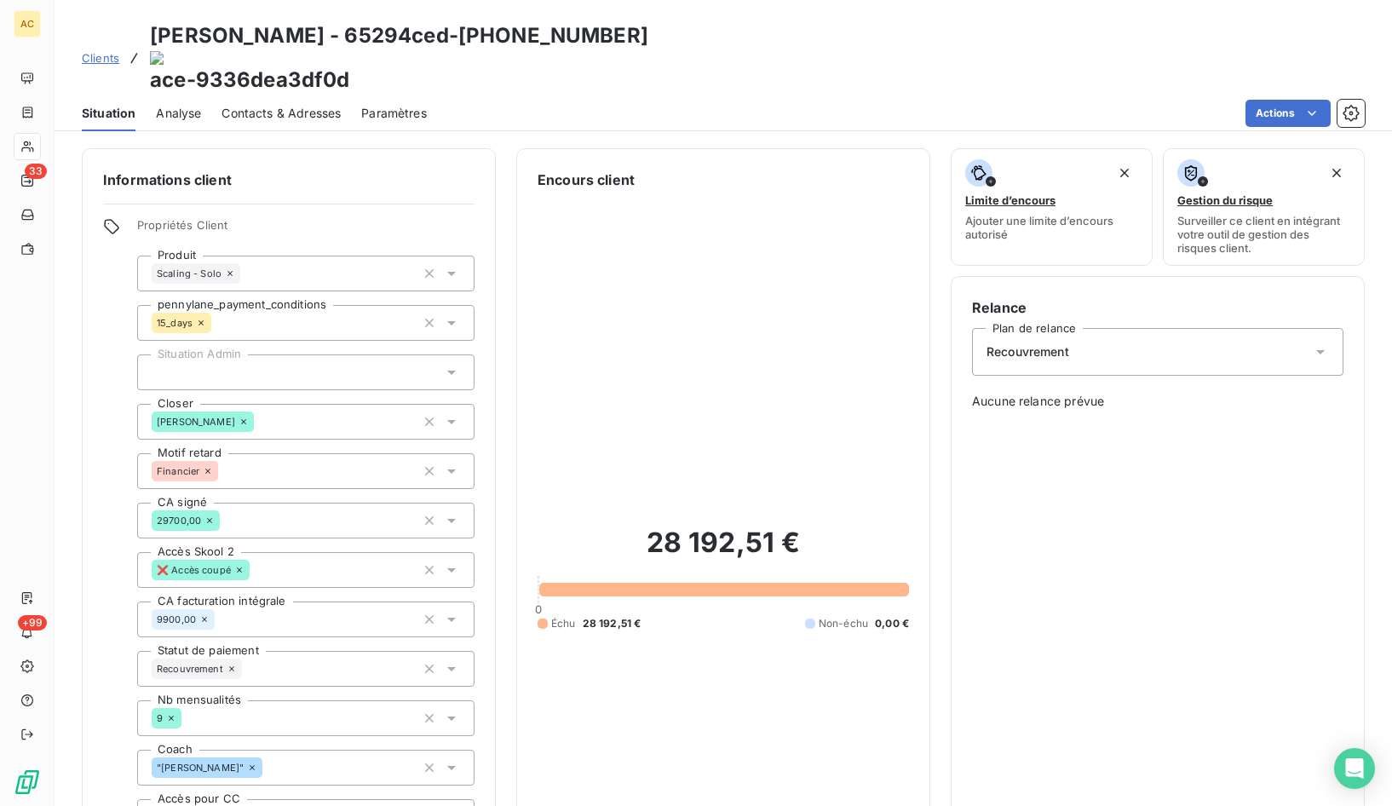
click at [103, 51] on span "Clients" at bounding box center [100, 58] width 37 height 14
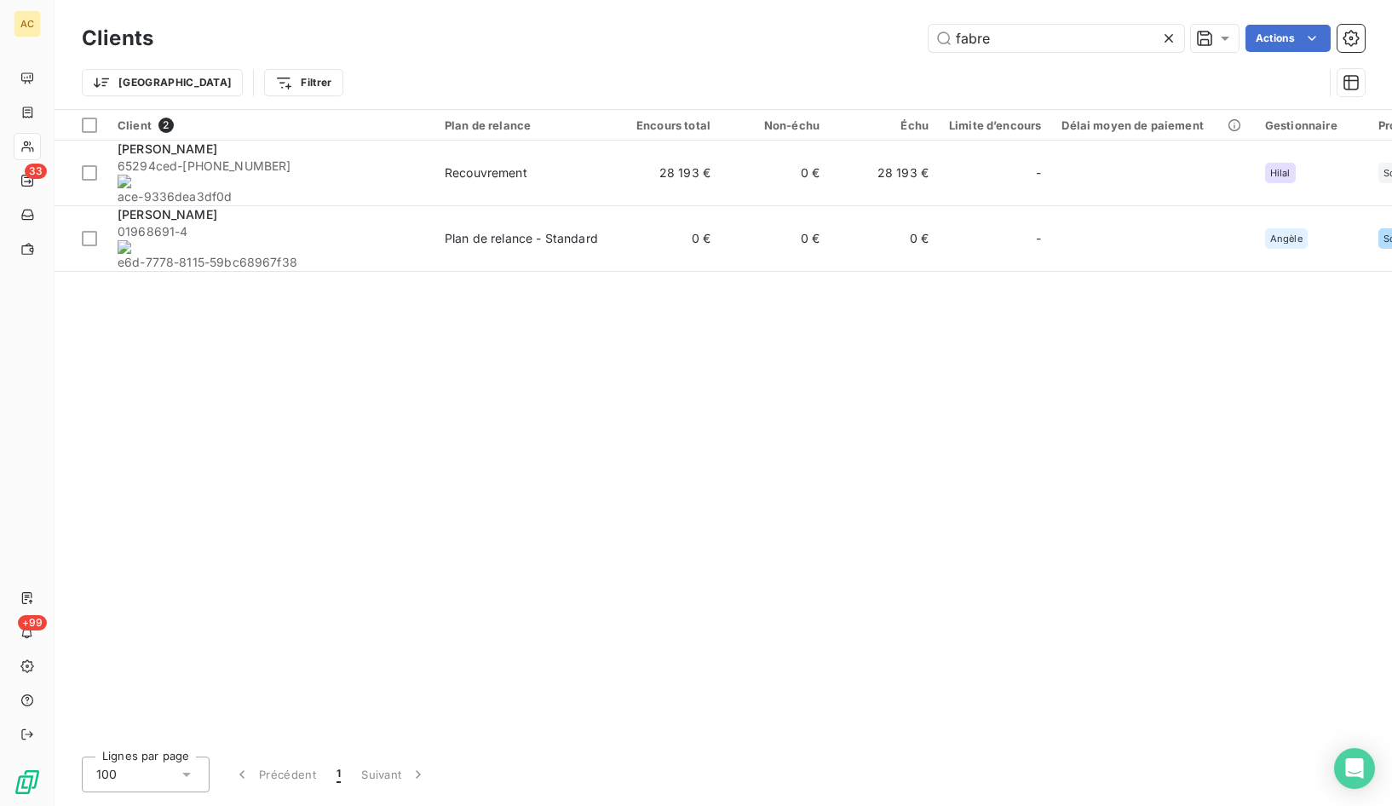
drag, startPoint x: 982, startPoint y: 37, endPoint x: 913, endPoint y: 37, distance: 68.2
click at [913, 37] on div "fabre Actions" at bounding box center [769, 38] width 1191 height 27
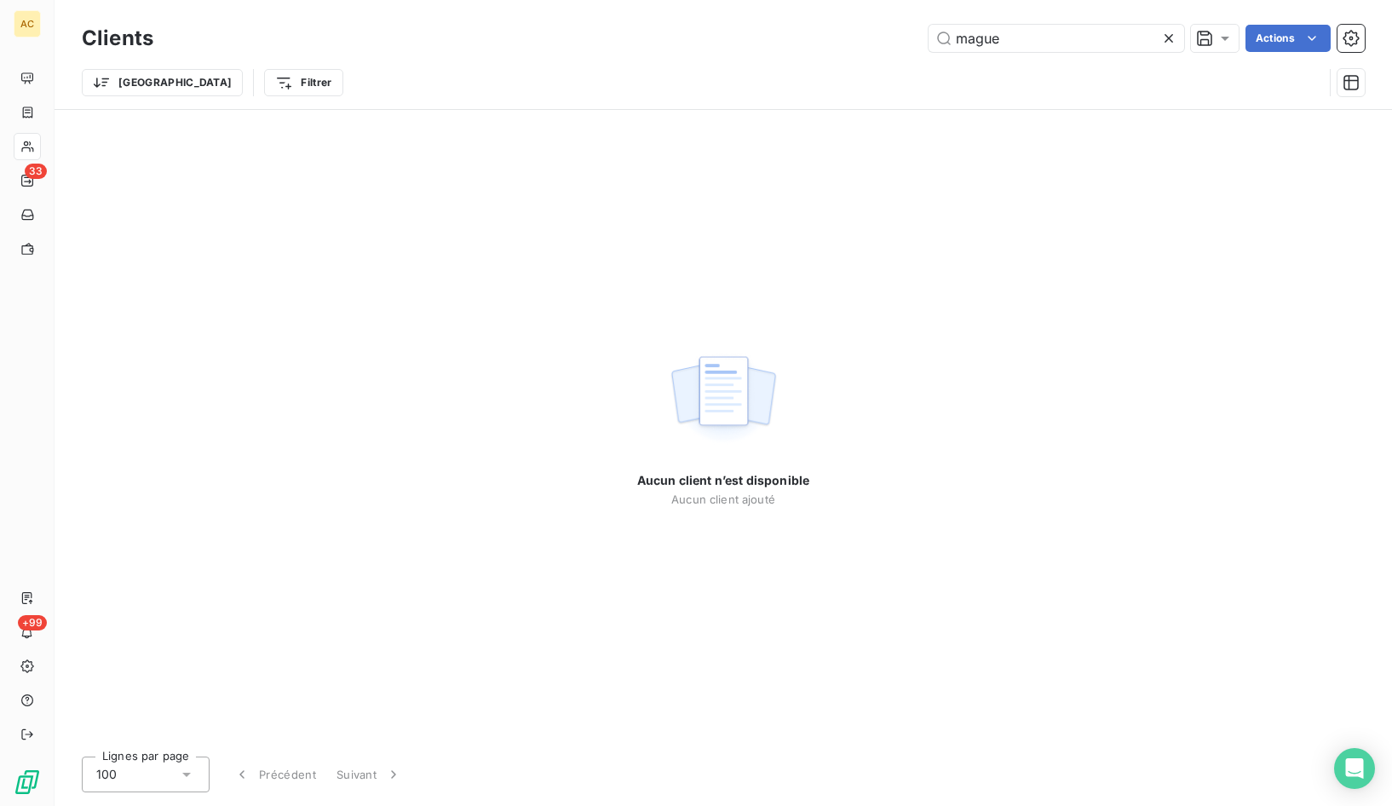
click at [365, 130] on div "Aucun client n’est disponible Aucun client ajouté" at bounding box center [724, 426] width 1338 height 633
click at [980, 46] on input "mague" at bounding box center [1057, 38] width 256 height 27
click at [970, 42] on input "mague" at bounding box center [1057, 38] width 256 height 27
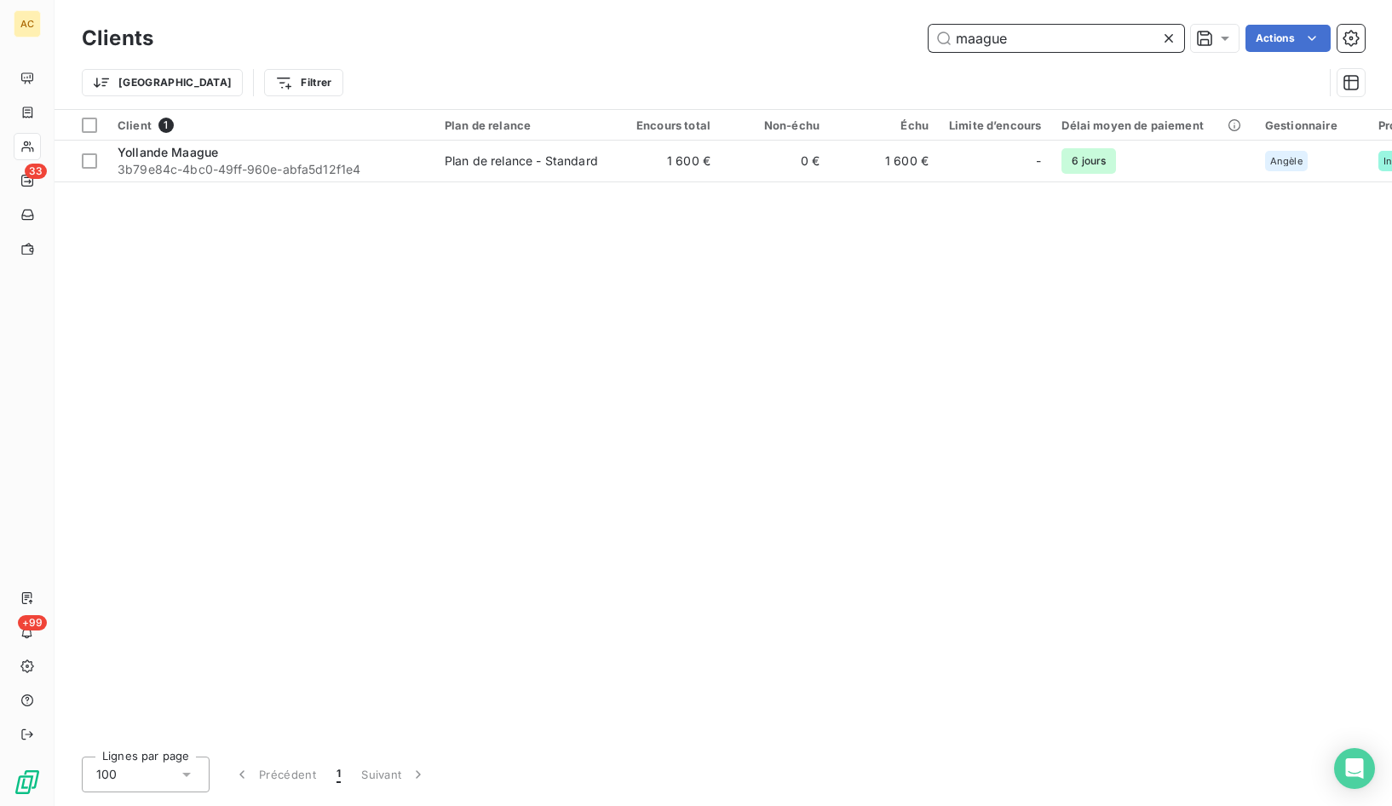
type input "maague"
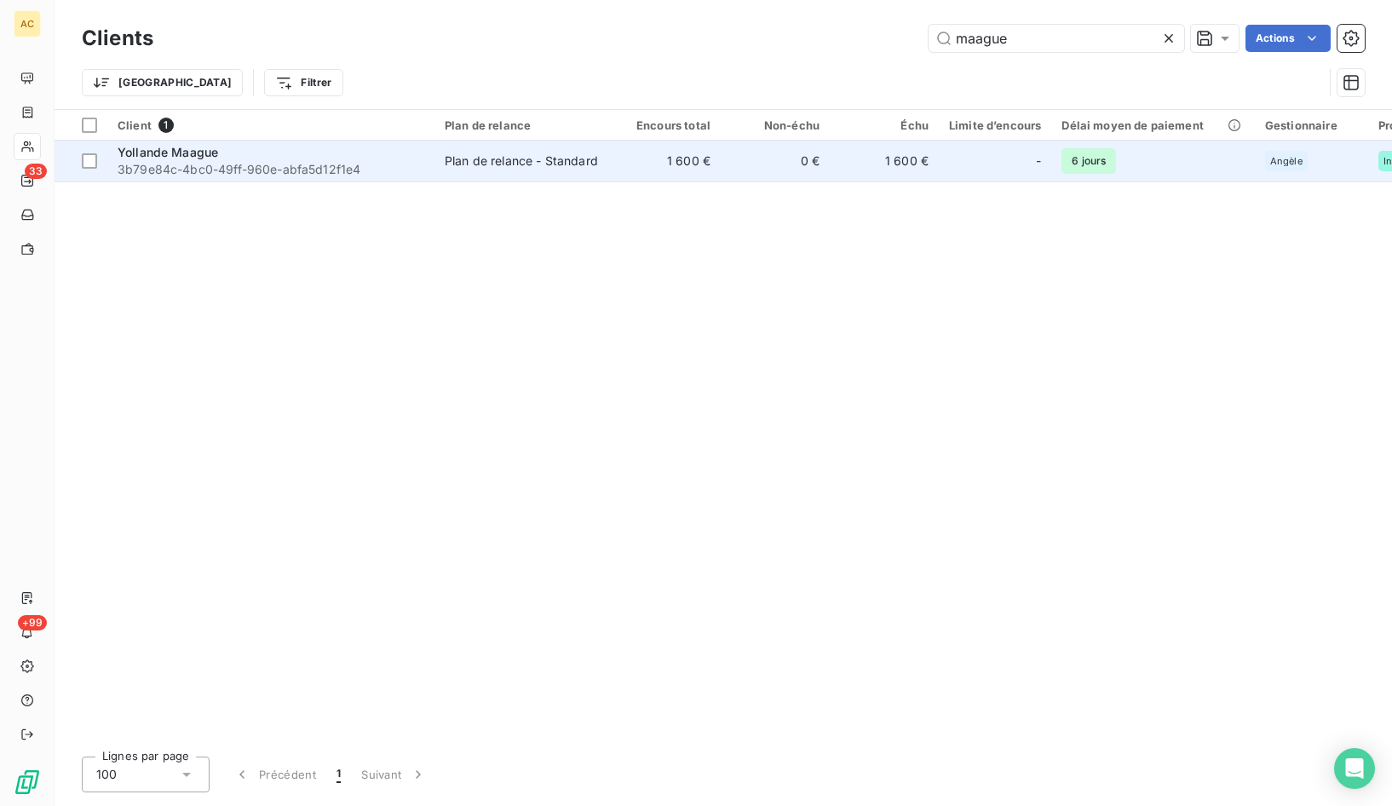
click at [279, 169] on span "3b79e84c-4bc0-49ff-960e-abfa5d12f1e4" at bounding box center [271, 169] width 307 height 17
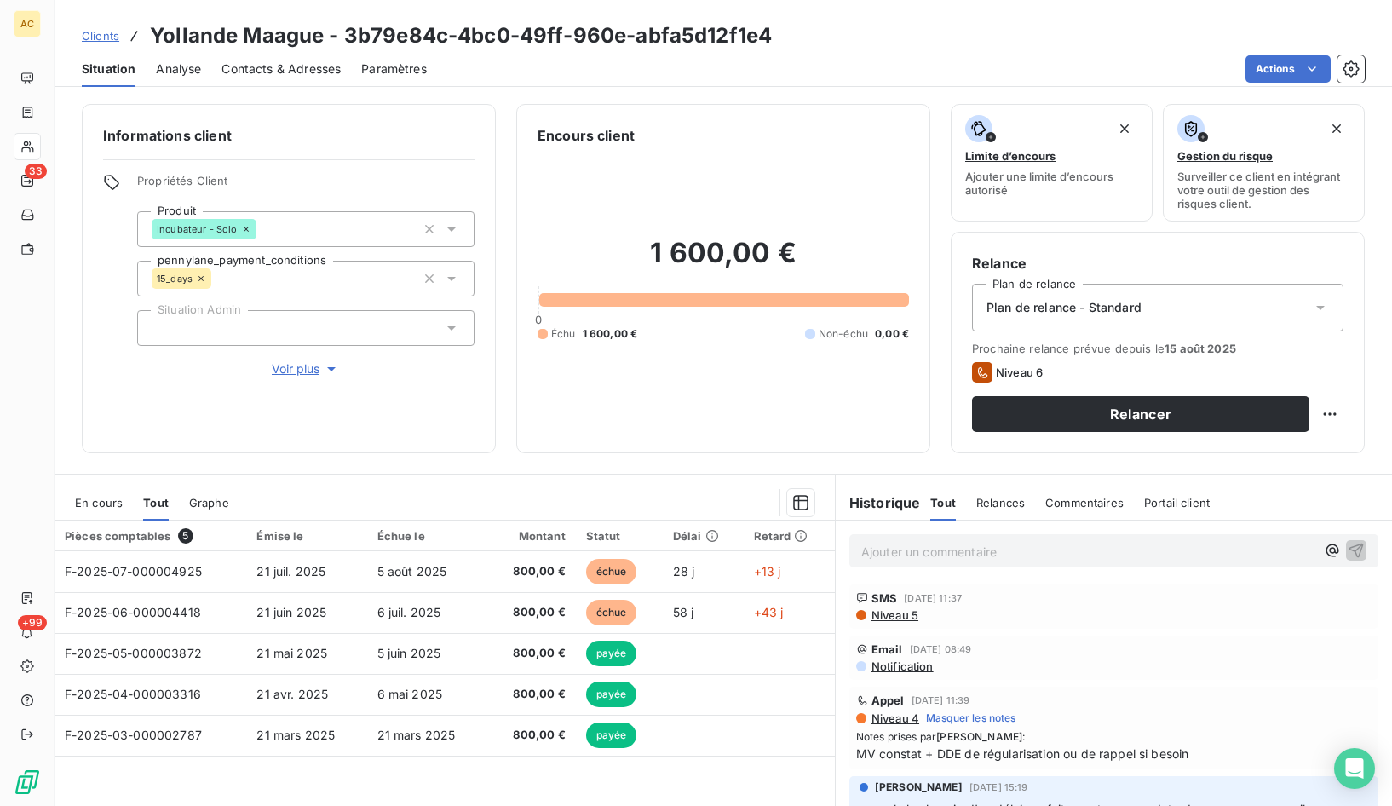
click at [325, 75] on span "Contacts & Adresses" at bounding box center [281, 68] width 119 height 17
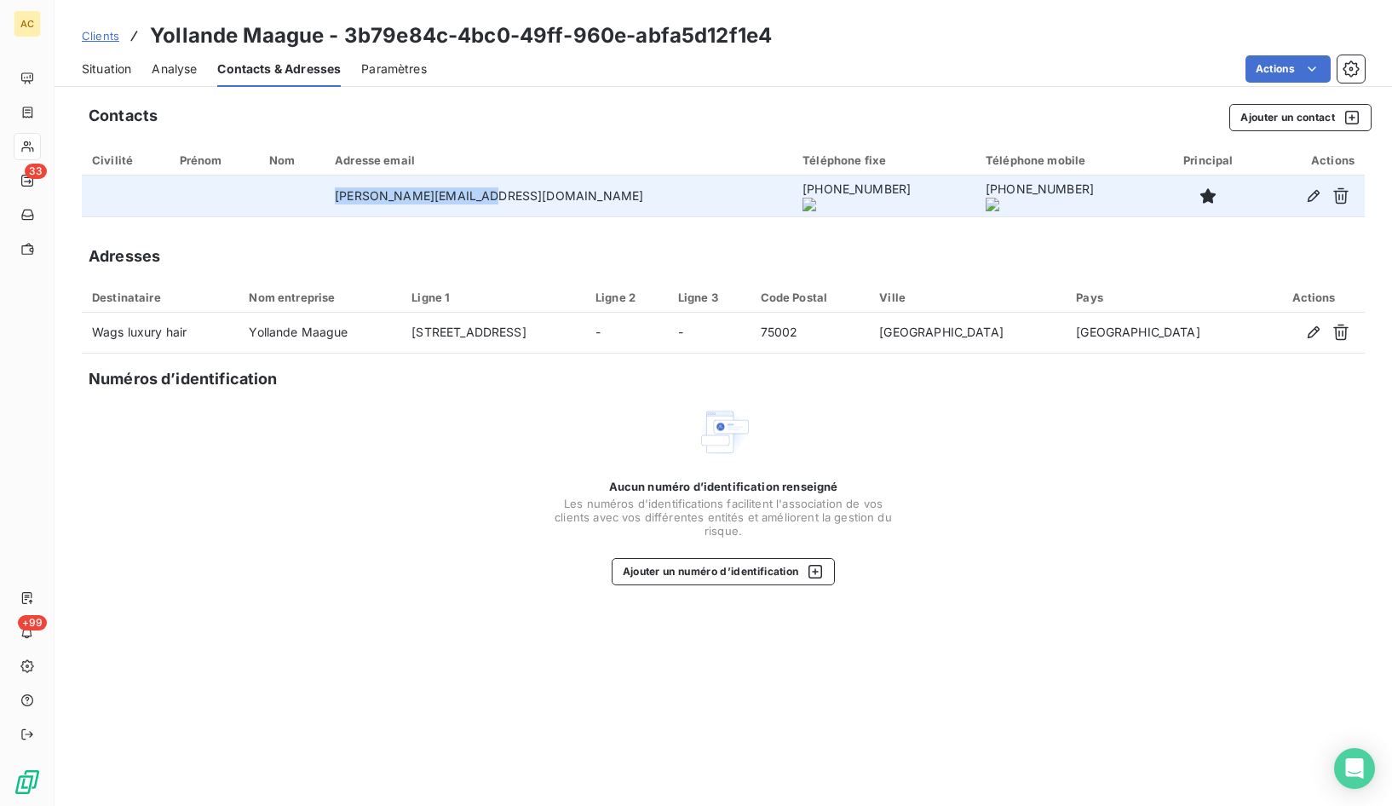
drag, startPoint x: 381, startPoint y: 193, endPoint x: 627, endPoint y: 198, distance: 246.3
click at [630, 198] on td "y.momissong@hotmail.fr" at bounding box center [559, 196] width 468 height 41
copy td "y.momissong@hotmail.fr"
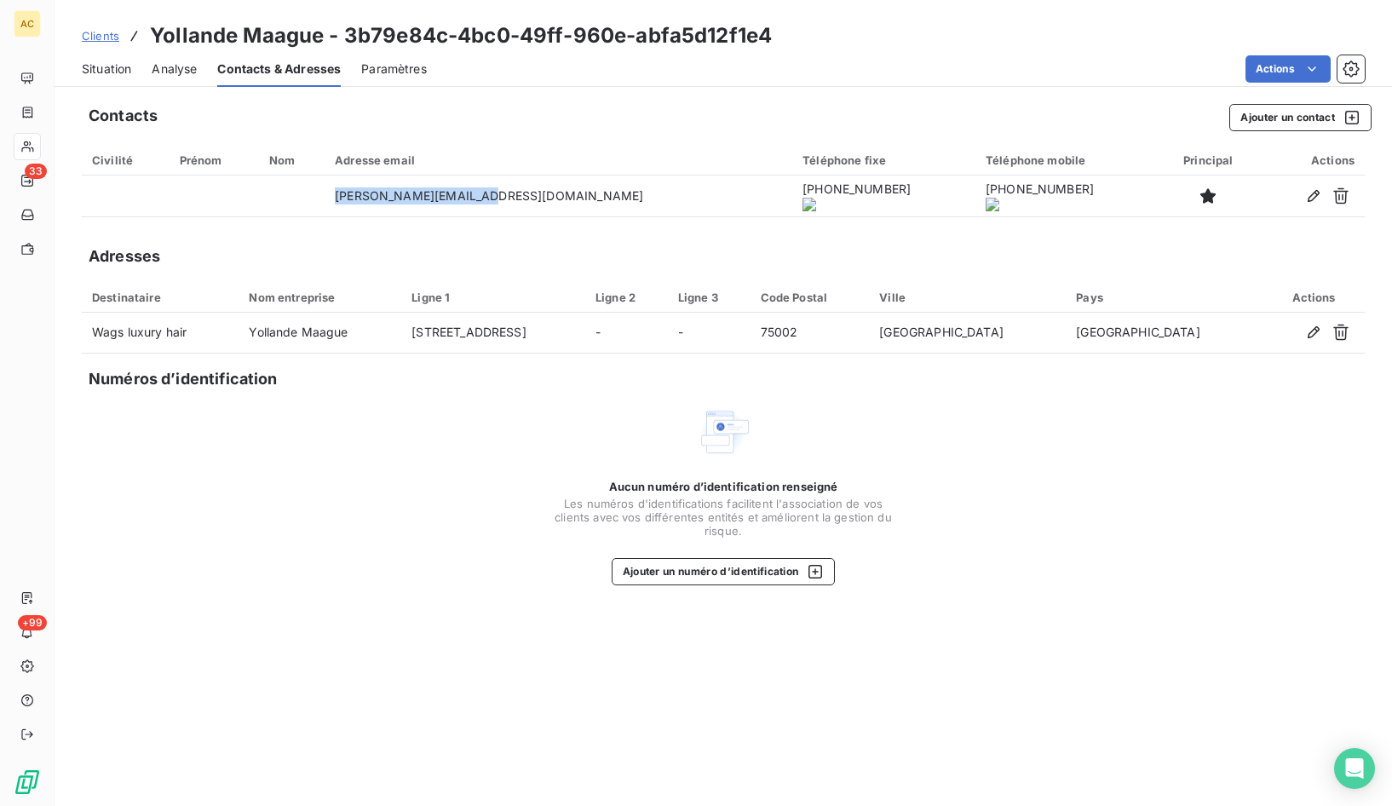
click at [106, 69] on span "Situation" at bounding box center [106, 68] width 49 height 17
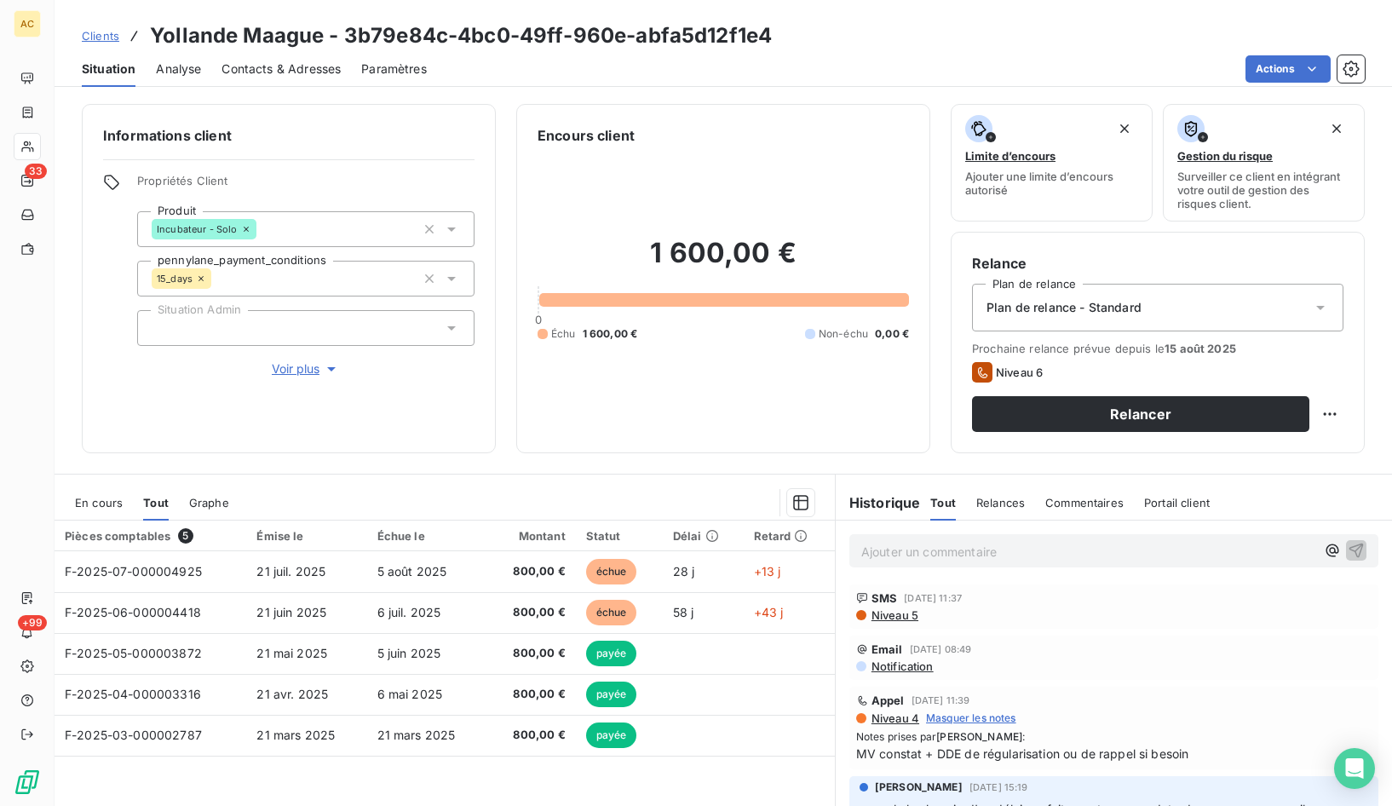
click at [298, 62] on span "Contacts & Adresses" at bounding box center [281, 68] width 119 height 17
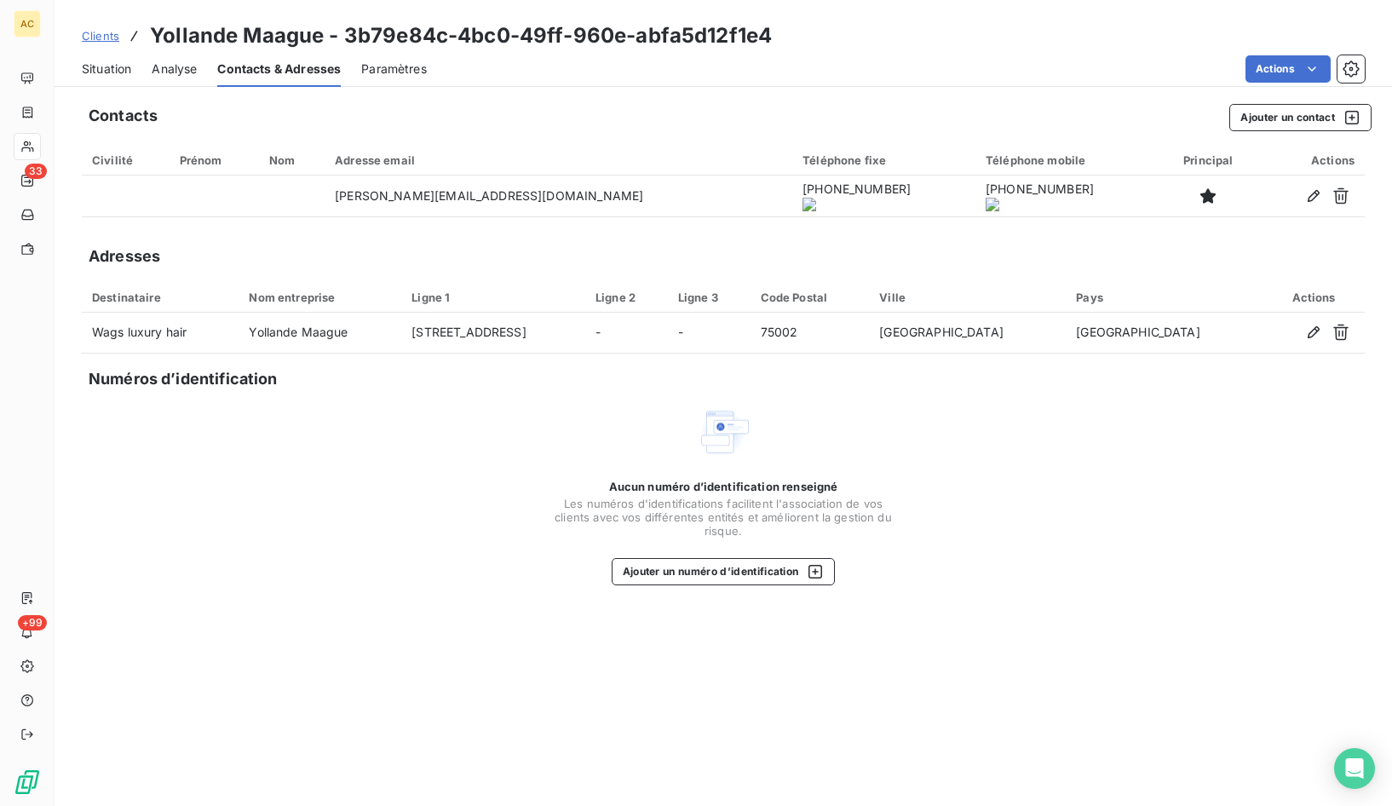
click at [760, 172] on onoff-telecom-ce-actions-button at bounding box center [760, 172] width 0 height 0
click at [104, 71] on span "Situation" at bounding box center [106, 68] width 49 height 17
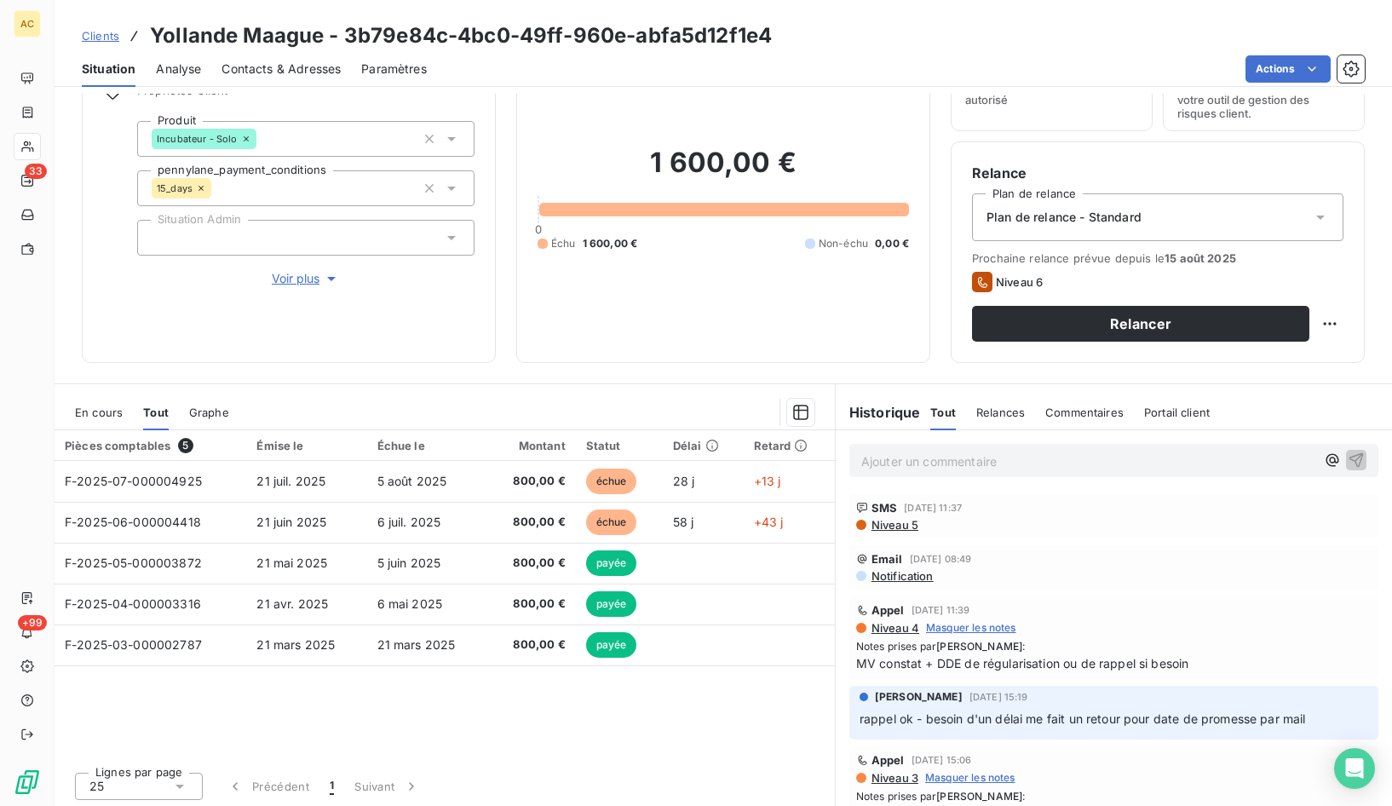
scroll to position [94, 0]
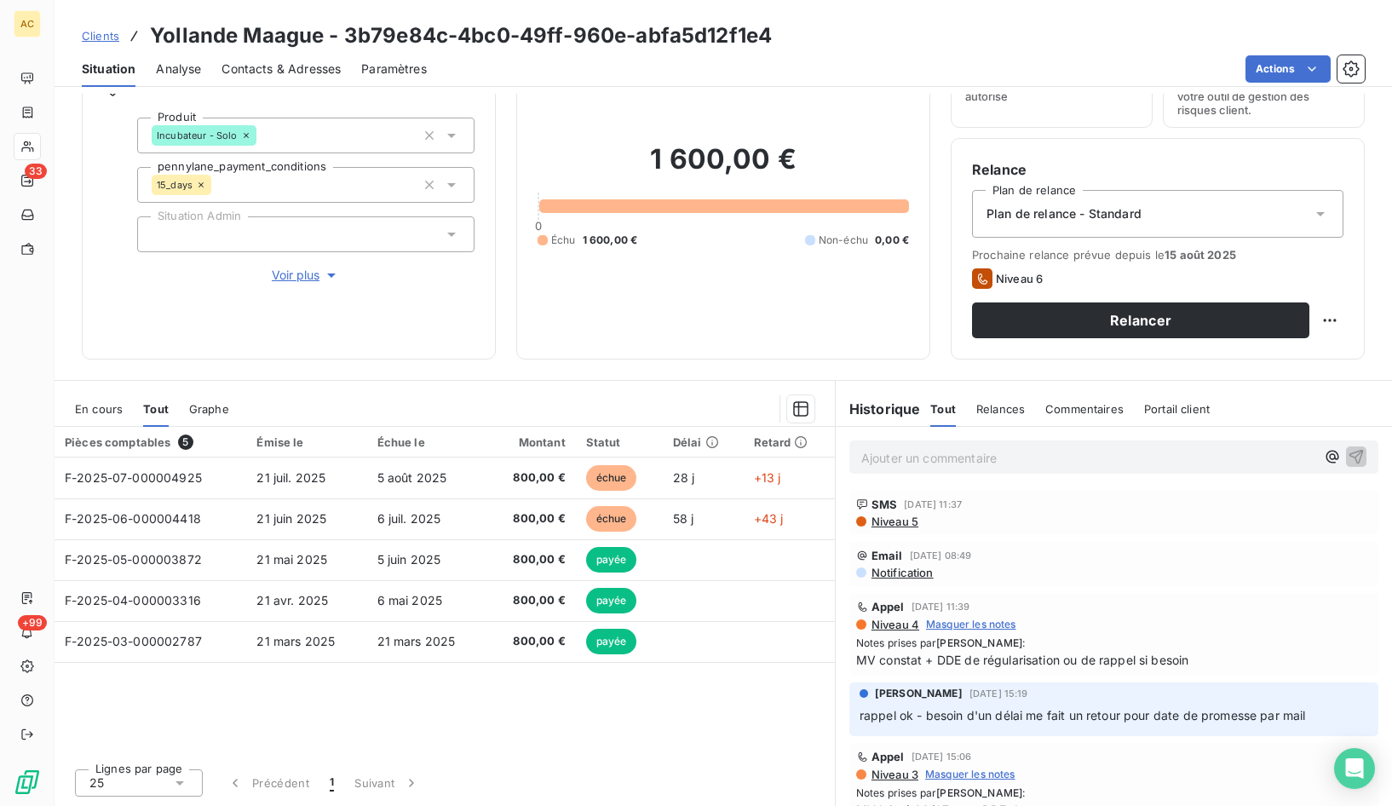
click at [267, 63] on span "Contacts & Adresses" at bounding box center [281, 68] width 119 height 17
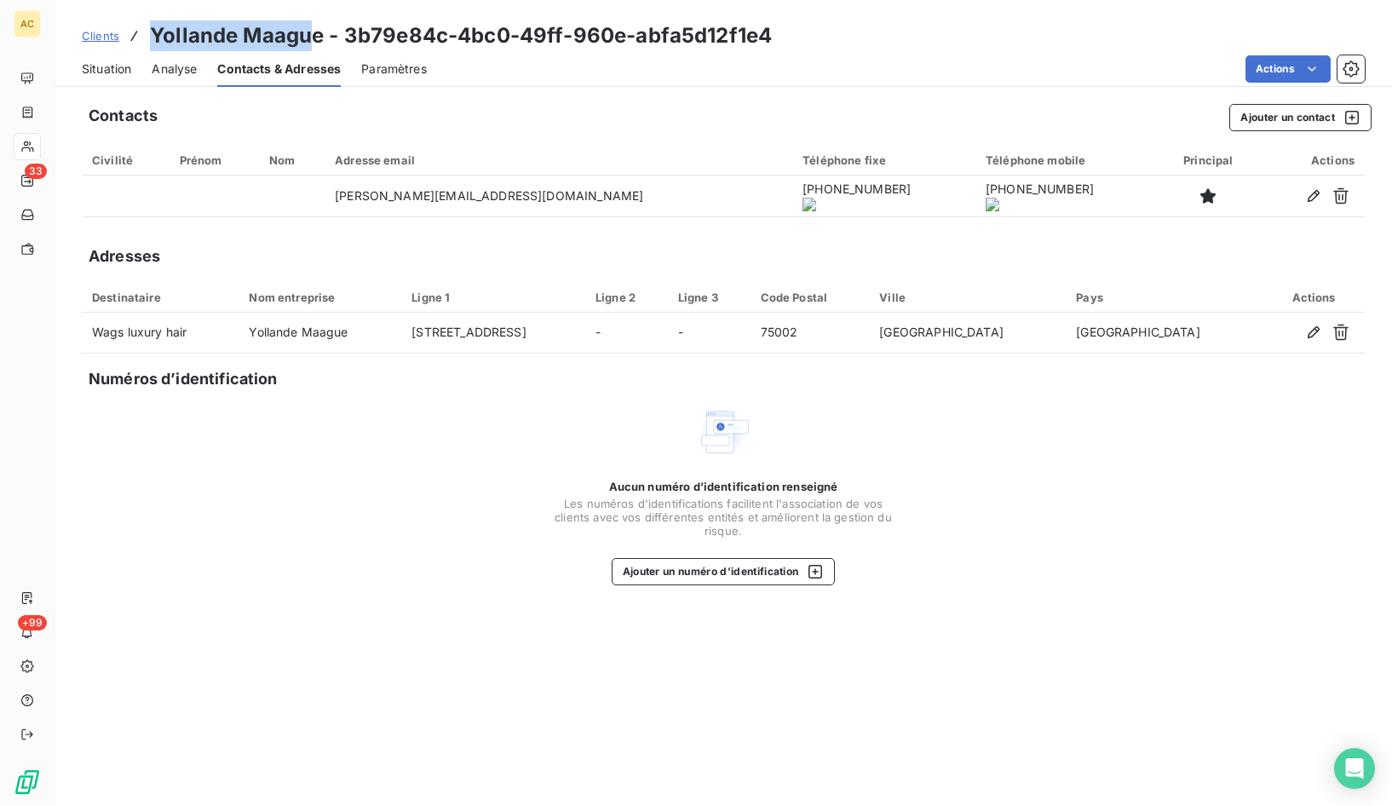
drag, startPoint x: 152, startPoint y: 28, endPoint x: 315, endPoint y: 31, distance: 163.6
click at [319, 30] on h3 "Yollande Maague - 3b79e84c-4bc0-49ff-960e-abfa5d12f1e4" at bounding box center [461, 35] width 622 height 31
copy h3 "Yollande Maague"
click at [115, 71] on span "Situation" at bounding box center [106, 68] width 49 height 17
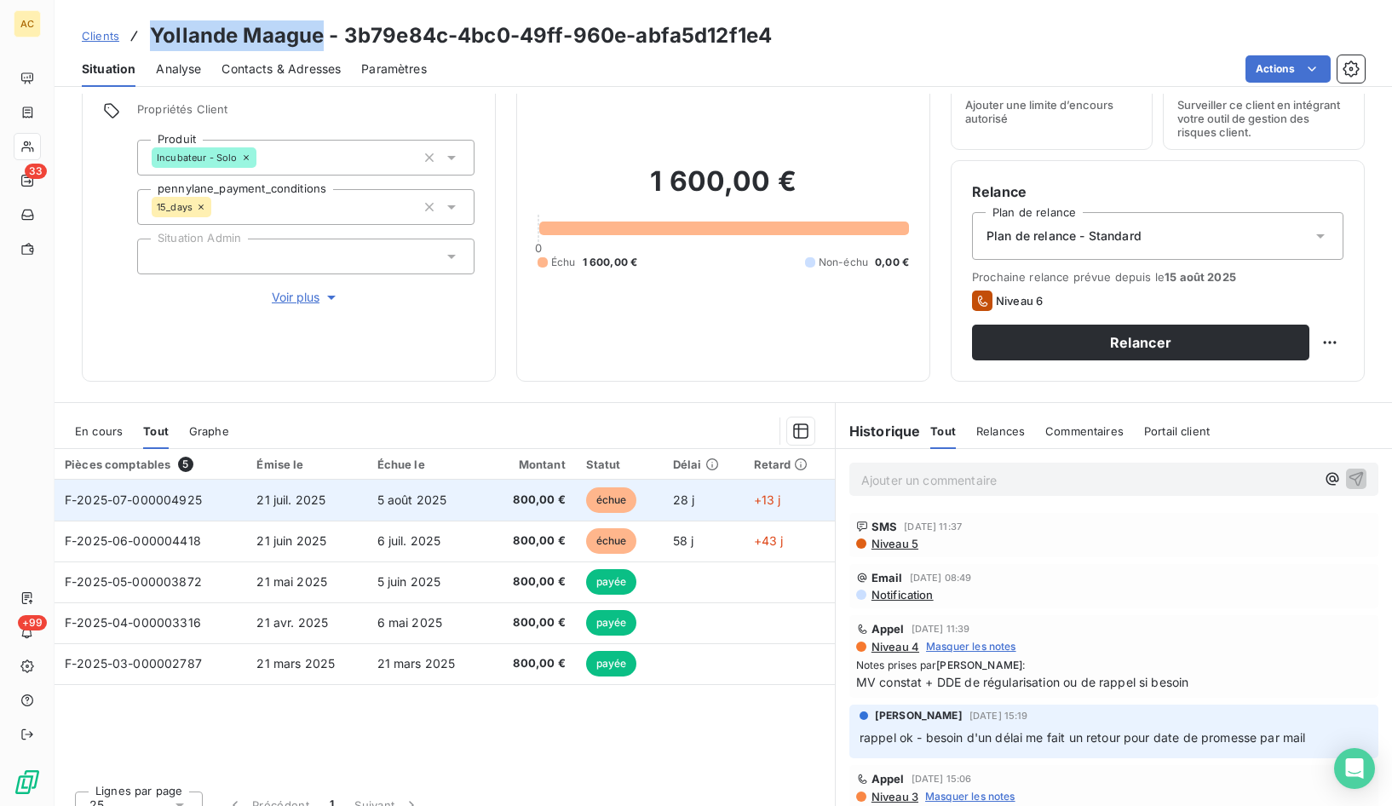
scroll to position [87, 0]
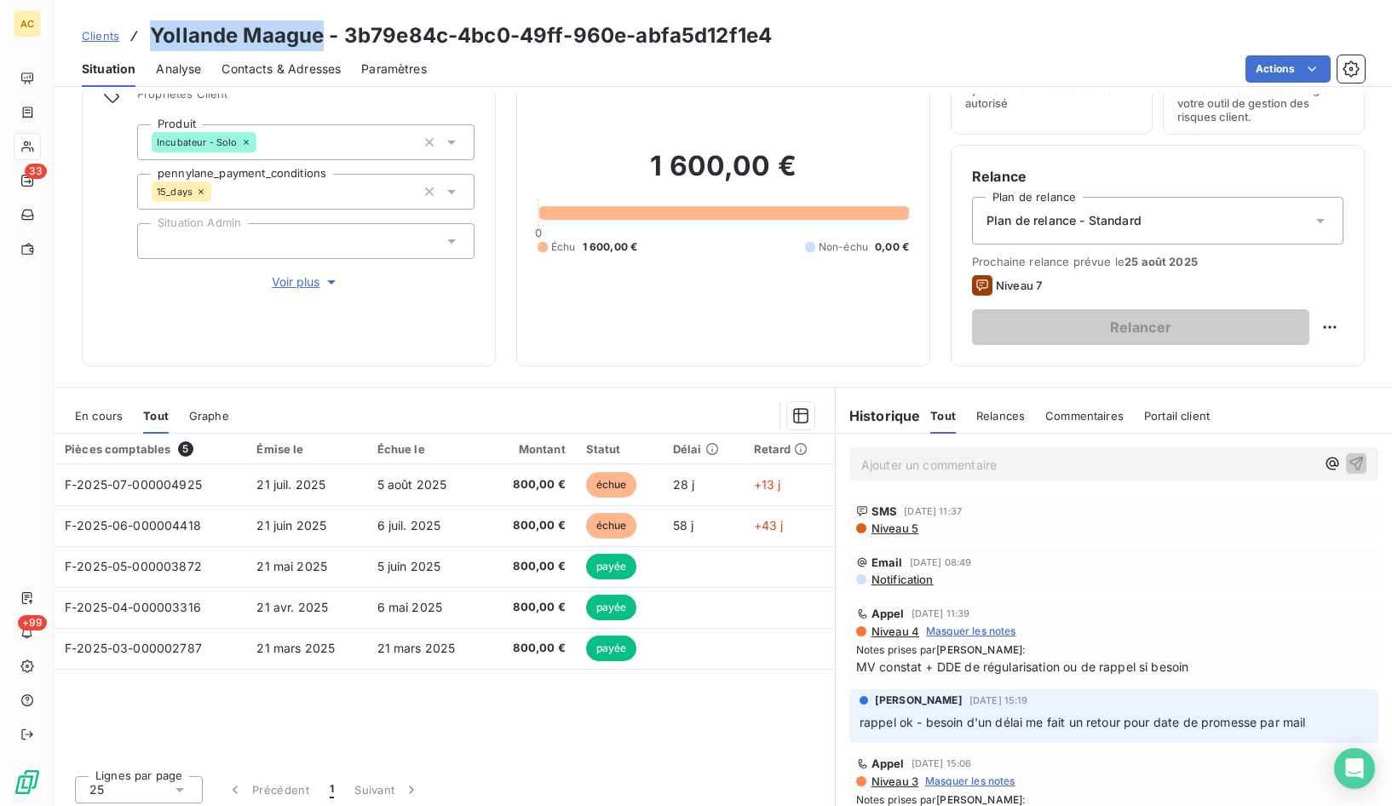
click at [95, 42] on span "Clients" at bounding box center [100, 36] width 37 height 14
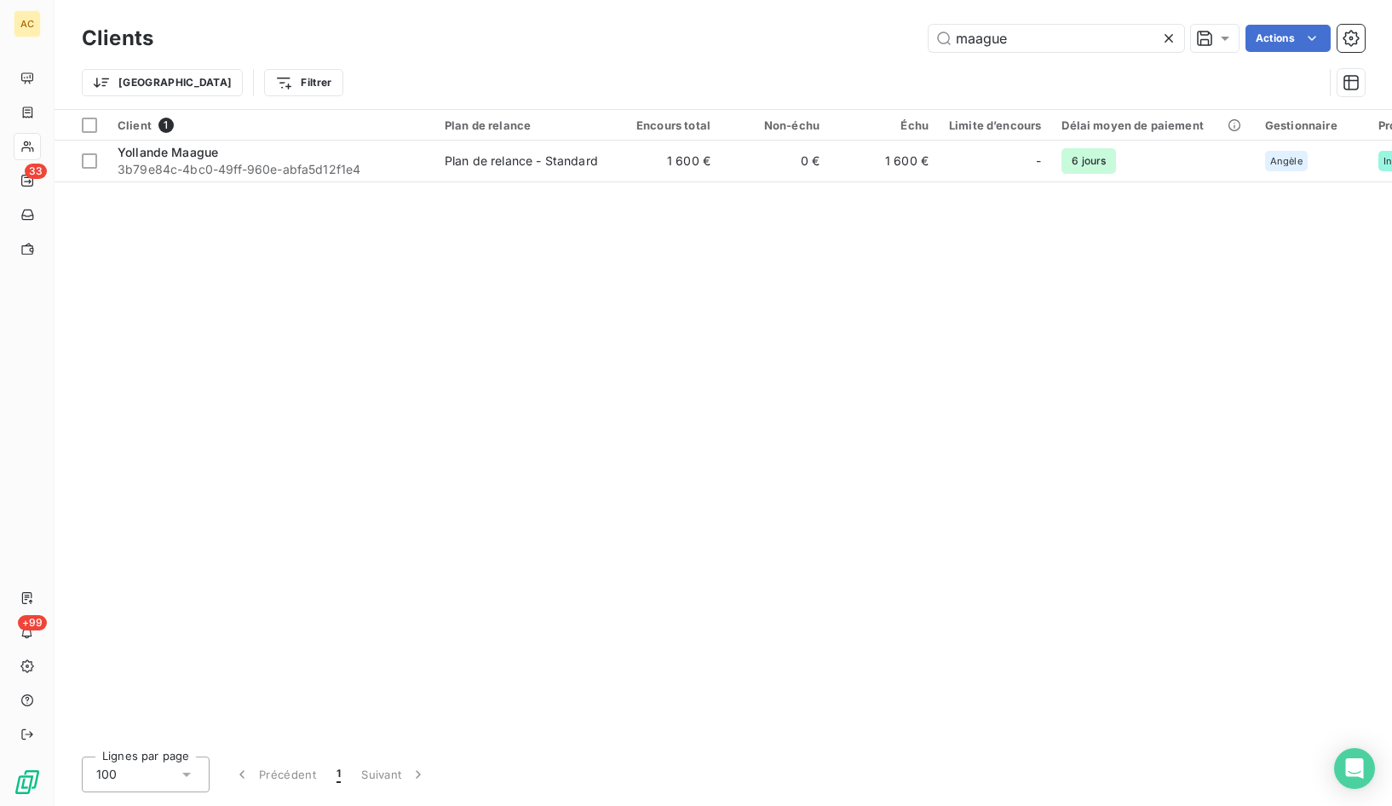
drag, startPoint x: 999, startPoint y: 40, endPoint x: 865, endPoint y: 39, distance: 133.8
click at [865, 39] on div "maague Actions" at bounding box center [769, 38] width 1191 height 27
type input "a"
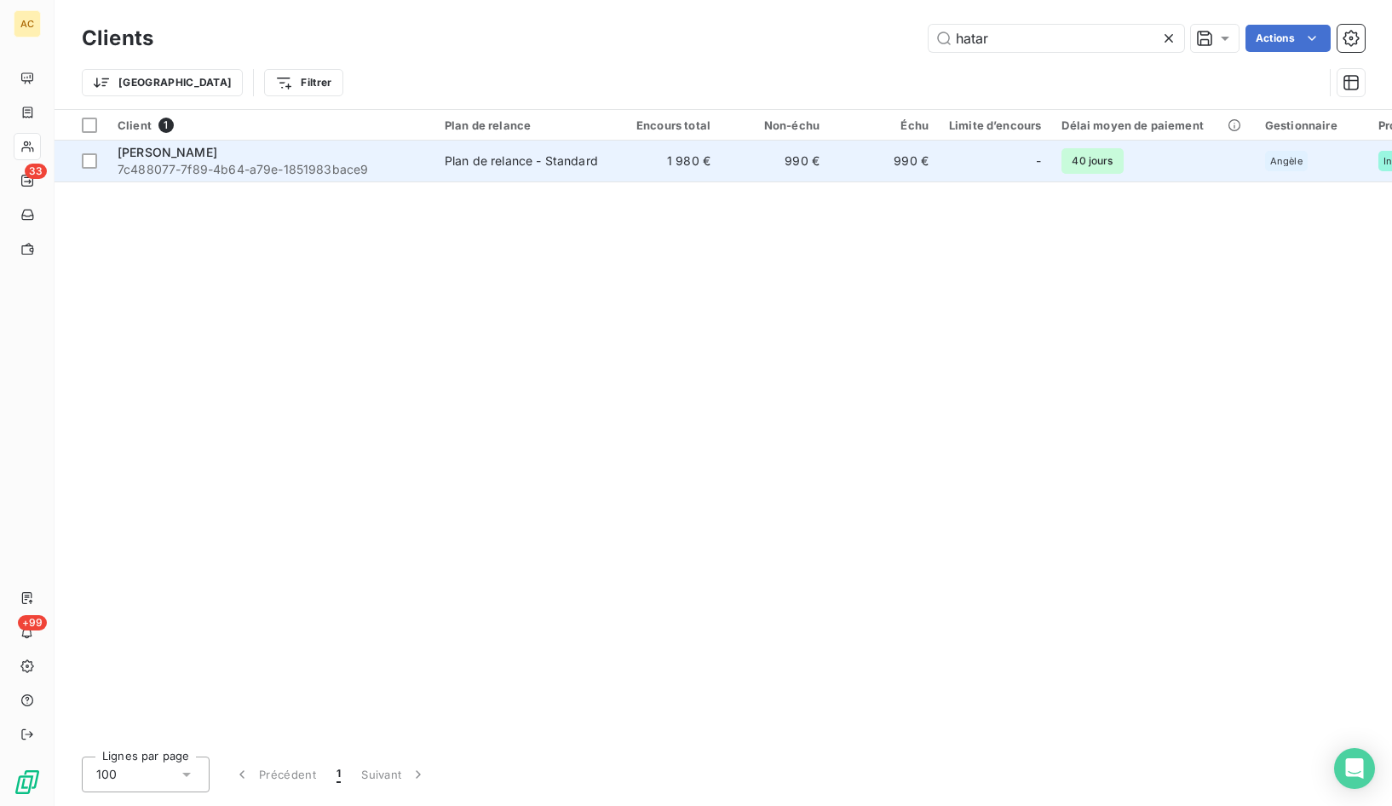
type input "hatar"
click at [372, 163] on span "7c488077-7f89-4b64-a79e-1851983bace9" at bounding box center [271, 169] width 307 height 17
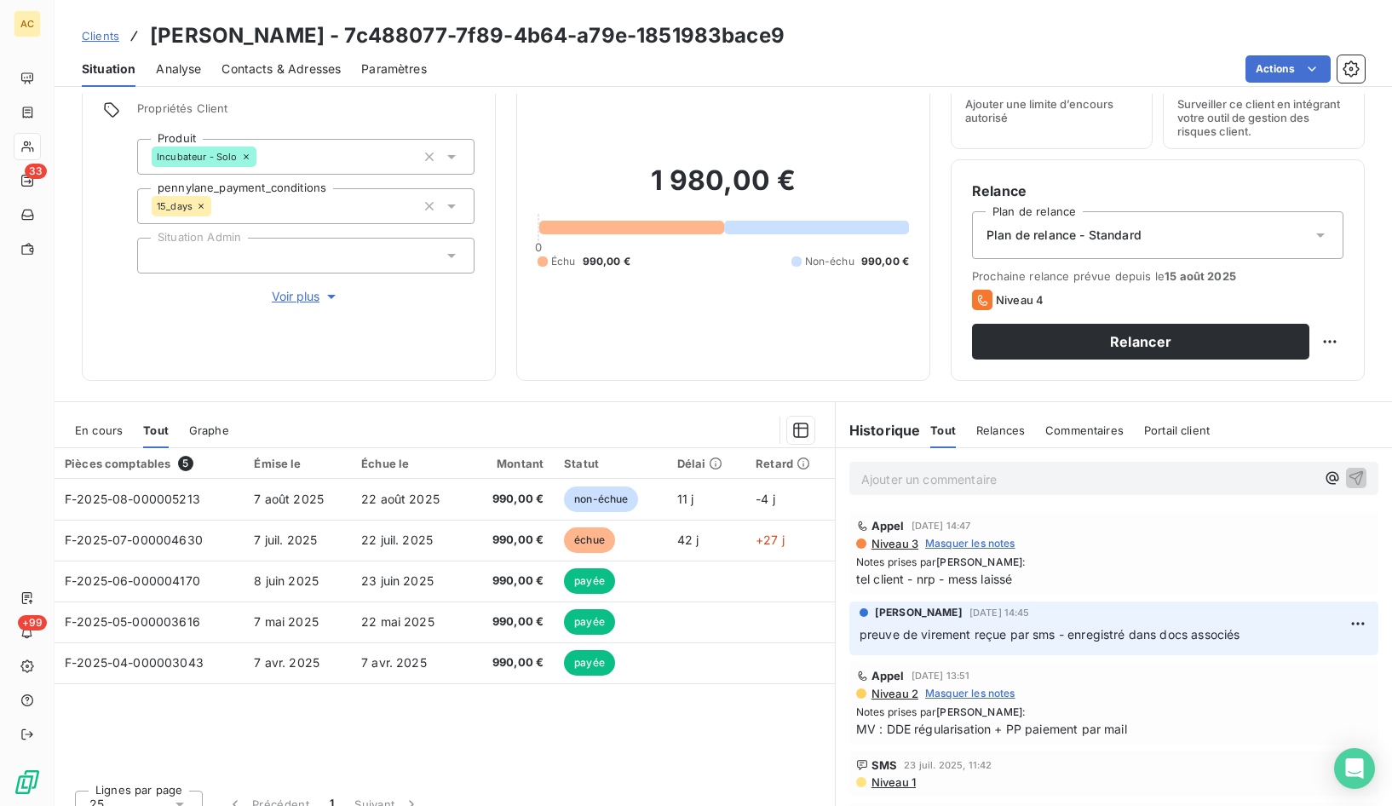
scroll to position [94, 0]
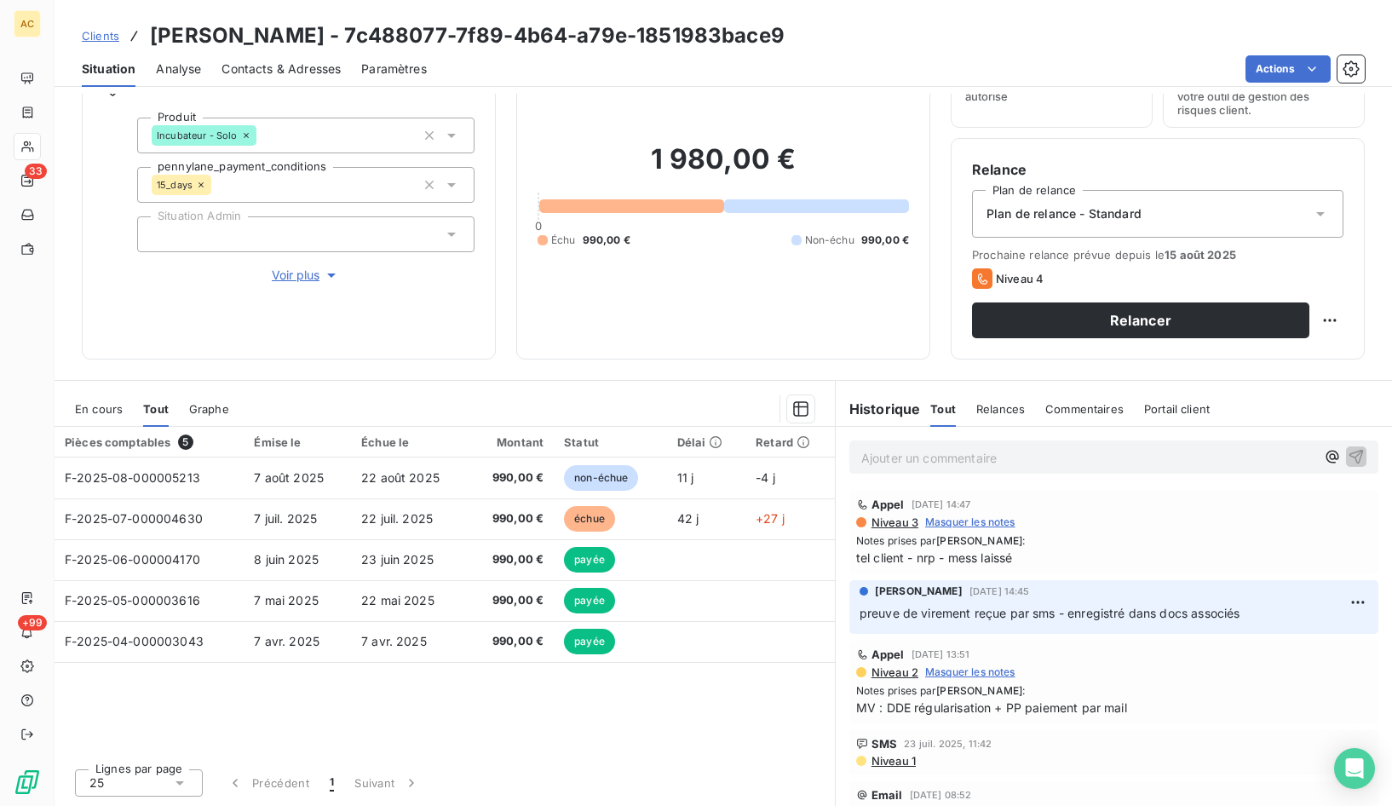
click at [412, 682] on div "Pièces comptables 5 Émise le Échue le Montant Statut Délai Retard F-2025-08-000…" at bounding box center [445, 591] width 780 height 328
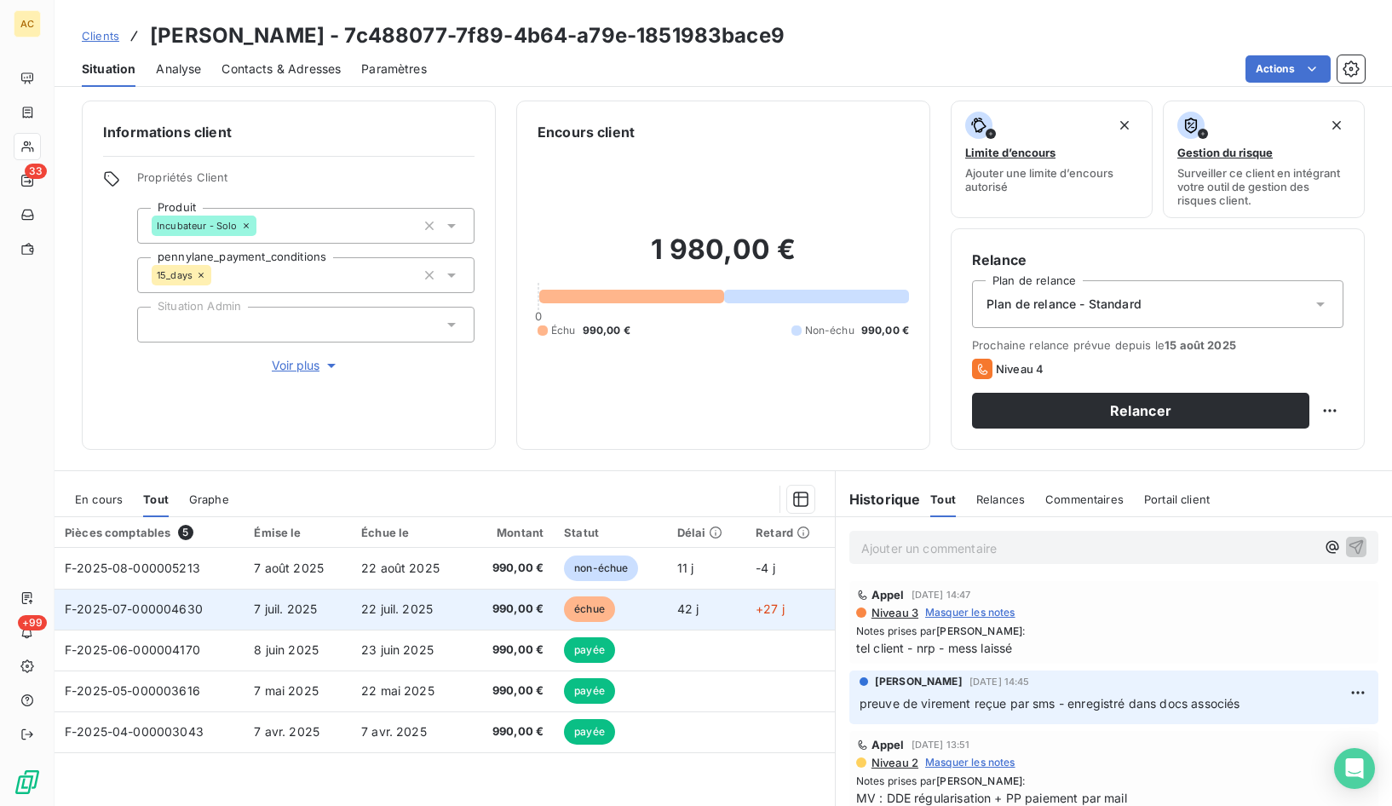
scroll to position [42, 0]
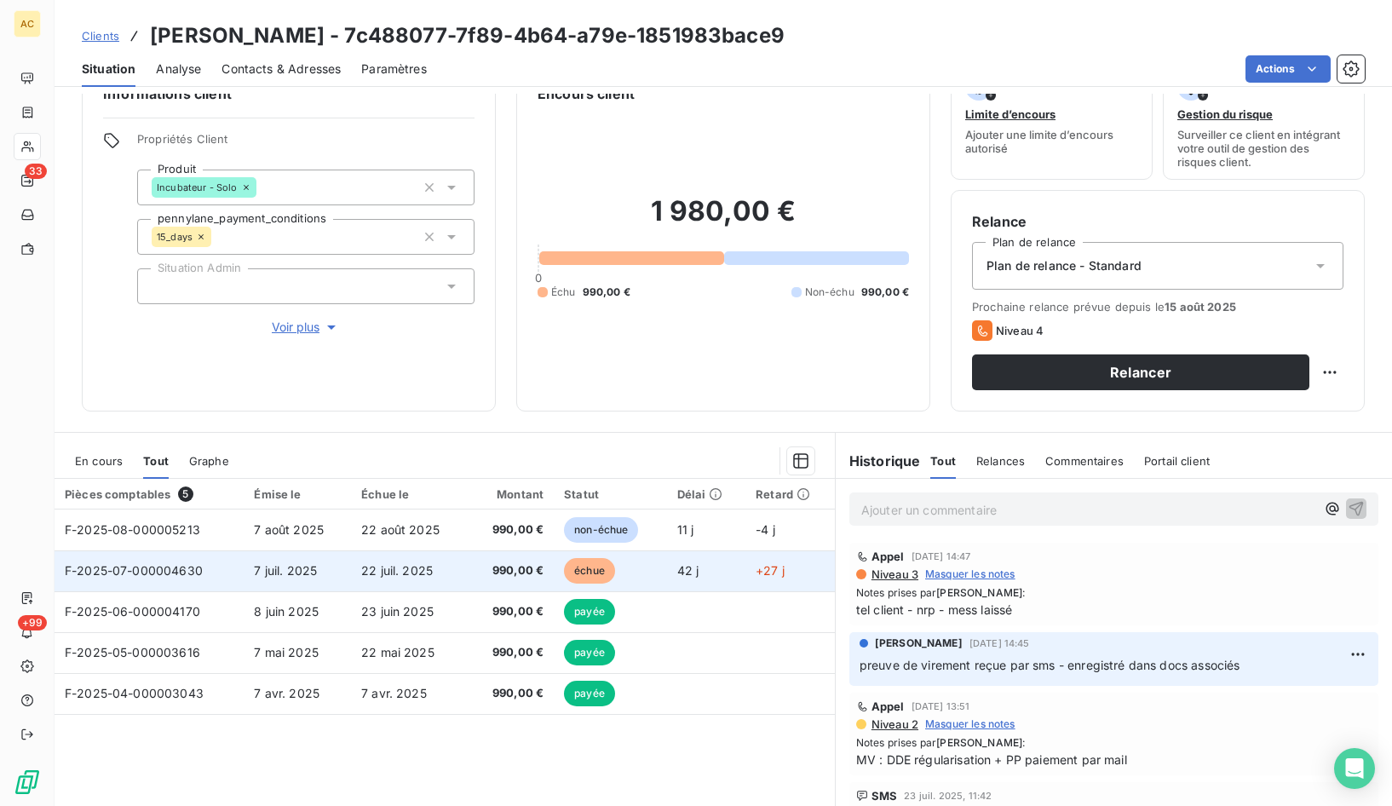
click at [307, 556] on td "7 juil. 2025" at bounding box center [297, 570] width 107 height 41
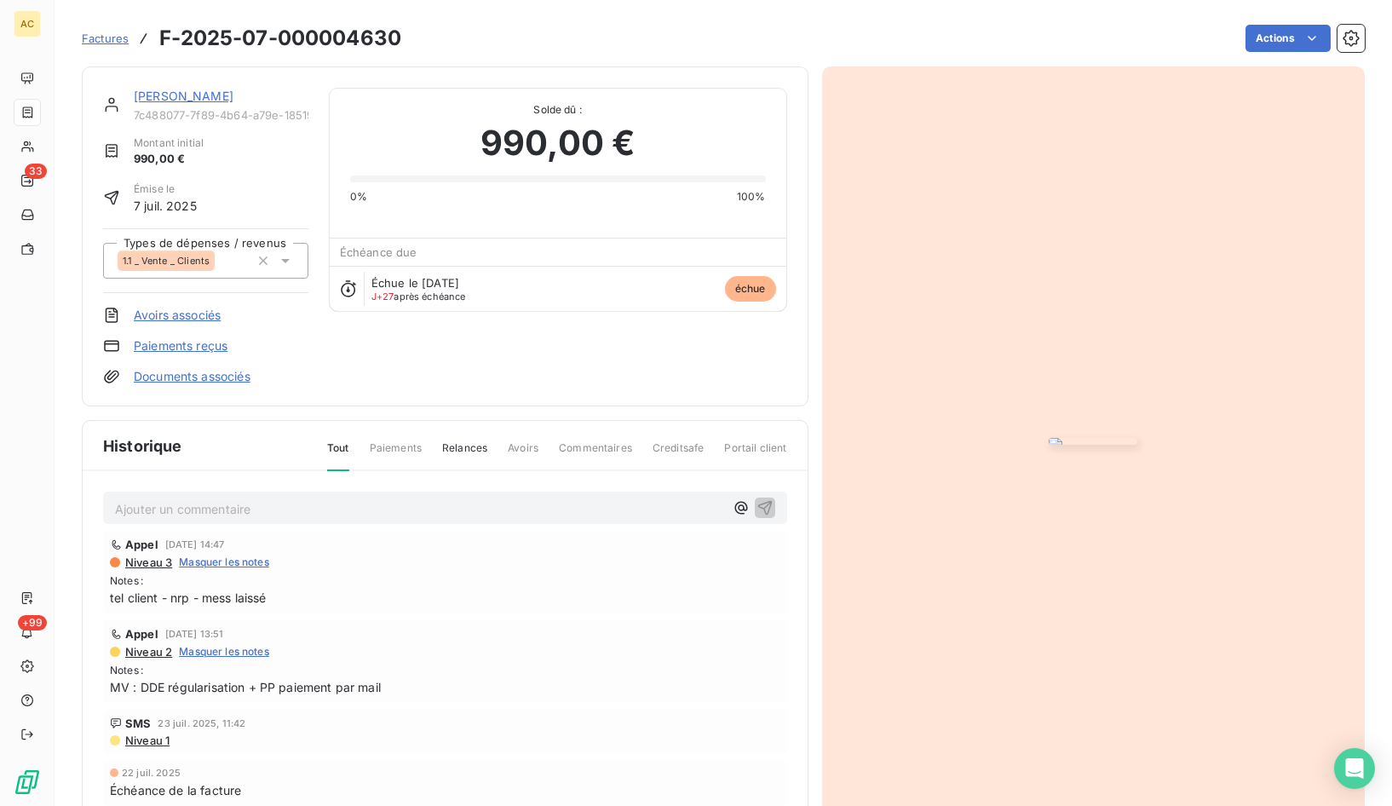
click at [213, 378] on link "Documents associés" at bounding box center [192, 376] width 117 height 17
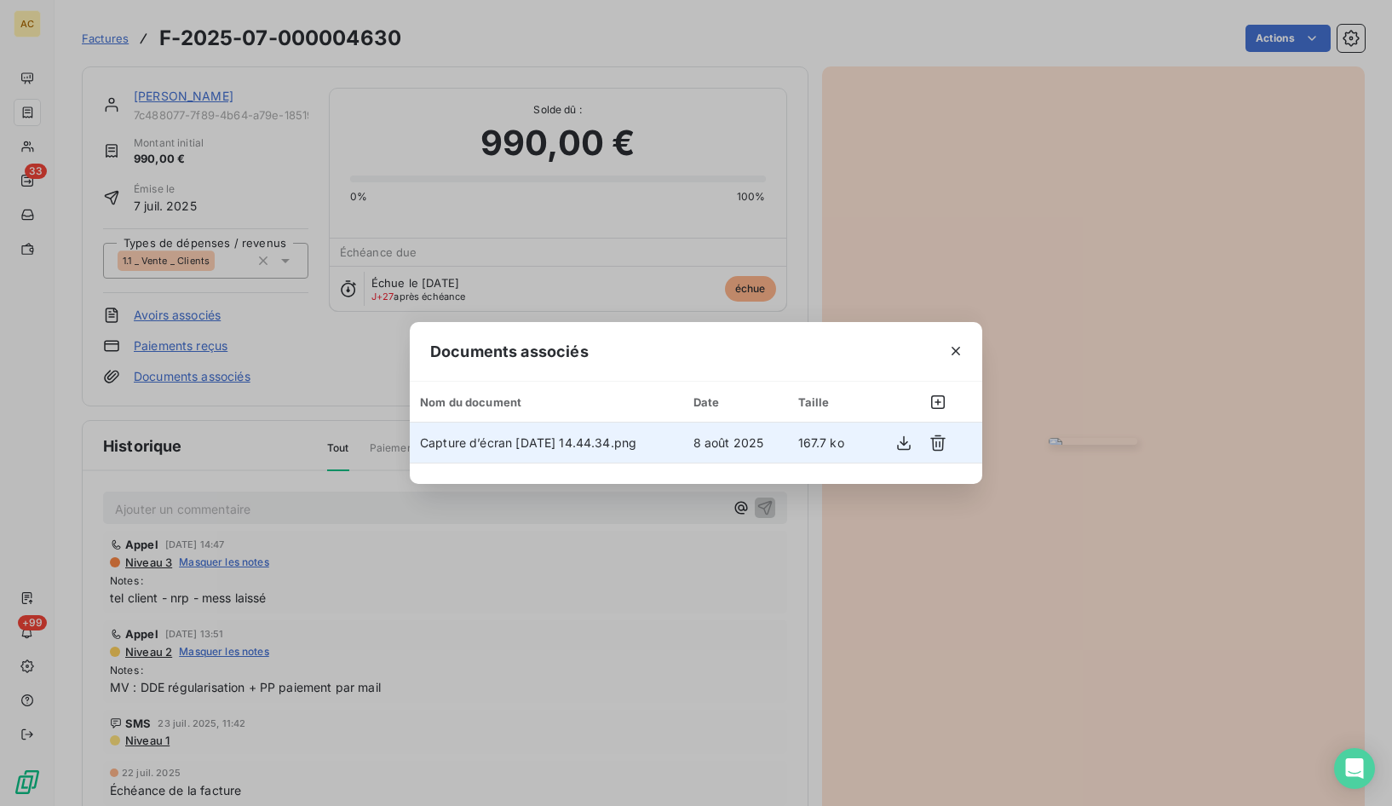
click at [826, 443] on span "167.7 ko" at bounding box center [821, 442] width 46 height 14
click at [907, 445] on icon "button" at bounding box center [903, 443] width 17 height 17
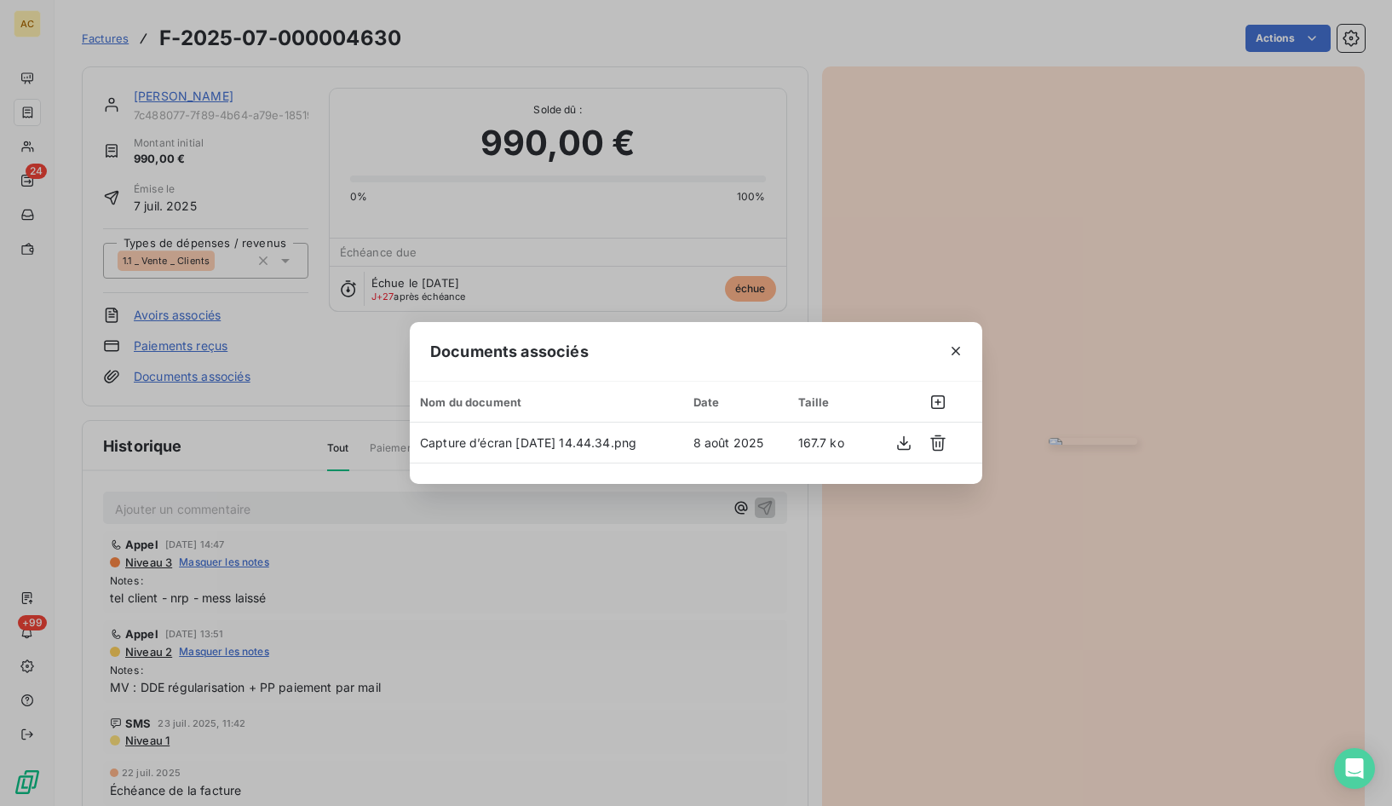
click at [827, 639] on div "Documents associés Nom du document Date Taille Capture d’écran 2025-08-08 à 1…" at bounding box center [696, 403] width 1392 height 806
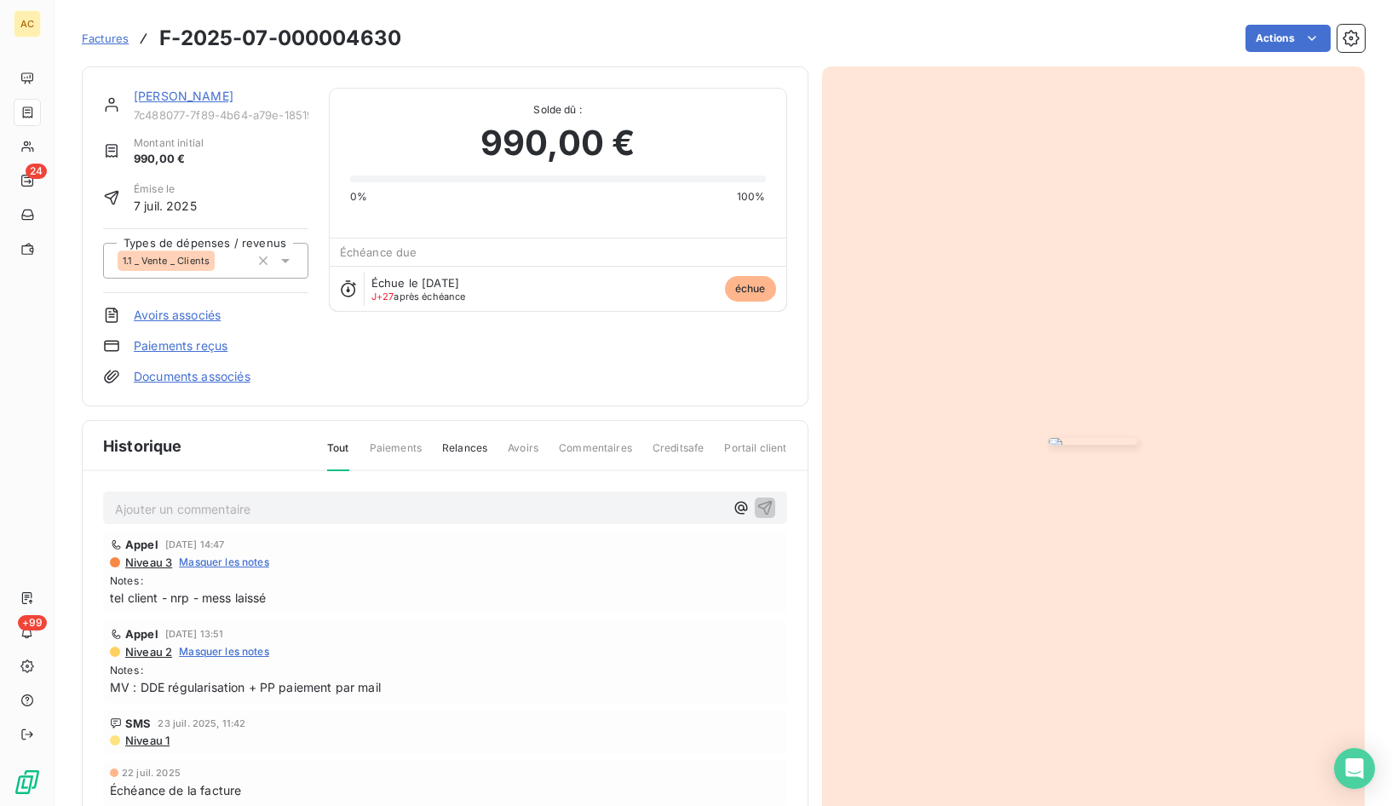
click at [181, 95] on link "[PERSON_NAME]" at bounding box center [184, 96] width 100 height 14
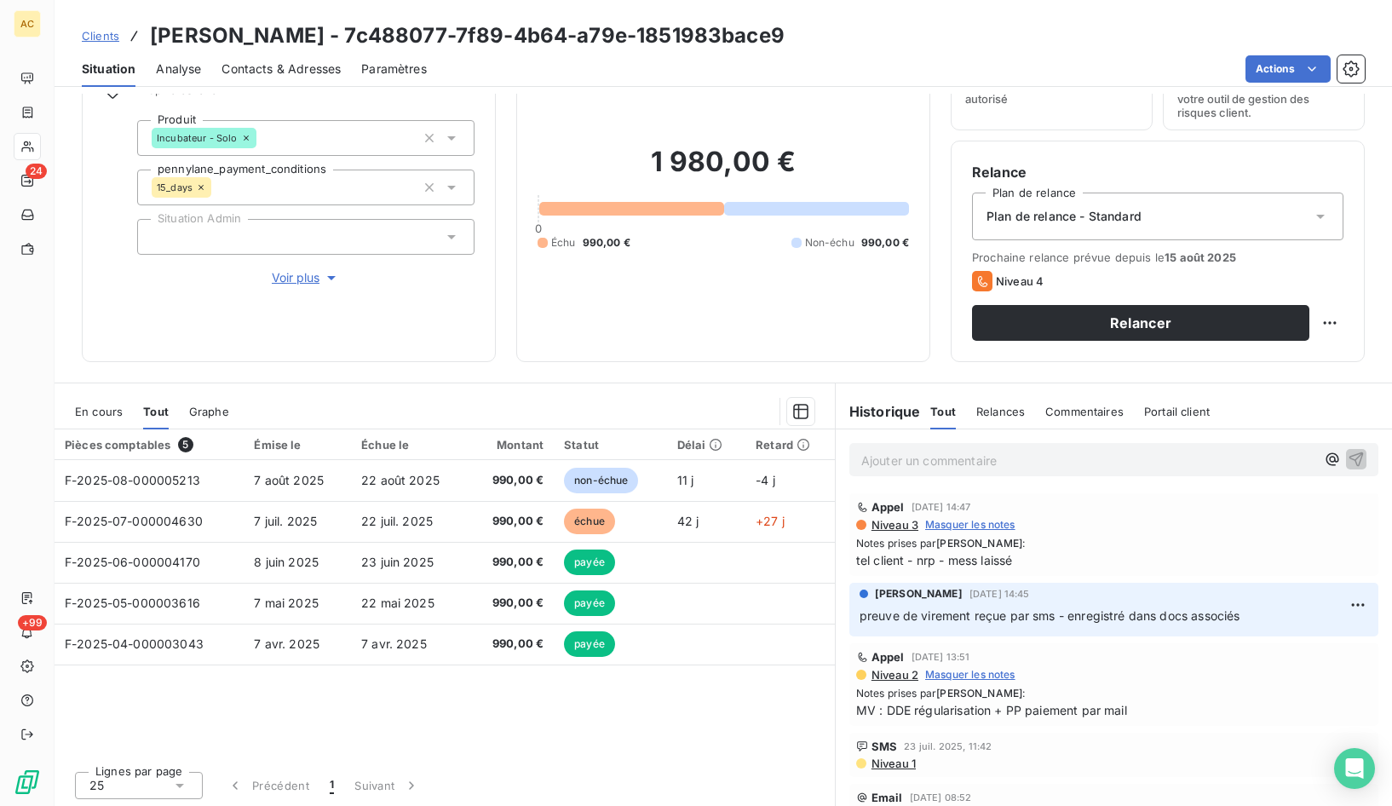
scroll to position [94, 0]
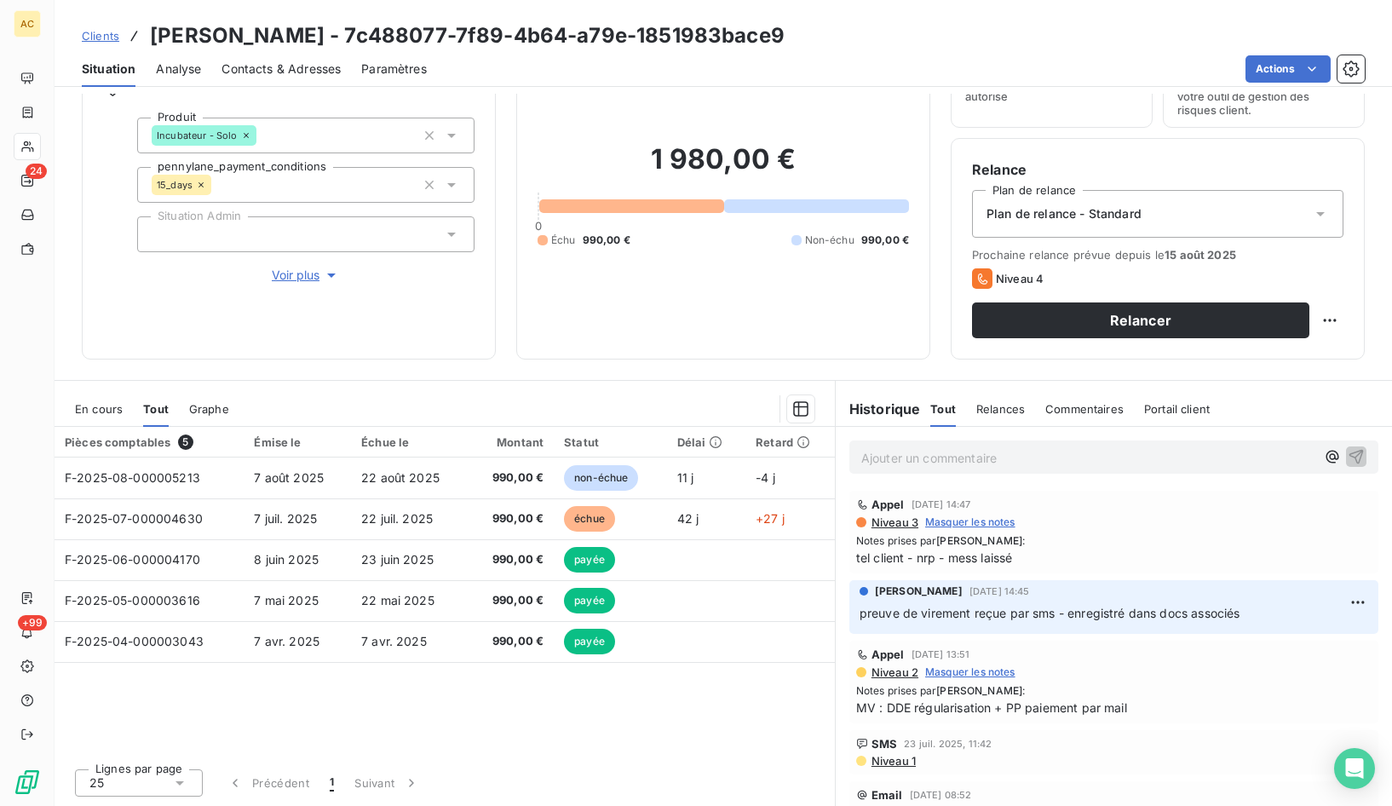
click at [295, 72] on span "Contacts & Adresses" at bounding box center [281, 68] width 119 height 17
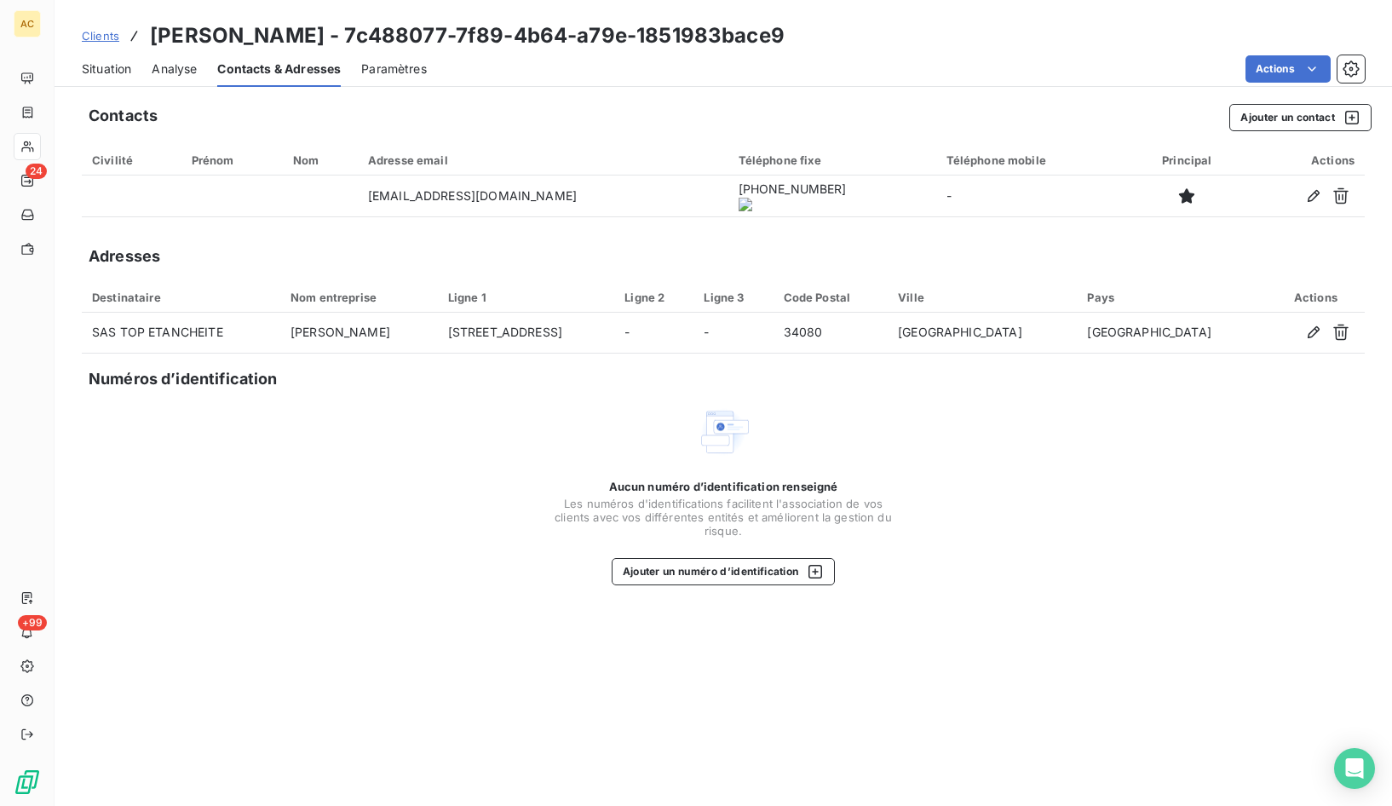
click at [111, 72] on span "Situation" at bounding box center [106, 68] width 49 height 17
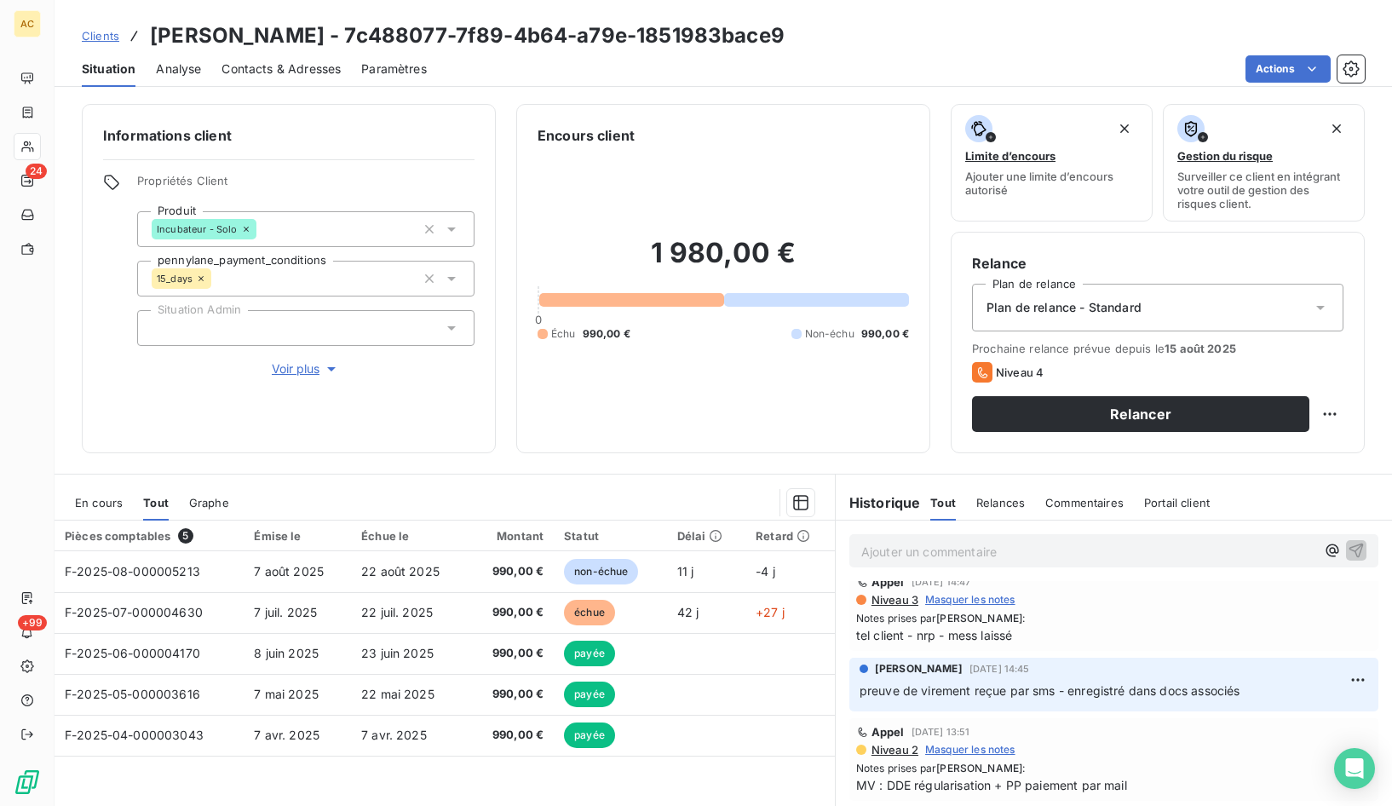
scroll to position [42, 0]
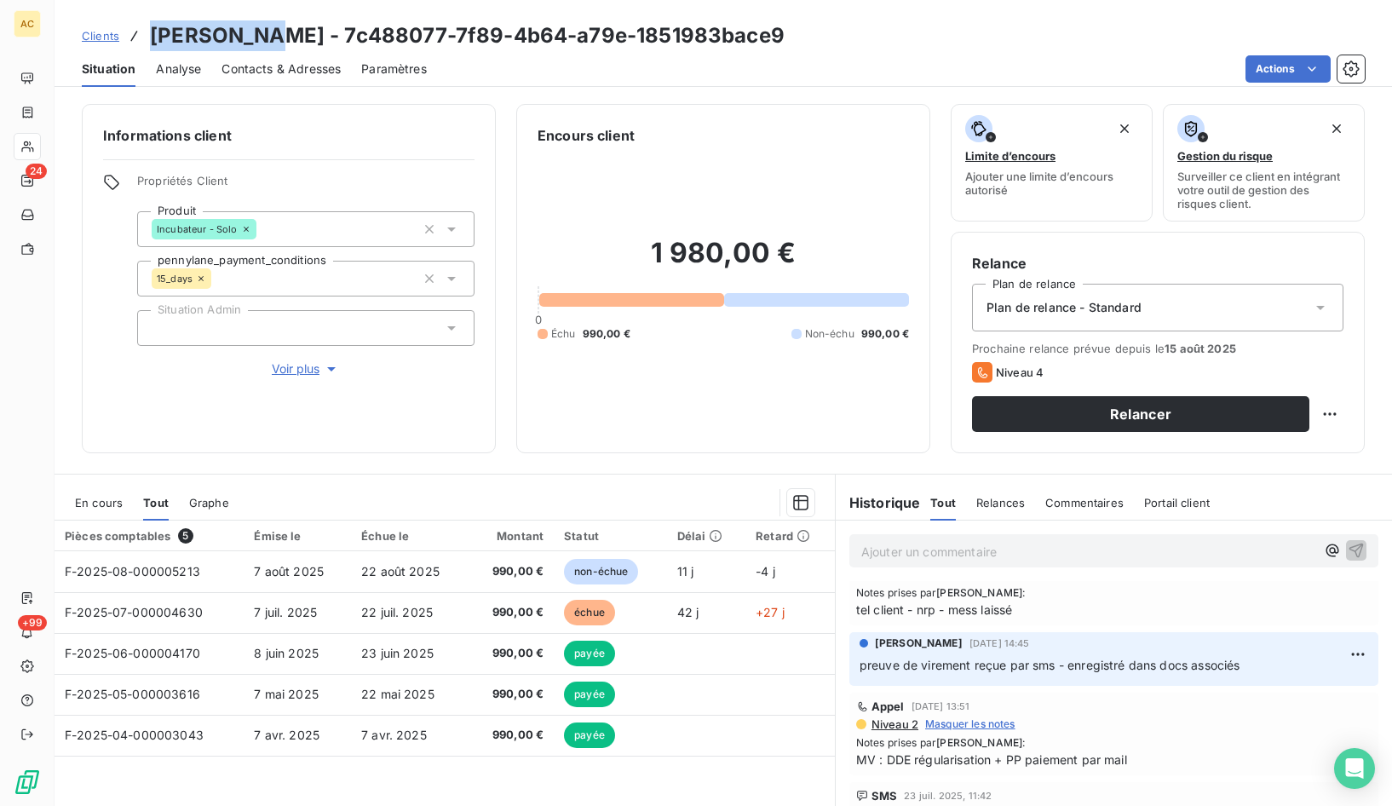
drag, startPoint x: 266, startPoint y: 31, endPoint x: 163, endPoint y: 34, distance: 103.1
click at [154, 31] on h3 "ABDELATIF HATAR - 7c488077-7f89-4b64-a79e-1851983bace9" at bounding box center [467, 35] width 635 height 31
click at [289, 147] on div "Informations client Propriétés Client Produit Incubateur - Solo pennylane_payme…" at bounding box center [289, 278] width 414 height 349
click at [196, 68] on span "Analyse" at bounding box center [178, 68] width 45 height 17
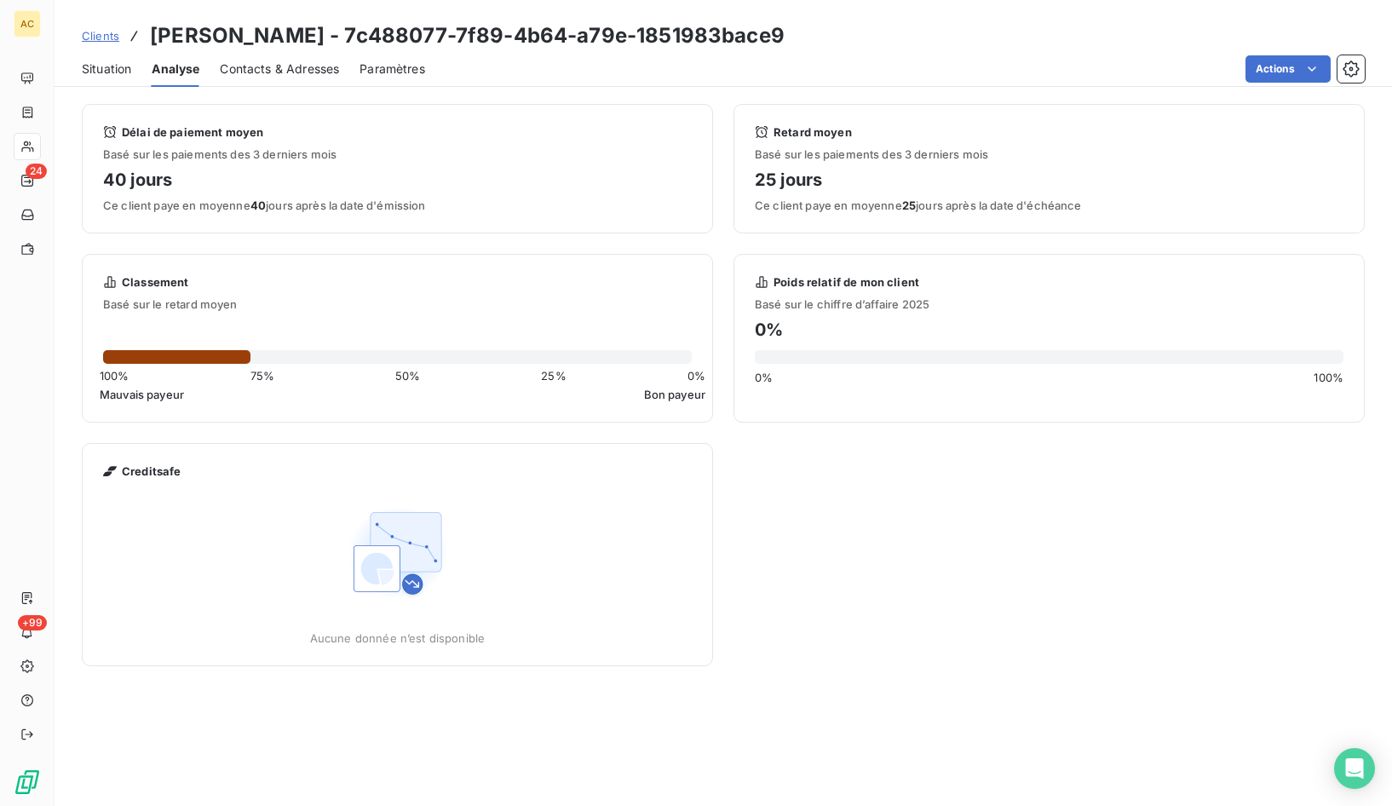
drag, startPoint x: 222, startPoint y: 67, endPoint x: 229, endPoint y: 73, distance: 9.1
click at [223, 68] on span "Contacts & Adresses" at bounding box center [279, 68] width 119 height 17
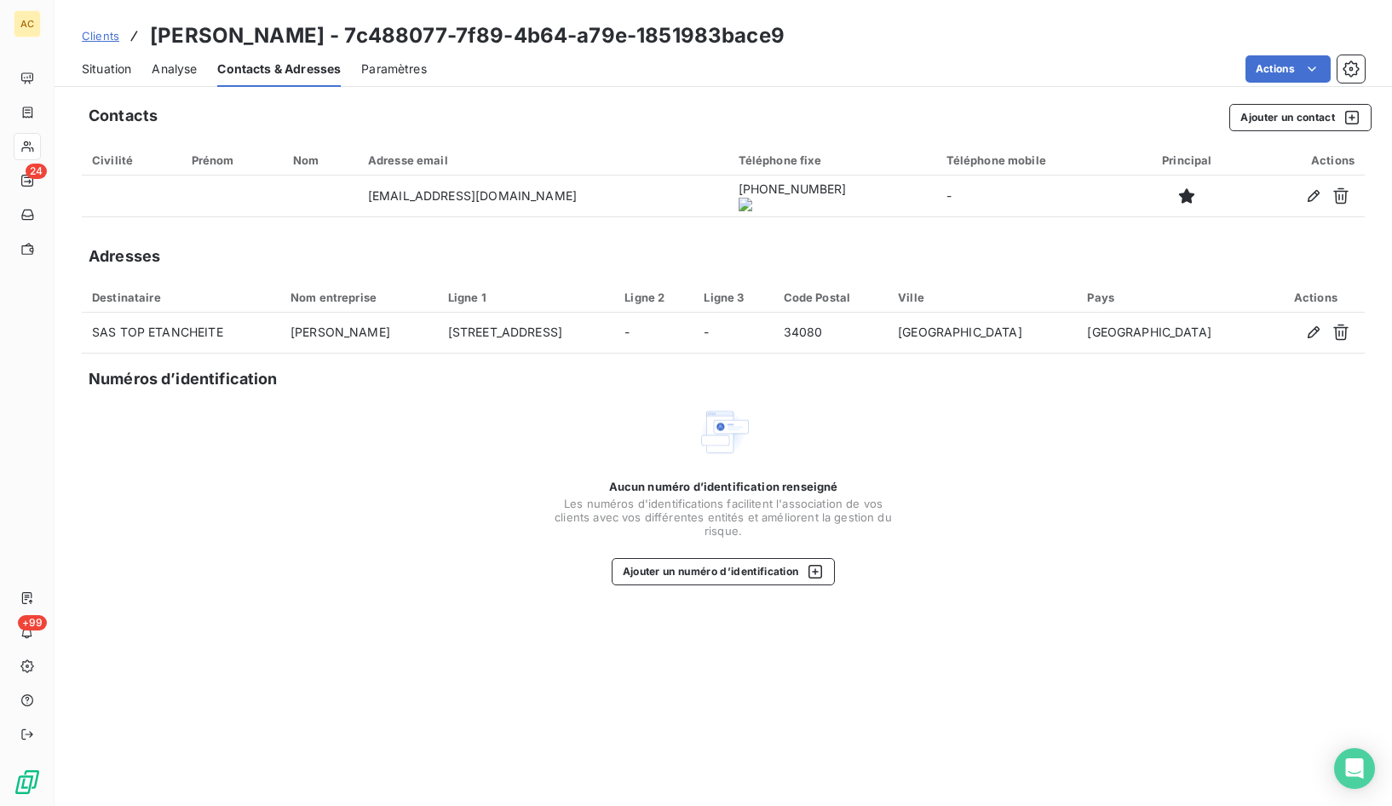
click at [93, 33] on span "Clients" at bounding box center [100, 36] width 37 height 14
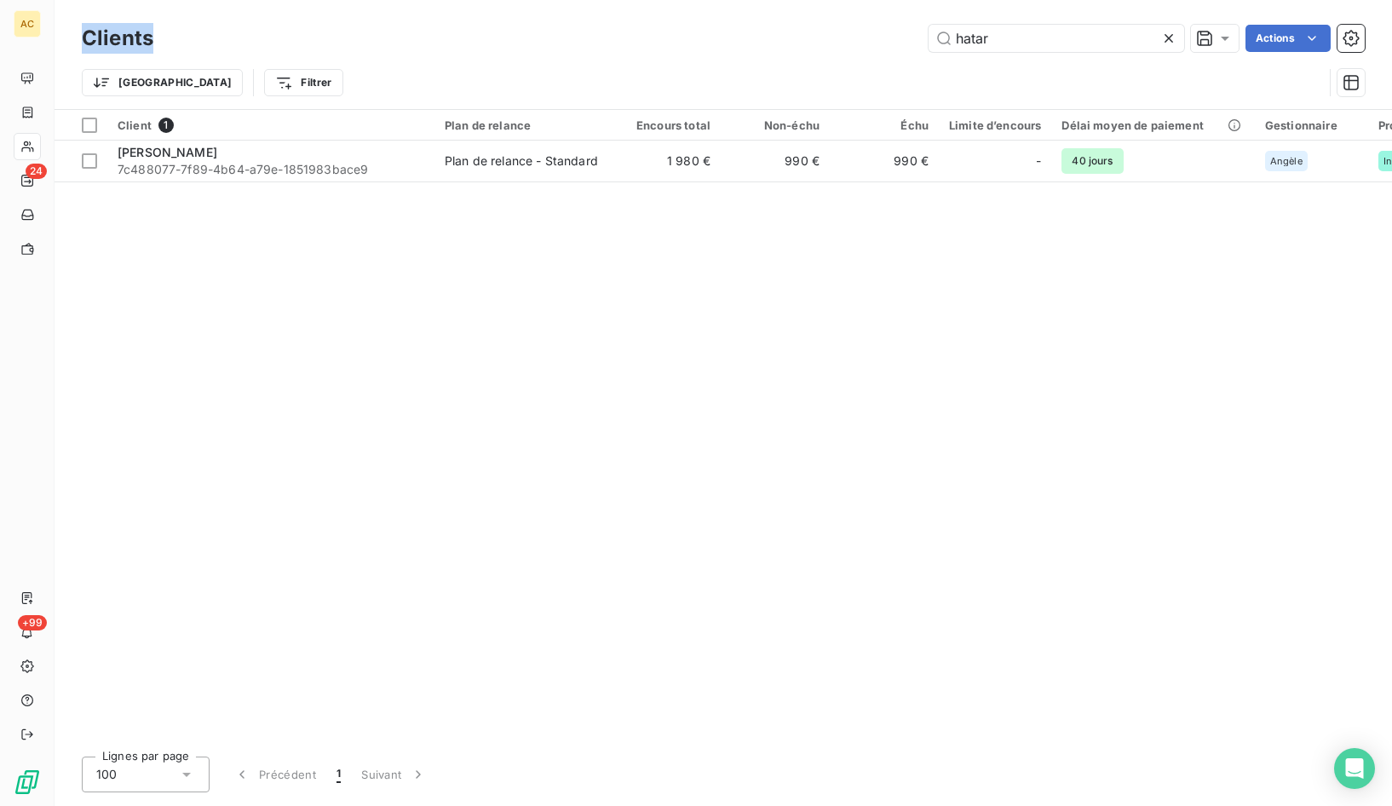
click at [97, 37] on h3 "Clients" at bounding box center [118, 38] width 72 height 31
drag, startPoint x: 1016, startPoint y: 38, endPoint x: 940, endPoint y: 32, distance: 77.0
click at [940, 32] on input "hatar" at bounding box center [1057, 38] width 256 height 27
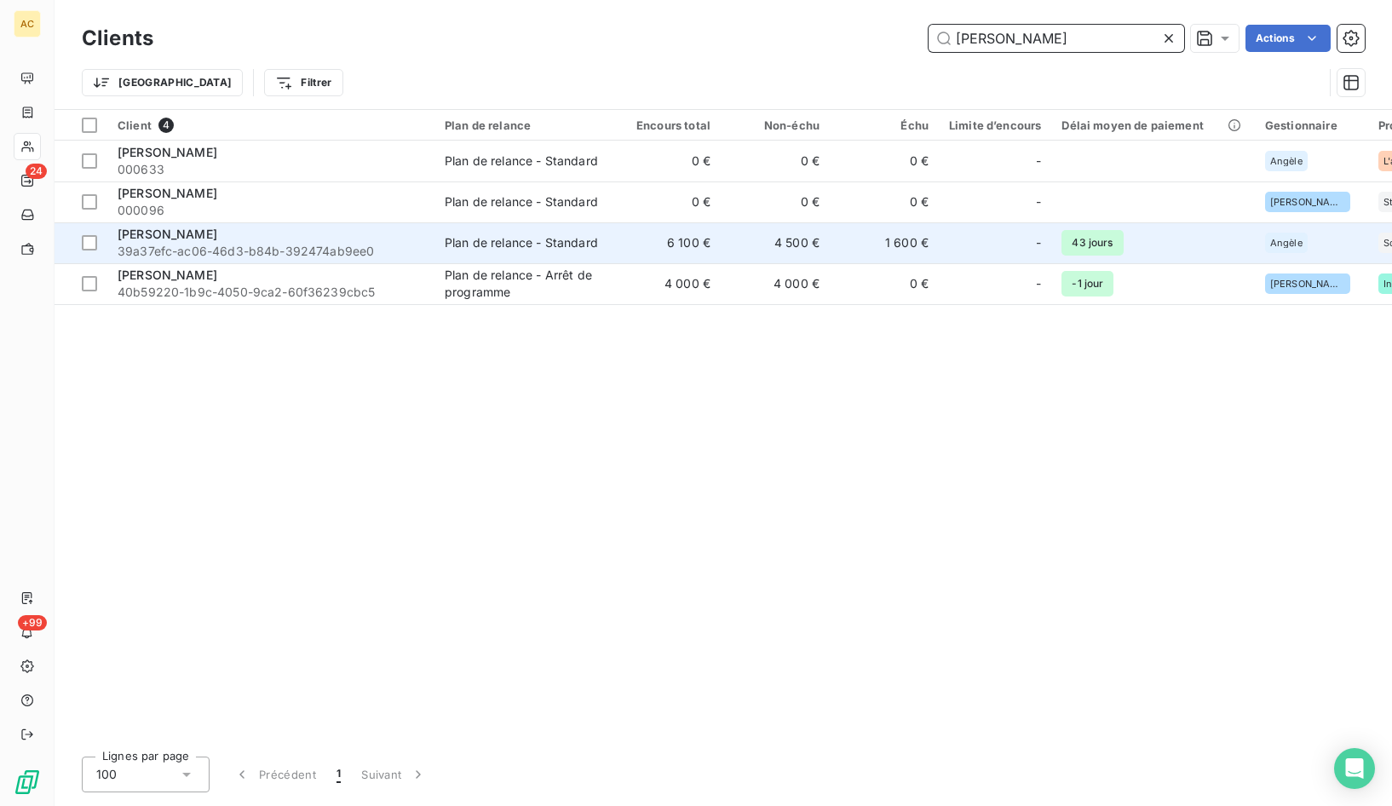
type input "tony"
click at [292, 246] on span "39a37efc-ac06-46d3-b84b-392474ab9ee0" at bounding box center [271, 251] width 307 height 17
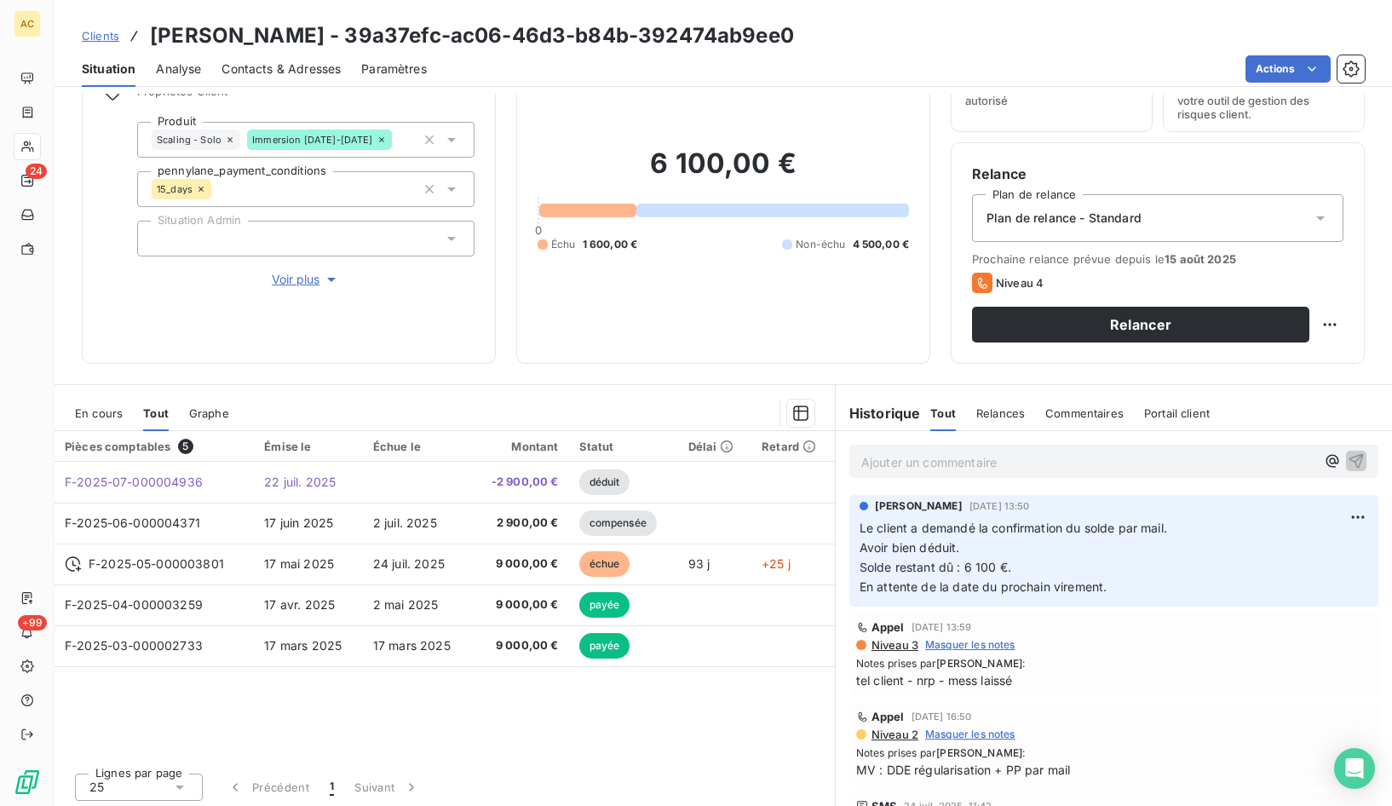
scroll to position [94, 0]
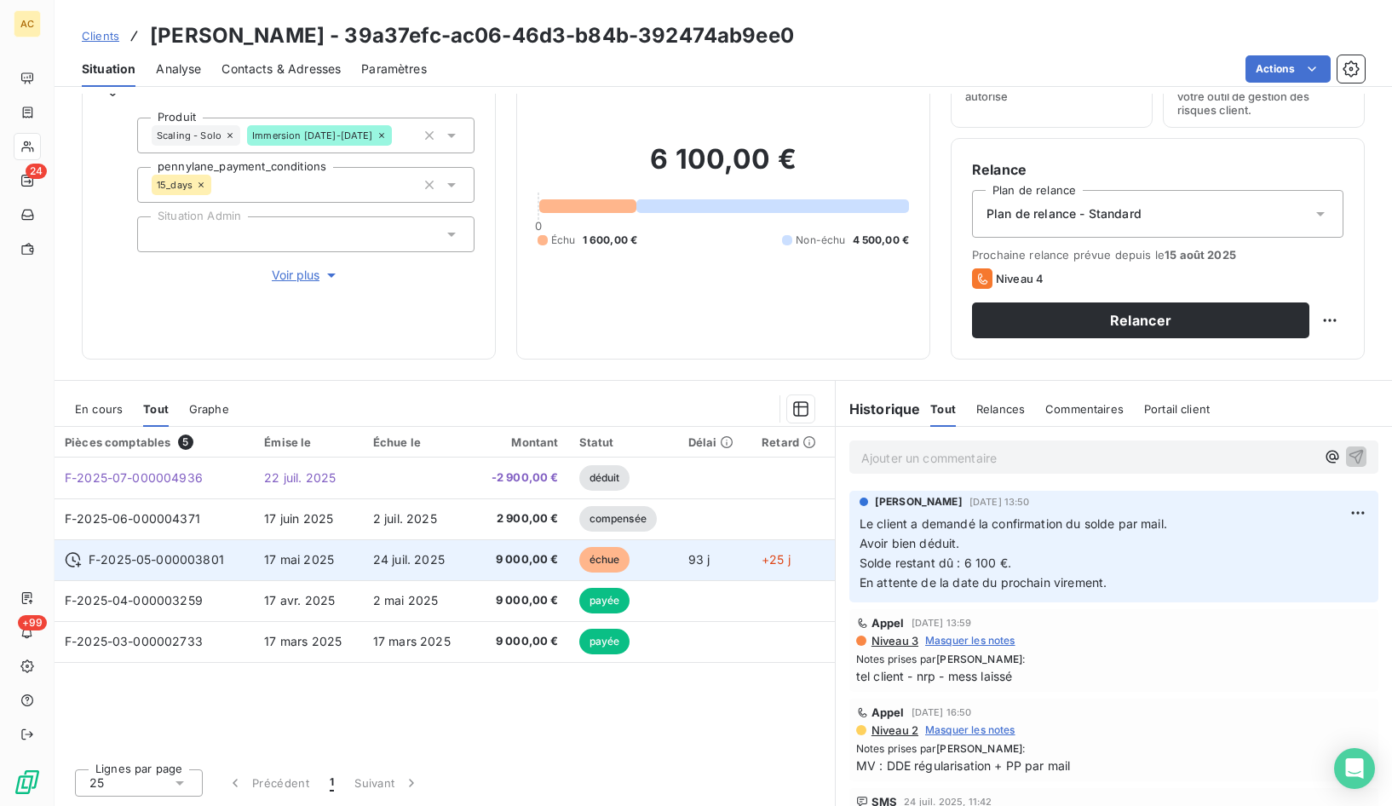
click at [382, 564] on span "24 juil. 2025" at bounding box center [409, 559] width 72 height 14
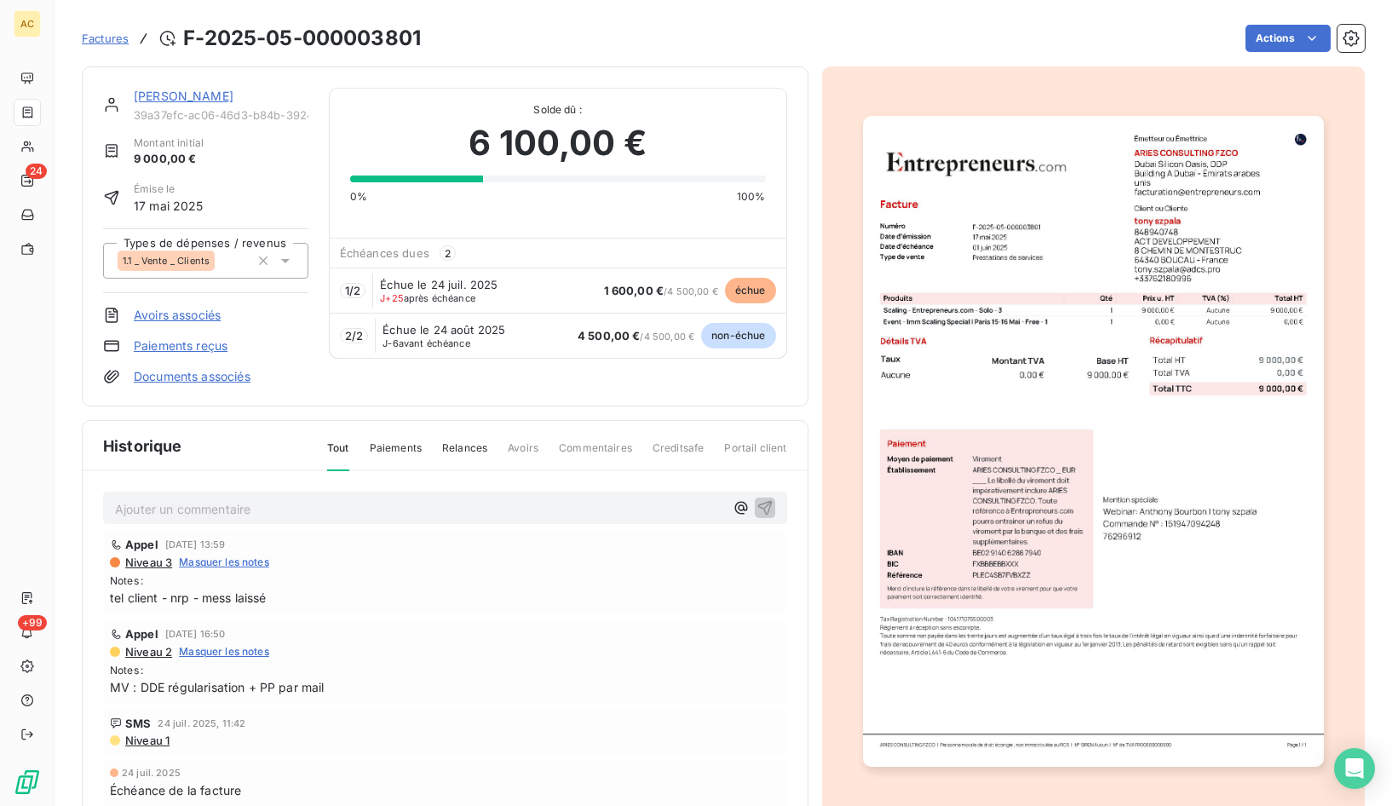
click at [173, 100] on link "tony szpala" at bounding box center [184, 96] width 100 height 14
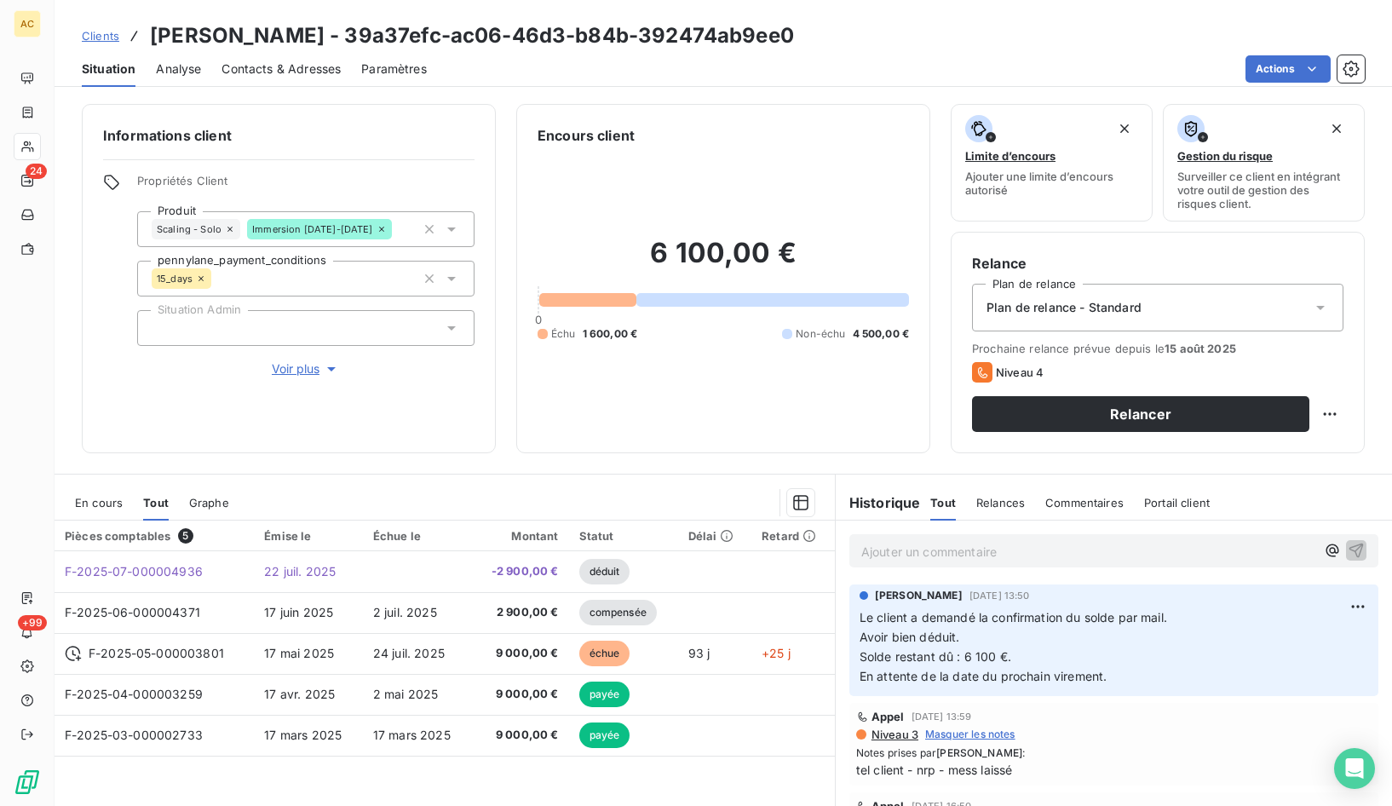
click at [267, 66] on span "Contacts & Adresses" at bounding box center [281, 68] width 119 height 17
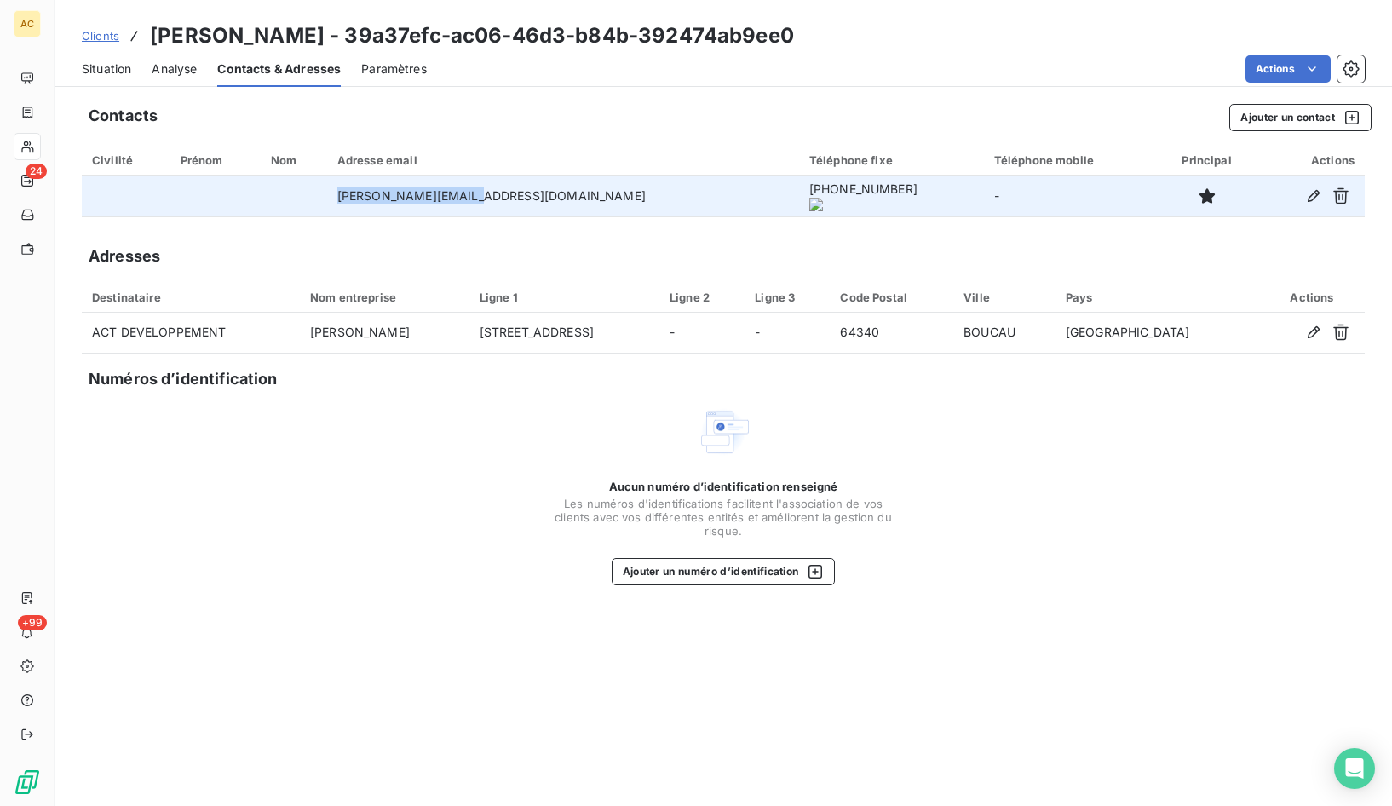
drag, startPoint x: 534, startPoint y: 198, endPoint x: 405, endPoint y: 200, distance: 129.5
click at [390, 199] on td "tony.szpala@adcs.pro" at bounding box center [563, 196] width 472 height 41
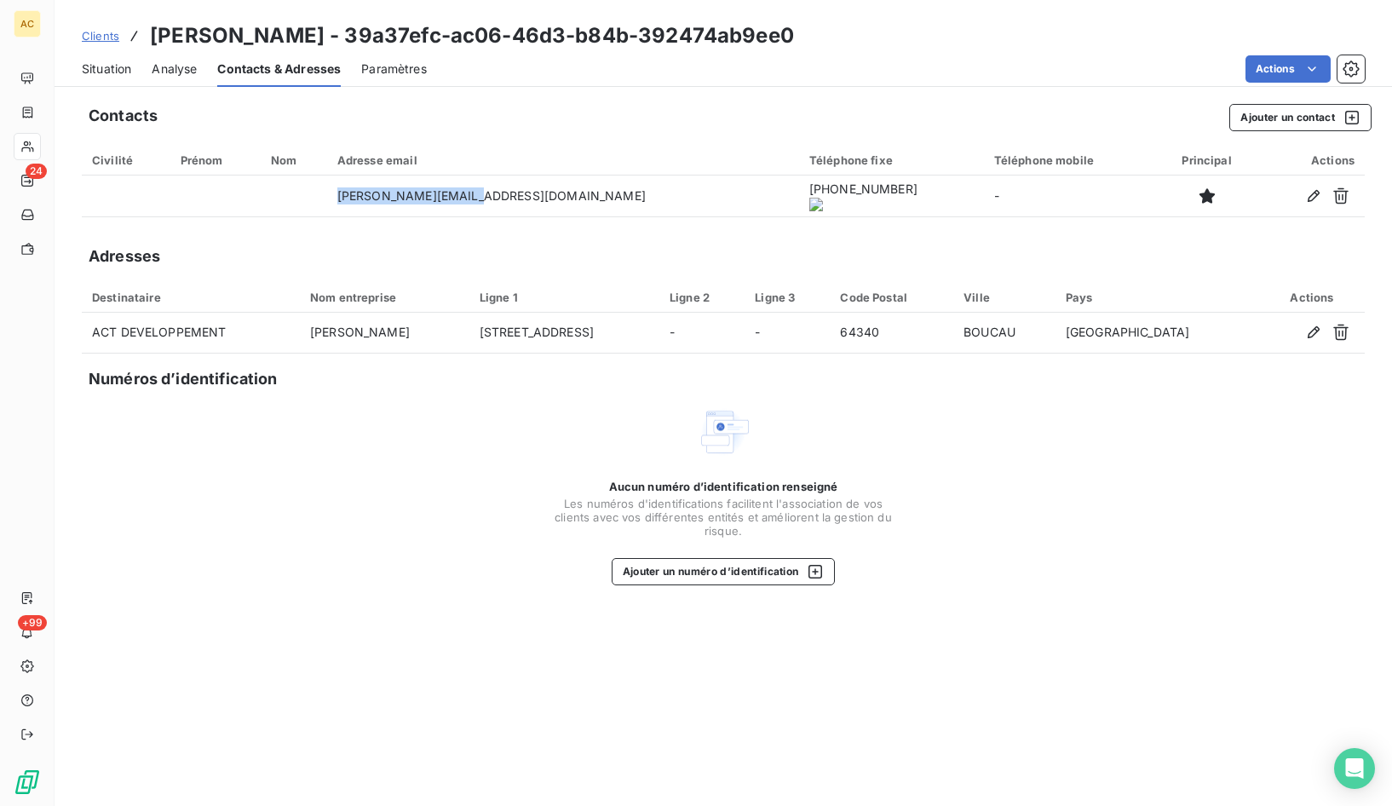
click at [108, 72] on span "Situation" at bounding box center [106, 68] width 49 height 17
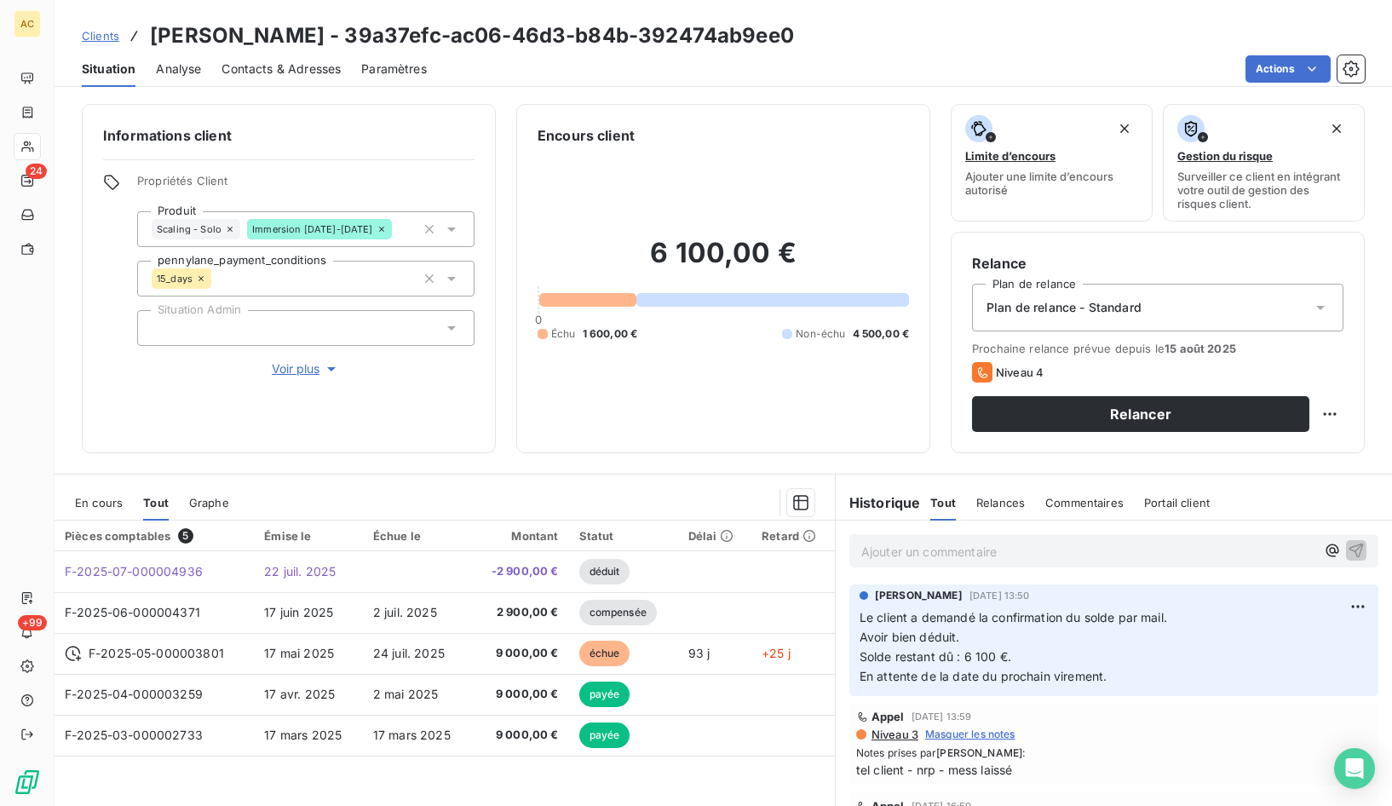
drag, startPoint x: 279, startPoint y: 65, endPoint x: 288, endPoint y: 80, distance: 17.5
click at [280, 66] on span "Contacts & Adresses" at bounding box center [281, 68] width 119 height 17
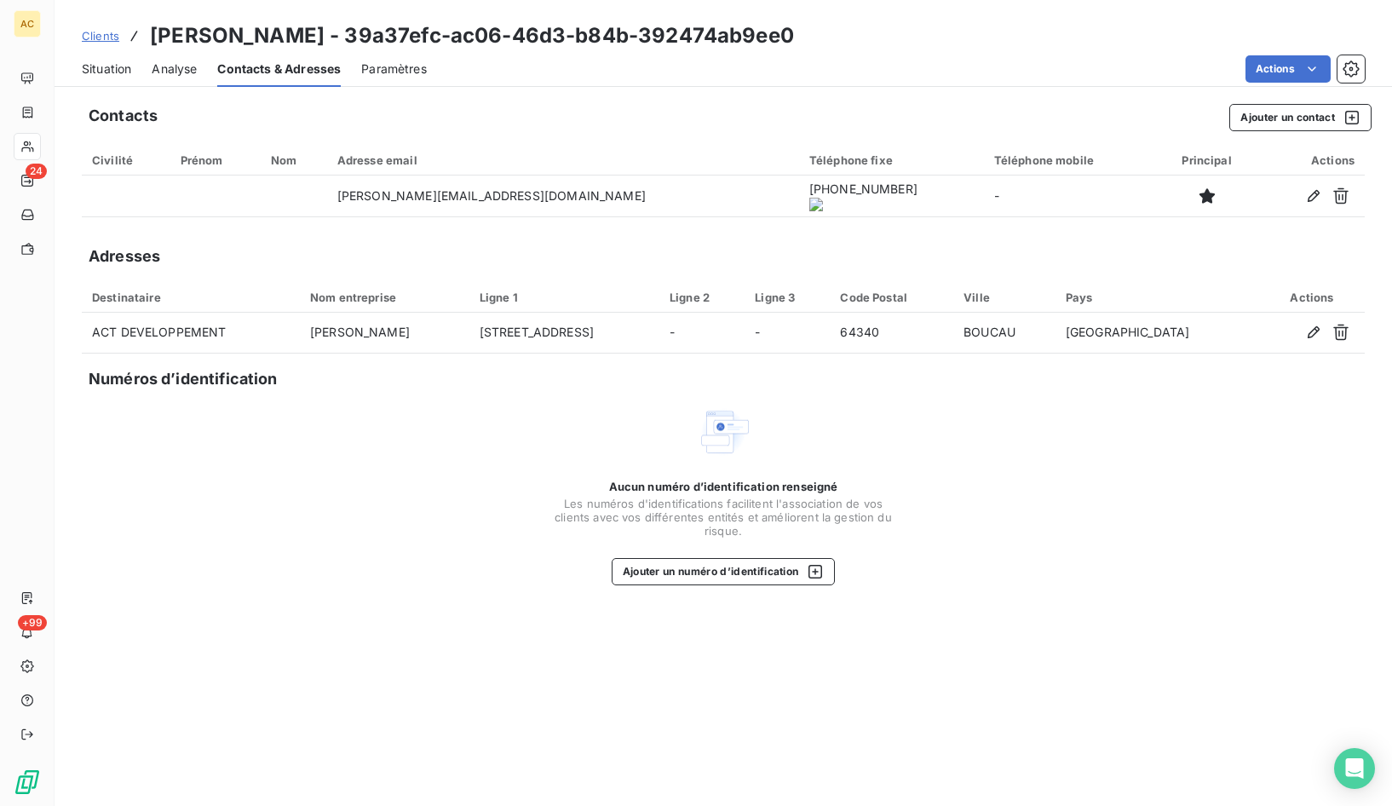
click at [97, 71] on span "Situation" at bounding box center [106, 68] width 49 height 17
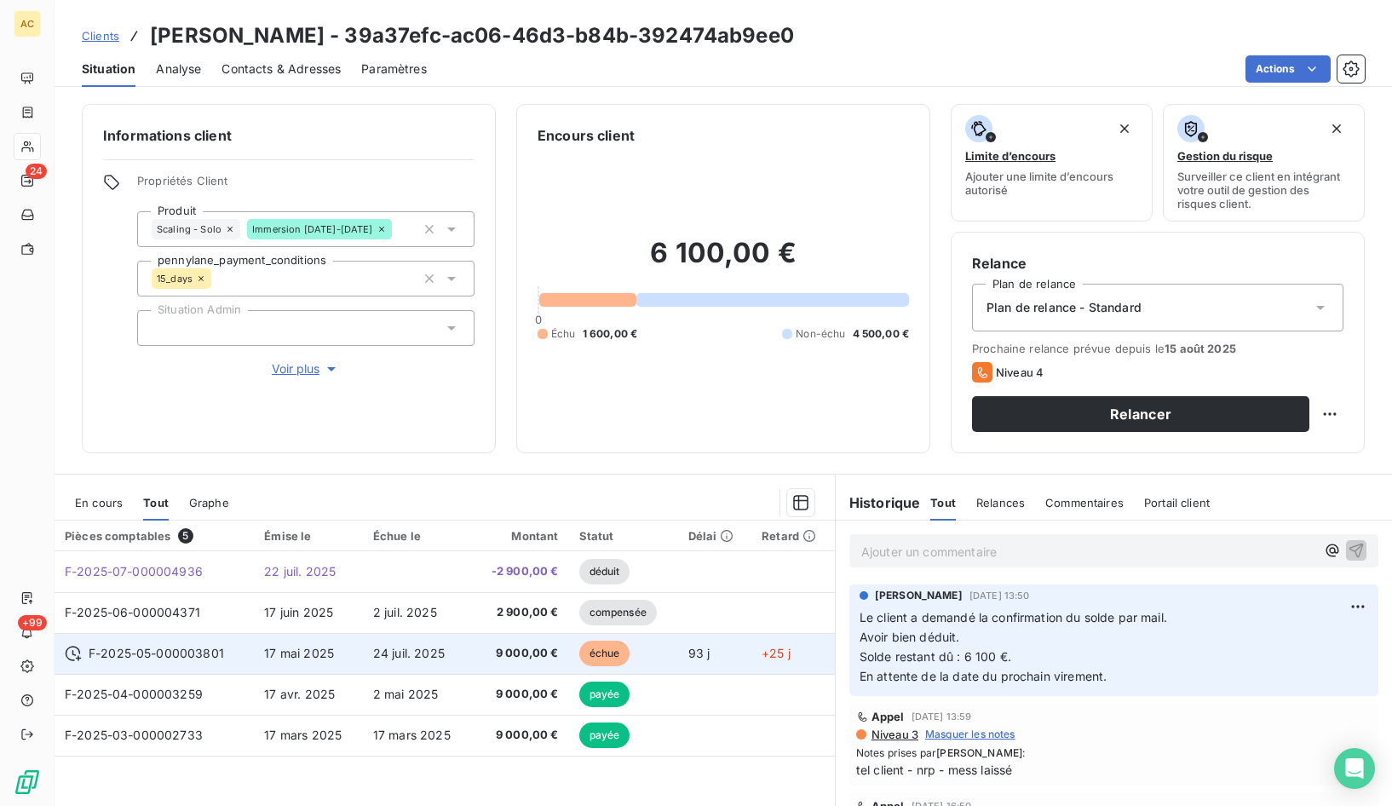
click at [450, 651] on td "24 juil. 2025" at bounding box center [417, 653] width 109 height 41
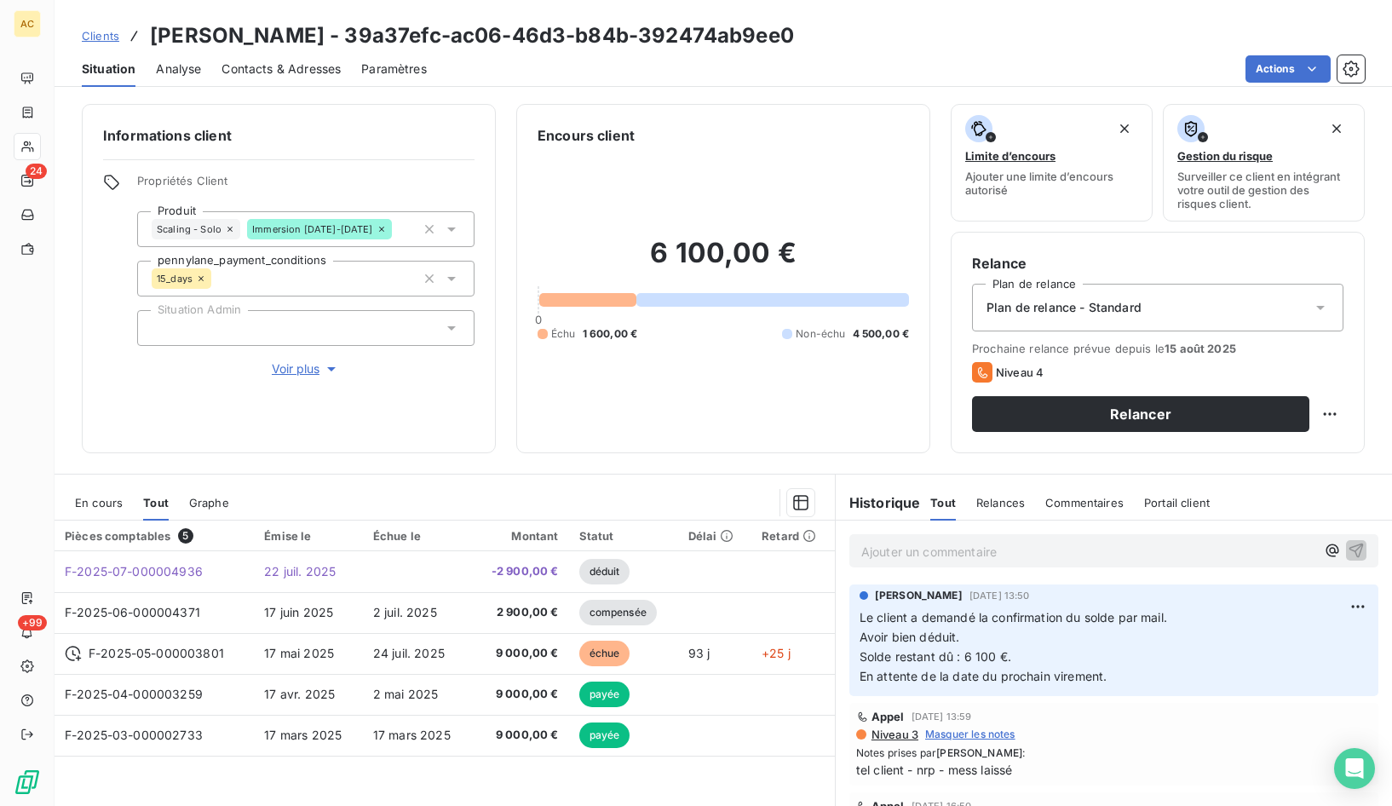
click at [300, 374] on span "Voir plus" at bounding box center [306, 368] width 68 height 17
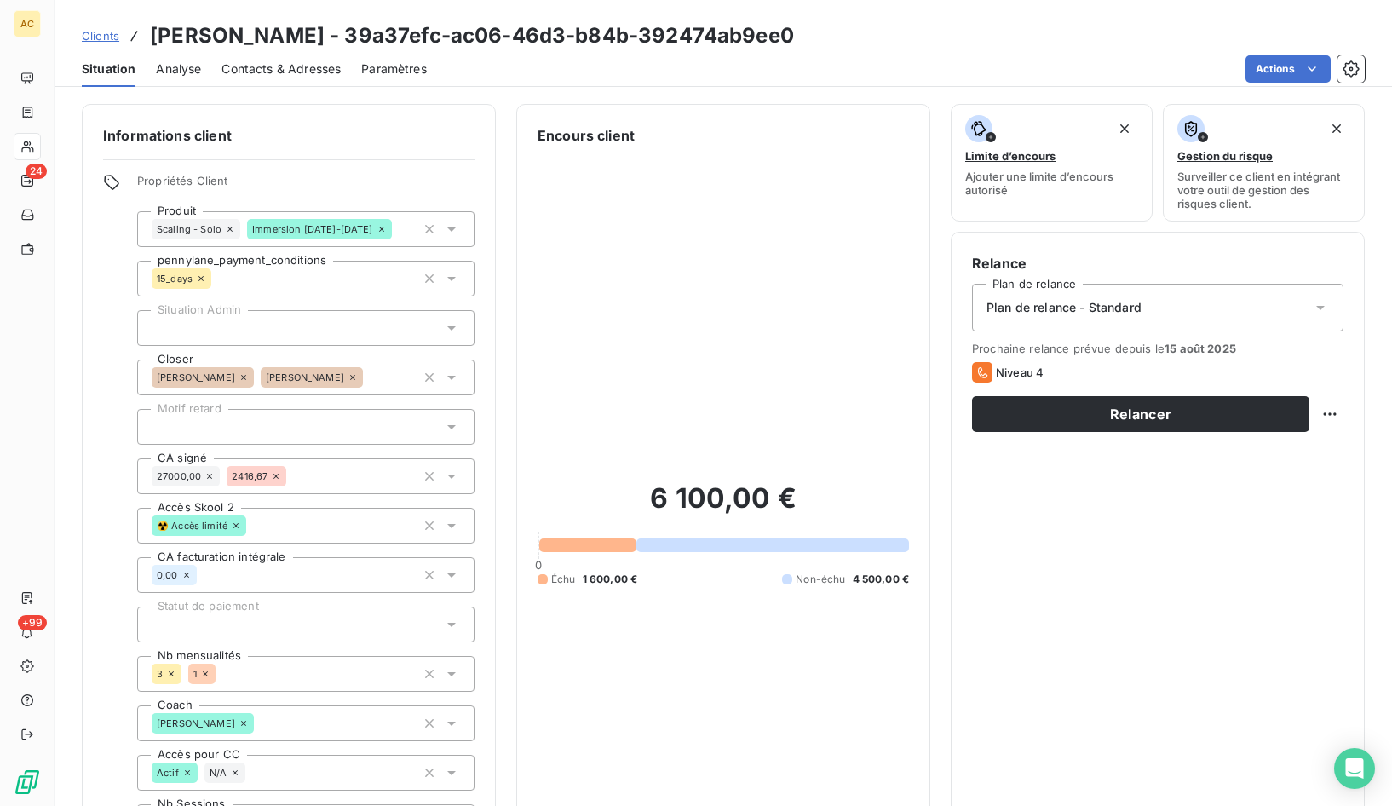
click at [321, 73] on span "Contacts & Adresses" at bounding box center [281, 68] width 119 height 17
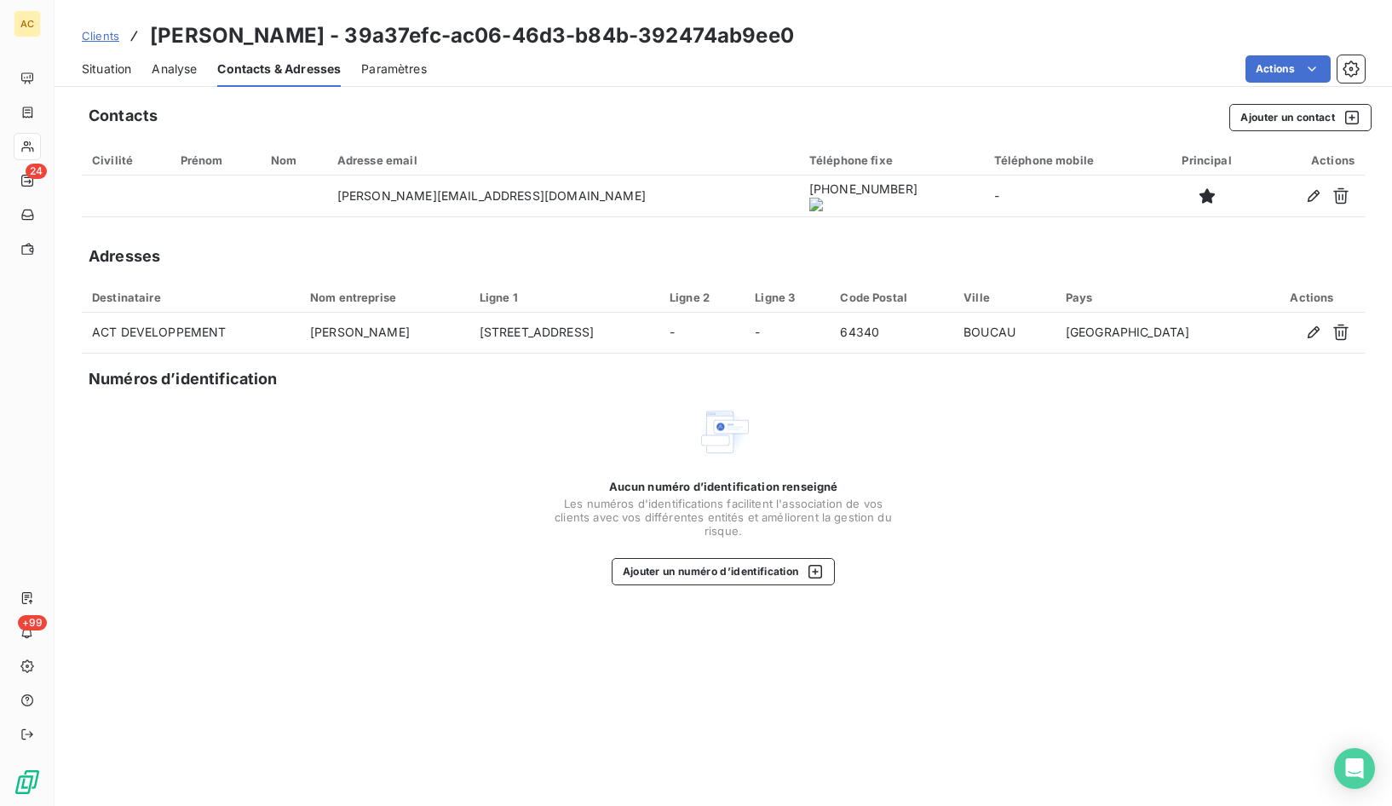
click at [756, 172] on onoff-telecom-ce-actions-button at bounding box center [756, 172] width 0 height 0
click at [124, 75] on span "Situation" at bounding box center [106, 68] width 49 height 17
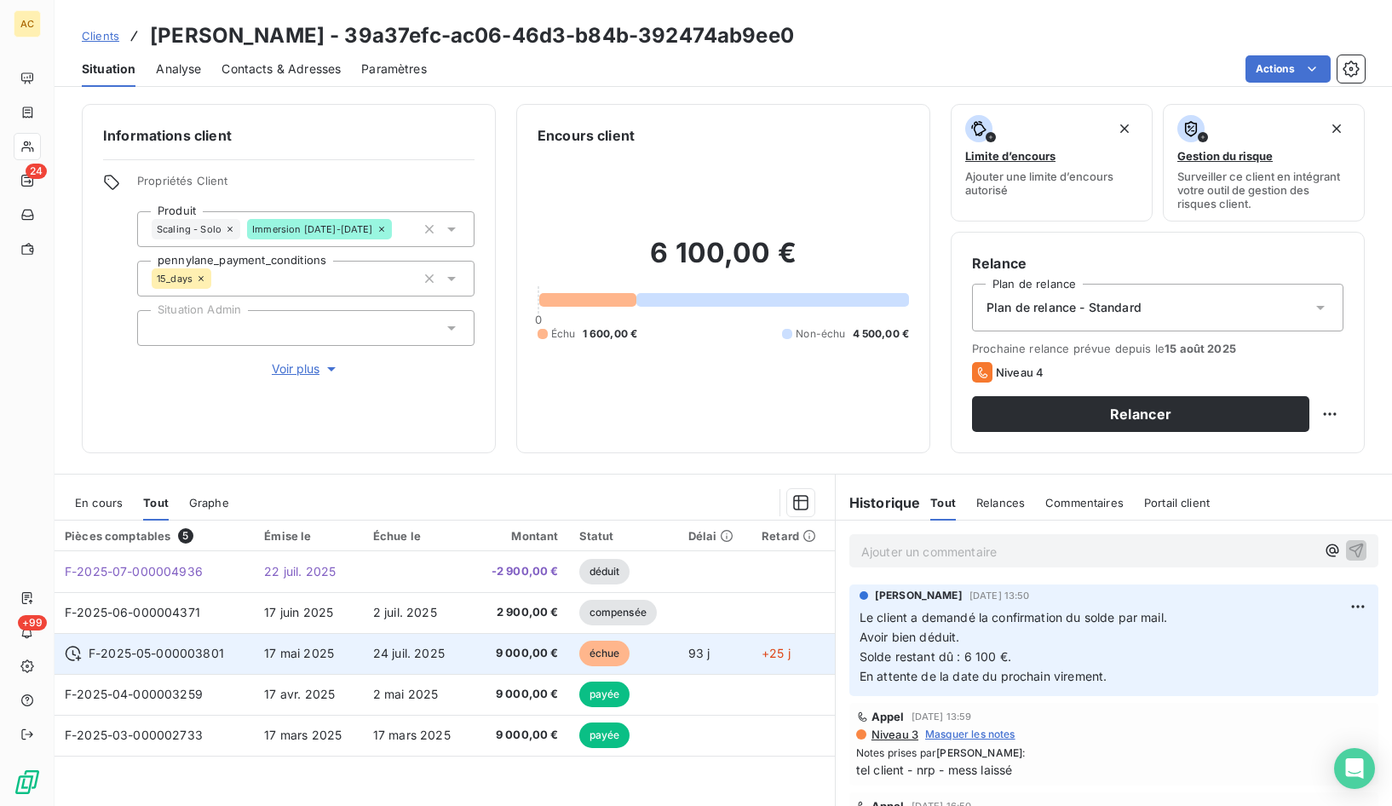
click at [245, 657] on td "F-2025-05-000003801" at bounding box center [154, 653] width 199 height 41
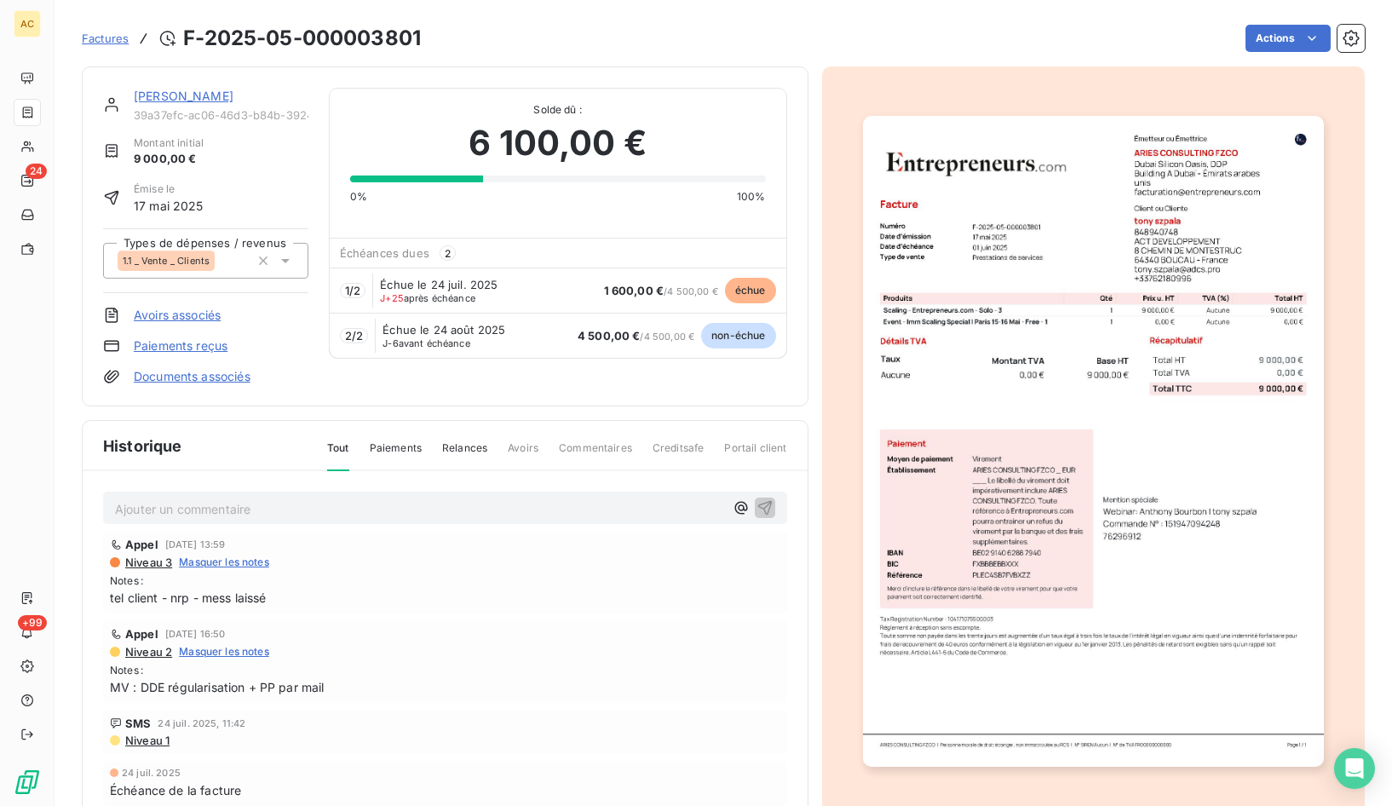
click at [165, 97] on link "tony szpala" at bounding box center [184, 96] width 100 height 14
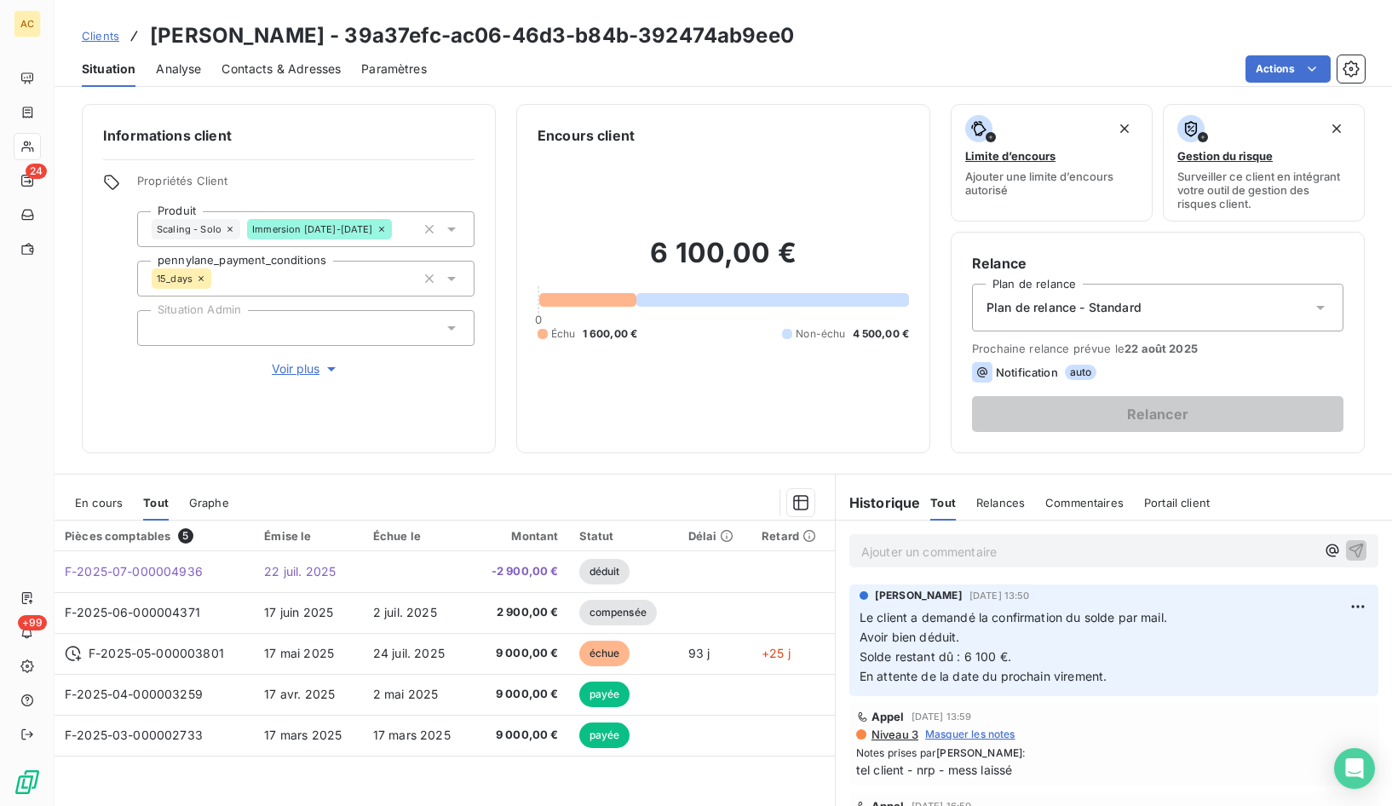
click at [101, 36] on span "Clients" at bounding box center [100, 36] width 37 height 14
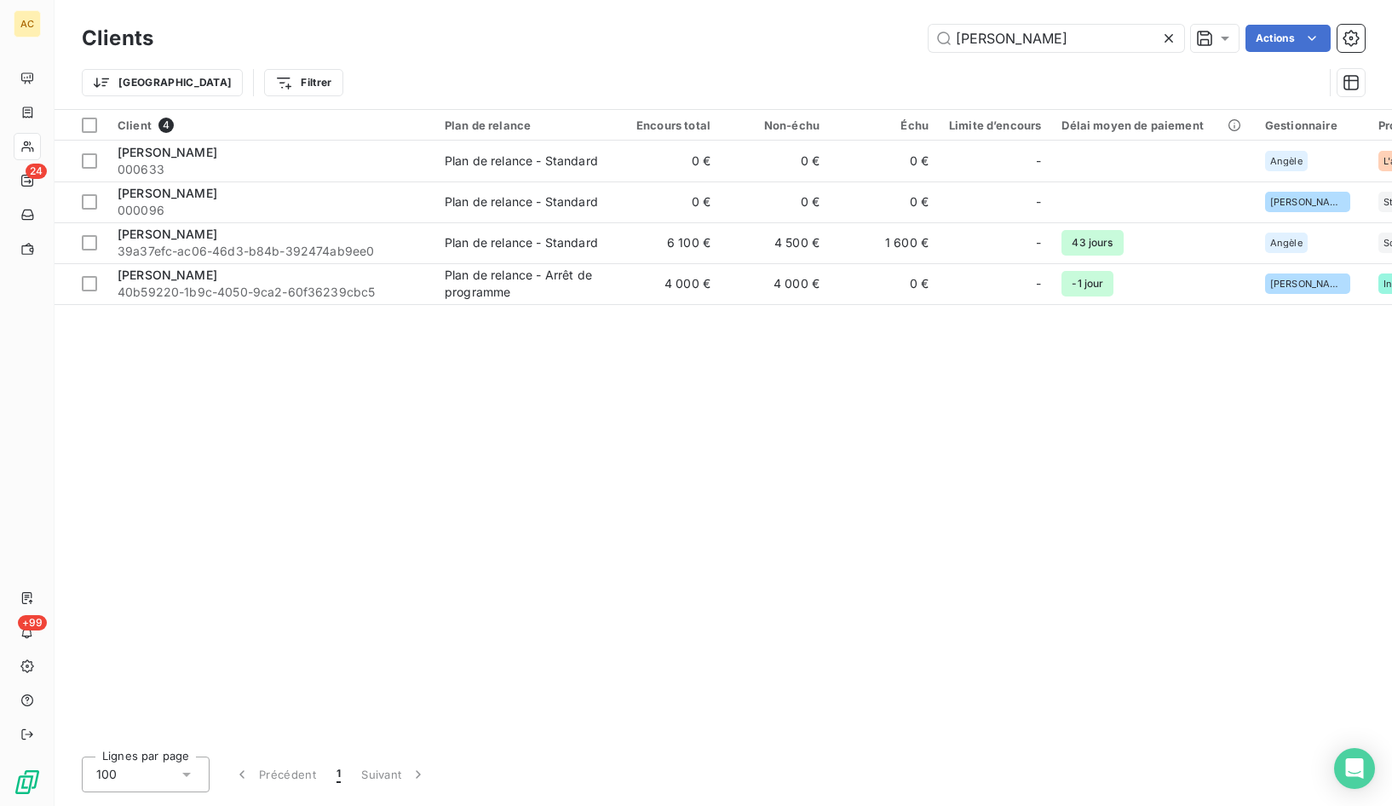
drag, startPoint x: 989, startPoint y: 37, endPoint x: 916, endPoint y: 36, distance: 73.3
click at [916, 36] on div "tony Actions" at bounding box center [769, 38] width 1191 height 27
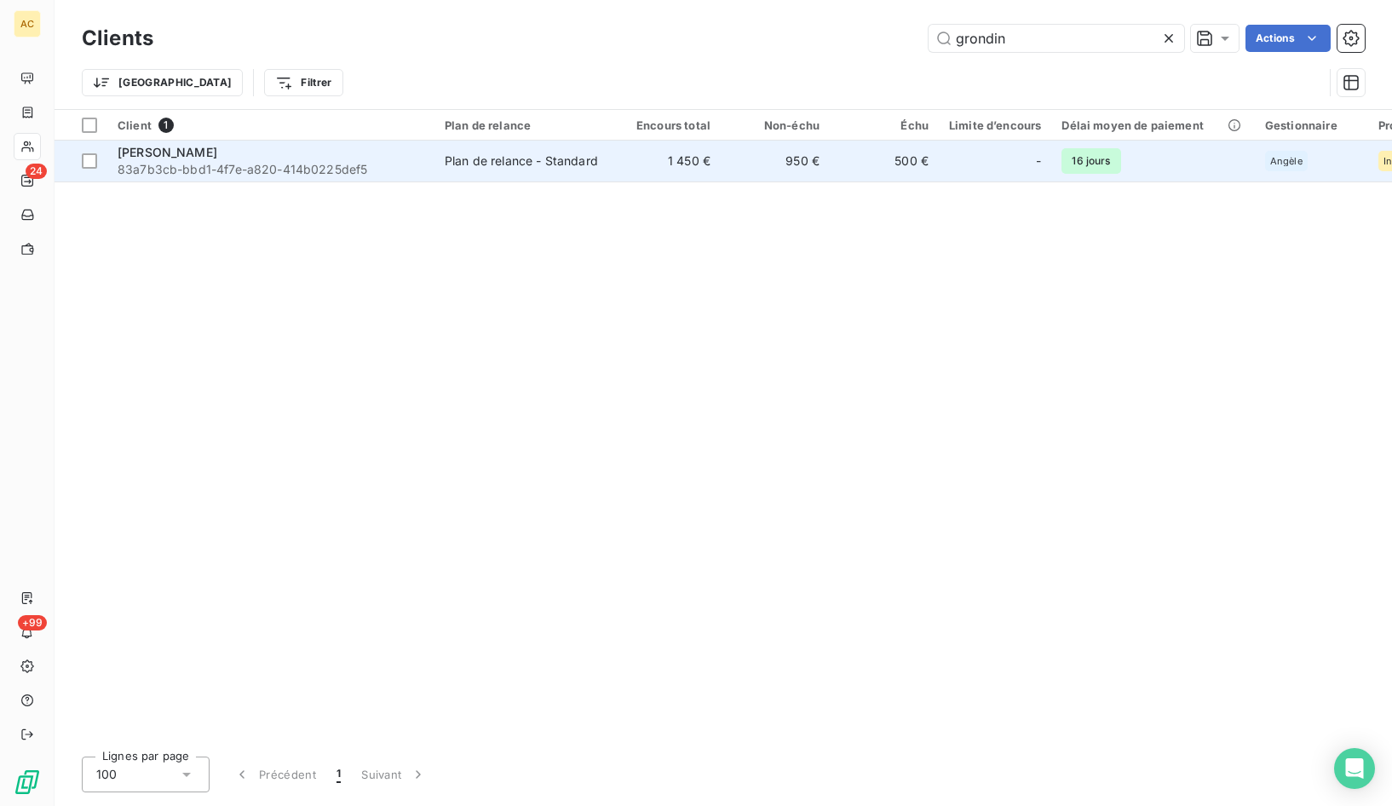
type input "grondin"
click at [302, 167] on span "83a7b3cb-bbd1-4f7e-a820-414b0225def5" at bounding box center [271, 169] width 307 height 17
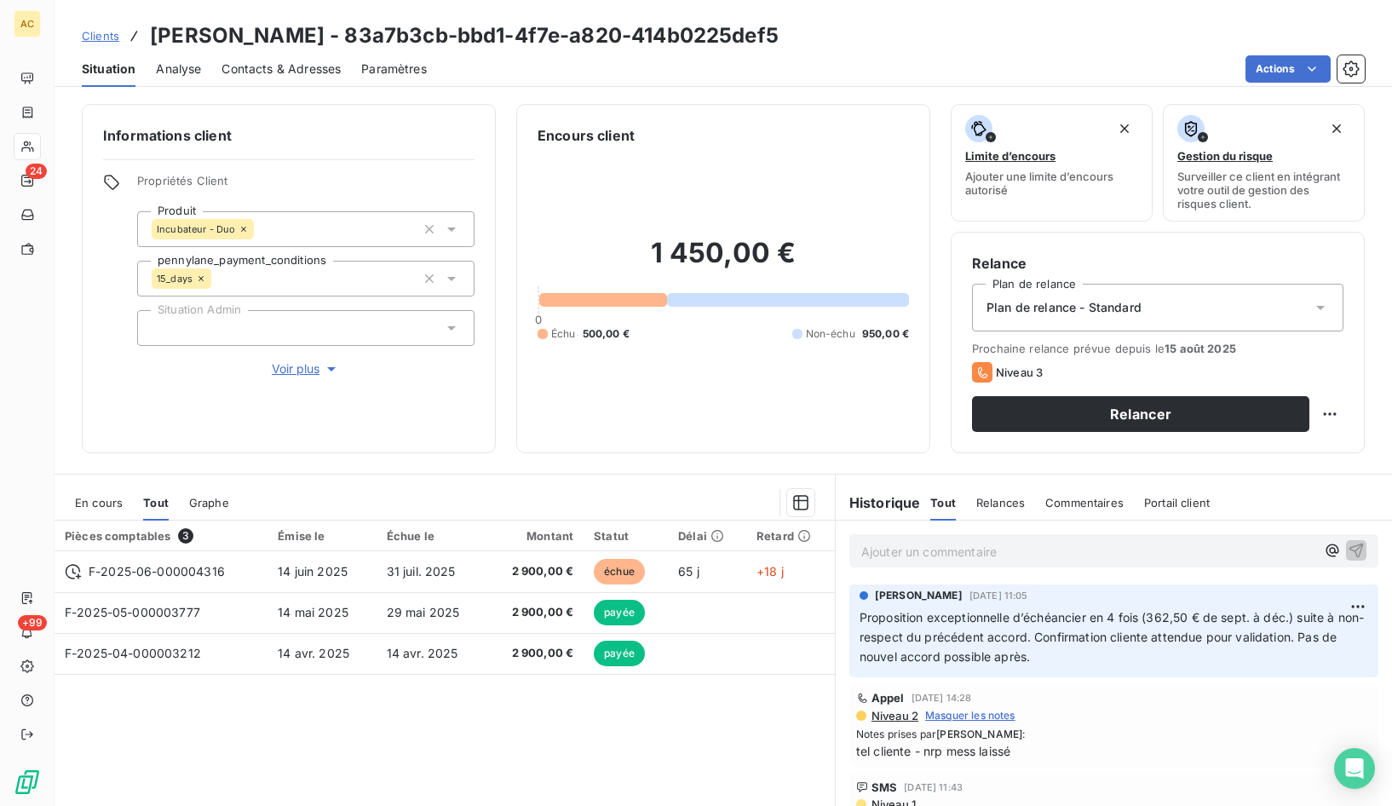
click at [297, 63] on span "Contacts & Adresses" at bounding box center [281, 68] width 119 height 17
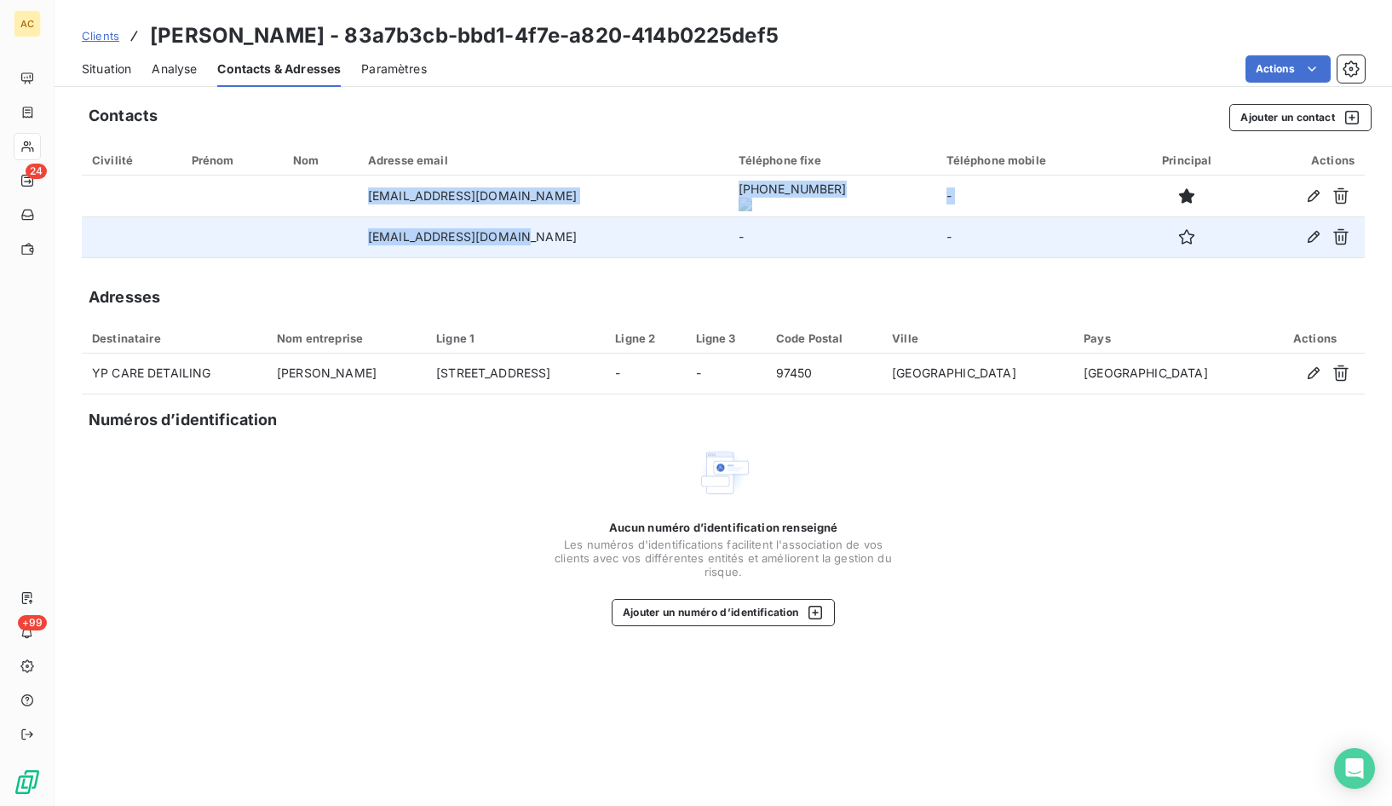
drag, startPoint x: 366, startPoint y: 201, endPoint x: 547, endPoint y: 236, distance: 184.0
click at [537, 254] on tbody "ypcaredetailing974@gmail.com +262693552285 - ypcleaning20@gmail.com - -" at bounding box center [723, 217] width 1283 height 82
click at [550, 232] on td "ypcleaning20@gmail.com" at bounding box center [543, 236] width 371 height 41
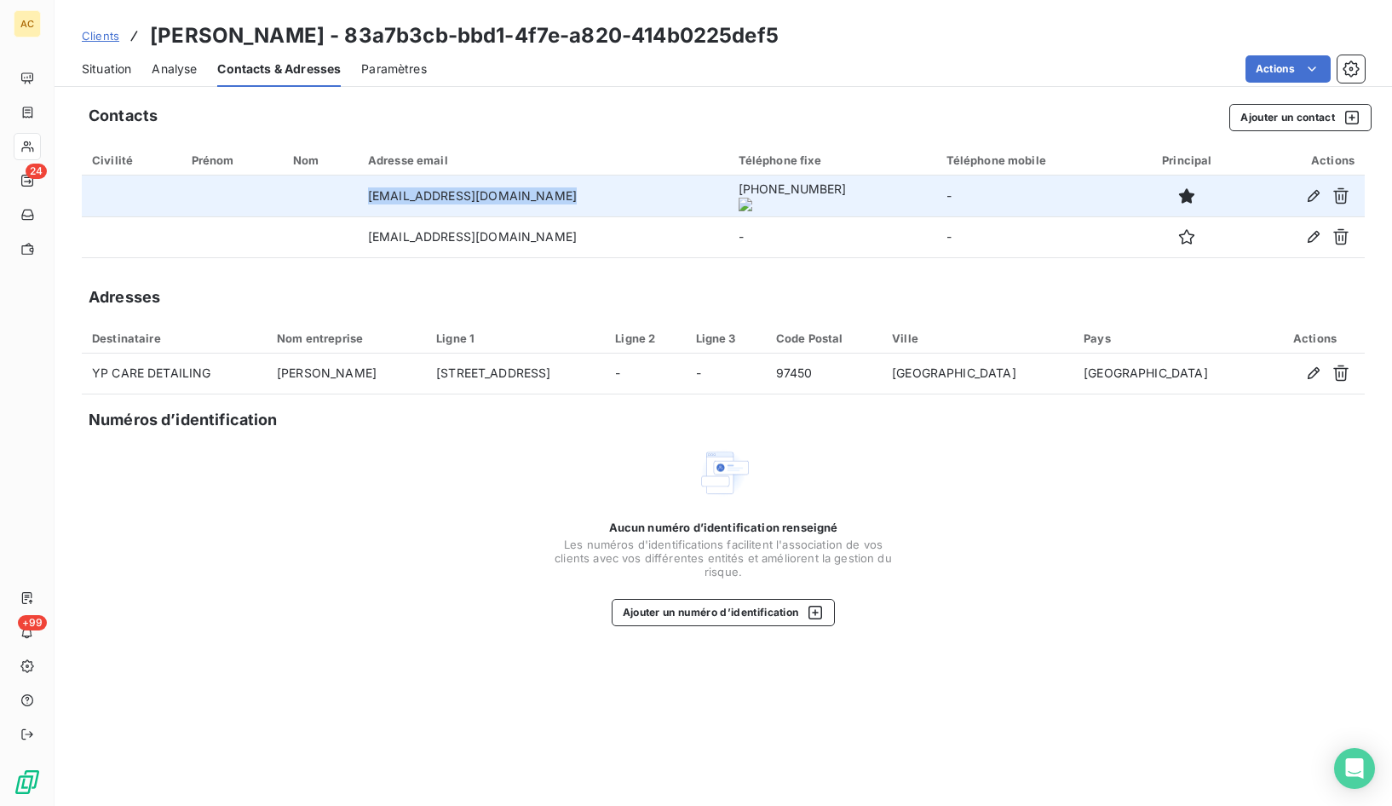
drag, startPoint x: 369, startPoint y: 202, endPoint x: 546, endPoint y: 199, distance: 177.2
click at [560, 199] on td "ypcaredetailing974@gmail.com" at bounding box center [543, 196] width 371 height 41
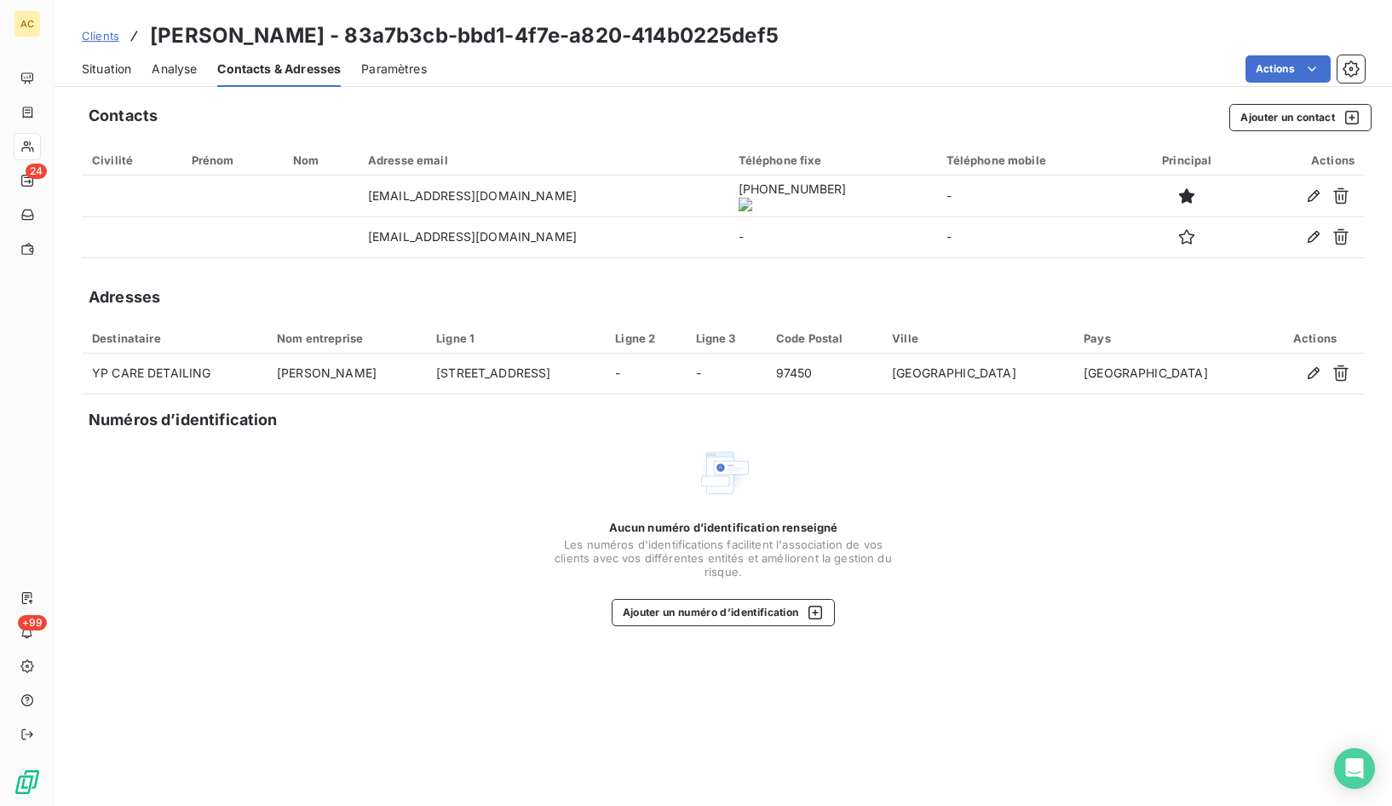
click at [808, 172] on onoff-telecom-ce-actions-button at bounding box center [808, 172] width 0 height 0
click at [107, 41] on span "Clients" at bounding box center [100, 36] width 37 height 14
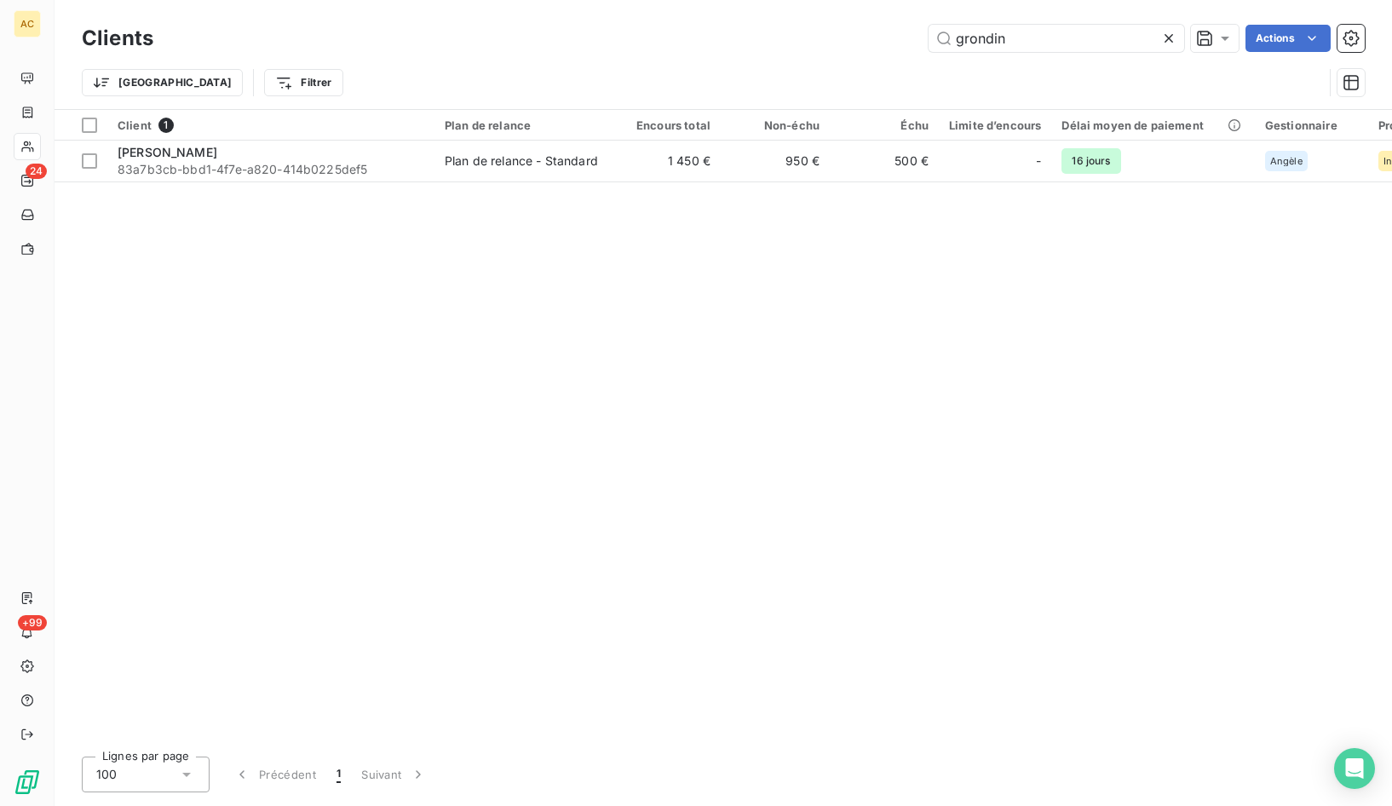
drag, startPoint x: 1013, startPoint y: 37, endPoint x: 924, endPoint y: 39, distance: 88.6
click at [924, 39] on div "grondin Actions" at bounding box center [769, 38] width 1191 height 27
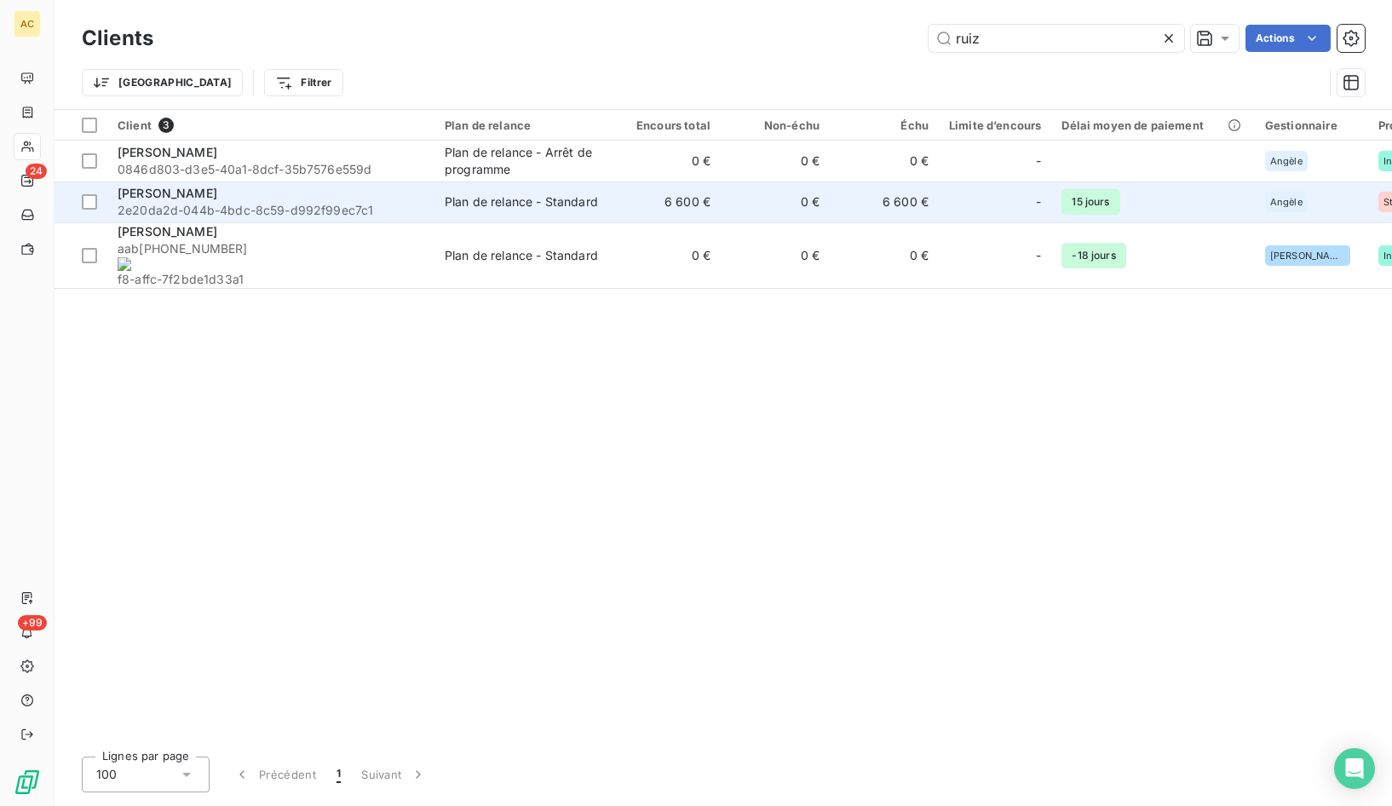
type input "ruiz"
click at [248, 202] on span "2e20da2d-044b-4bdc-8c59-d992f99ec7c1" at bounding box center [271, 210] width 307 height 17
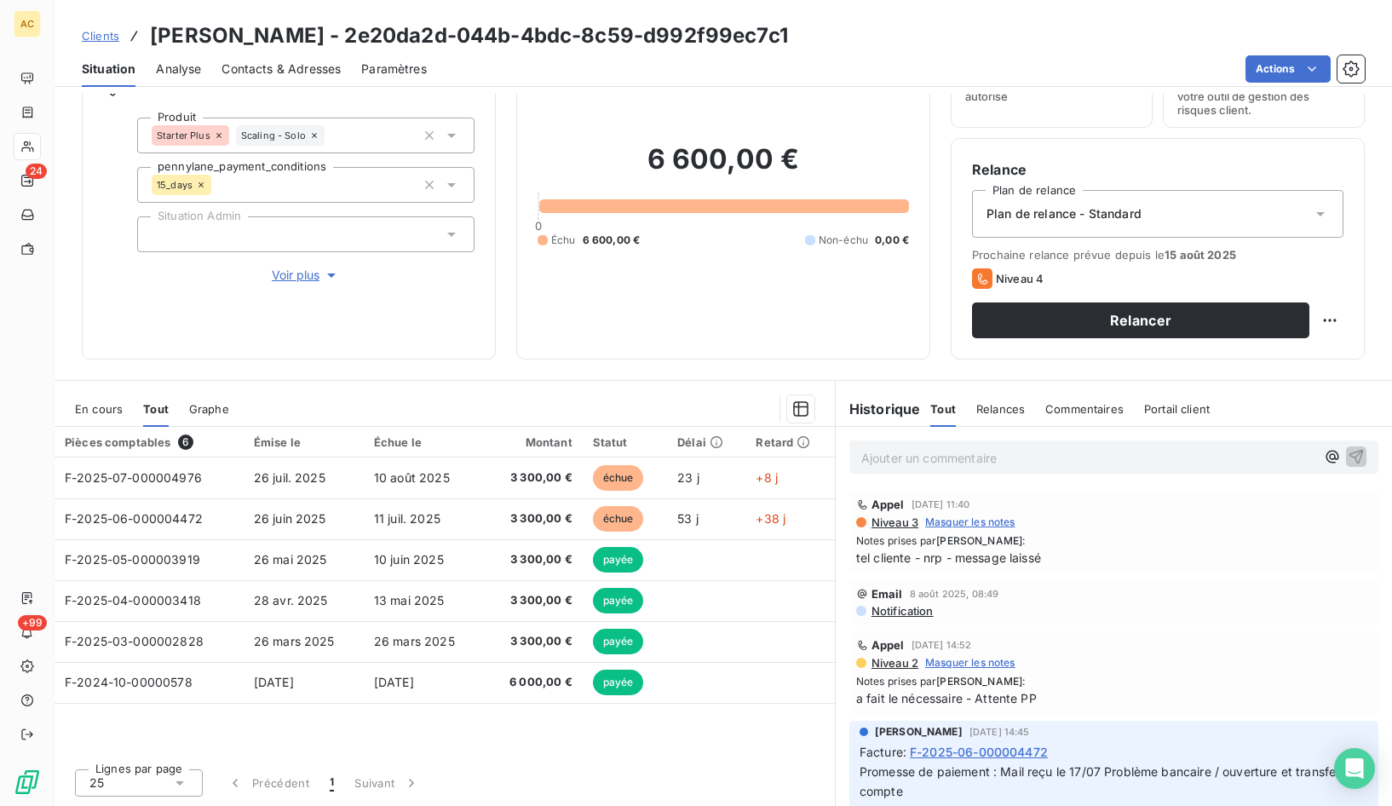
scroll to position [42, 0]
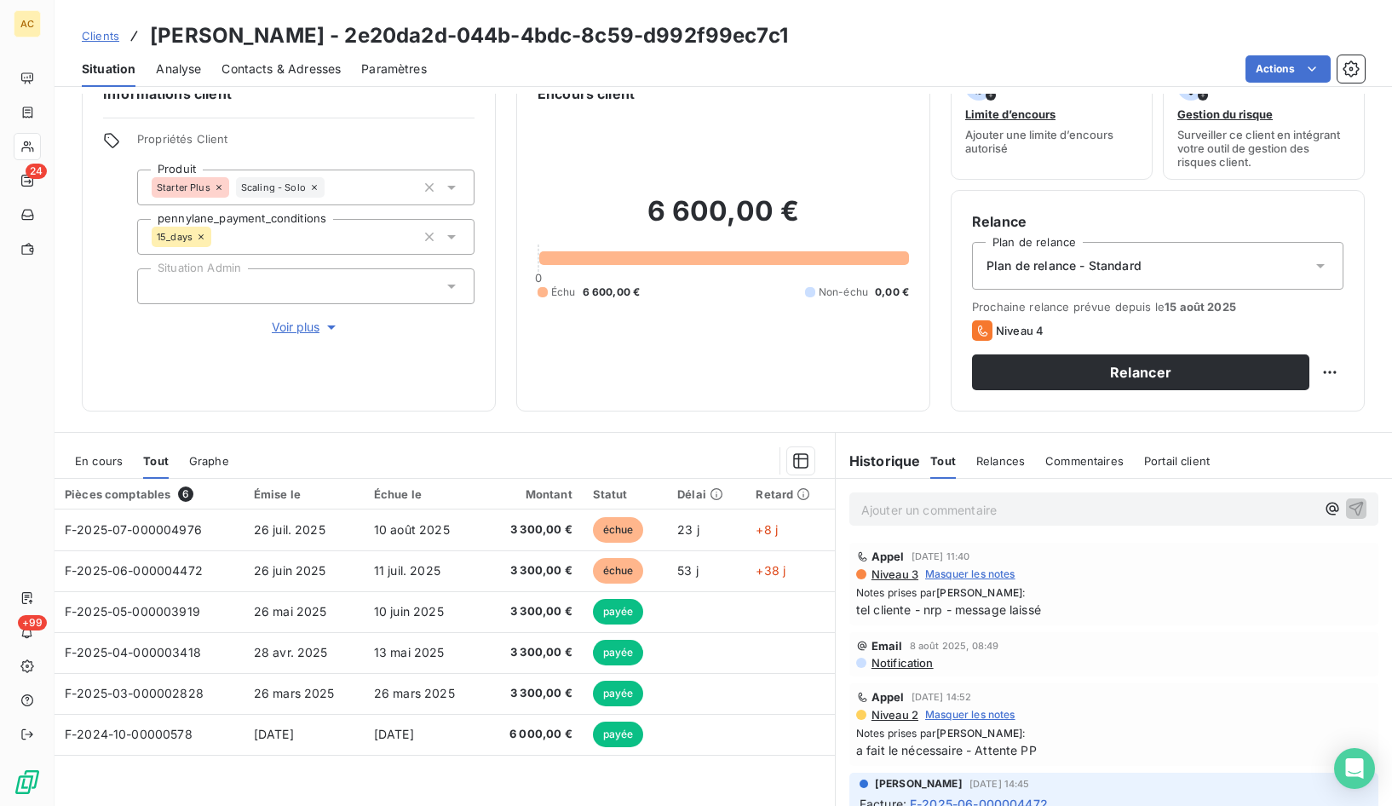
click at [291, 66] on span "Contacts & Adresses" at bounding box center [281, 68] width 119 height 17
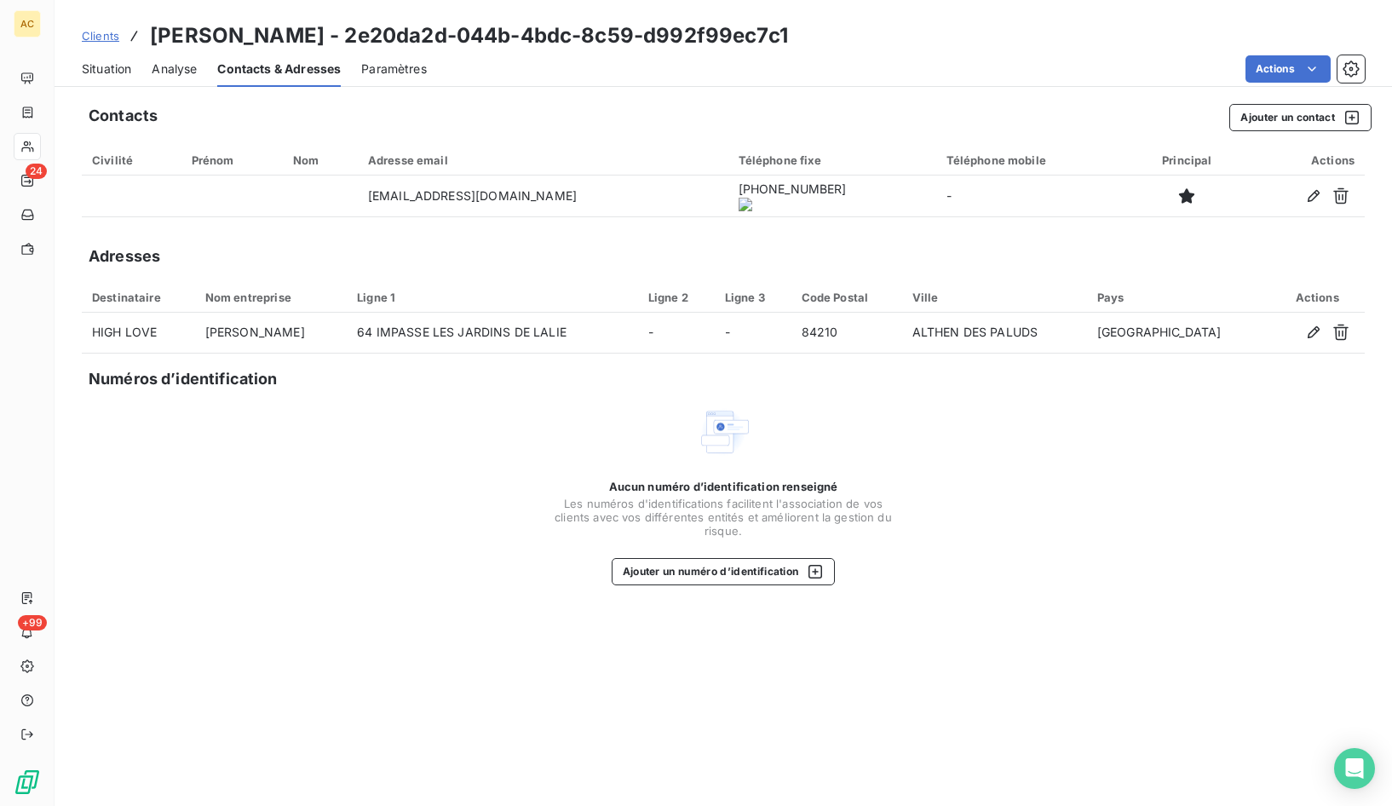
click at [782, 172] on onoff-telecom-ce-actions-button at bounding box center [782, 172] width 0 height 0
click at [109, 75] on span "Situation" at bounding box center [106, 68] width 49 height 17
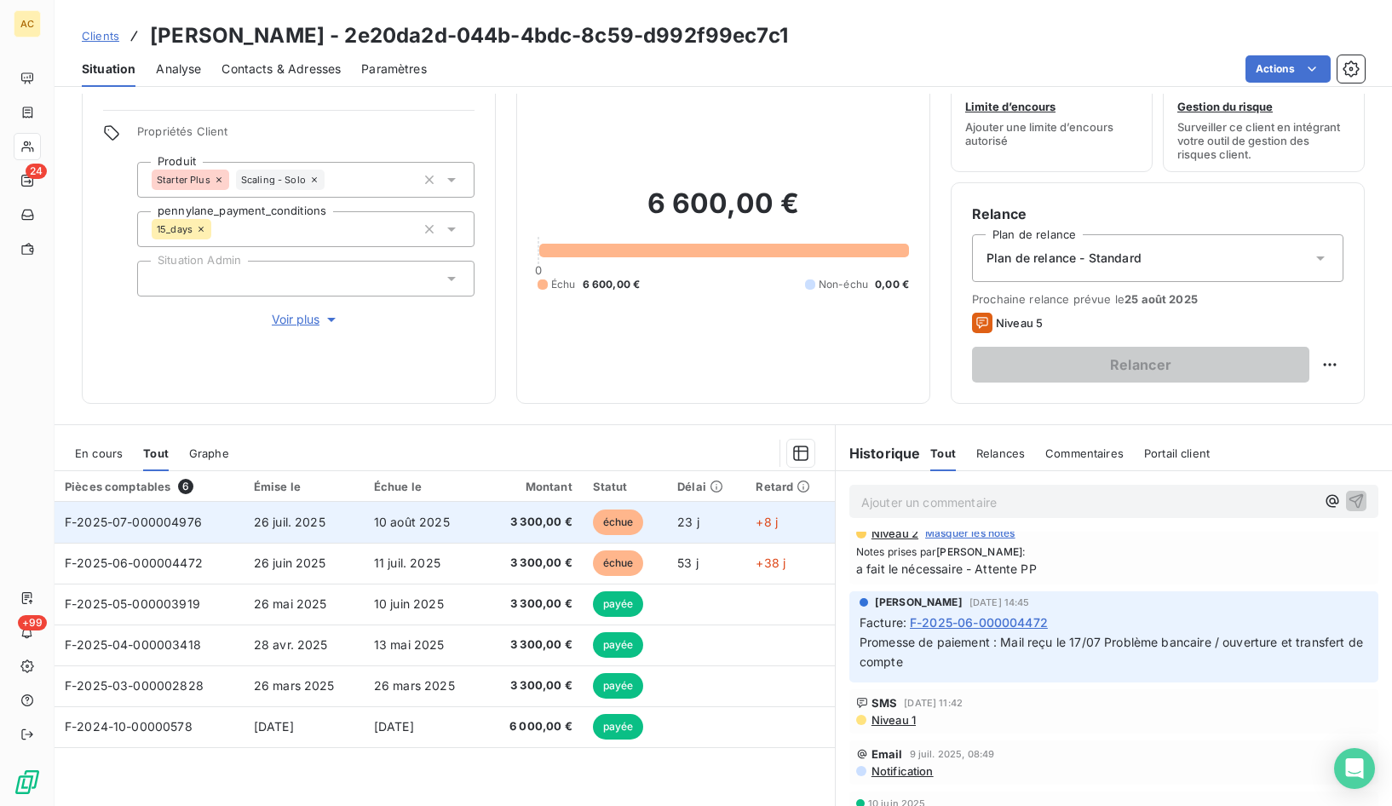
scroll to position [0, 0]
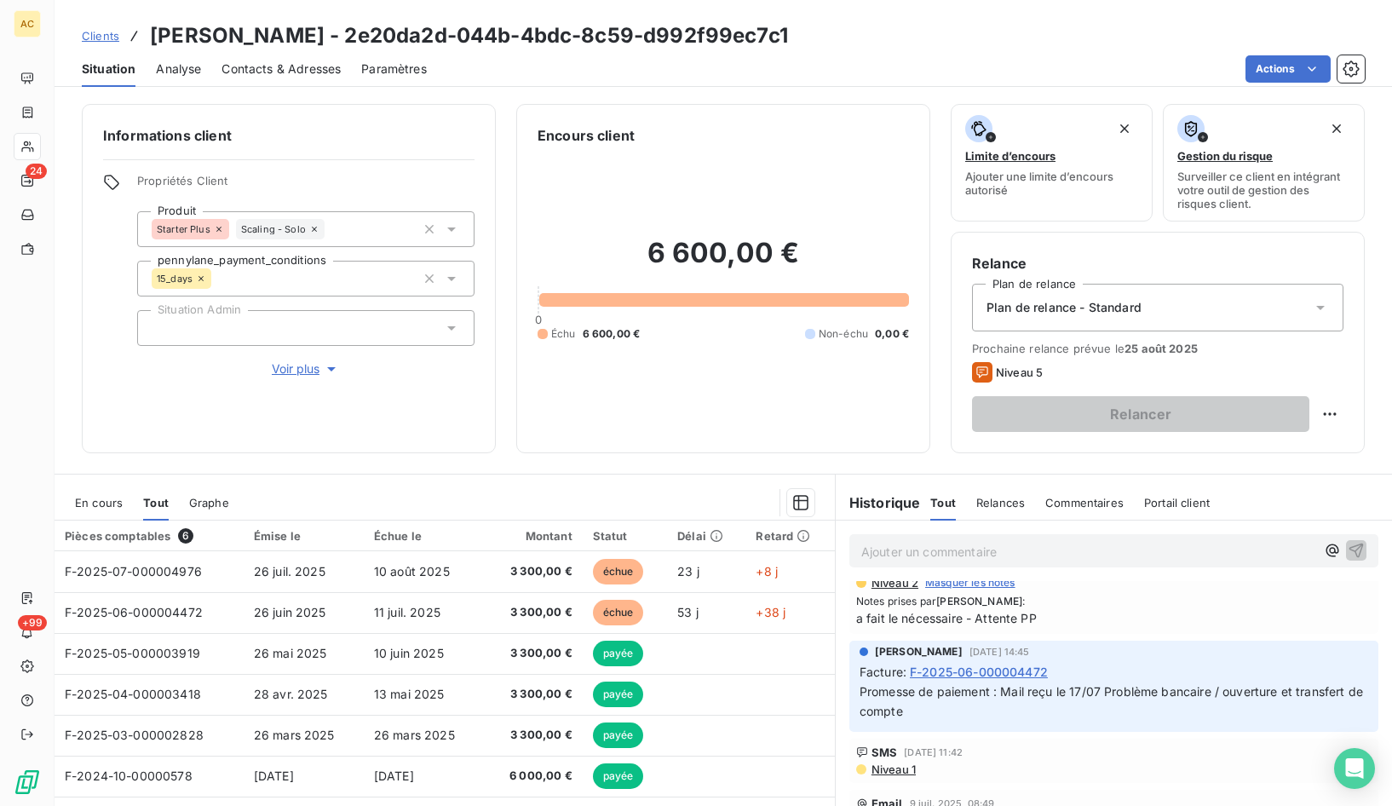
click at [106, 43] on link "Clients" at bounding box center [100, 35] width 37 height 17
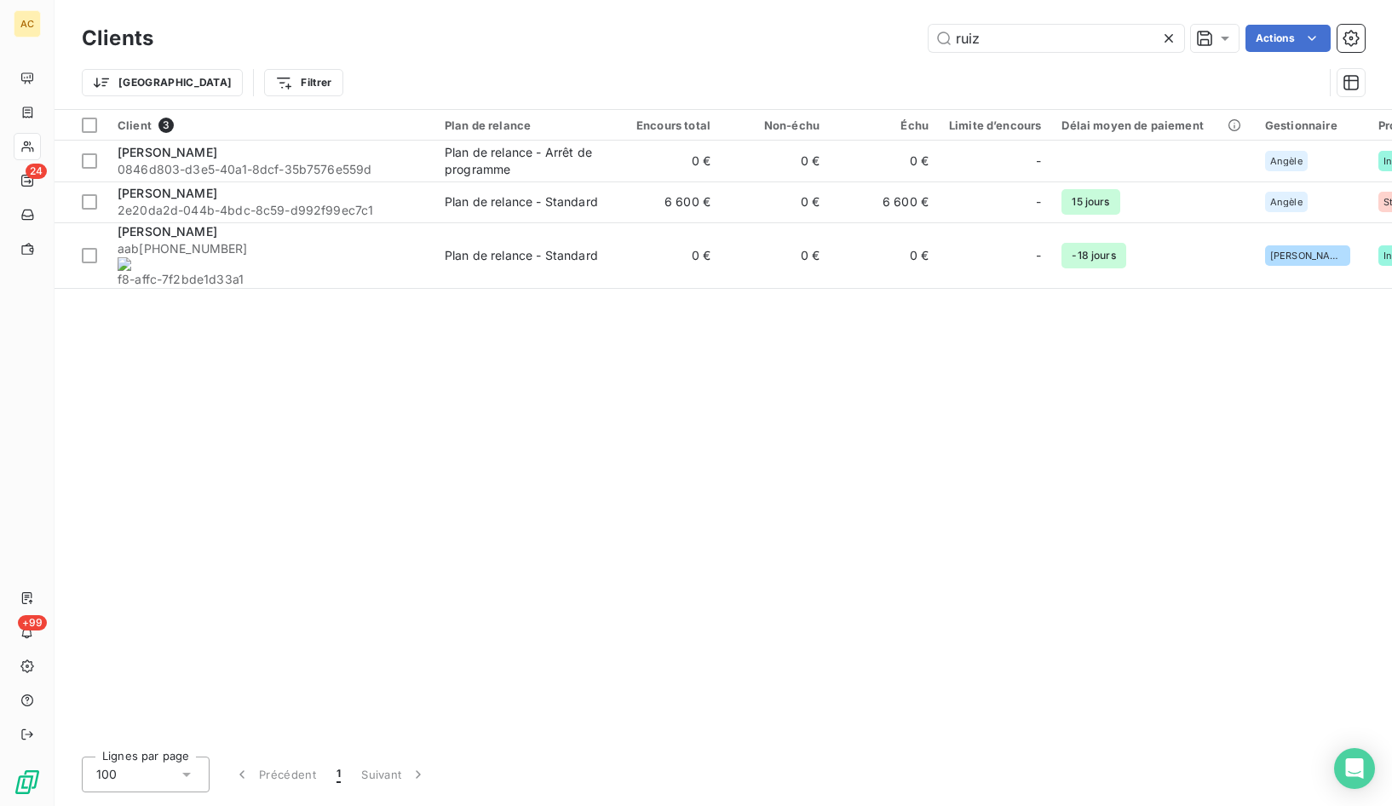
drag, startPoint x: 927, startPoint y: 40, endPoint x: 907, endPoint y: 40, distance: 20.4
click at [907, 40] on div "ruiz Actions" at bounding box center [769, 38] width 1191 height 27
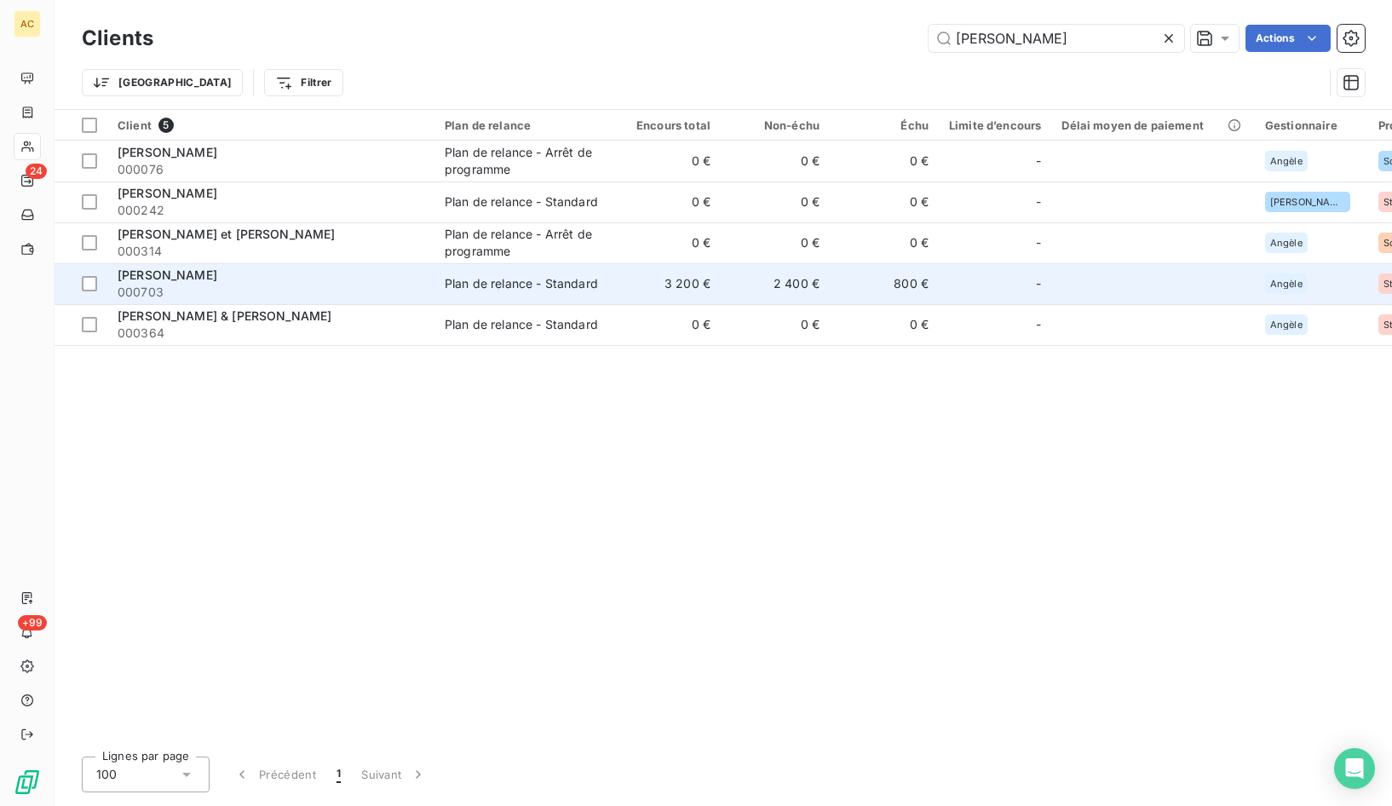
type input "clement"
click at [292, 287] on span "000703" at bounding box center [271, 292] width 307 height 17
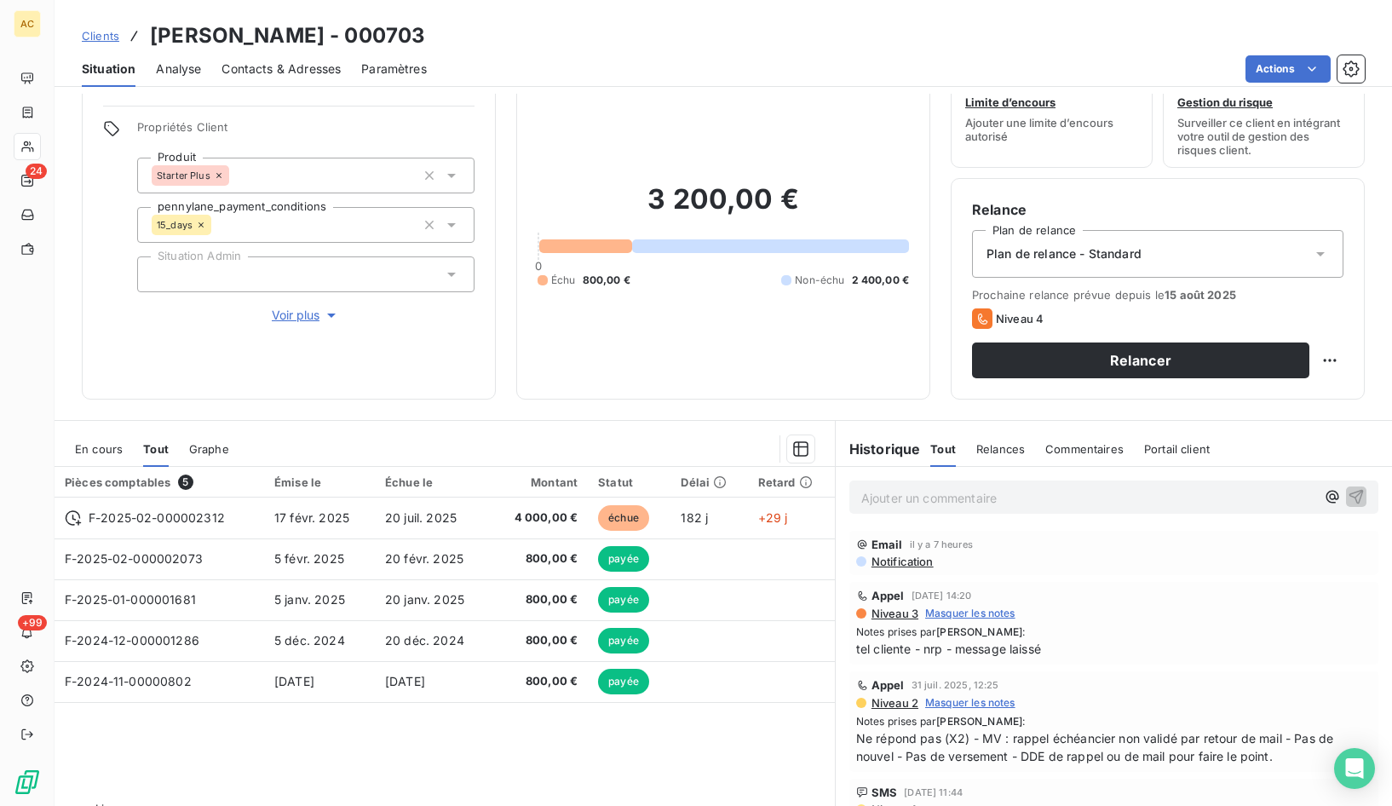
scroll to position [94, 0]
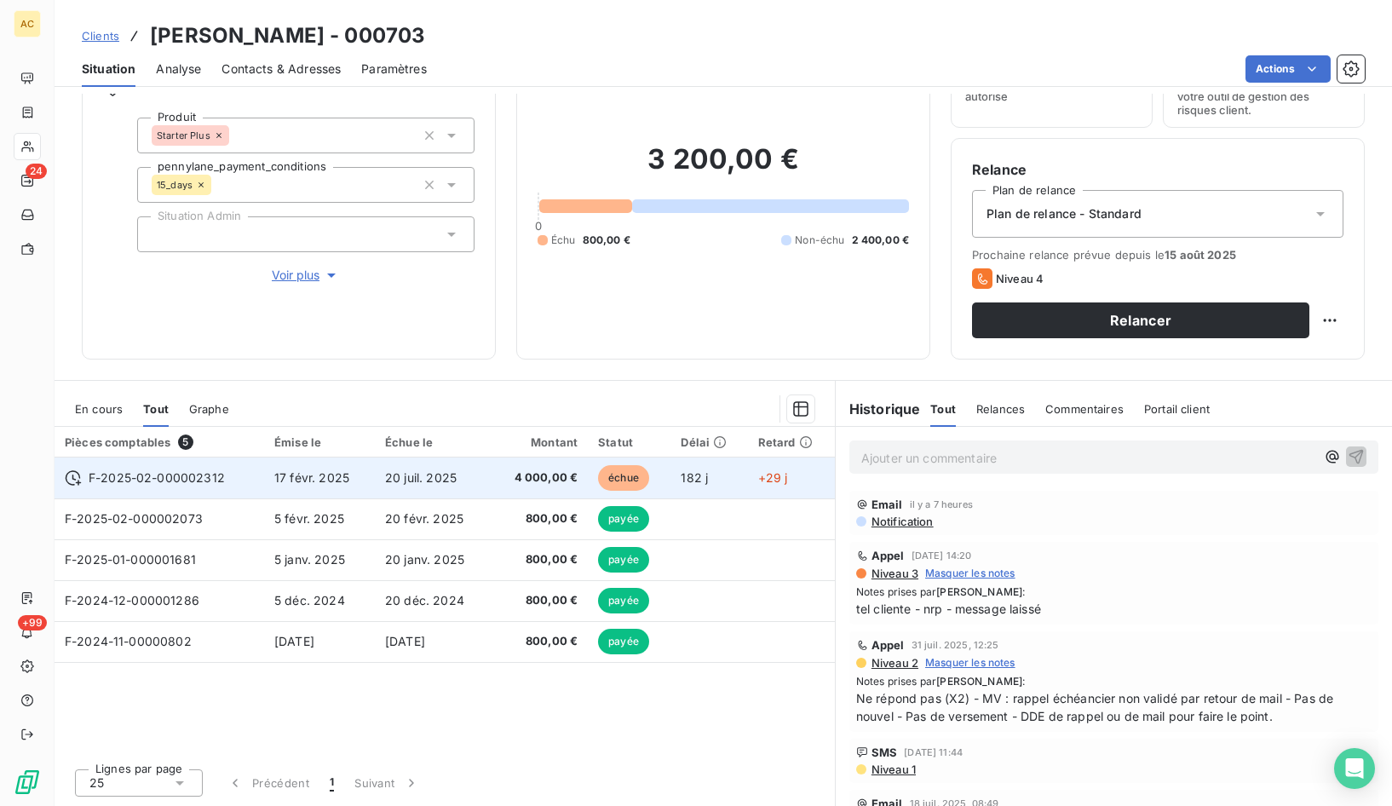
click at [469, 490] on td "20 juil. 2025" at bounding box center [433, 478] width 116 height 41
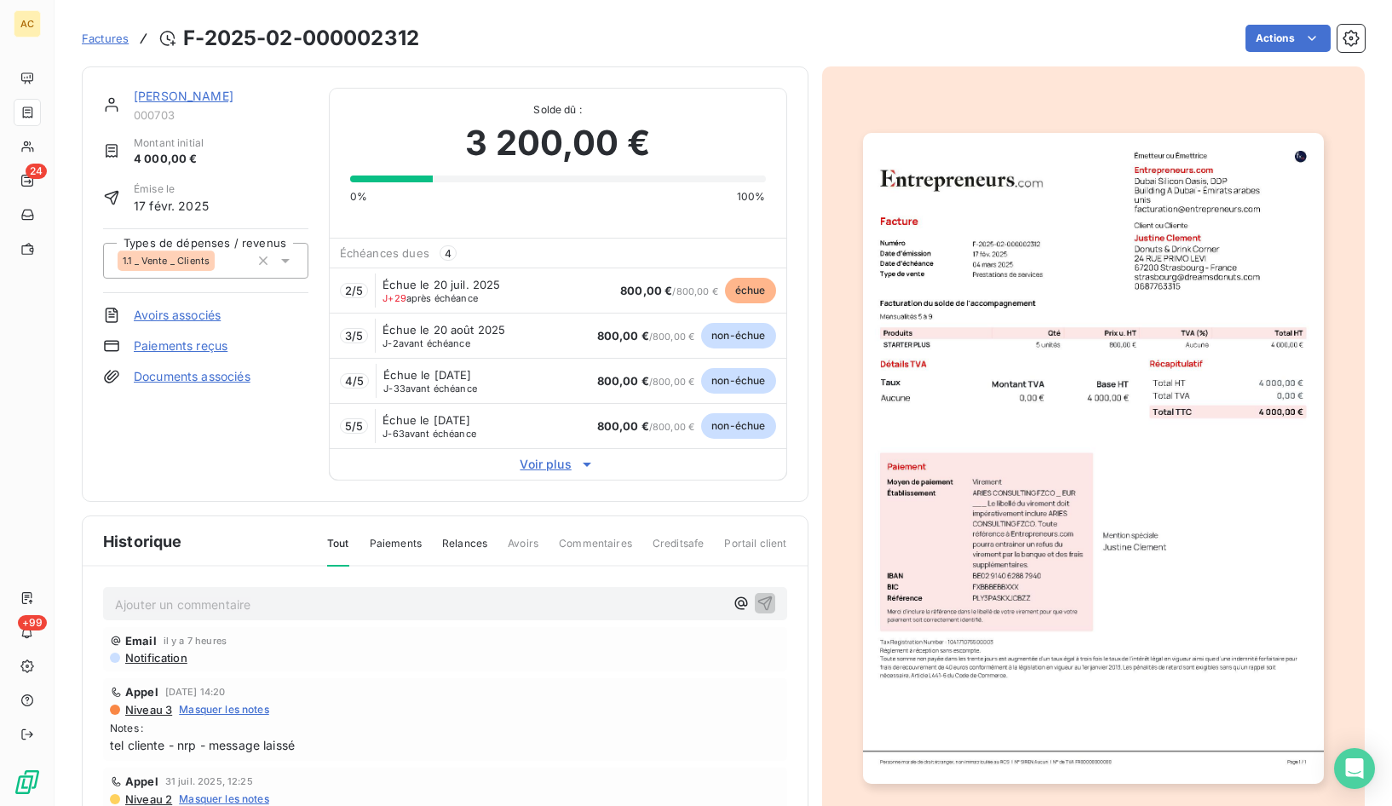
click at [165, 101] on link "Justine Clement" at bounding box center [184, 96] width 100 height 14
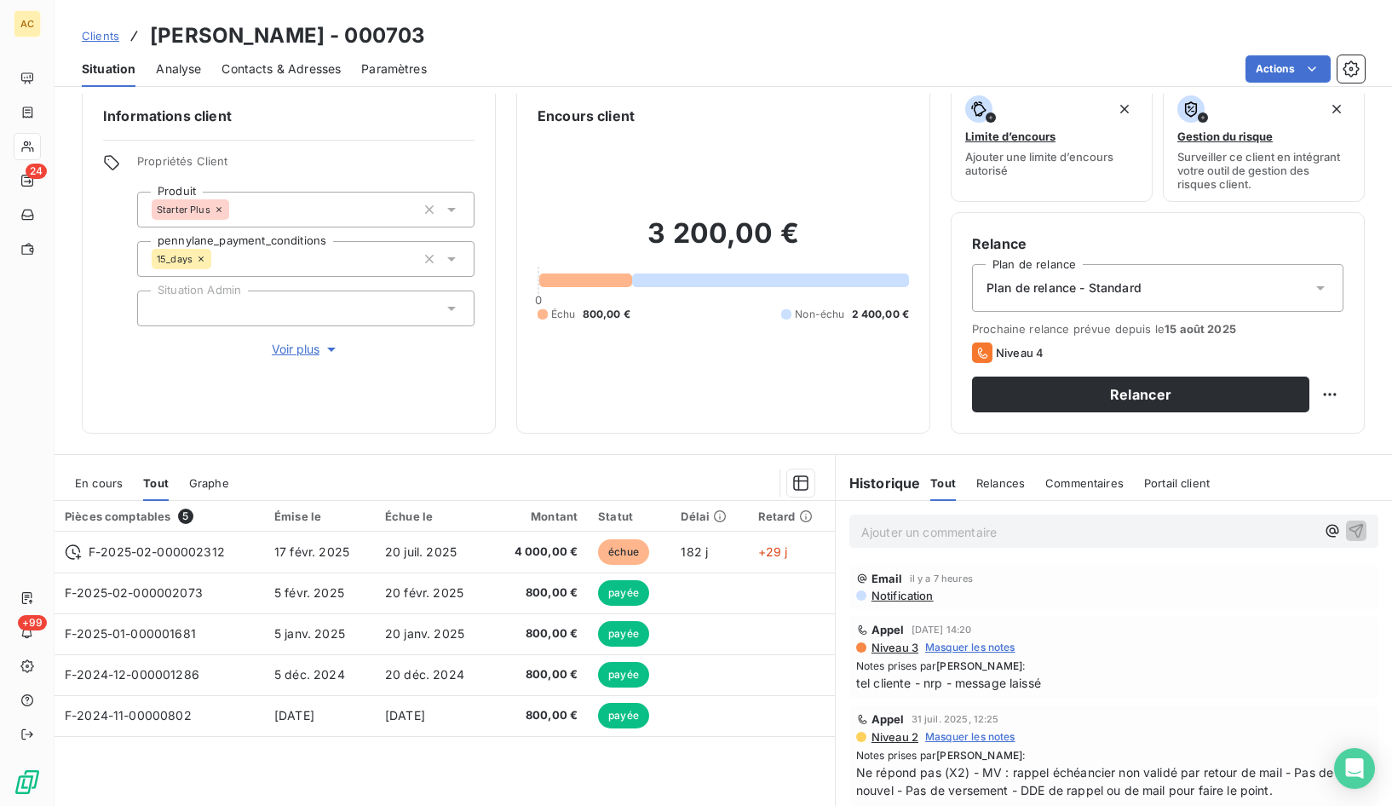
scroll to position [45, 0]
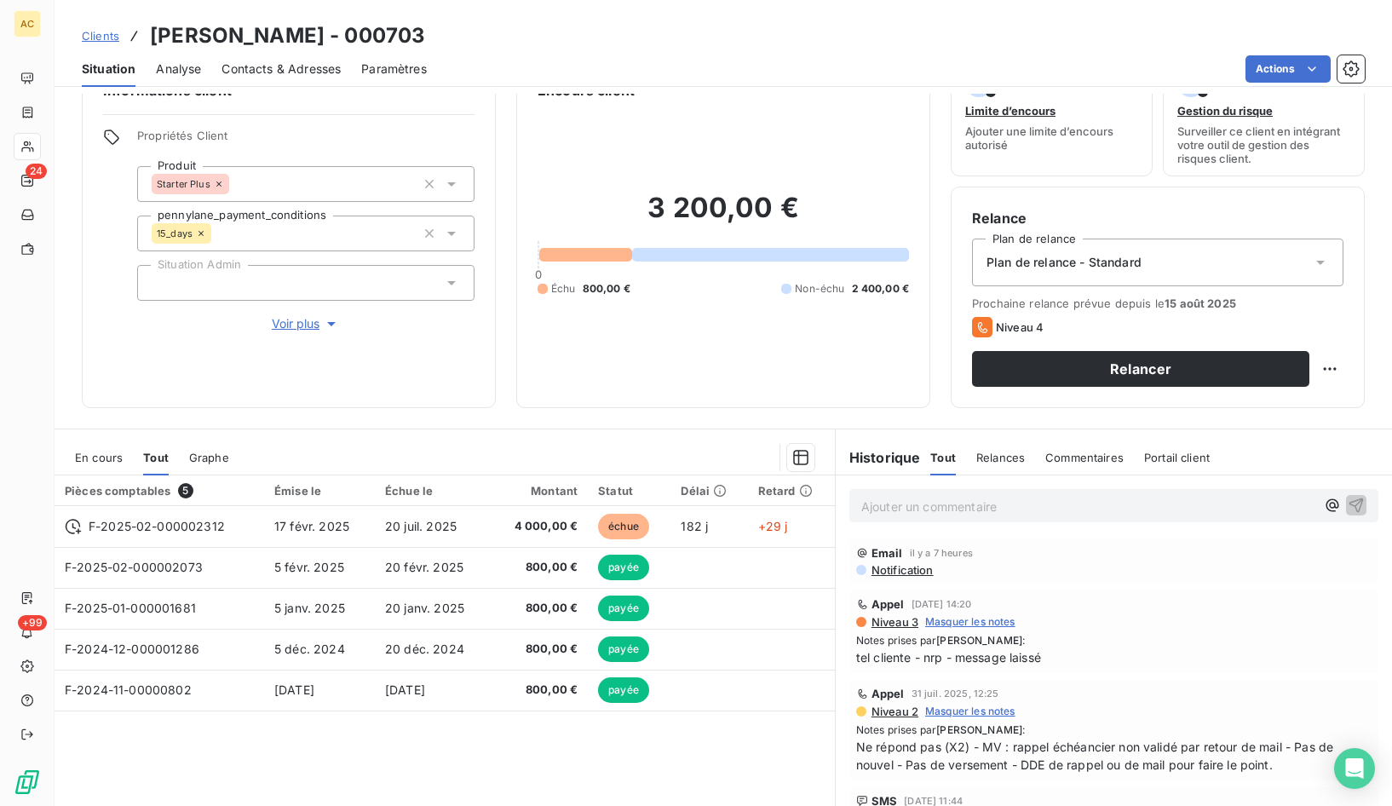
click at [262, 65] on span "Contacts & Adresses" at bounding box center [281, 68] width 119 height 17
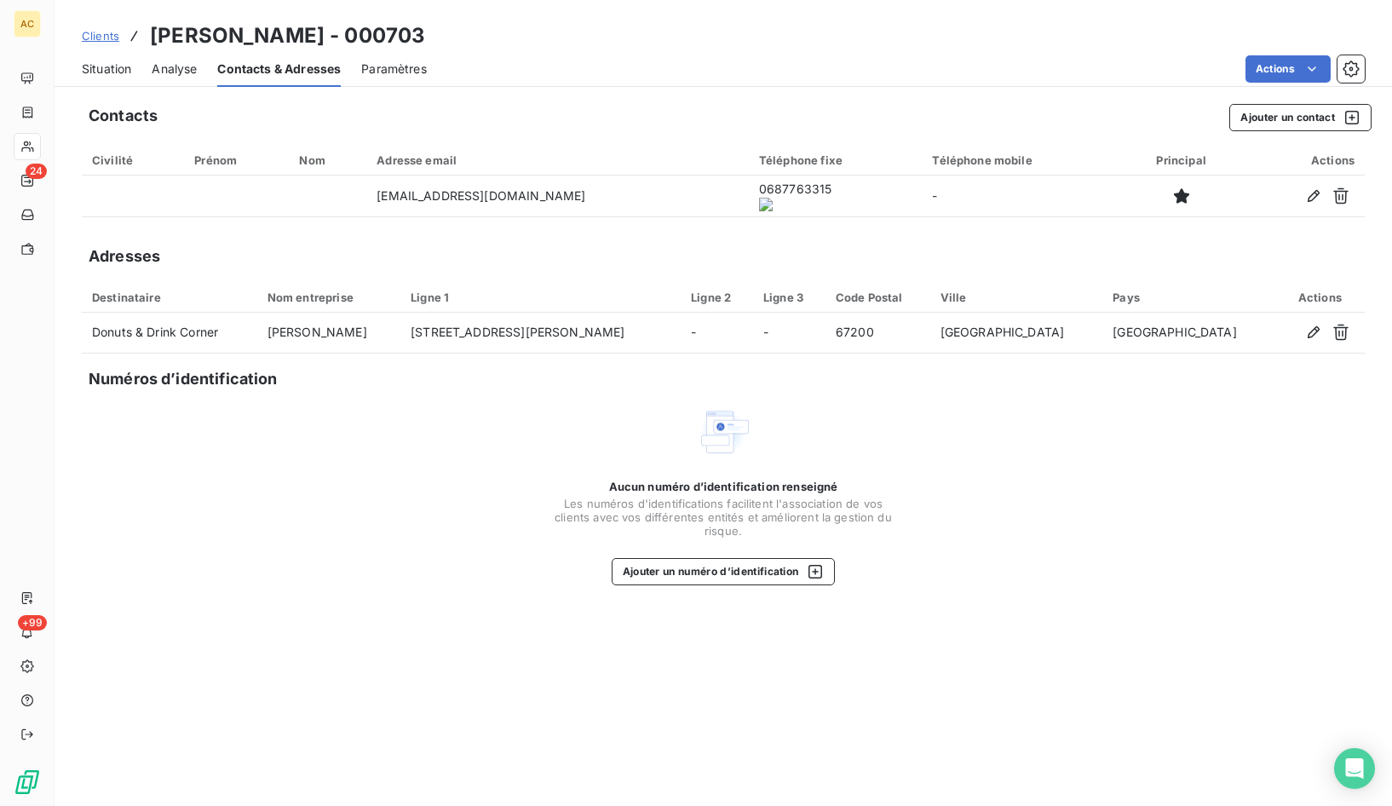
drag, startPoint x: 826, startPoint y: 196, endPoint x: 829, endPoint y: 233, distance: 36.7
click at [806, 172] on onoff-telecom-ce-actions-button at bounding box center [806, 172] width 0 height 0
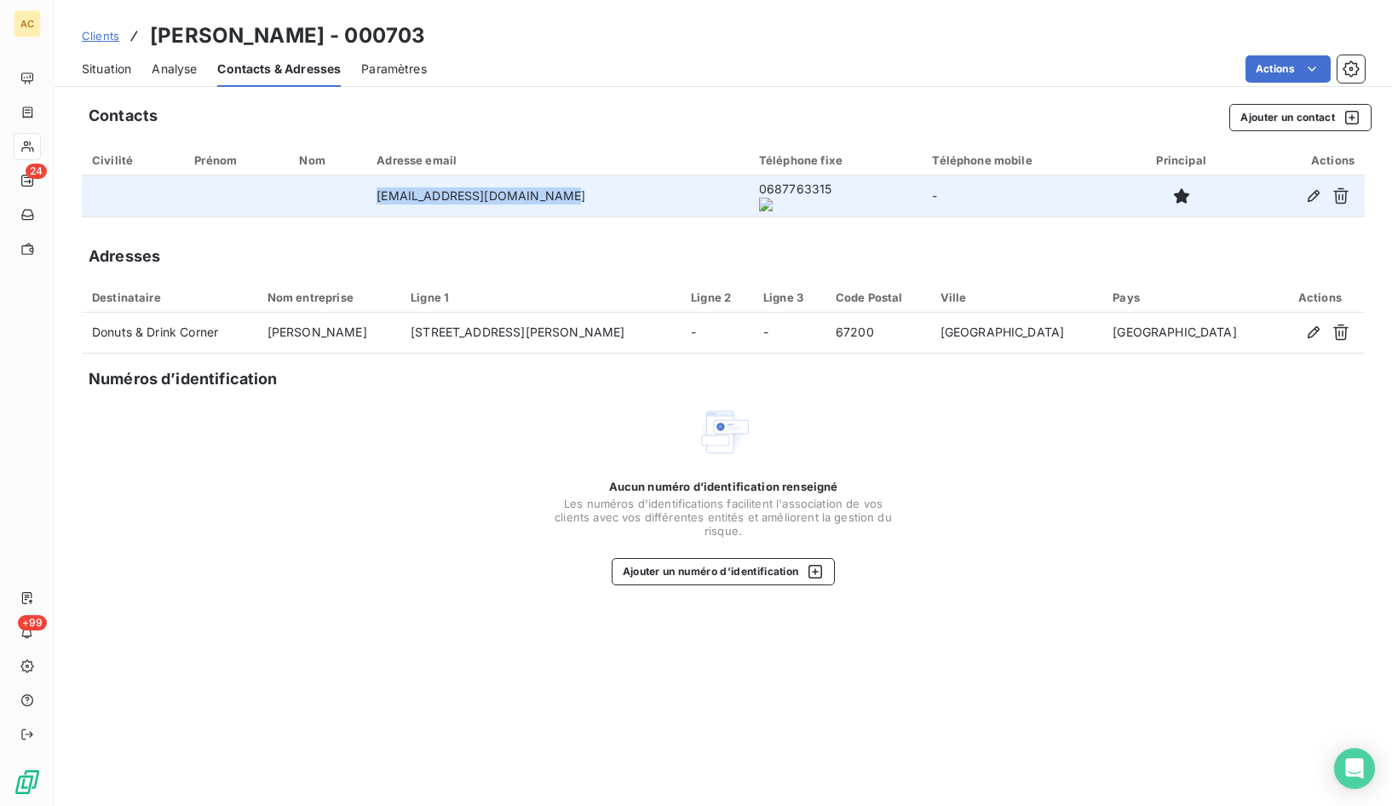
drag, startPoint x: 561, startPoint y: 199, endPoint x: 366, endPoint y: 198, distance: 195.1
click at [366, 198] on tr "strasbourg@dreamsdonuts.com 0687763315 -" at bounding box center [723, 196] width 1283 height 41
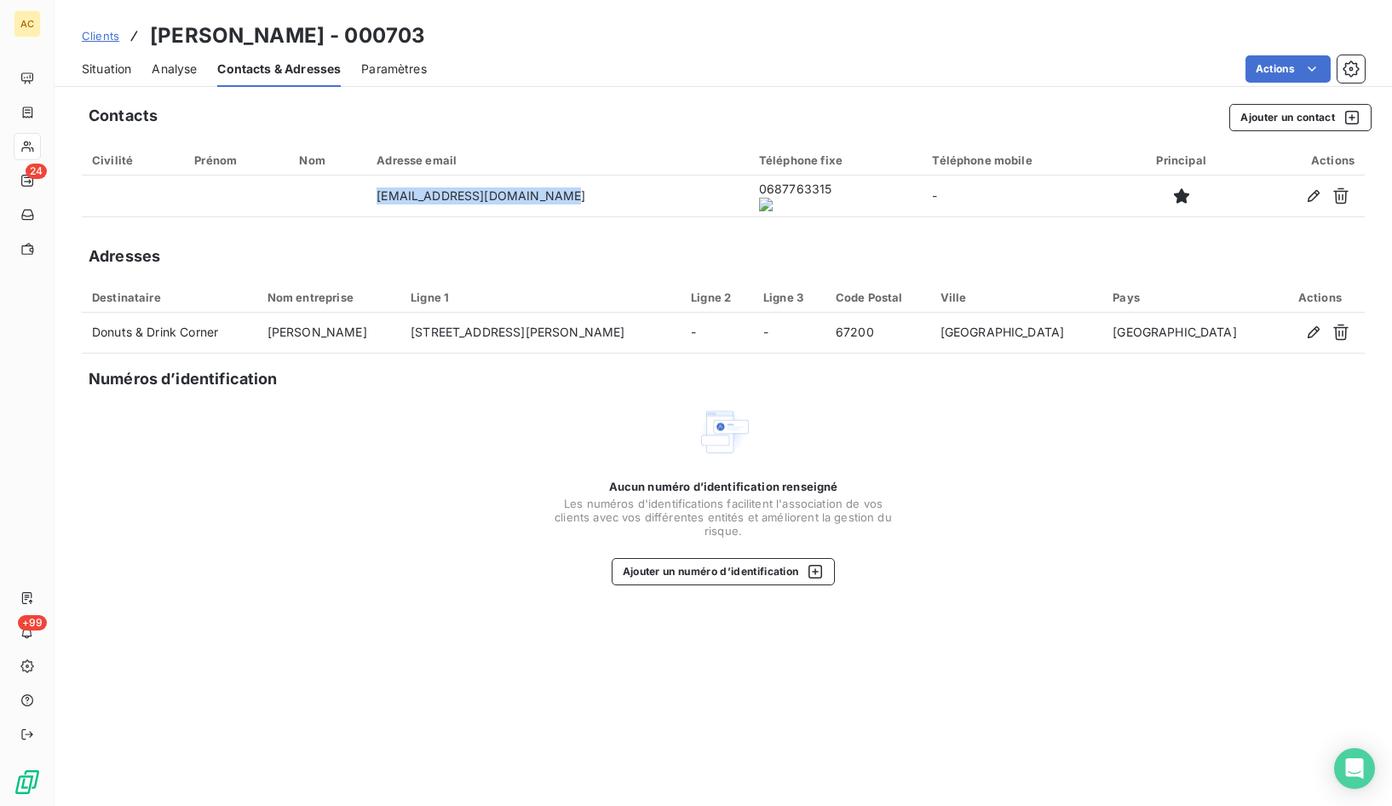
click at [95, 71] on span "Situation" at bounding box center [106, 68] width 49 height 17
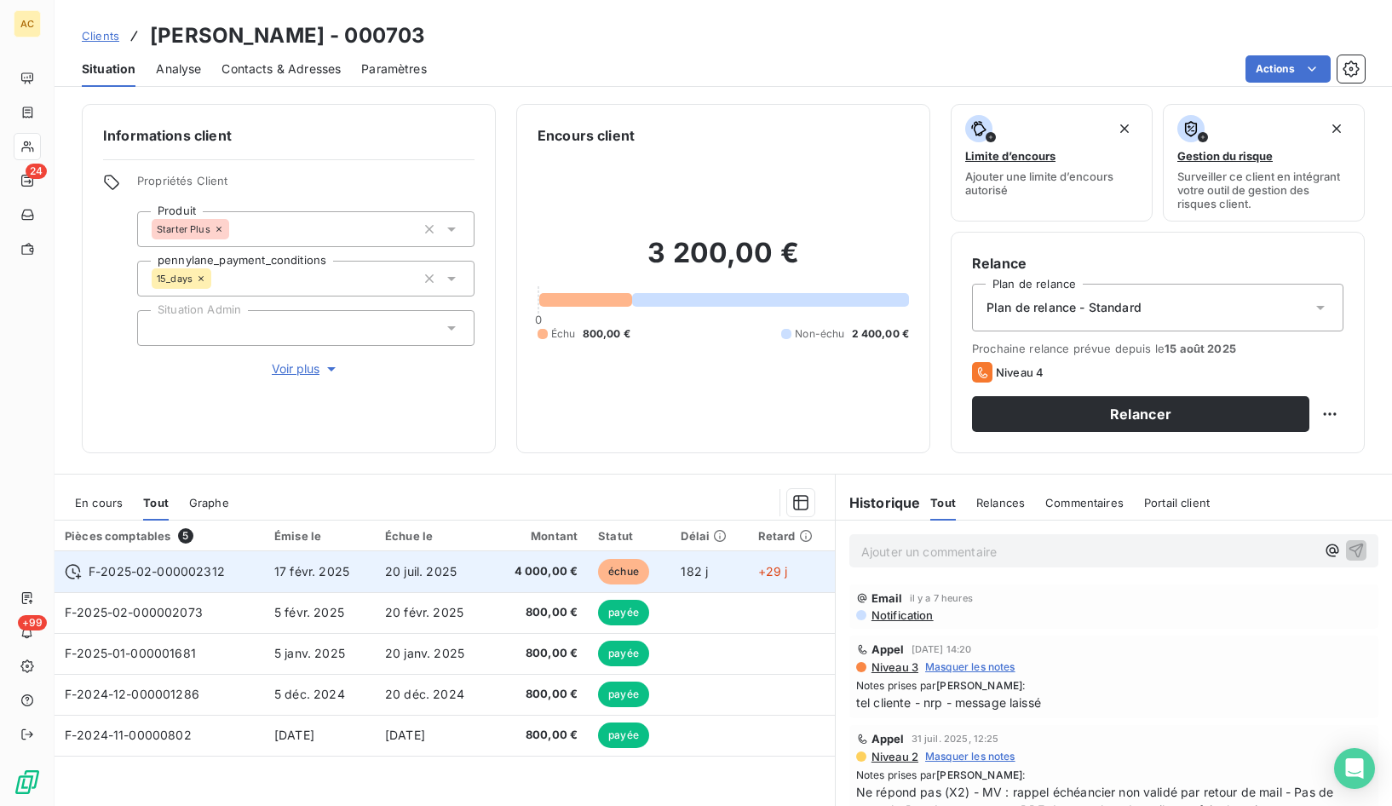
click at [261, 573] on td "F-2025-02-000002312" at bounding box center [160, 571] width 210 height 41
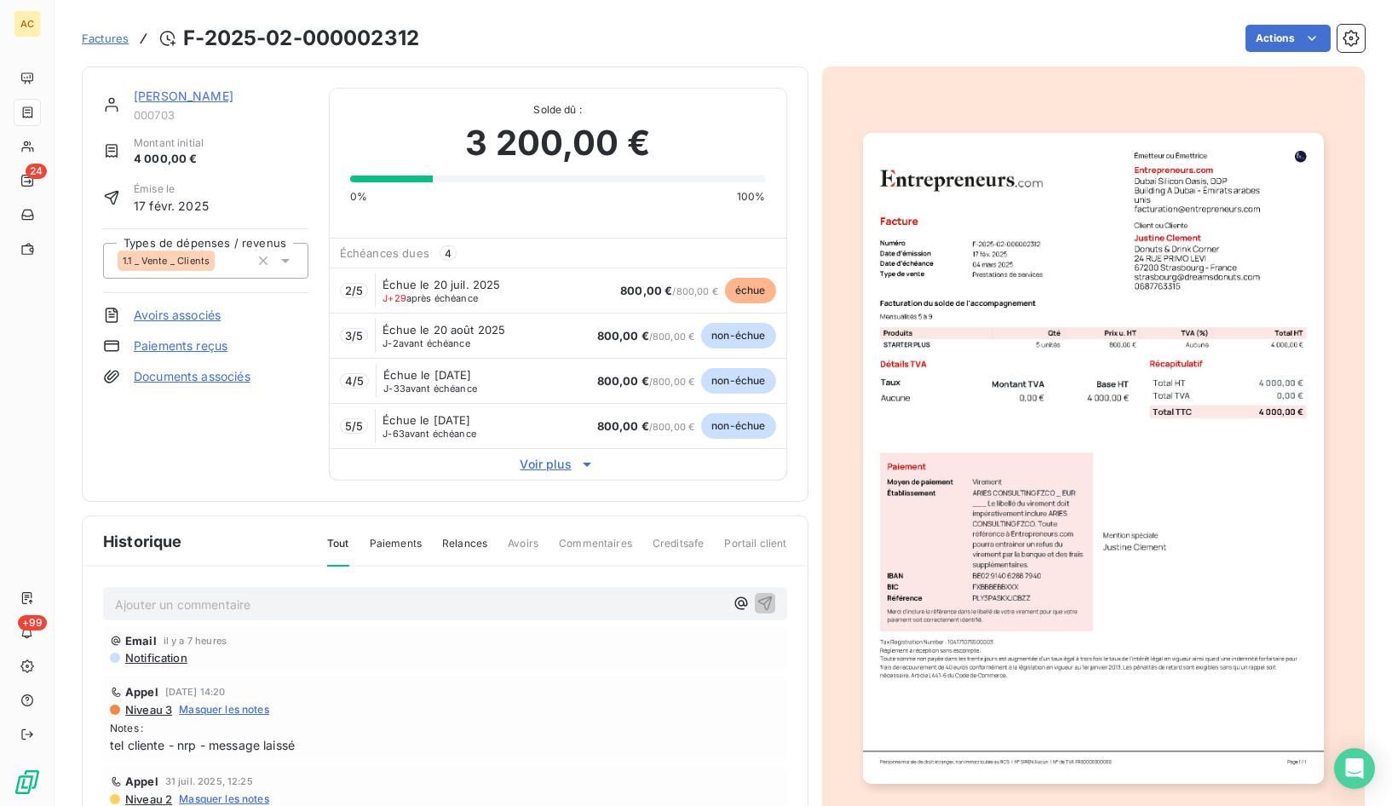
click at [543, 467] on span "Voir plus" at bounding box center [558, 464] width 457 height 17
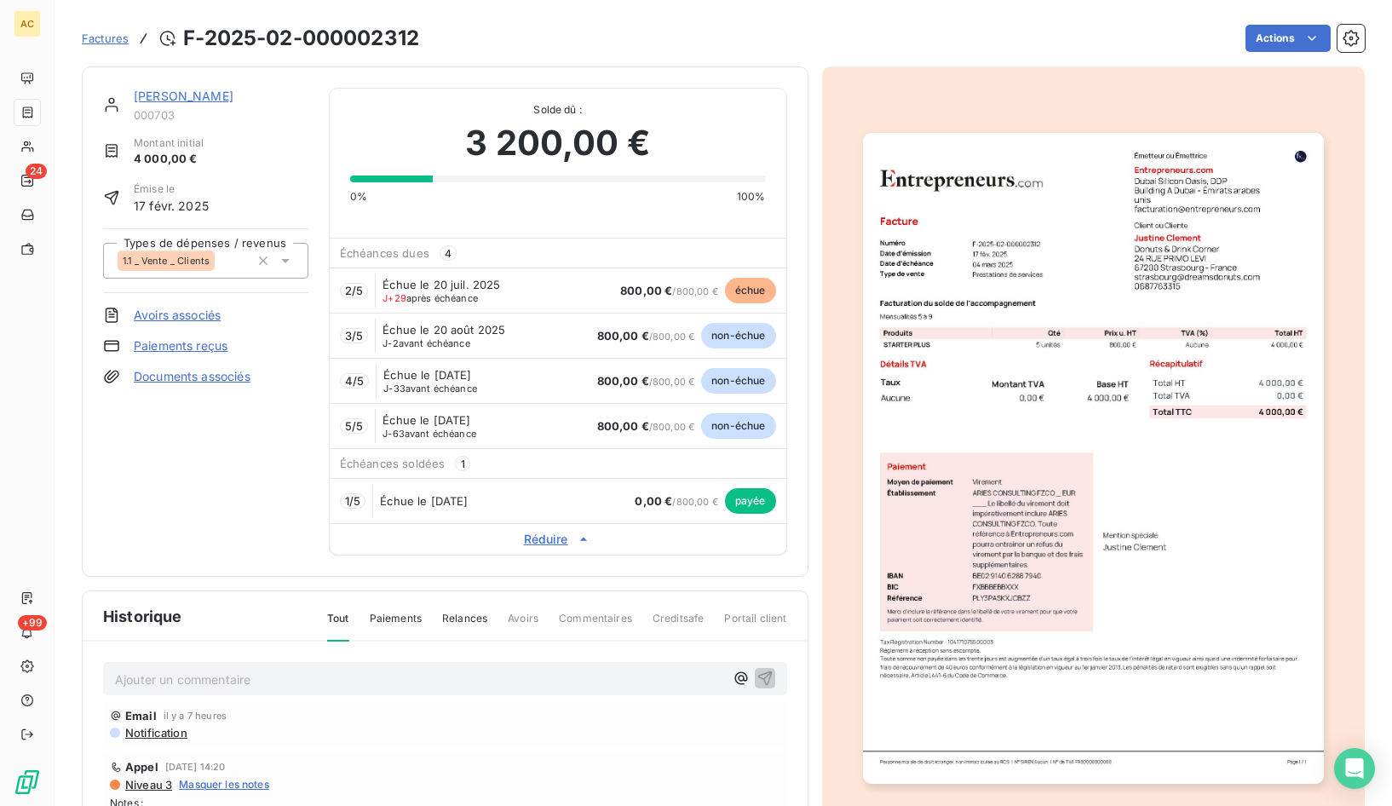
click at [203, 95] on link "Justine Clement" at bounding box center [184, 96] width 100 height 14
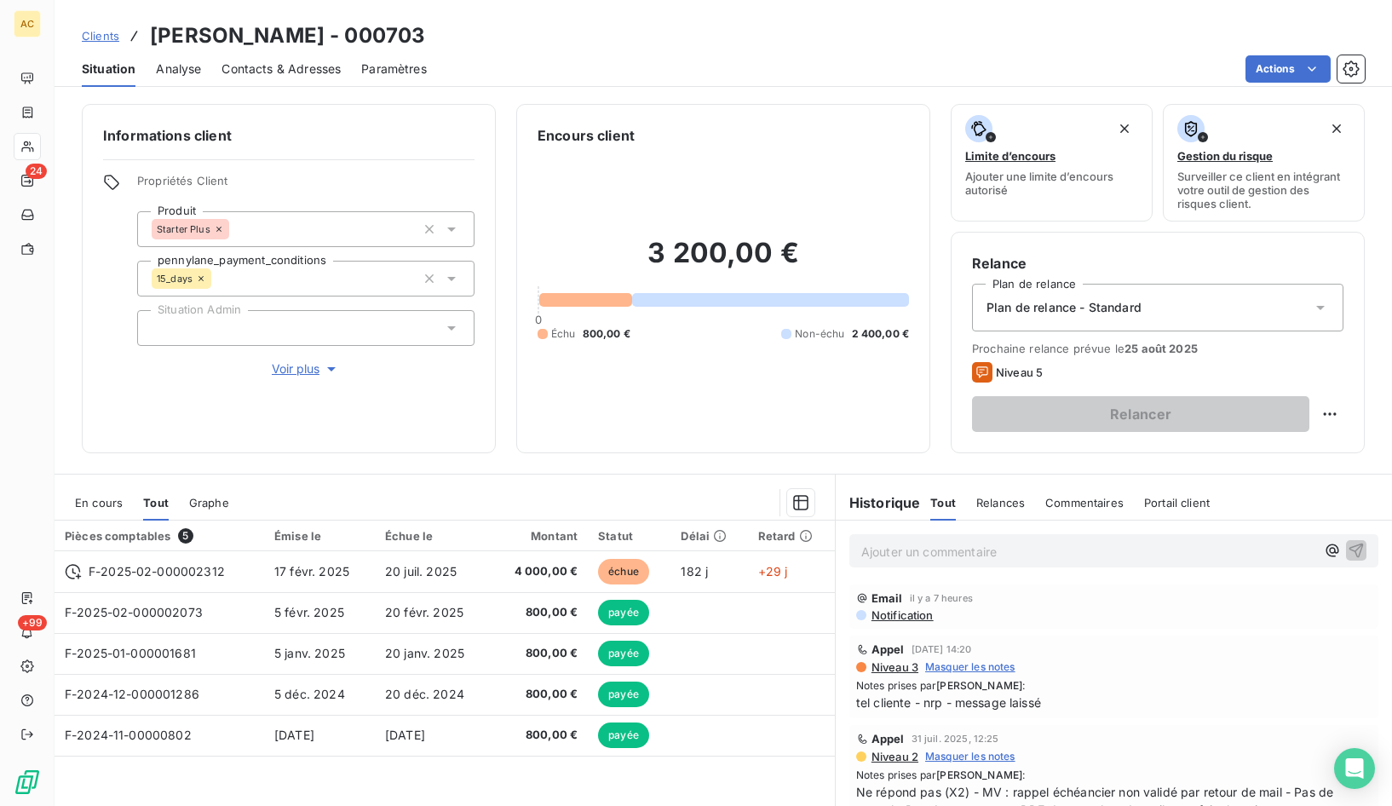
click at [108, 38] on span "Clients" at bounding box center [100, 36] width 37 height 14
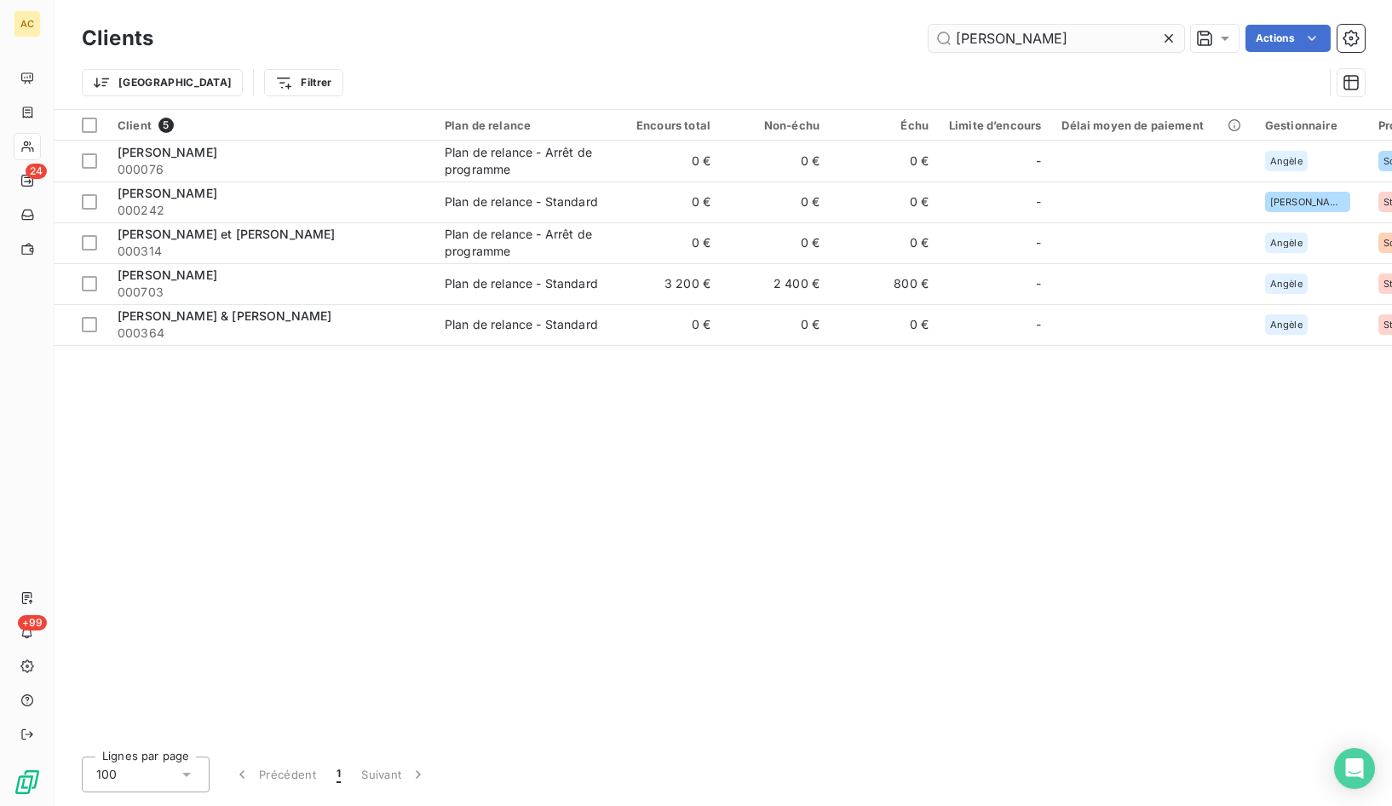
drag, startPoint x: 1013, startPoint y: 34, endPoint x: 943, endPoint y: 28, distance: 70.1
click at [943, 28] on input "clement" at bounding box center [1057, 38] width 256 height 27
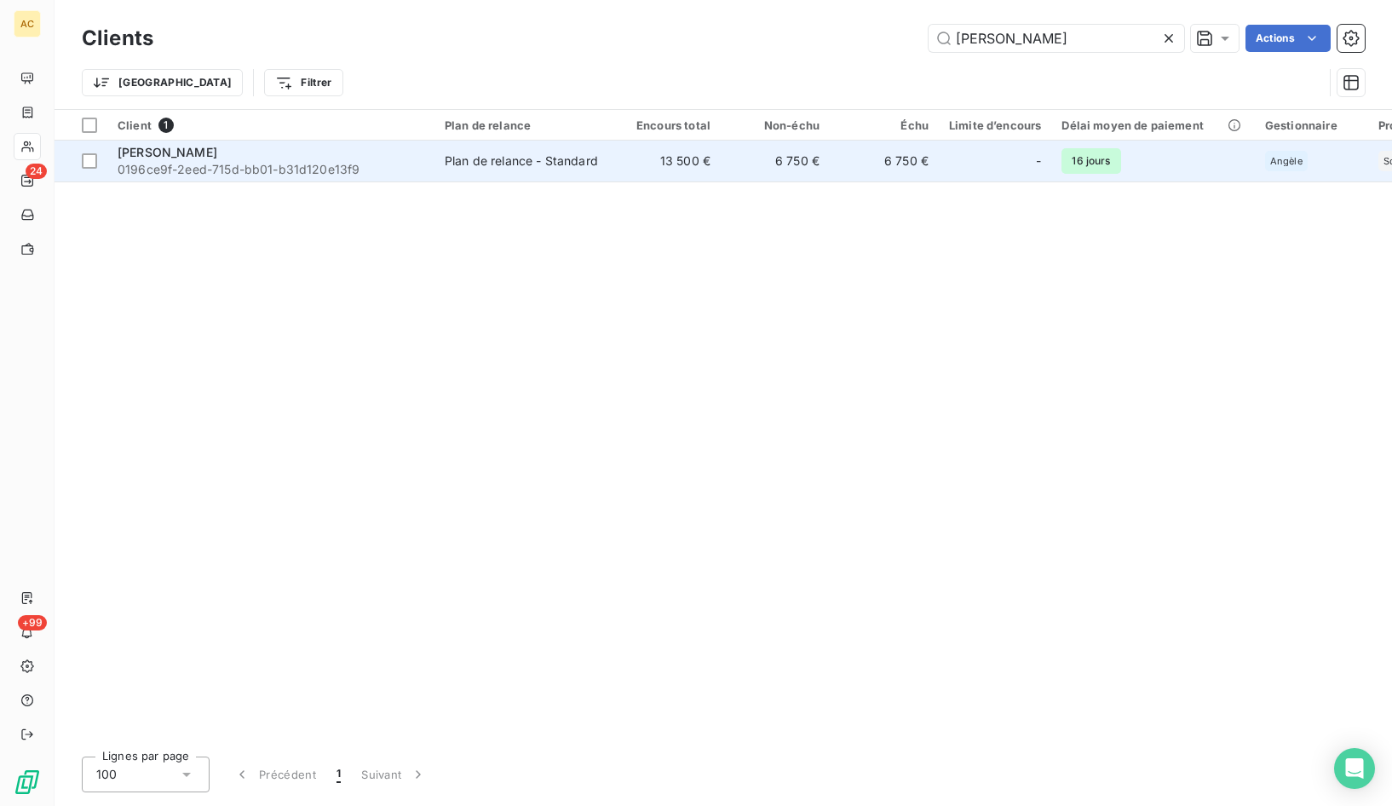
type input "laura clausier"
click at [315, 155] on div "Laura Clausier" at bounding box center [271, 152] width 307 height 17
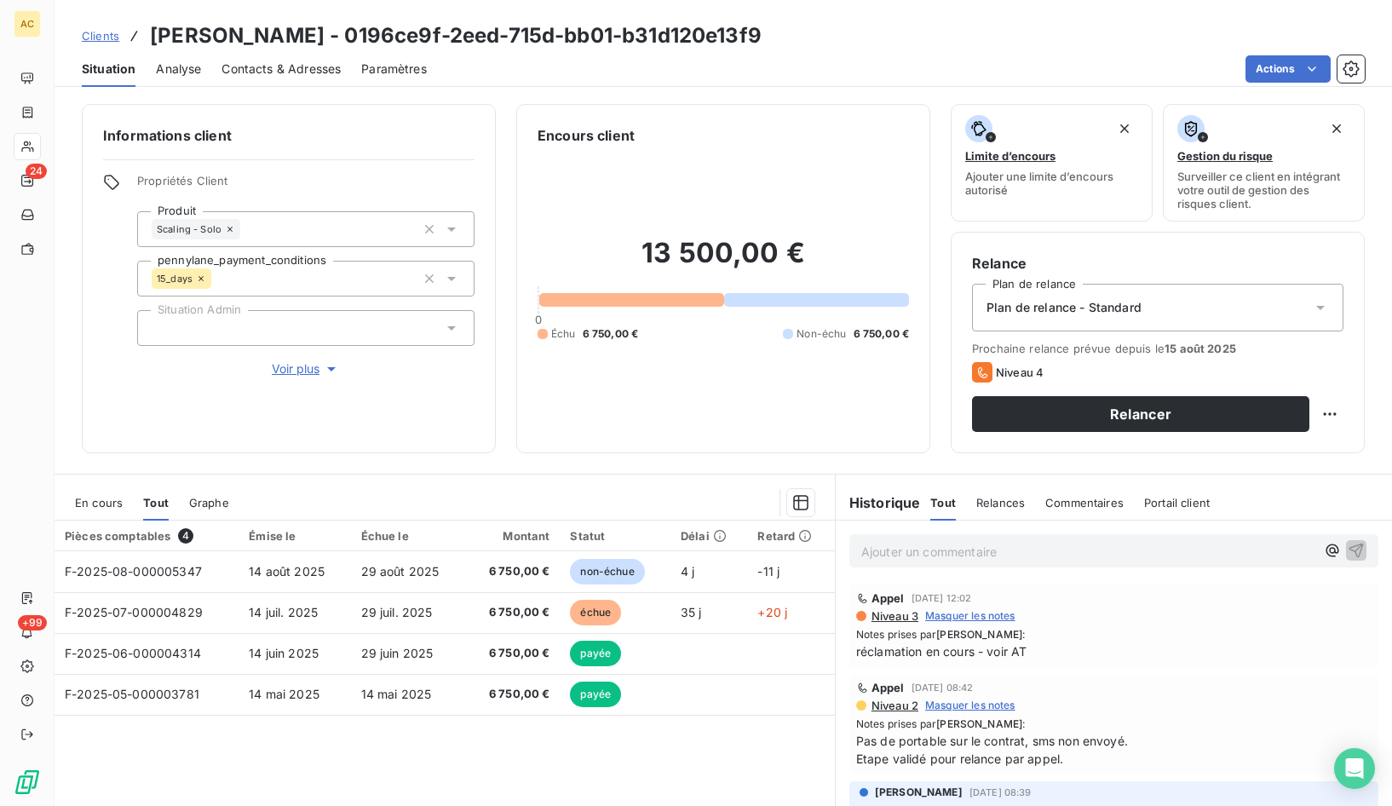
click at [317, 366] on span "Voir plus" at bounding box center [306, 368] width 68 height 17
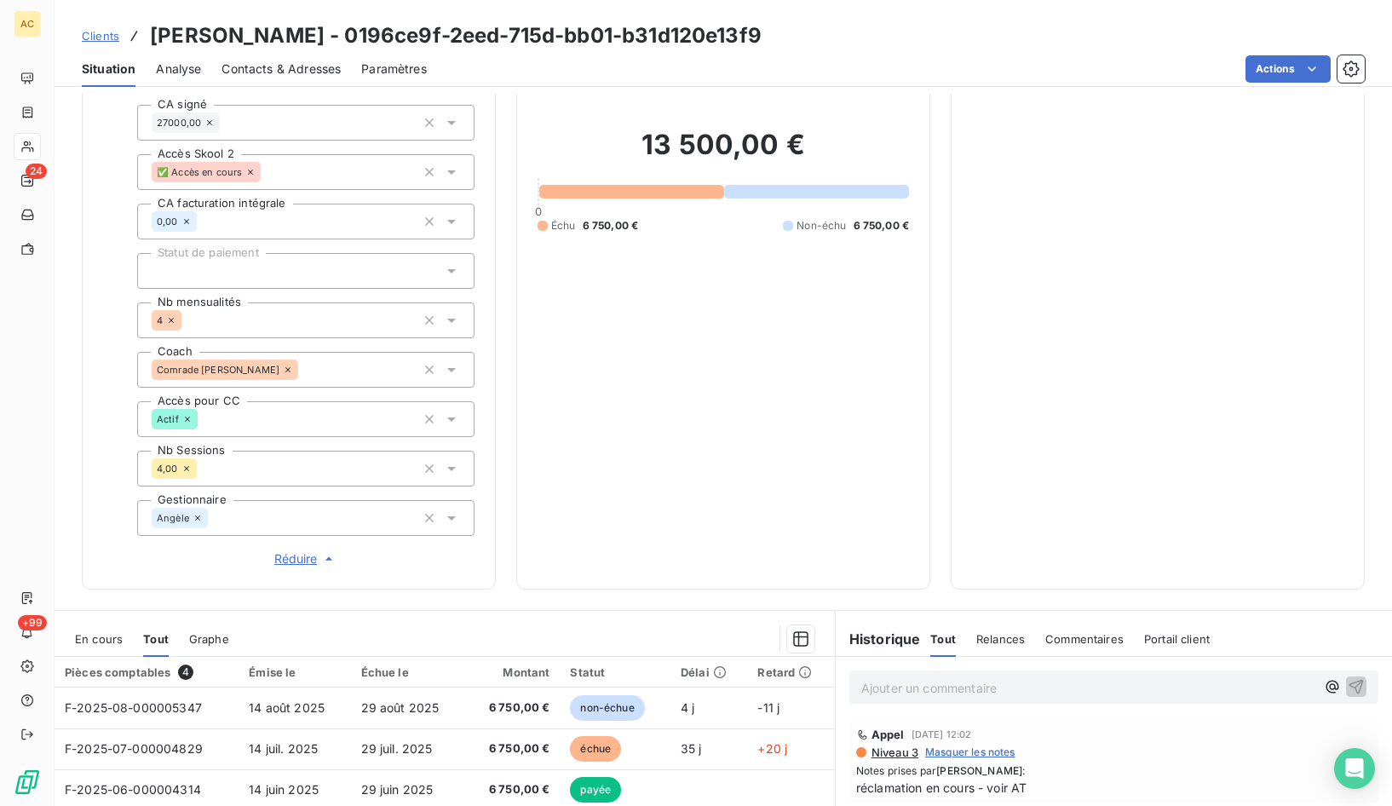
scroll to position [516, 0]
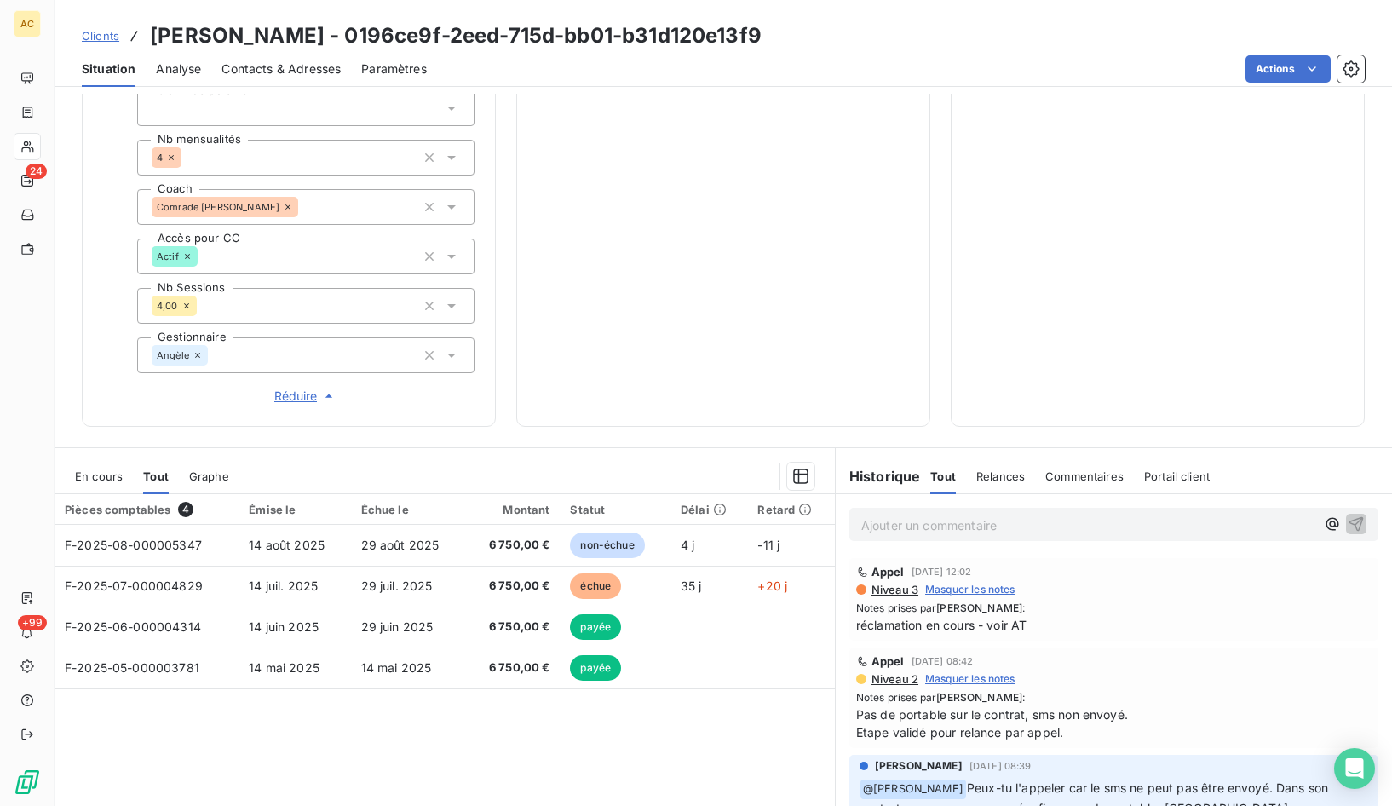
click at [106, 41] on span "Clients" at bounding box center [100, 36] width 37 height 14
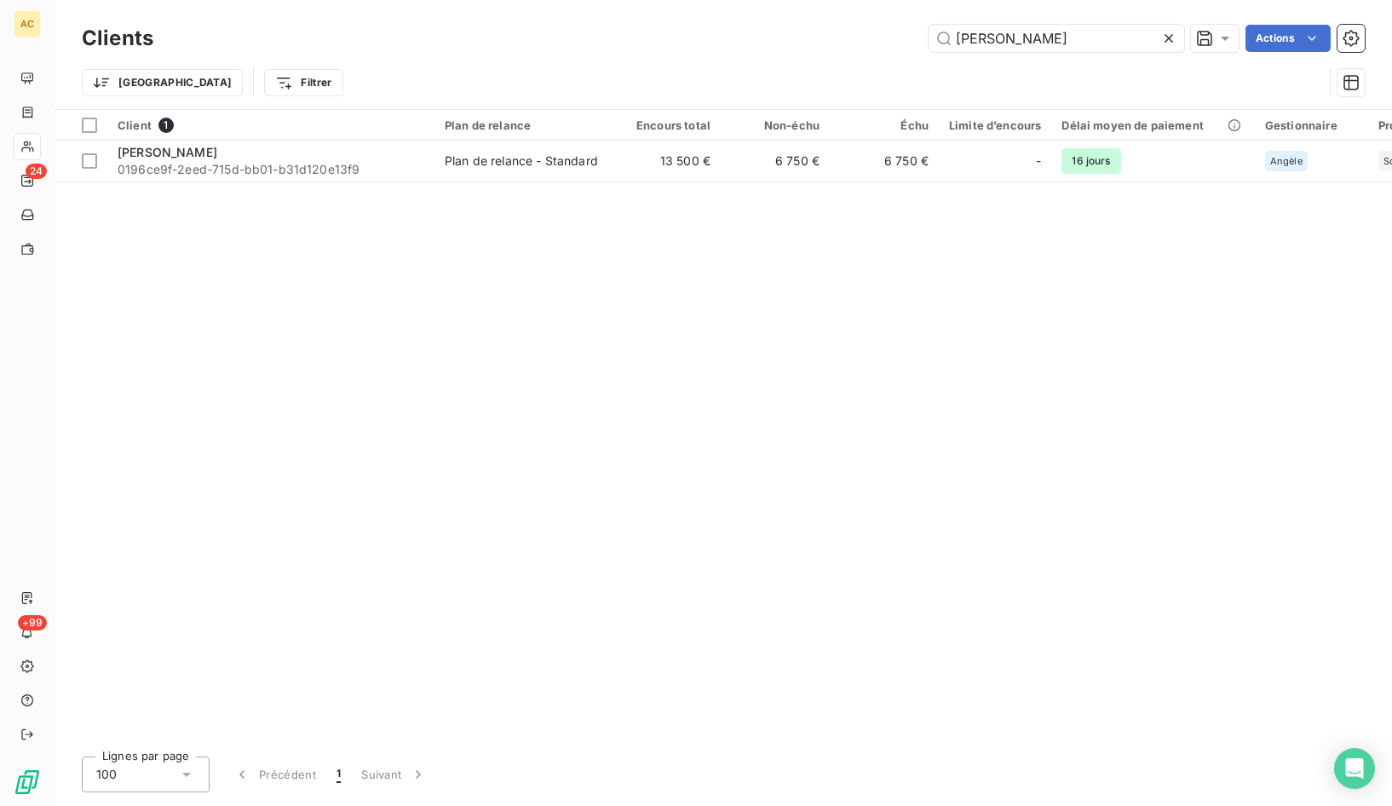
drag, startPoint x: 1005, startPoint y: 43, endPoint x: 855, endPoint y: 17, distance: 151.4
click at [858, 21] on div "Clients laura clausier Actions" at bounding box center [723, 38] width 1283 height 36
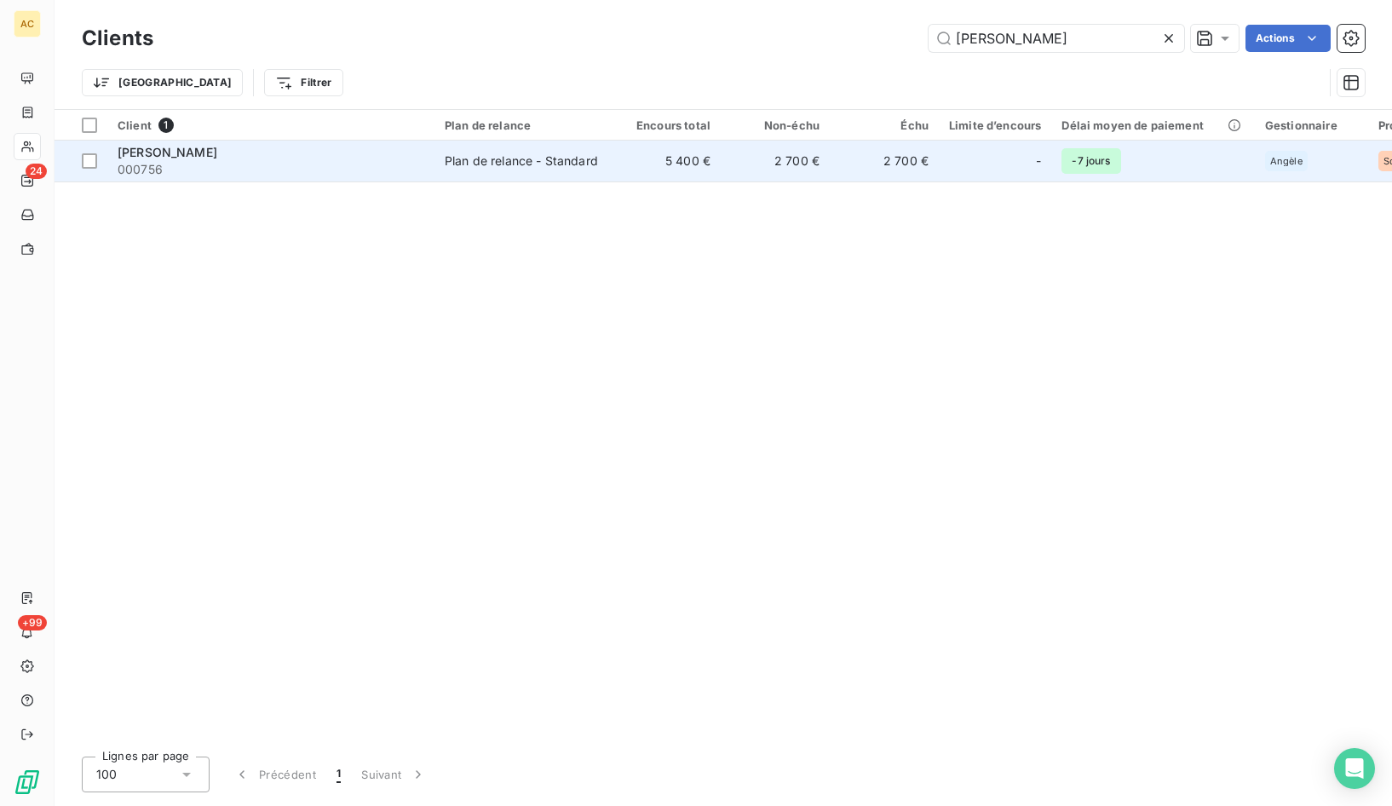
type input "boyer"
click at [239, 161] on span "000756" at bounding box center [271, 169] width 307 height 17
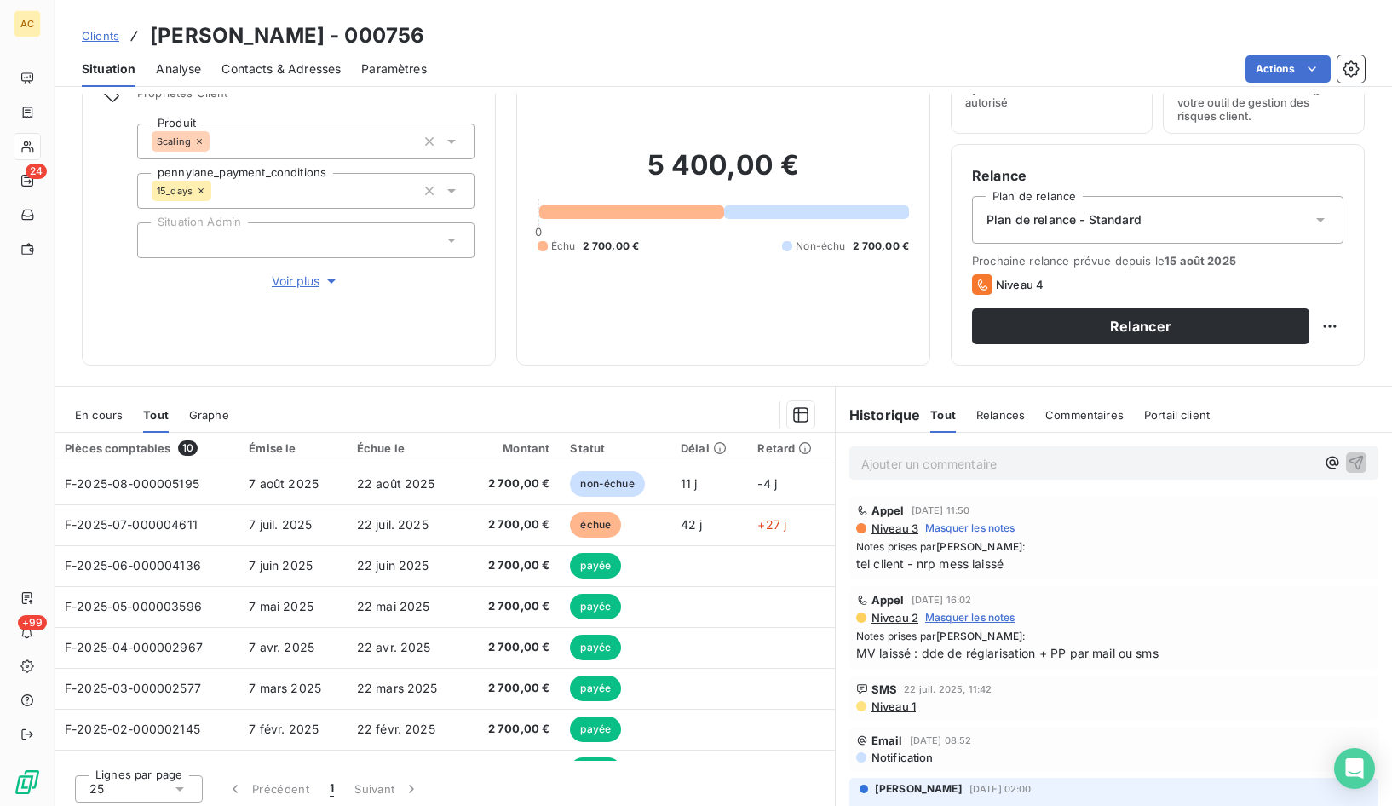
scroll to position [94, 0]
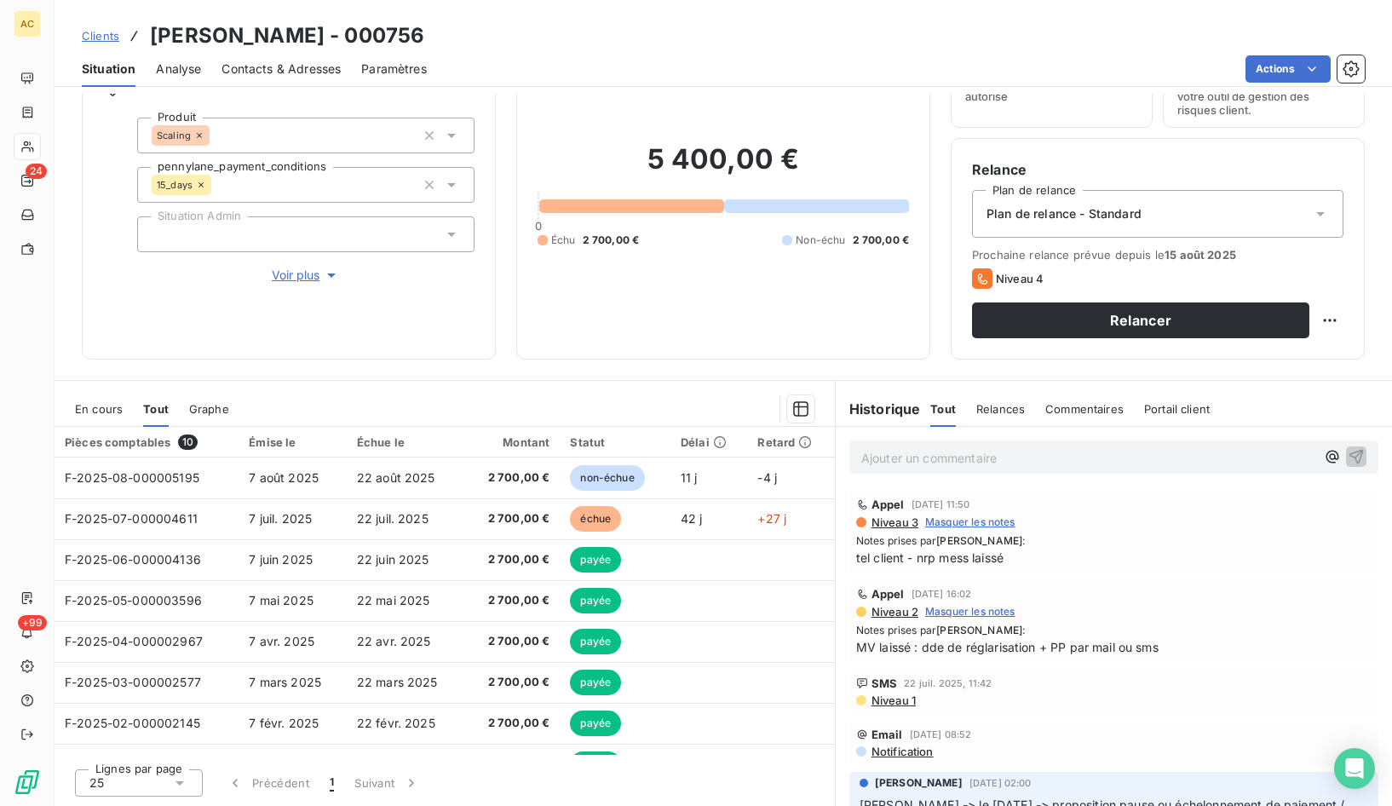
click at [291, 68] on span "Contacts & Adresses" at bounding box center [281, 68] width 119 height 17
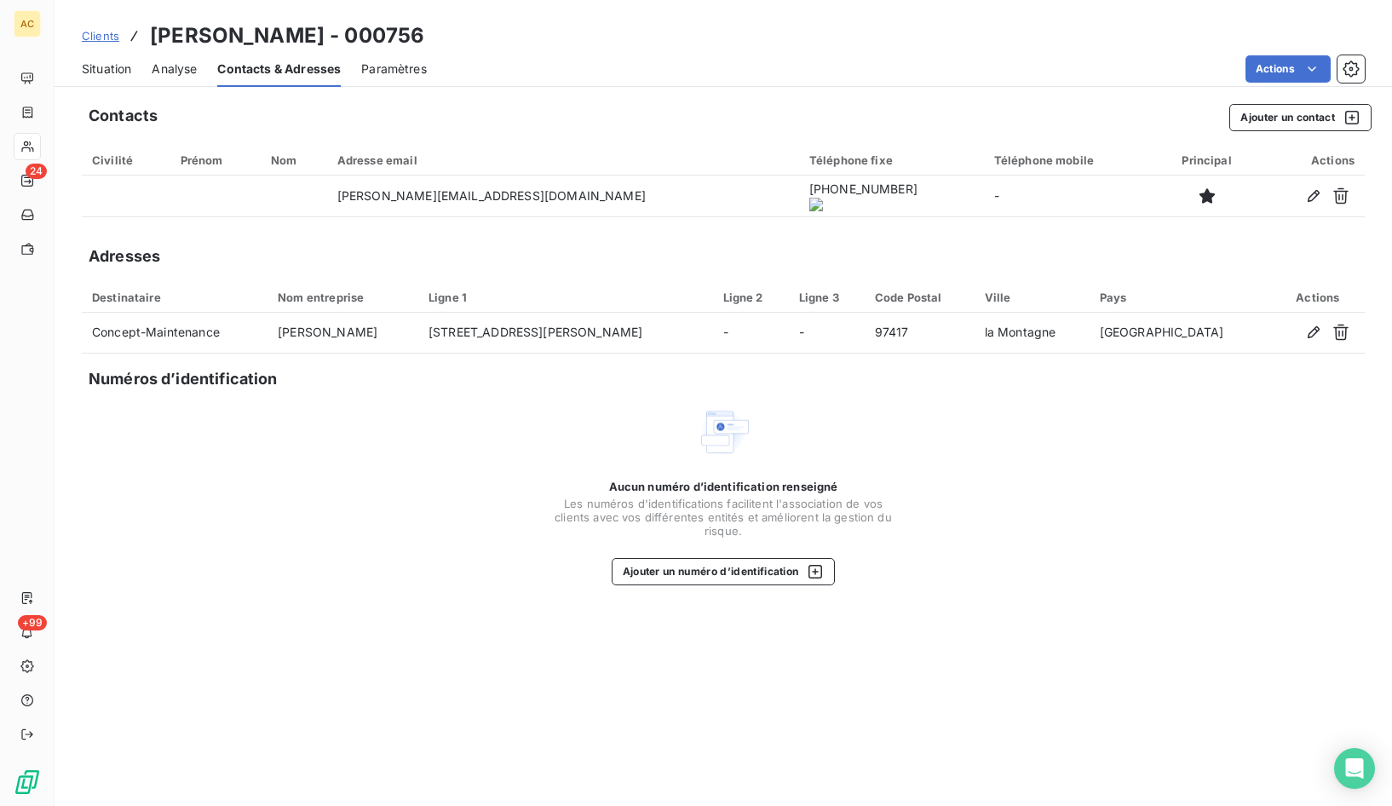
click at [850, 172] on onoff-telecom-ce-actions-button at bounding box center [850, 172] width 0 height 0
click at [109, 72] on span "Situation" at bounding box center [106, 68] width 49 height 17
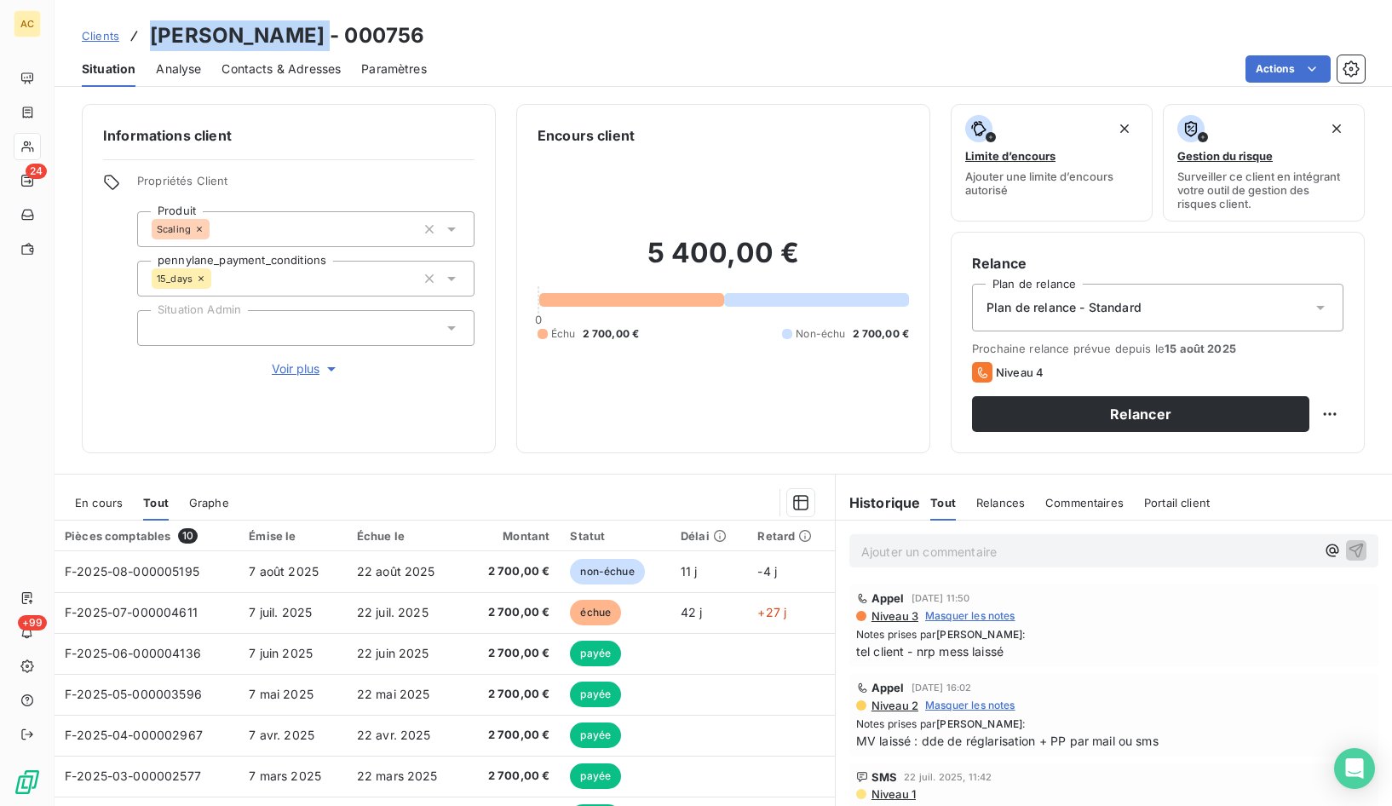
drag, startPoint x: 302, startPoint y: 32, endPoint x: 150, endPoint y: 38, distance: 152.6
click at [150, 38] on h3 "Nicolas BOYER - 000756" at bounding box center [287, 35] width 274 height 31
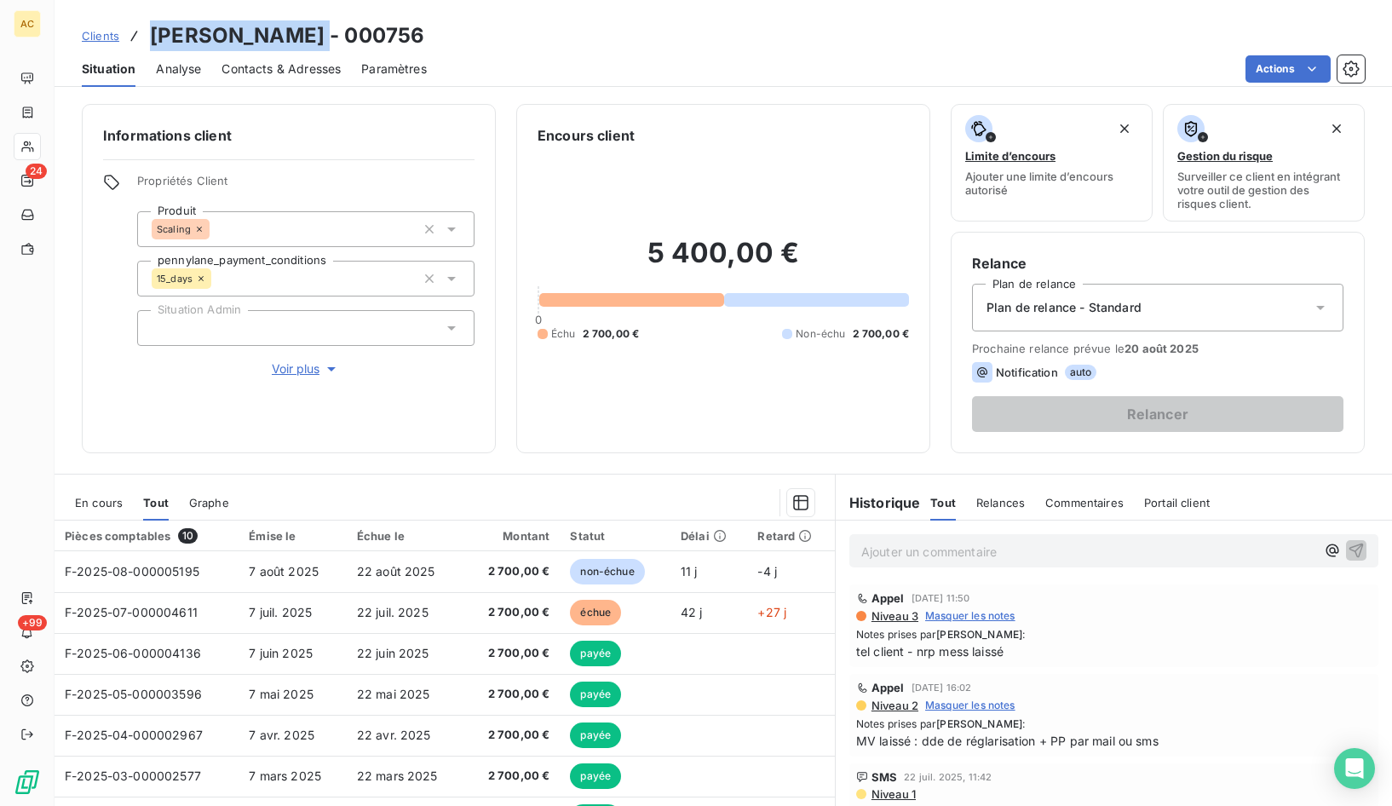
click at [98, 37] on span "Clients" at bounding box center [100, 36] width 37 height 14
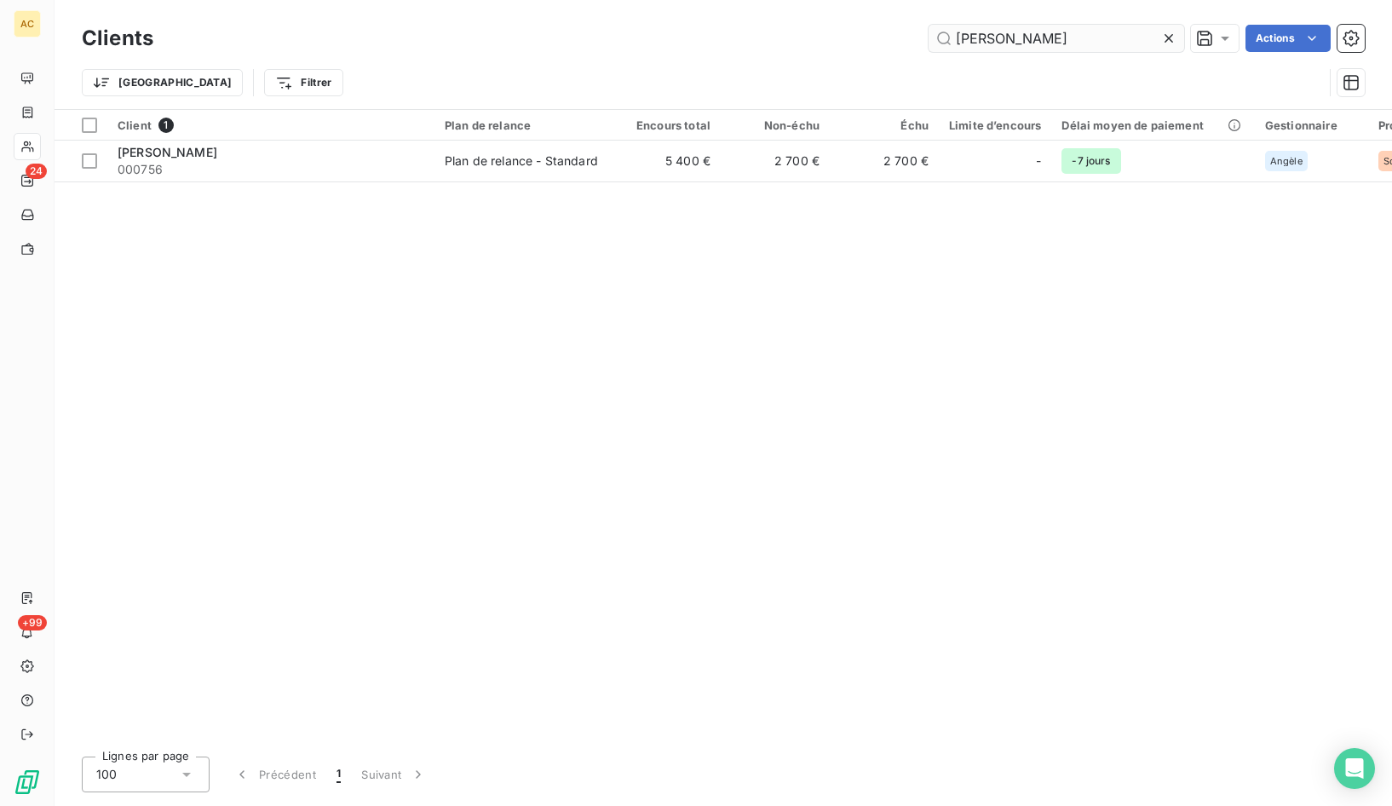
drag, startPoint x: 989, startPoint y: 41, endPoint x: 941, endPoint y: 37, distance: 47.8
click at [941, 37] on input "boyer" at bounding box center [1057, 38] width 256 height 27
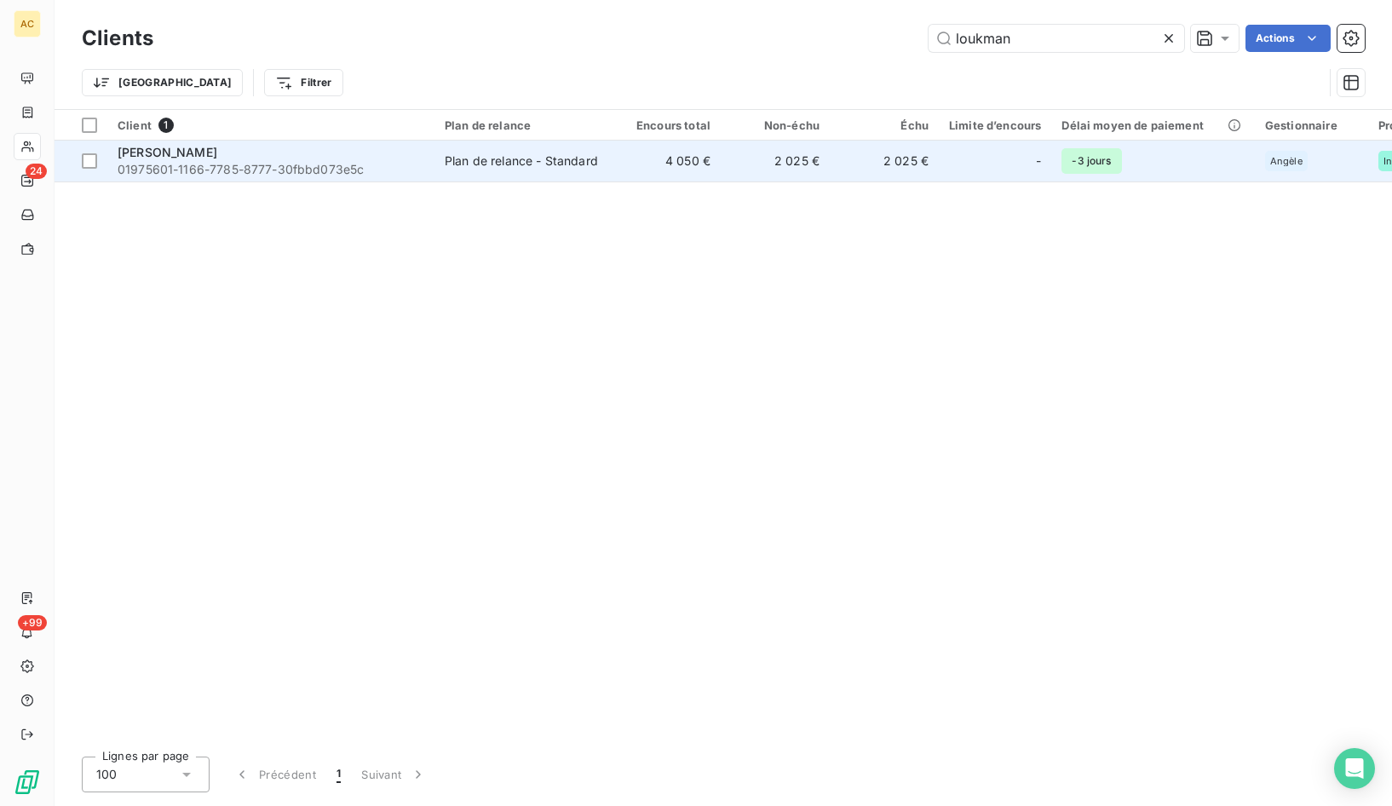
type input "loukman"
click at [236, 159] on div "Loukman Ouadi" at bounding box center [271, 152] width 307 height 17
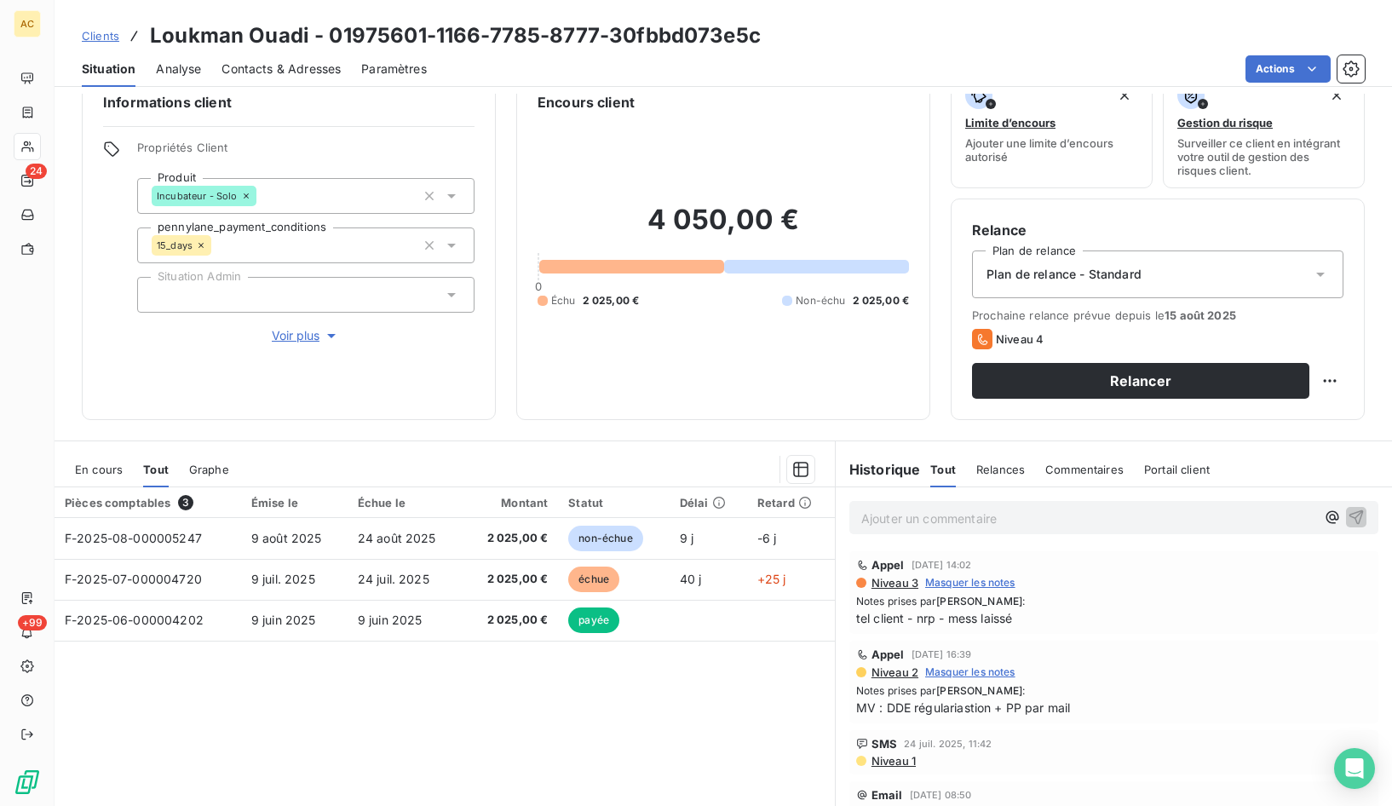
scroll to position [34, 0]
click at [279, 331] on span "Voir plus" at bounding box center [306, 334] width 68 height 17
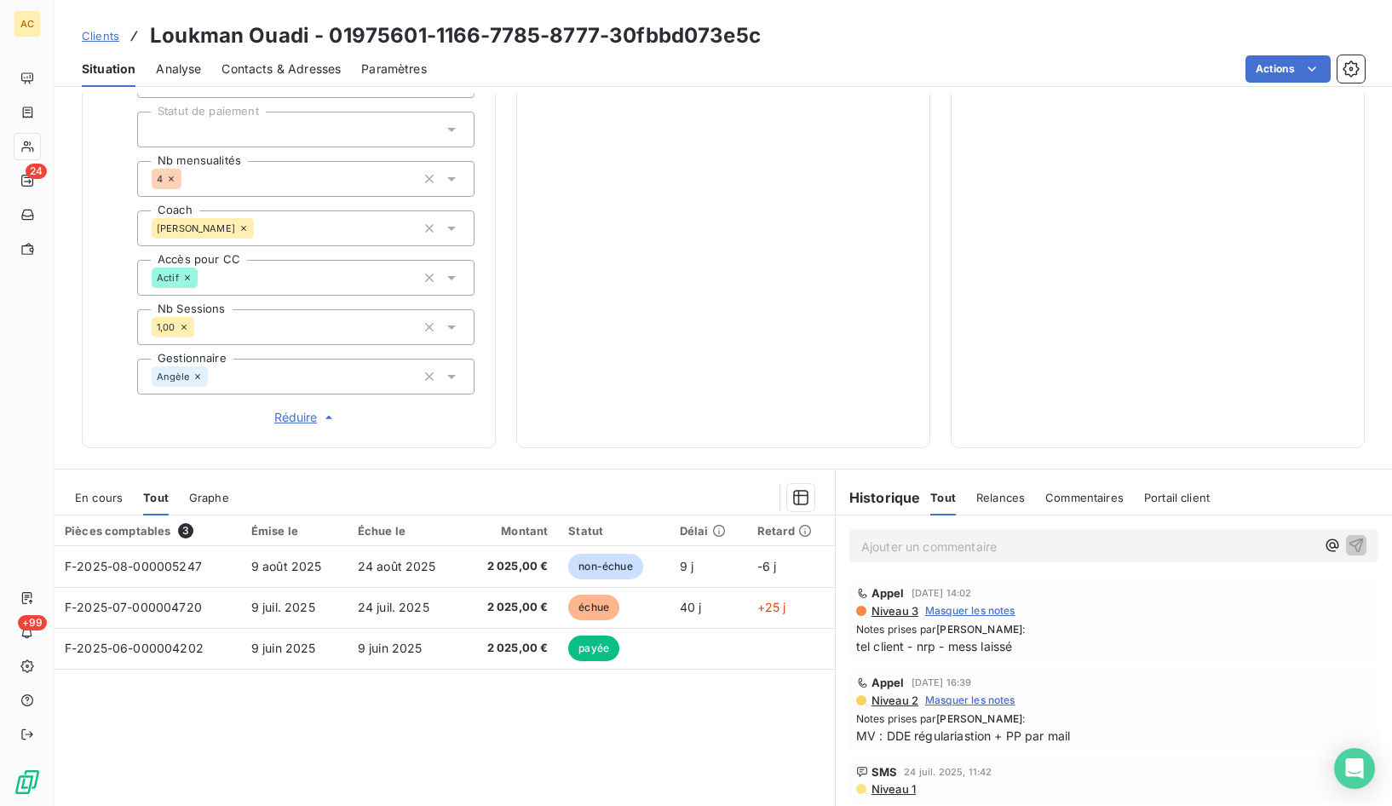
scroll to position [522, 0]
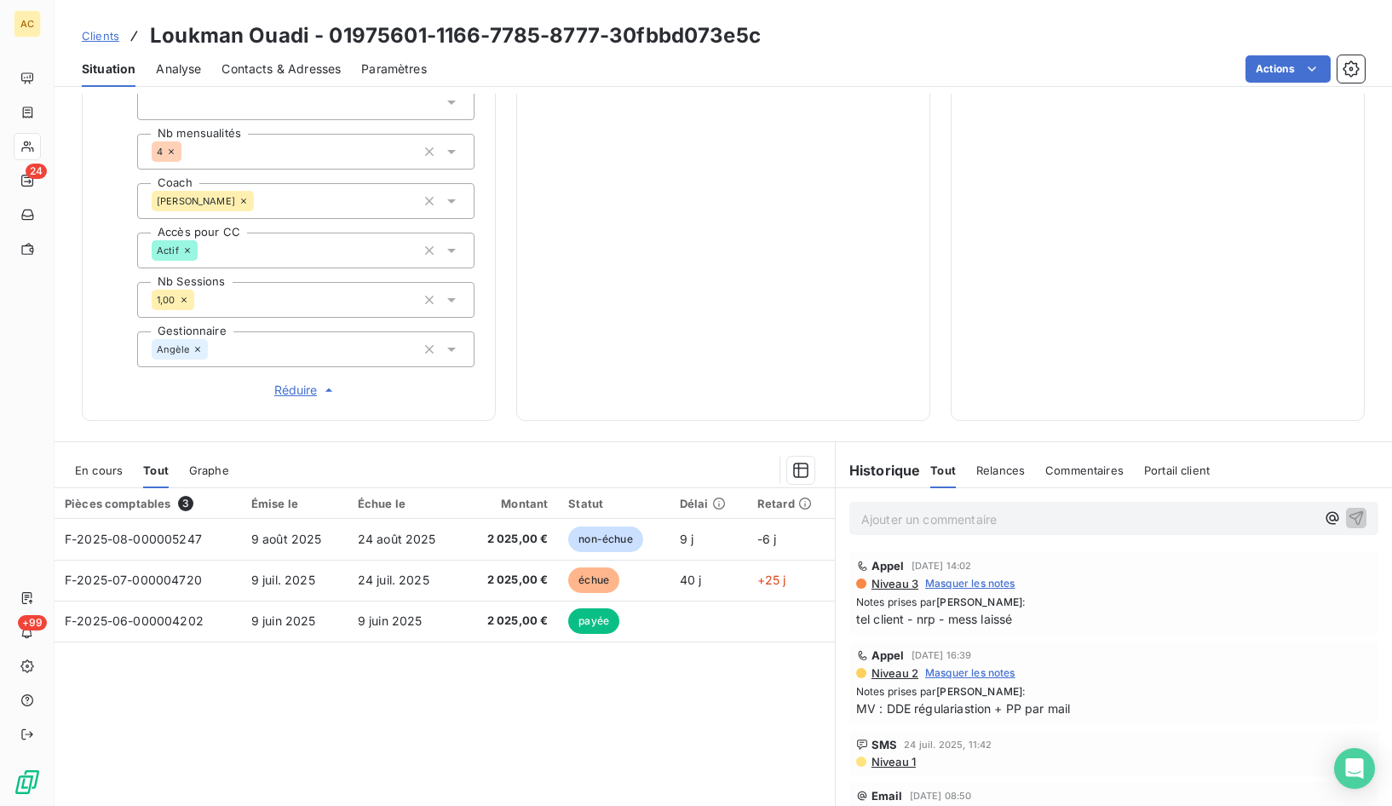
click at [305, 66] on span "Contacts & Adresses" at bounding box center [281, 68] width 119 height 17
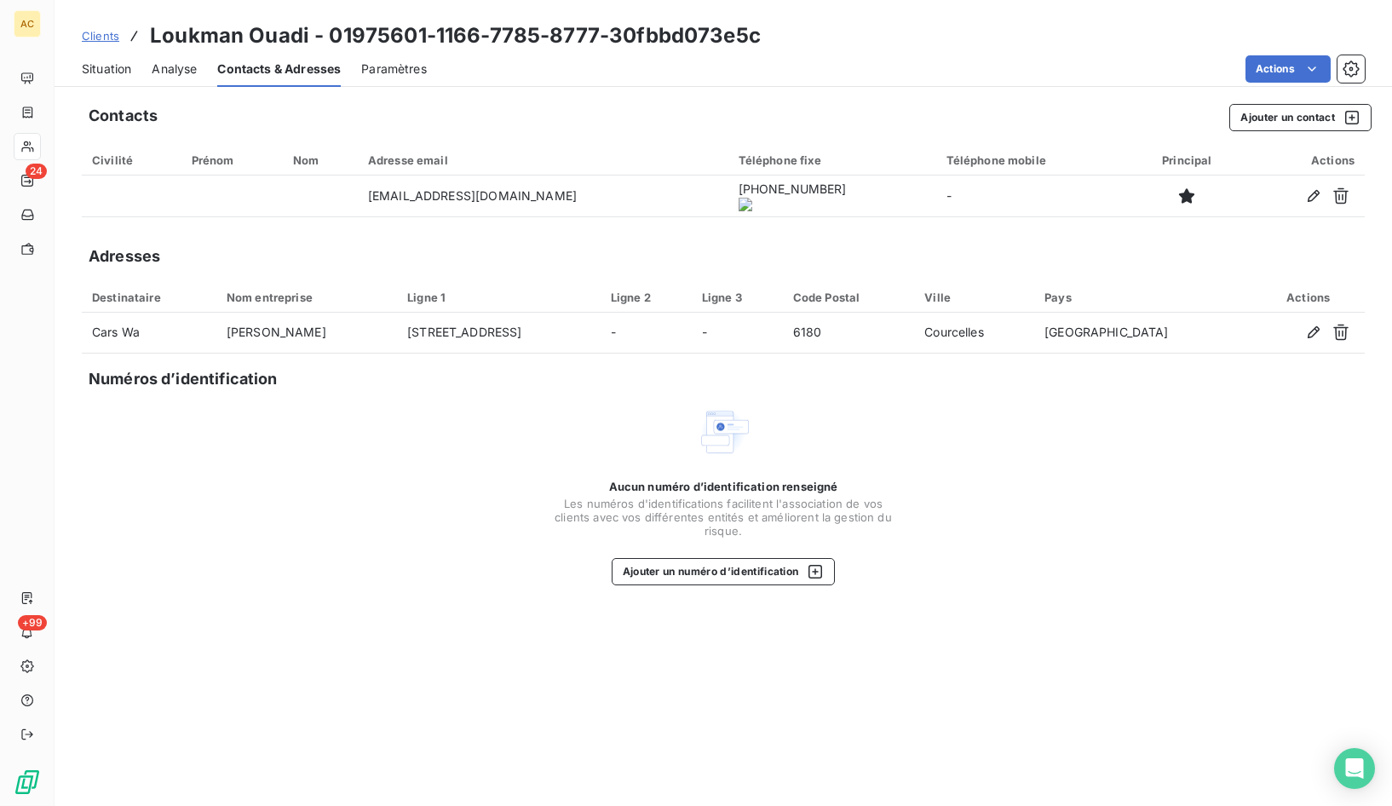
click at [774, 172] on onoff-telecom-ce-actions-button at bounding box center [774, 172] width 0 height 0
click at [101, 74] on span "Situation" at bounding box center [106, 68] width 49 height 17
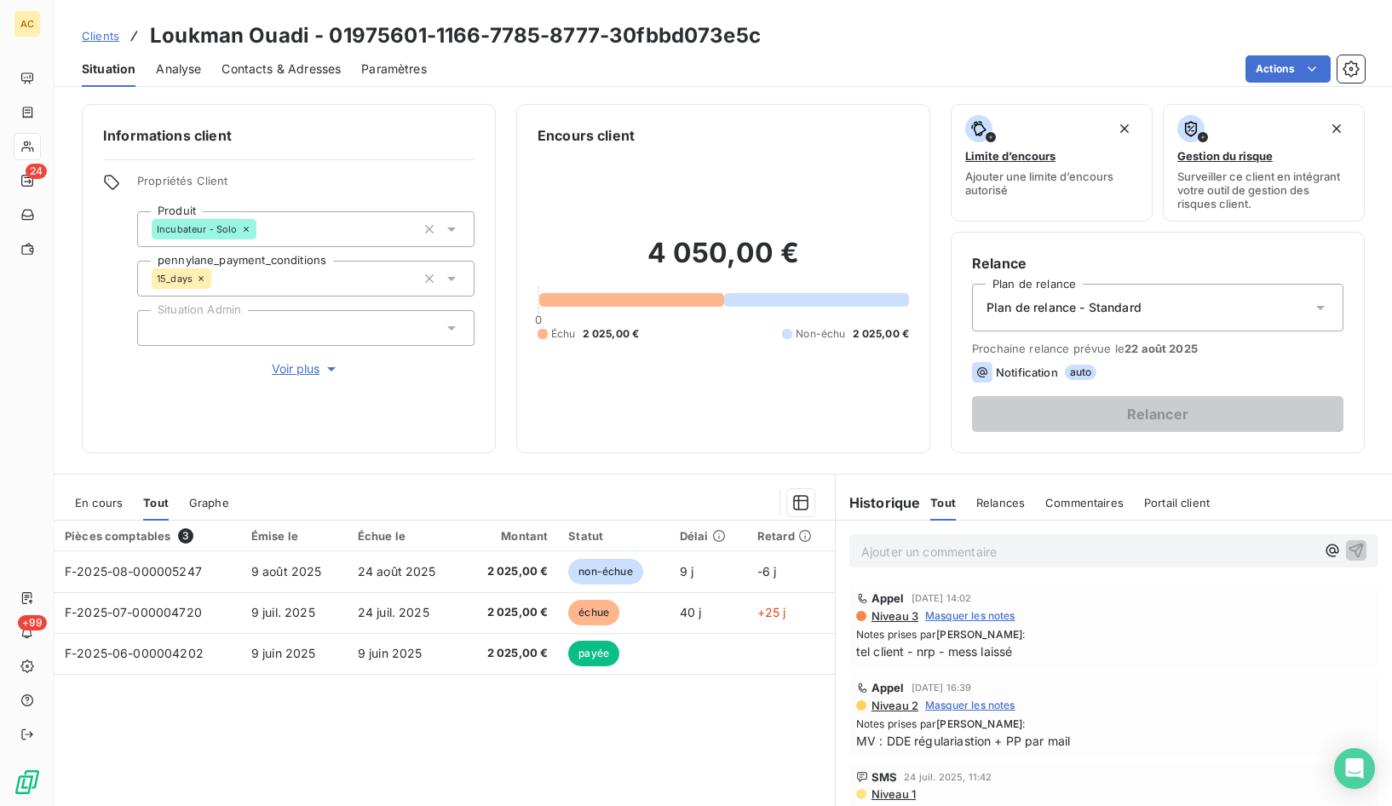
click at [412, 463] on div "Informations client Propriétés Client Produit Incubateur - Solo pennylane_payme…" at bounding box center [724, 450] width 1338 height 712
